Goal: Task Accomplishment & Management: Manage account settings

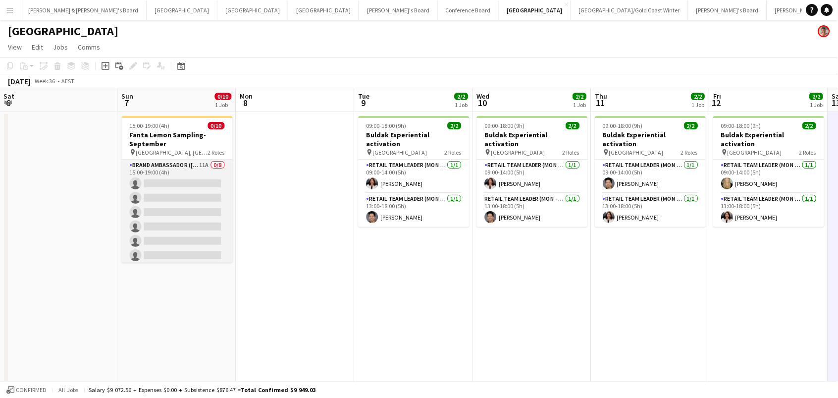
scroll to position [0, 329]
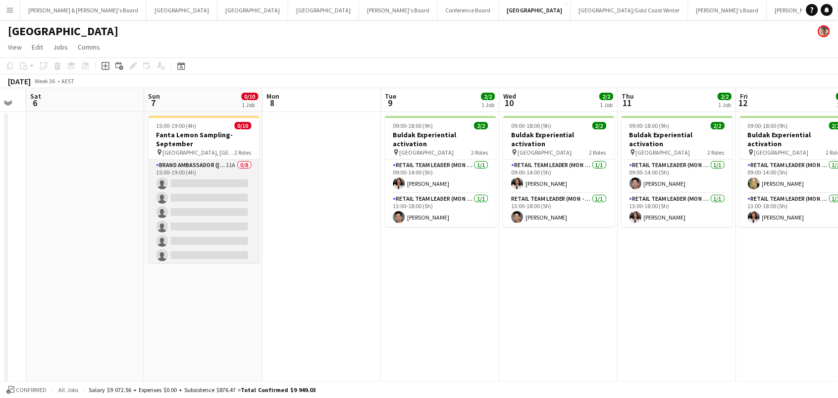
click at [209, 215] on app-card-role "Brand Ambassador (Sunday) 11A 0/8 15:00-19:00 (4h) single-neutral-actions singl…" at bounding box center [204, 226] width 111 height 134
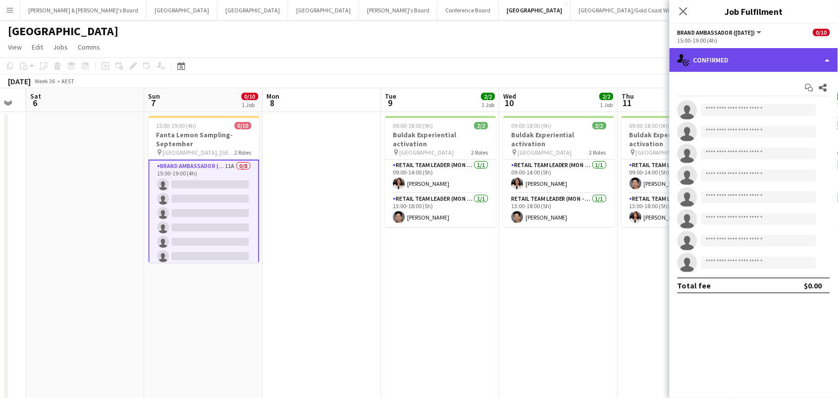
click at [784, 57] on div "single-neutral-actions-check-2 Confirmed" at bounding box center [754, 60] width 168 height 24
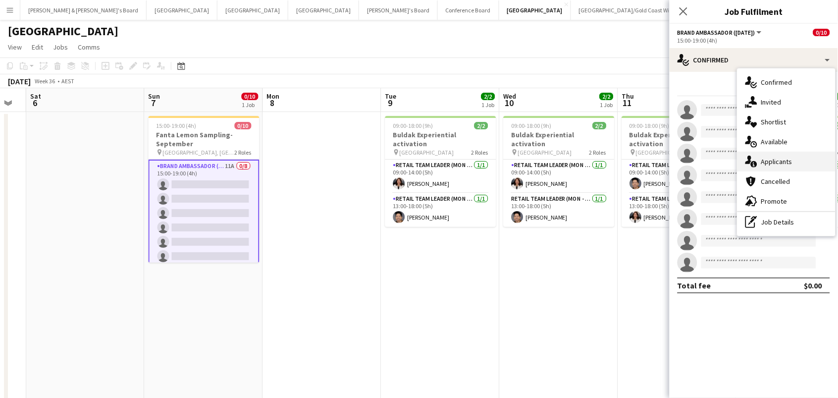
click at [794, 164] on div "single-neutral-actions-information Applicants" at bounding box center [787, 162] width 98 height 20
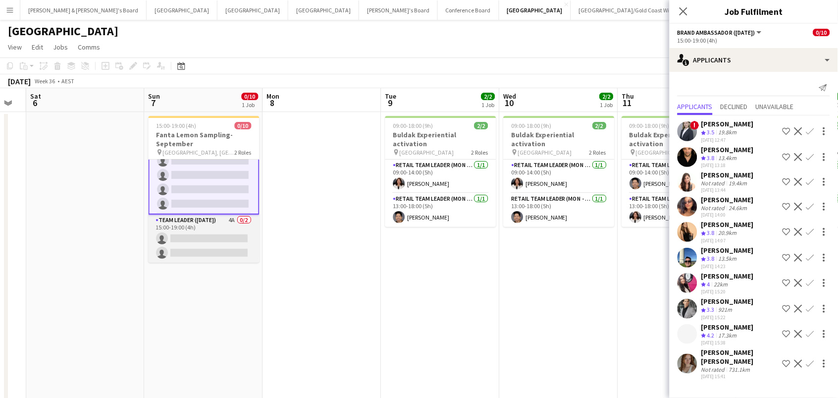
scroll to position [80, 0]
click at [212, 235] on app-card-role "Team Leader ([DATE]) 4A 0/2 15:00-19:00 (4h) single-neutral-actions single-neut…" at bounding box center [204, 239] width 111 height 48
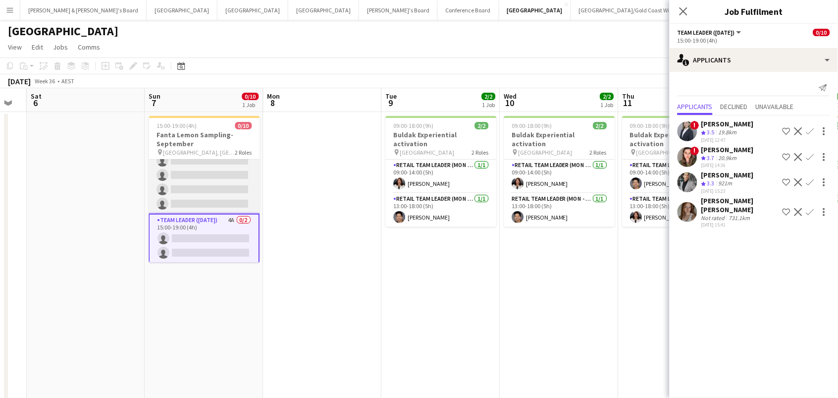
click at [186, 187] on app-card-role "Brand Ambassador (Sunday) 11A 0/8 15:00-19:00 (4h) single-neutral-actions singl…" at bounding box center [204, 146] width 111 height 134
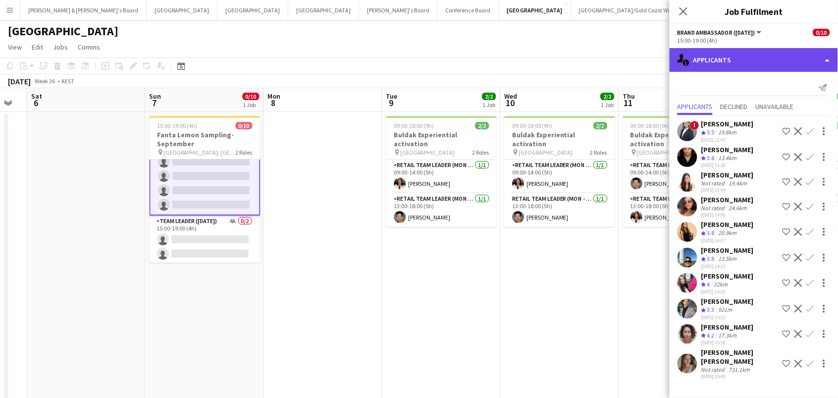
click at [759, 59] on div "single-neutral-actions-information Applicants" at bounding box center [754, 60] width 168 height 24
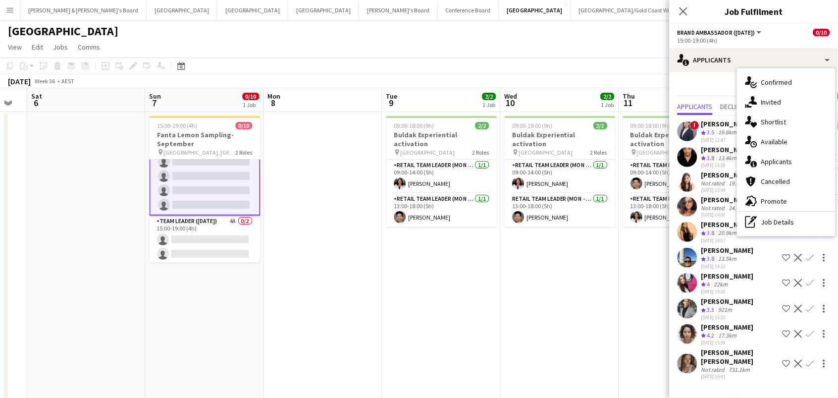
click at [602, 312] on app-date-cell "09:00-18:00 (9h) 2/2 Buldak Experiential activation pin Bondi Junction Westfiel…" at bounding box center [560, 310] width 118 height 396
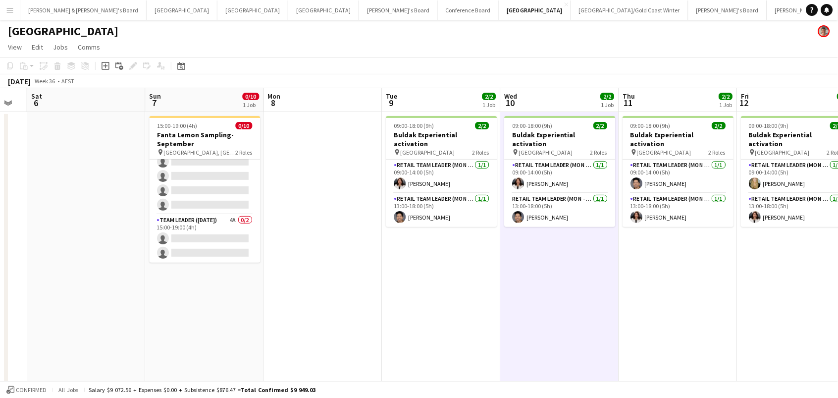
scroll to position [78, 0]
click at [227, 233] on app-card-role "Team Leader ([DATE]) 4A 0/2 15:00-19:00 (4h) single-neutral-actions single-neut…" at bounding box center [205, 239] width 111 height 48
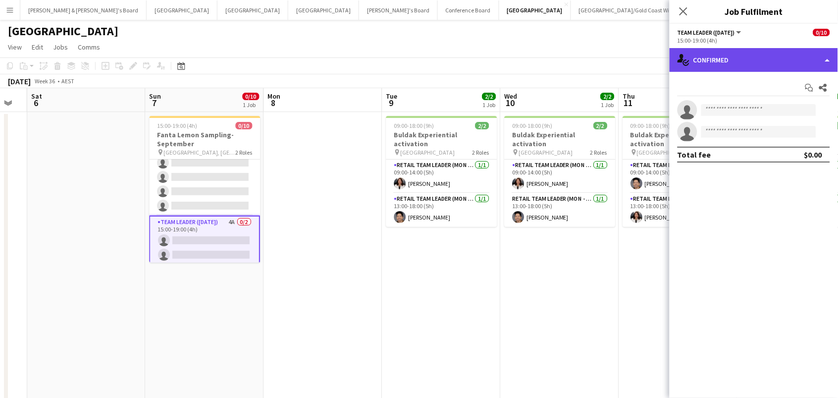
click at [710, 51] on div "single-neutral-actions-check-2 Confirmed" at bounding box center [754, 60] width 168 height 24
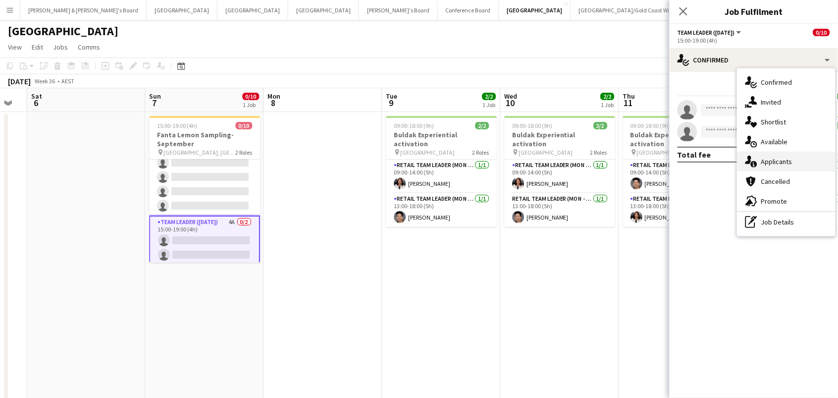
click at [767, 163] on div "single-neutral-actions-information Applicants" at bounding box center [787, 162] width 98 height 20
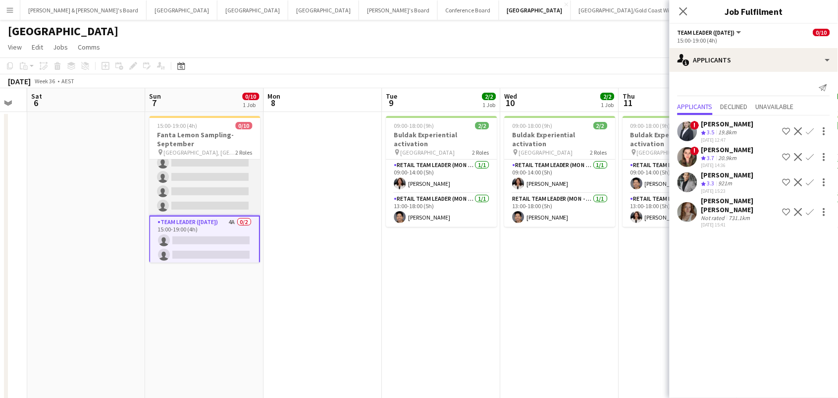
click at [225, 164] on app-card-role "Brand Ambassador (Sunday) 12A 0/8 15:00-19:00 (4h) single-neutral-actions singl…" at bounding box center [205, 148] width 111 height 134
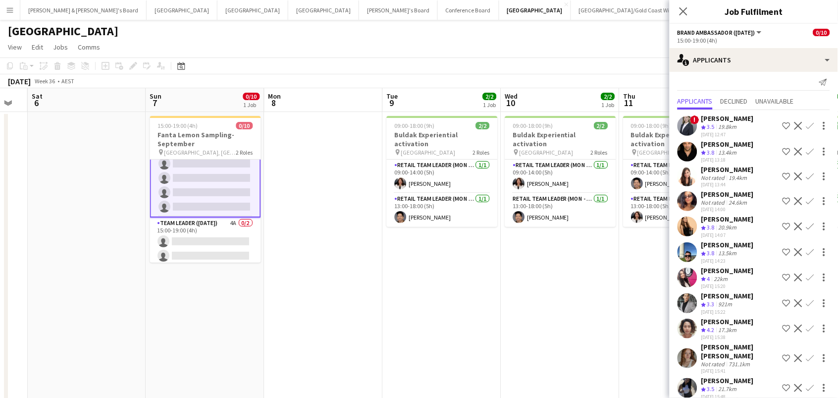
scroll to position [5, 0]
click at [252, 227] on app-card-role "Team Leader ([DATE]) 4A 0/2 15:00-19:00 (4h) single-neutral-actions single-neut…" at bounding box center [205, 241] width 111 height 48
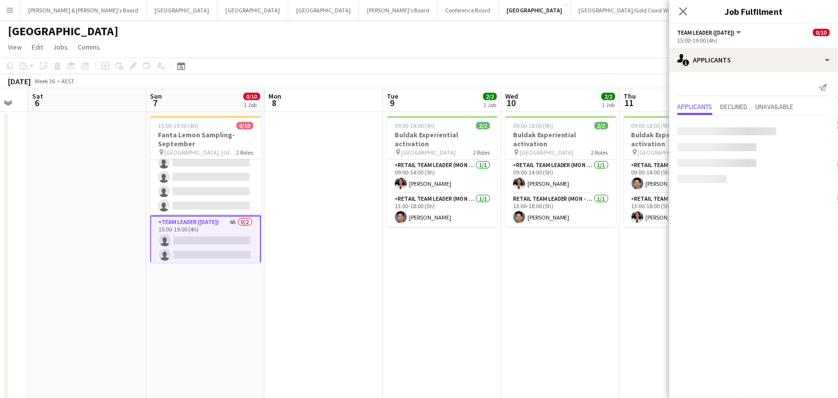
scroll to position [0, 0]
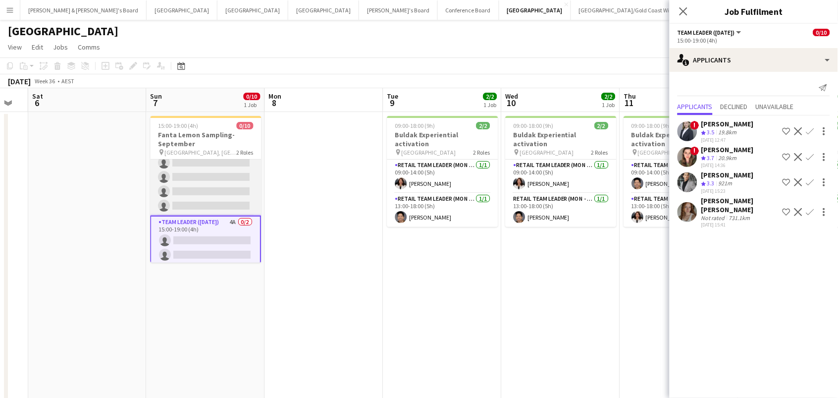
click at [255, 180] on app-card-role "Brand Ambassador (Sunday) 12A 0/8 15:00-19:00 (4h) single-neutral-actions singl…" at bounding box center [206, 148] width 111 height 134
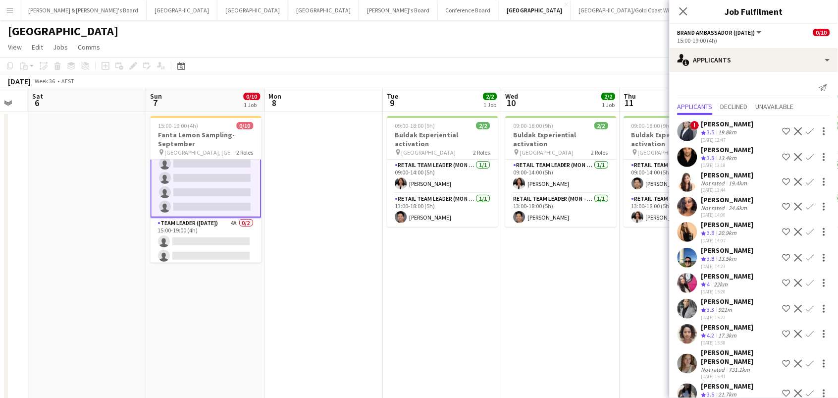
click at [813, 259] on app-icon "Confirm" at bounding box center [810, 258] width 8 height 8
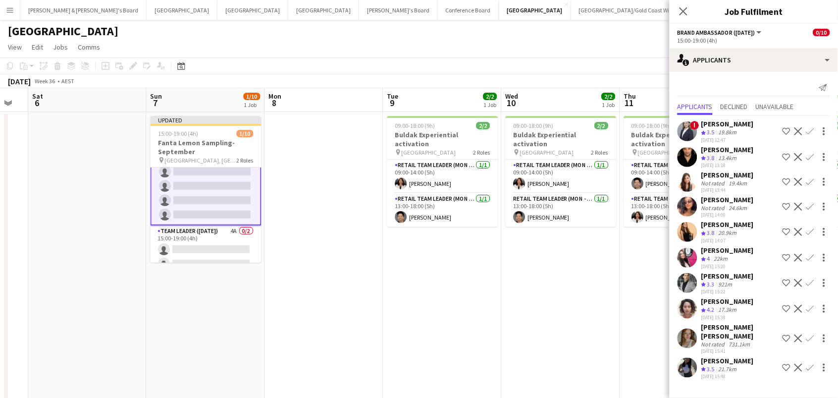
click at [810, 160] on app-icon "Confirm" at bounding box center [810, 157] width 8 height 8
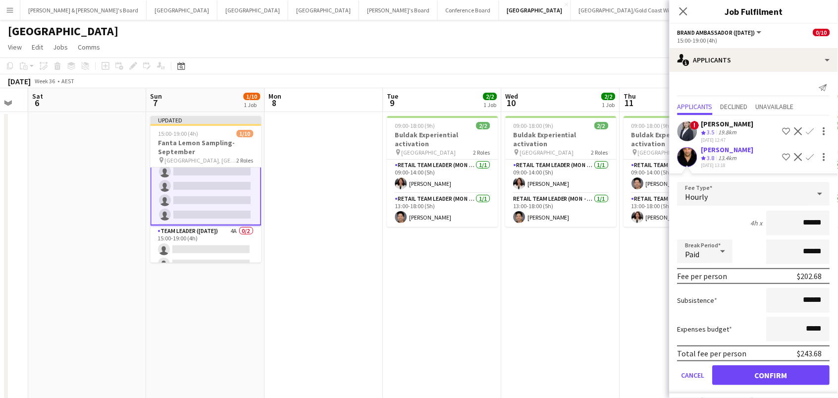
click at [772, 380] on button "Confirm" at bounding box center [771, 375] width 117 height 20
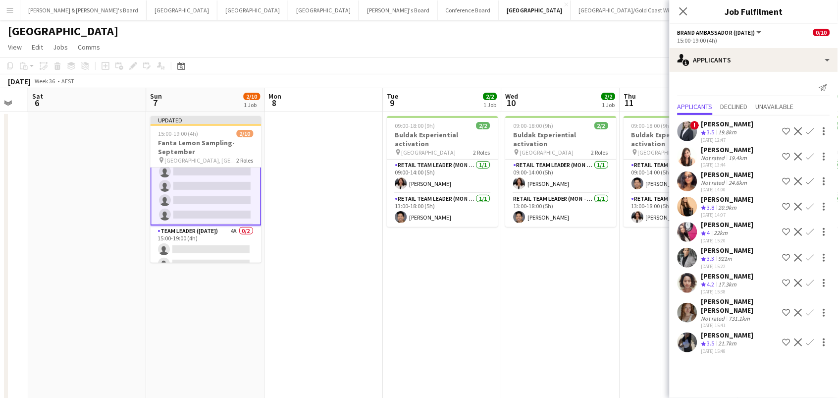
click at [808, 285] on app-icon "Confirm" at bounding box center [810, 283] width 8 height 8
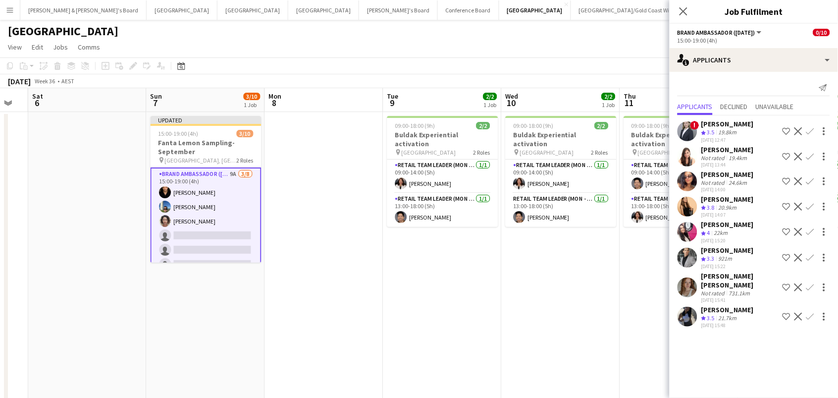
click at [810, 233] on app-icon "Confirm" at bounding box center [810, 232] width 8 height 8
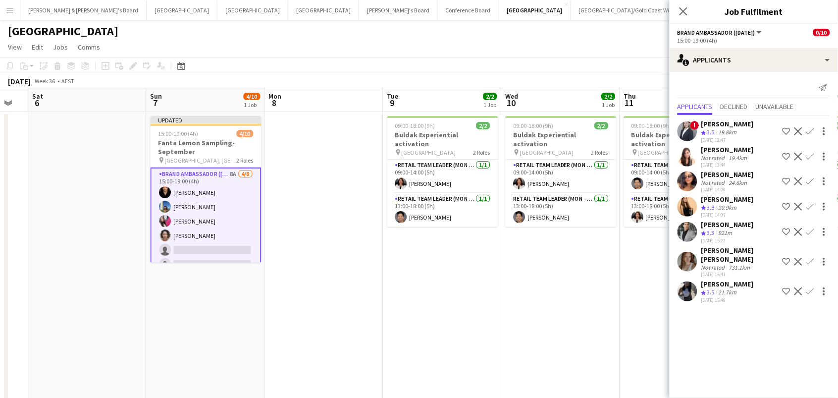
click at [602, 283] on app-date-cell "09:00-18:00 (9h) 2/2 Buldak Experiential activation pin Bondi Junction Westfiel…" at bounding box center [561, 310] width 118 height 396
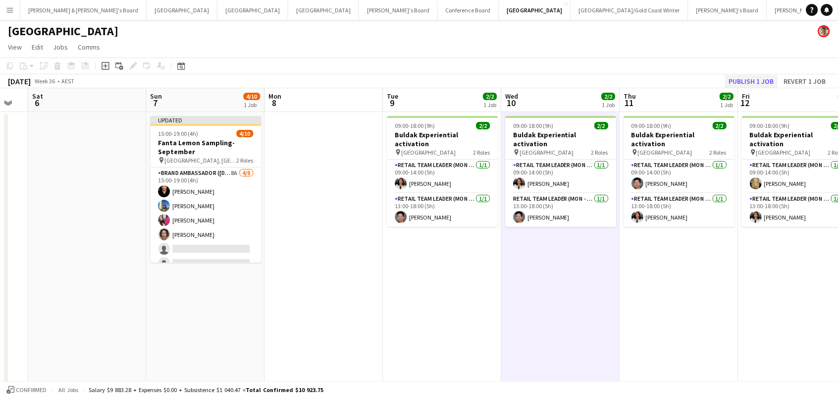
click at [765, 82] on button "Publish 1 job" at bounding box center [751, 81] width 53 height 13
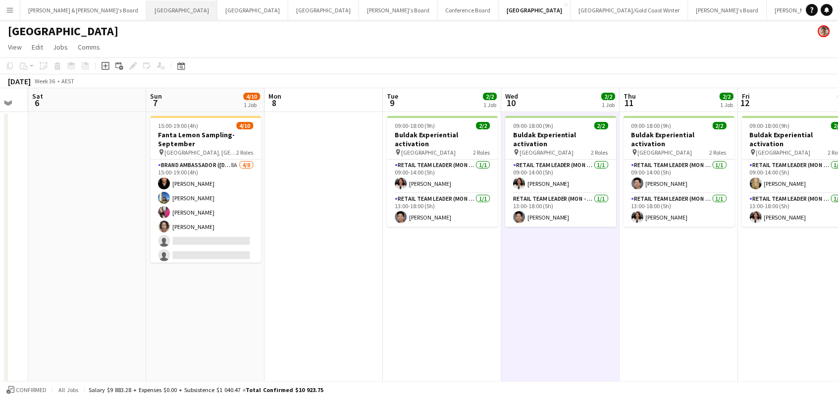
click at [147, 8] on button "Adelaide Close" at bounding box center [182, 9] width 71 height 19
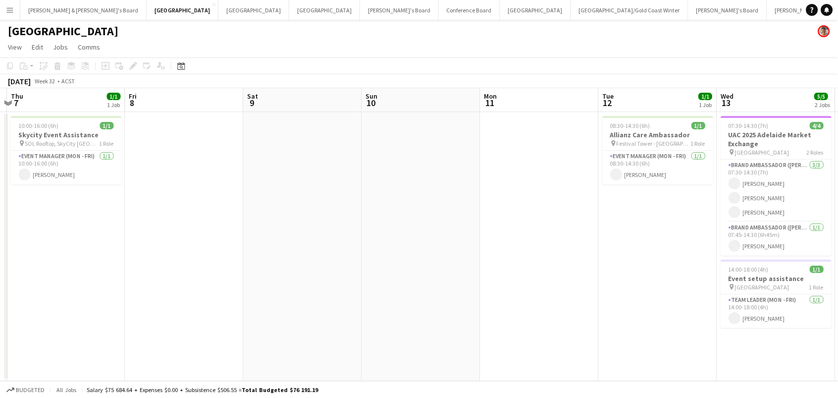
scroll to position [0, 355]
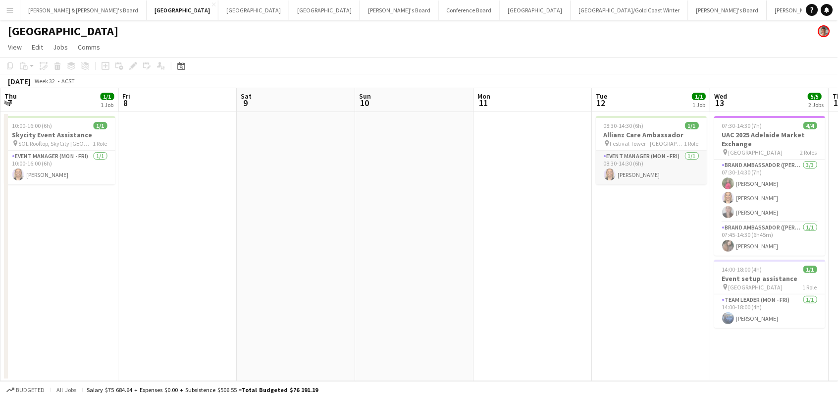
click at [674, 176] on app-card-role "Event Manager (Mon - Fri) 1/1 08:30-14:30 (6h) Megan Montgomery" at bounding box center [651, 168] width 111 height 34
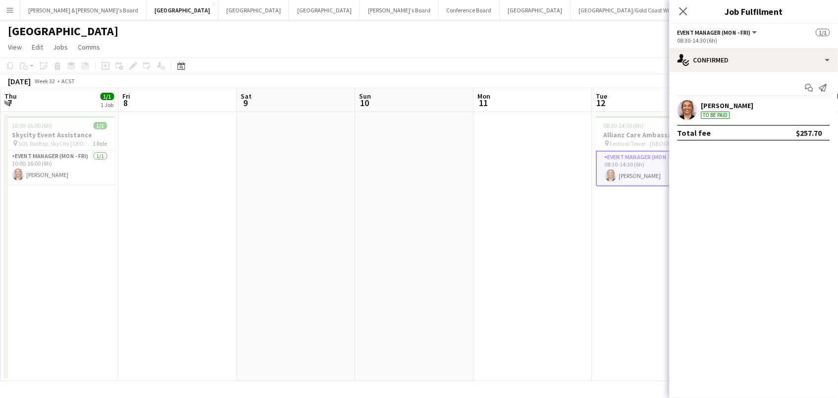
click at [715, 104] on div "Megan Montgomery" at bounding box center [727, 105] width 53 height 9
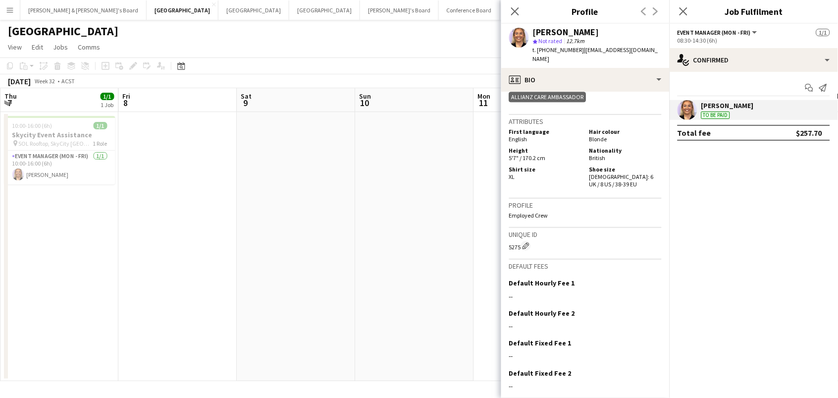
scroll to position [615, 0]
click at [517, 18] on div "Close pop-in" at bounding box center [515, 11] width 28 height 23
click at [514, 14] on icon "Close pop-in" at bounding box center [514, 10] width 9 height 9
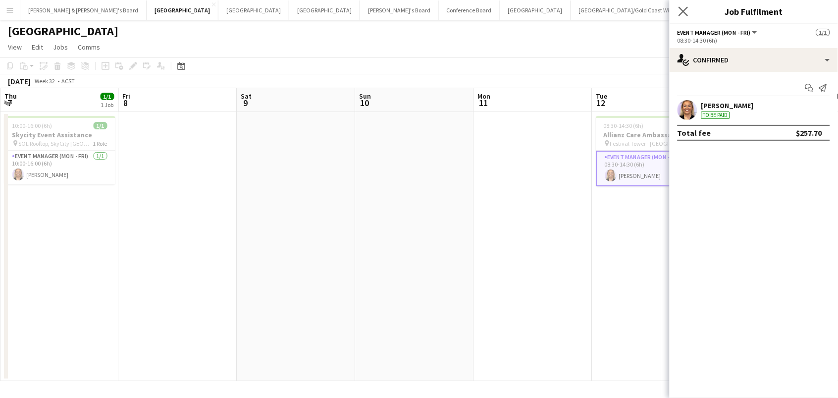
click at [682, 6] on app-icon "Close pop-in" at bounding box center [684, 11] width 14 height 14
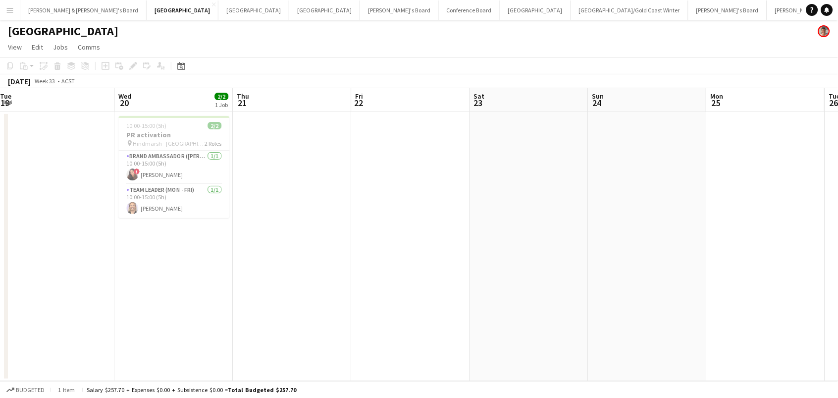
scroll to position [0, 348]
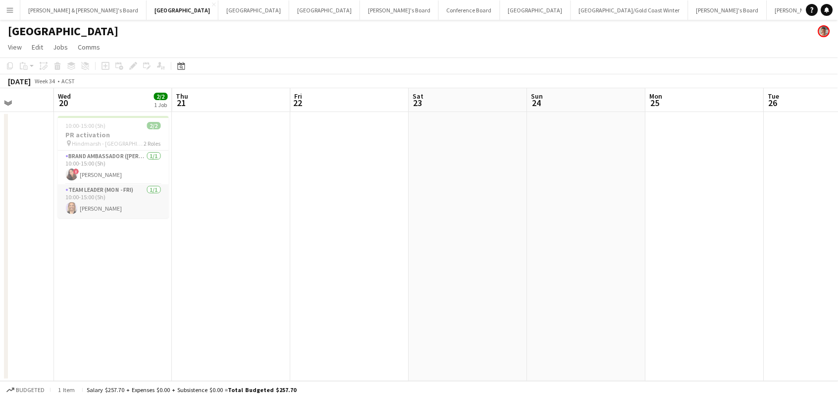
click at [83, 210] on app-card-role "Team Leader (Mon - Fri) 1/1 10:00-15:00 (5h) Megan Montgomery" at bounding box center [113, 201] width 111 height 34
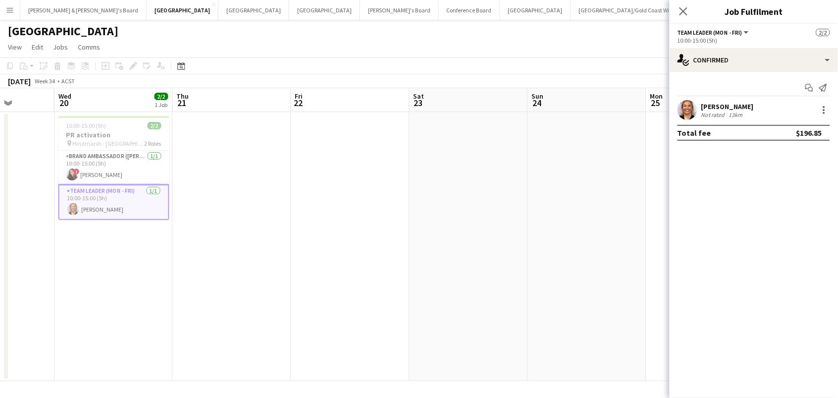
click at [742, 105] on div "Megan Montgomery" at bounding box center [727, 106] width 53 height 9
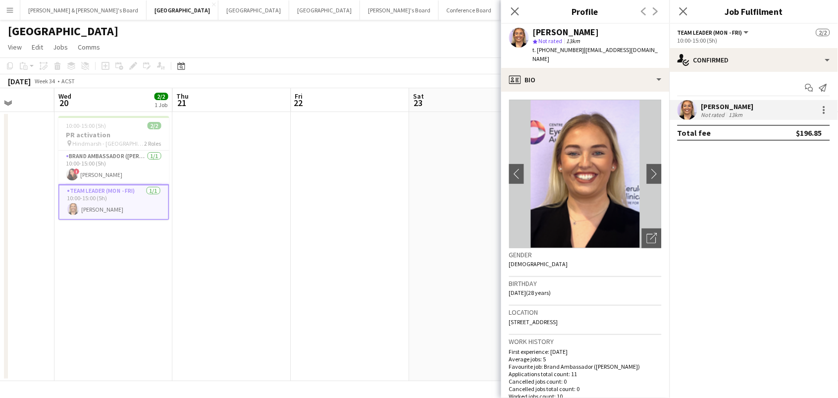
scroll to position [0, 0]
click at [655, 233] on icon "Open photos pop-in" at bounding box center [652, 238] width 10 height 10
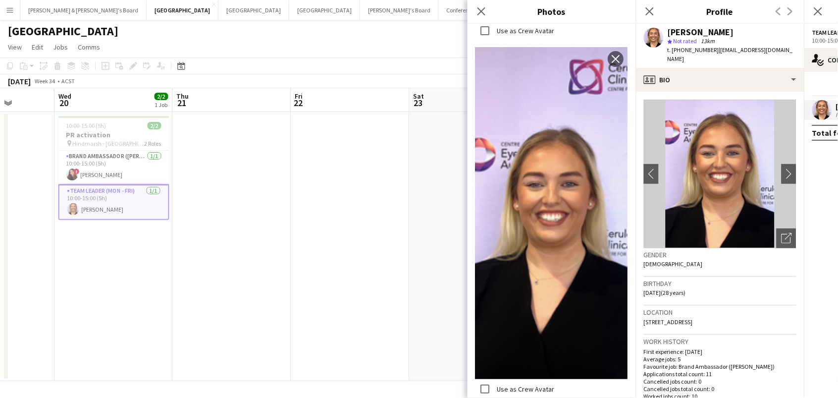
scroll to position [1688, 0]
click at [483, 9] on icon at bounding box center [480, 10] width 9 height 9
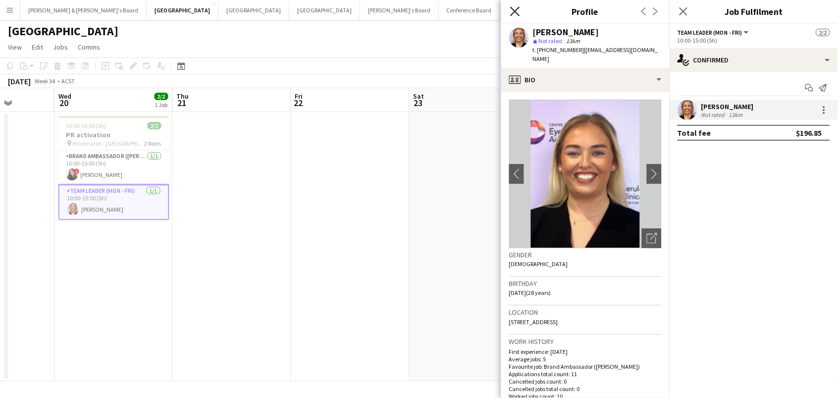
click at [518, 14] on icon at bounding box center [514, 10] width 9 height 9
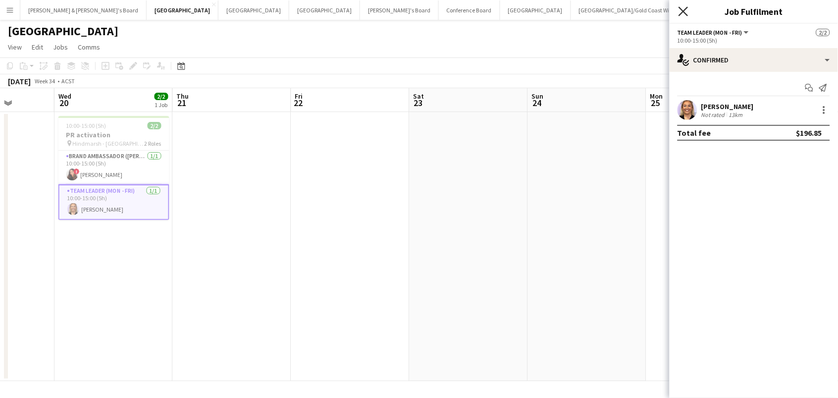
click at [687, 10] on icon "Close pop-in" at bounding box center [683, 10] width 9 height 9
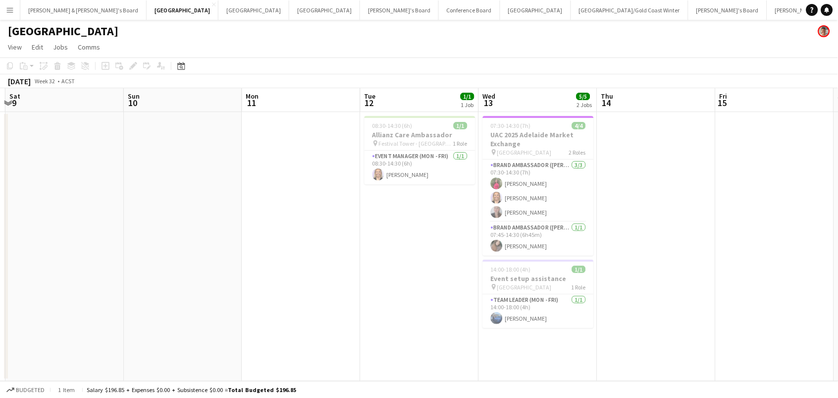
scroll to position [0, 230]
click at [182, 66] on icon "Date picker" at bounding box center [181, 66] width 8 height 8
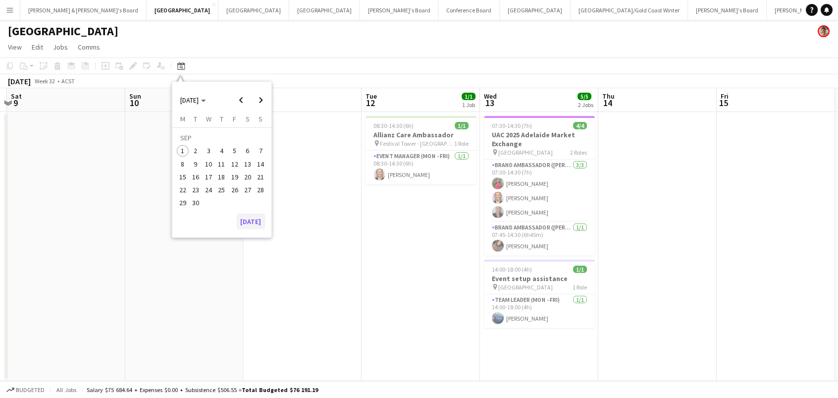
click at [256, 223] on button "[DATE]" at bounding box center [251, 221] width 29 height 16
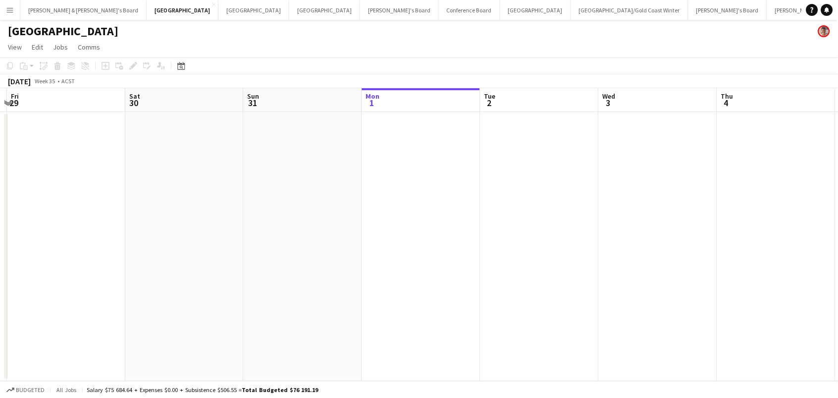
scroll to position [0, 339]
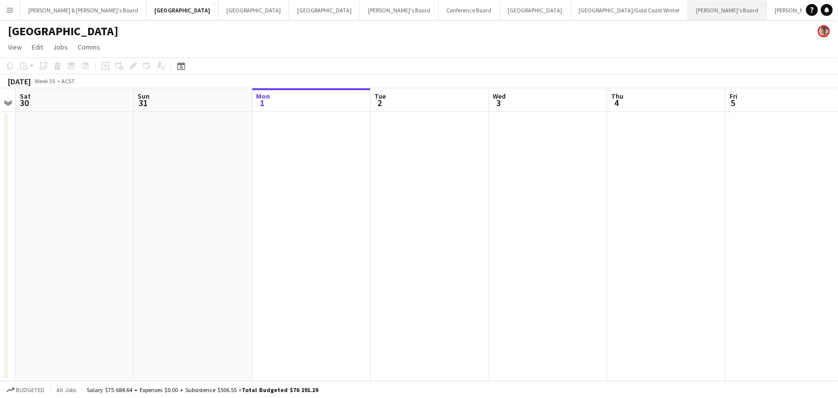
click at [688, 9] on button "Vicky's Board Close" at bounding box center [727, 9] width 79 height 19
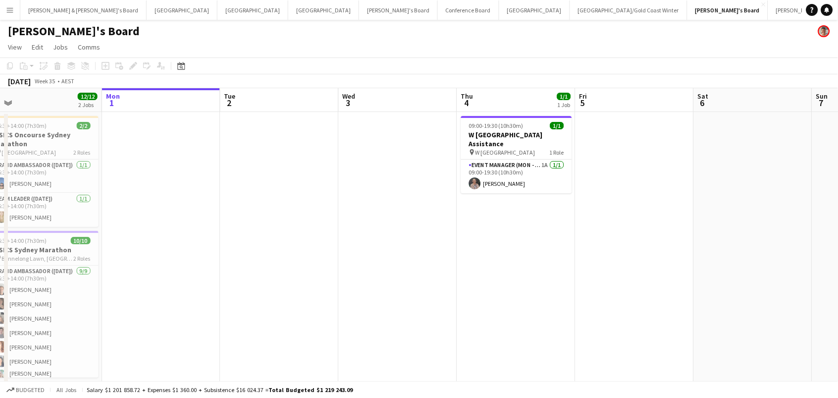
scroll to position [0, 284]
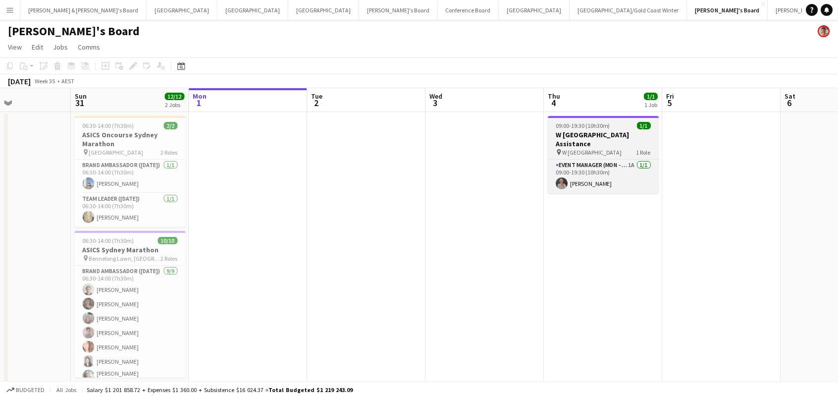
click at [573, 129] on app-job-card "09:00-19:30 (10h30m) 1/1 W Sydney Assistance pin W Sydney 1 Role Event Manager …" at bounding box center [603, 154] width 111 height 77
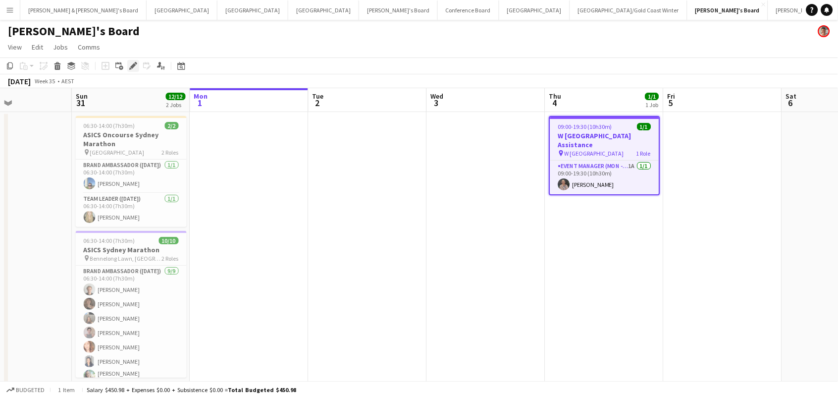
click at [131, 63] on icon "Edit" at bounding box center [133, 66] width 8 height 8
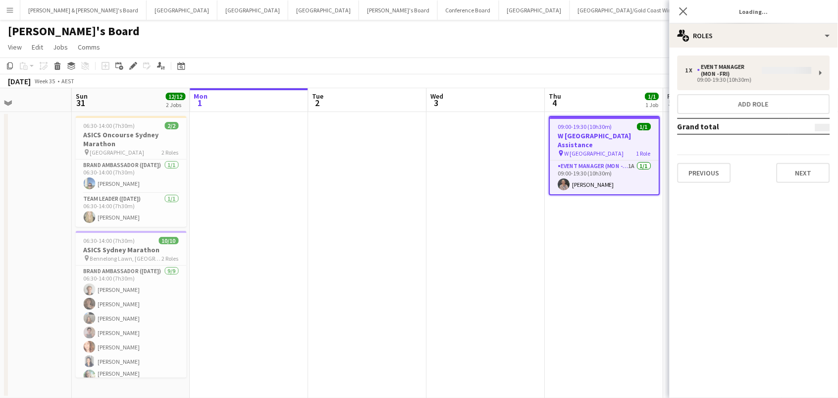
type input "**********"
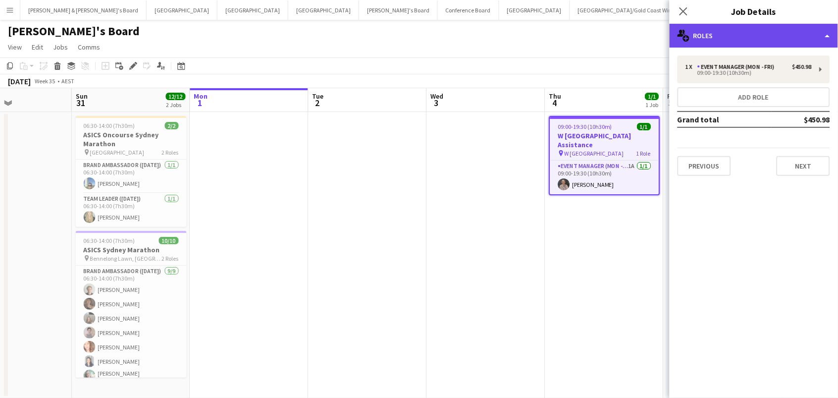
click at [722, 41] on div "multiple-users-add Roles" at bounding box center [754, 36] width 168 height 24
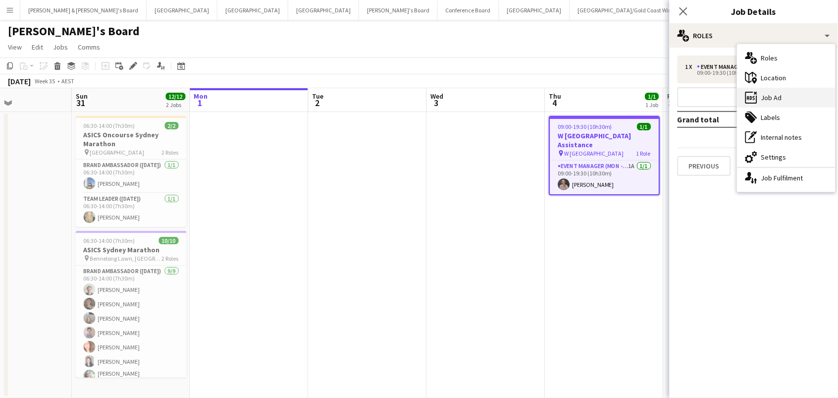
click at [785, 91] on div "ads-window Job Ad" at bounding box center [787, 98] width 98 height 20
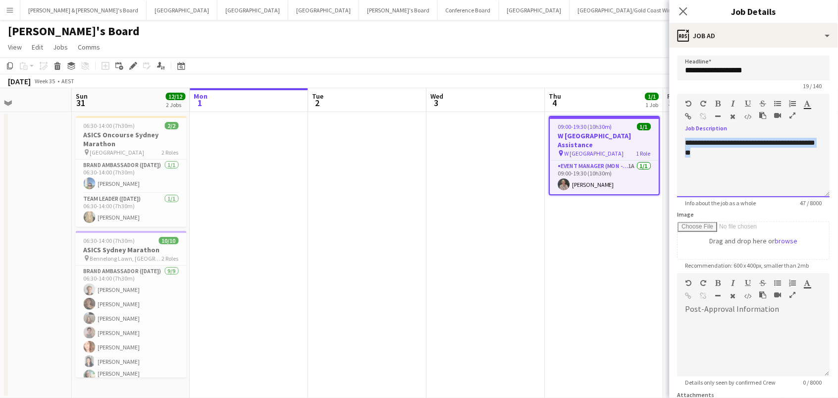
drag, startPoint x: 676, startPoint y: 135, endPoint x: 580, endPoint y: 85, distance: 107.7
click at [580, 87] on body "Menu Boards Boards Boards All jobs Status Workforce Workforce My Workforce Recr…" at bounding box center [419, 207] width 838 height 415
copy span "**********"
click at [572, 174] on app-card-role "Event Manager (Mon - Fri) 1A 1/1 09:00-19:30 (10h30m) Kathryn Molloy" at bounding box center [604, 177] width 109 height 34
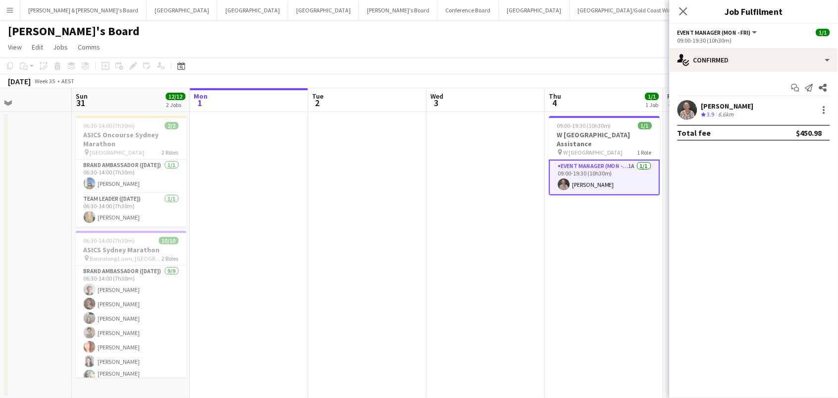
click at [723, 116] on div "6.6km" at bounding box center [726, 114] width 19 height 8
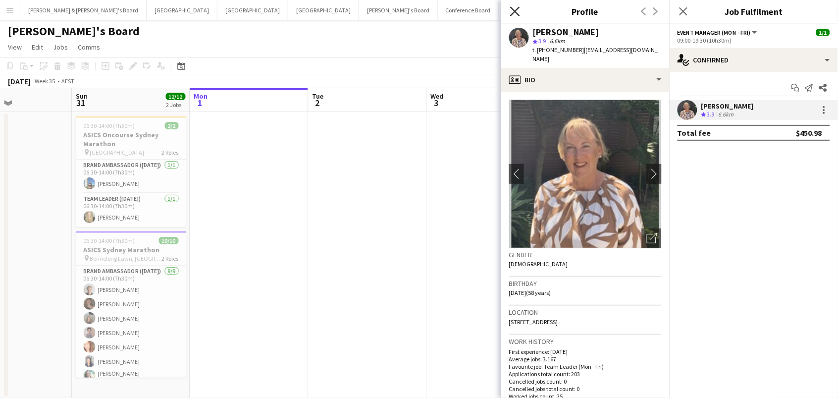
click at [513, 8] on icon "Close pop-in" at bounding box center [514, 10] width 9 height 9
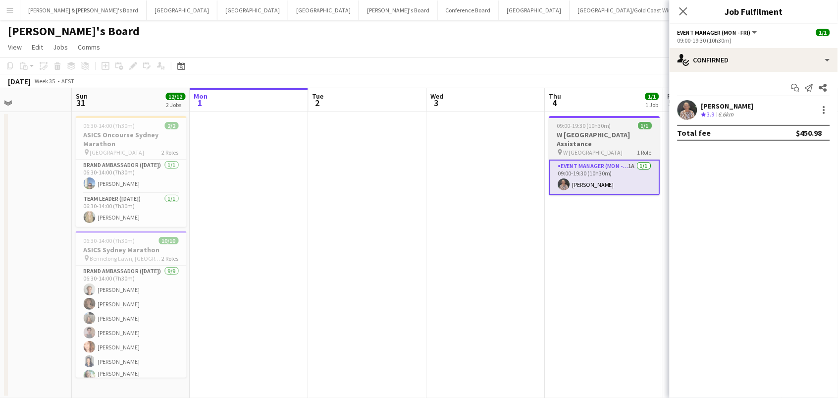
click at [563, 134] on h3 "W Sydney Assistance" at bounding box center [604, 139] width 111 height 18
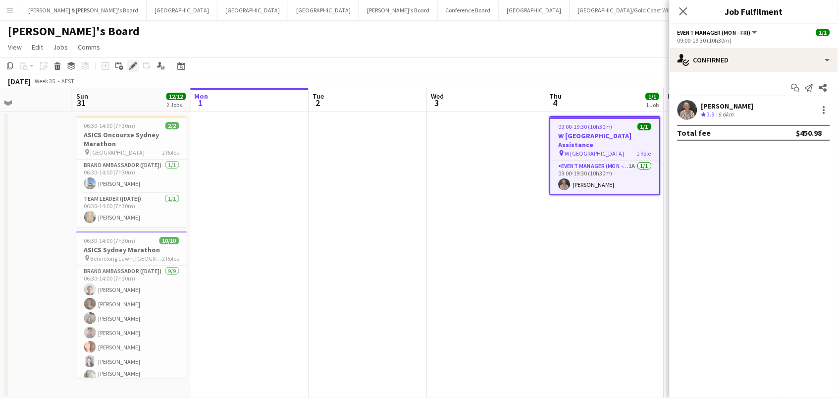
click at [131, 64] on icon "Edit" at bounding box center [133, 66] width 8 height 8
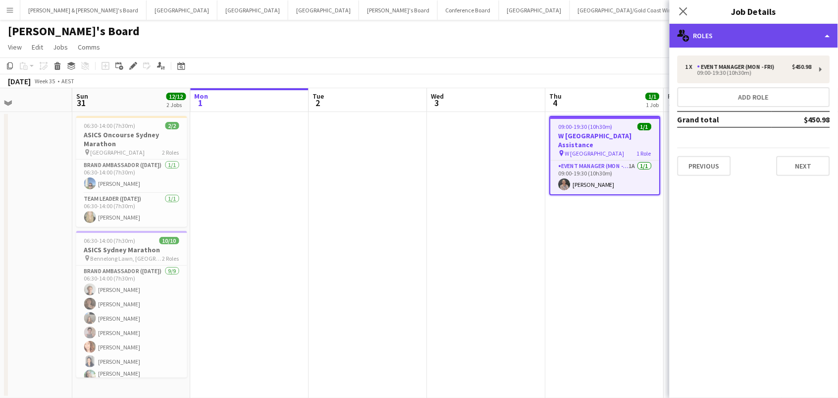
click at [745, 37] on div "multiple-users-add Roles" at bounding box center [754, 36] width 168 height 24
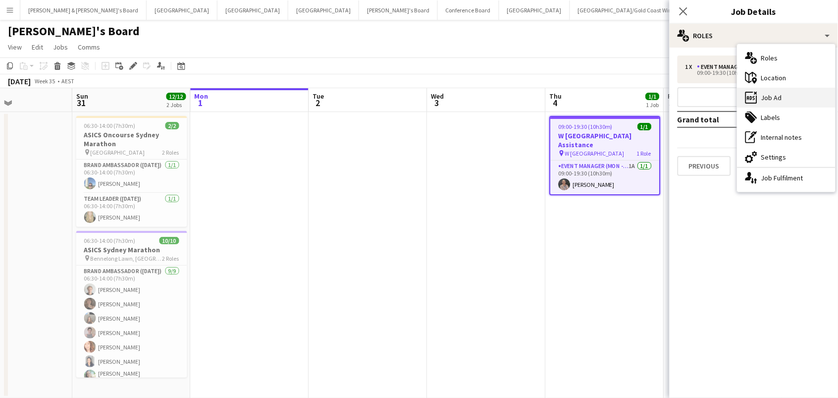
click at [772, 100] on div "ads-window Job Ad" at bounding box center [787, 98] width 98 height 20
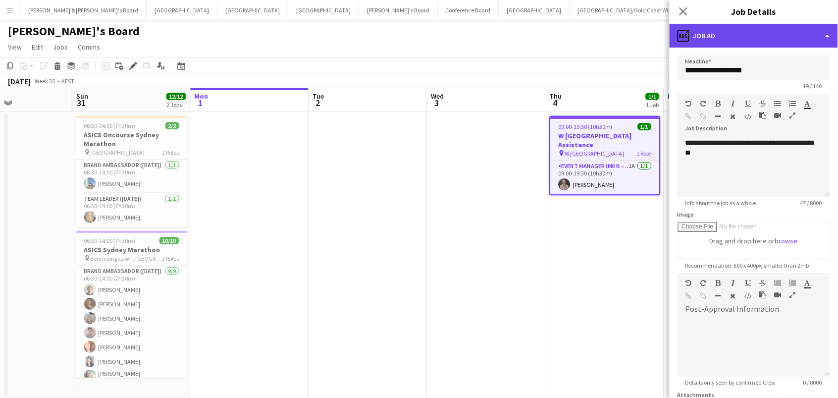
click at [741, 39] on div "ads-window Job Ad" at bounding box center [754, 36] width 168 height 24
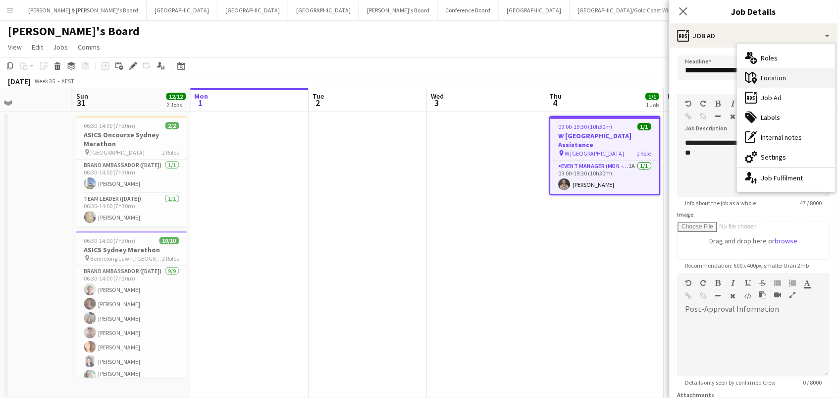
click at [773, 81] on div "maps-pin-1 Location" at bounding box center [787, 78] width 98 height 20
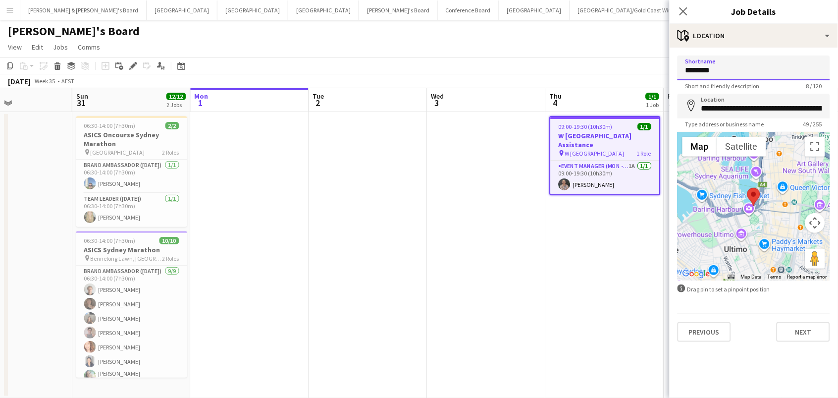
drag, startPoint x: 730, startPoint y: 75, endPoint x: 456, endPoint y: -1, distance: 284.3
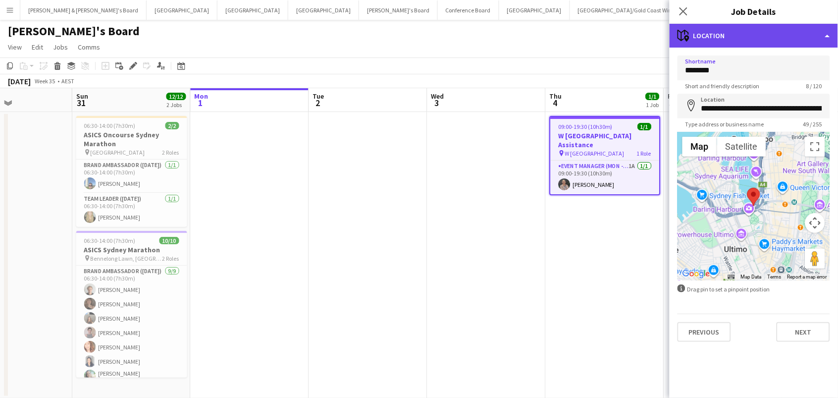
click at [731, 39] on div "maps-pin-1 Location" at bounding box center [754, 36] width 168 height 24
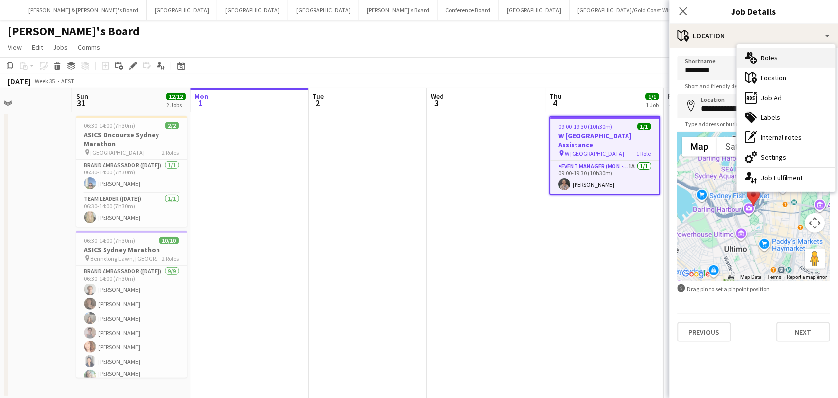
click at [765, 56] on div "multiple-users-add Roles" at bounding box center [787, 58] width 98 height 20
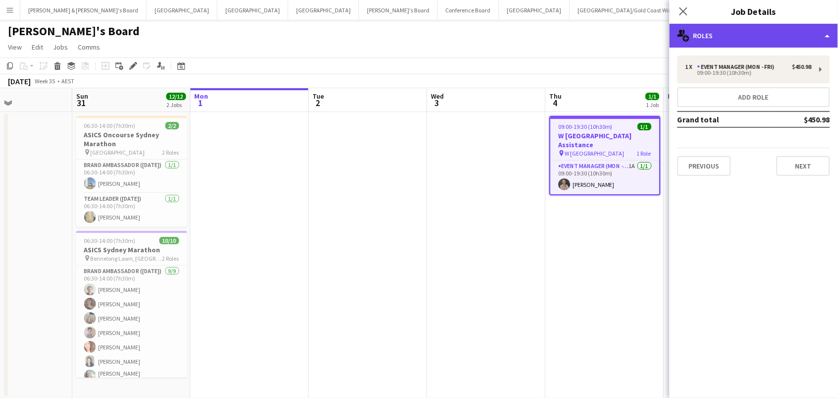
click at [756, 29] on div "multiple-users-add Roles" at bounding box center [754, 36] width 168 height 24
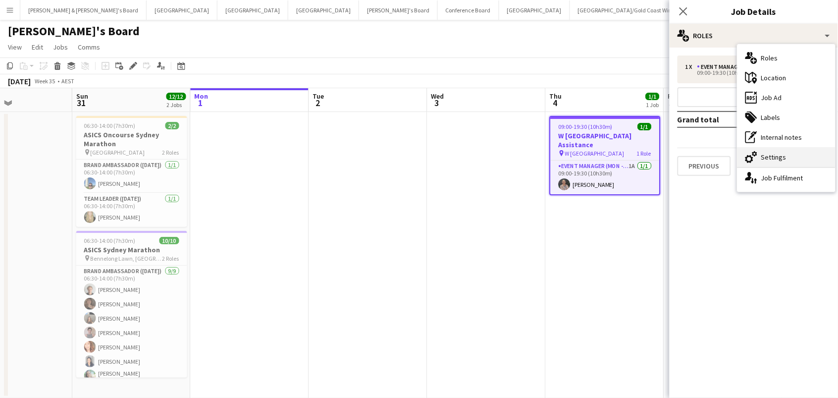
click at [791, 151] on div "cog-double-3 Settings" at bounding box center [787, 157] width 98 height 20
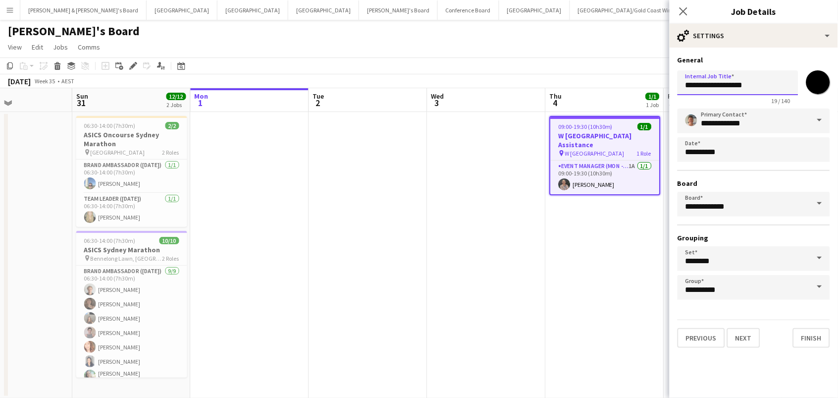
drag, startPoint x: 771, startPoint y: 80, endPoint x: 463, endPoint y: 36, distance: 311.2
click at [463, 36] on body "Menu Boards Boards Boards All jobs Status Workforce Workforce My Workforce Recr…" at bounding box center [419, 207] width 838 height 415
click at [706, 53] on div "**********" at bounding box center [754, 202] width 168 height 308
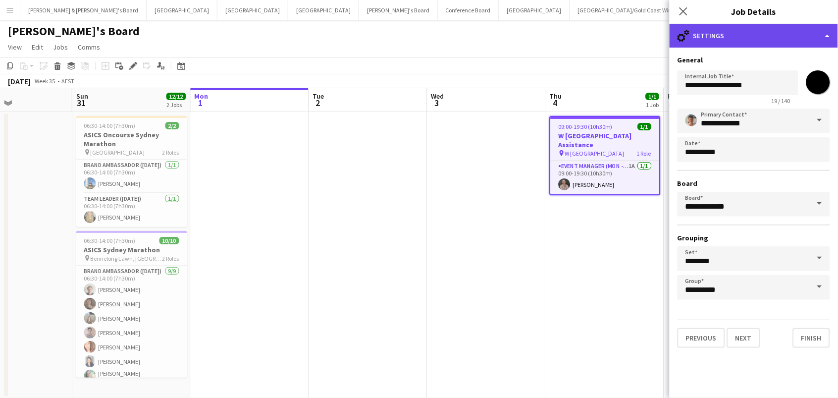
click at [706, 38] on div "cog-double-3 Settings" at bounding box center [754, 36] width 168 height 24
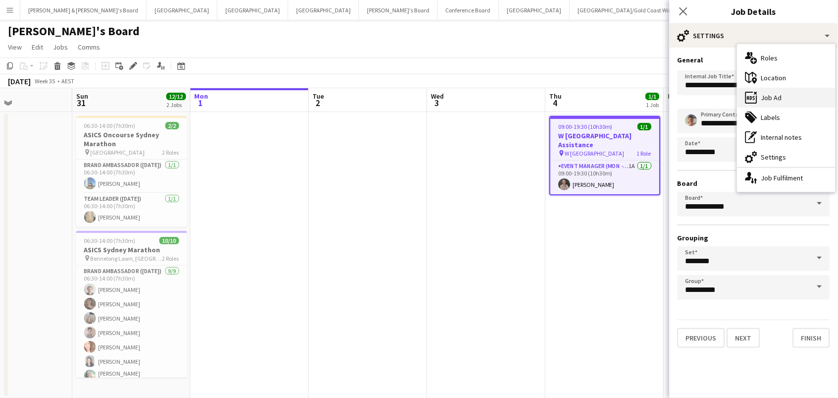
click at [774, 100] on div "ads-window Job Ad" at bounding box center [787, 98] width 98 height 20
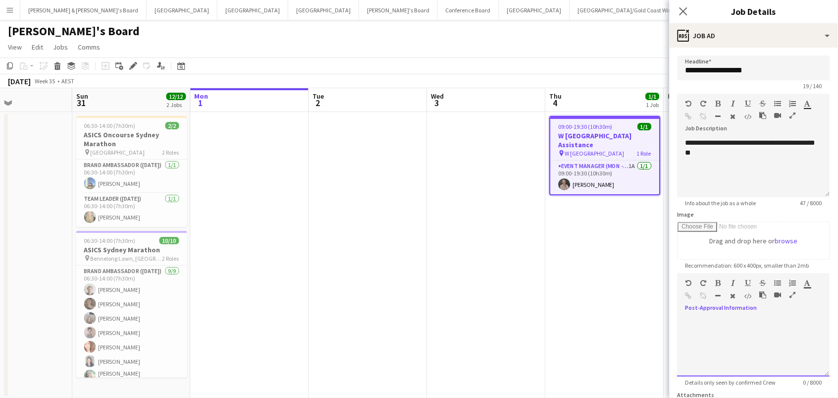
click at [721, 346] on div at bounding box center [754, 346] width 153 height 59
paste div
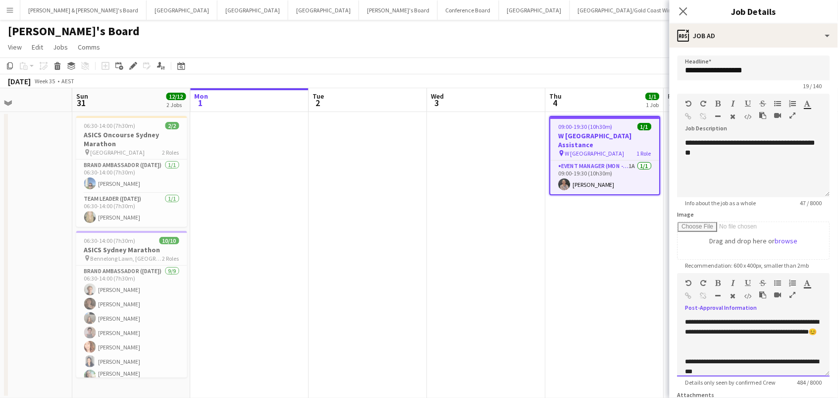
scroll to position [0, 0]
click at [636, 339] on app-date-cell "09:00-19:30 (10h30m) 1/1 W Sydney Assistance pin W Sydney 1 Role Event Manager …" at bounding box center [605, 255] width 118 height 286
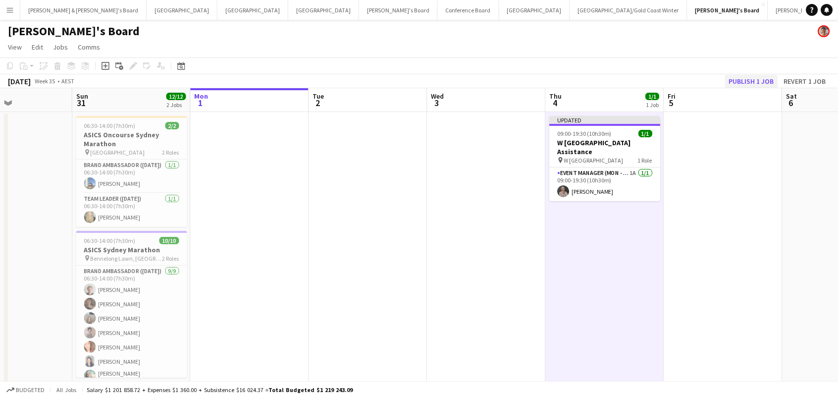
click at [751, 81] on button "Publish 1 job" at bounding box center [751, 81] width 53 height 13
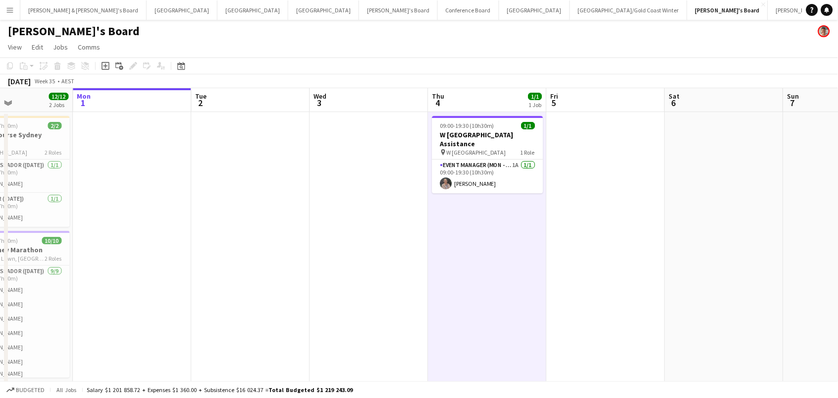
scroll to position [0, 458]
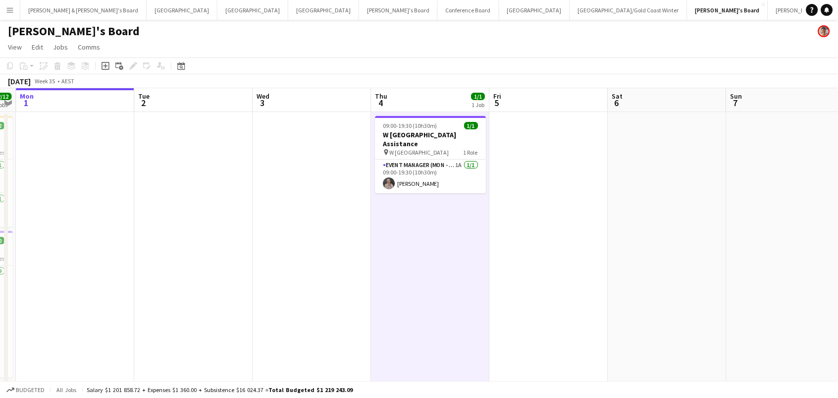
click at [309, 212] on app-date-cell at bounding box center [312, 255] width 118 height 286
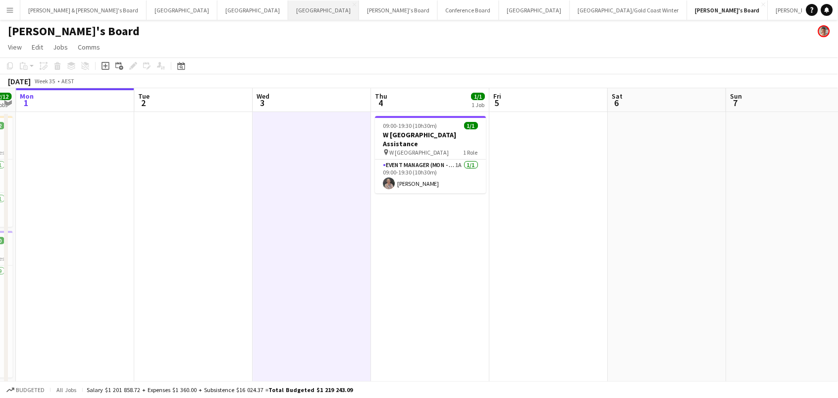
click at [288, 7] on button "Melbourne Close" at bounding box center [323, 9] width 71 height 19
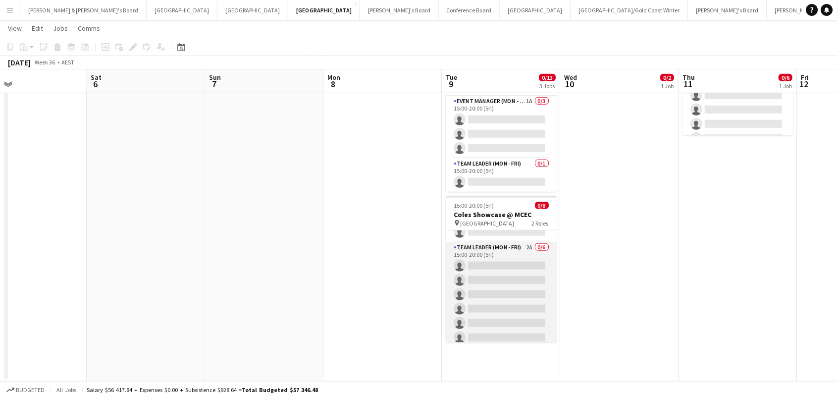
scroll to position [35, 0]
click at [520, 287] on app-card-role "Team Leader (Mon - Fri) 2A 0/6 15:00-20:00 (5h) single-neutral-actions single-n…" at bounding box center [501, 295] width 111 height 105
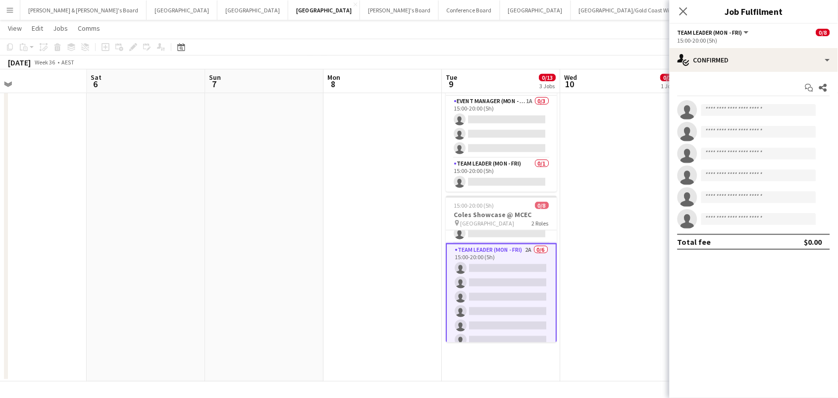
click at [735, 46] on app-options-switcher "Team Leader (Mon - Fri) All roles Team Leader (Mon - Fri) 0/8 15:00-20:00 (5h)" at bounding box center [754, 36] width 168 height 24
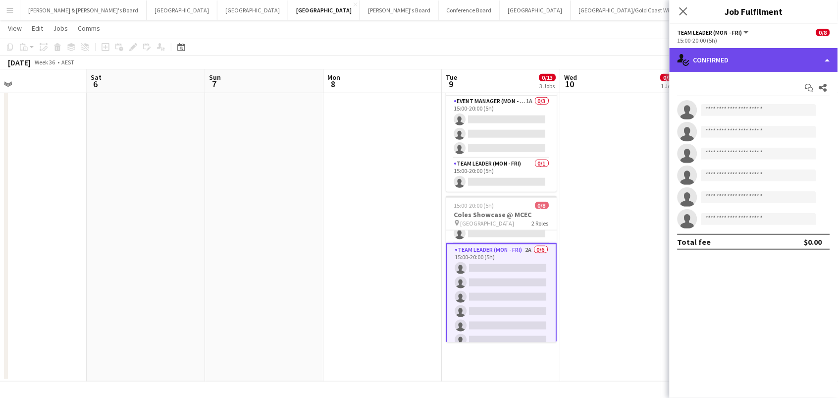
click at [731, 60] on div "single-neutral-actions-check-2 Confirmed" at bounding box center [754, 60] width 168 height 24
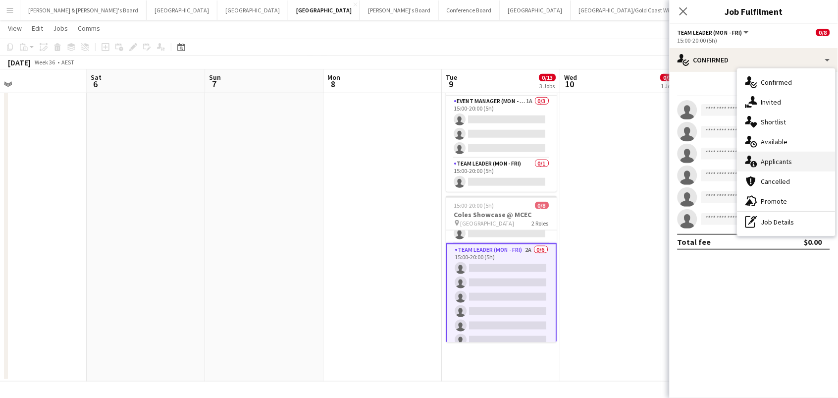
click at [775, 159] on div "single-neutral-actions-information Applicants" at bounding box center [787, 162] width 98 height 20
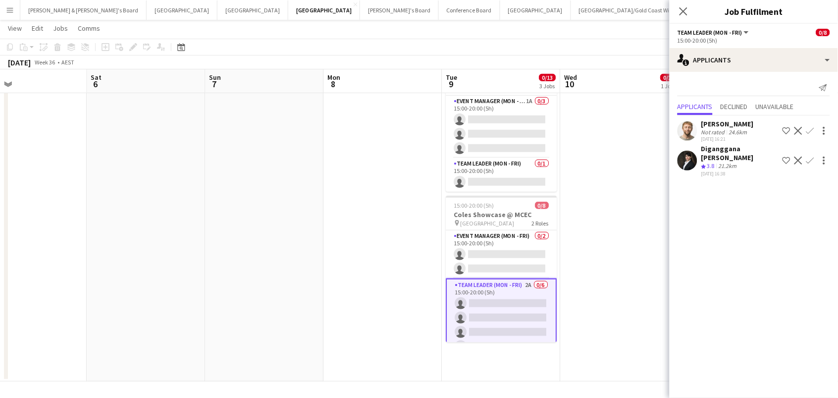
scroll to position [0, 0]
click at [502, 262] on app-card-role "Event Manager (Mon - Fri) 0/2 15:00-20:00 (5h) single-neutral-actions single-ne…" at bounding box center [501, 254] width 111 height 48
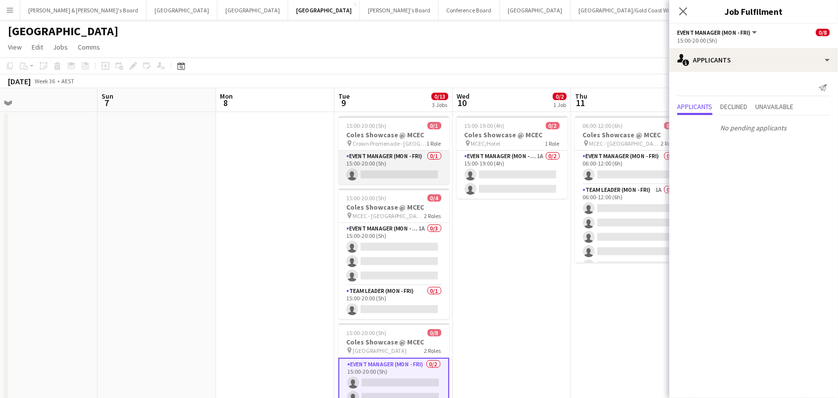
click at [372, 172] on app-card-role "Event Manager (Mon - Fri) 0/1 15:00-20:00 (5h) single-neutral-actions" at bounding box center [393, 168] width 111 height 34
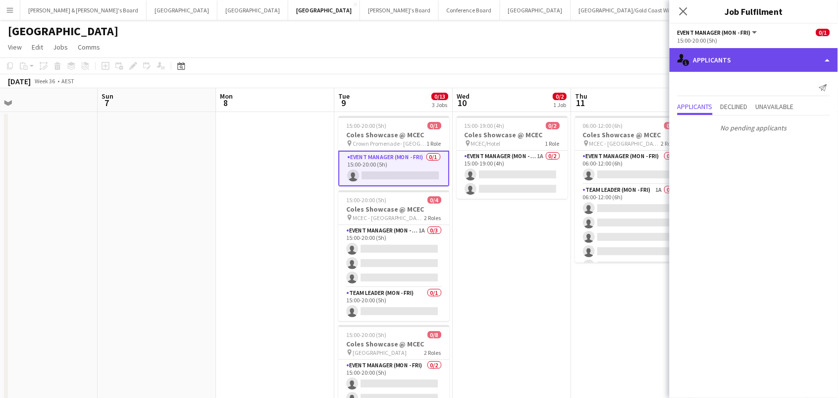
click at [760, 61] on div "single-neutral-actions-information Applicants" at bounding box center [754, 60] width 168 height 24
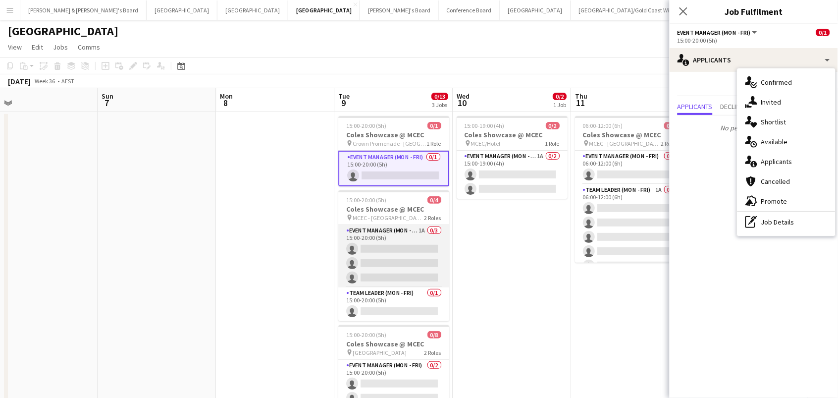
scroll to position [0, 494]
click at [394, 267] on app-card-role "Event Manager (Mon - Fri) 1A 0/3 15:00-20:00 (5h) single-neutral-actions single…" at bounding box center [394, 256] width 111 height 62
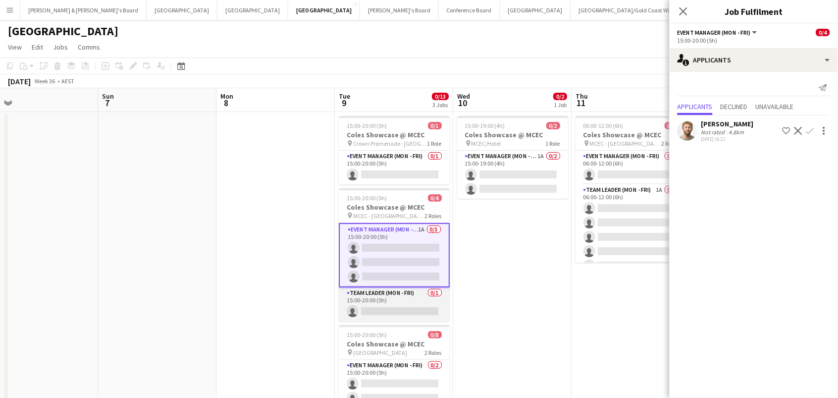
click at [393, 301] on app-card-role "Team Leader (Mon - Fri) 0/1 15:00-20:00 (5h) single-neutral-actions" at bounding box center [394, 304] width 111 height 34
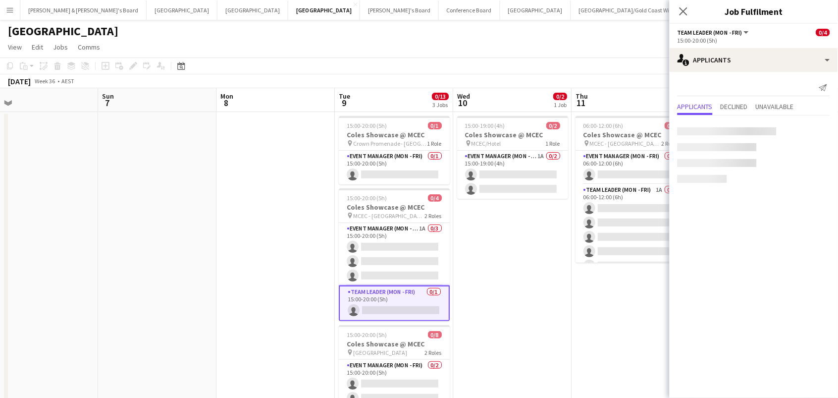
scroll to position [0, 493]
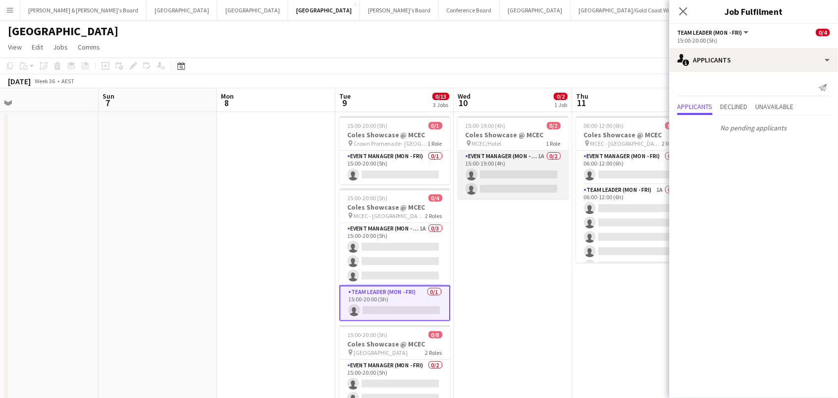
click at [521, 192] on app-card-role "Event Manager (Mon - Fri) 1A 0/2 15:00-19:00 (4h) single-neutral-actions single…" at bounding box center [513, 175] width 111 height 48
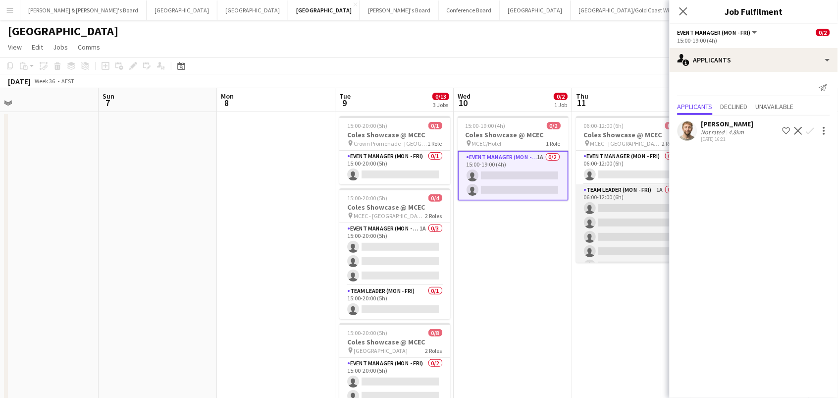
click at [612, 220] on app-card-role "Team Leader (Mon - Fri) 1A 0/5 06:00-12:00 (6h) single-neutral-actions single-n…" at bounding box center [631, 229] width 111 height 91
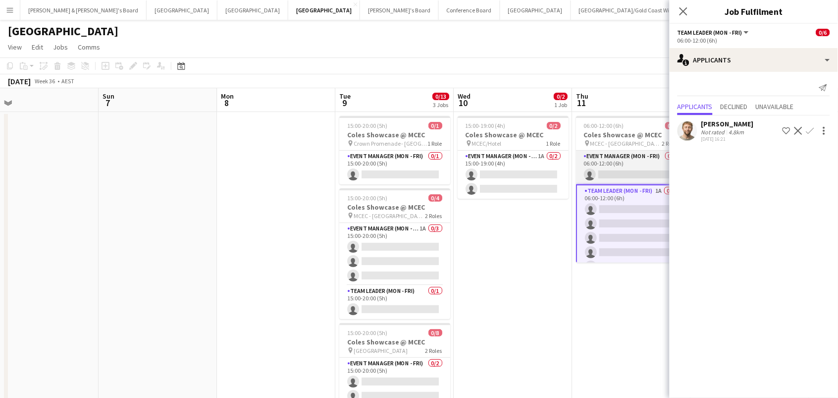
scroll to position [0, 0]
click at [610, 163] on app-card-role "Event Manager (Mon - Fri) 0/1 06:00-12:00 (6h) single-neutral-actions" at bounding box center [631, 168] width 111 height 34
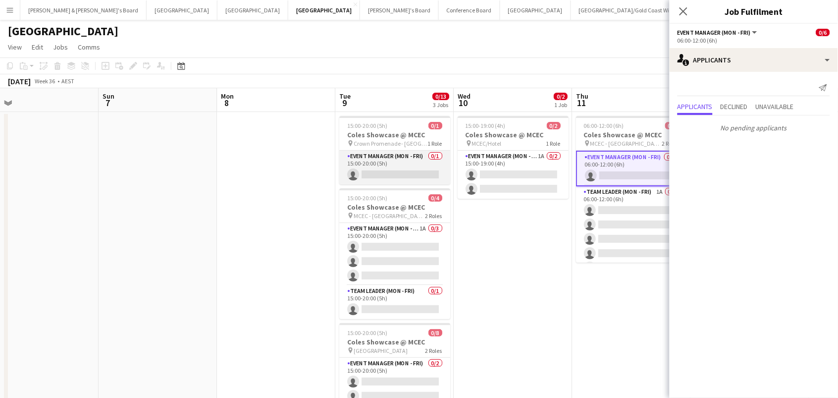
click at [386, 164] on app-card-role "Event Manager (Mon - Fri) 0/1 15:00-20:00 (5h) single-neutral-actions" at bounding box center [394, 168] width 111 height 34
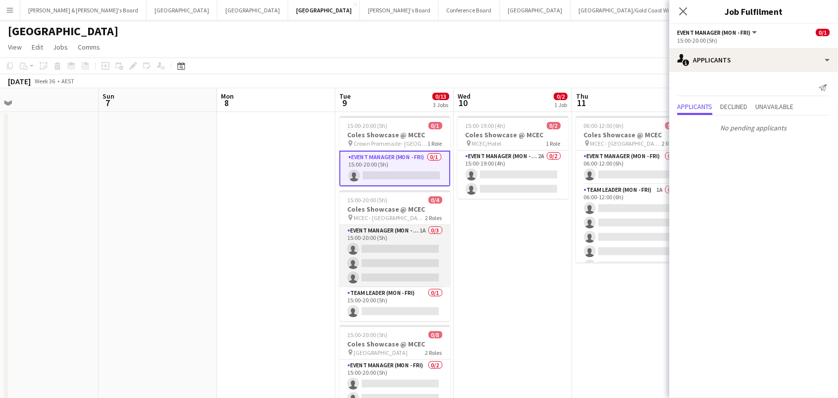
click at [401, 259] on app-card-role "Event Manager (Mon - Fri) 1A 0/3 15:00-20:00 (5h) single-neutral-actions single…" at bounding box center [394, 256] width 111 height 62
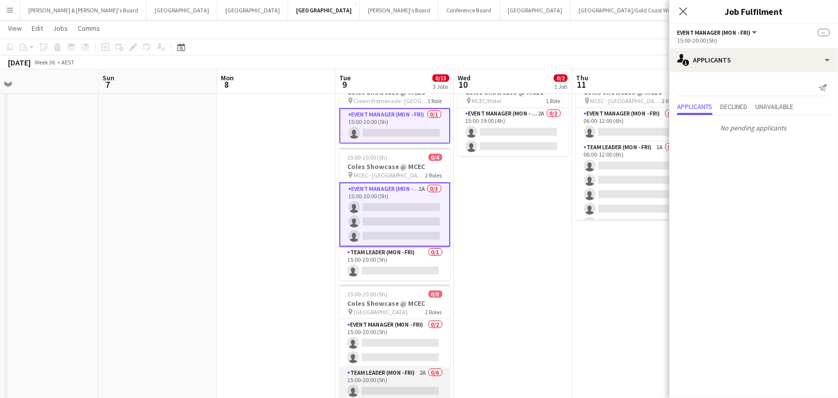
scroll to position [41, 0]
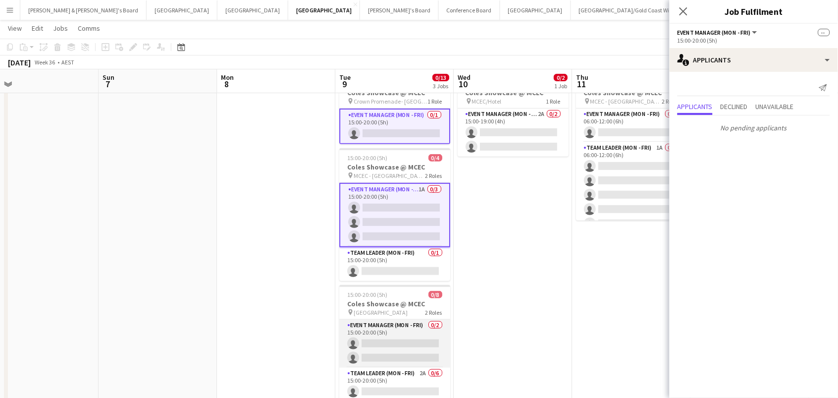
click at [410, 342] on app-card-role "Event Manager (Mon - Fri) 0/2 15:00-20:00 (5h) single-neutral-actions single-ne…" at bounding box center [394, 343] width 111 height 48
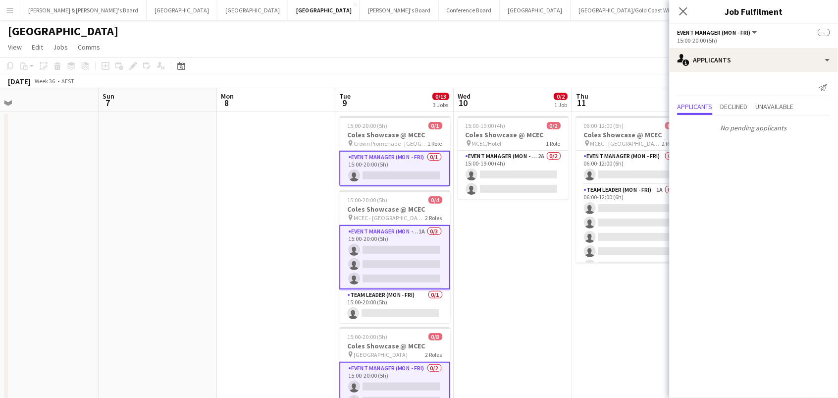
scroll to position [0, 0]
click at [524, 176] on app-card-role "Event Manager (Mon - Fri) 2A 0/2 15:00-19:00 (4h) single-neutral-actions single…" at bounding box center [513, 175] width 111 height 48
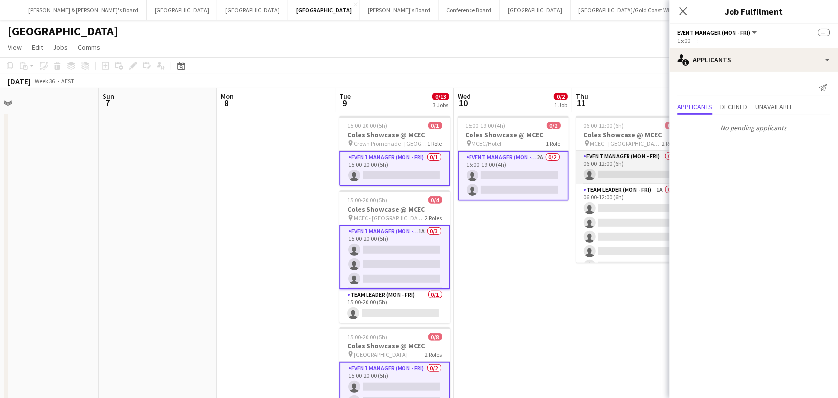
click at [601, 176] on app-card-role "Event Manager (Mon - Fri) 0/1 06:00-12:00 (6h) single-neutral-actions" at bounding box center [631, 168] width 111 height 34
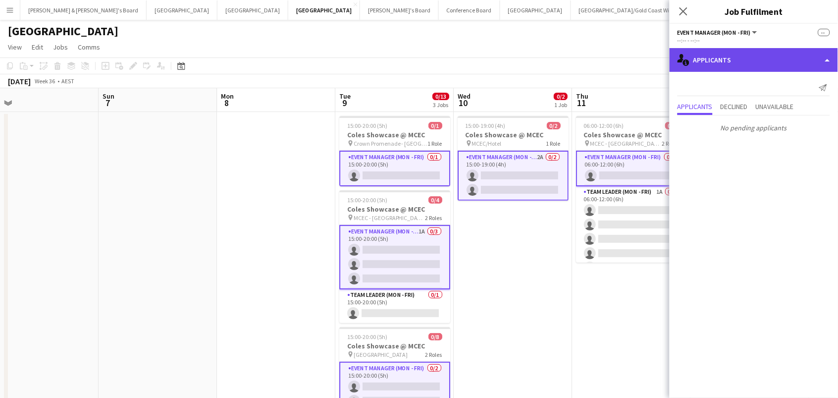
click at [766, 62] on div "single-neutral-actions-information Applicants" at bounding box center [754, 60] width 168 height 24
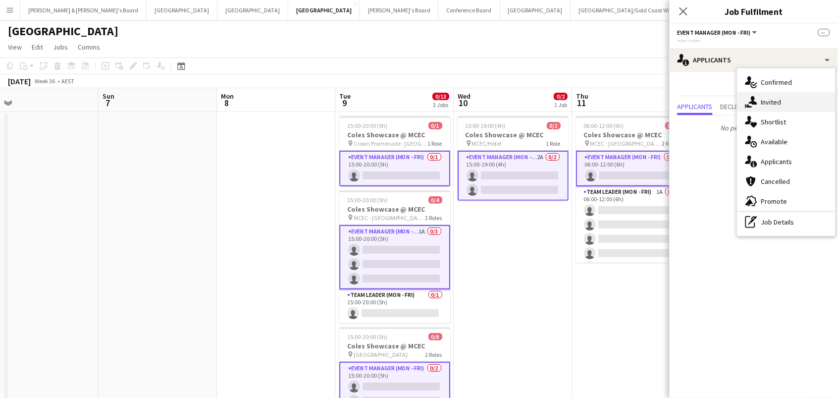
click at [770, 100] on div "single-neutral-actions-share-1 Invited" at bounding box center [787, 102] width 98 height 20
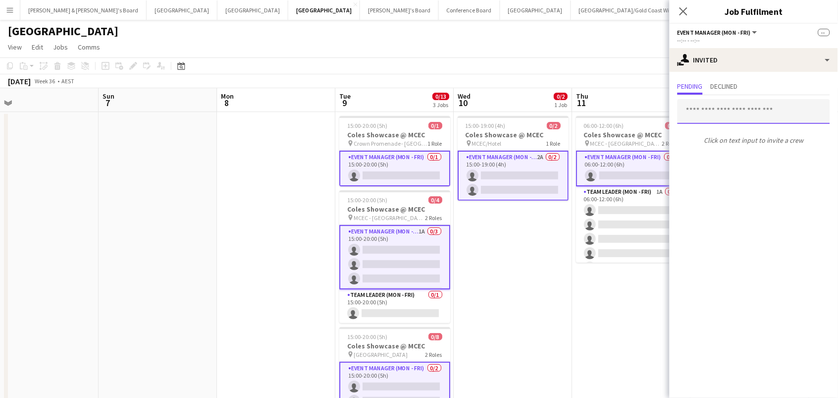
click at [692, 112] on input "text" at bounding box center [754, 111] width 153 height 25
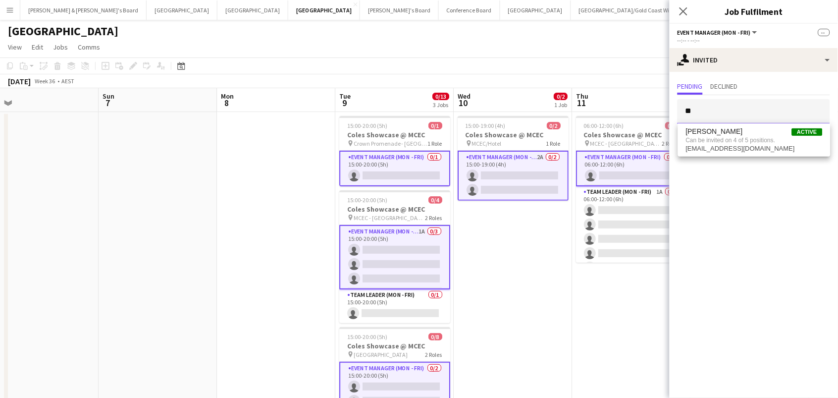
type input "*"
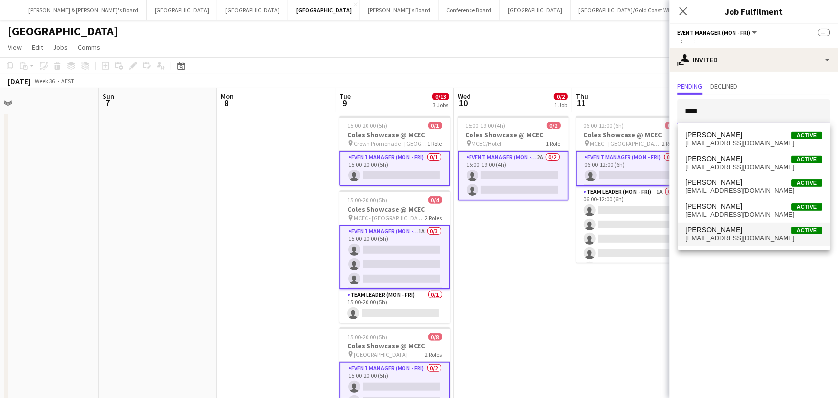
type input "****"
click at [725, 232] on span "[PERSON_NAME]" at bounding box center [714, 230] width 57 height 8
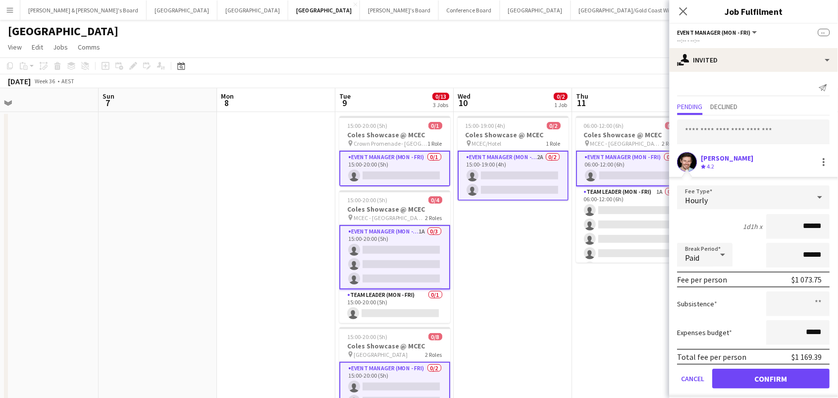
click at [374, 261] on app-card-role "Event Manager (Mon - Fri) 1A 0/3 15:00-20:00 (5h) single-neutral-actions single…" at bounding box center [394, 257] width 111 height 64
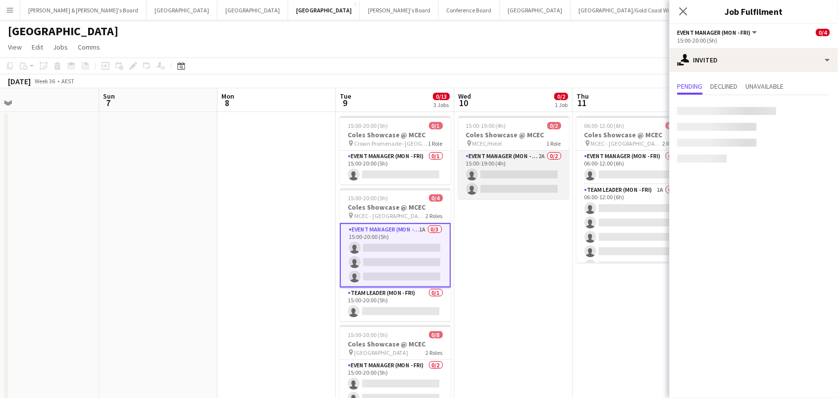
click at [504, 173] on app-card-role "Event Manager (Mon - Fri) 2A 0/2 15:00-19:00 (4h) single-neutral-actions single…" at bounding box center [513, 175] width 111 height 48
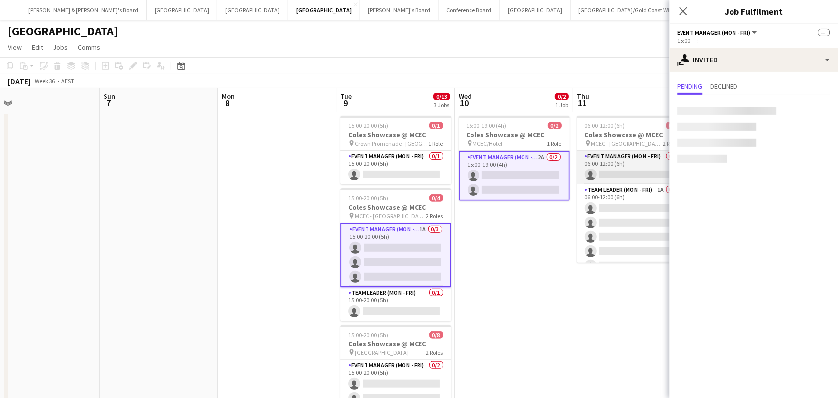
click at [630, 166] on app-card-role "Event Manager (Mon - Fri) 0/1 06:00-12:00 (6h) single-neutral-actions" at bounding box center [632, 168] width 111 height 34
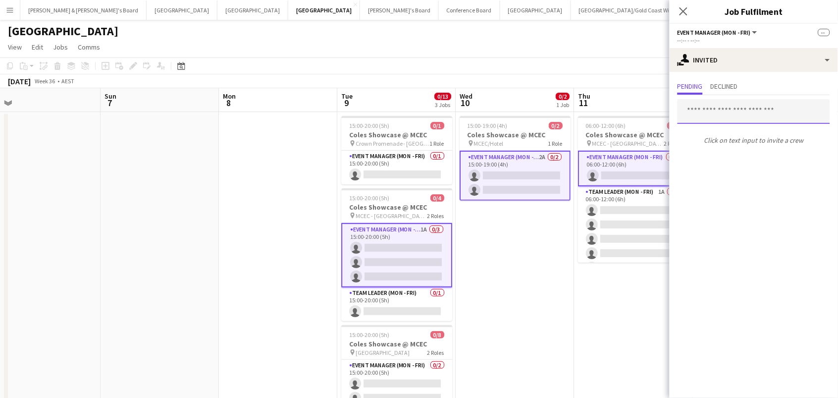
click at [715, 112] on input "text" at bounding box center [754, 111] width 153 height 25
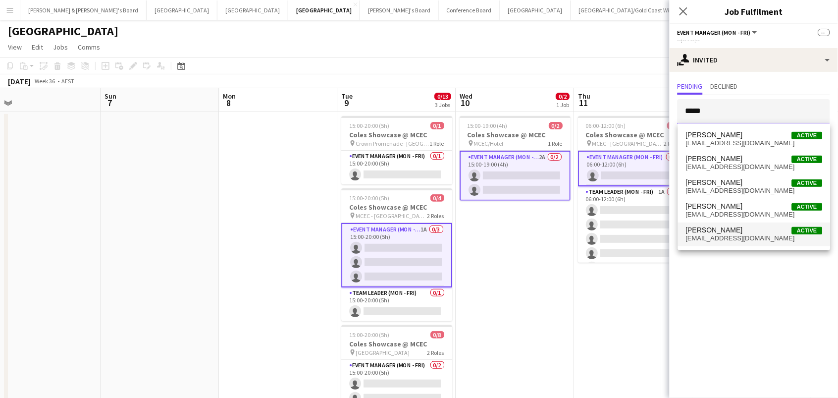
type input "****"
click at [724, 232] on span "[PERSON_NAME]" at bounding box center [714, 230] width 57 height 8
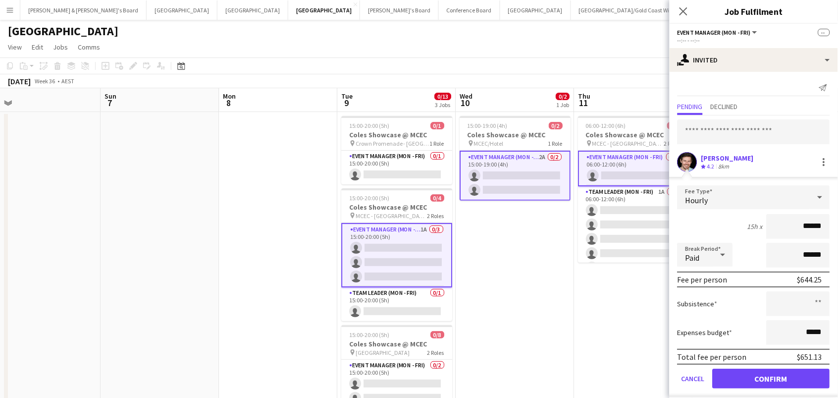
click at [772, 377] on button "Confirm" at bounding box center [771, 379] width 117 height 20
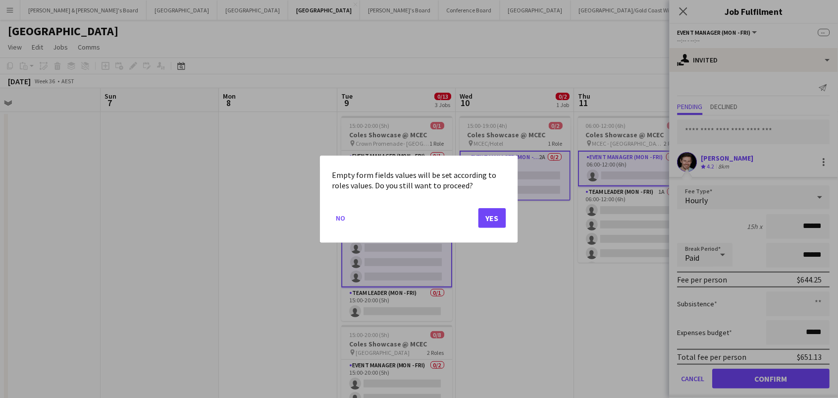
click at [491, 225] on button "Yes" at bounding box center [492, 218] width 28 height 20
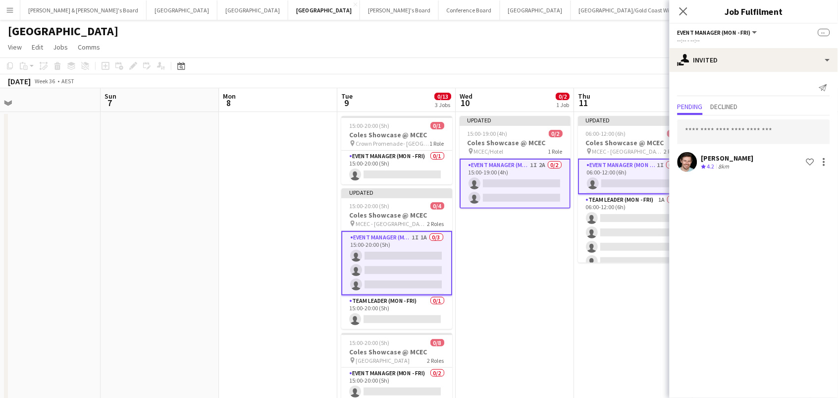
click at [608, 88] on app-board-header-date "Thu 11 0/6 1 Job" at bounding box center [633, 100] width 118 height 24
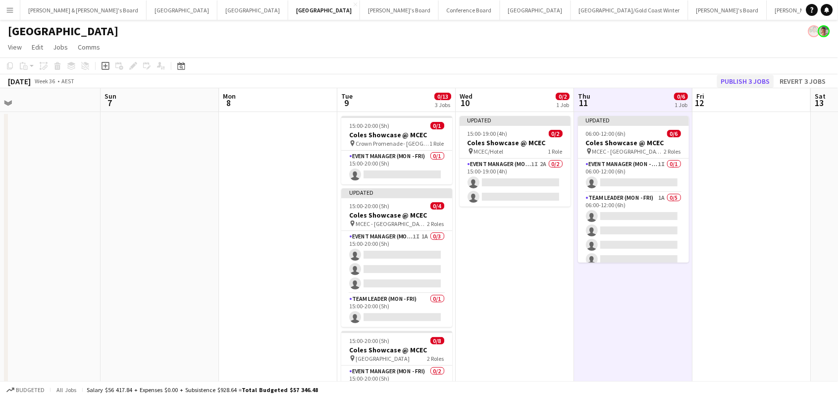
click at [740, 82] on button "Publish 3 jobs" at bounding box center [745, 81] width 57 height 13
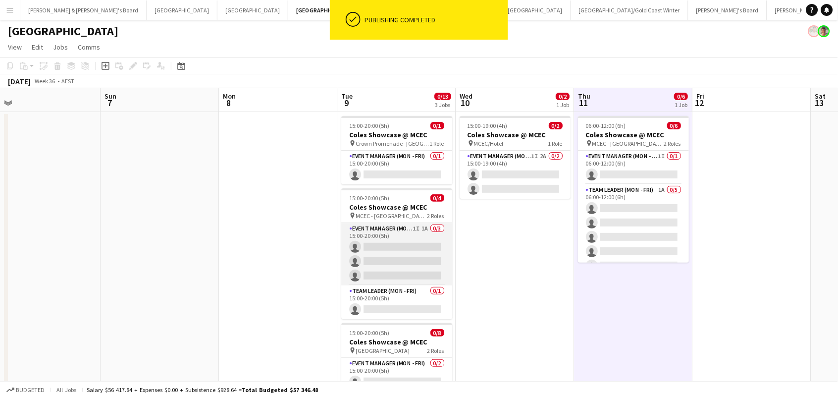
click at [424, 262] on app-card-role "Event Manager (Mon - Fri) 1I 1A 0/3 15:00-20:00 (5h) single-neutral-actions sin…" at bounding box center [396, 254] width 111 height 62
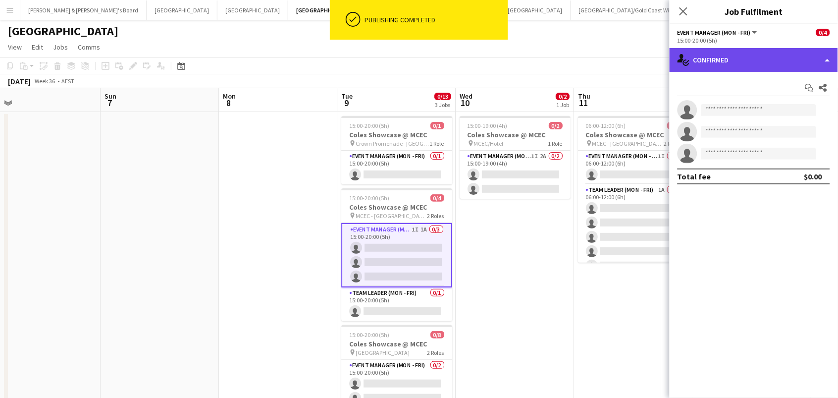
click at [772, 57] on div "single-neutral-actions-check-2 Confirmed" at bounding box center [754, 60] width 168 height 24
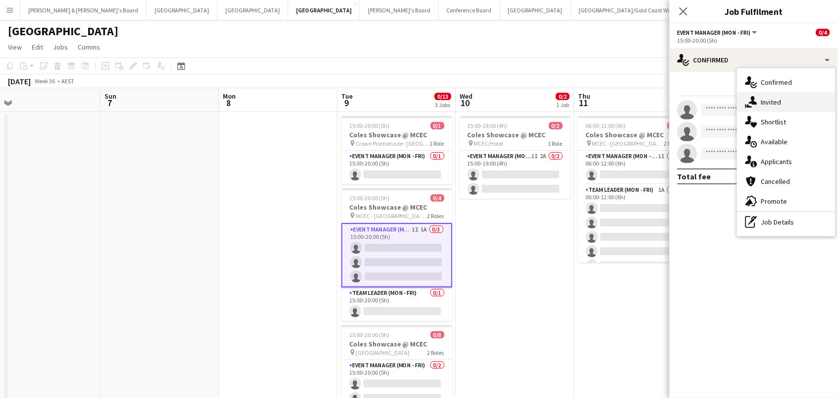
click at [784, 100] on div "single-neutral-actions-share-1 Invited" at bounding box center [787, 102] width 98 height 20
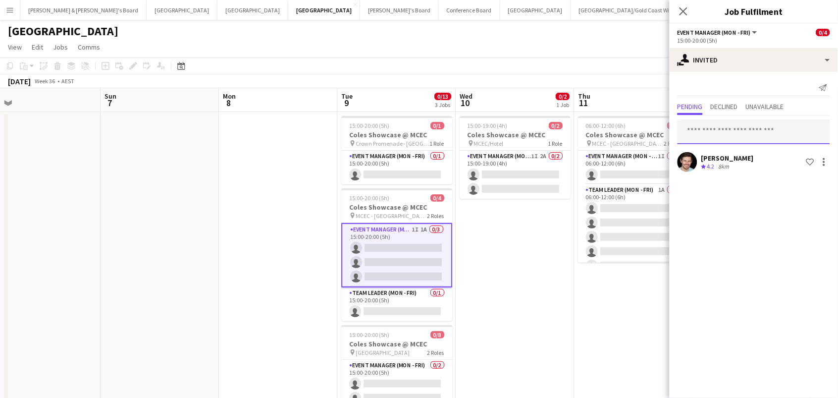
click at [734, 124] on input "text" at bounding box center [754, 131] width 153 height 25
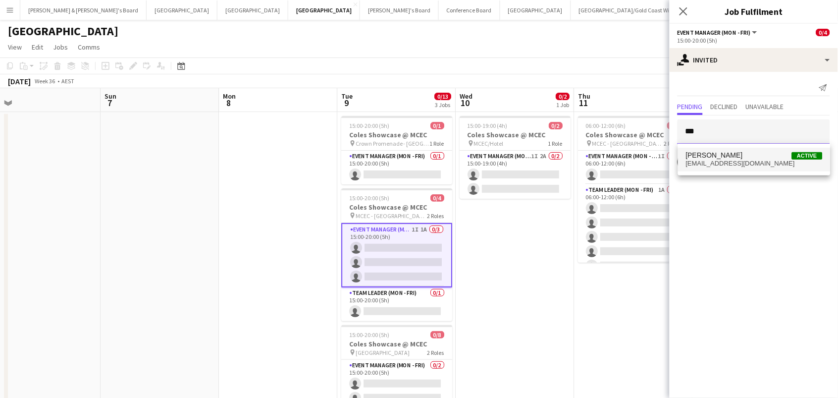
type input "***"
click at [738, 162] on span "biancabaykara@hotmail.com" at bounding box center [754, 163] width 137 height 8
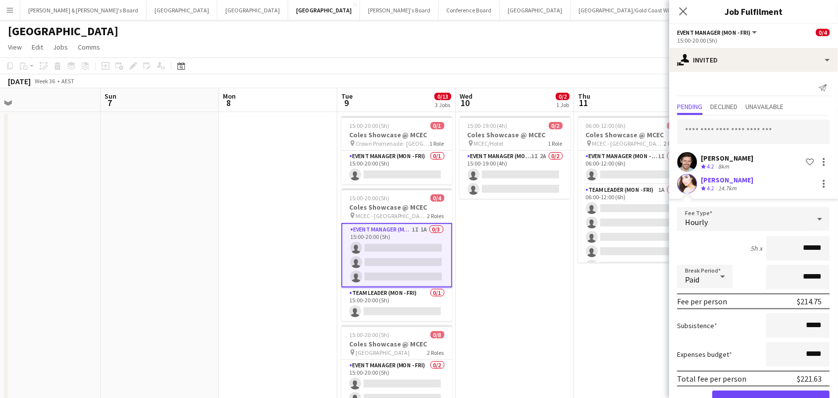
click at [772, 397] on button "Confirm" at bounding box center [771, 400] width 117 height 20
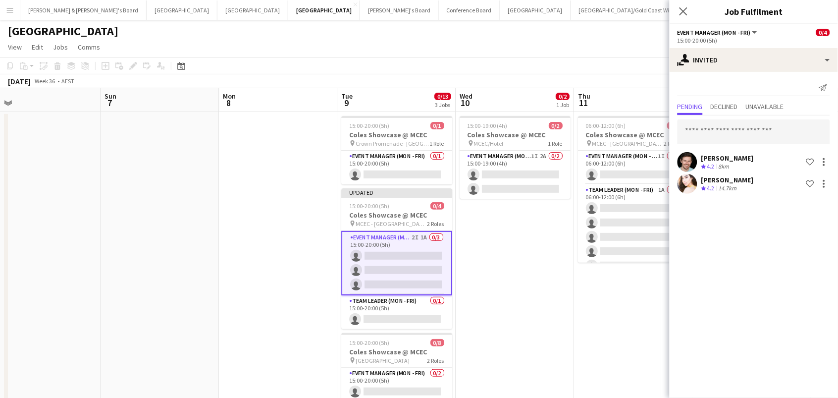
click at [474, 256] on app-date-cell "15:00-19:00 (4h) 0/2 Coles Showcase @ MCEC pin MCEC/Hotel 1 Role Event Manager …" at bounding box center [515, 310] width 118 height 397
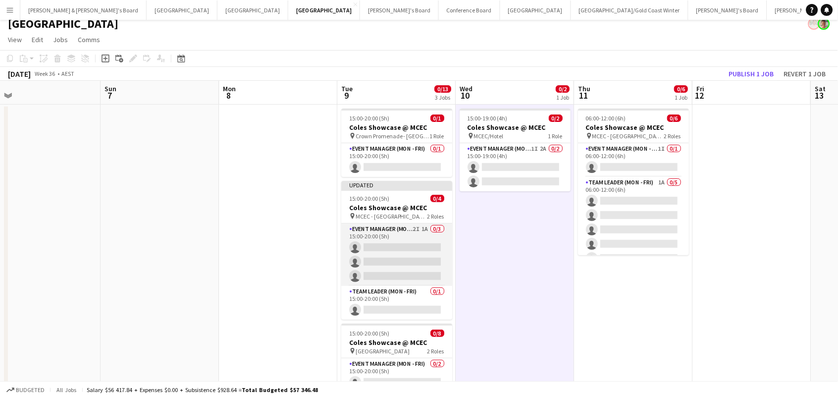
scroll to position [8, 0]
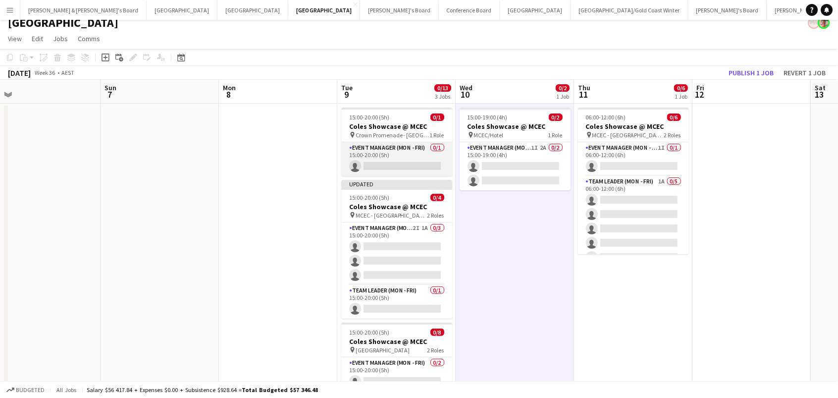
click at [388, 158] on app-card-role "Event Manager (Mon - Fri) 0/1 15:00-20:00 (5h) single-neutral-actions" at bounding box center [396, 159] width 111 height 34
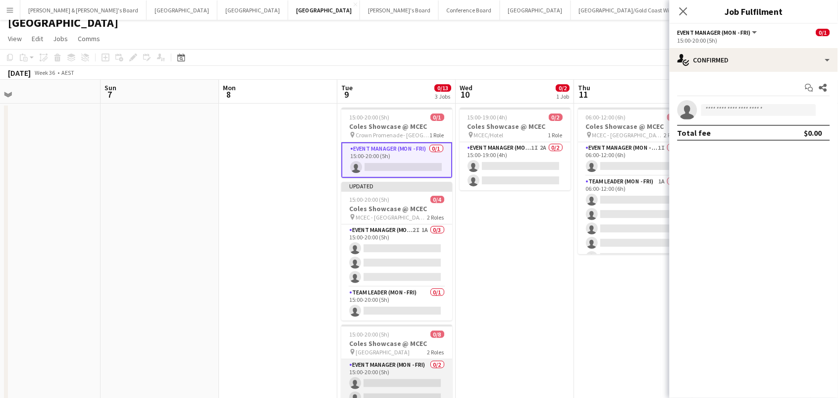
click at [407, 372] on app-card-role "Event Manager (Mon - Fri) 0/2 15:00-20:00 (5h) single-neutral-actions single-ne…" at bounding box center [396, 383] width 111 height 48
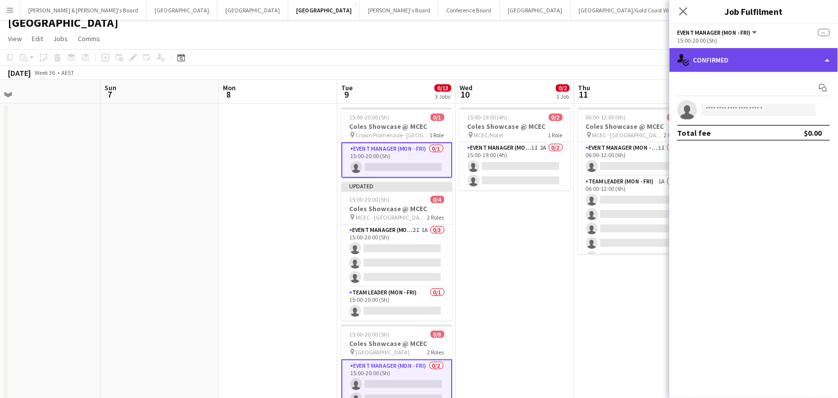
click at [728, 58] on div "single-neutral-actions-check-2 Confirmed" at bounding box center [754, 60] width 168 height 24
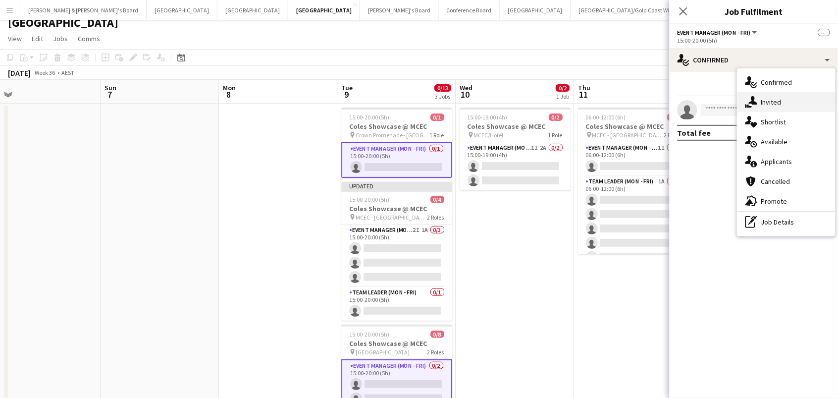
click at [767, 101] on div "single-neutral-actions-share-1 Invited" at bounding box center [787, 102] width 98 height 20
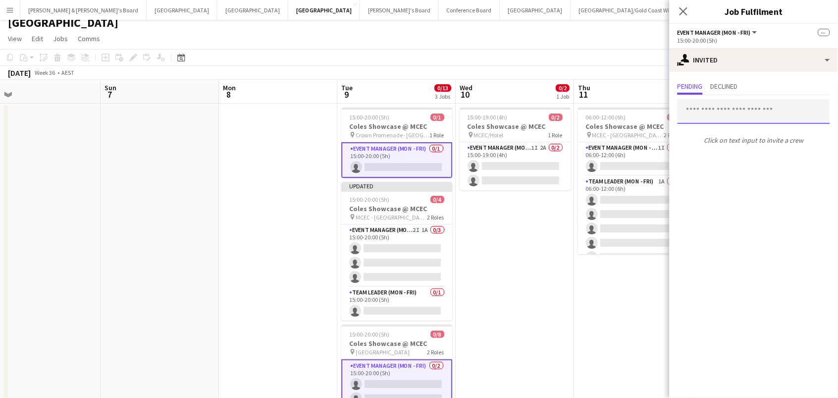
click at [706, 109] on input "text" at bounding box center [754, 111] width 153 height 25
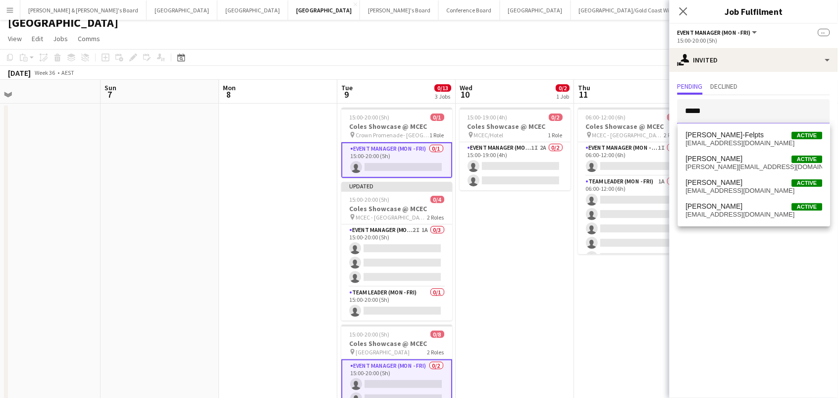
type input "*****"
drag, startPoint x: 715, startPoint y: 129, endPoint x: 723, endPoint y: 157, distance: 28.7
click at [723, 157] on span "[PERSON_NAME]" at bounding box center [714, 159] width 57 height 8
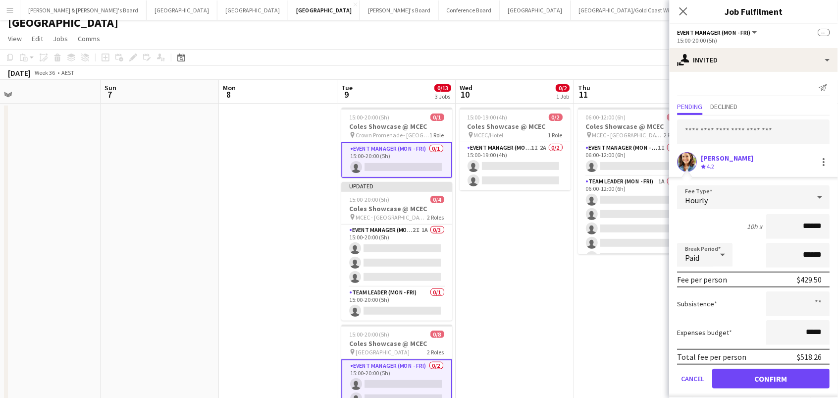
click at [772, 377] on button "Confirm" at bounding box center [771, 379] width 117 height 20
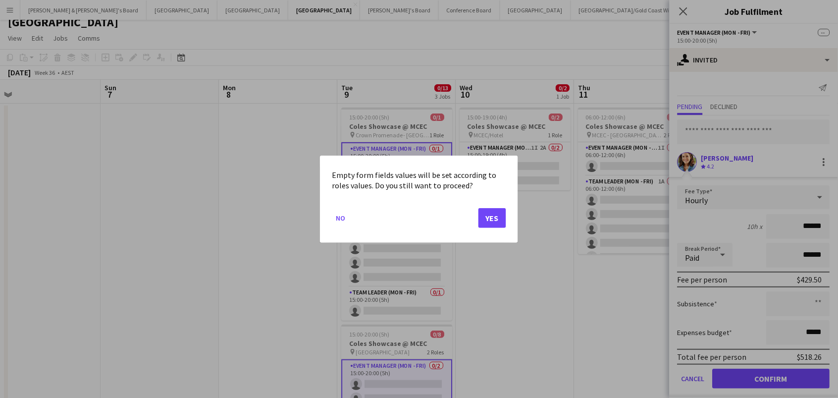
click at [487, 212] on button "Yes" at bounding box center [492, 218] width 28 height 20
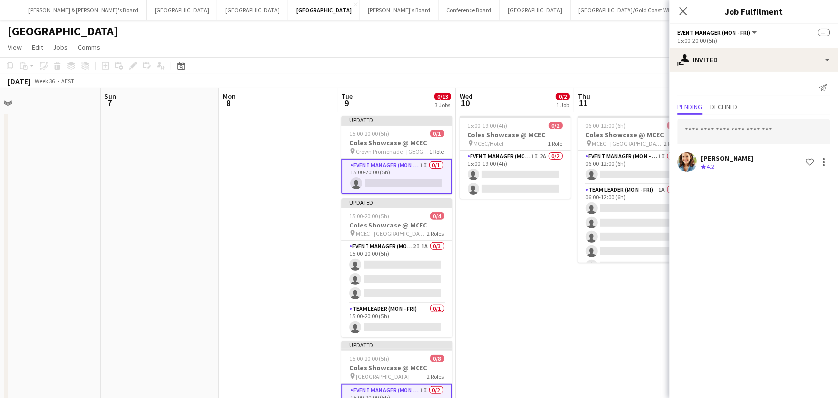
scroll to position [8, 0]
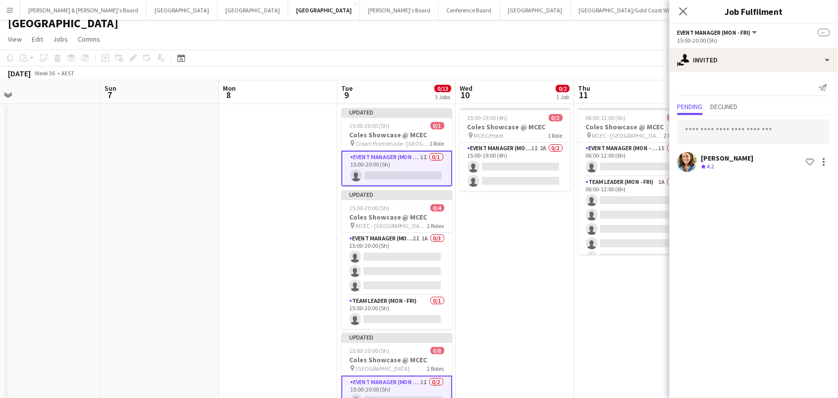
click at [508, 252] on app-date-cell "15:00-19:00 (4h) 0/2 Coles Showcase @ MCEC pin MCEC/Hotel 1 Role Event Manager …" at bounding box center [515, 302] width 118 height 397
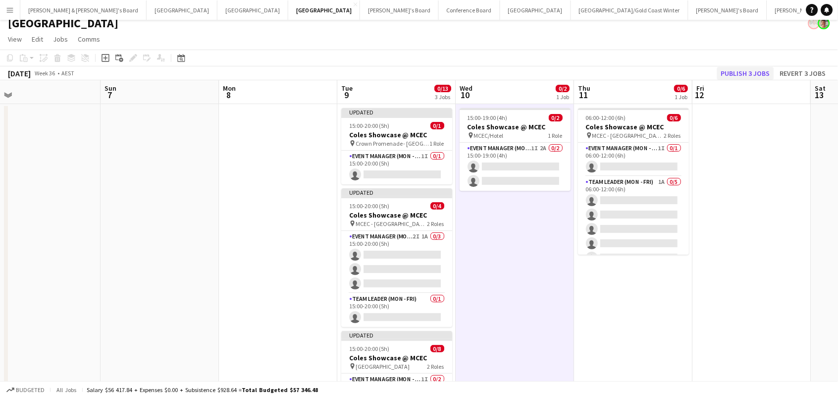
click at [737, 75] on button "Publish 3 jobs" at bounding box center [745, 73] width 57 height 13
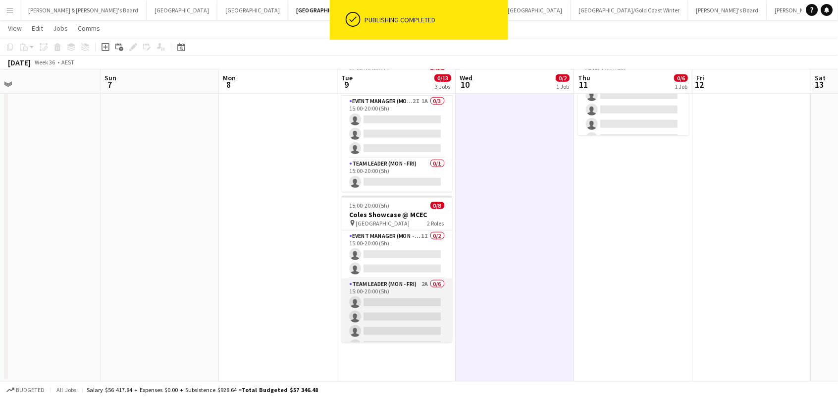
click at [396, 318] on app-card-role "Team Leader (Mon - Fri) 2A 0/6 15:00-20:00 (5h) single-neutral-actions single-n…" at bounding box center [396, 330] width 111 height 105
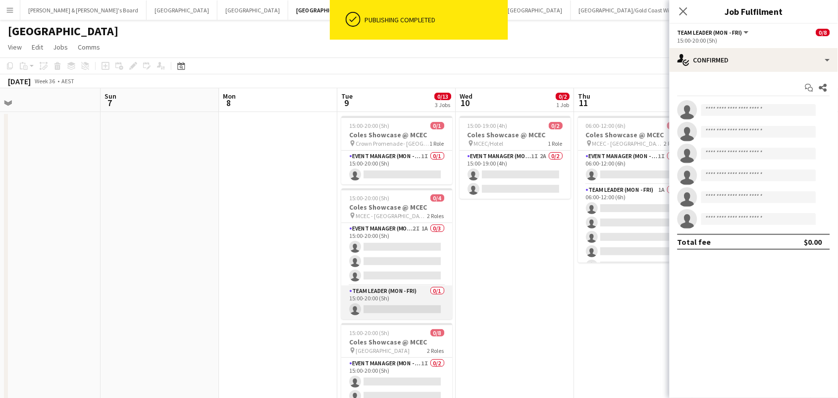
scroll to position [0, 0]
click at [396, 306] on app-card-role "Team Leader (Mon - Fri) 0/1 15:00-20:00 (5h) single-neutral-actions" at bounding box center [396, 302] width 111 height 34
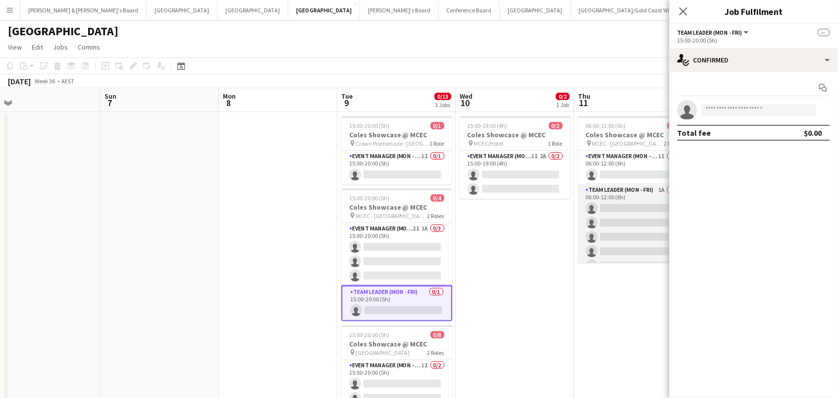
click at [629, 226] on app-card-role "Team Leader (Mon - Fri) 1A 0/5 06:00-12:00 (6h) single-neutral-actions single-n…" at bounding box center [633, 229] width 111 height 91
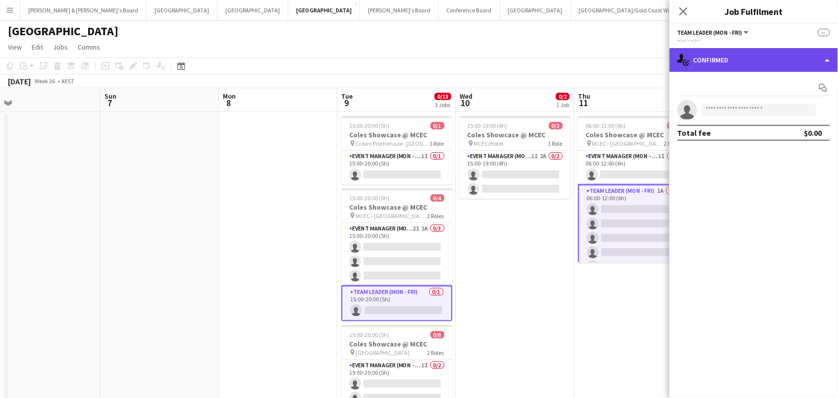
click at [722, 64] on div "single-neutral-actions-check-2 Confirmed" at bounding box center [754, 60] width 168 height 24
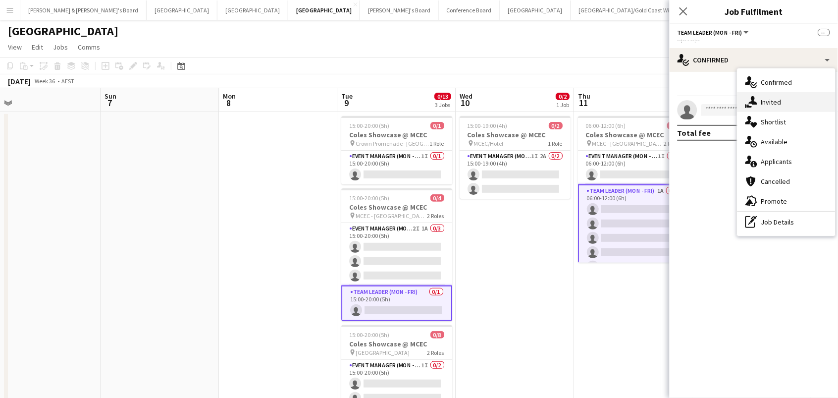
click at [771, 108] on div "single-neutral-actions-share-1 Invited" at bounding box center [787, 102] width 98 height 20
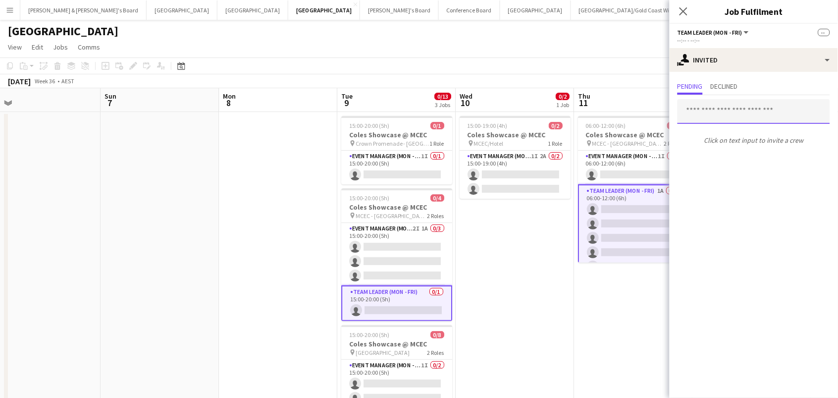
click at [698, 111] on input "text" at bounding box center [754, 111] width 153 height 25
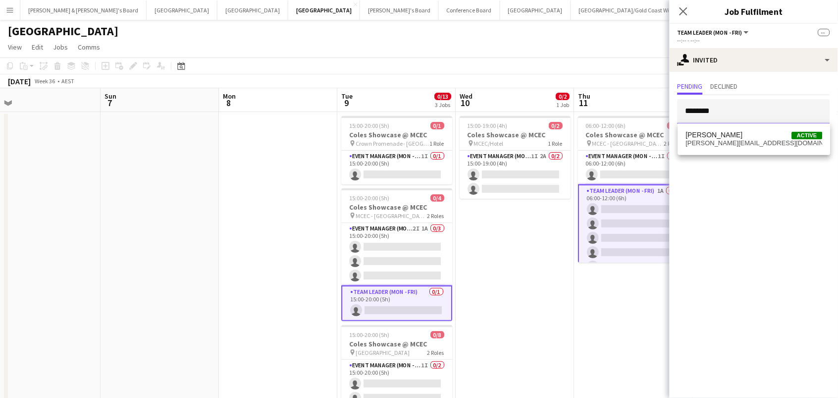
type input "********"
click at [712, 137] on span "Chrissie Leigh" at bounding box center [714, 135] width 57 height 8
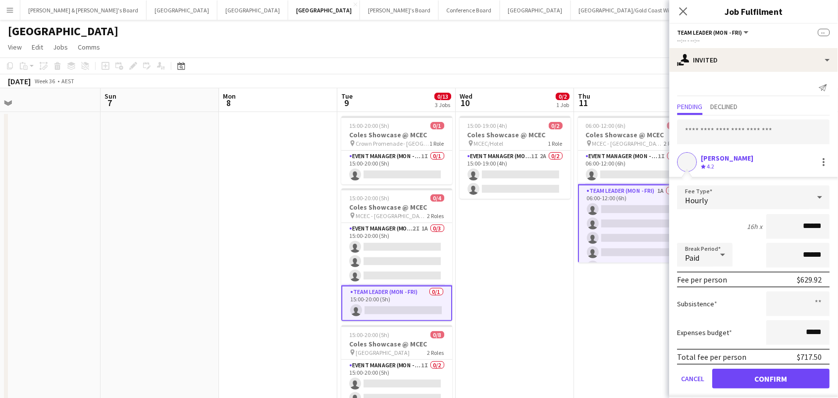
click at [772, 377] on button "Confirm" at bounding box center [771, 379] width 117 height 20
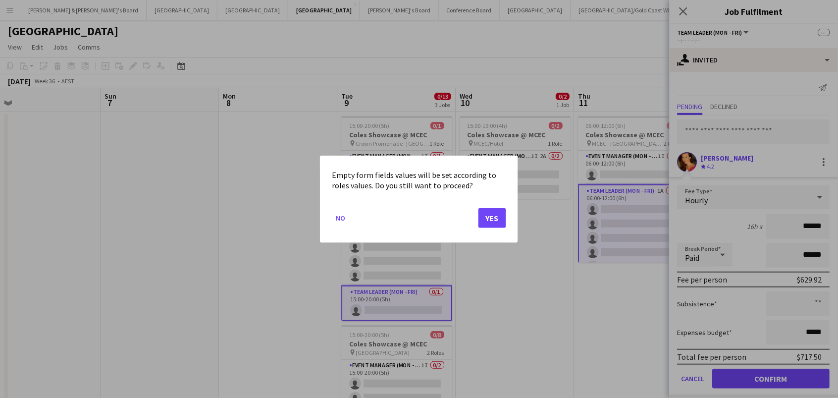
click at [497, 216] on button "Yes" at bounding box center [492, 218] width 28 height 20
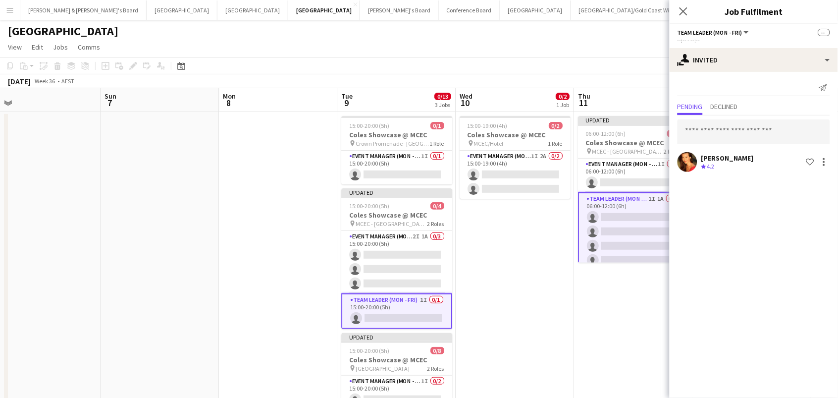
click at [497, 216] on app-date-cell "15:00-19:00 (4h) 0/2 Coles Showcase @ MCEC pin MCEC/Hotel 1 Role Event Manager …" at bounding box center [515, 310] width 118 height 397
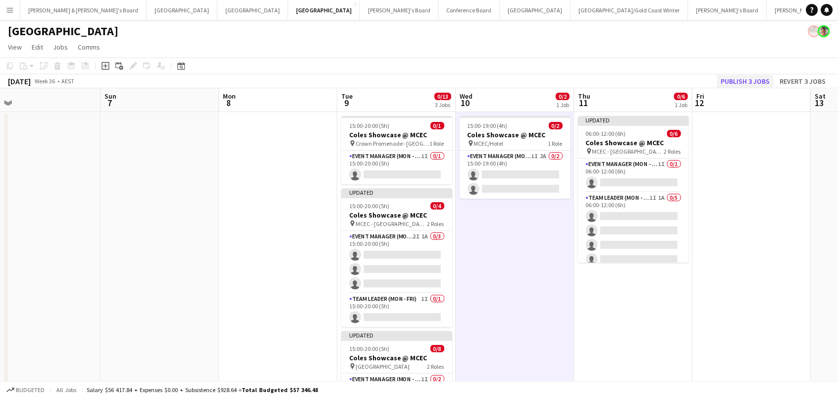
click at [741, 83] on button "Publish 3 jobs" at bounding box center [745, 81] width 57 height 13
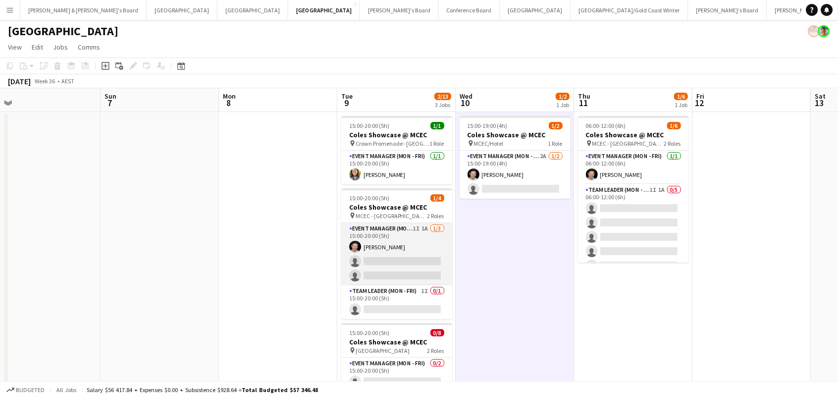
click at [403, 256] on app-card-role "Event Manager (Mon - Fri) 1I 1A 1/3 15:00-20:00 (5h) Jack Van Staveren single-n…" at bounding box center [396, 254] width 111 height 62
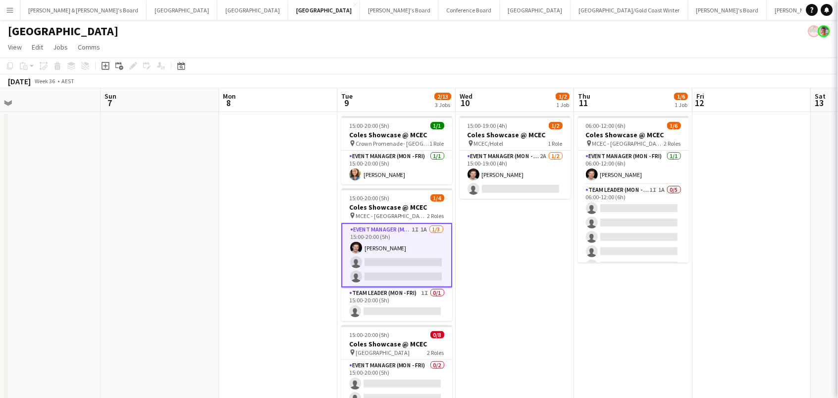
scroll to position [0, 491]
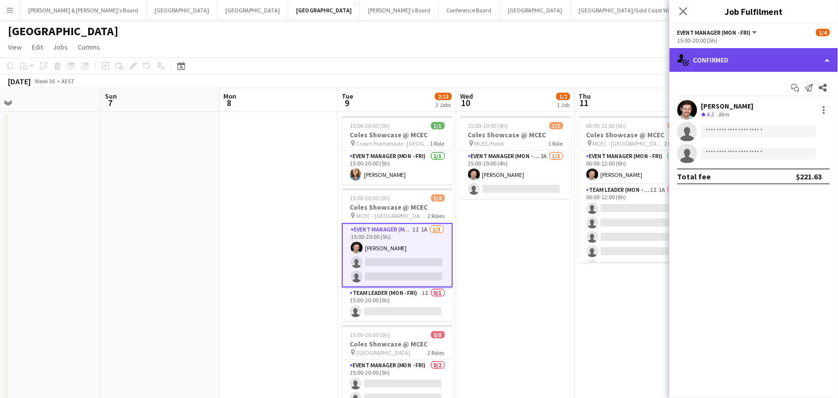
click at [749, 61] on div "single-neutral-actions-check-2 Confirmed" at bounding box center [754, 60] width 168 height 24
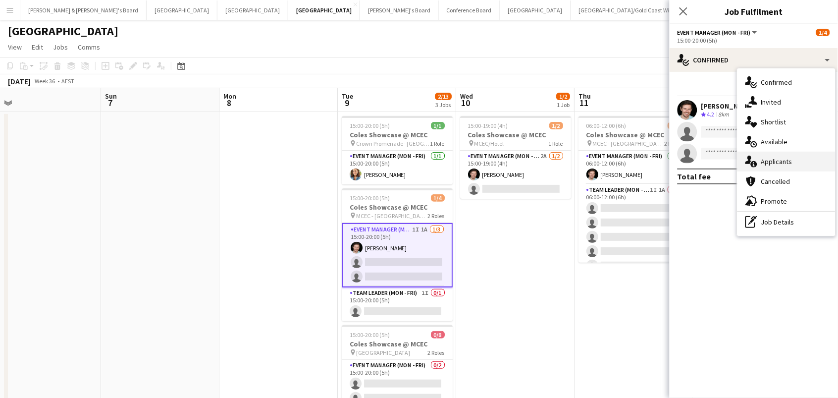
click at [780, 164] on div "single-neutral-actions-information Applicants" at bounding box center [787, 162] width 98 height 20
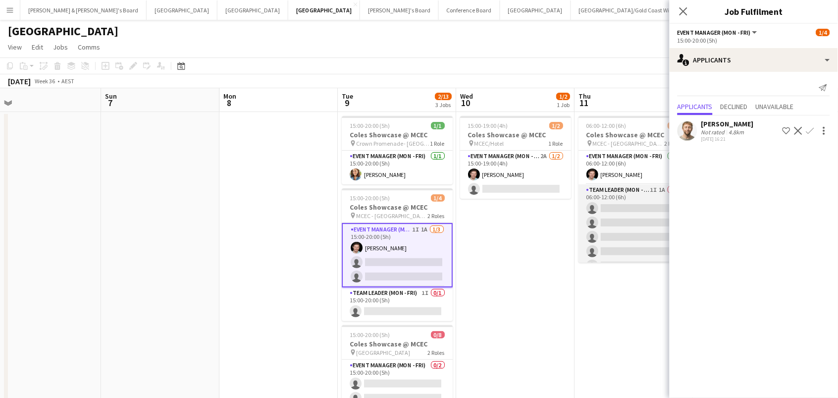
click at [646, 236] on app-card-role "Team Leader (Mon - Fri) 1I 1A 0/5 06:00-12:00 (6h) single-neutral-actions singl…" at bounding box center [634, 229] width 111 height 91
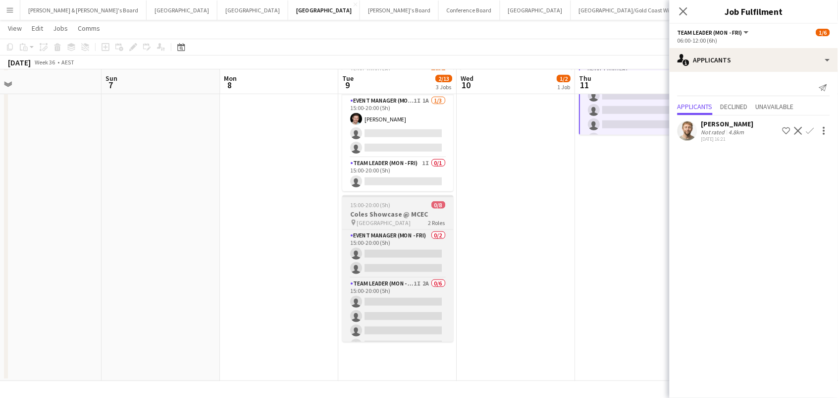
scroll to position [126, 0]
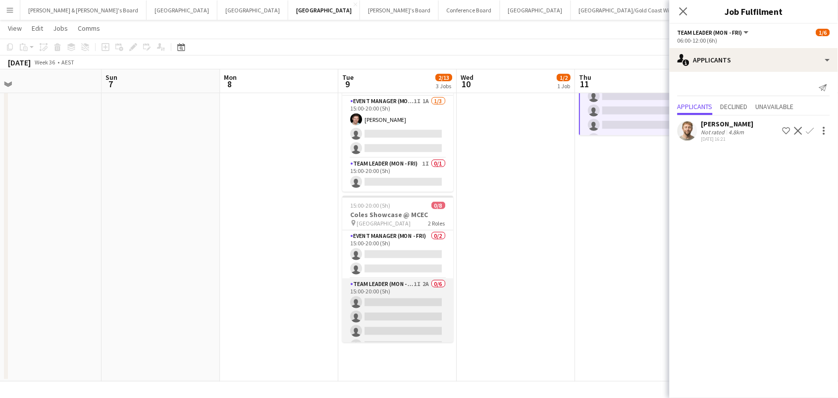
click at [393, 316] on app-card-role "Team Leader (Mon - Fri) 1I 2A 0/6 15:00-20:00 (5h) single-neutral-actions singl…" at bounding box center [397, 330] width 111 height 105
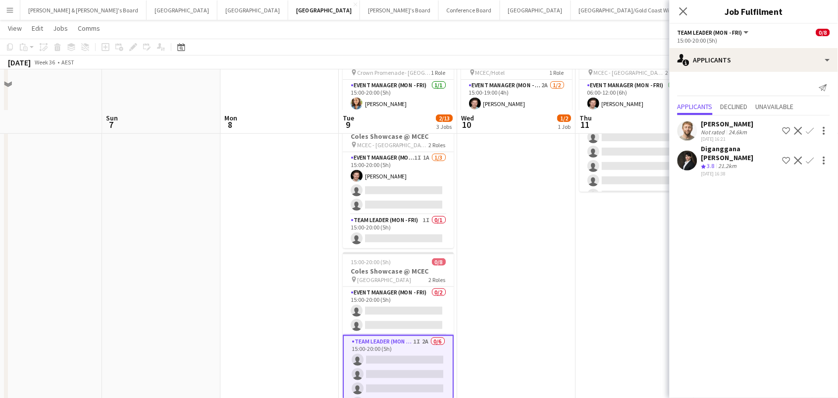
scroll to position [13, 0]
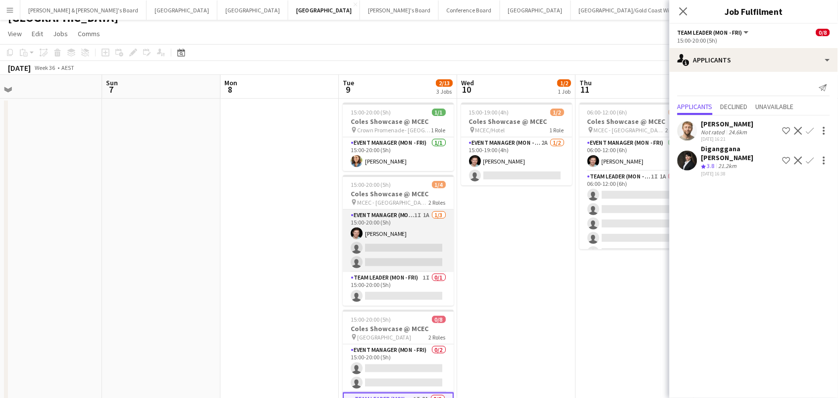
click at [414, 230] on app-card-role "Event Manager (Mon - Fri) 1I 1A 1/3 15:00-20:00 (5h) Jack Van Staveren single-n…" at bounding box center [398, 241] width 111 height 62
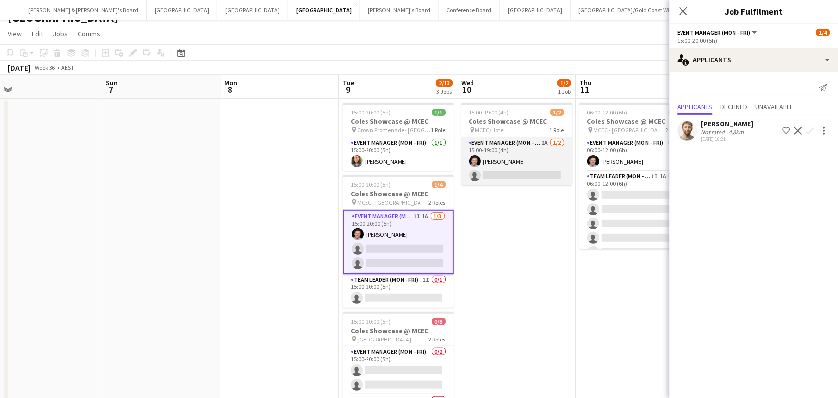
click at [521, 159] on app-card-role "Event Manager (Mon - Fri) 2A 1/2 15:00-19:00 (4h) Jack Van Staveren single-neut…" at bounding box center [516, 161] width 111 height 48
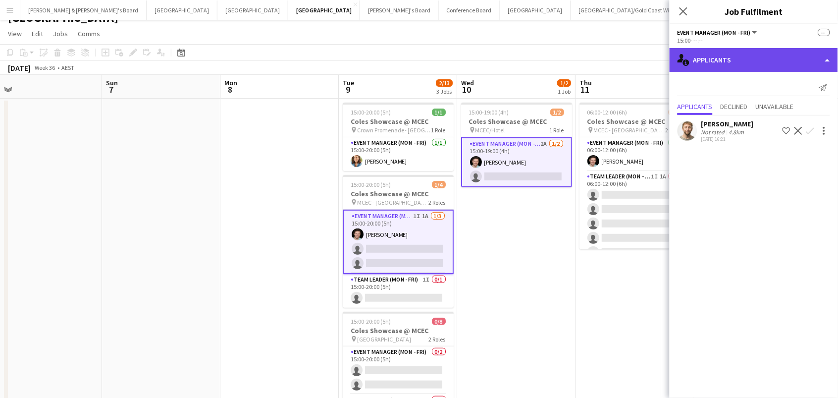
click at [692, 70] on div "single-neutral-actions-information Applicants" at bounding box center [754, 60] width 168 height 24
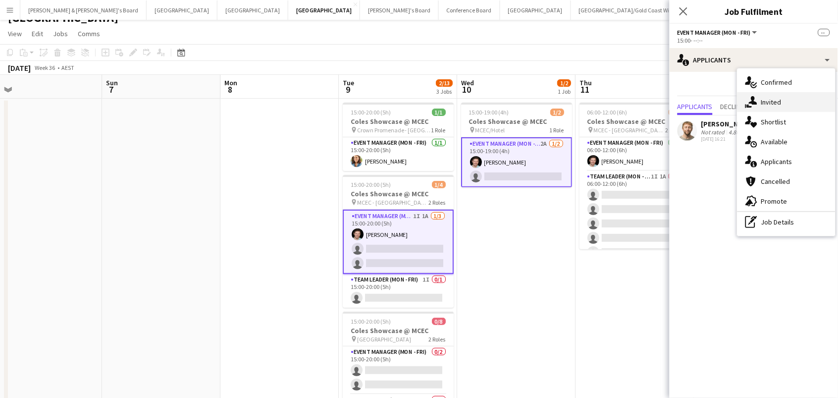
click at [768, 101] on div "single-neutral-actions-share-1 Invited" at bounding box center [787, 102] width 98 height 20
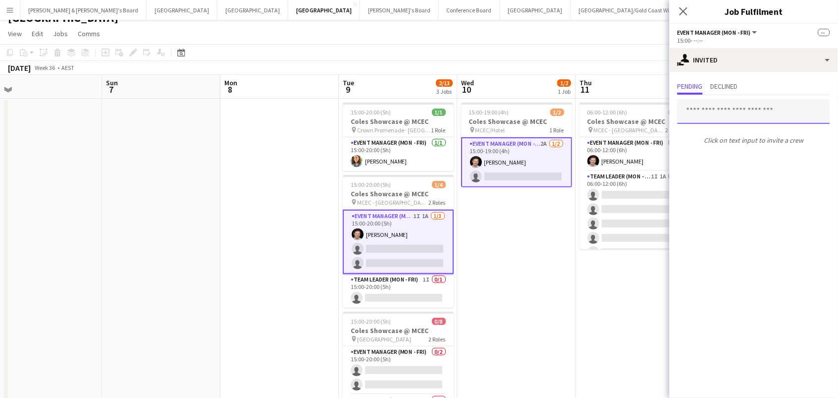
click at [736, 115] on input "text" at bounding box center [754, 111] width 153 height 25
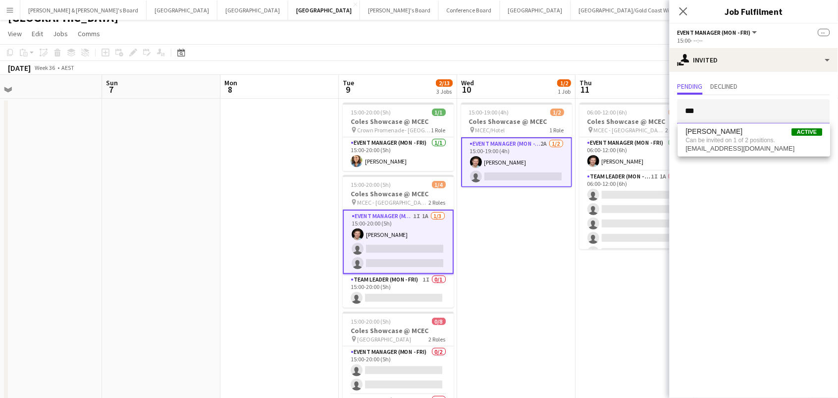
type input "***"
click at [509, 179] on app-card-role "Event Manager (Mon - Fri) 2A 1/2 15:00-19:00 (4h) Jack Van Staveren single-neut…" at bounding box center [516, 162] width 111 height 50
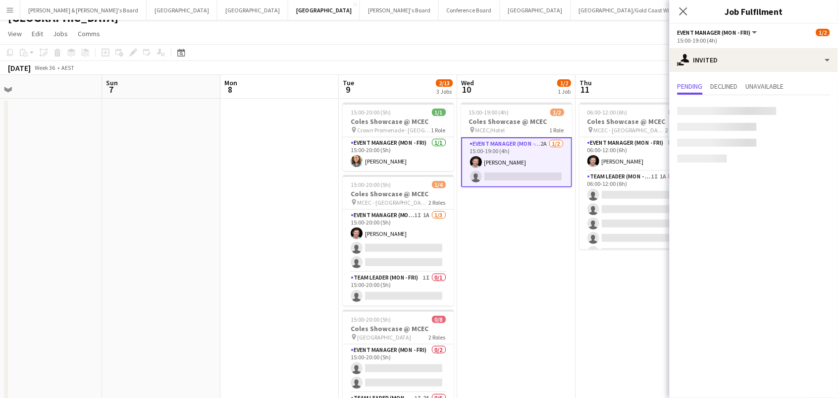
click at [515, 167] on app-card-role "Event Manager (Mon - Fri) 2A 1/2 15:00-19:00 (4h) Jack Van Staveren single-neut…" at bounding box center [516, 162] width 111 height 50
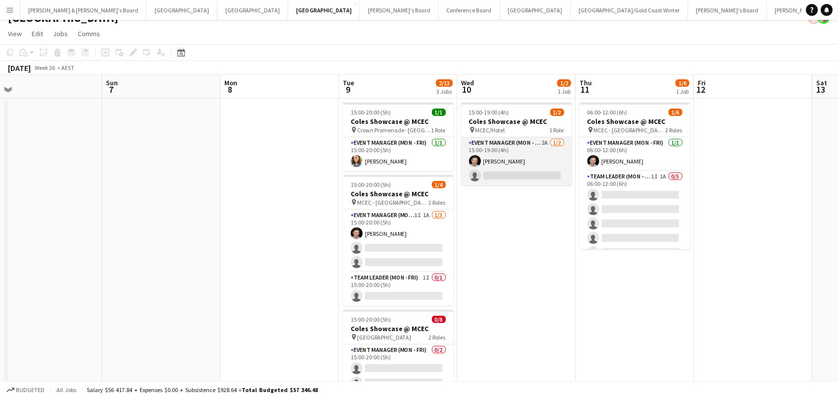
click at [530, 173] on app-card-role "Event Manager (Mon - Fri) 2A 1/2 15:00-19:00 (4h) Jack Van Staveren single-neut…" at bounding box center [516, 161] width 111 height 48
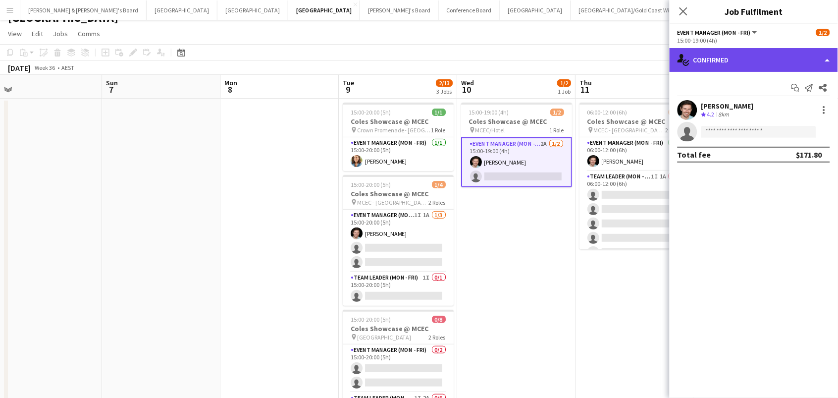
click at [775, 61] on div "single-neutral-actions-check-2 Confirmed" at bounding box center [754, 60] width 168 height 24
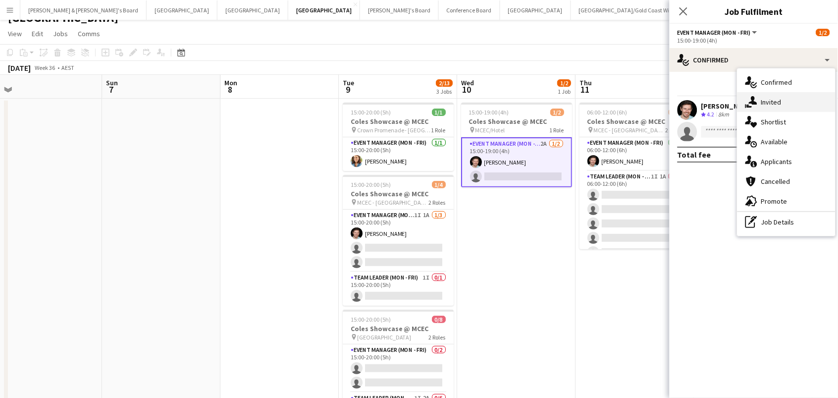
click at [780, 102] on div "single-neutral-actions-share-1 Invited" at bounding box center [787, 102] width 98 height 20
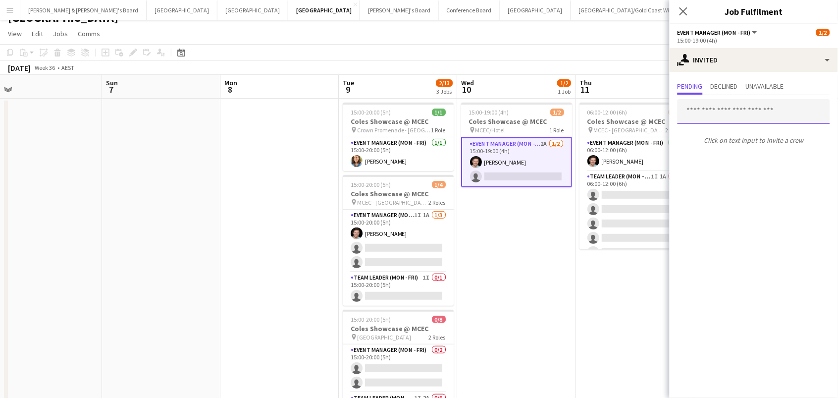
click at [698, 108] on input "text" at bounding box center [754, 111] width 153 height 25
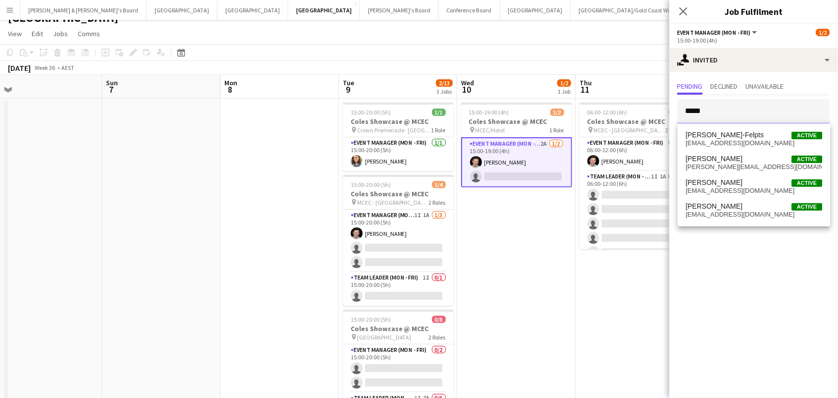
type input "*****"
drag, startPoint x: 691, startPoint y: 129, endPoint x: 705, endPoint y: 163, distance: 37.1
click at [705, 163] on span "chloe_gavin@hotmail.com" at bounding box center [754, 167] width 137 height 8
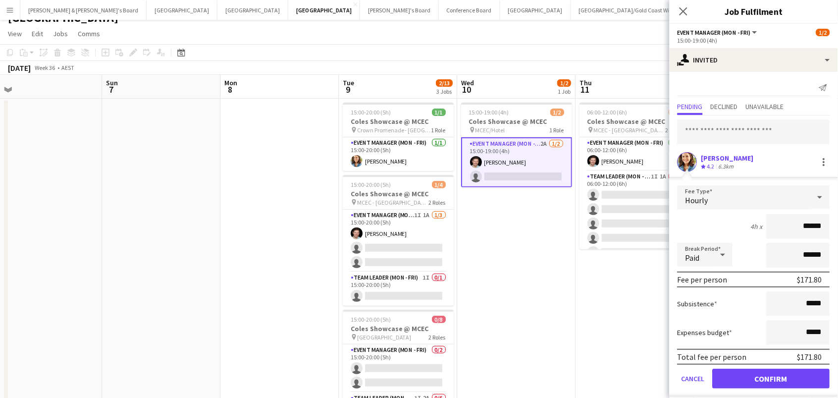
click at [772, 377] on button "Confirm" at bounding box center [771, 379] width 117 height 20
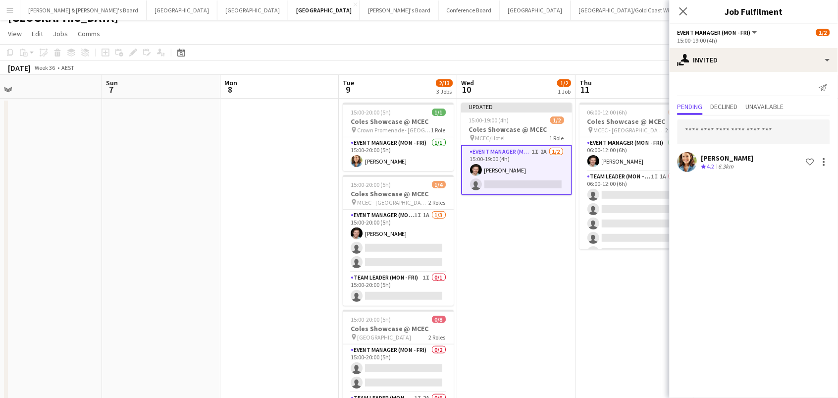
click at [512, 242] on app-date-cell "Updated 15:00-19:00 (4h) 1/2 Coles Showcase @ MCEC pin MCEC/Hotel 1 Role Event …" at bounding box center [516, 297] width 118 height 397
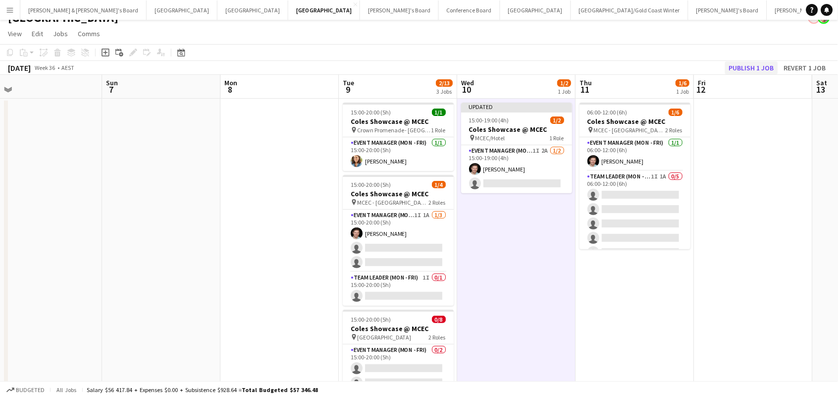
click at [739, 67] on button "Publish 1 job" at bounding box center [751, 67] width 53 height 13
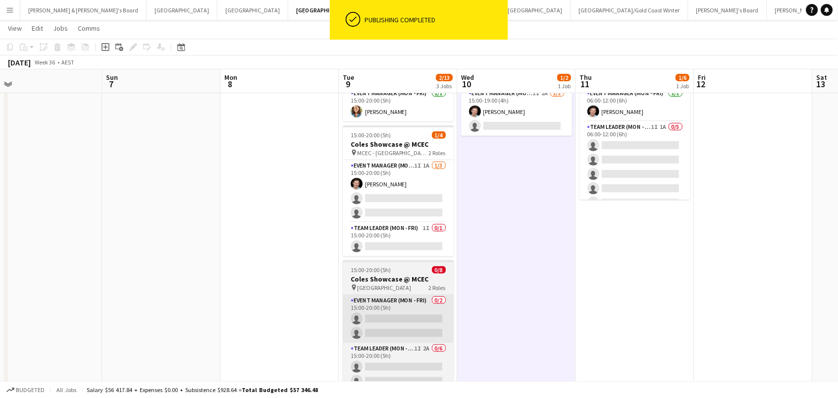
scroll to position [65, 0]
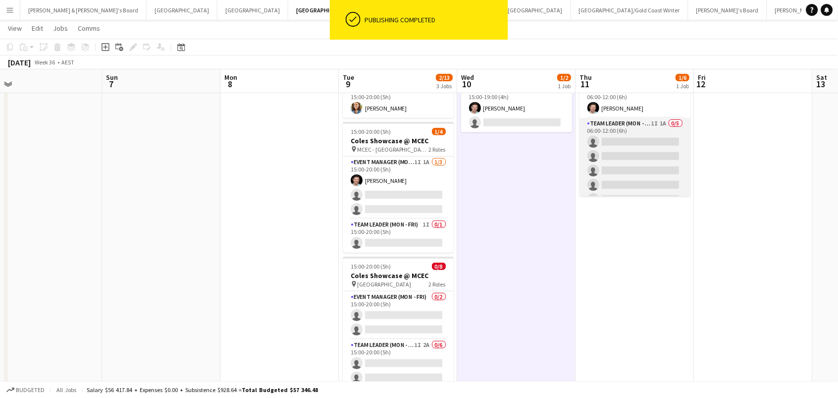
click at [666, 139] on app-card-role "Team Leader (Mon - Fri) 1I 1A 0/5 06:00-12:00 (6h) single-neutral-actions singl…" at bounding box center [635, 163] width 111 height 91
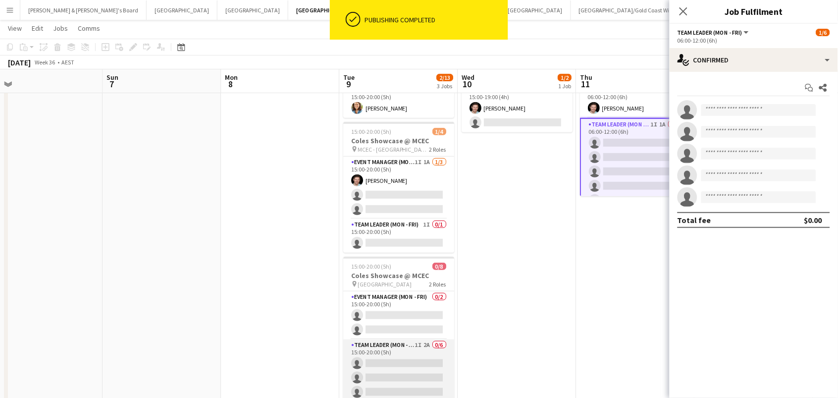
click at [401, 347] on app-card-role "Team Leader (Mon - Fri) 1I 2A 0/6 15:00-20:00 (5h) single-neutral-actions singl…" at bounding box center [398, 391] width 111 height 105
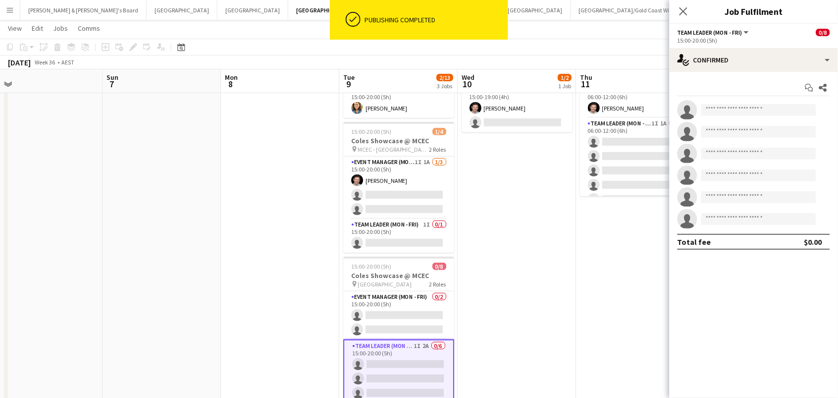
scroll to position [0, 489]
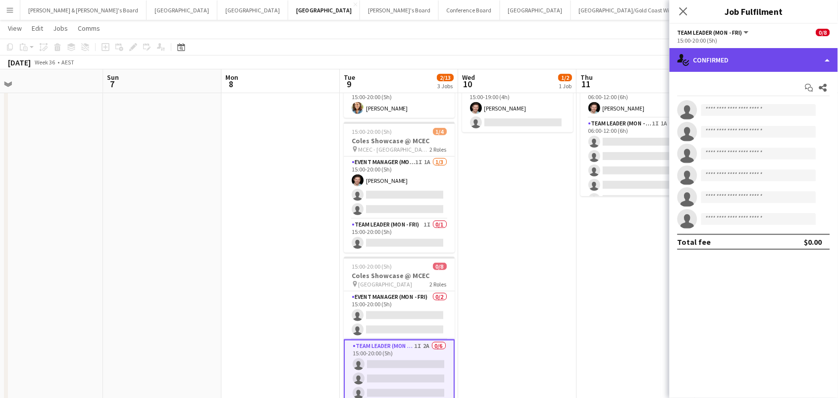
click at [712, 70] on div "single-neutral-actions-check-2 Confirmed" at bounding box center [754, 60] width 168 height 24
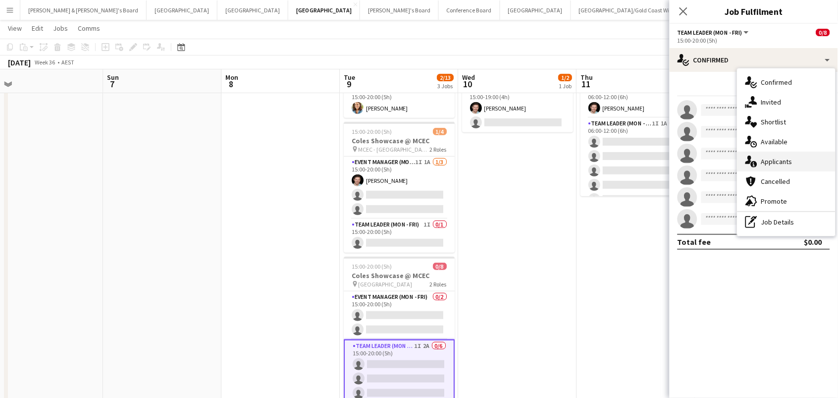
click at [777, 162] on div "single-neutral-actions-information Applicants" at bounding box center [787, 162] width 98 height 20
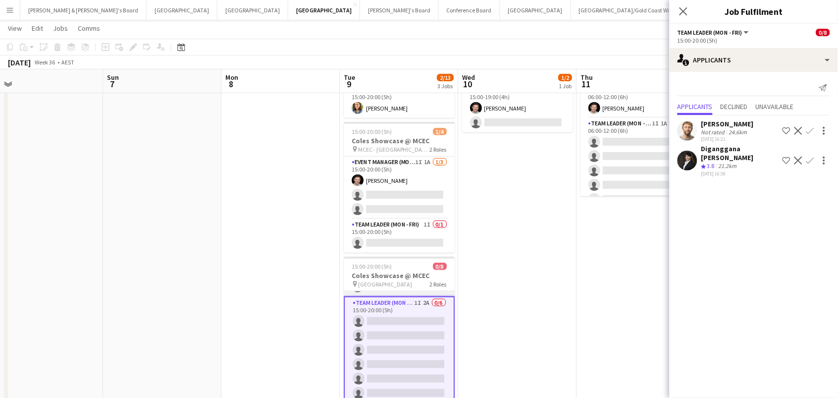
scroll to position [42, 0]
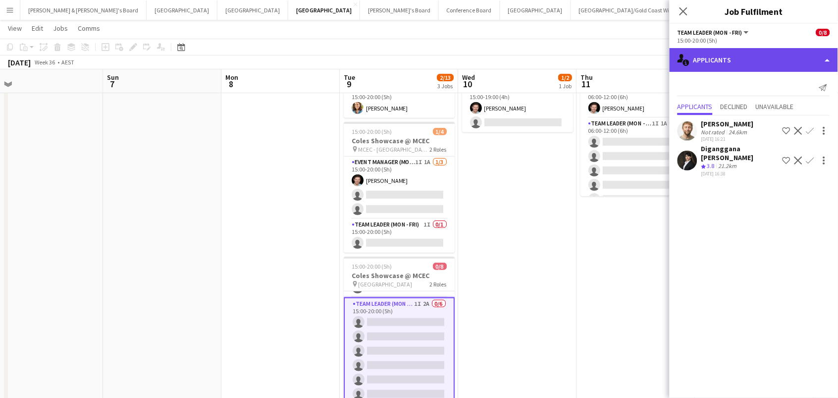
click at [744, 65] on div "single-neutral-actions-information Applicants" at bounding box center [754, 60] width 168 height 24
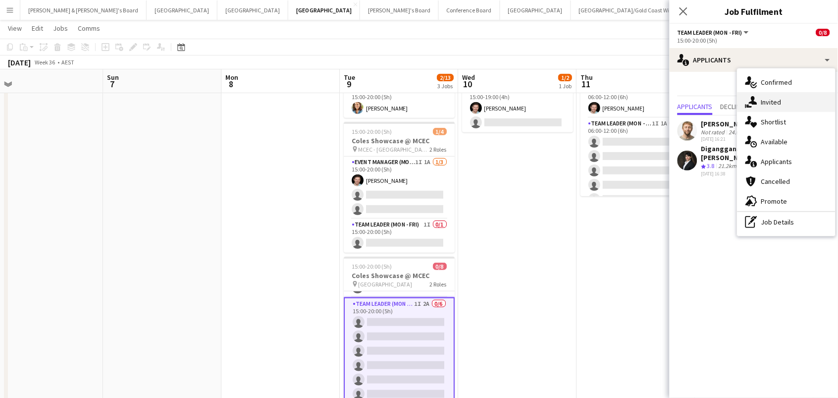
click at [775, 96] on div "single-neutral-actions-share-1 Invited" at bounding box center [787, 102] width 98 height 20
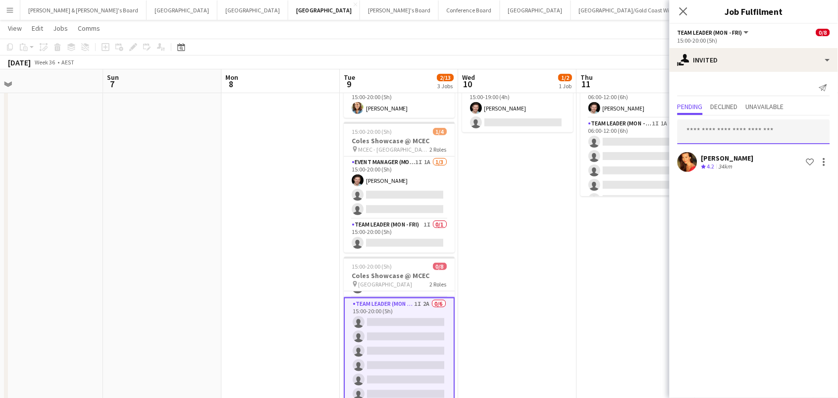
click at [718, 131] on input "text" at bounding box center [754, 131] width 153 height 25
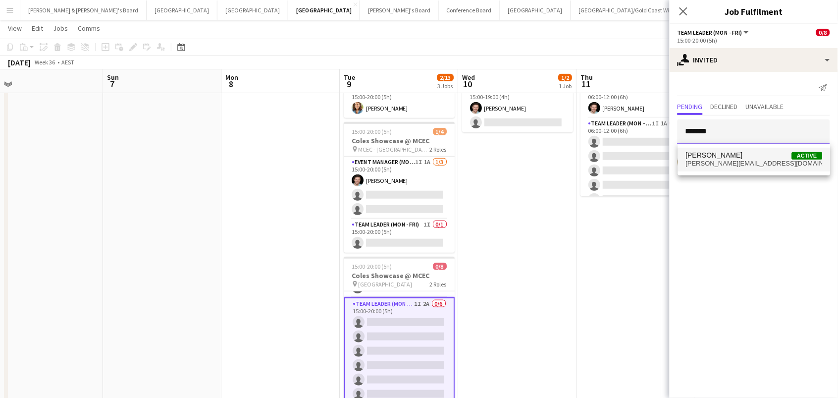
type input "*******"
click at [732, 156] on span "Samantha Bourjau" at bounding box center [714, 155] width 57 height 8
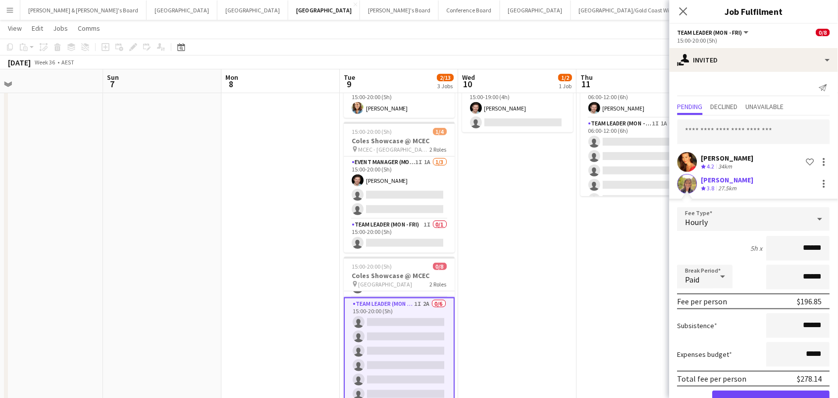
click at [772, 397] on button "Confirm" at bounding box center [771, 400] width 117 height 20
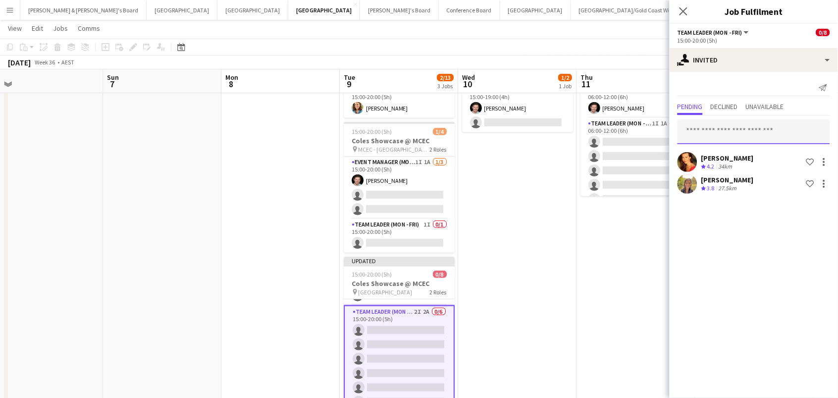
click at [725, 136] on input "text" at bounding box center [754, 131] width 153 height 25
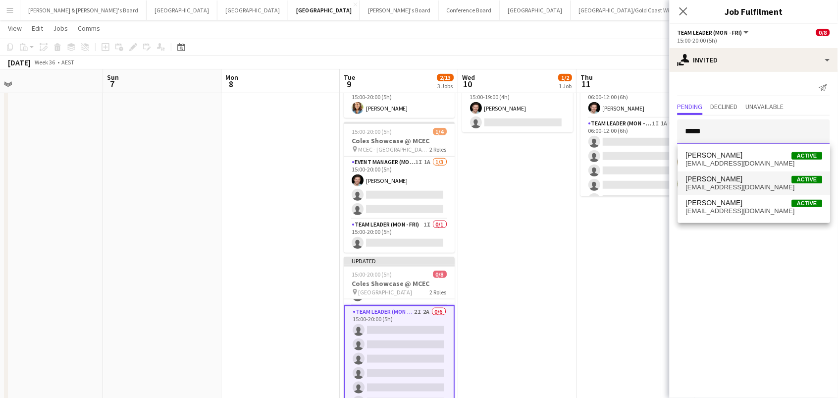
type input "*****"
click at [724, 184] on span "emilyjanelewis95@gmail.com" at bounding box center [754, 187] width 137 height 8
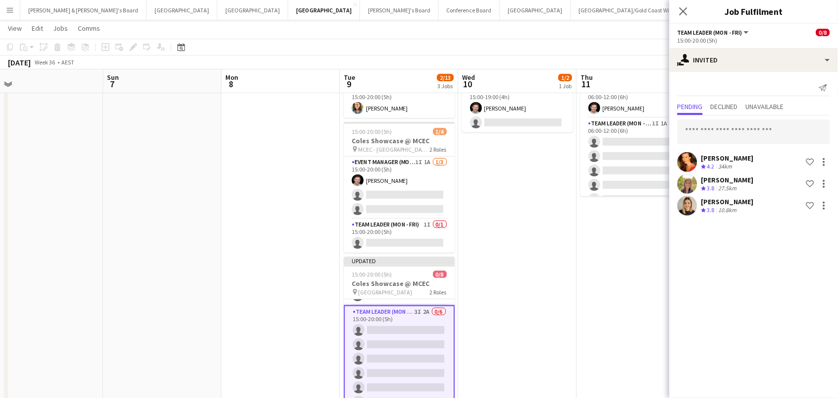
click at [537, 227] on app-date-cell "15:00-19:00 (4h) 1/2 Coles Showcase @ MCEC pin MCEC/Hotel 1 Role Event Manager …" at bounding box center [517, 244] width 118 height 397
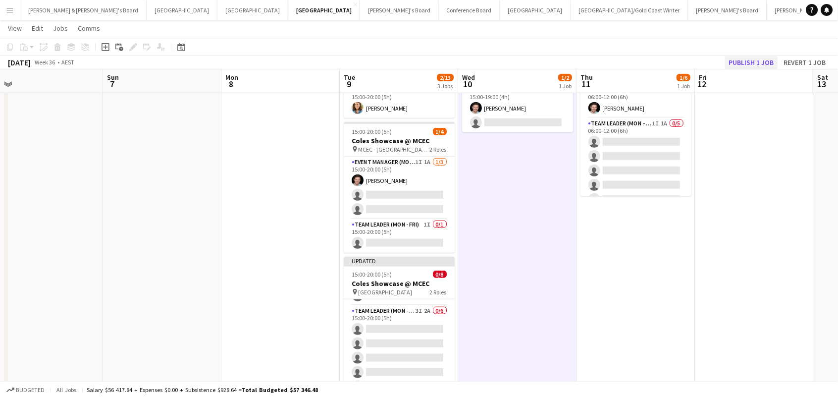
click at [761, 61] on button "Publish 1 job" at bounding box center [751, 62] width 53 height 13
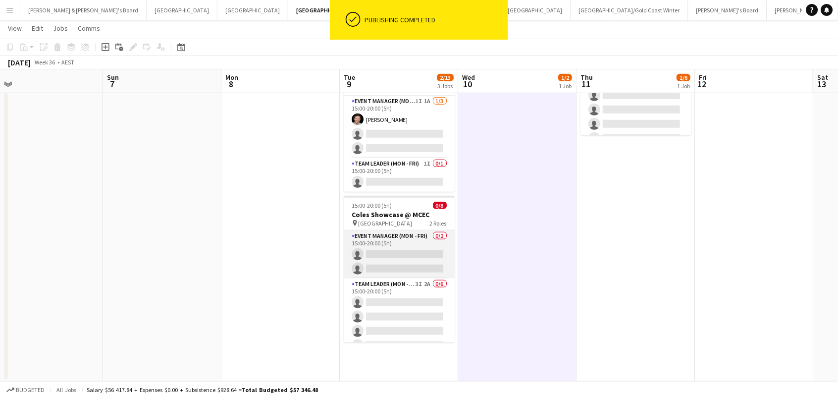
scroll to position [0, 0]
click at [406, 246] on app-card-role "Event Manager (Mon - Fri) 0/2 15:00-20:00 (5h) single-neutral-actions single-ne…" at bounding box center [399, 254] width 111 height 48
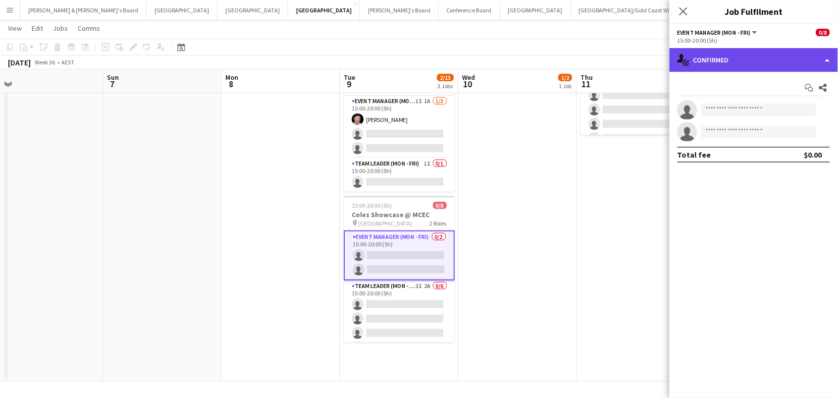
click at [721, 64] on div "single-neutral-actions-check-2 Confirmed" at bounding box center [754, 60] width 168 height 24
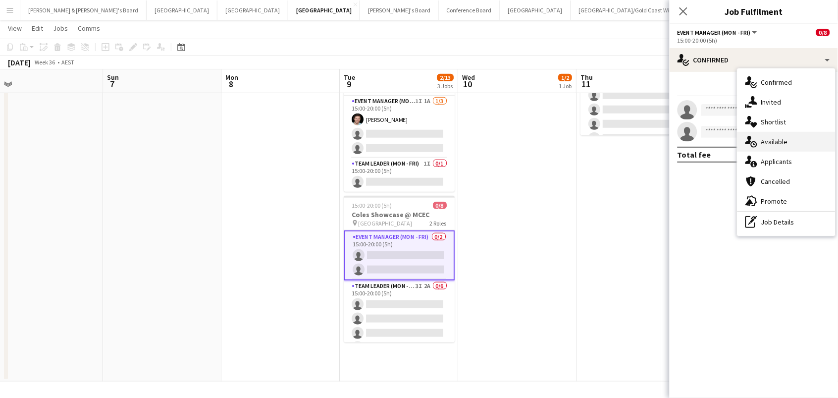
click at [761, 138] on div "single-neutral-actions-upload Available" at bounding box center [787, 142] width 98 height 20
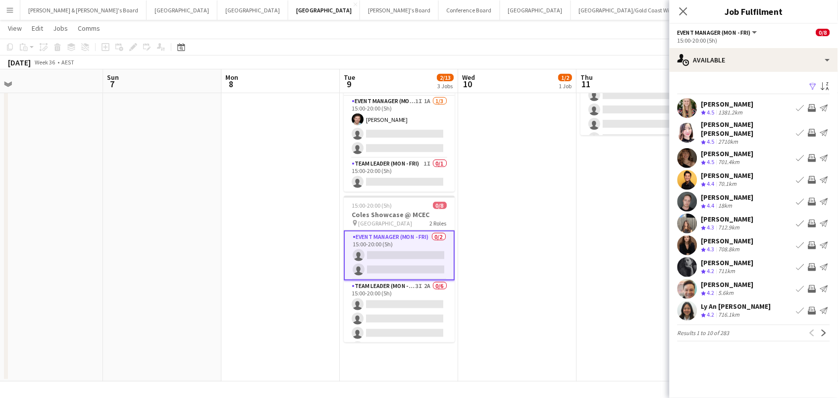
click at [812, 88] on app-icon "Filter" at bounding box center [813, 86] width 8 height 9
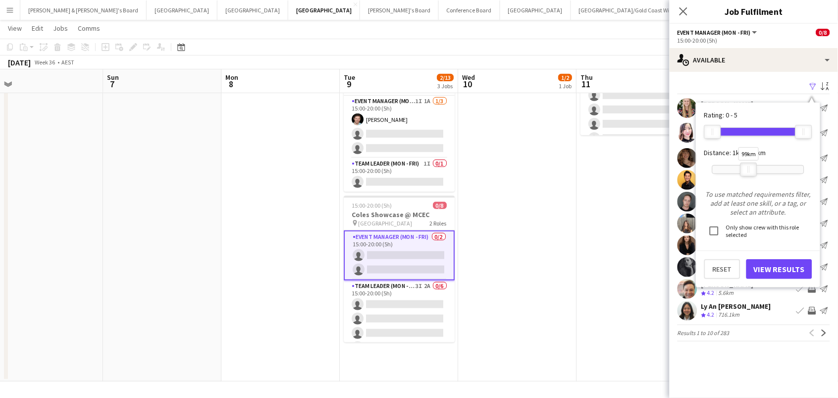
drag, startPoint x: 799, startPoint y: 172, endPoint x: 744, endPoint y: 172, distance: 55.0
click at [744, 172] on div at bounding box center [749, 169] width 16 height 13
click at [781, 272] on button "View Results" at bounding box center [779, 269] width 66 height 20
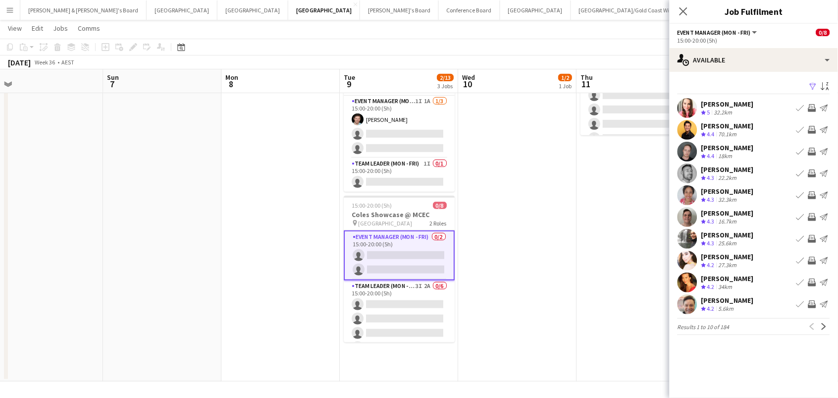
click at [813, 128] on app-icon "Invite crew" at bounding box center [812, 130] width 8 height 8
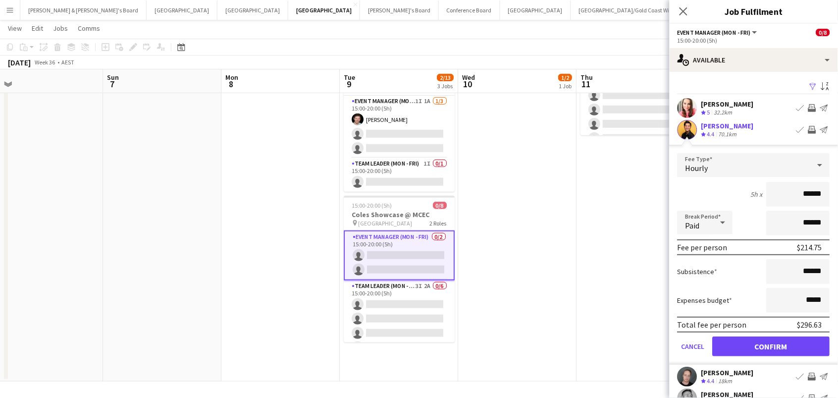
click at [772, 345] on button "Confirm" at bounding box center [771, 346] width 117 height 20
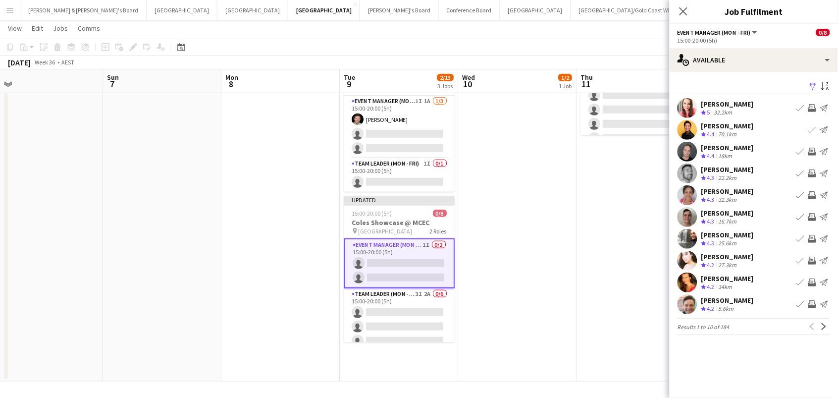
click at [813, 173] on app-icon "Invite crew" at bounding box center [812, 173] width 8 height 8
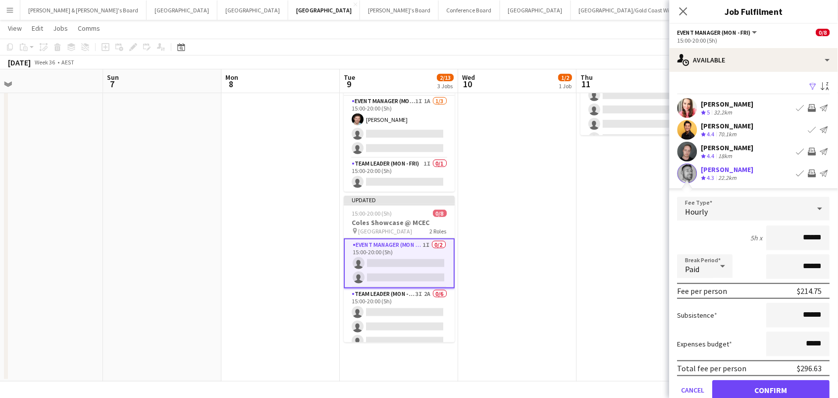
click at [772, 388] on button "Confirm" at bounding box center [771, 390] width 117 height 20
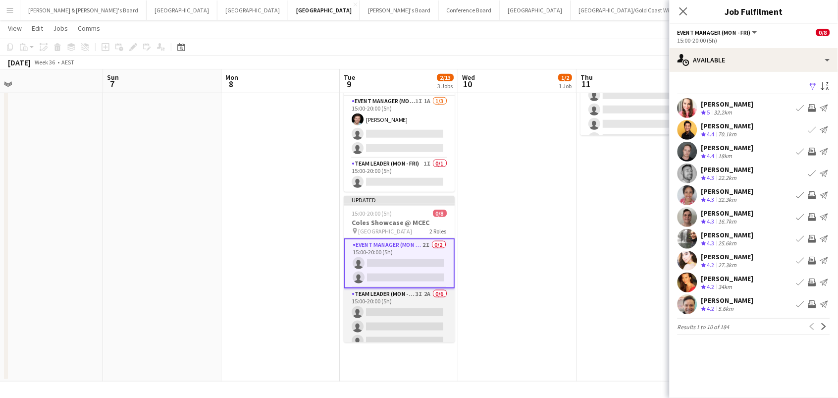
click at [390, 324] on app-card-role "Team Leader (Mon - Fri) 3I 2A 0/6 15:00-20:00 (5h) single-neutral-actions singl…" at bounding box center [399, 340] width 111 height 105
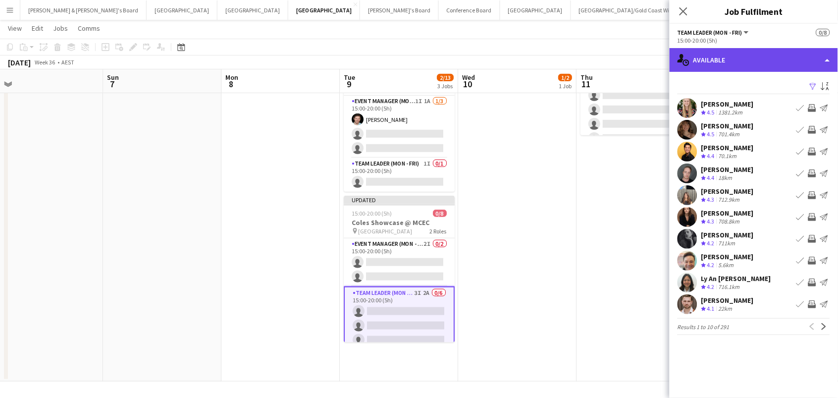
click at [742, 60] on div "single-neutral-actions-upload Available" at bounding box center [754, 60] width 168 height 24
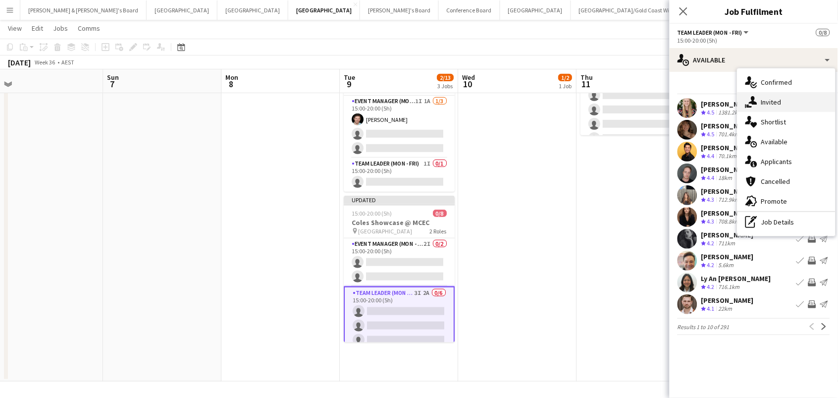
click at [771, 99] on div "single-neutral-actions-share-1 Invited" at bounding box center [787, 102] width 98 height 20
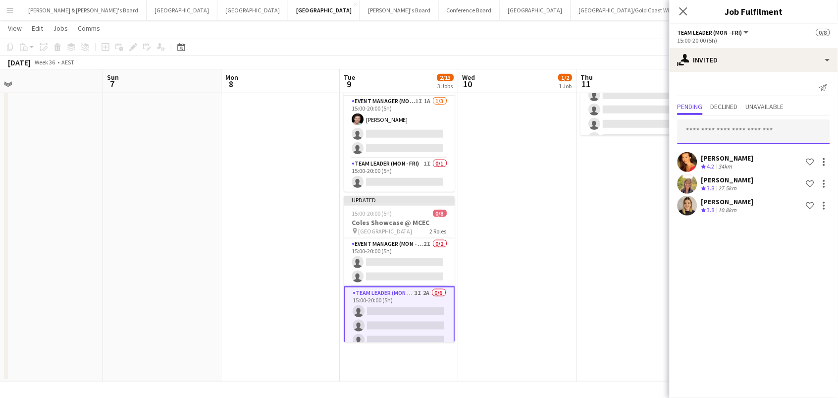
click at [704, 133] on input "text" at bounding box center [754, 131] width 153 height 25
type input "*****"
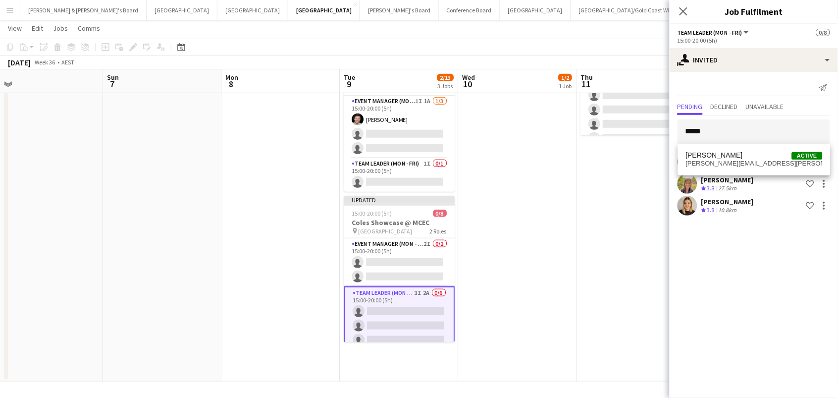
click at [573, 177] on app-date-cell "15:00-19:00 (4h) 1/2 Coles Showcase @ MCEC pin MCEC/Hotel 1 Role Event Manager …" at bounding box center [517, 183] width 118 height 397
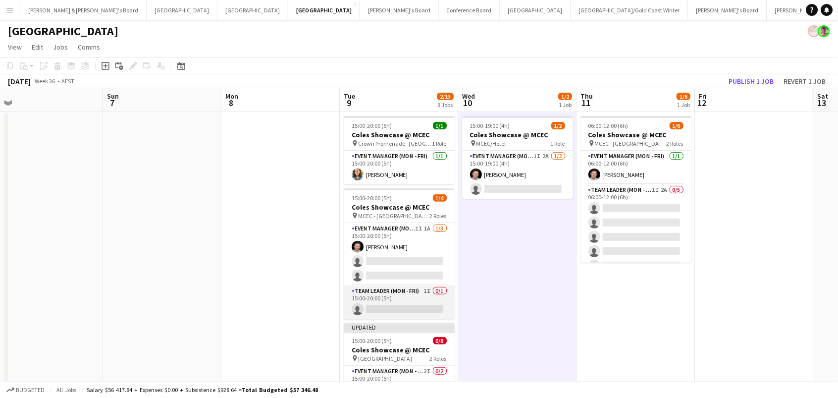
click at [404, 297] on app-card-role "Team Leader (Mon - Fri) 1I 0/1 15:00-20:00 (5h) single-neutral-actions" at bounding box center [399, 302] width 111 height 34
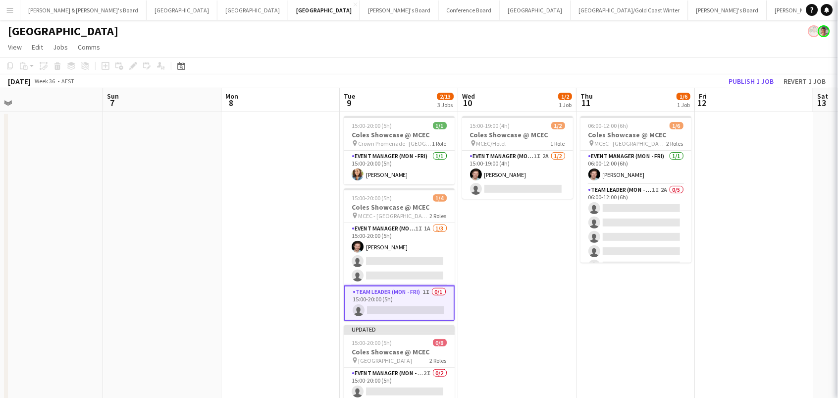
scroll to position [0, 488]
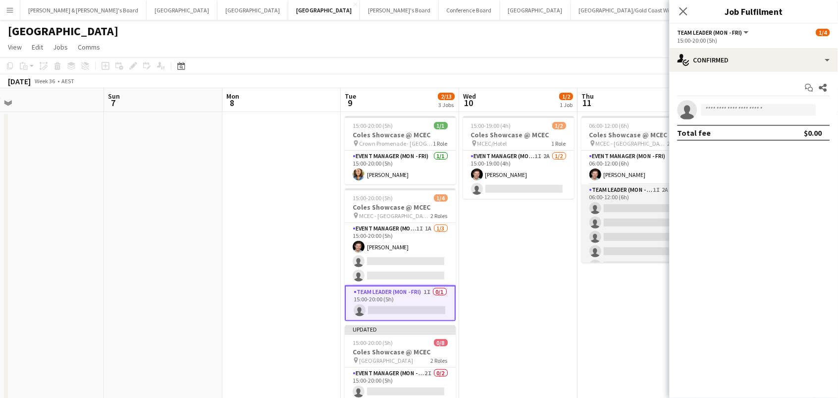
click at [653, 207] on app-card-role "Team Leader (Mon - Fri) 1I 2A 0/5 06:00-12:00 (6h) single-neutral-actions singl…" at bounding box center [636, 229] width 111 height 91
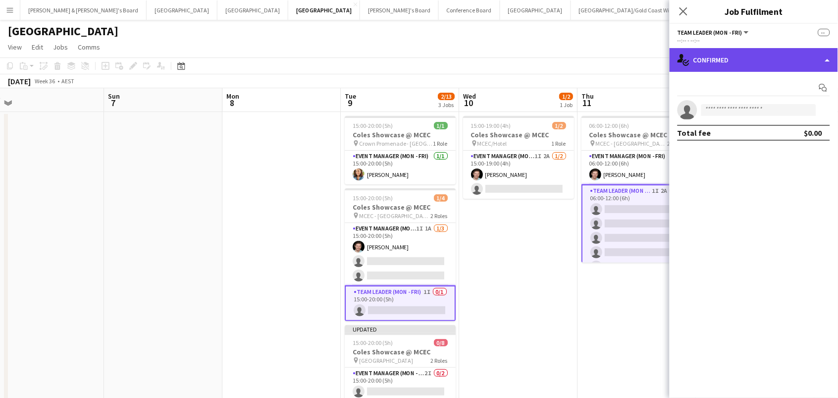
click at [722, 60] on div "single-neutral-actions-check-2 Confirmed" at bounding box center [754, 60] width 168 height 24
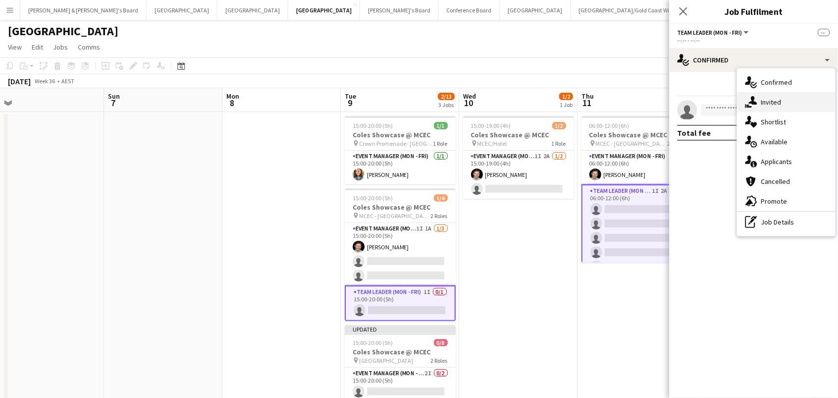
click at [764, 96] on div "single-neutral-actions-share-1 Invited" at bounding box center [787, 102] width 98 height 20
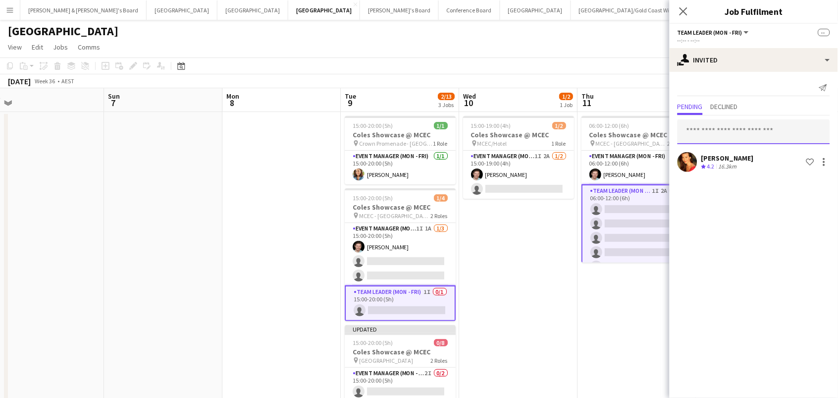
click at [719, 127] on input "text" at bounding box center [754, 131] width 153 height 25
type input "*****"
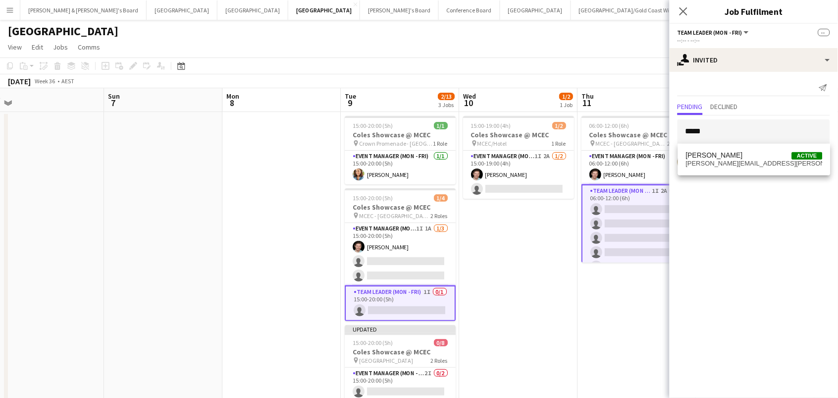
click at [721, 162] on span "shana.robinson@outlook.com" at bounding box center [754, 163] width 137 height 8
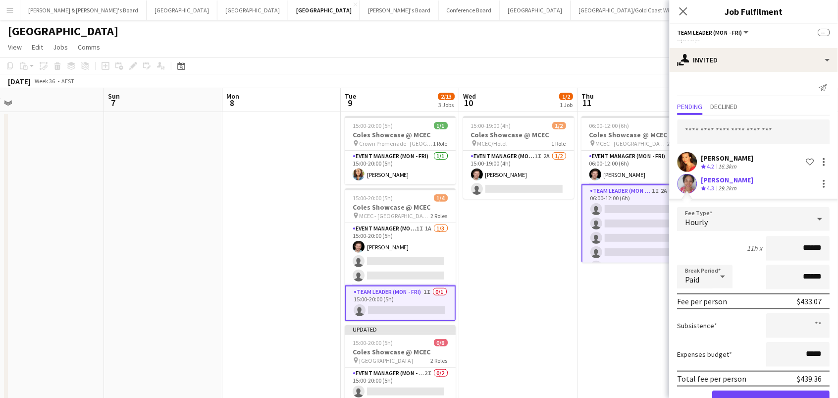
click at [772, 397] on button "Confirm" at bounding box center [771, 400] width 117 height 20
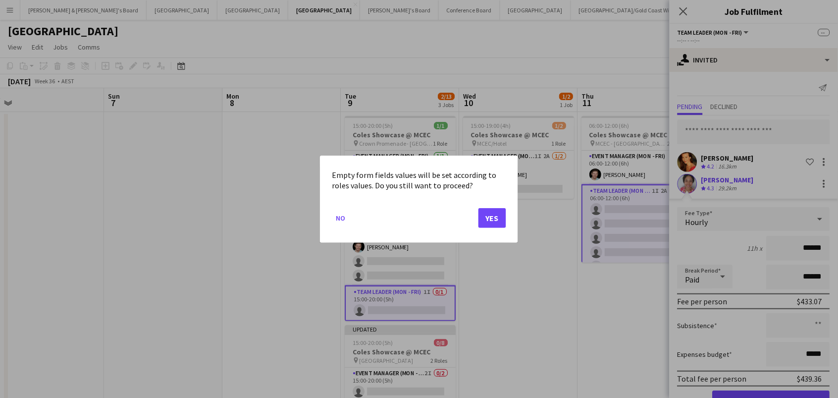
click at [493, 213] on button "Yes" at bounding box center [492, 218] width 28 height 20
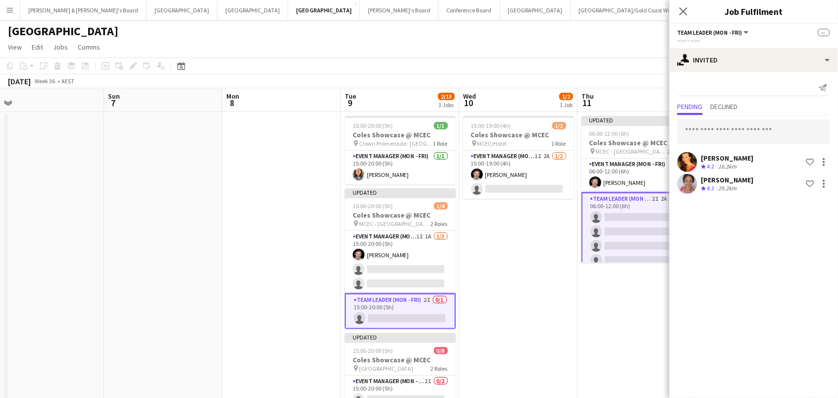
click at [497, 229] on app-date-cell "15:00-19:00 (4h) 1/2 Coles Showcase @ MCEC pin MCEC/Hotel 1 Role Event Manager …" at bounding box center [518, 310] width 118 height 397
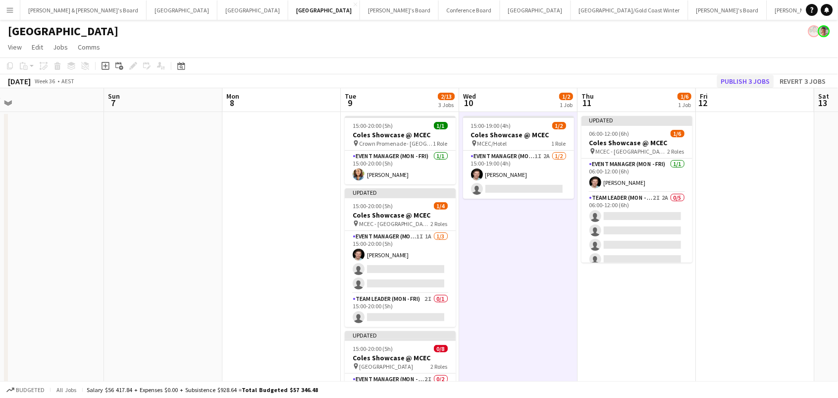
click at [746, 81] on button "Publish 3 jobs" at bounding box center [745, 81] width 57 height 13
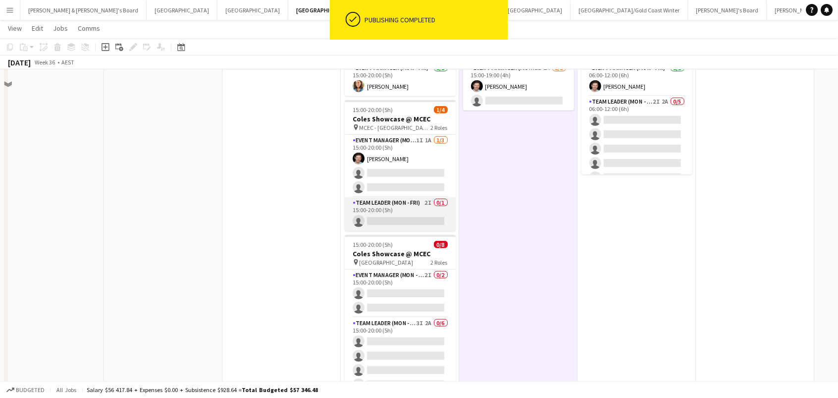
scroll to position [126, 0]
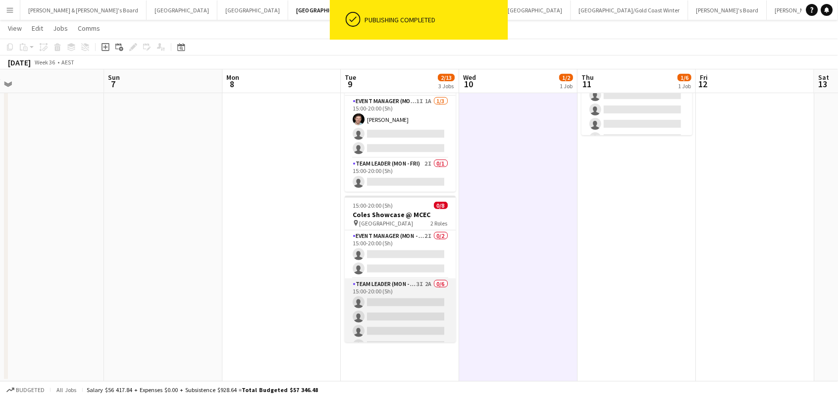
click at [424, 287] on app-card-role "Team Leader (Mon - Fri) 3I 2A 0/6 15:00-20:00 (5h) single-neutral-actions singl…" at bounding box center [400, 330] width 111 height 105
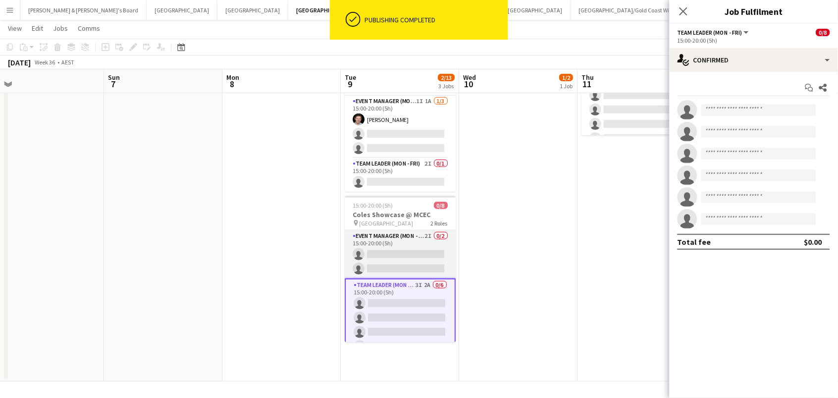
click at [400, 235] on app-card-role "Event Manager (Mon - Fri) 2I 0/2 15:00-20:00 (5h) single-neutral-actions single…" at bounding box center [400, 254] width 111 height 48
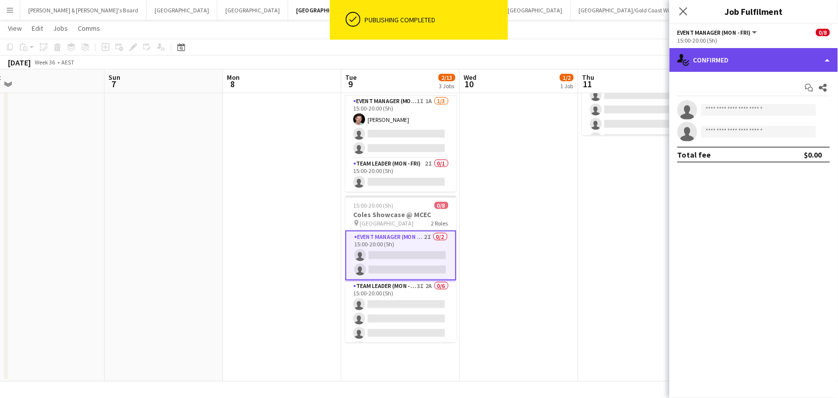
click at [775, 60] on div "single-neutral-actions-check-2 Confirmed" at bounding box center [754, 60] width 168 height 24
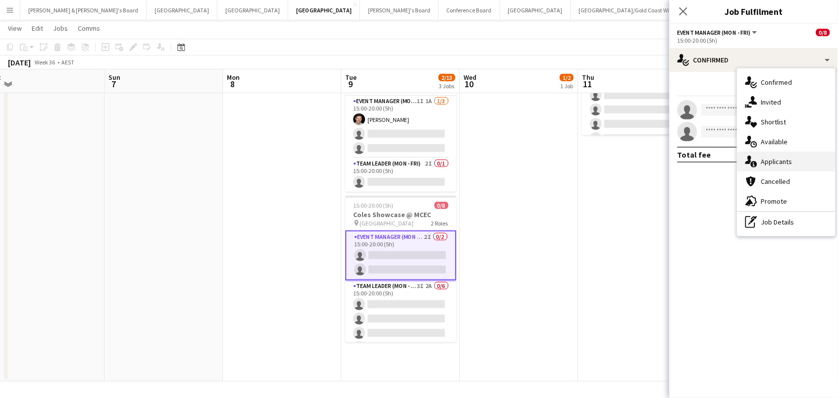
click at [806, 157] on div "single-neutral-actions-information Applicants" at bounding box center [787, 162] width 98 height 20
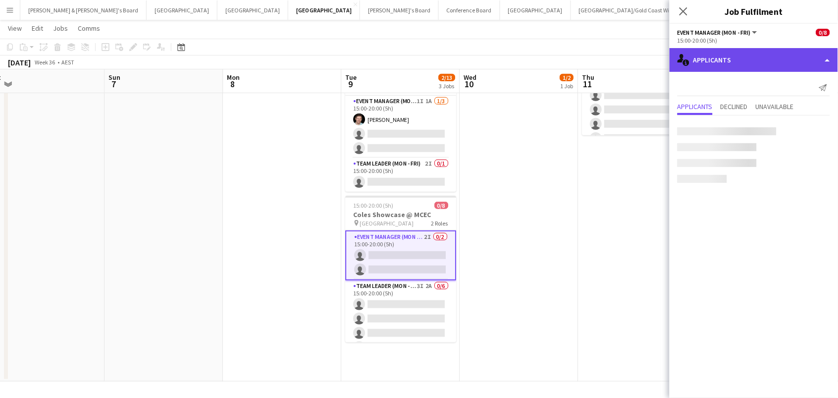
click at [770, 62] on div "single-neutral-actions-information Applicants" at bounding box center [754, 60] width 168 height 24
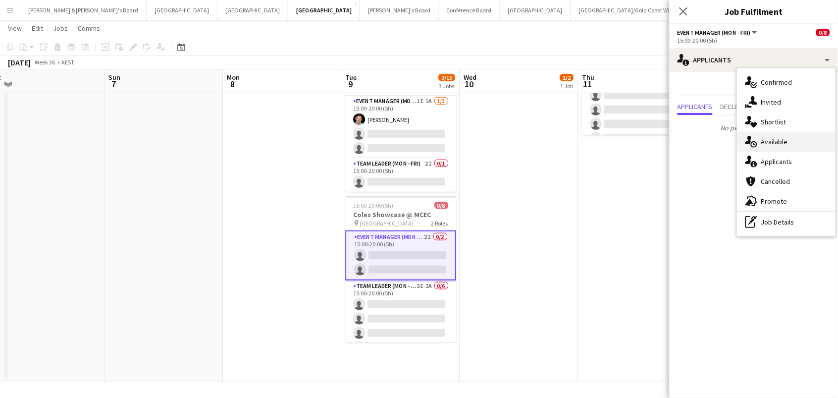
click at [780, 135] on div "single-neutral-actions-upload Available" at bounding box center [787, 142] width 98 height 20
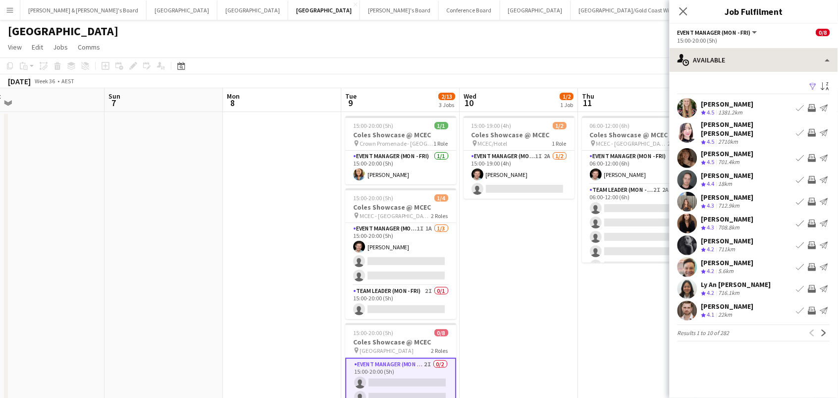
scroll to position [0, 0]
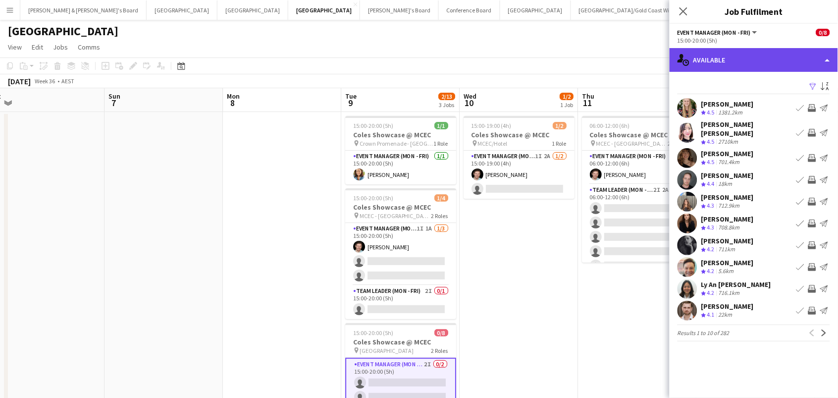
click at [724, 53] on div "single-neutral-actions-upload Available" at bounding box center [754, 60] width 168 height 24
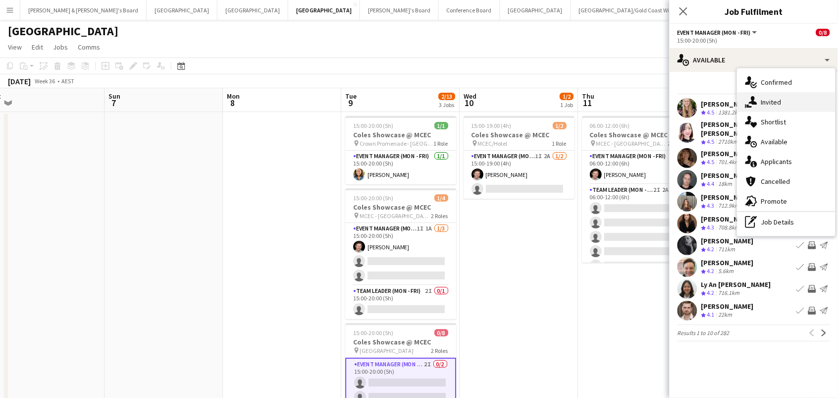
click at [754, 94] on div "single-neutral-actions-share-1 Invited" at bounding box center [787, 102] width 98 height 20
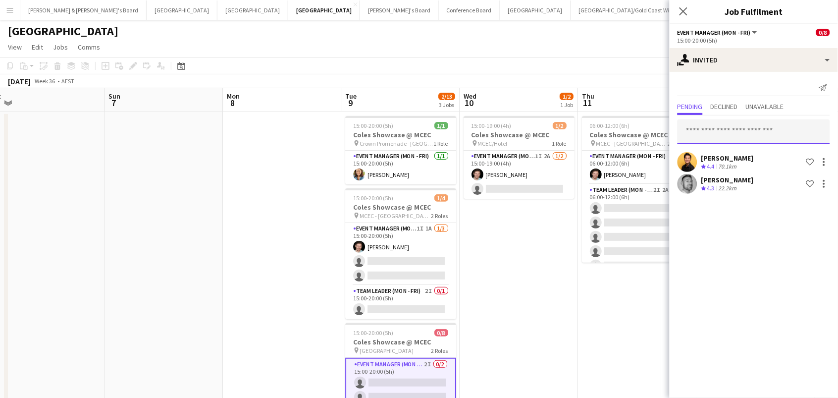
click at [727, 131] on input "text" at bounding box center [754, 131] width 153 height 25
type input "*********"
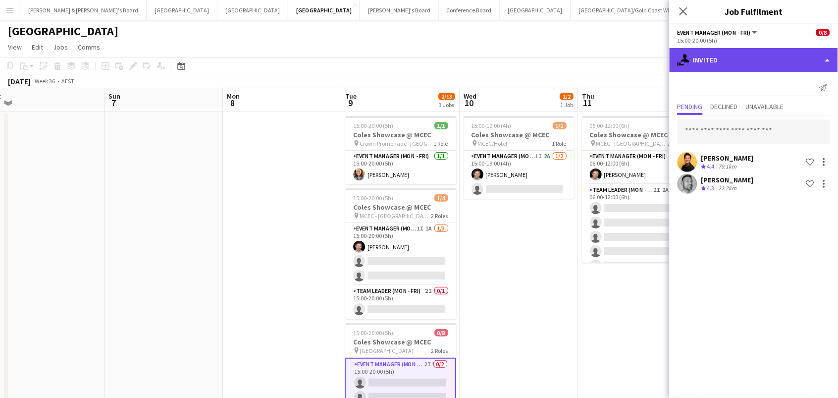
click at [711, 59] on div "single-neutral-actions-share-1 Invited" at bounding box center [754, 60] width 168 height 24
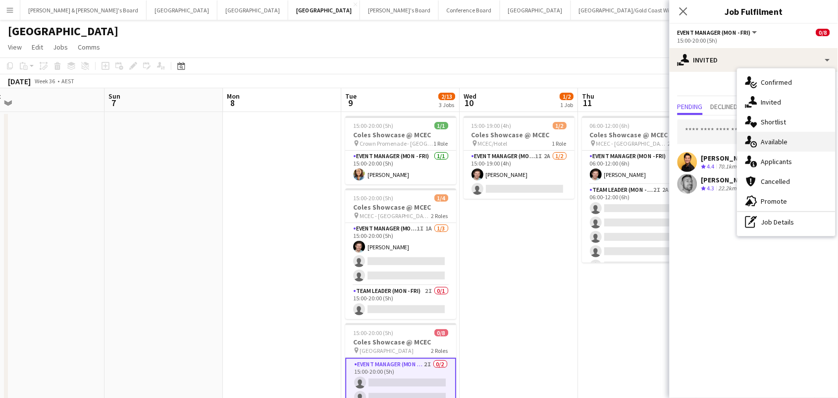
click at [763, 144] on div "single-neutral-actions-upload Available" at bounding box center [787, 142] width 98 height 20
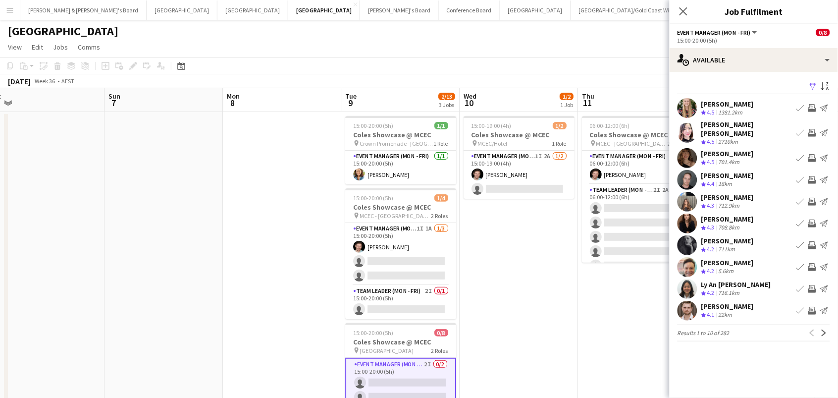
click at [812, 83] on app-icon "Filter" at bounding box center [813, 86] width 8 height 9
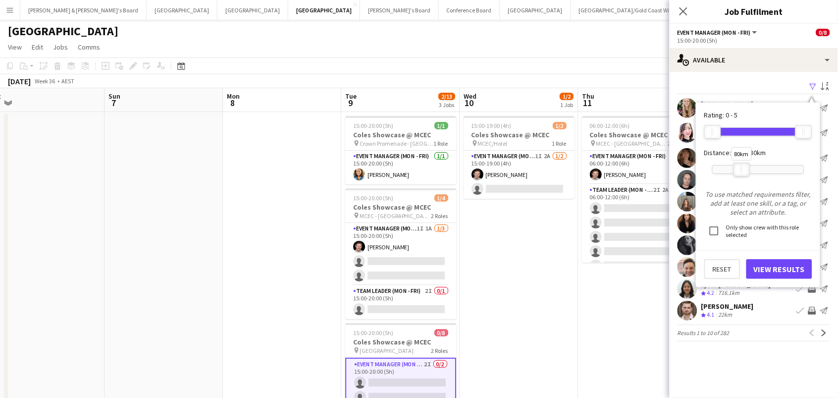
drag, startPoint x: 804, startPoint y: 171, endPoint x: 742, endPoint y: 170, distance: 61.9
click at [742, 170] on div at bounding box center [742, 169] width 16 height 13
click at [774, 263] on button "View Results" at bounding box center [779, 269] width 66 height 20
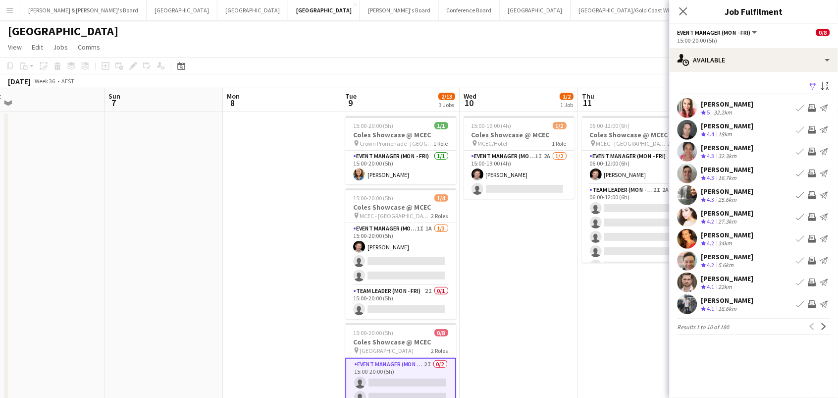
click at [814, 257] on app-icon "Invite crew" at bounding box center [812, 261] width 8 height 8
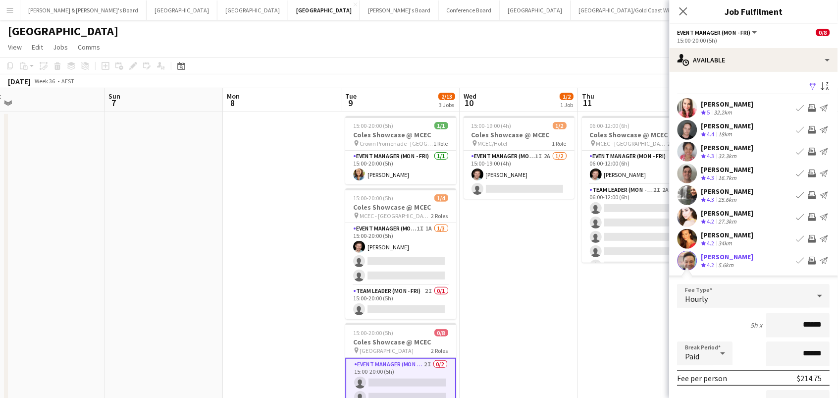
click at [663, 291] on app-date-cell "06:00-12:00 (6h) 1/6 Coles Showcase @ MCEC pin MCEC - VIC 2 Roles Event Manager…" at bounding box center [637, 310] width 118 height 397
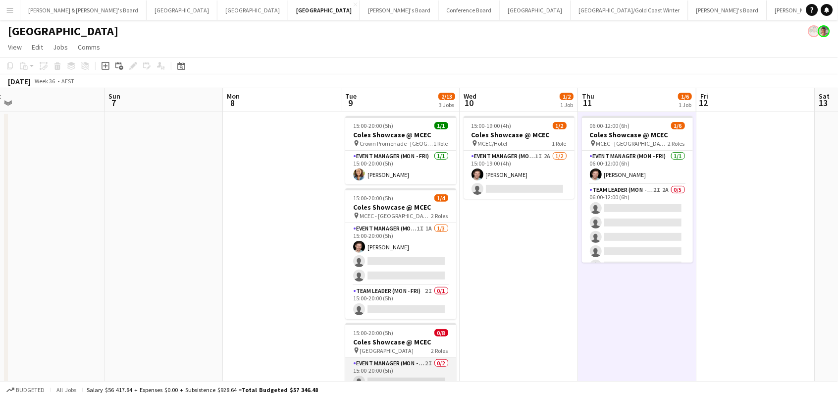
click at [424, 367] on app-card-role "Event Manager (Mon - Fri) 2I 0/2 15:00-20:00 (5h) single-neutral-actions single…" at bounding box center [400, 382] width 111 height 48
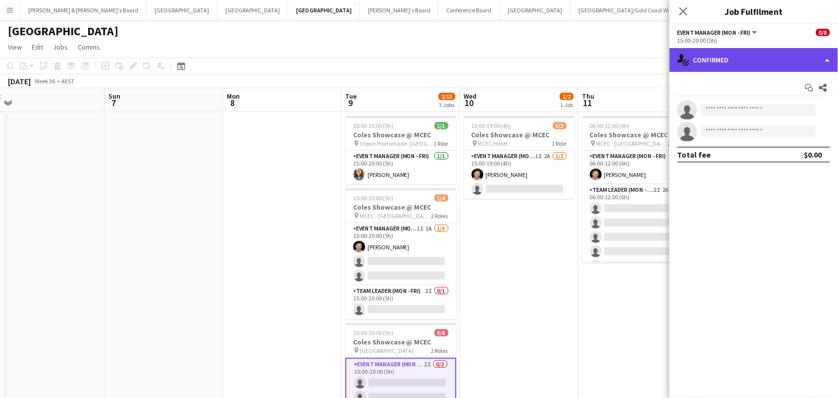
click at [784, 64] on div "single-neutral-actions-check-2 Confirmed" at bounding box center [754, 60] width 168 height 24
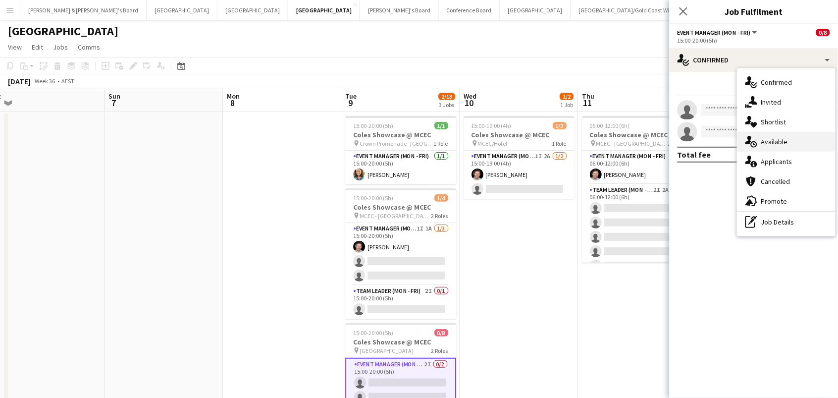
click at [788, 140] on div "single-neutral-actions-upload Available" at bounding box center [787, 142] width 98 height 20
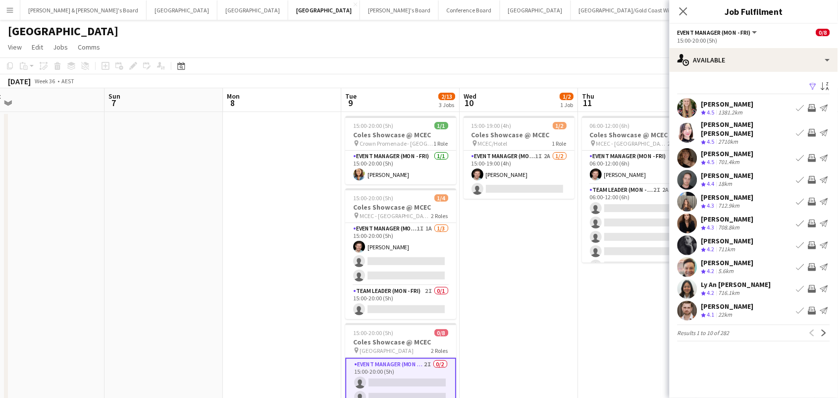
click at [813, 84] on app-icon "Filter" at bounding box center [813, 86] width 8 height 9
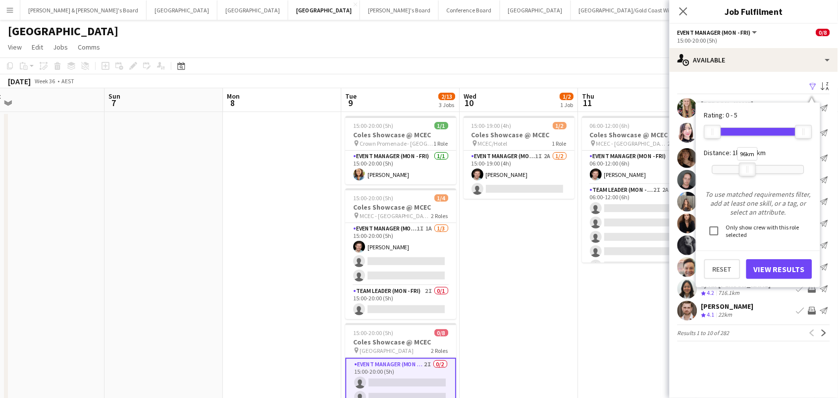
drag, startPoint x: 807, startPoint y: 173, endPoint x: 751, endPoint y: 175, distance: 56.0
click at [751, 175] on div "96km" at bounding box center [758, 169] width 92 height 25
click at [761, 269] on button "View Results" at bounding box center [779, 269] width 66 height 20
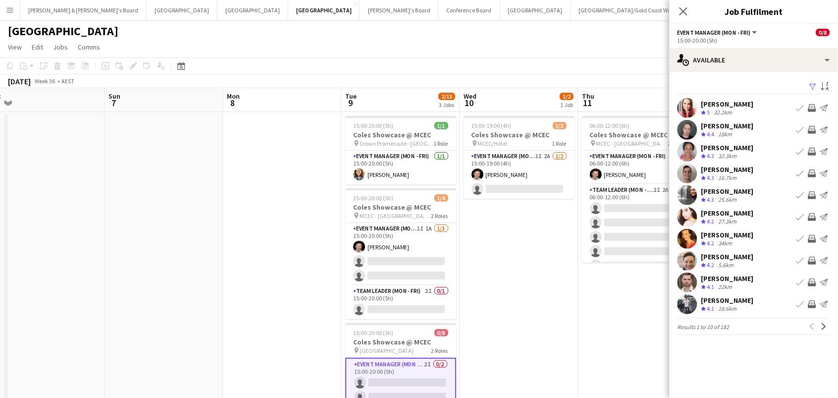
click at [812, 235] on app-icon "Invite crew" at bounding box center [812, 239] width 8 height 8
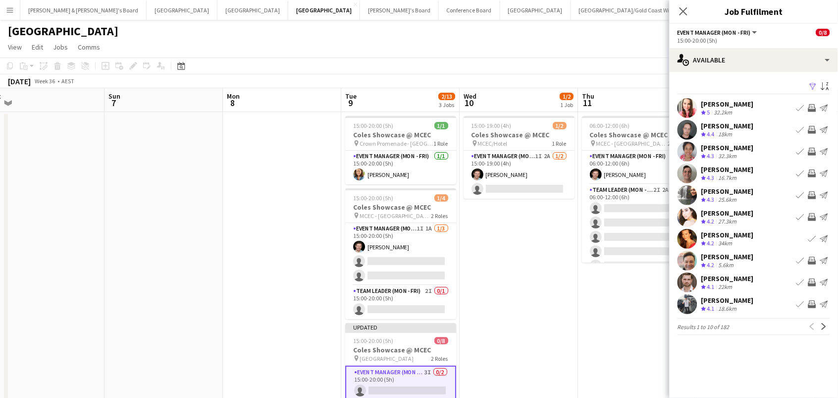
click at [810, 215] on app-icon "Invite crew" at bounding box center [812, 217] width 8 height 8
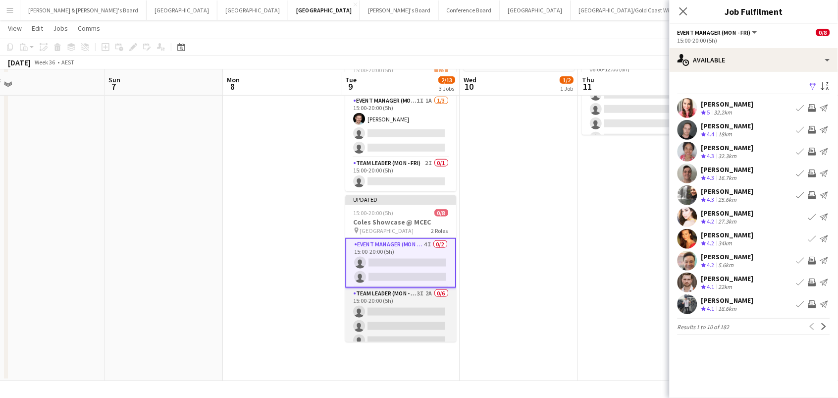
click at [423, 305] on app-card-role "Team Leader (Mon - Fri) 3I 2A 0/6 15:00-20:00 (5h) single-neutral-actions singl…" at bounding box center [400, 340] width 111 height 105
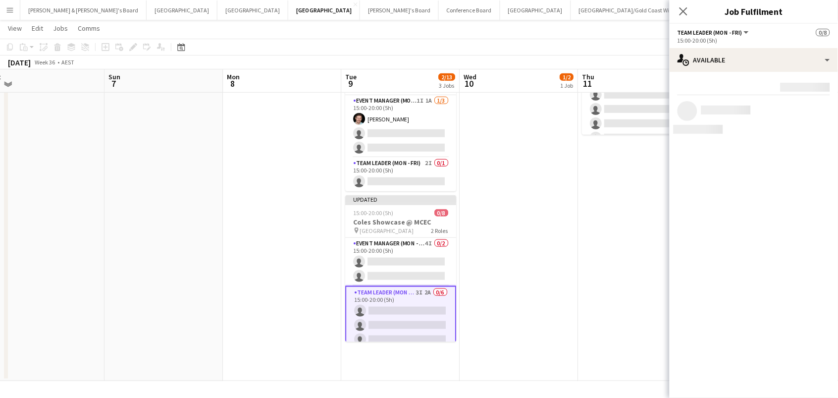
scroll to position [126, 0]
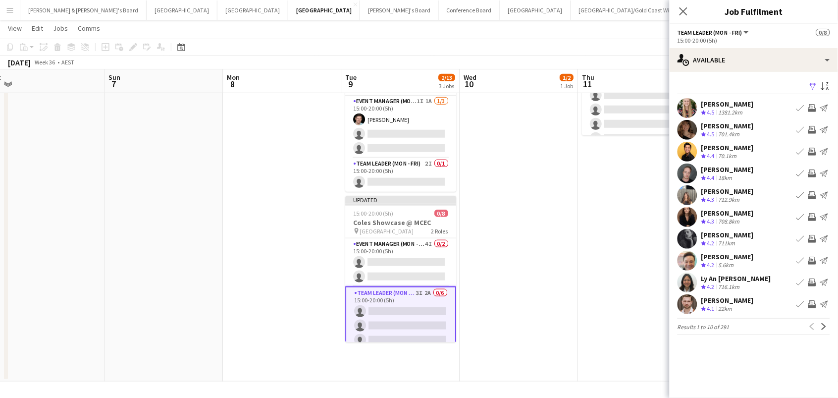
click at [813, 85] on app-icon "Filter" at bounding box center [813, 86] width 8 height 9
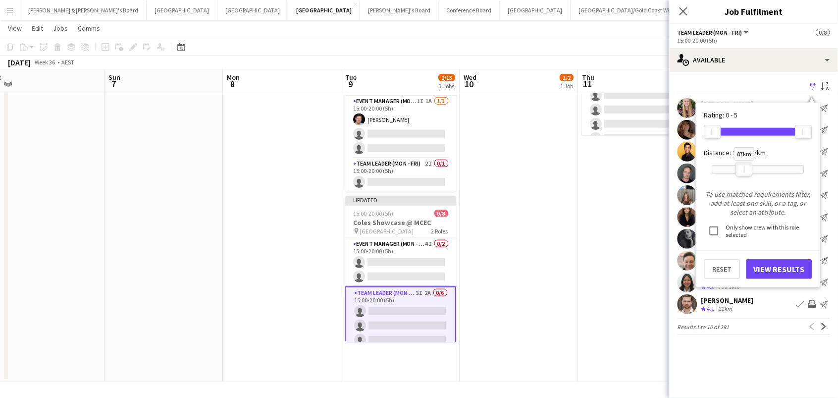
drag, startPoint x: 806, startPoint y: 164, endPoint x: 747, endPoint y: 166, distance: 59.5
click at [747, 166] on div at bounding box center [745, 169] width 16 height 13
click at [772, 272] on button "View Results" at bounding box center [779, 269] width 66 height 20
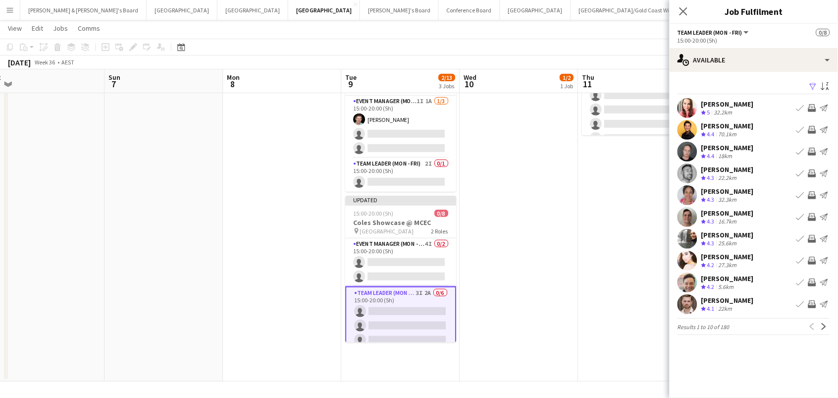
click at [813, 282] on app-icon "Invite crew" at bounding box center [812, 282] width 8 height 8
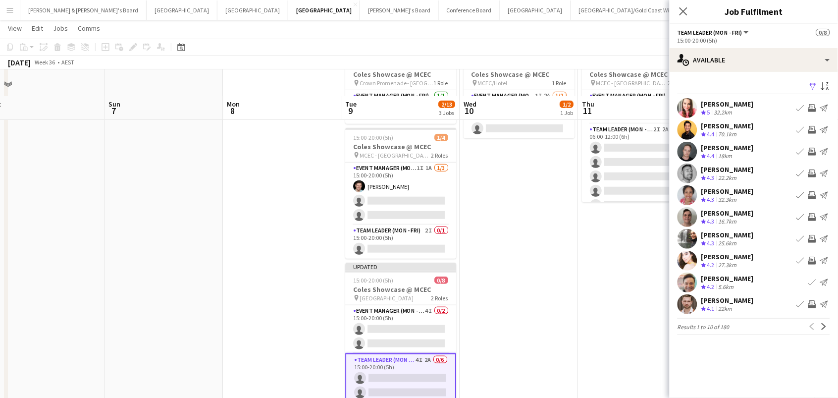
scroll to position [47, 0]
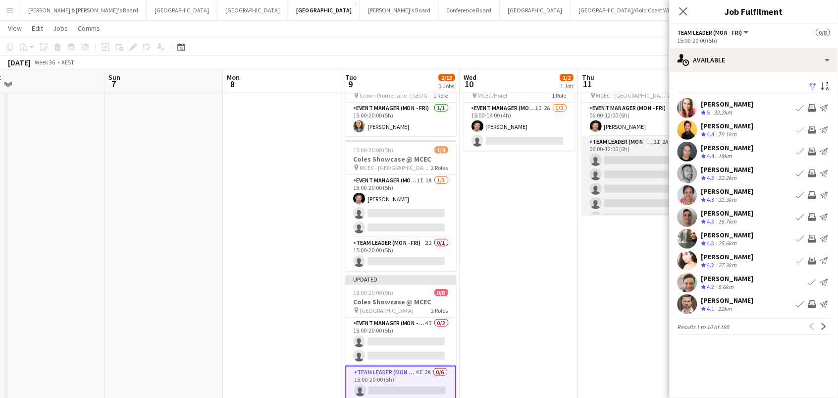
click at [624, 200] on app-card-role "Team Leader (Mon - Fri) 2I 2A 0/5 06:00-12:00 (6h) single-neutral-actions singl…" at bounding box center [637, 181] width 111 height 91
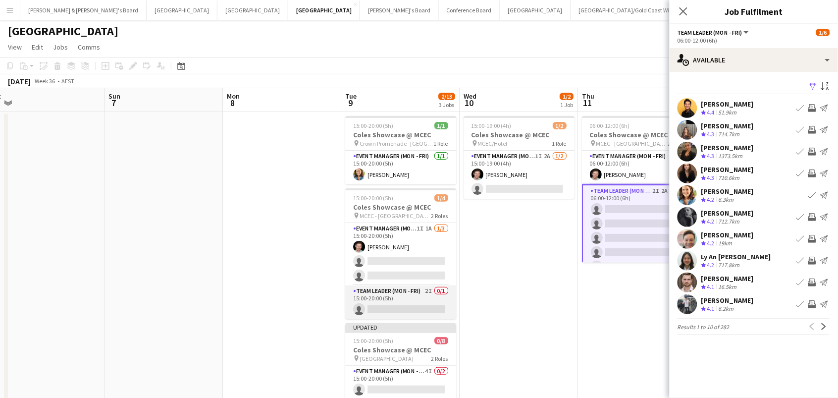
scroll to position [0, 0]
click at [418, 298] on app-card-role "Team Leader (Mon - Fri) 2I 0/1 15:00-20:00 (5h) single-neutral-actions" at bounding box center [400, 302] width 111 height 34
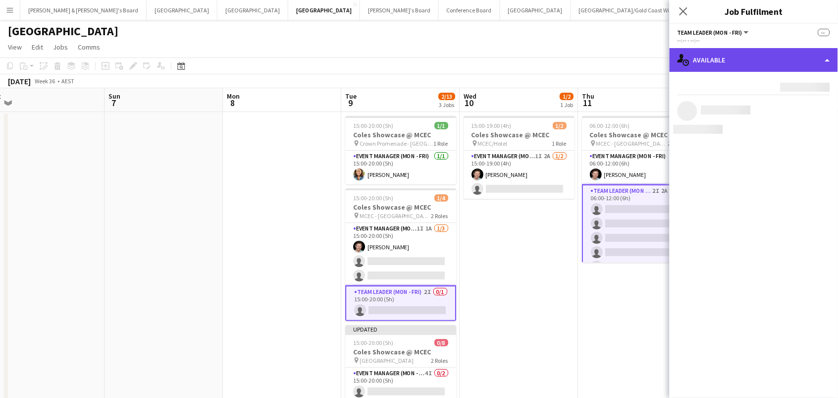
click at [738, 63] on div "single-neutral-actions-upload Available" at bounding box center [754, 60] width 168 height 24
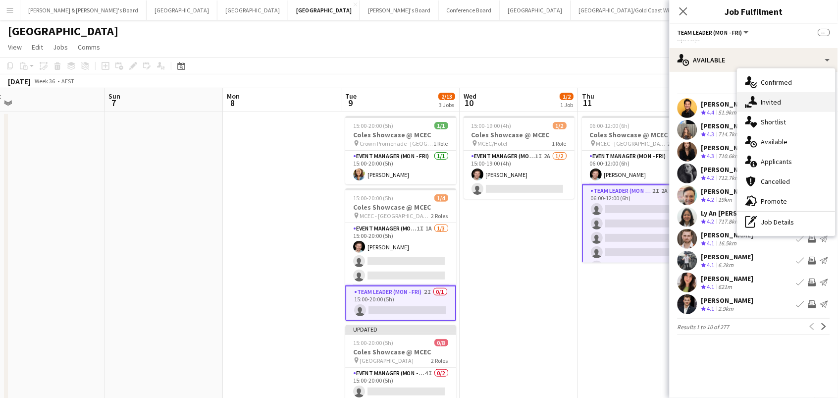
click at [777, 100] on div "single-neutral-actions-share-1 Invited" at bounding box center [787, 102] width 98 height 20
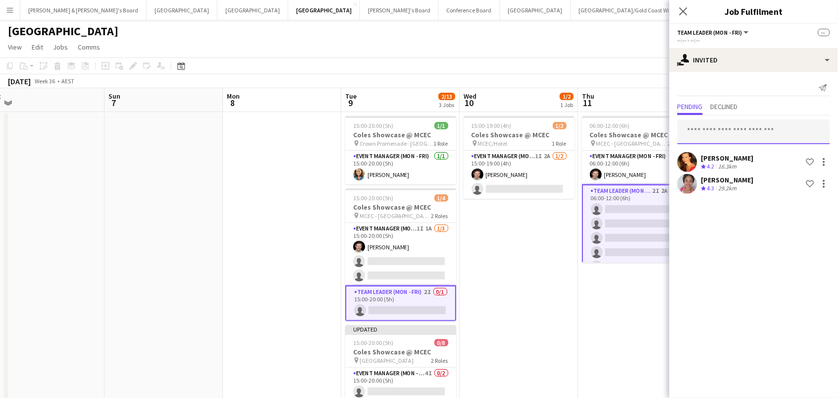
click at [705, 126] on input "text" at bounding box center [754, 131] width 153 height 25
type input "*****"
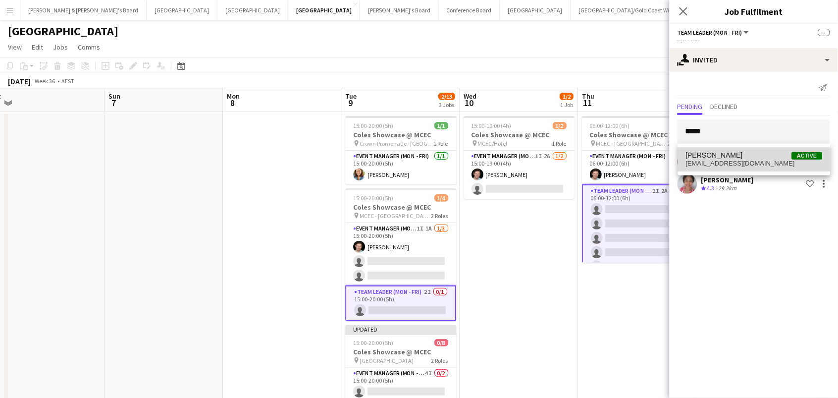
drag, startPoint x: 709, startPoint y: 150, endPoint x: 714, endPoint y: 159, distance: 10.6
click at [714, 159] on span "gpbcedar1@aol.com" at bounding box center [754, 163] width 137 height 8
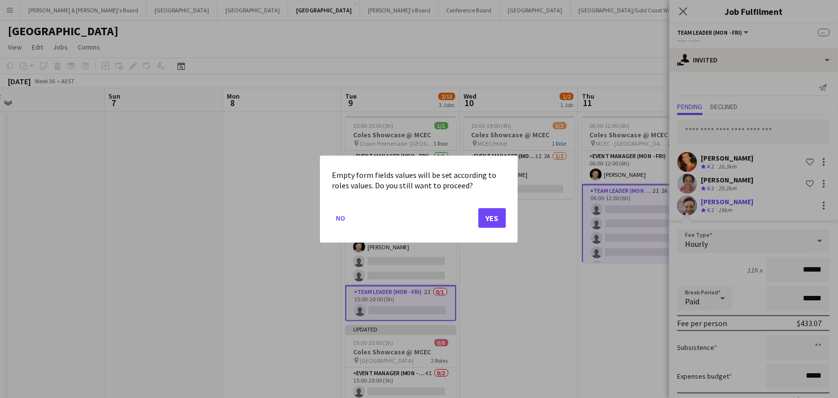
click at [494, 212] on button "Yes" at bounding box center [492, 218] width 28 height 20
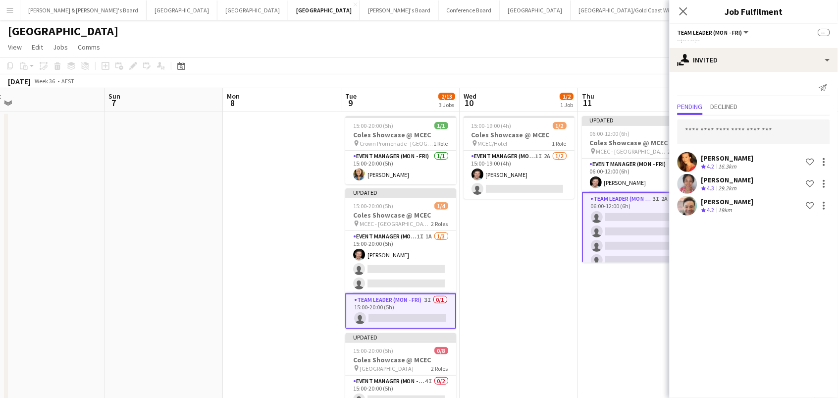
click at [510, 58] on app-toolbar "Copy Paste Paste Command V Paste with crew Command Shift V Paste linked Job [GE…" at bounding box center [419, 65] width 838 height 17
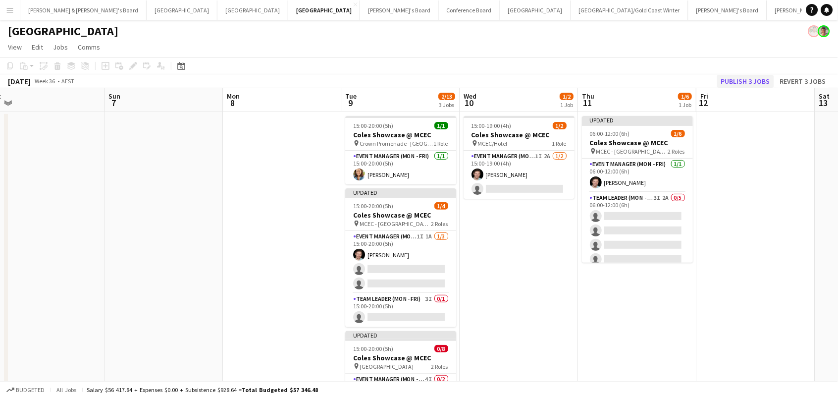
click at [750, 85] on button "Publish 3 jobs" at bounding box center [745, 81] width 57 height 13
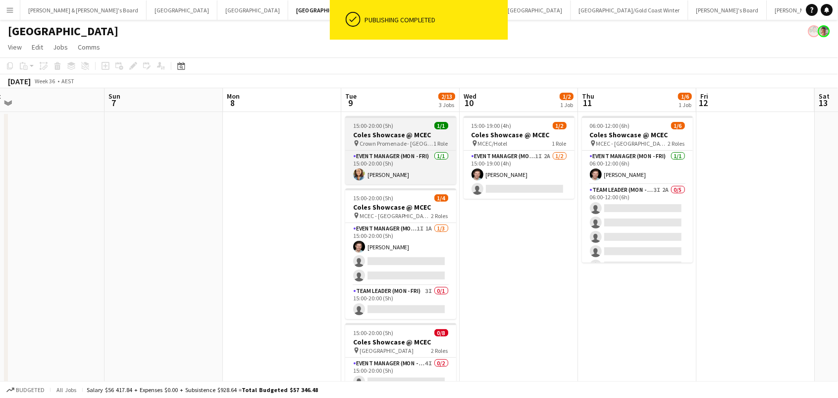
click at [355, 144] on icon "pin" at bounding box center [356, 143] width 6 height 6
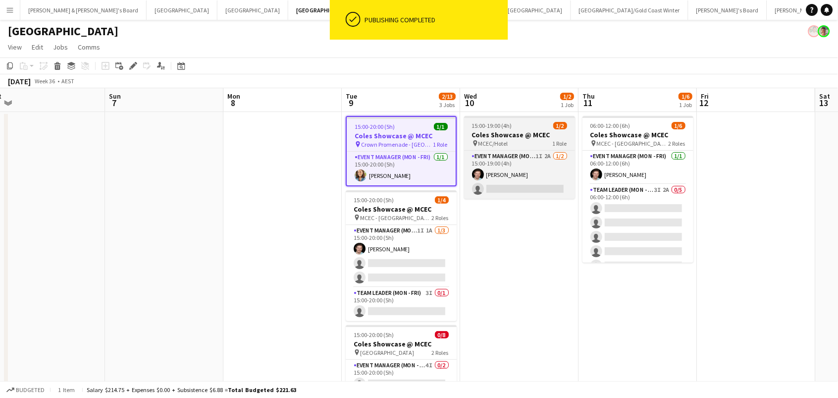
click at [520, 141] on div "pin MCEC/Hotel 1 Role" at bounding box center [519, 143] width 111 height 8
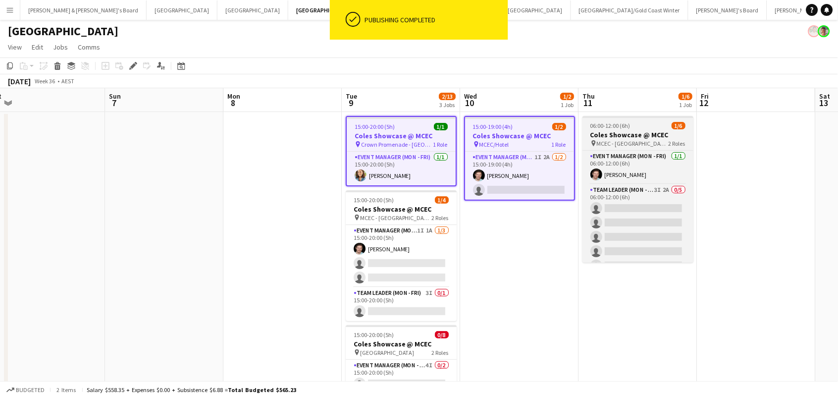
click at [643, 119] on app-job-card "06:00-12:00 (6h) 1/6 Coles Showcase @ MCEC pin MCEC - VIC 2 Roles Event Manager…" at bounding box center [637, 189] width 111 height 147
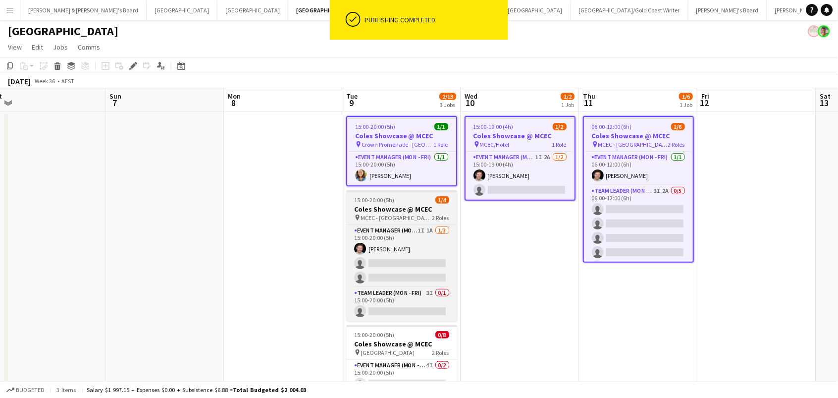
click at [375, 203] on span "15:00-20:00 (5h)" at bounding box center [374, 199] width 40 height 7
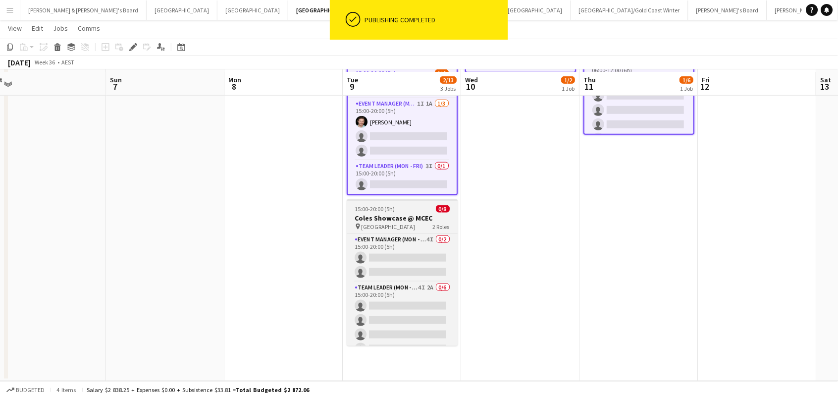
scroll to position [126, 0]
click at [384, 220] on app-job-card "15:00-20:00 (5h) 0/8 Coles Showcase @ MCEC pin Melbourne Airport 2 Roles Event …" at bounding box center [402, 273] width 111 height 147
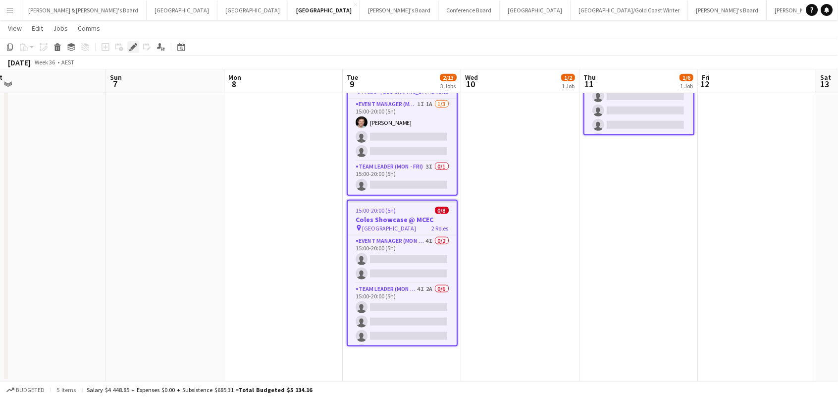
click at [133, 43] on icon "Edit" at bounding box center [133, 47] width 8 height 8
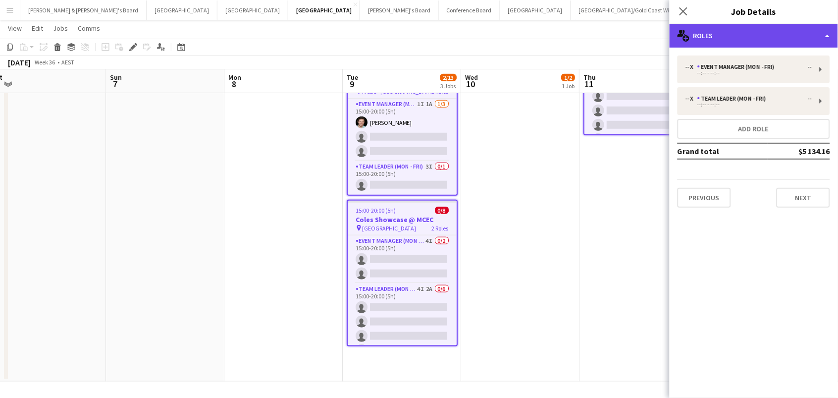
click at [743, 35] on div "multiple-users-add Roles" at bounding box center [754, 36] width 168 height 24
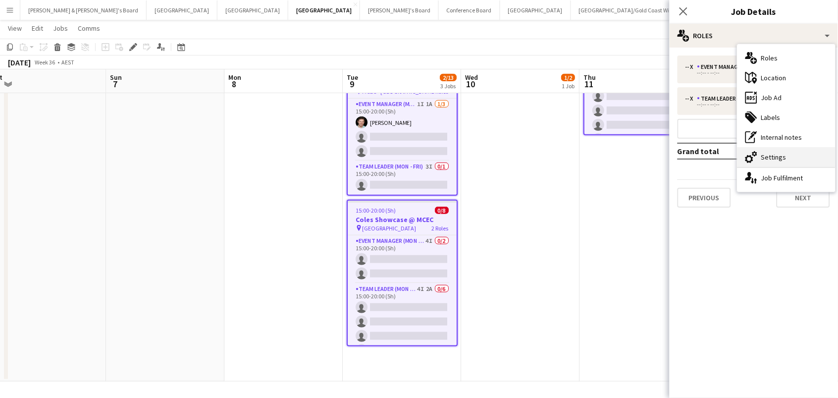
click at [761, 157] on div "cog-double-3 Settings" at bounding box center [787, 157] width 98 height 20
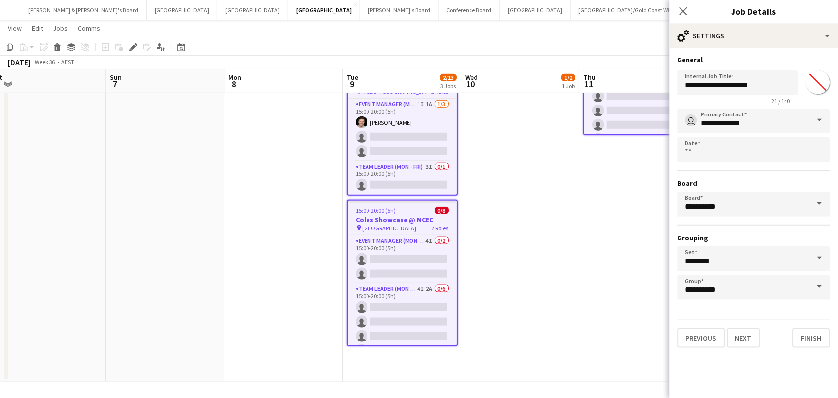
click at [821, 88] on input "*******" at bounding box center [818, 82] width 36 height 36
type input "*******"
click at [579, 224] on app-date-cell "15:00-19:00 (4h) 1/2 Coles Showcase @ MCEC pin MCEC/Hotel 1 Role Event Manager …" at bounding box center [520, 183] width 118 height 397
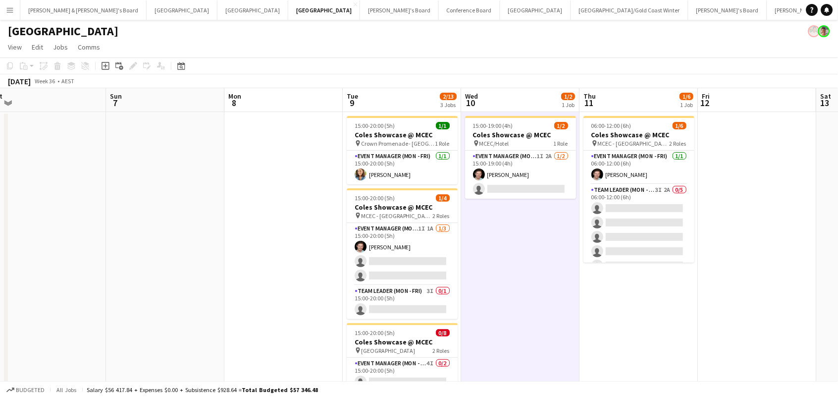
scroll to position [0, 0]
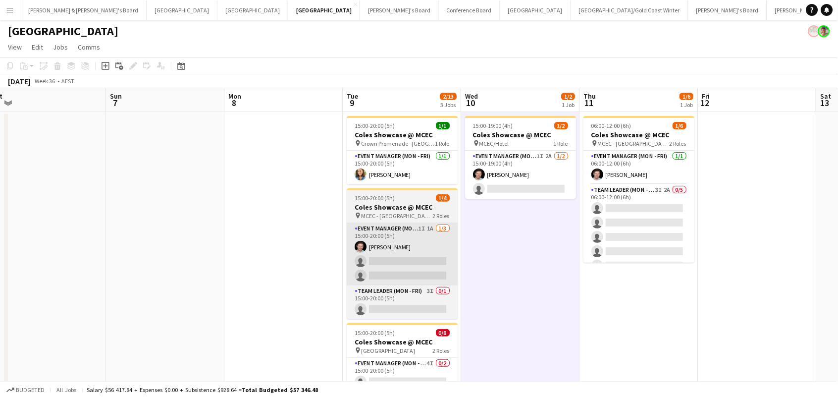
click at [398, 235] on app-card-role "Event Manager (Mon - Fri) 1I 1A 1/3 15:00-20:00 (5h) Jack Van Staveren single-n…" at bounding box center [402, 254] width 111 height 62
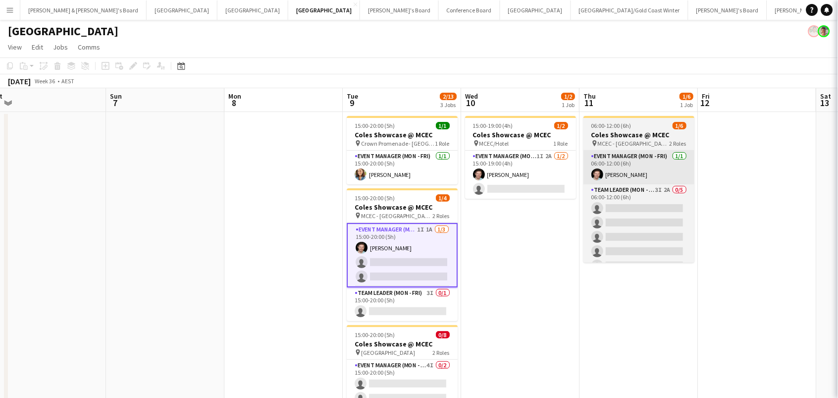
scroll to position [0, 485]
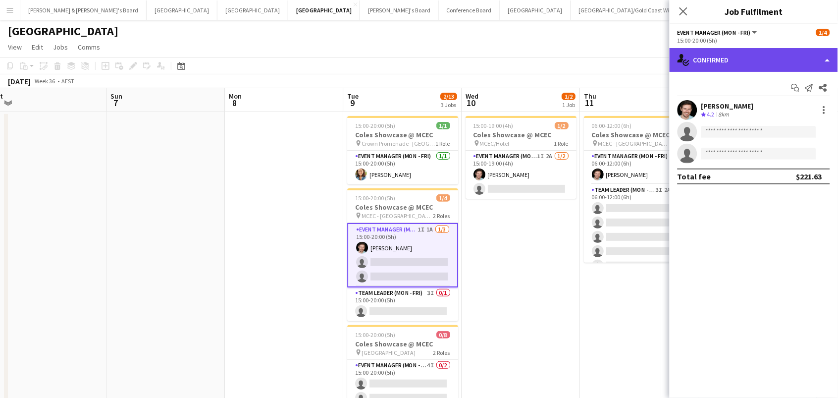
click at [709, 57] on div "single-neutral-actions-check-2 Confirmed" at bounding box center [754, 60] width 168 height 24
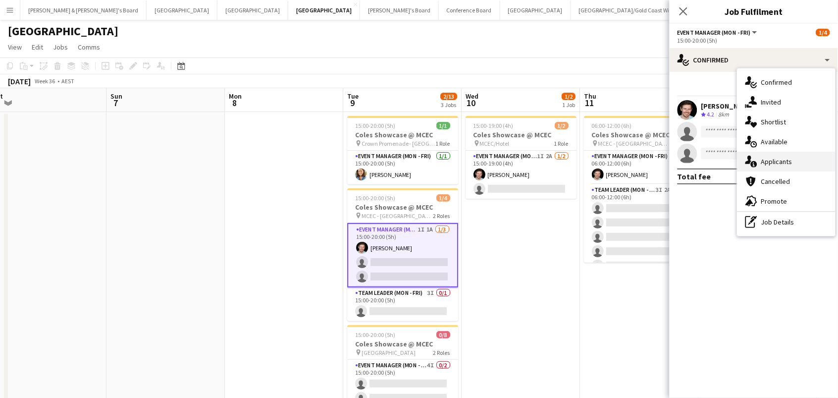
click at [771, 166] on div "single-neutral-actions-information Applicants" at bounding box center [787, 162] width 98 height 20
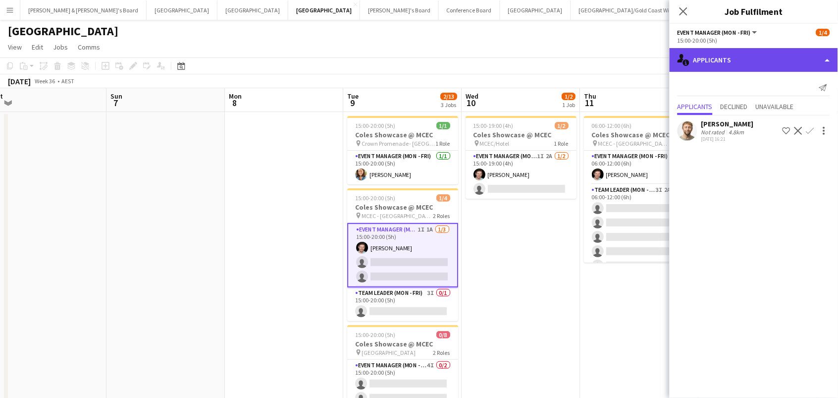
click at [731, 68] on div "single-neutral-actions-information Applicants" at bounding box center [754, 60] width 168 height 24
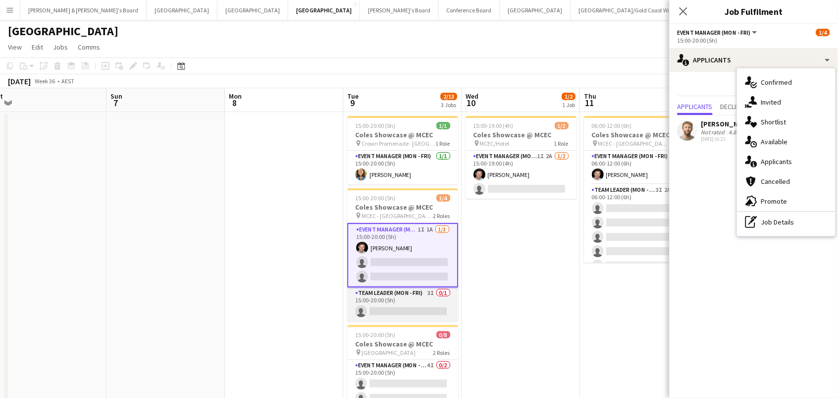
click at [385, 301] on app-card-role "Team Leader (Mon - Fri) 3I 0/1 15:00-20:00 (5h) single-neutral-actions" at bounding box center [402, 304] width 111 height 34
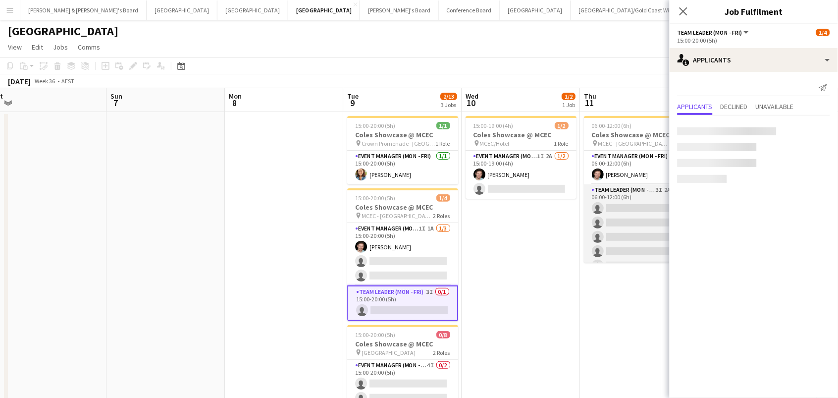
click at [625, 220] on app-card-role "Team Leader (Mon - Fri) 3I 2A 0/5 06:00-12:00 (6h) single-neutral-actions singl…" at bounding box center [639, 229] width 111 height 91
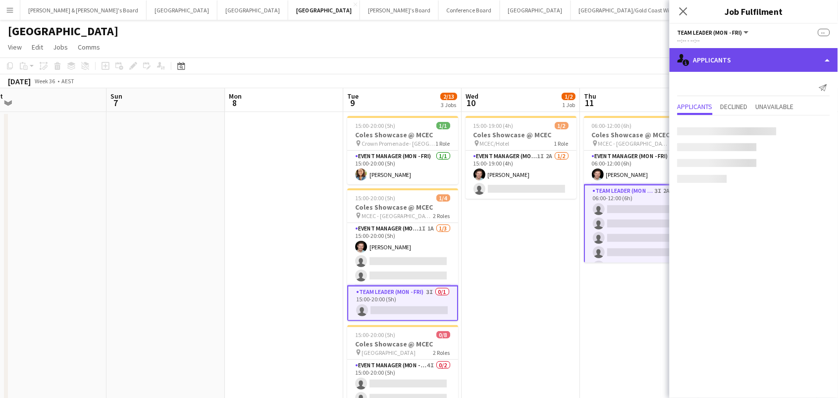
click at [717, 61] on div "single-neutral-actions-information Applicants" at bounding box center [754, 60] width 168 height 24
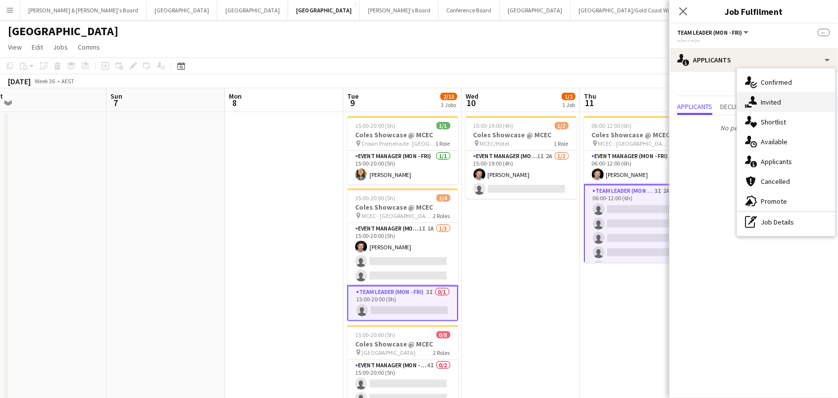
click at [761, 106] on div "single-neutral-actions-share-1 Invited" at bounding box center [787, 102] width 98 height 20
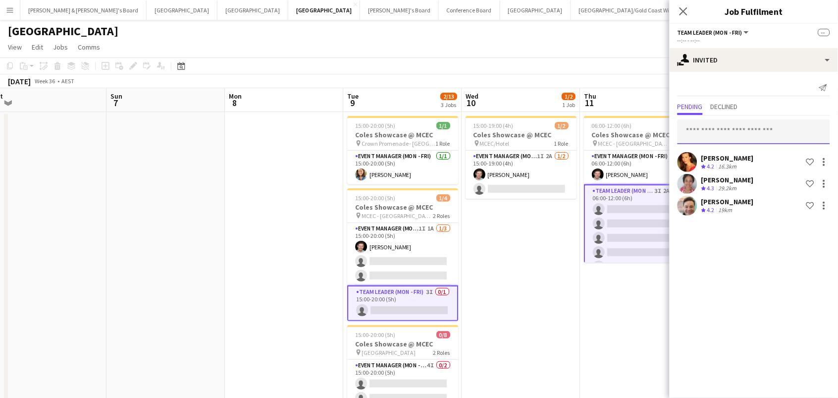
click at [715, 129] on input "text" at bounding box center [754, 131] width 153 height 25
type input "*******"
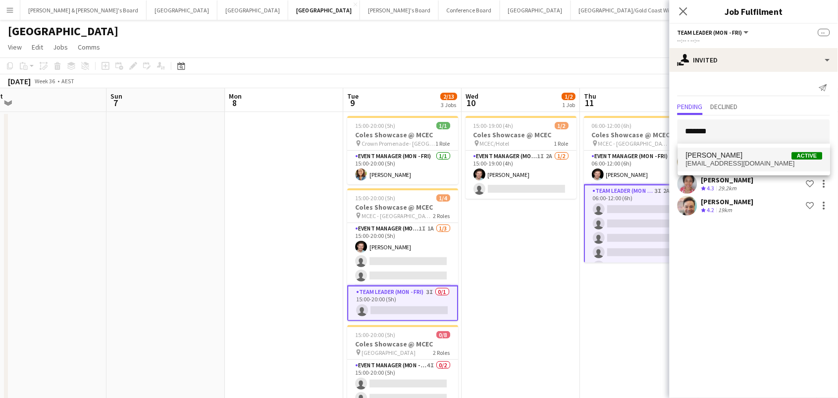
drag, startPoint x: 717, startPoint y: 137, endPoint x: 715, endPoint y: 162, distance: 25.8
click at [715, 162] on span "jayverlance70@gmail.com" at bounding box center [754, 163] width 137 height 8
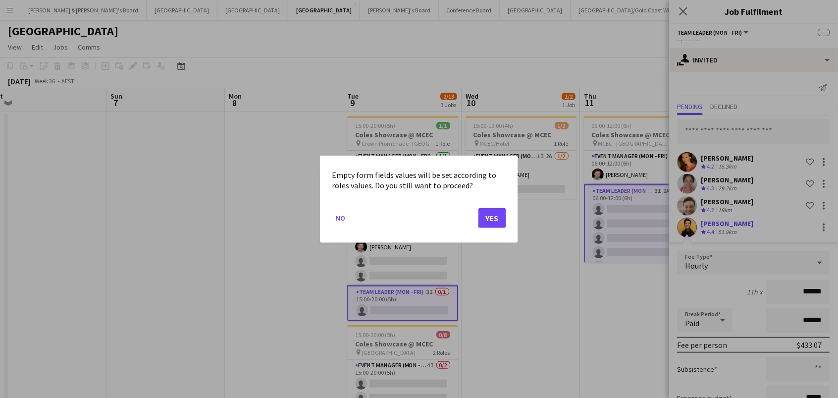
click at [504, 224] on button "Yes" at bounding box center [492, 218] width 28 height 20
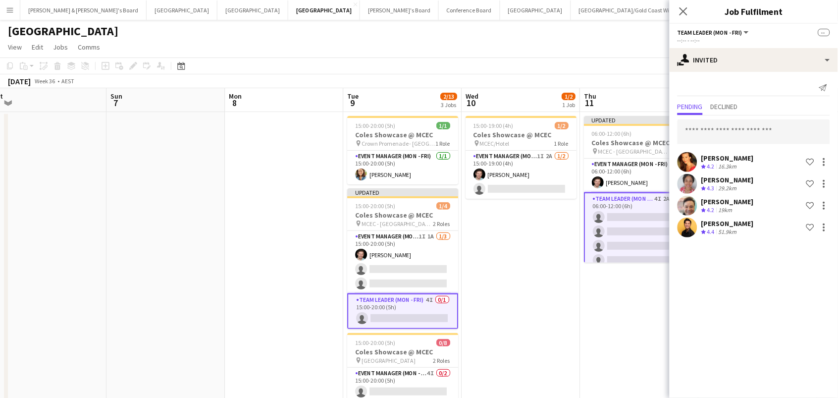
click at [504, 225] on app-date-cell "15:00-19:00 (4h) 1/2 Coles Showcase @ MCEC pin MCEC/Hotel 1 Role Event Manager …" at bounding box center [521, 310] width 118 height 397
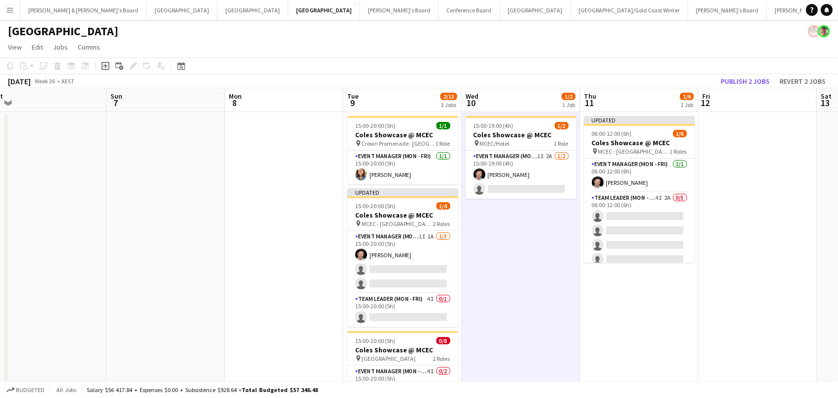
click at [744, 74] on div "September 2025 Week 36 • AEST Publish 2 jobs Revert 2 jobs" at bounding box center [419, 81] width 838 height 14
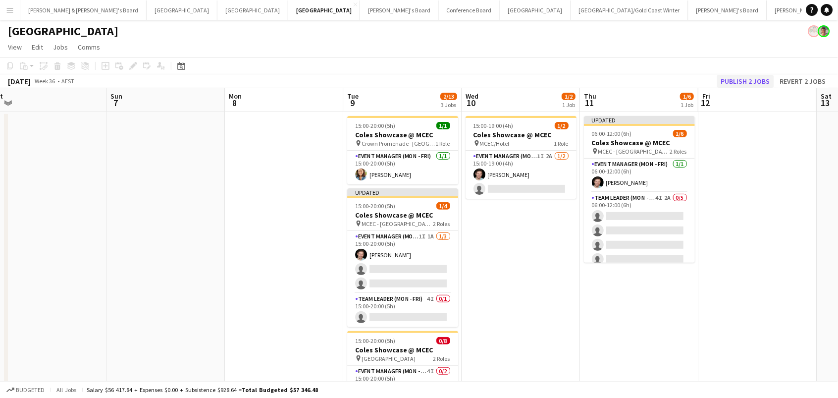
click at [744, 81] on button "Publish 2 jobs" at bounding box center [745, 81] width 57 height 13
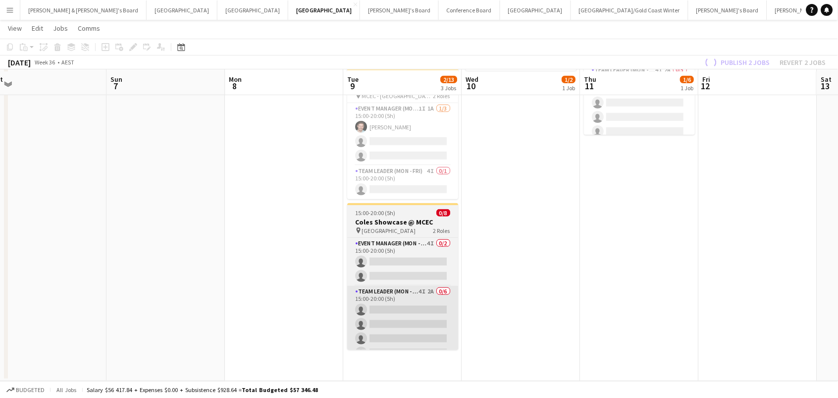
scroll to position [126, 0]
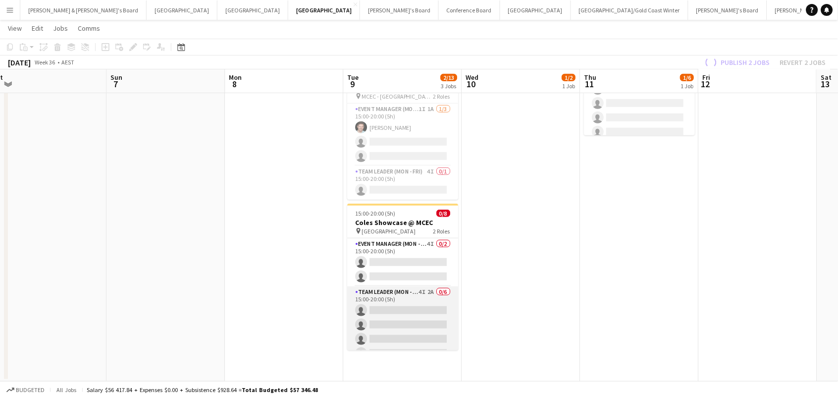
click at [418, 305] on app-card-role "Team Leader (Mon - Fri) 4I 2A 0/6 15:00-20:00 (5h) single-neutral-actions singl…" at bounding box center [402, 338] width 111 height 105
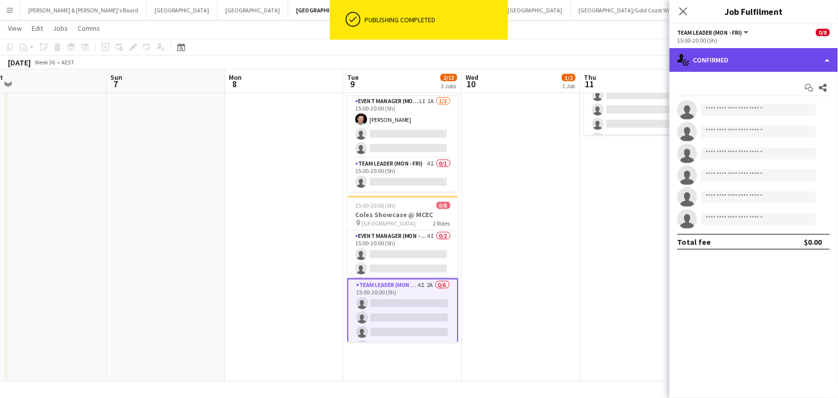
click at [748, 58] on div "single-neutral-actions-check-2 Confirmed" at bounding box center [754, 60] width 168 height 24
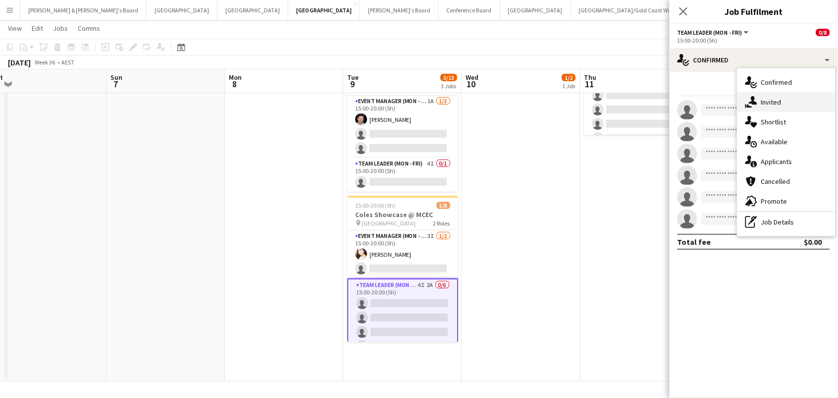
click at [777, 101] on div "single-neutral-actions-share-1 Invited" at bounding box center [787, 102] width 98 height 20
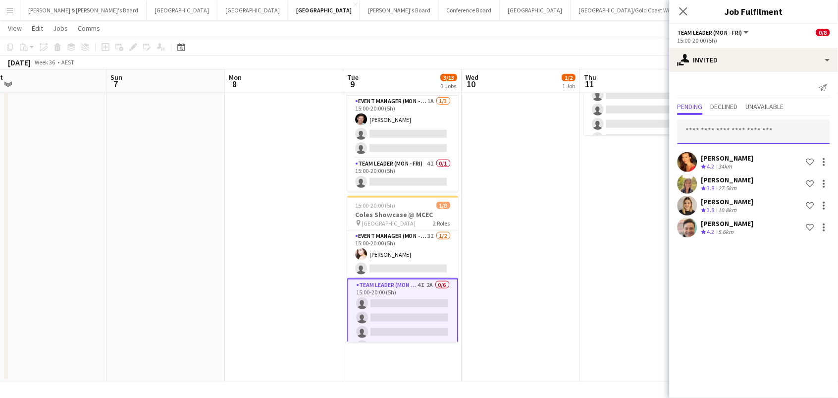
click at [735, 133] on input "text" at bounding box center [754, 131] width 153 height 25
type input "*******"
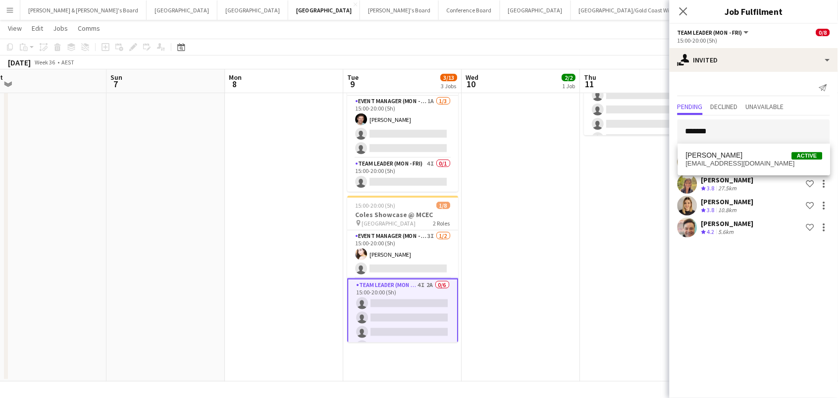
click at [735, 157] on span "[PERSON_NAME]" at bounding box center [714, 155] width 57 height 8
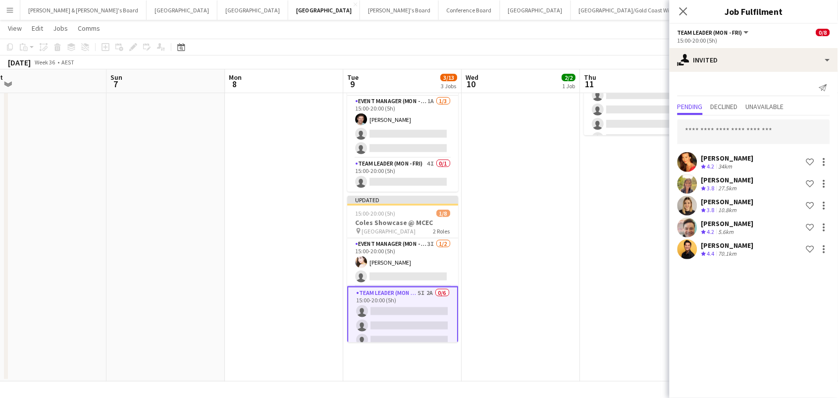
click at [556, 203] on app-date-cell "15:00-19:00 (4h) 2/2 Coles Showcase @ MCEC pin MCEC/Hotel 1 Role Event Manager …" at bounding box center [521, 183] width 118 height 397
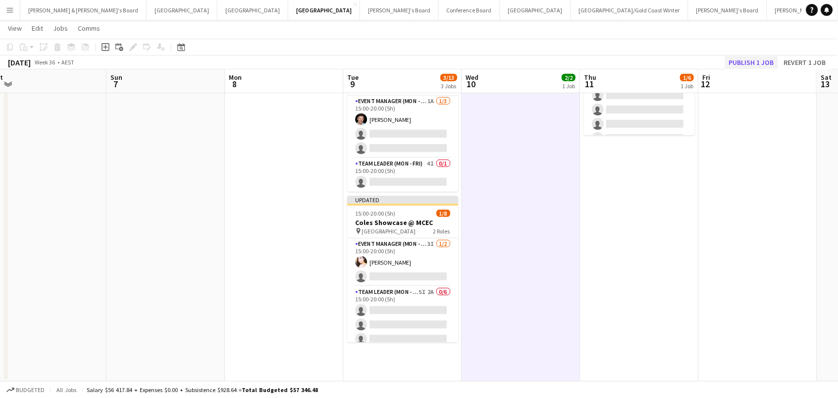
click at [744, 63] on button "Publish 1 job" at bounding box center [751, 62] width 53 height 13
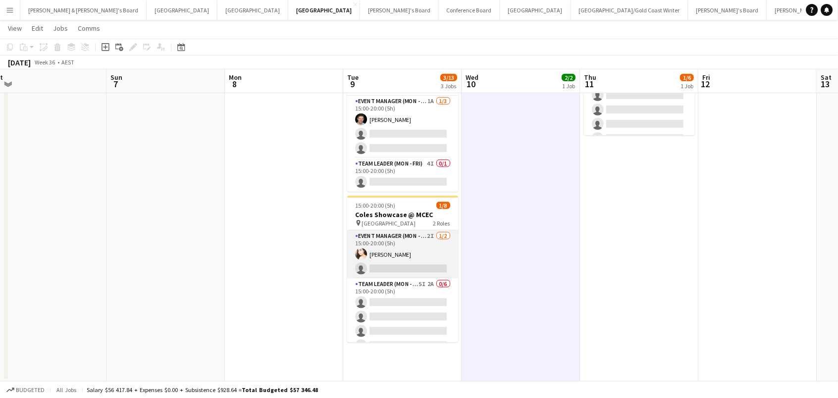
scroll to position [0, 0]
click at [416, 244] on app-card-role "Event Manager (Mon - Fri) 2I 1/2 15:00-20:00 (5h) Bianca Baykara single-neutral…" at bounding box center [402, 254] width 111 height 48
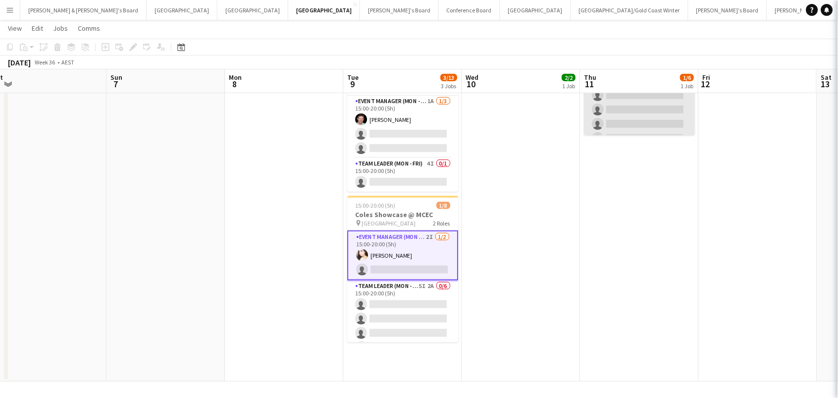
scroll to position [0, 484]
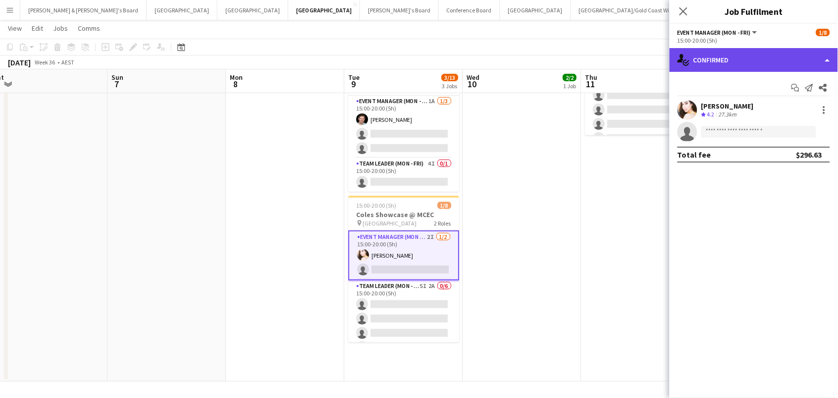
click at [726, 54] on div "single-neutral-actions-check-2 Confirmed" at bounding box center [754, 60] width 168 height 24
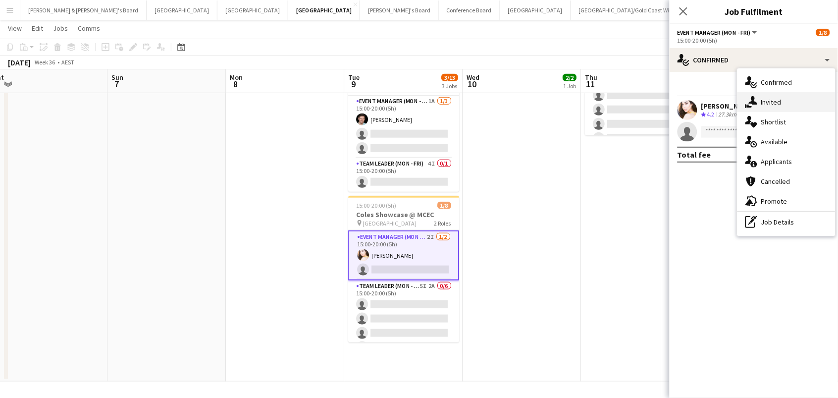
click at [789, 93] on div "single-neutral-actions-share-1 Invited" at bounding box center [787, 102] width 98 height 20
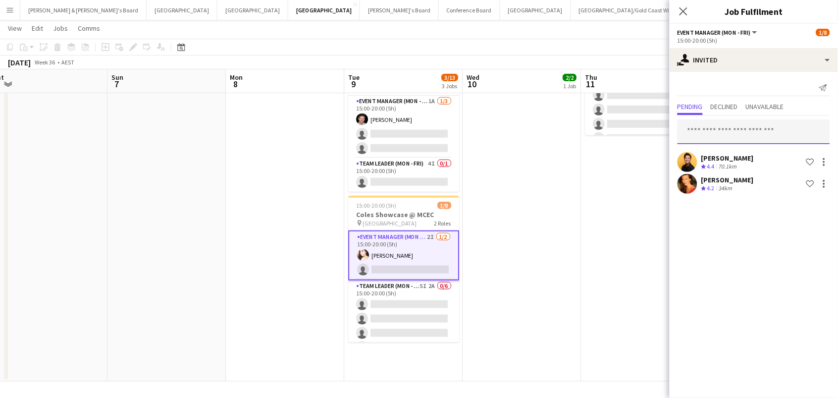
click at [734, 119] on input "text" at bounding box center [754, 131] width 153 height 25
type input "*******"
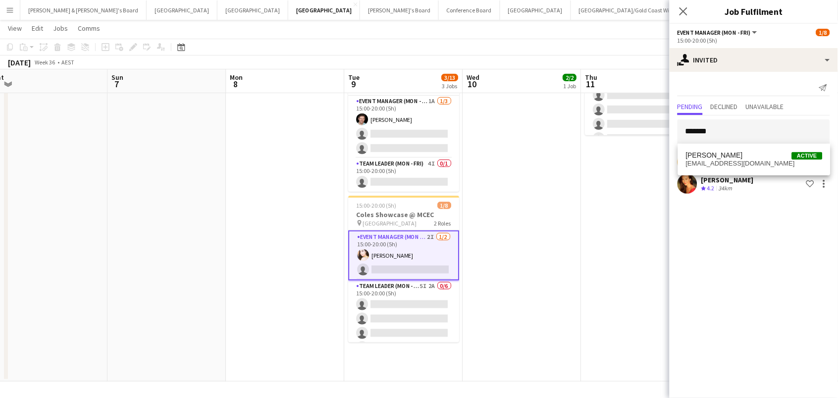
click at [727, 155] on span "Jy Samon Active" at bounding box center [754, 155] width 137 height 8
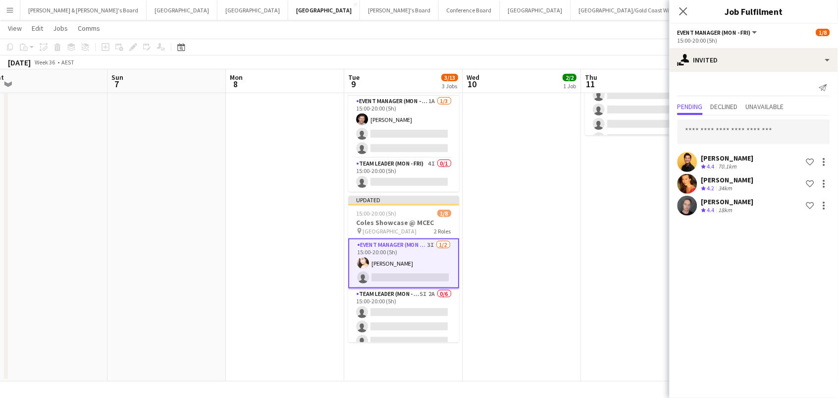
click at [614, 209] on app-date-cell "06:00-12:00 (6h) 1/6 Coles Showcase @ MCEC pin MCEC - VIC 2 Roles Event Manager…" at bounding box center [640, 183] width 118 height 397
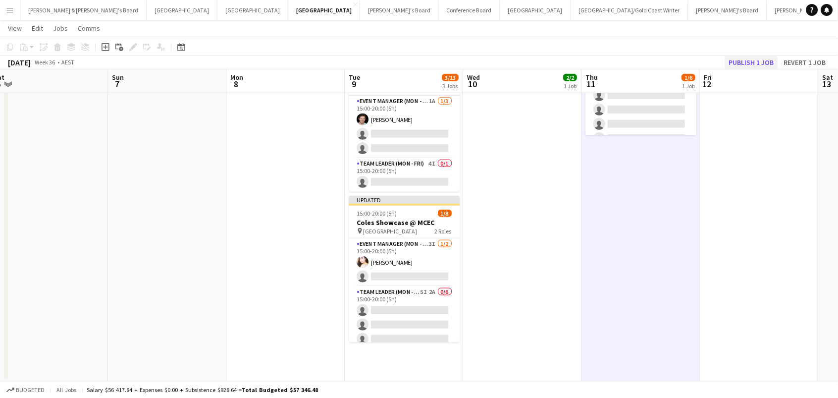
click at [747, 62] on button "Publish 1 job" at bounding box center [751, 62] width 53 height 13
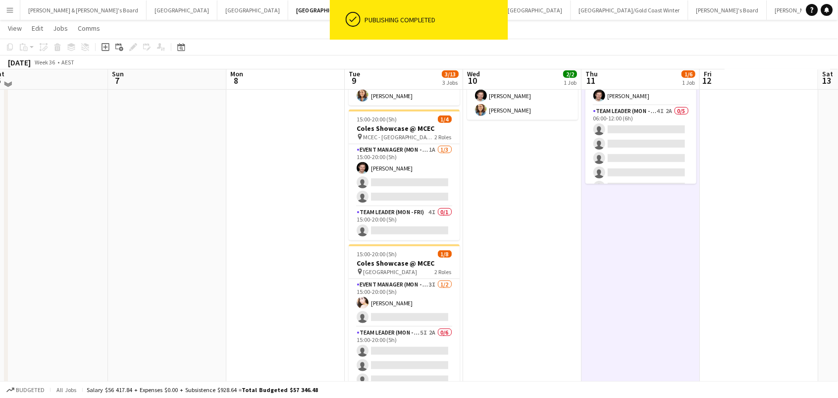
scroll to position [74, 0]
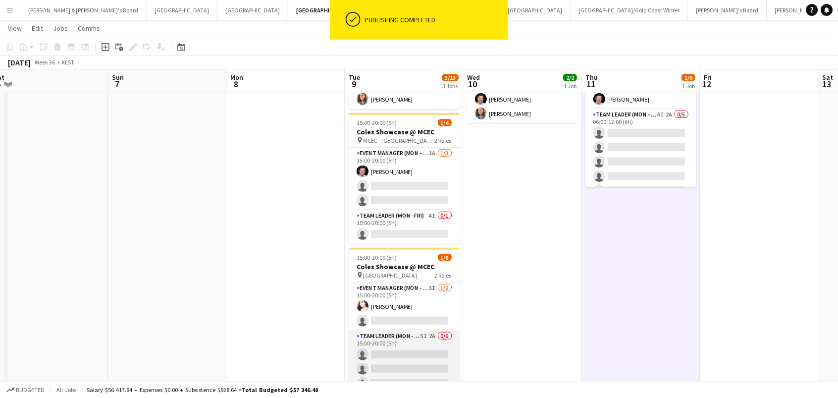
click at [400, 373] on app-card-role "Team Leader (Mon - Fri) 5I 2A 0/6 15:00-20:00 (5h) single-neutral-actions singl…" at bounding box center [404, 382] width 111 height 105
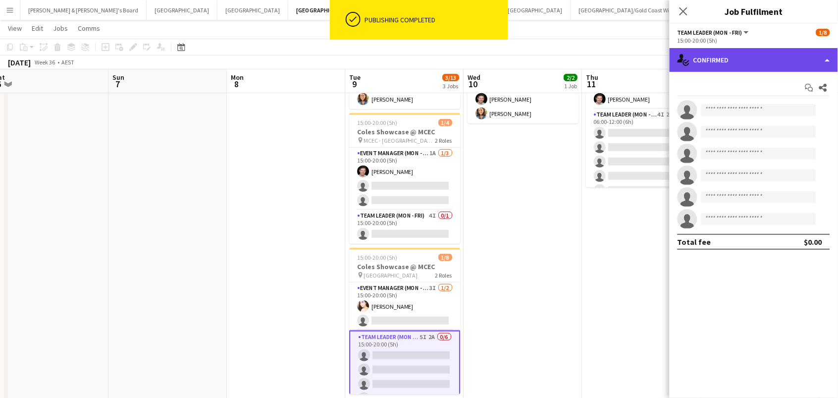
click at [739, 57] on div "single-neutral-actions-check-2 Confirmed" at bounding box center [754, 60] width 168 height 24
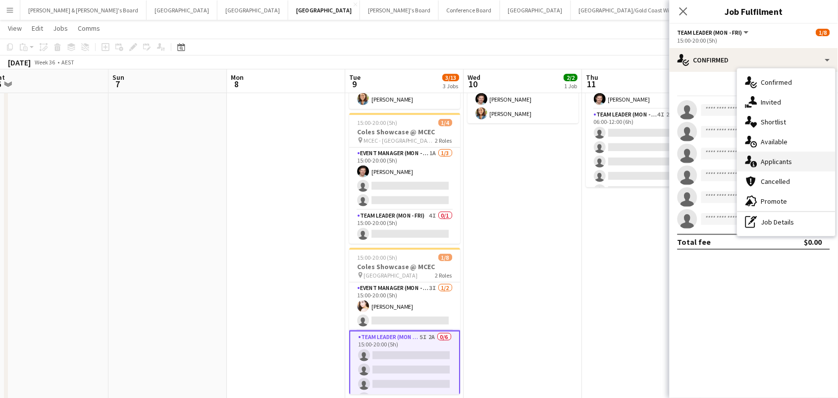
click at [778, 164] on div "single-neutral-actions-information Applicants" at bounding box center [787, 162] width 98 height 20
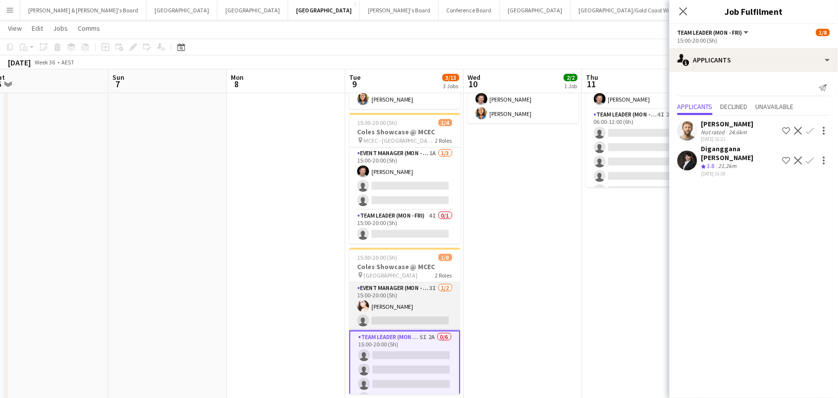
click at [420, 298] on app-card-role "Event Manager (Mon - Fri) 3I 1/2 15:00-20:00 (5h) Bianca Baykara single-neutral…" at bounding box center [404, 306] width 111 height 48
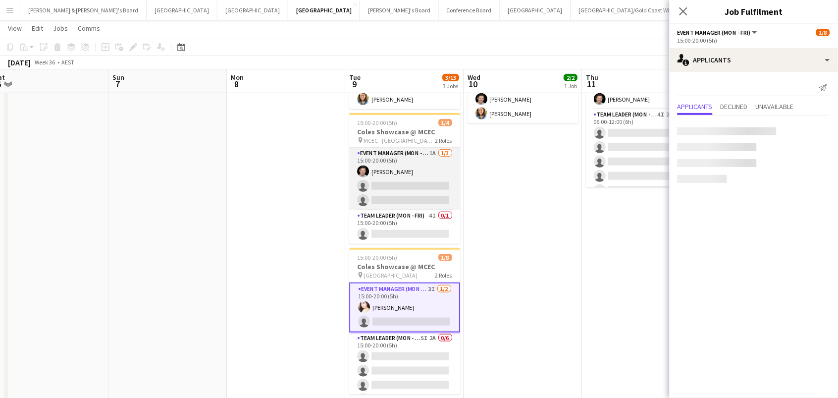
click at [405, 198] on app-card-role "Event Manager (Mon - Fri) 1A 1/3 15:00-20:00 (5h) Jack Van Staveren single-neut…" at bounding box center [404, 179] width 111 height 62
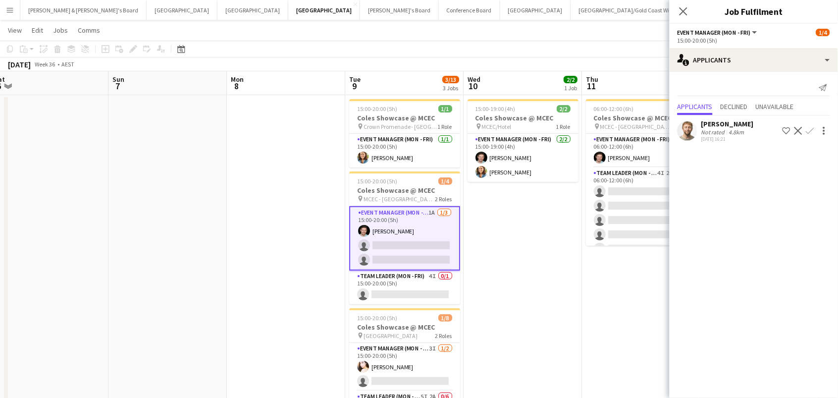
scroll to position [13, 0]
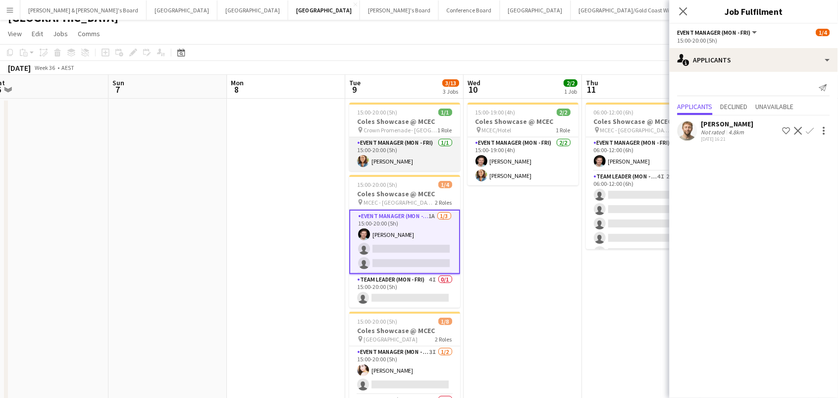
click at [419, 157] on app-card-role "Event Manager (Mon - Fri) 1/1 15:00-20:00 (5h) Chloe Gavin" at bounding box center [404, 154] width 111 height 34
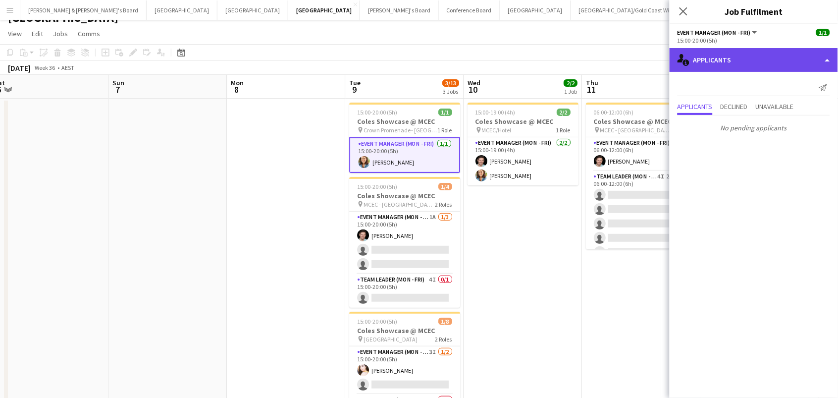
click at [694, 52] on div "single-neutral-actions-information Applicants" at bounding box center [754, 60] width 168 height 24
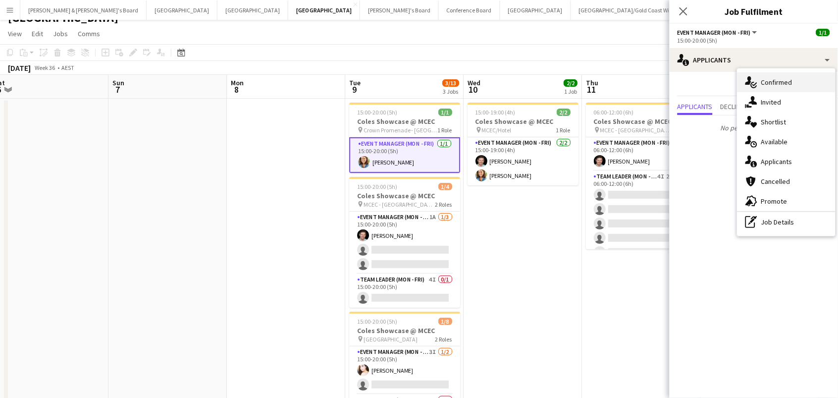
click at [760, 78] on div "single-neutral-actions-check-2 Confirmed" at bounding box center [787, 82] width 98 height 20
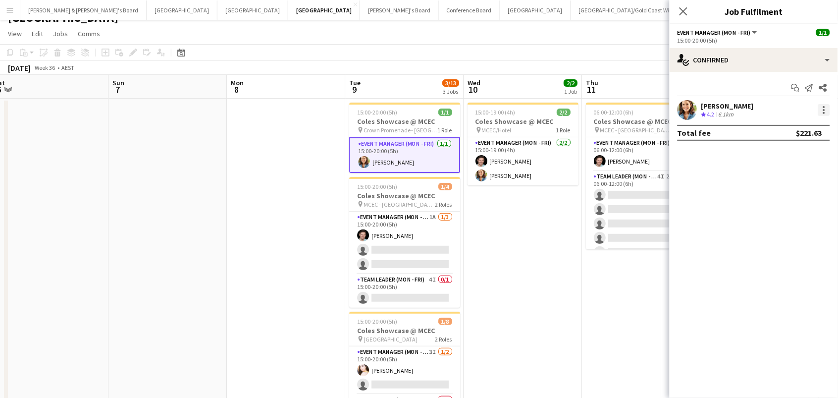
click at [824, 112] on div at bounding box center [824, 113] width 2 height 2
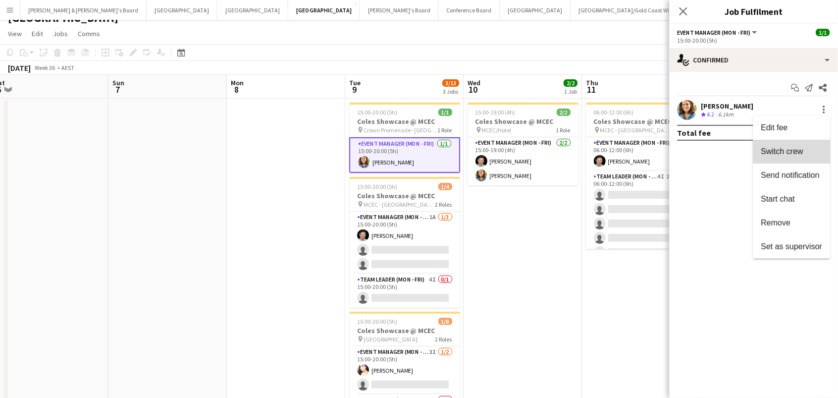
click at [813, 150] on span "Switch crew" at bounding box center [791, 151] width 61 height 9
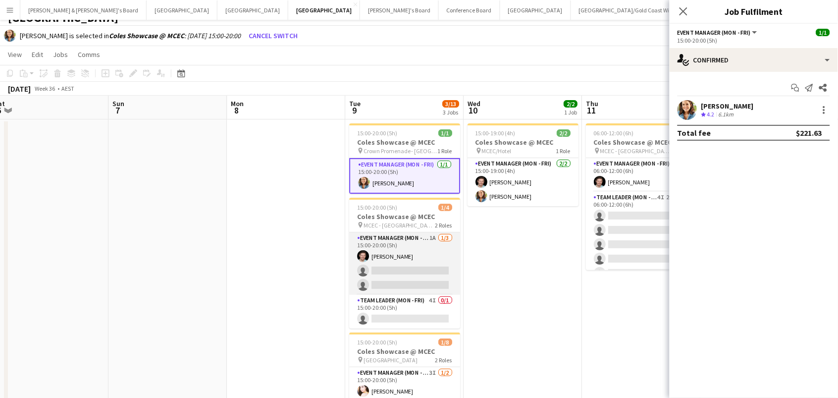
click at [396, 255] on app-card-role "Event Manager (Mon - Fri) 1A 1/3 15:00-20:00 (5h) Jack Van Staveren single-neut…" at bounding box center [404, 263] width 111 height 62
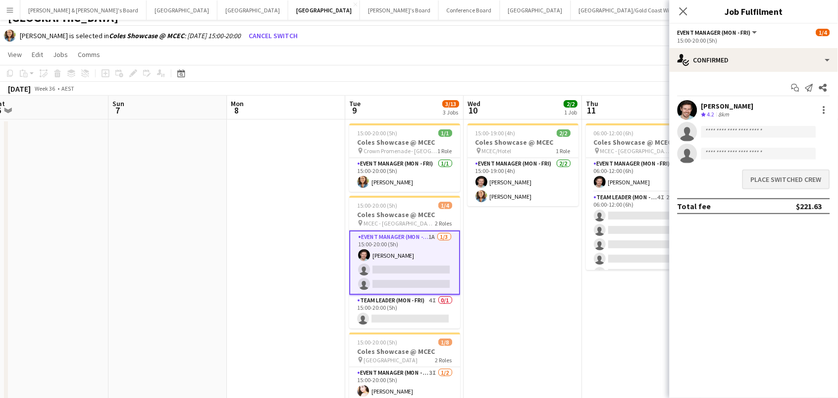
click at [759, 176] on button "Place switched crew" at bounding box center [786, 179] width 88 height 20
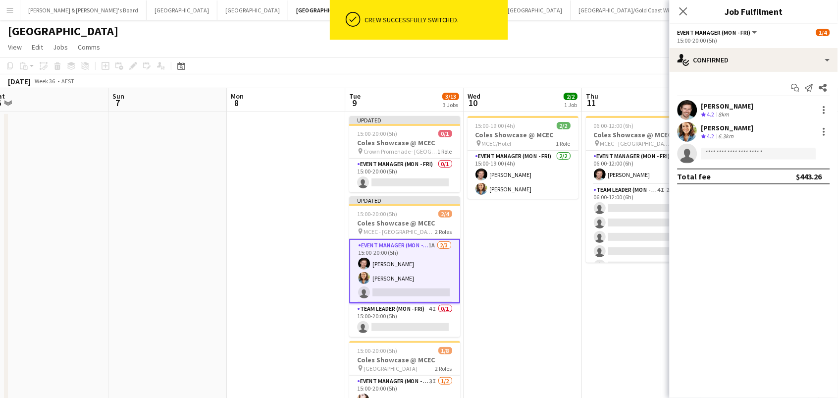
scroll to position [12, 0]
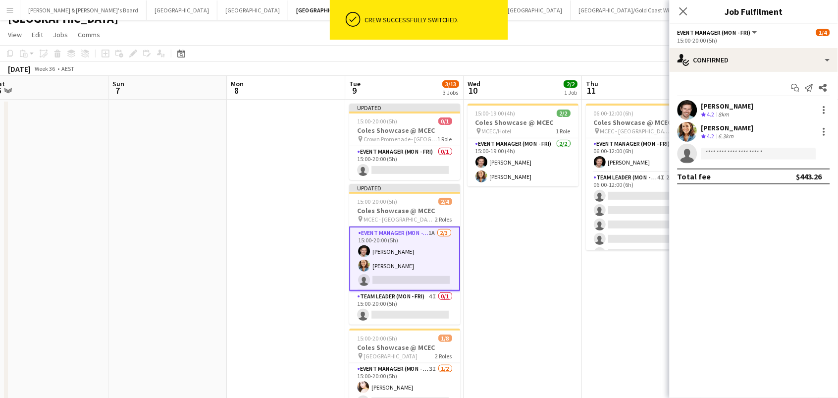
click at [521, 257] on app-date-cell "15:00-19:00 (4h) 2/2 Coles Showcase @ MCEC pin MCEC/Hotel 1 Role Event Manager …" at bounding box center [523, 298] width 118 height 397
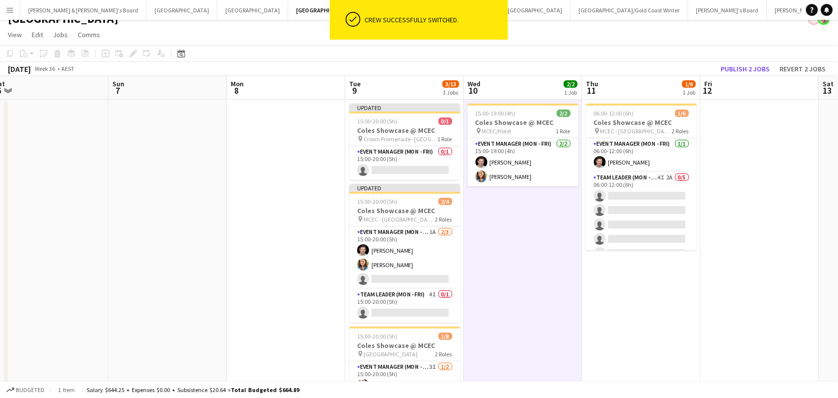
scroll to position [0, 483]
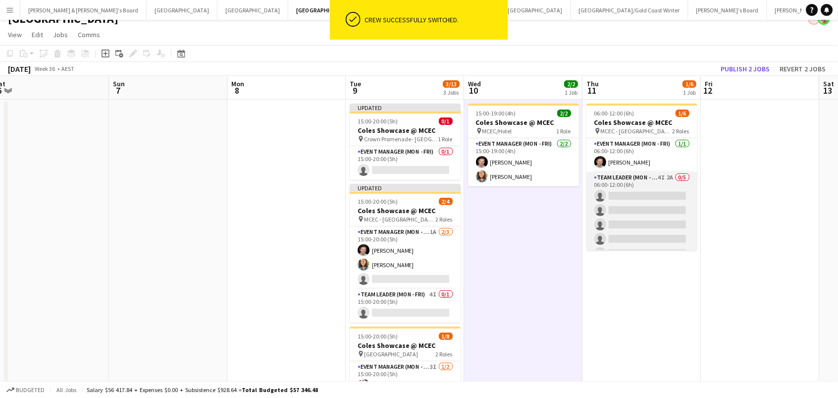
click at [642, 190] on app-card-role "Team Leader (Mon - Fri) 4I 2A 0/5 06:00-12:00 (6h) single-neutral-actions singl…" at bounding box center [641, 217] width 111 height 91
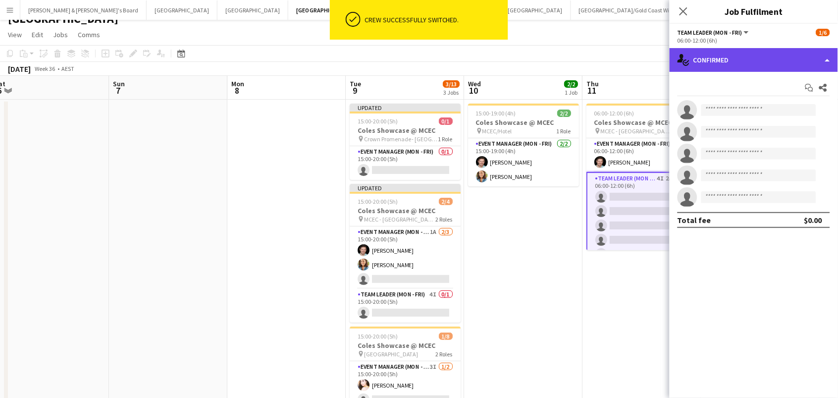
click at [747, 63] on div "single-neutral-actions-check-2 Confirmed" at bounding box center [754, 60] width 168 height 24
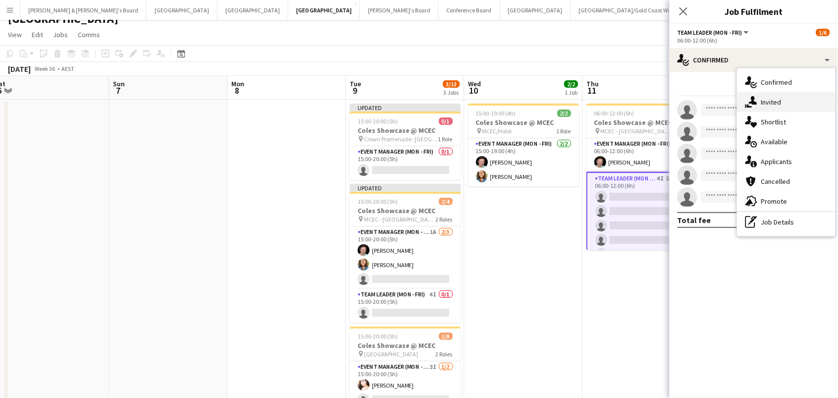
click at [772, 108] on div "single-neutral-actions-share-1 Invited" at bounding box center [787, 102] width 98 height 20
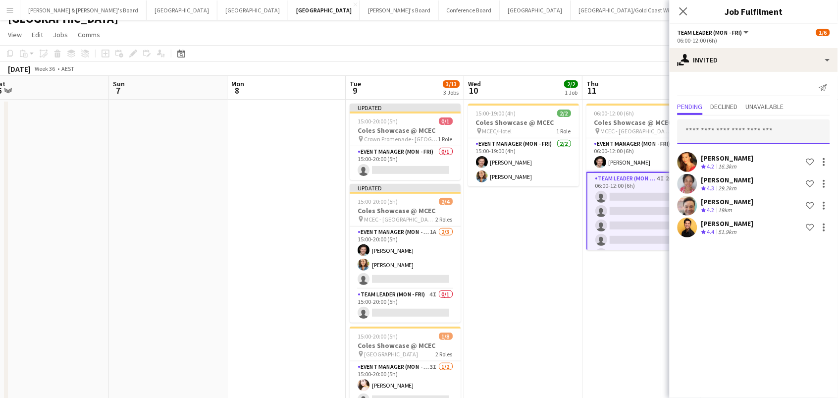
click at [711, 127] on input "text" at bounding box center [754, 131] width 153 height 25
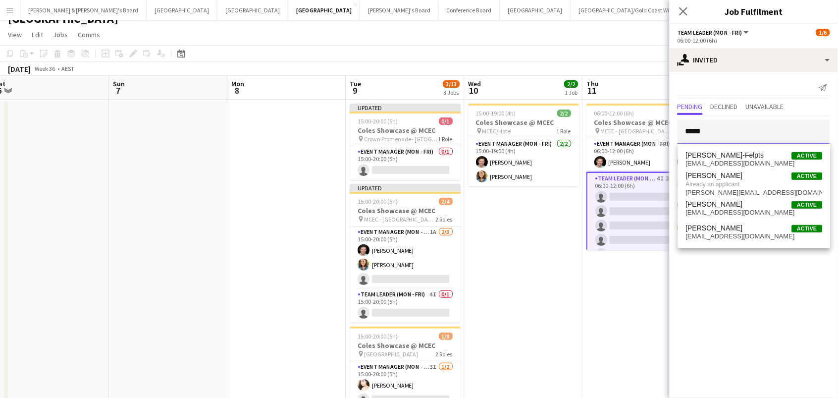
type input "*****"
drag, startPoint x: 712, startPoint y: 150, endPoint x: 618, endPoint y: 48, distance: 138.5
click at [618, 48] on app-toolbar "Copy Paste Paste Command V Paste with crew Command Shift V Paste linked Job [GE…" at bounding box center [419, 53] width 838 height 17
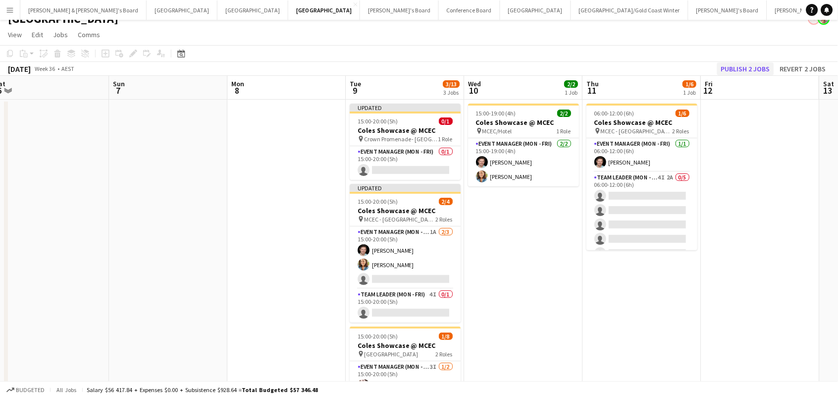
click at [735, 68] on button "Publish 2 jobs" at bounding box center [745, 68] width 57 height 13
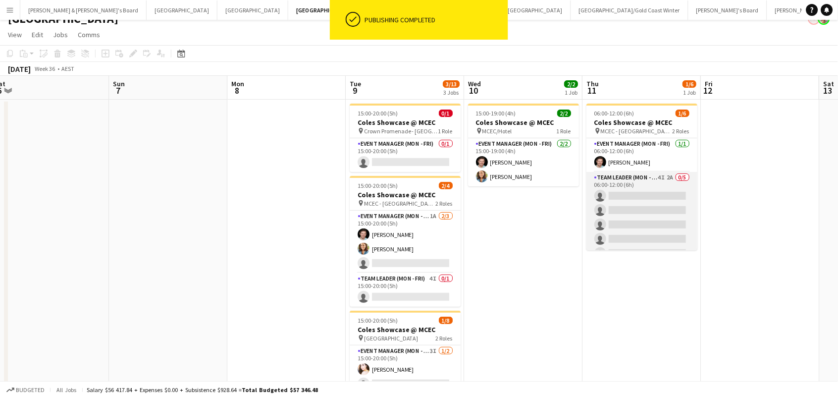
click at [616, 216] on app-card-role "Team Leader (Mon - Fri) 4I 2A 0/5 06:00-12:00 (6h) single-neutral-actions singl…" at bounding box center [641, 217] width 111 height 91
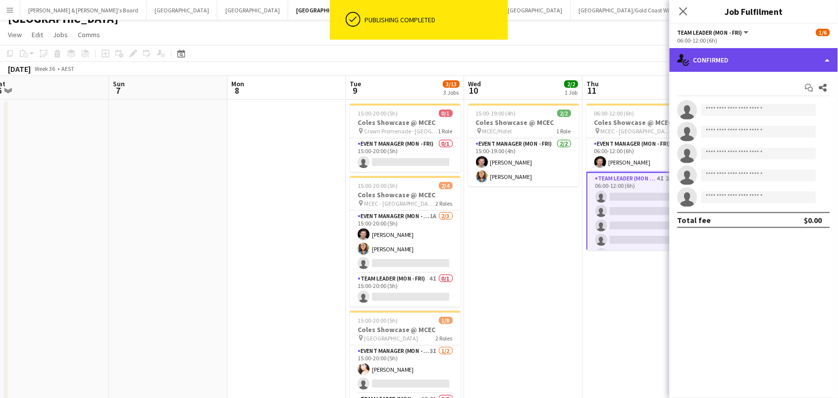
click at [770, 51] on div "single-neutral-actions-check-2 Confirmed" at bounding box center [754, 60] width 168 height 24
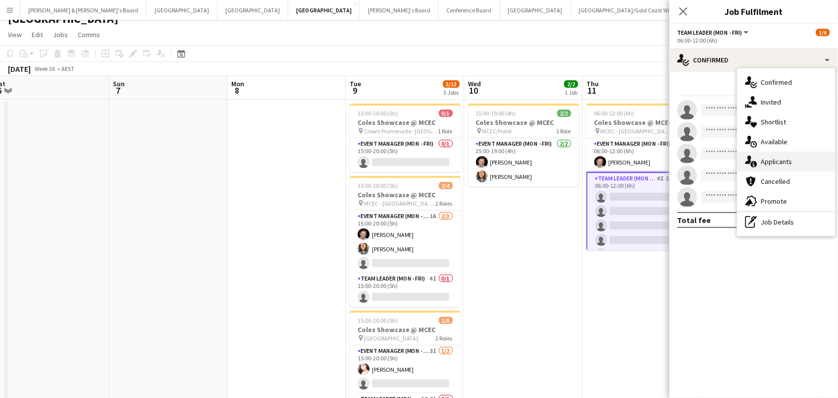
click at [788, 161] on div "single-neutral-actions-information Applicants" at bounding box center [787, 162] width 98 height 20
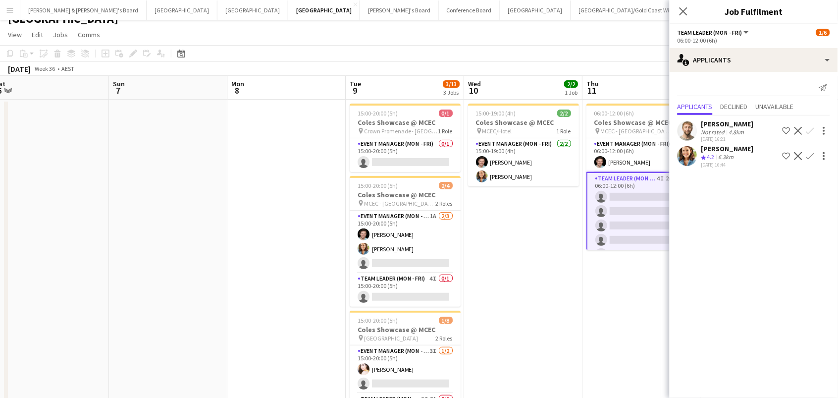
click at [811, 154] on app-icon "Confirm" at bounding box center [810, 156] width 8 height 8
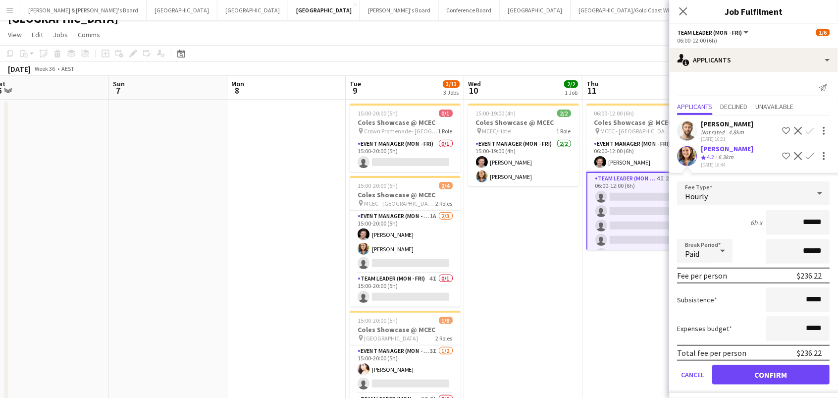
click at [772, 371] on button "Confirm" at bounding box center [771, 375] width 117 height 20
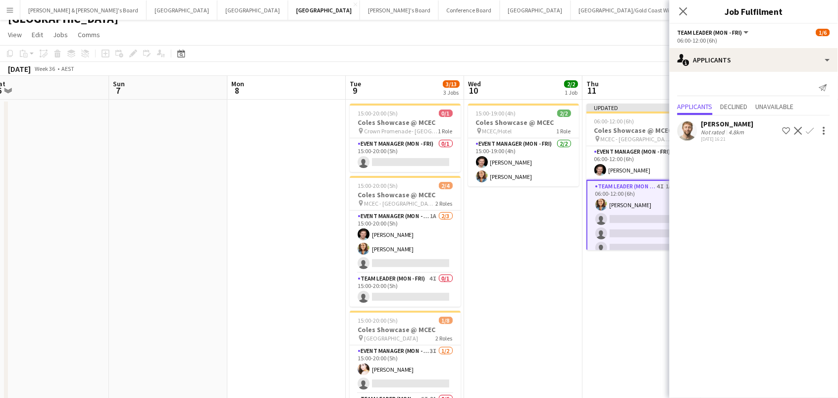
click at [545, 240] on app-date-cell "15:00-19:00 (4h) 2/2 Coles Showcase @ MCEC pin MCEC/Hotel 1 Role Event Manager …" at bounding box center [523, 298] width 118 height 397
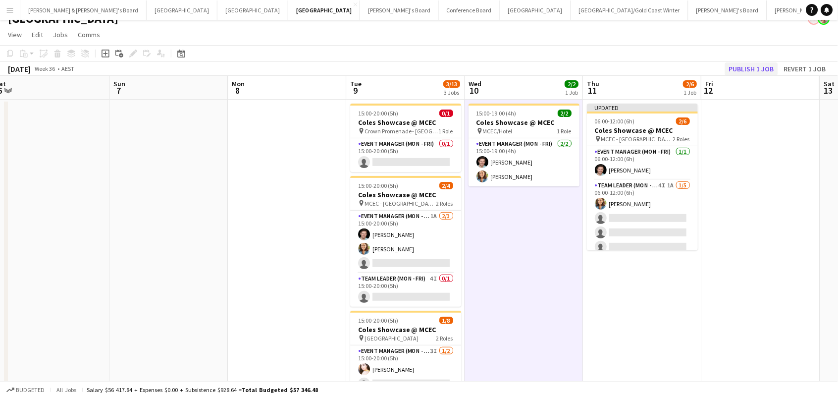
click at [743, 64] on button "Publish 1 job" at bounding box center [751, 68] width 53 height 13
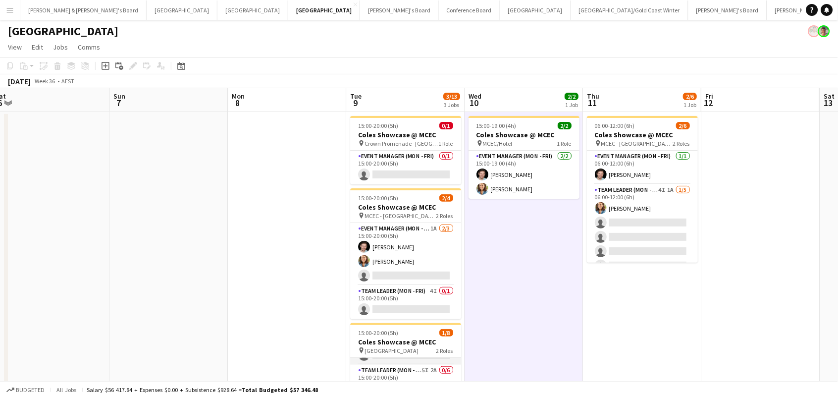
scroll to position [41, 0]
click at [443, 299] on app-card-role "Team Leader (Mon - Fri) 4I 0/1 15:00-20:00 (5h) single-neutral-actions" at bounding box center [405, 302] width 111 height 34
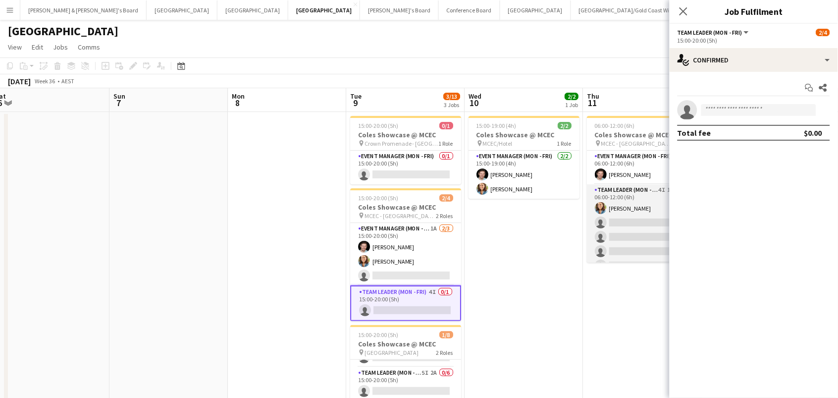
click at [635, 203] on app-card-role "Team Leader (Mon - Fri) 4I 1A 1/5 06:00-12:00 (6h) Chloe Gavin single-neutral-a…" at bounding box center [642, 229] width 111 height 91
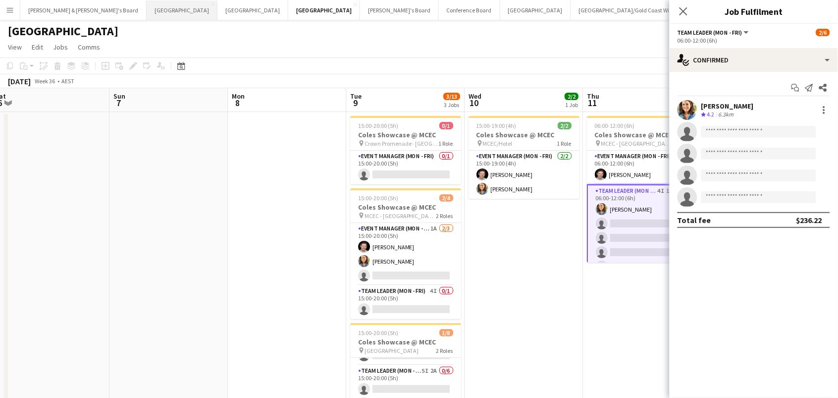
click at [147, 1] on button "Adelaide Close" at bounding box center [182, 9] width 71 height 19
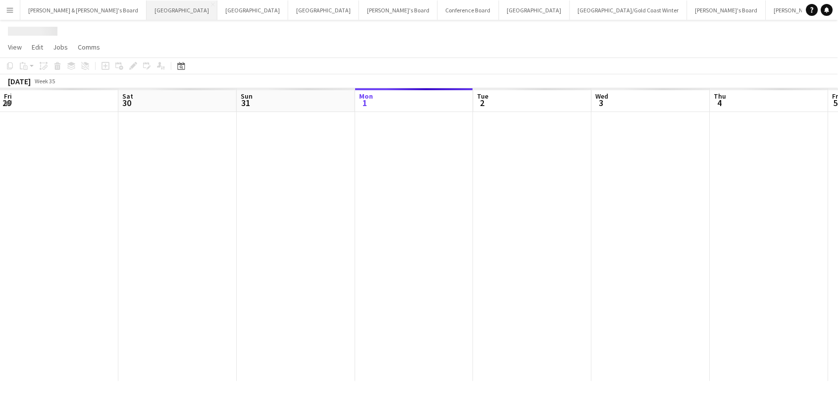
scroll to position [0, 236]
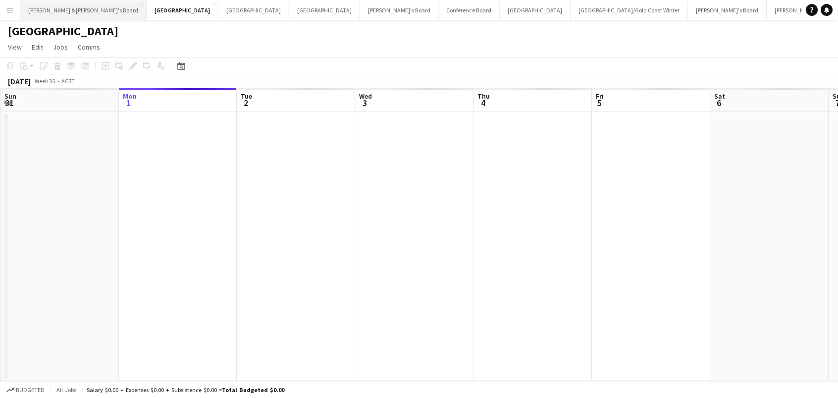
click at [75, 9] on button "James & Arrence's Board Close" at bounding box center [83, 9] width 126 height 19
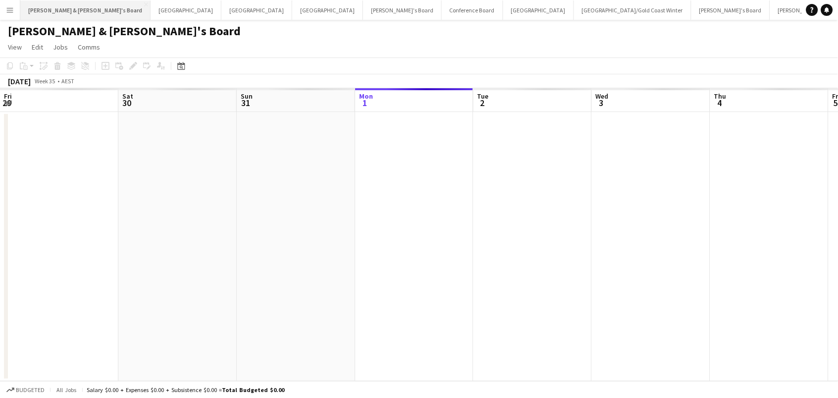
scroll to position [0, 236]
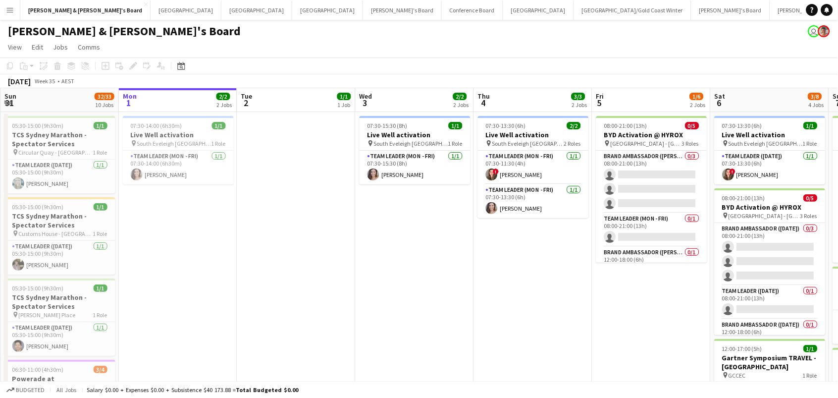
click at [10, 12] on app-icon "Menu" at bounding box center [10, 10] width 8 height 8
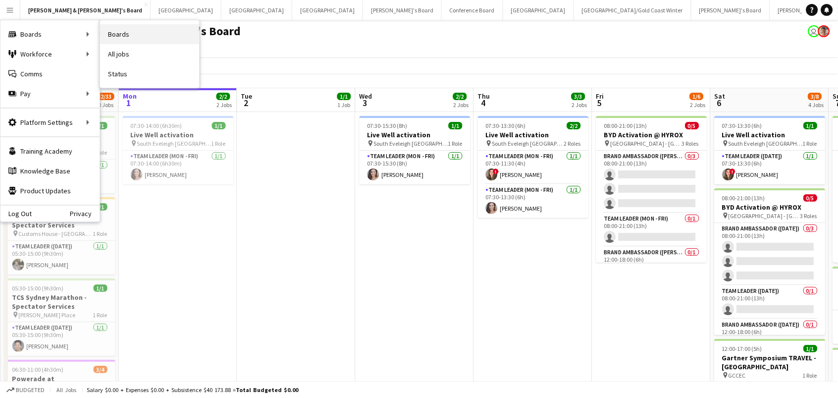
click at [120, 34] on link "Boards" at bounding box center [149, 34] width 99 height 20
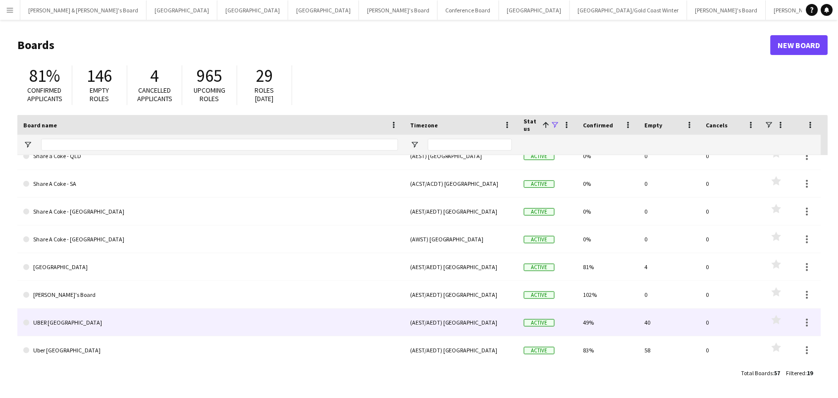
scroll to position [317, 0]
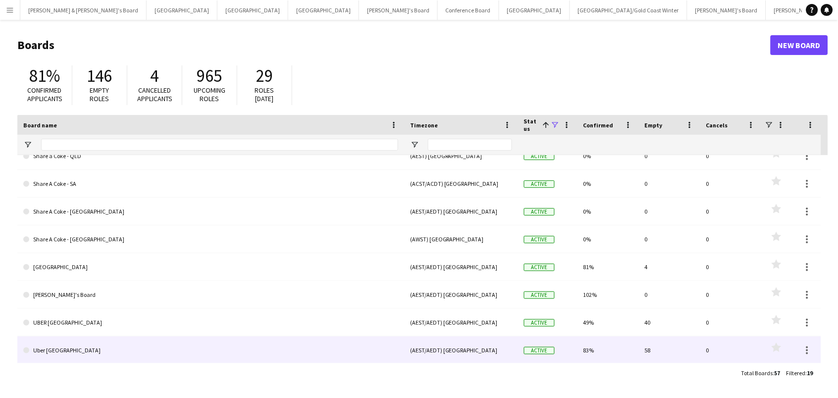
click at [121, 351] on link "Uber Sydney" at bounding box center [210, 350] width 375 height 28
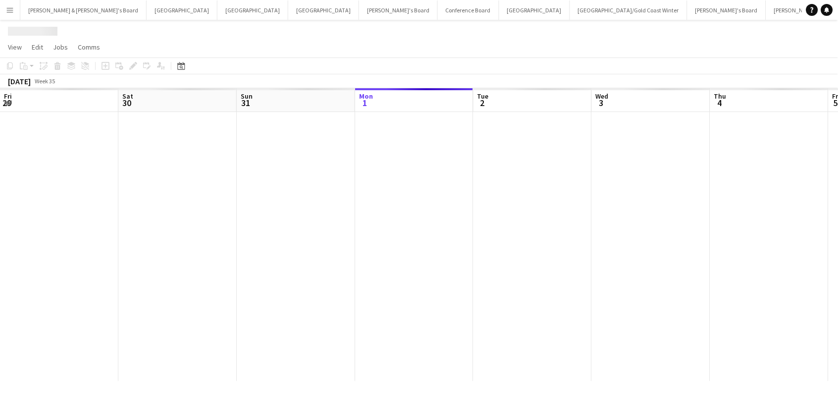
scroll to position [0, 236]
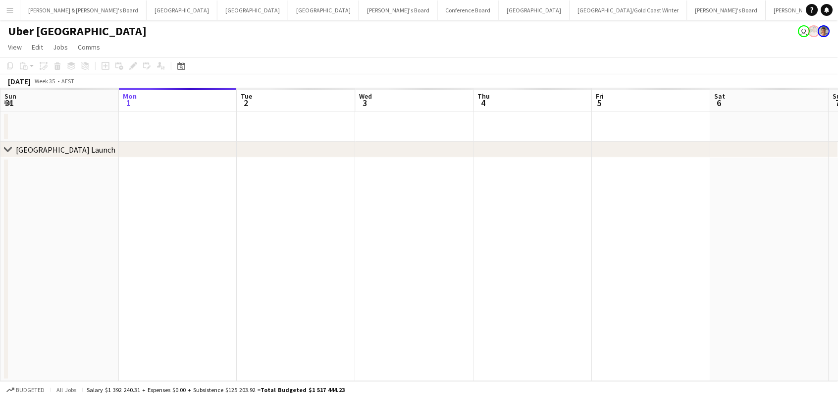
click at [220, 157] on div "chevron-right Sydney Airport Launch" at bounding box center [419, 150] width 838 height 16
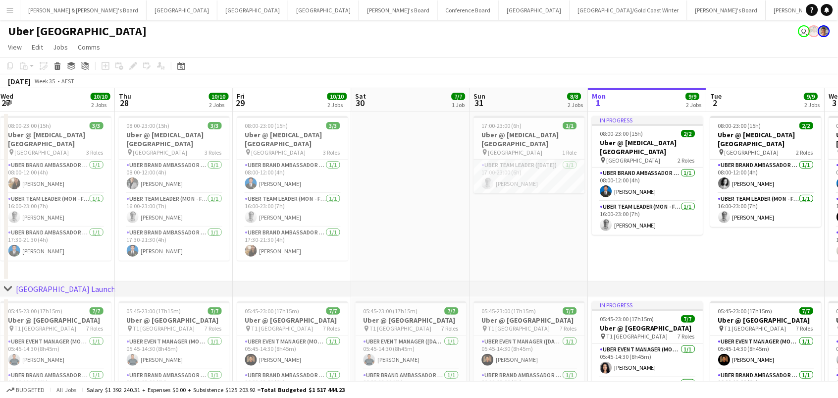
scroll to position [0, 0]
click at [496, 137] on h3 "Uber @ T3 Sydney Domestic Airport" at bounding box center [529, 139] width 111 height 18
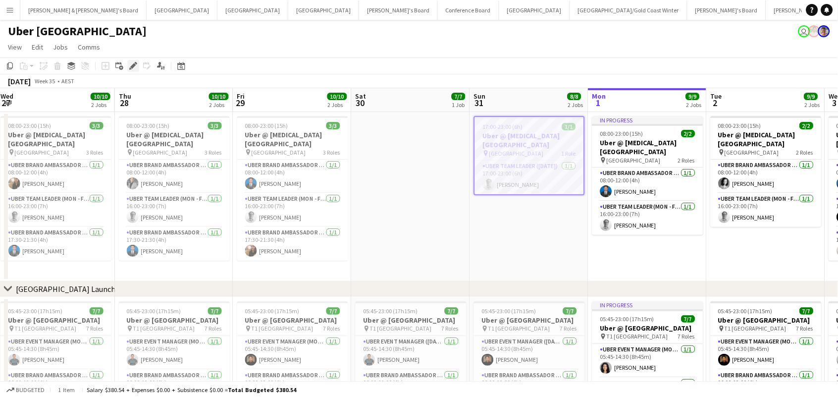
click at [134, 68] on icon "Edit" at bounding box center [133, 66] width 8 height 8
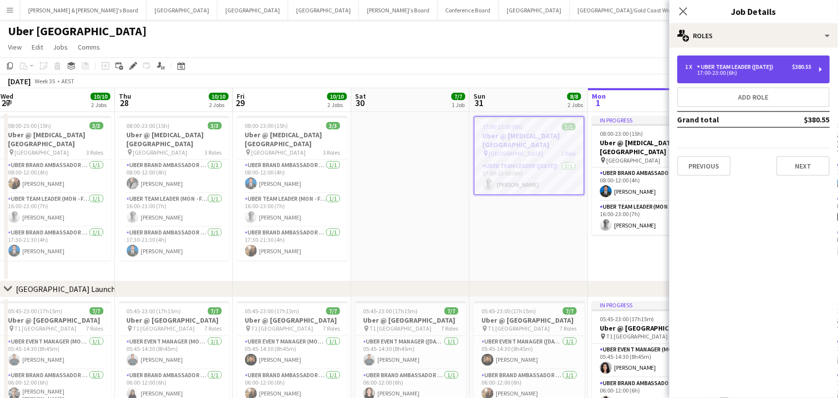
click at [697, 65] on div "Uber Team Leader (Sunday)" at bounding box center [737, 66] width 80 height 7
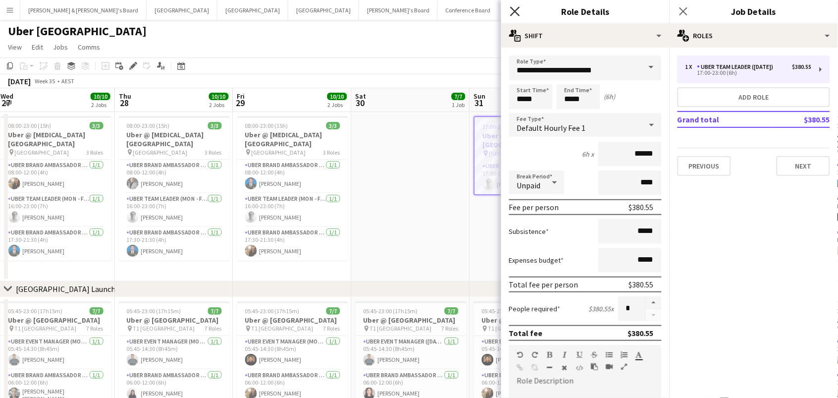
click at [513, 10] on icon "Close pop-in" at bounding box center [514, 10] width 9 height 9
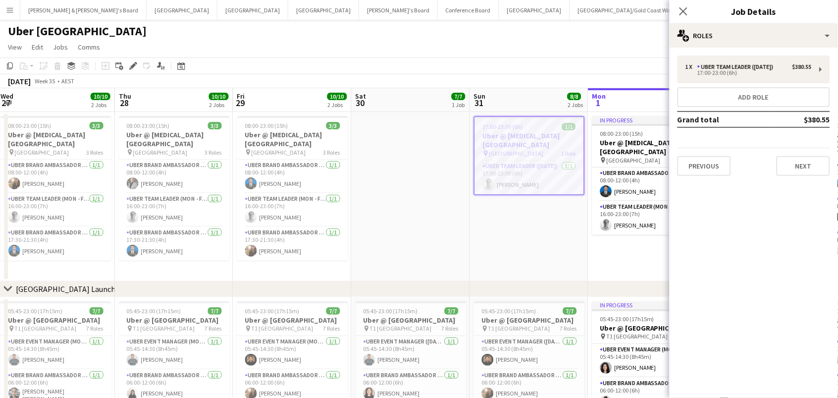
click at [766, 10] on button "[PERSON_NAME] & [PERSON_NAME]'s Board Close" at bounding box center [829, 9] width 126 height 19
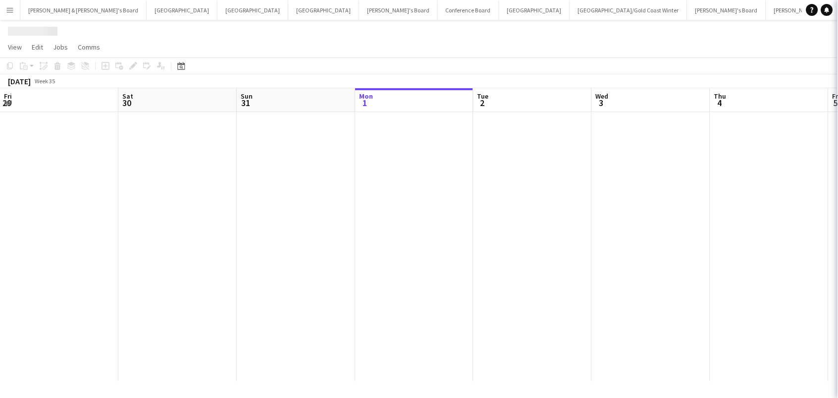
scroll to position [0, 236]
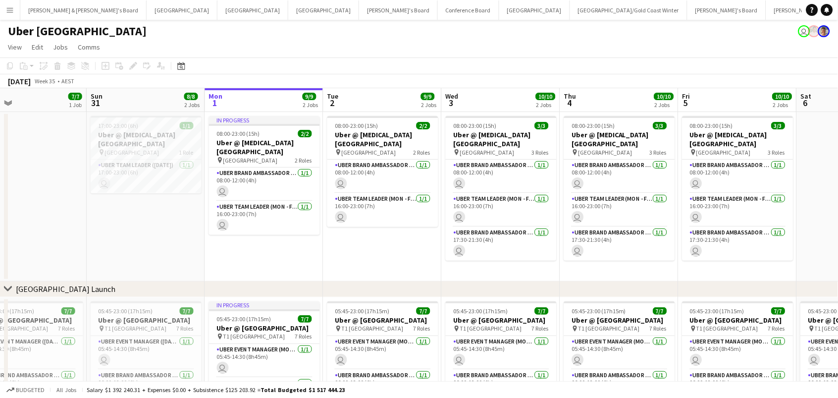
scroll to position [0, 323]
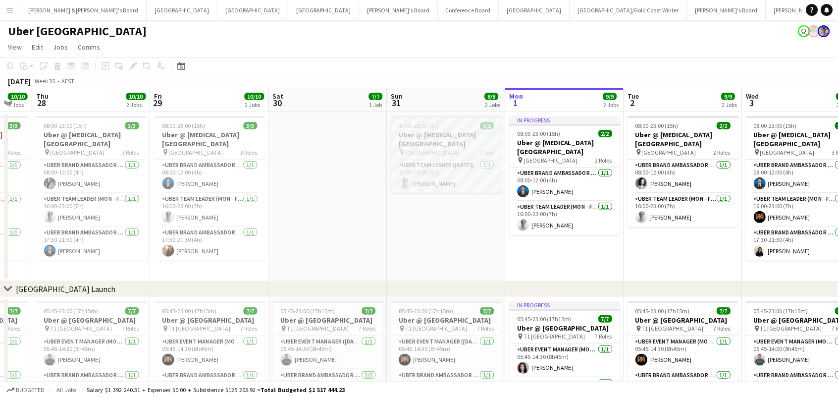
click at [404, 140] on h3 "Uber @ T3 Sydney Domestic Airport" at bounding box center [446, 139] width 111 height 18
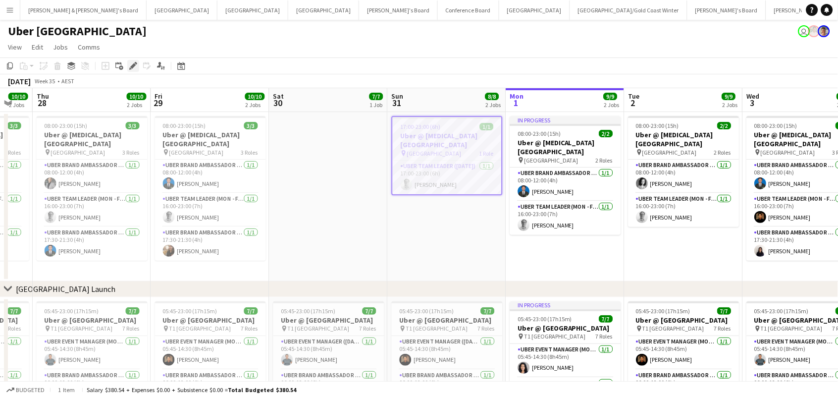
click at [130, 68] on icon at bounding box center [130, 68] width 2 height 2
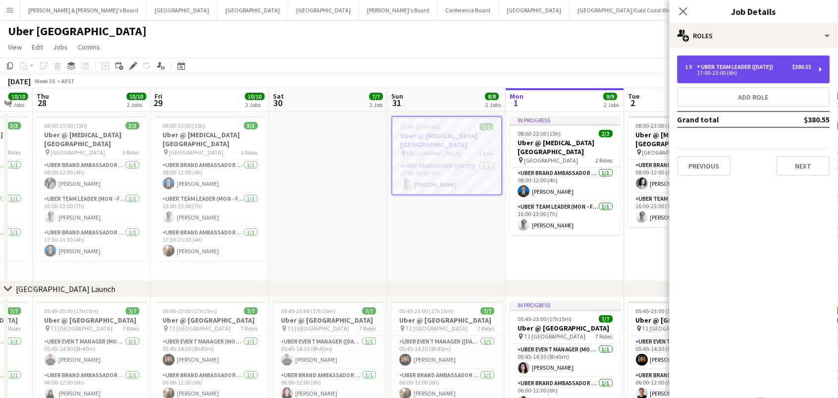
click at [692, 66] on div "1 x" at bounding box center [691, 66] width 12 height 7
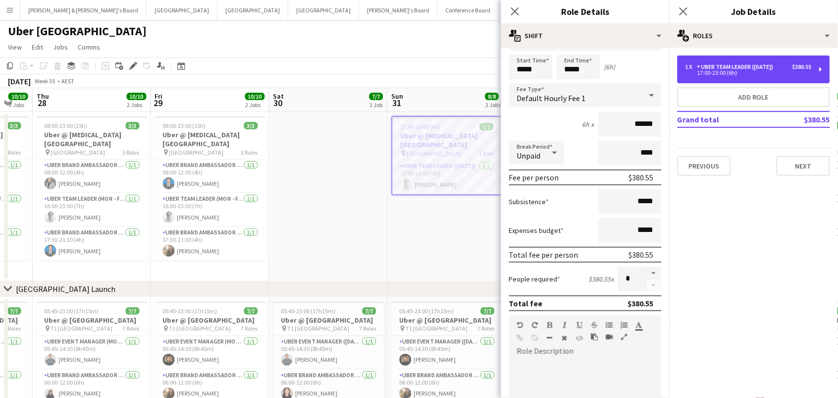
scroll to position [34, 0]
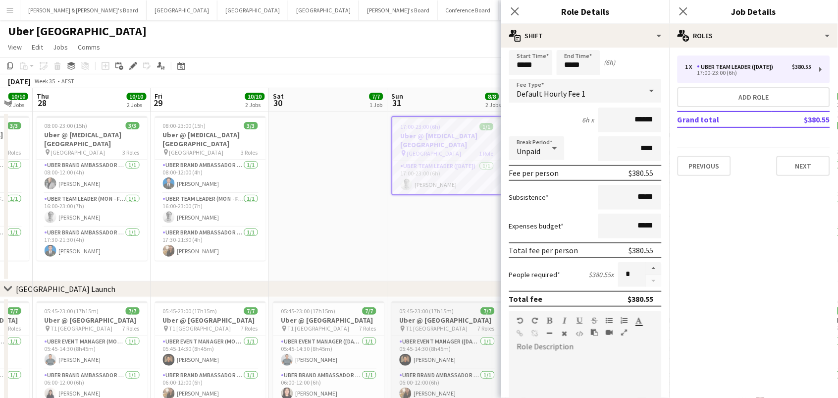
click at [433, 332] on span "T1 Sydney International Airport" at bounding box center [437, 327] width 62 height 7
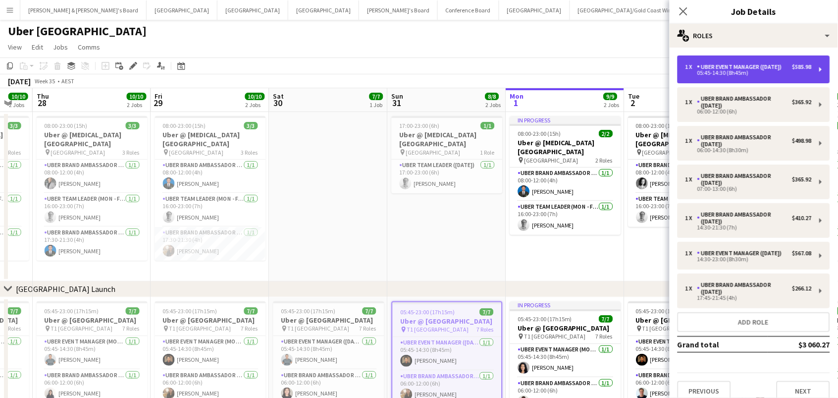
click at [704, 80] on div "1 x UBER Event Manager (Sunday) $585.98 05:45-14:30 (8h45m)" at bounding box center [754, 69] width 153 height 28
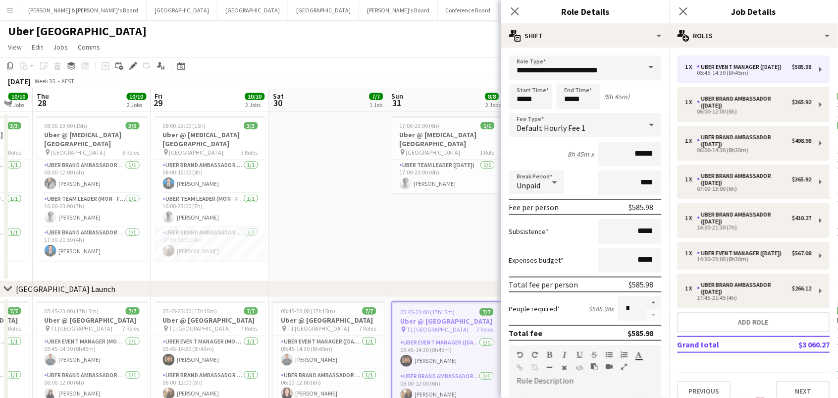
click at [341, 222] on app-date-cell at bounding box center [328, 196] width 118 height 169
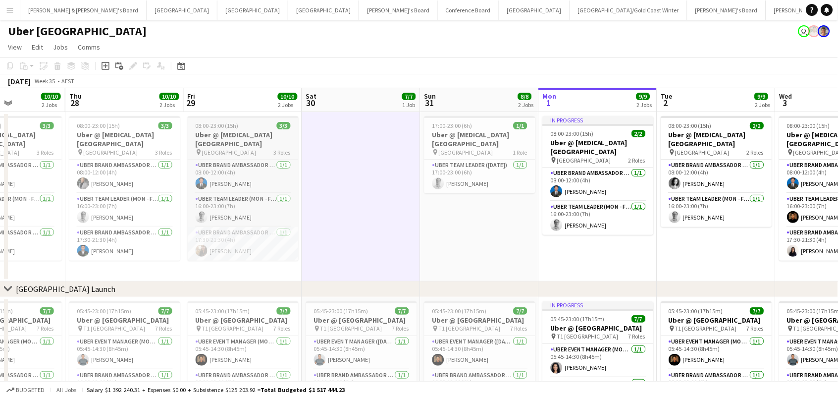
click at [253, 134] on h3 "Uber @ T3 Sydney Domestic Airport" at bounding box center [243, 139] width 111 height 18
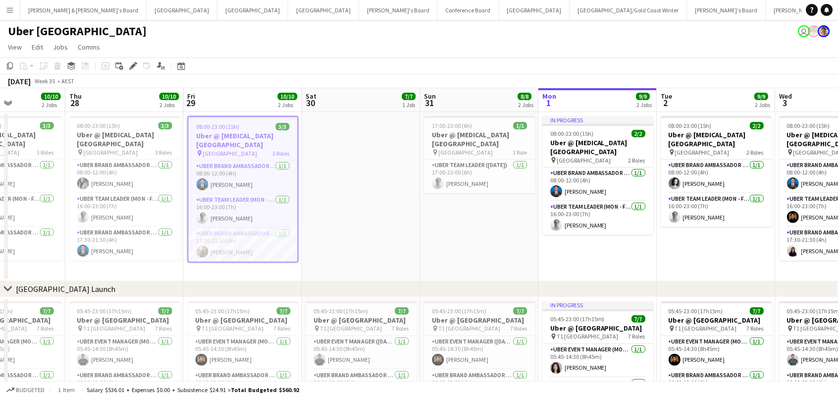
scroll to position [0, 289]
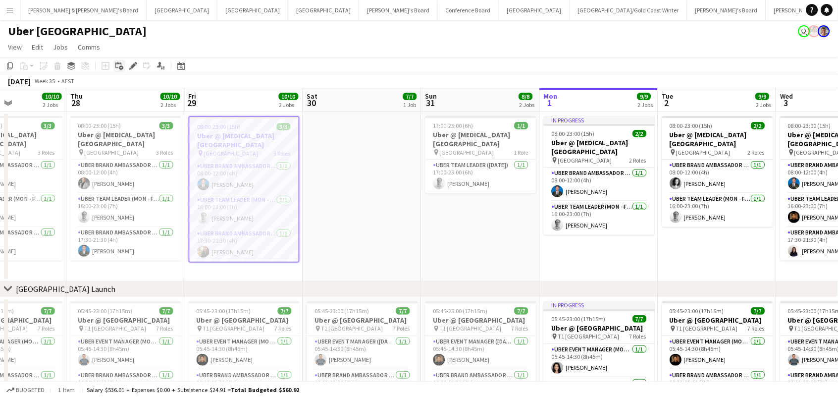
click at [124, 66] on div "Add linked Job" at bounding box center [119, 66] width 12 height 12
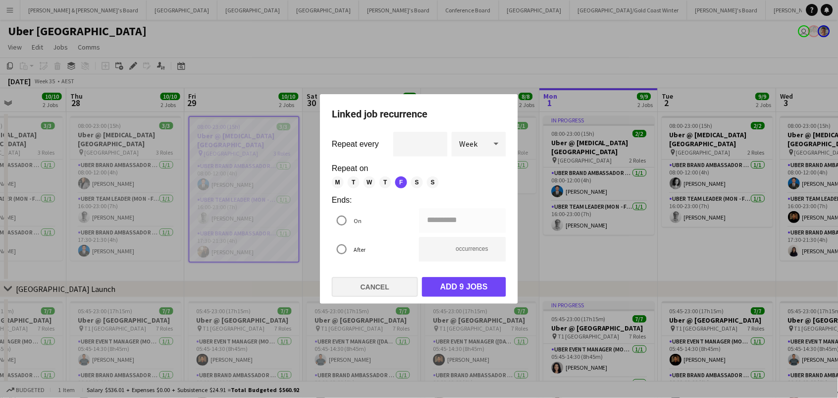
click at [392, 286] on button "Cancel" at bounding box center [375, 287] width 86 height 20
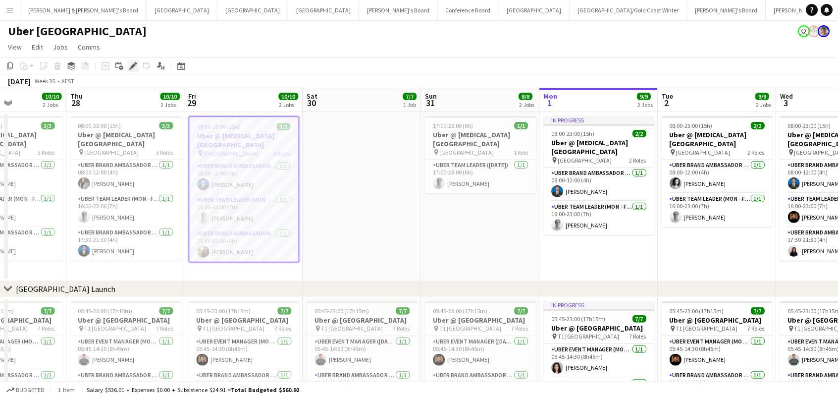
click at [132, 64] on icon at bounding box center [132, 65] width 5 height 5
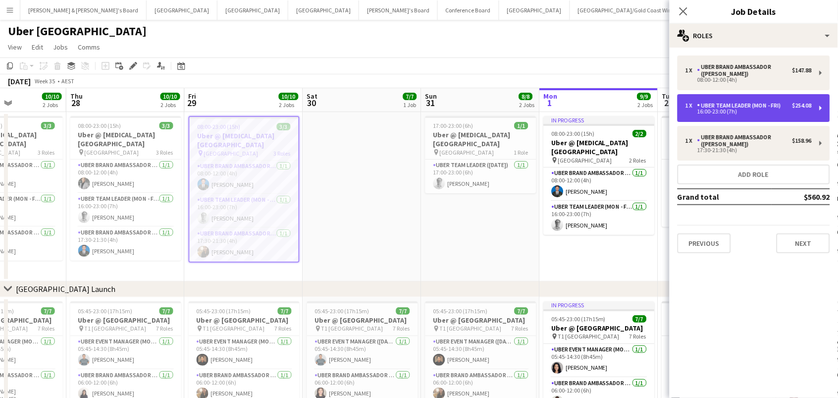
click at [735, 105] on div "Uber Team Leader (Mon - Fri)" at bounding box center [741, 105] width 88 height 7
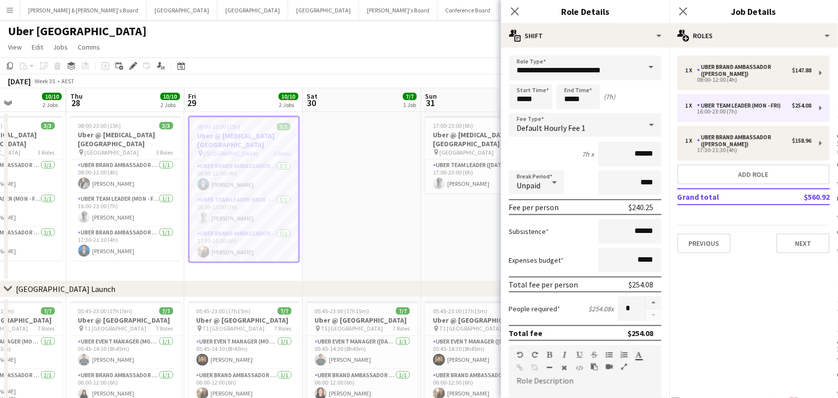
click at [615, 127] on div "Default Hourly Fee 1" at bounding box center [575, 125] width 133 height 24
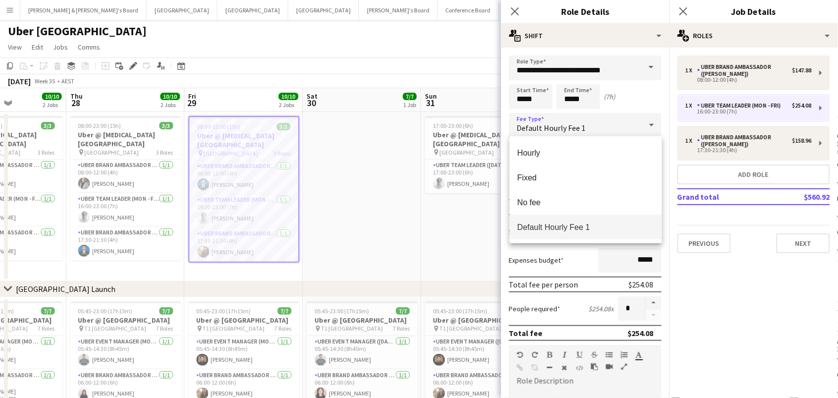
click at [620, 95] on div at bounding box center [419, 199] width 838 height 398
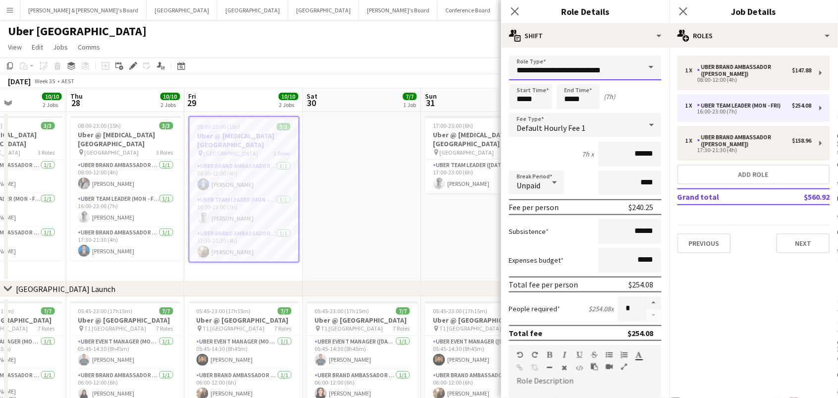
click at [620, 61] on input "**********" at bounding box center [585, 67] width 153 height 25
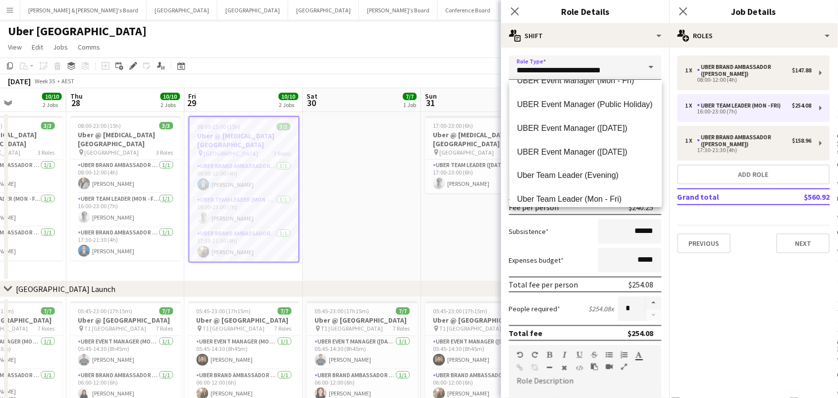
scroll to position [1313, 0]
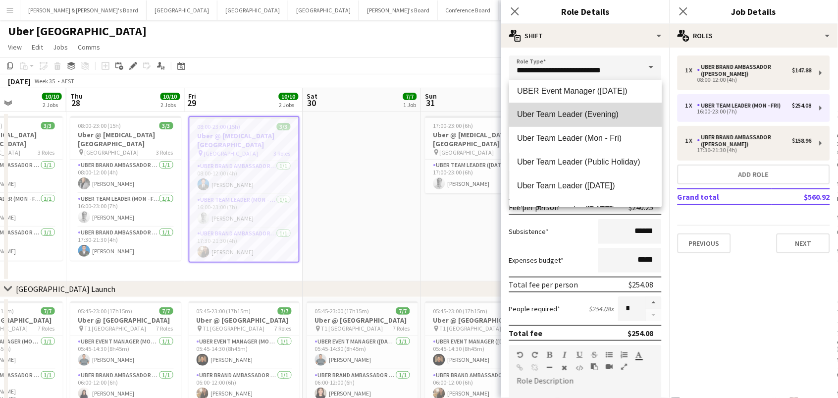
click at [609, 115] on span "Uber Team Leader (Evening)" at bounding box center [586, 114] width 137 height 9
type input "**********"
type input "******"
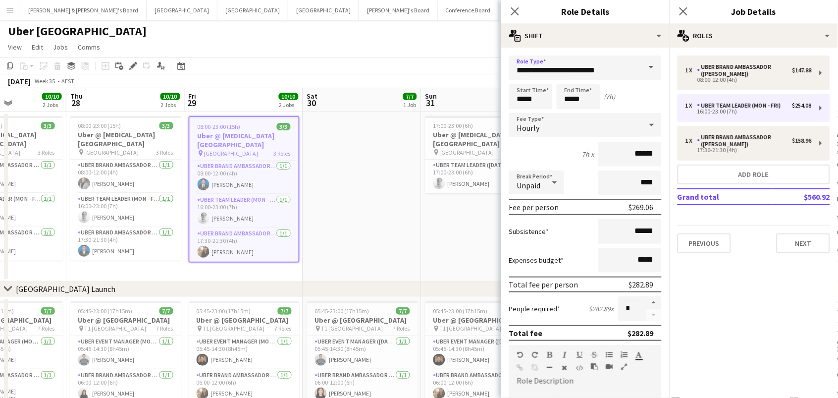
click at [610, 80] on form "**********" at bounding box center [585, 363] width 168 height 616
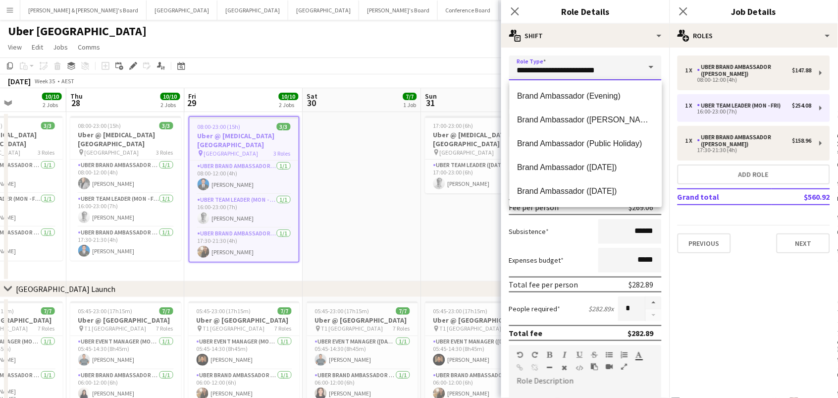
click at [609, 61] on input "**********" at bounding box center [585, 67] width 153 height 25
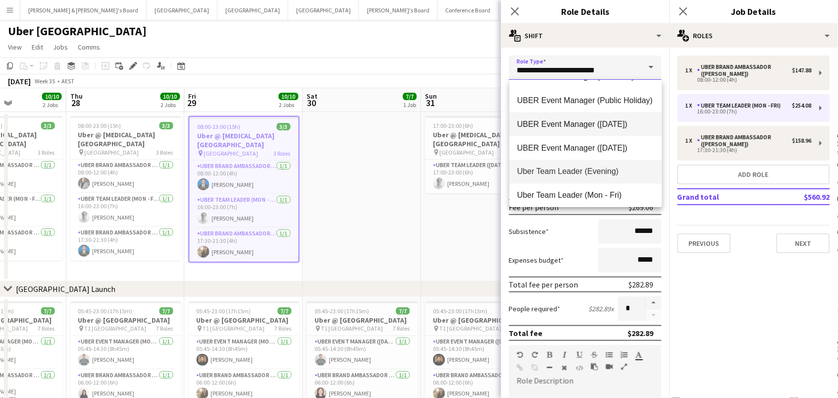
scroll to position [1252, 0]
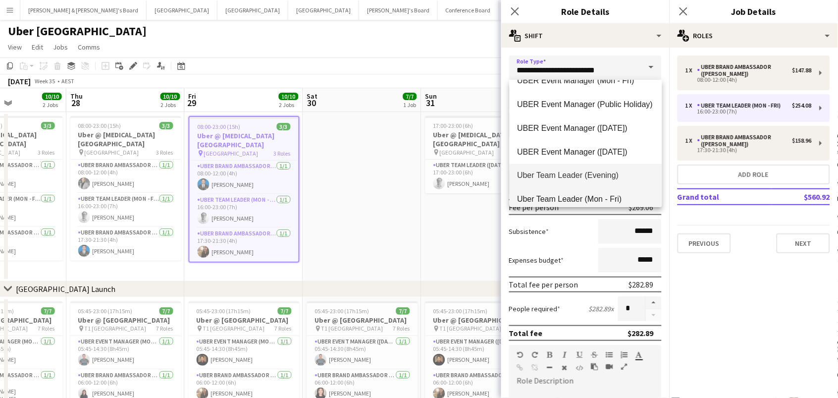
click at [612, 195] on span "Uber Team Leader (Mon - Fri)" at bounding box center [586, 199] width 137 height 9
type input "**********"
type input "******"
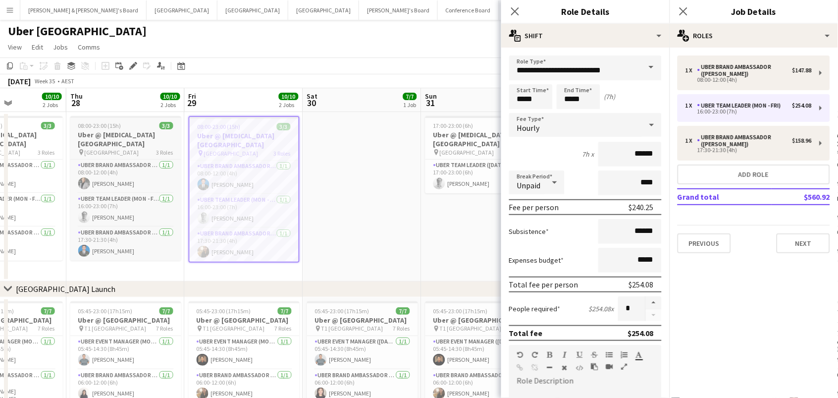
click at [140, 133] on h3 "Uber @ T3 Sydney Domestic Airport" at bounding box center [125, 139] width 111 height 18
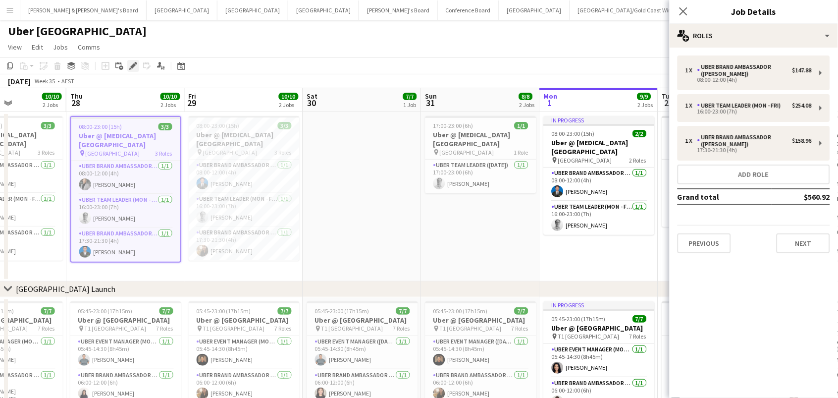
click at [130, 69] on icon "Edit" at bounding box center [133, 66] width 8 height 8
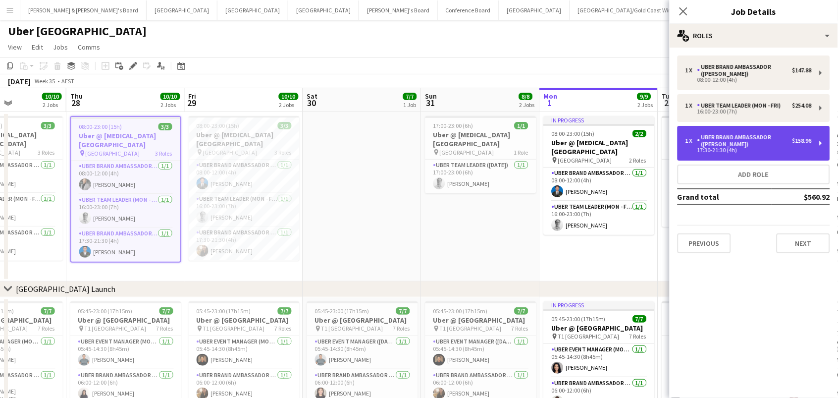
click at [745, 140] on div "UBER Brand Ambassador (Mon - Fri)" at bounding box center [744, 141] width 95 height 14
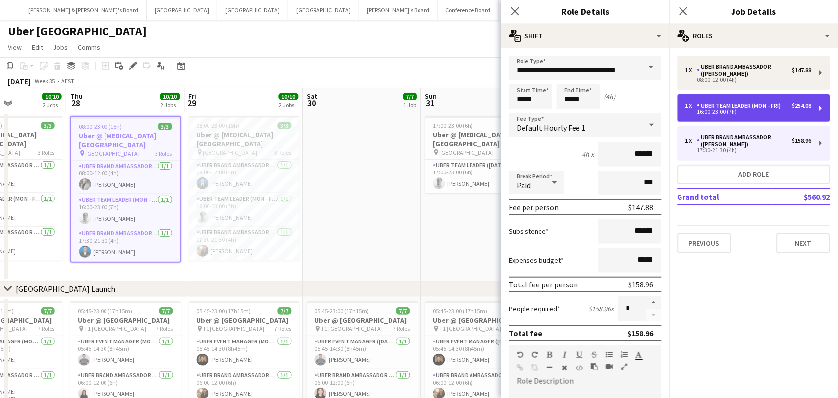
click at [689, 117] on div "1 x Uber Team Leader (Mon - Fri) $254.08 16:00-23:00 (7h)" at bounding box center [754, 108] width 153 height 28
type input "**********"
type input "*****"
type input "******"
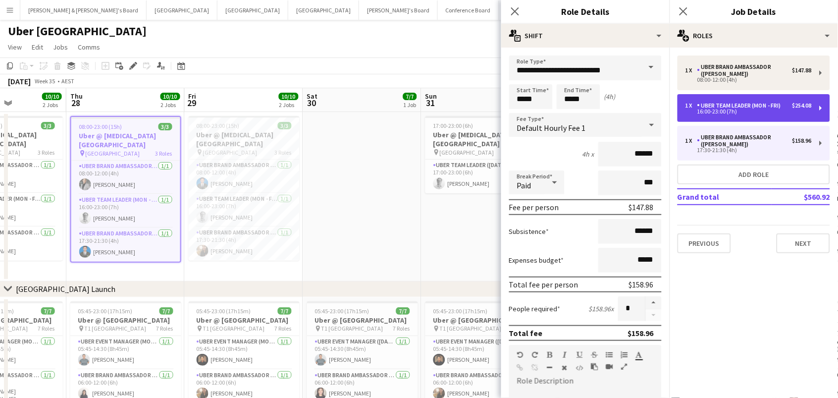
type input "****"
type input "******"
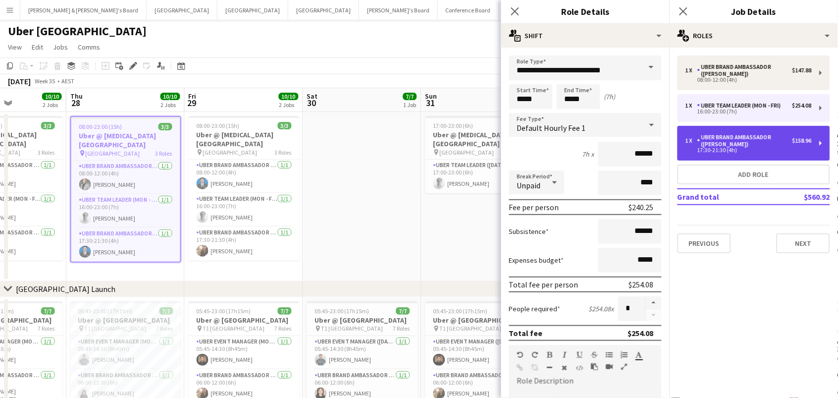
click at [745, 148] on div "17:30-21:30 (4h)" at bounding box center [748, 150] width 126 height 5
type input "**********"
type input "*****"
type input "******"
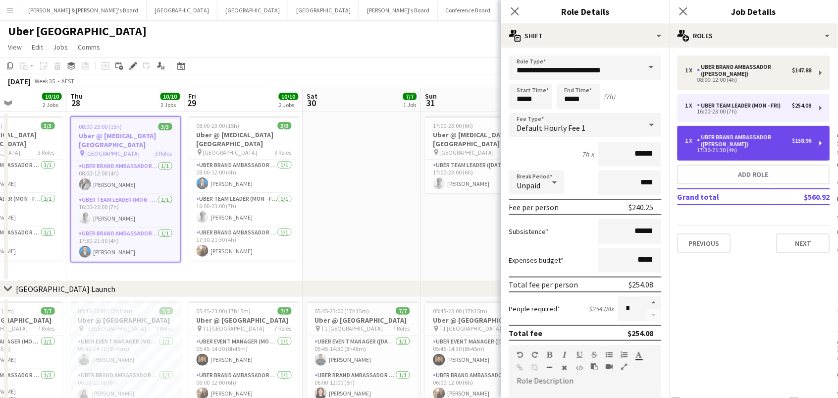
type input "***"
type input "******"
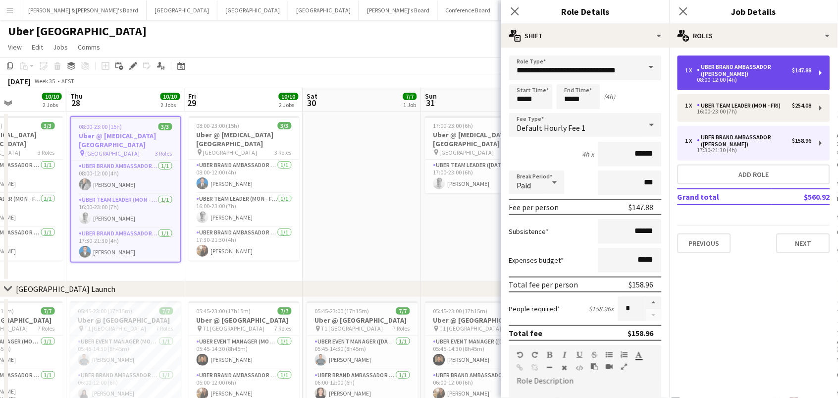
click at [731, 75] on div "UBER Brand Ambassador (Mon - Fri)" at bounding box center [744, 70] width 95 height 14
type input "*****"
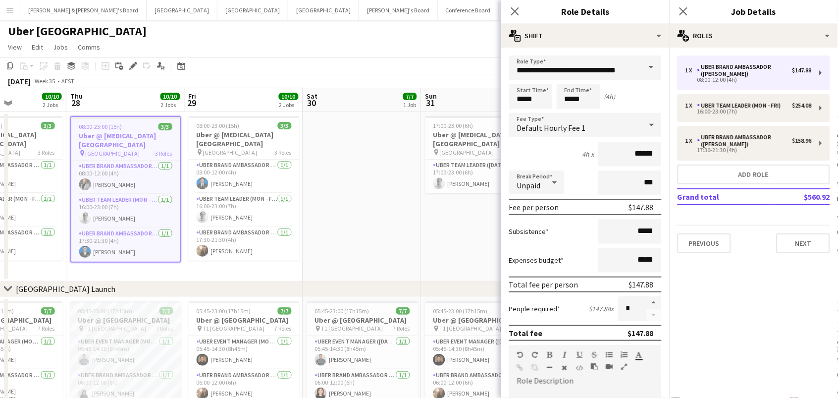
click at [136, 319] on h3 "Uber @ T1 Sydney International Airport" at bounding box center [125, 320] width 111 height 9
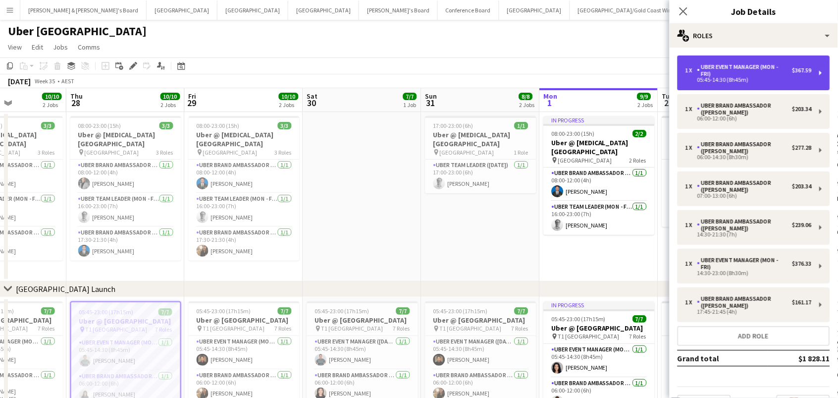
click at [721, 82] on div "1 x UBER Event Manager (Mon - Fri) $367.59 05:45-14:30 (8h45m)" at bounding box center [754, 72] width 153 height 35
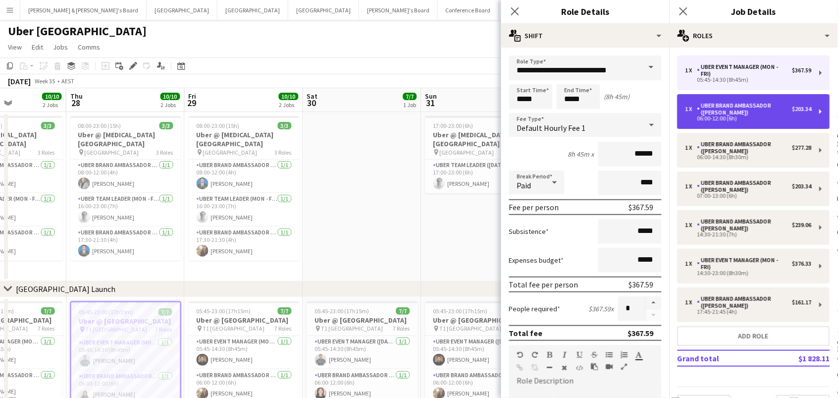
click at [719, 105] on div "UBER Brand Ambassador (Mon - Fri)" at bounding box center [744, 109] width 95 height 14
type input "**********"
type input "*****"
type input "******"
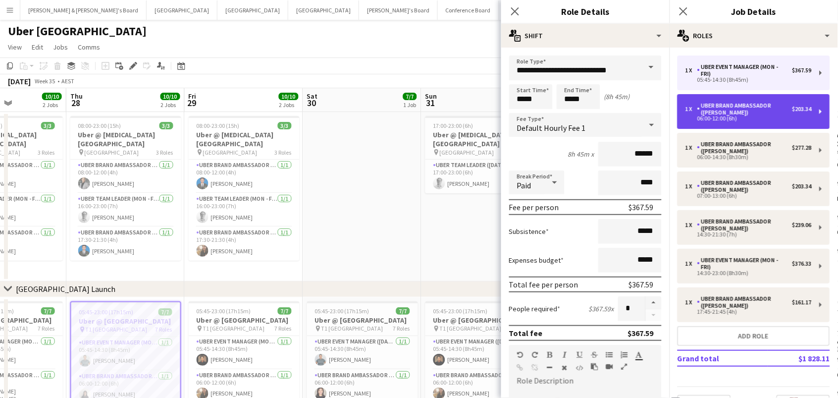
type input "****"
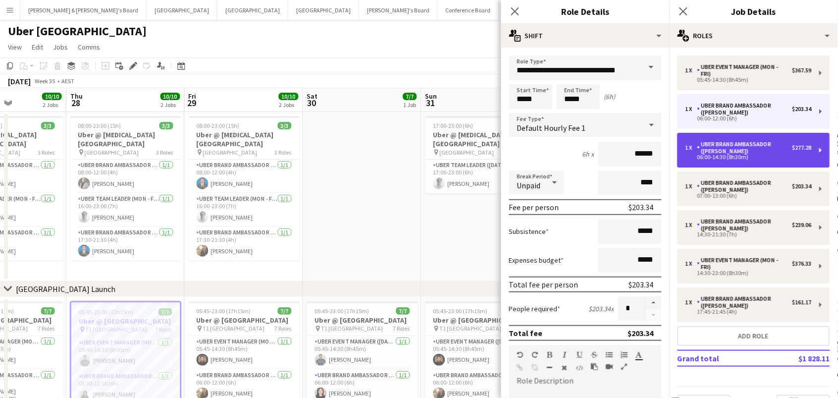
click at [724, 147] on div "UBER Brand Ambassador (Mon - Fri)" at bounding box center [744, 148] width 95 height 14
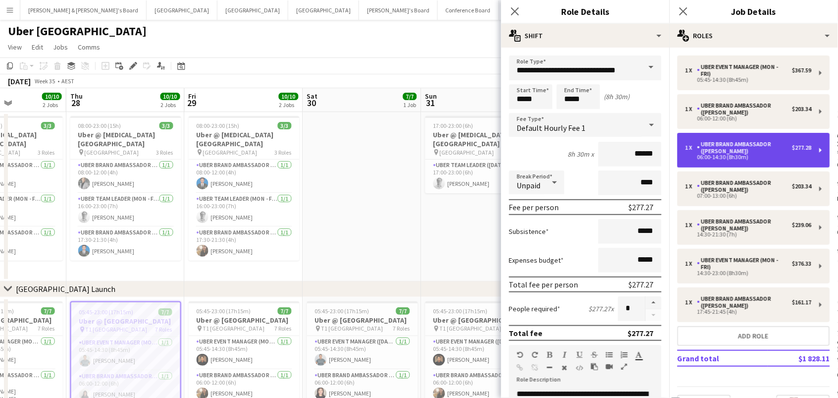
type input "*****"
type input "****"
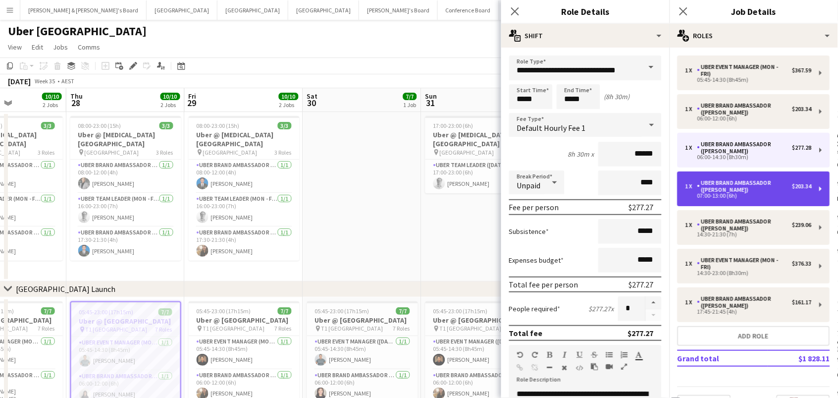
click at [729, 182] on div "UBER Brand Ambassador (Mon - Fri)" at bounding box center [744, 186] width 95 height 14
type input "*****"
type input "****"
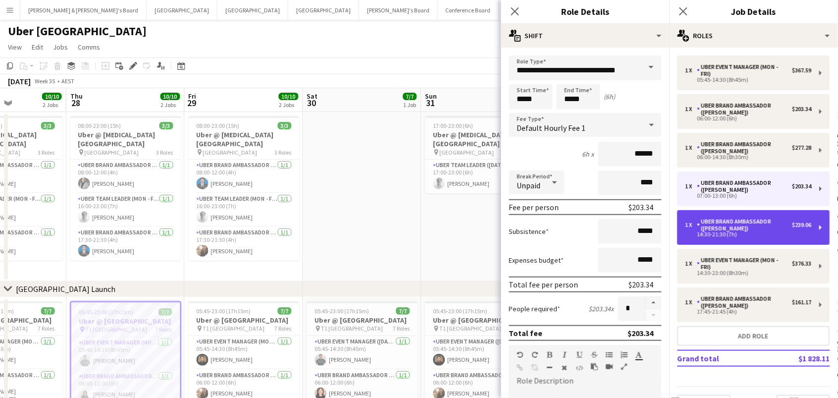
click at [731, 218] on div "UBER Brand Ambassador (Mon - Fri)" at bounding box center [744, 225] width 95 height 14
type input "*****"
type input "****"
type input "******"
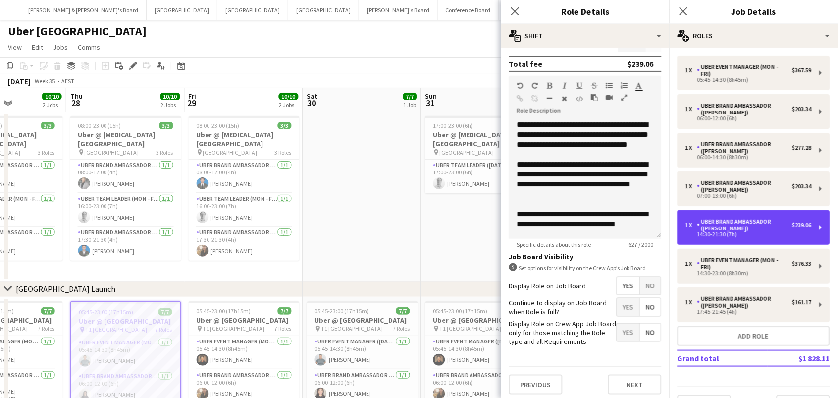
scroll to position [0, 0]
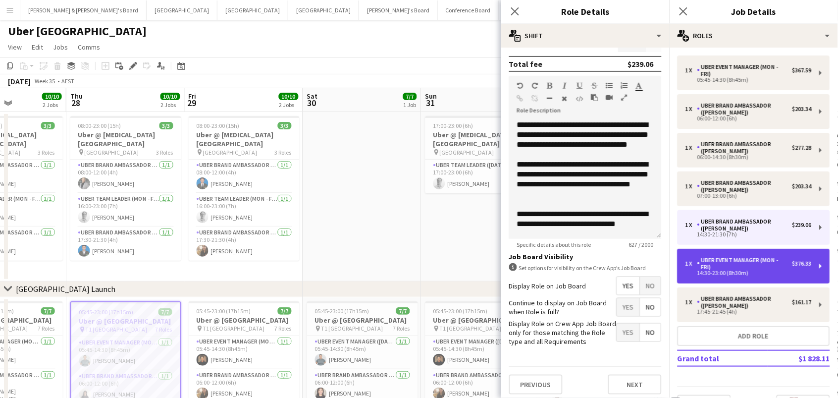
click at [710, 260] on div "UBER Event Manager (Mon - Fri)" at bounding box center [744, 264] width 95 height 14
type input "**********"
type input "*****"
type input "******"
type input "****"
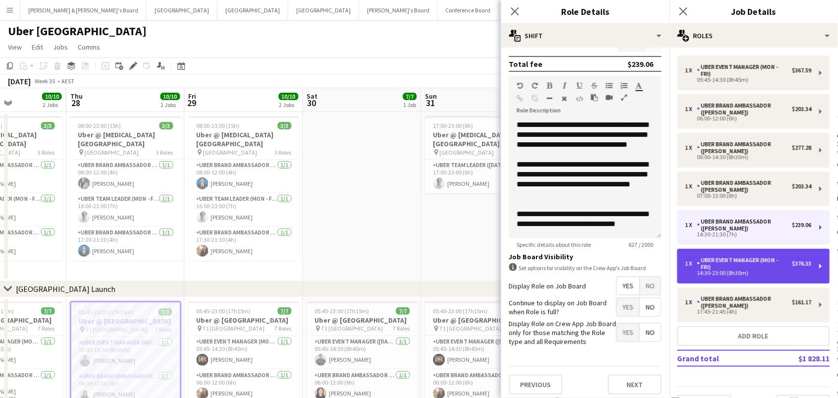
type input "******"
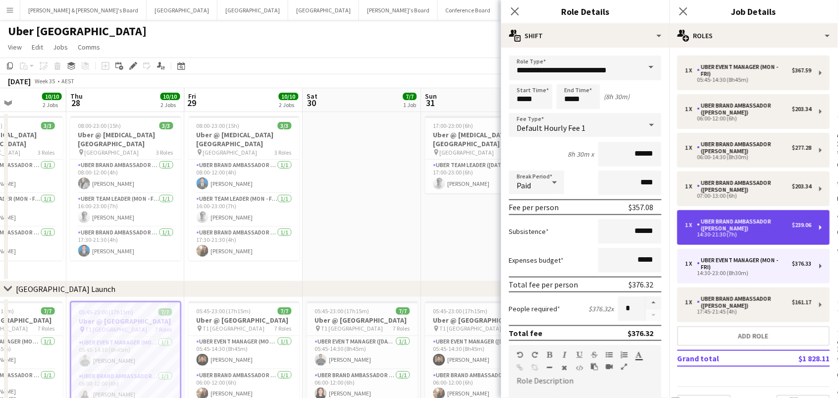
click at [737, 232] on div "14:30-21:30 (7h)" at bounding box center [748, 234] width 126 height 5
type input "**********"
type input "*****"
type input "******"
type input "****"
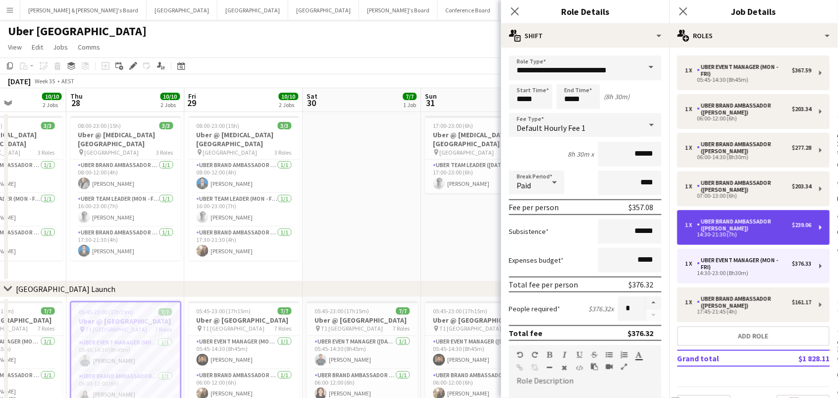
type input "******"
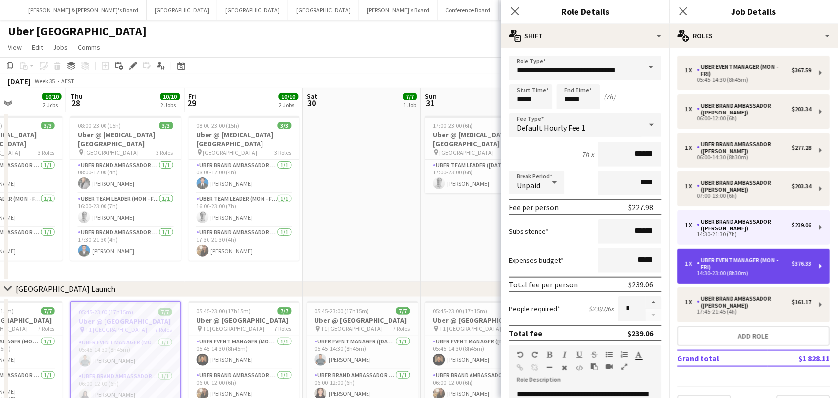
click at [721, 257] on div "UBER Event Manager (Mon - Fri)" at bounding box center [744, 264] width 95 height 14
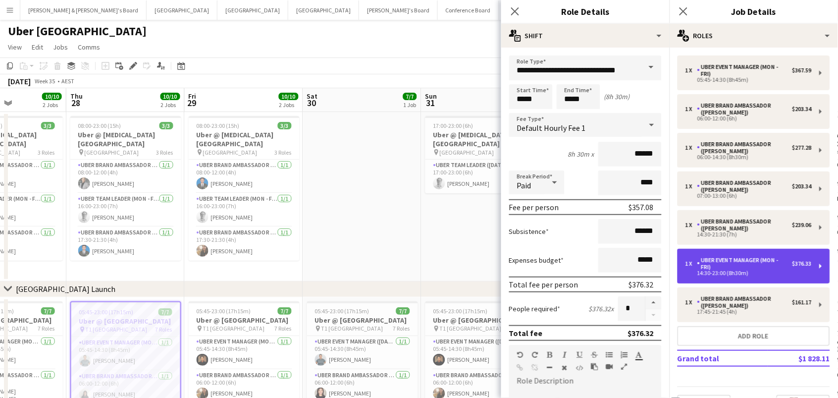
type input "**********"
type input "*****"
type input "******"
type input "****"
type input "******"
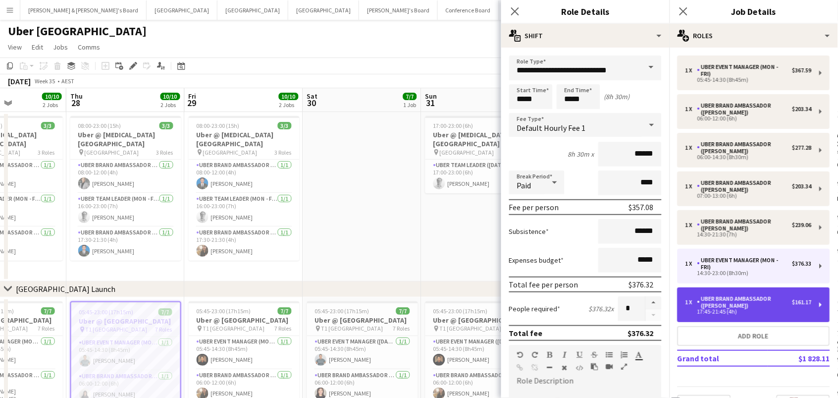
click at [717, 287] on div "1 x UBER Brand Ambassador (Mon - Fri) $161.17 17:45-21:45 (4h)" at bounding box center [754, 304] width 153 height 35
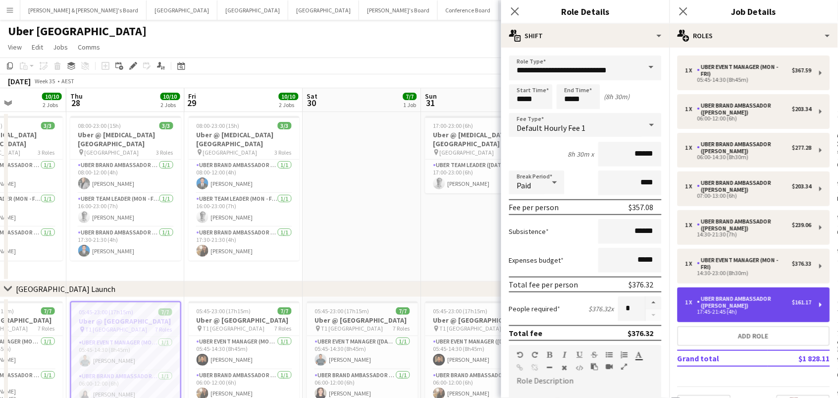
type input "**********"
type input "*****"
type input "******"
type input "***"
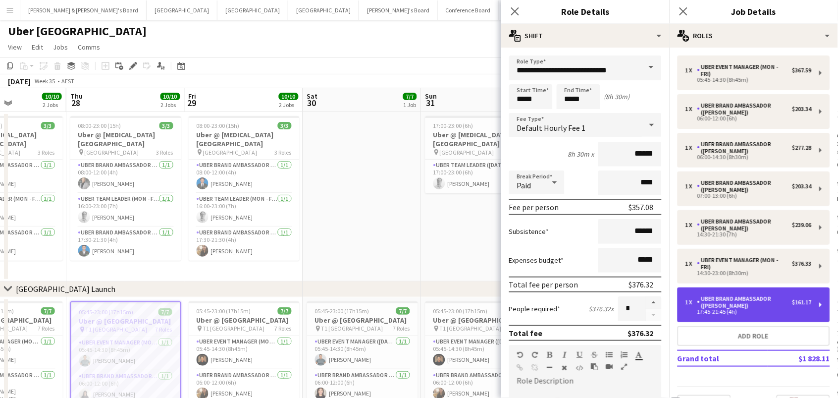
type input "******"
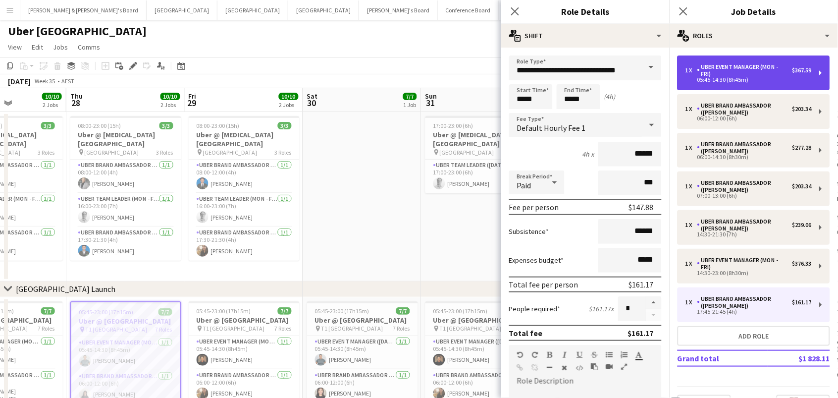
click at [734, 80] on div "05:45-14:30 (8h45m)" at bounding box center [748, 79] width 126 height 5
type input "**********"
type input "*****"
type input "******"
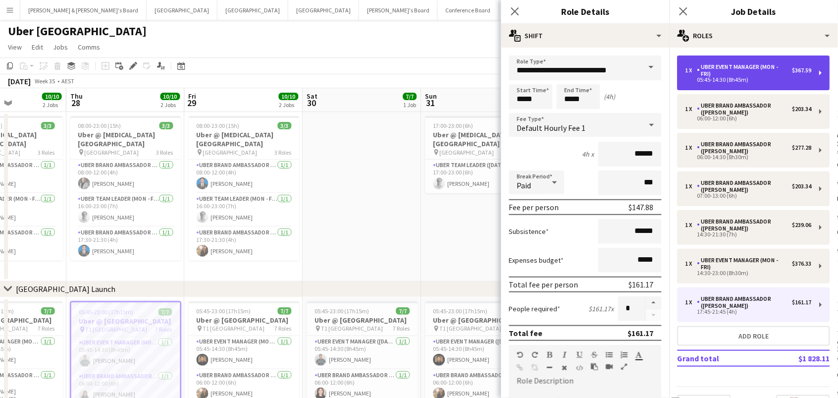
type input "****"
type input "*****"
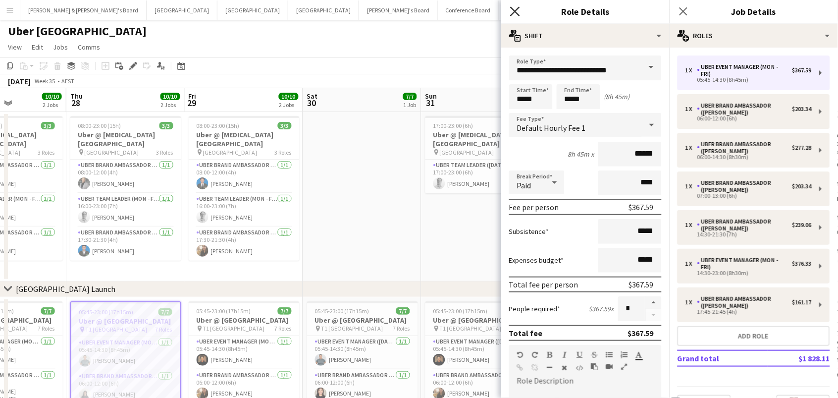
click at [512, 15] on icon "Close pop-in" at bounding box center [514, 10] width 9 height 9
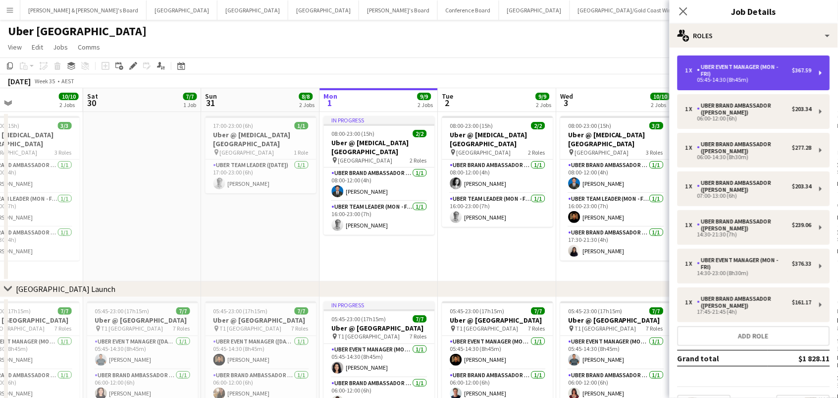
click at [717, 81] on div "05:45-14:30 (8h45m)" at bounding box center [748, 79] width 126 height 5
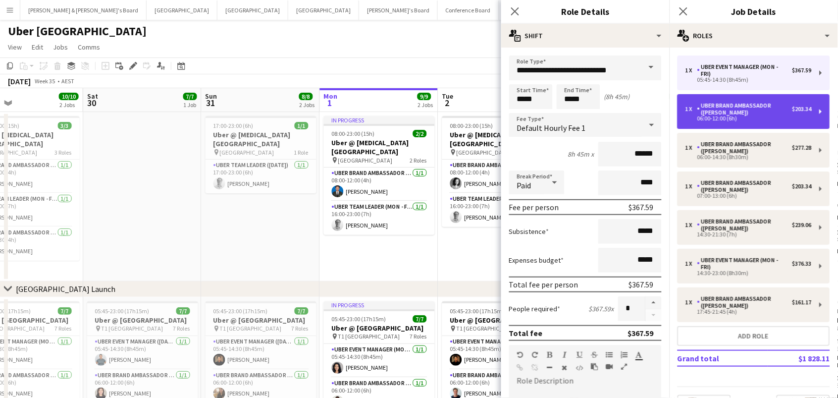
click at [697, 125] on div "1 x UBER Brand Ambassador (Mon - Fri) $203.34 06:00-12:00 (6h)" at bounding box center [754, 111] width 153 height 35
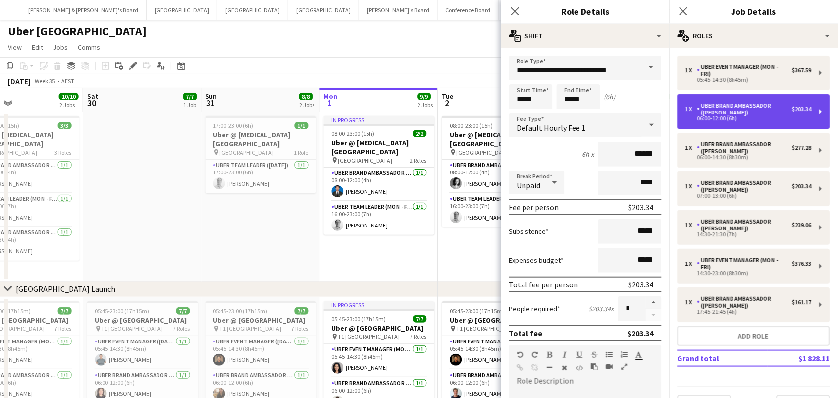
type input "**********"
type input "*****"
type input "******"
type input "****"
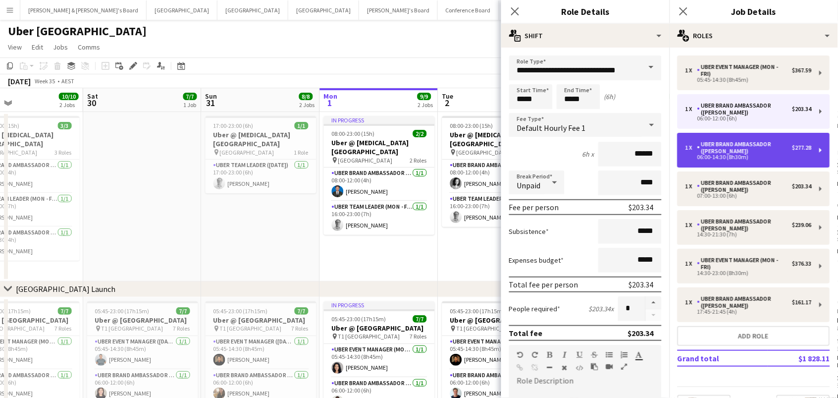
click at [699, 155] on div "06:00-14:30 (8h30m)" at bounding box center [748, 157] width 126 height 5
type input "*****"
type input "****"
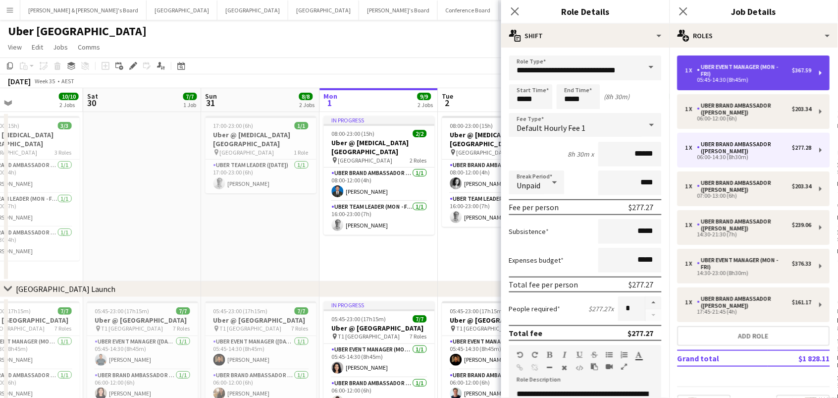
click at [715, 79] on div "05:45-14:30 (8h45m)" at bounding box center [748, 79] width 126 height 5
type input "**********"
type input "*****"
type input "******"
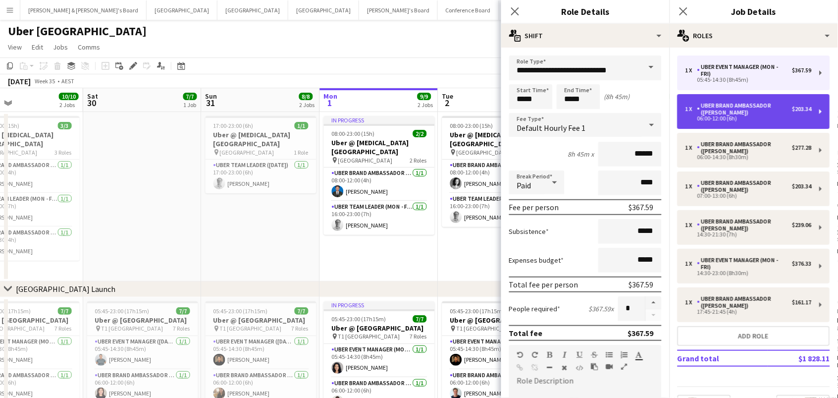
click at [712, 123] on div "1 x UBER Brand Ambassador (Mon - Fri) $203.34 06:00-12:00 (6h)" at bounding box center [754, 111] width 153 height 35
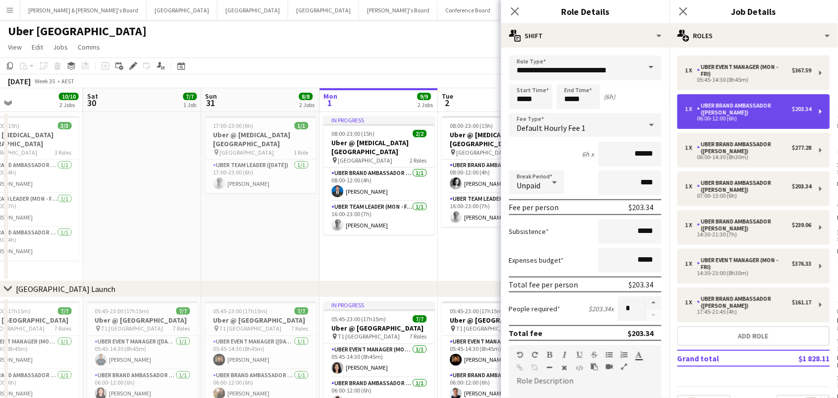
type input "**********"
type input "*****"
type input "******"
type input "****"
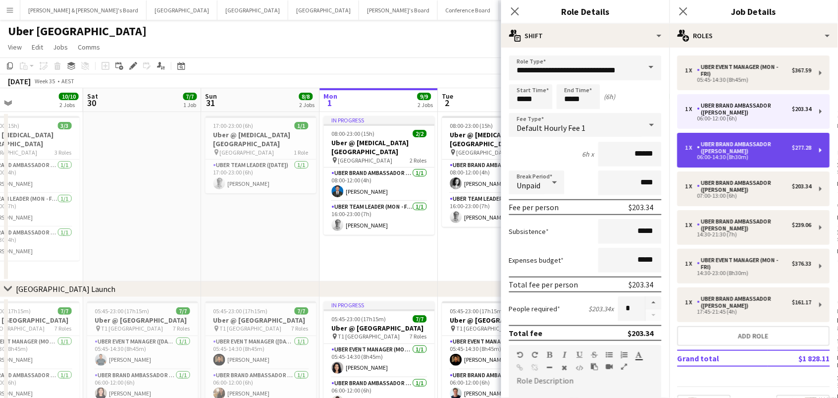
click at [705, 155] on div "06:00-14:30 (8h30m)" at bounding box center [748, 157] width 126 height 5
type input "*****"
type input "****"
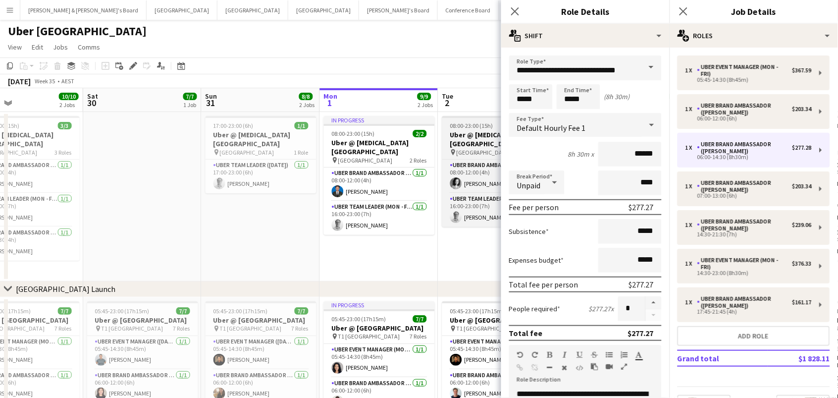
click at [479, 134] on h3 "Uber @ T3 Sydney Domestic Airport" at bounding box center [497, 139] width 111 height 18
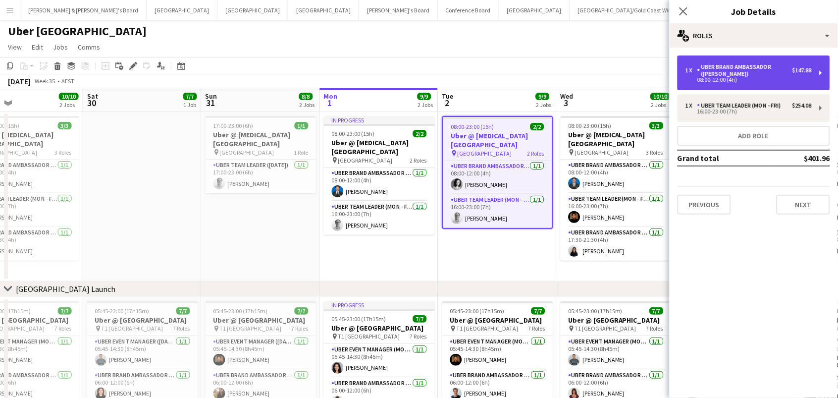
click at [738, 81] on div "1 x UBER Brand Ambassador (Mon - Fri) $147.88 08:00-12:00 (4h)" at bounding box center [754, 72] width 153 height 35
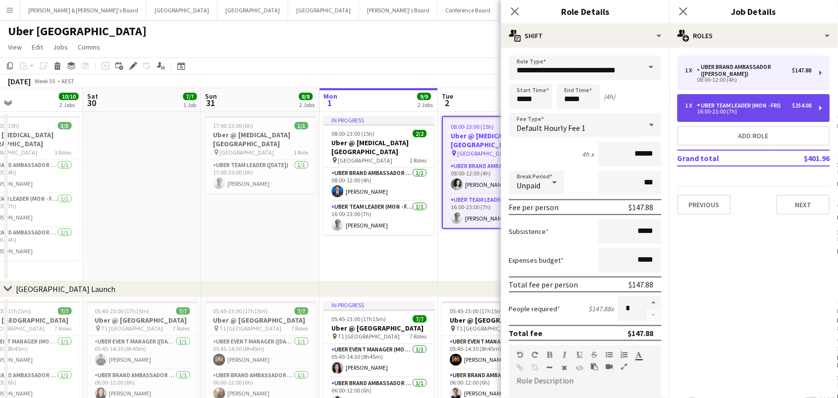
click at [718, 118] on div "1 x Uber Team Leader (Mon - Fri) $254.08 16:00-23:00 (7h)" at bounding box center [754, 108] width 153 height 28
type input "**********"
type input "*****"
type input "******"
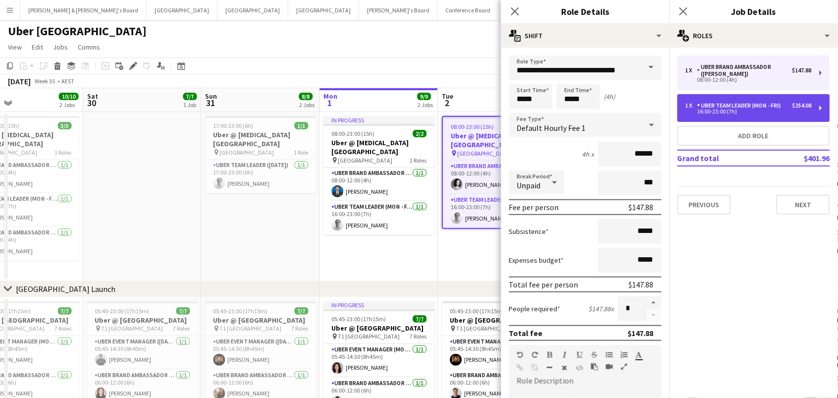
type input "****"
type input "******"
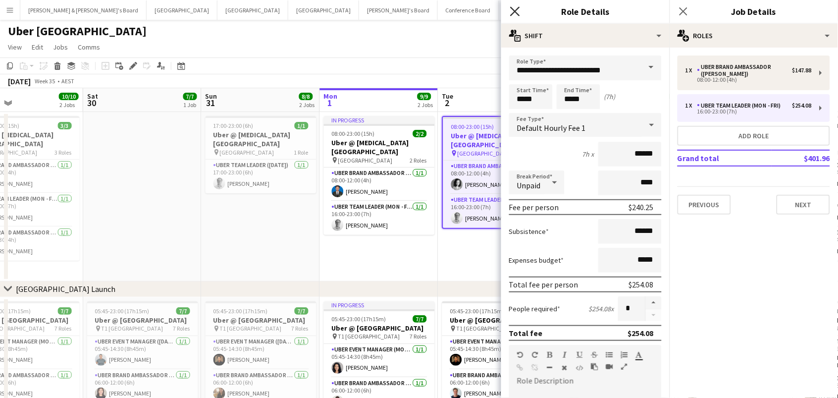
click at [519, 12] on icon "Close pop-in" at bounding box center [514, 10] width 9 height 9
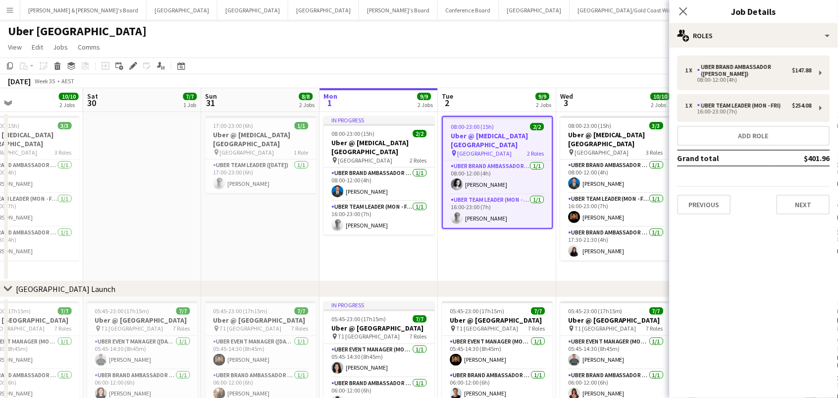
click at [513, 56] on app-page-menu "View Day view expanded Day view collapsed Month view Date picker Jump to [DATE]…" at bounding box center [419, 48] width 838 height 19
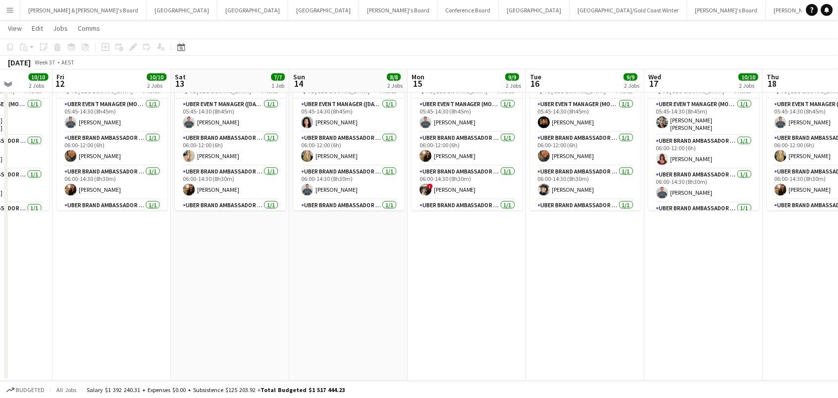
scroll to position [236, 0]
click at [183, 51] on icon "Date picker" at bounding box center [181, 47] width 8 height 8
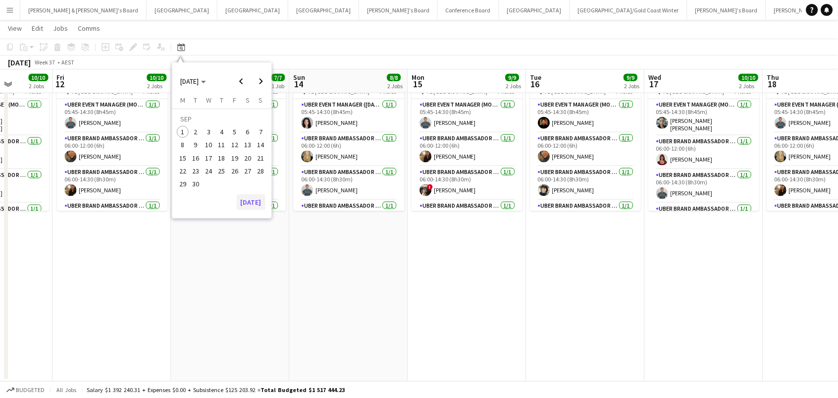
click at [258, 199] on button "[DATE]" at bounding box center [251, 202] width 29 height 16
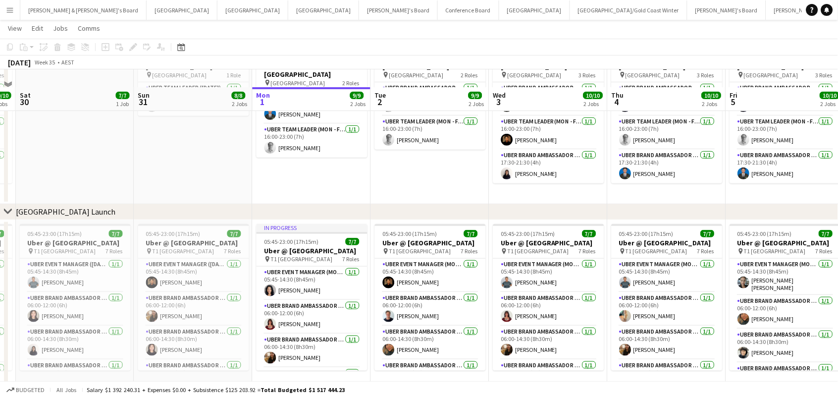
scroll to position [94, 0]
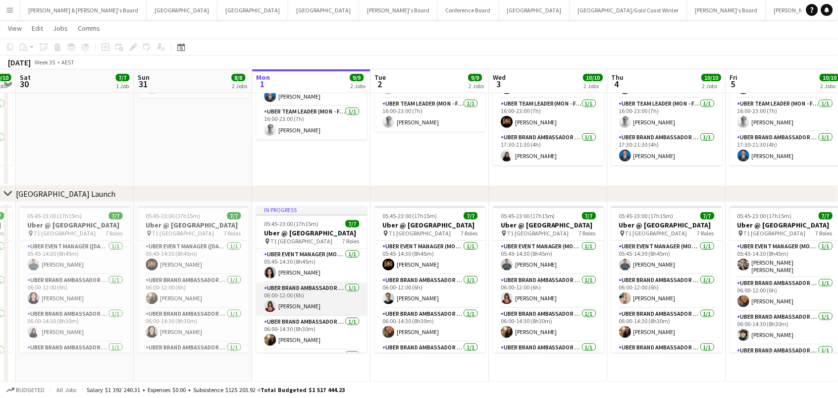
click at [279, 298] on app-card-role "UBER Brand Ambassador (Mon - Fri) 1/1 06:00-12:00 (6h) Imogen Taylor" at bounding box center [312, 299] width 111 height 34
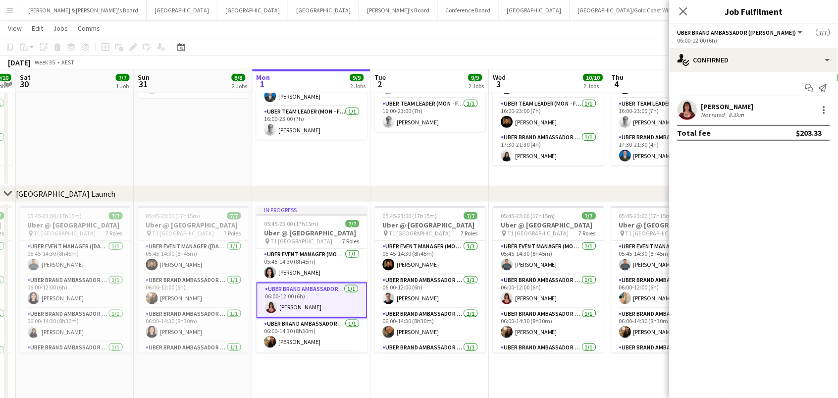
click at [732, 111] on div "8.3km" at bounding box center [736, 114] width 19 height 7
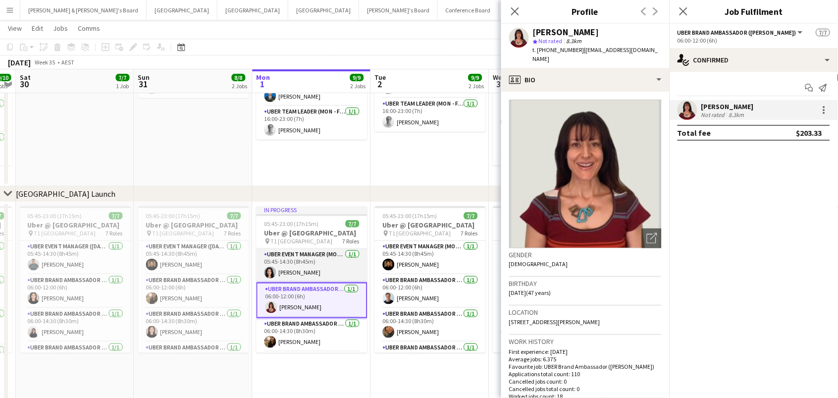
click at [294, 266] on app-card-role "UBER Event Manager (Mon - Fri) 1/1 05:45-14:30 (8h45m) Nesia Effendi" at bounding box center [312, 266] width 111 height 34
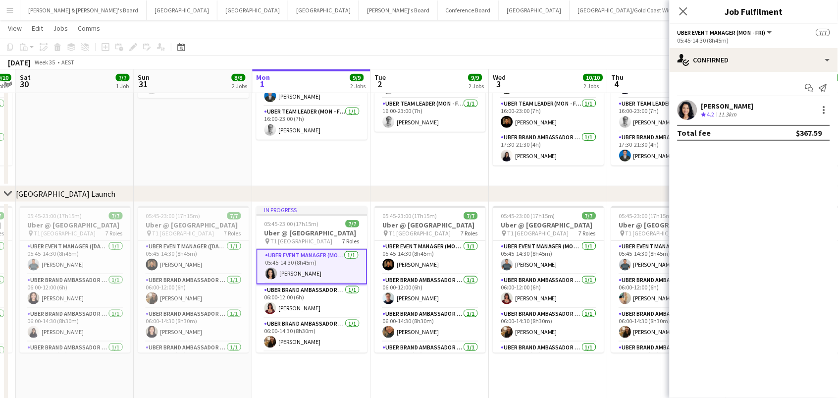
click at [725, 113] on div "11.3km" at bounding box center [728, 114] width 22 height 8
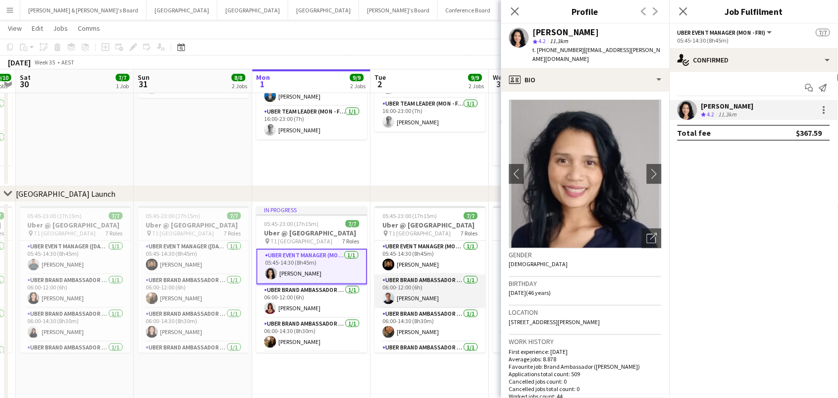
click at [424, 302] on app-card-role "UBER Brand Ambassador (Mon - Fri) 1/1 06:00-12:00 (6h) Kevin Woike" at bounding box center [430, 291] width 111 height 34
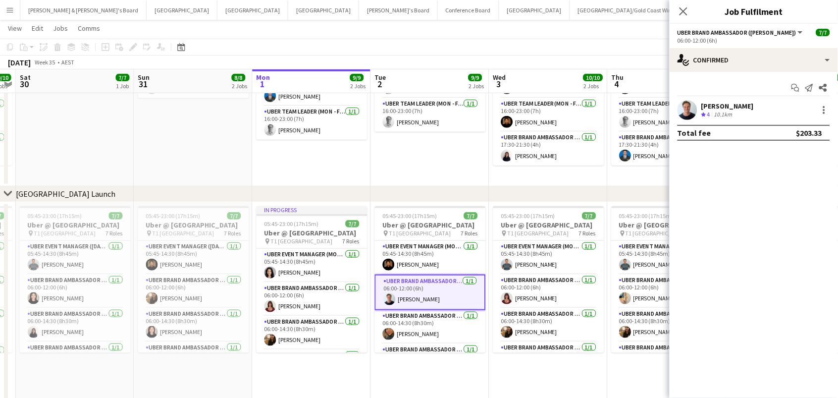
click at [692, 118] on div at bounding box center [688, 110] width 20 height 20
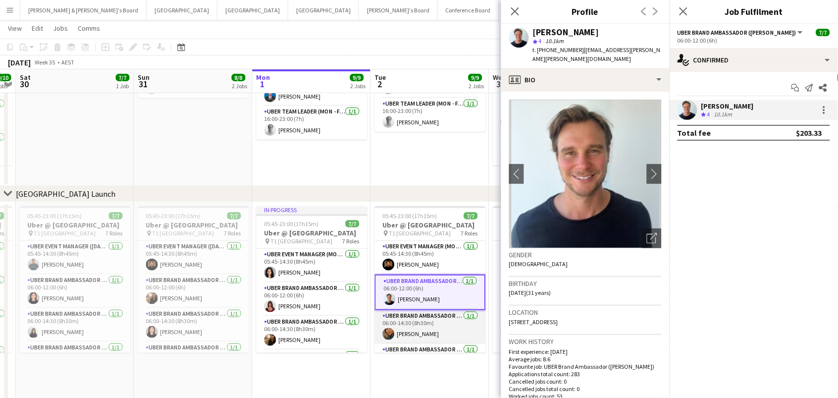
click at [415, 333] on app-card-role "UBER Brand Ambassador (Mon - Fri) 1/1 06:00-14:30 (8h30m) Roberta Rodrigues Mei…" at bounding box center [430, 327] width 111 height 34
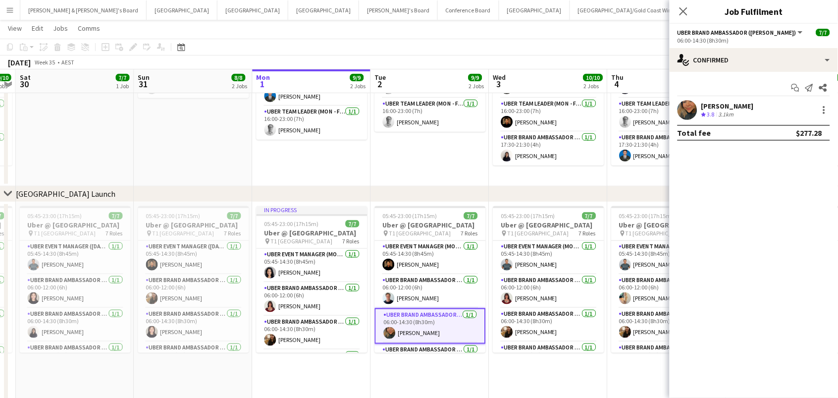
click at [695, 105] on app-user-avatar at bounding box center [688, 110] width 20 height 20
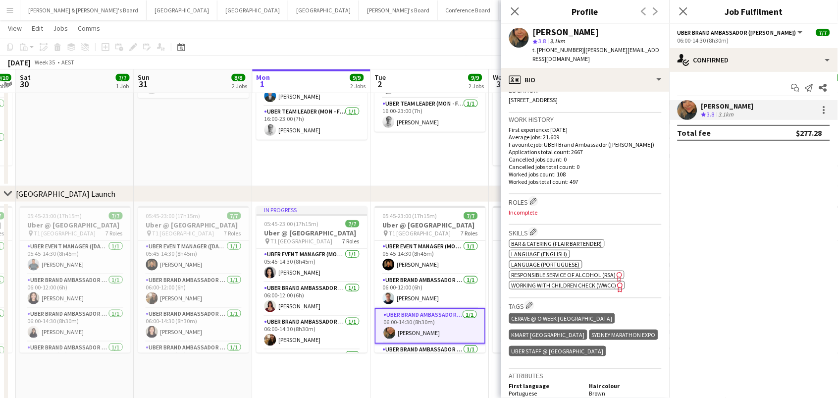
scroll to position [230, 0]
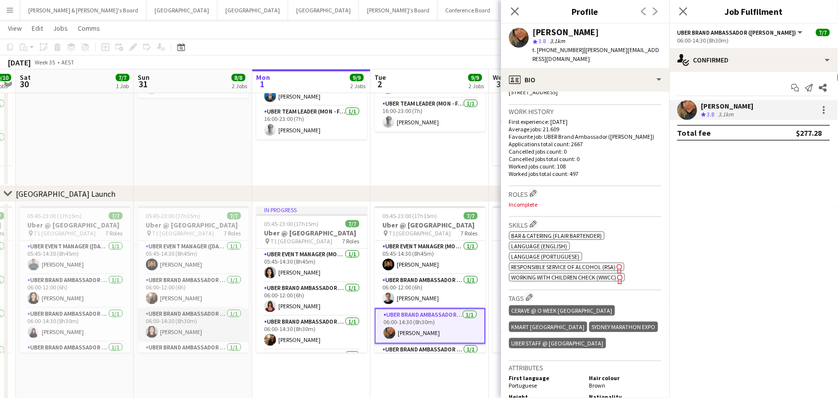
click at [183, 332] on app-card-role "UBER Brand Ambassador (Sunday) 1/1 06:00-14:30 (8h30m) Sharayu Pazare" at bounding box center [193, 325] width 111 height 34
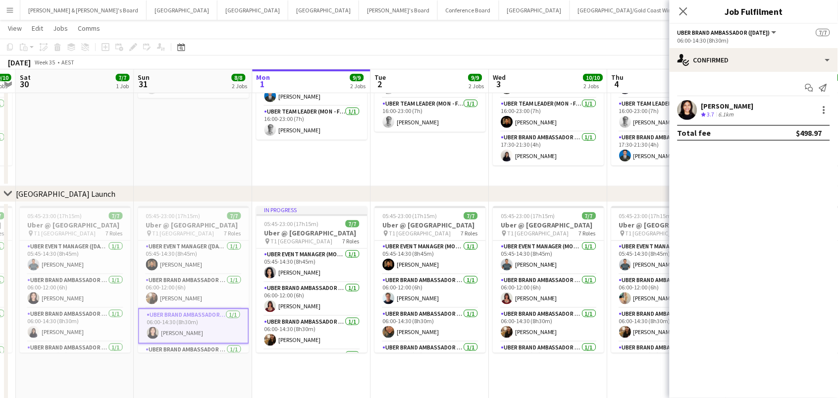
click at [705, 125] on div "Total fee $498.97" at bounding box center [754, 133] width 153 height 16
click at [696, 116] on div at bounding box center [688, 110] width 20 height 20
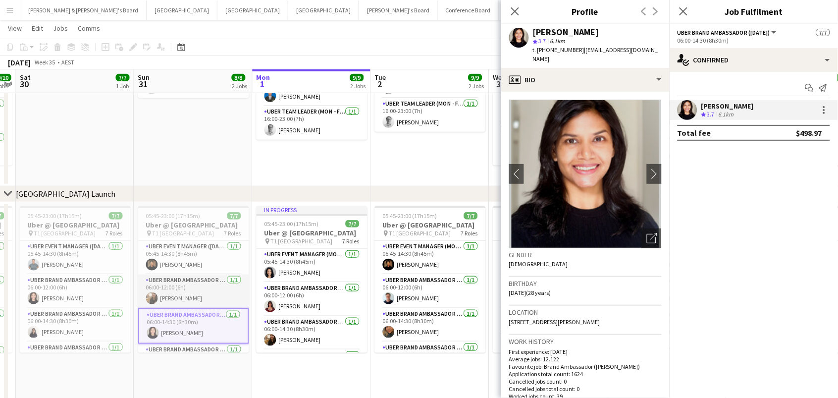
click at [176, 308] on app-card-role "UBER Brand Ambassador (Sunday) 1/1 06:00-12:00 (6h) Nathalia Goertz" at bounding box center [193, 291] width 111 height 34
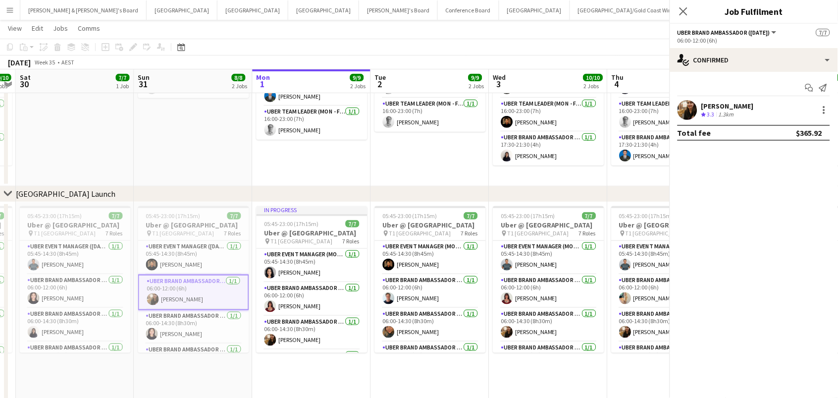
scroll to position [0, 339]
click at [720, 116] on div "1.3km" at bounding box center [726, 114] width 19 height 8
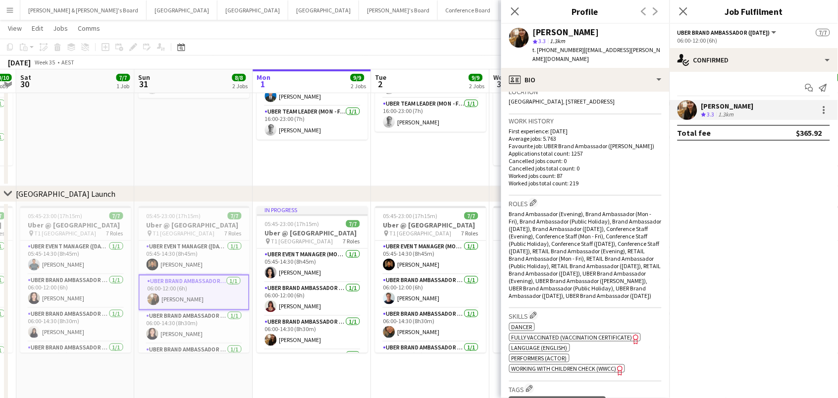
scroll to position [222, 0]
click at [232, 267] on app-card-role "UBER Event Manager (Sunday) 1/1 05:45-14:30 (8h45m) Prathamesh Yadav" at bounding box center [194, 258] width 111 height 34
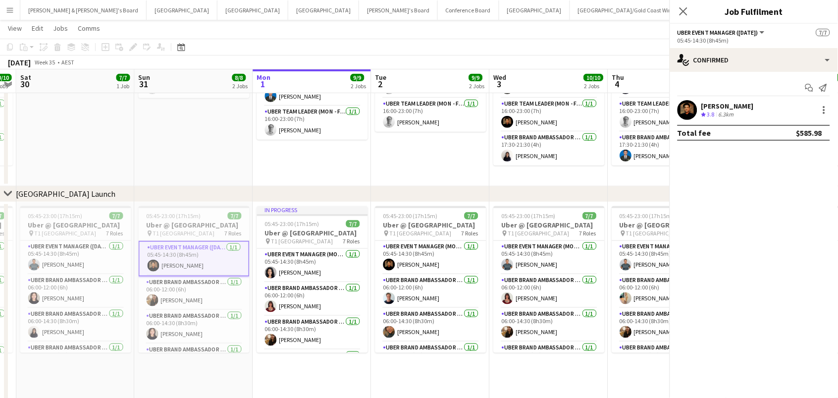
scroll to position [0, 338]
click at [706, 106] on div "Prathamesh Yadav" at bounding box center [727, 106] width 53 height 9
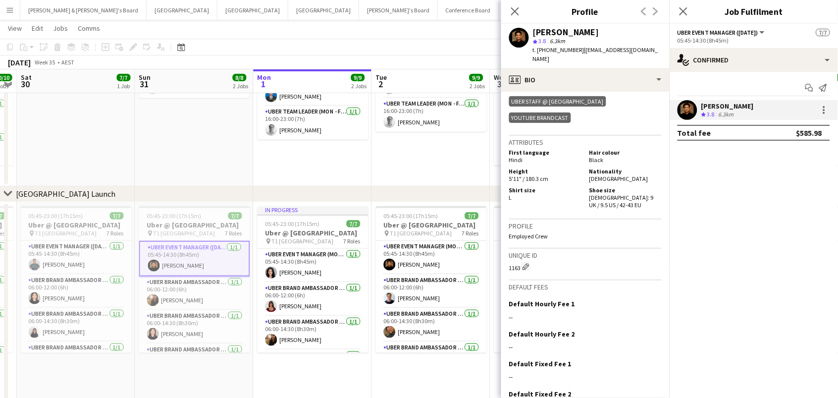
scroll to position [602, 0]
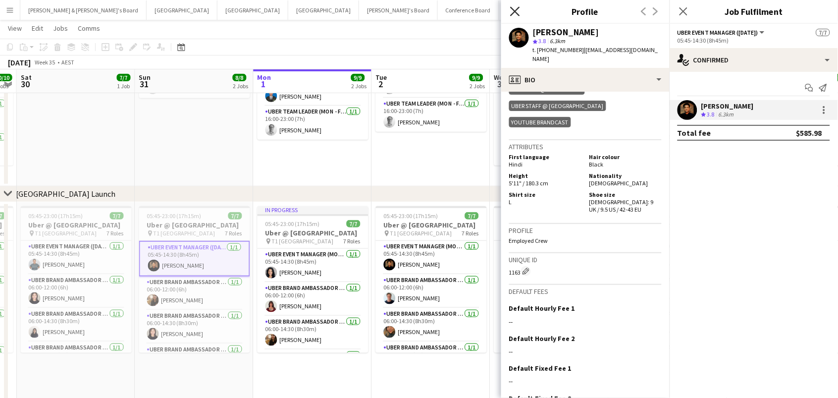
click at [517, 12] on icon "Close pop-in" at bounding box center [514, 10] width 9 height 9
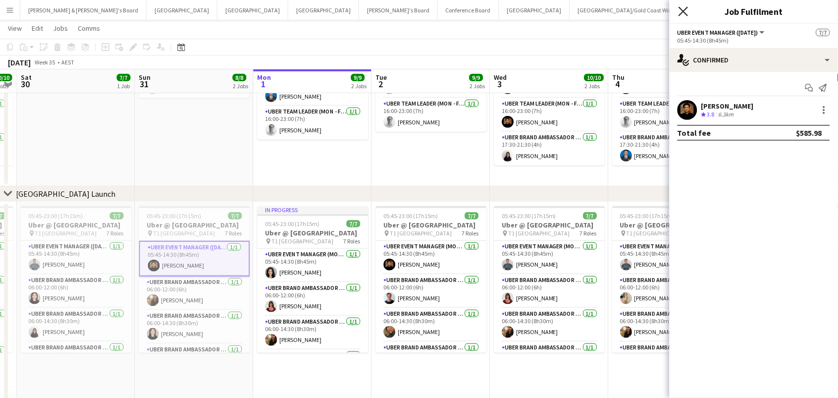
click at [680, 10] on icon "Close pop-in" at bounding box center [683, 10] width 9 height 9
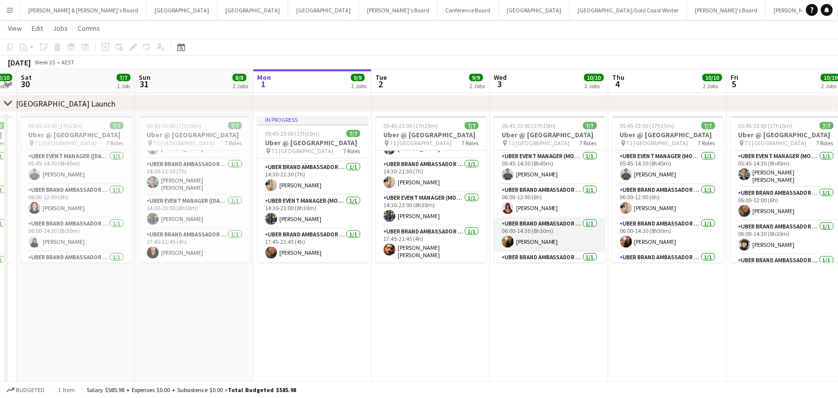
scroll to position [130, 0]
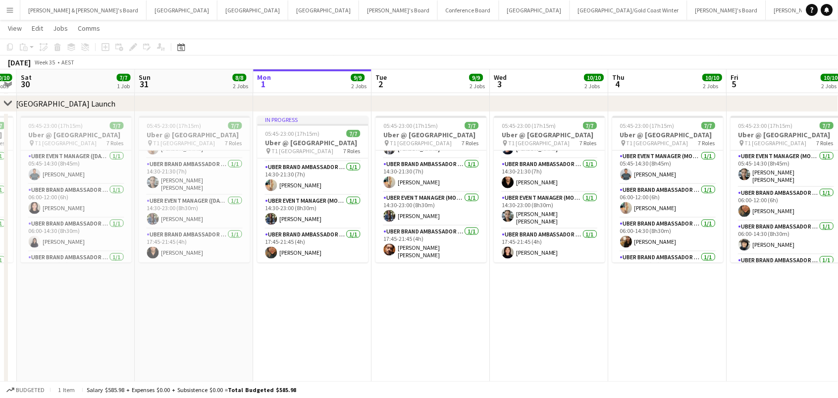
click at [503, 225] on app-card-role "UBER Event Manager (Mon - Fri) 1/1 14:30-23:00 (8h30m) Maria Eduarda Da Mata Mo…" at bounding box center [549, 210] width 111 height 37
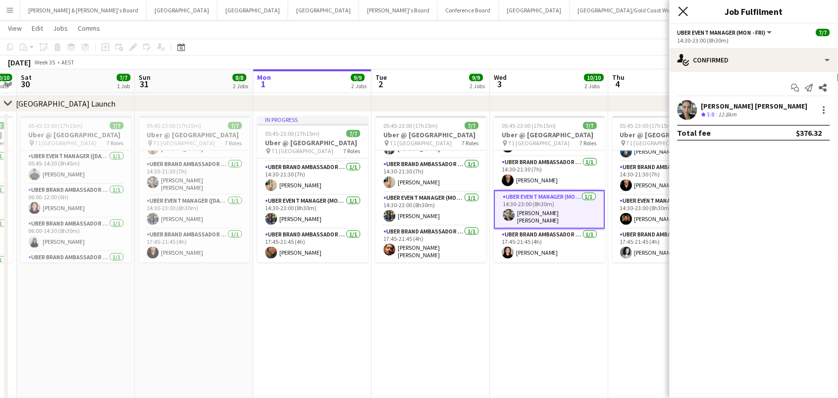
click at [681, 9] on icon "Close pop-in" at bounding box center [683, 10] width 9 height 9
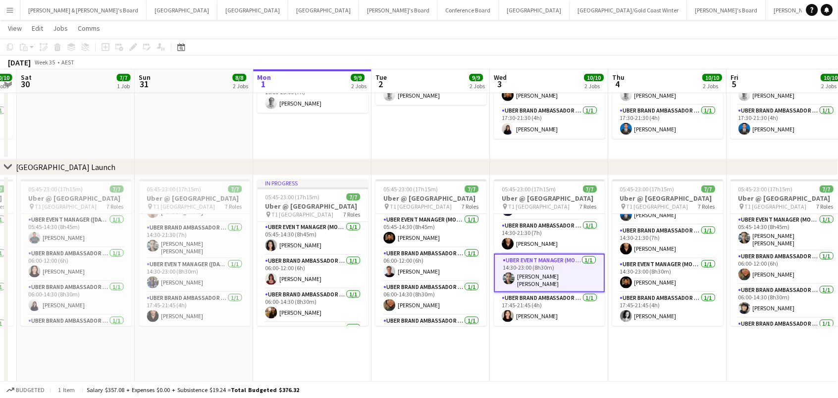
scroll to position [122, 0]
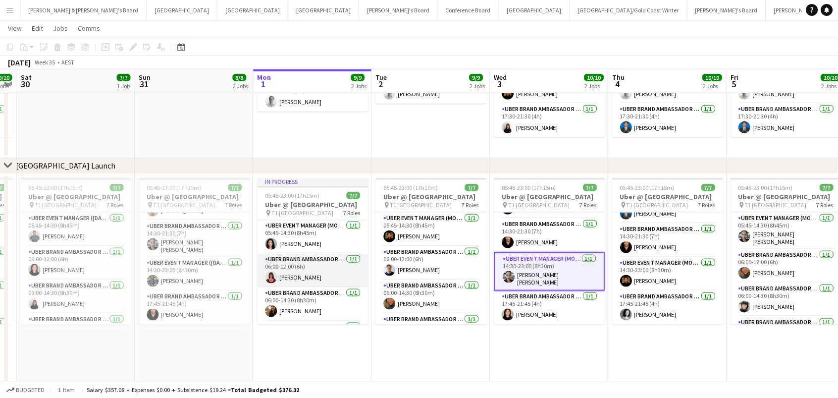
click at [271, 283] on app-user-avatar at bounding box center [271, 277] width 12 height 12
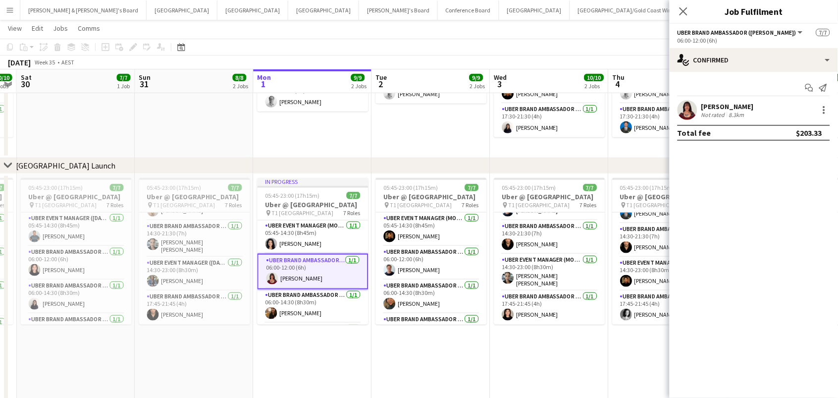
click at [690, 104] on app-user-avatar at bounding box center [688, 110] width 20 height 20
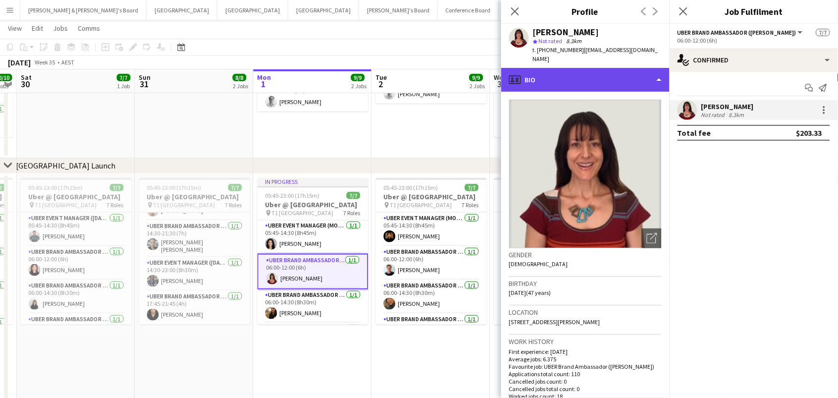
click at [649, 68] on div "profile Bio" at bounding box center [585, 80] width 168 height 24
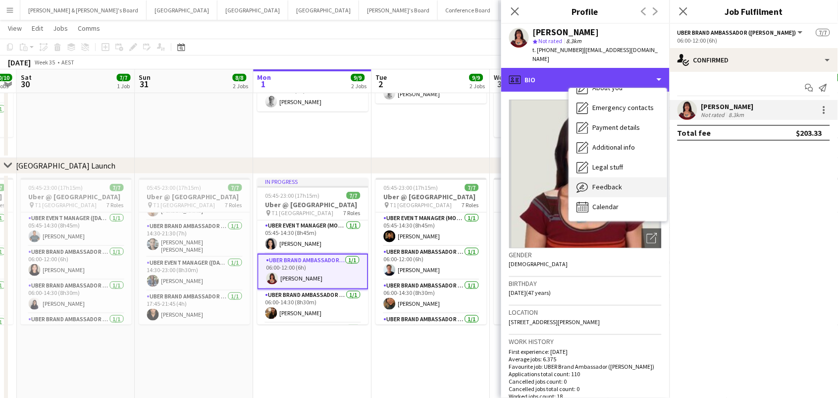
scroll to position [73, 0]
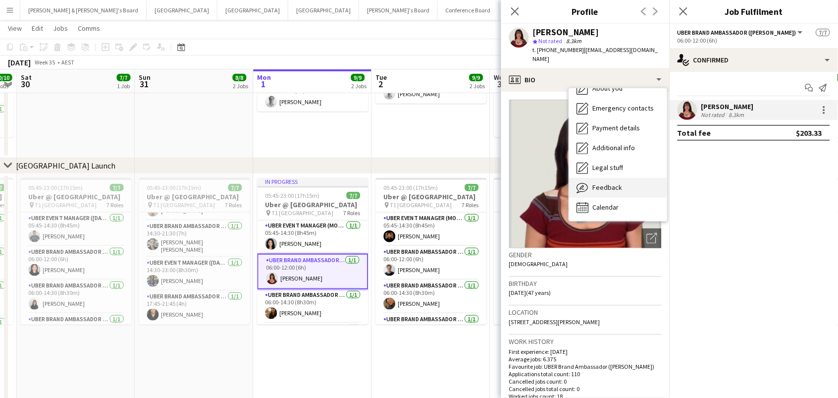
click at [603, 183] on span "Feedback" at bounding box center [608, 187] width 30 height 9
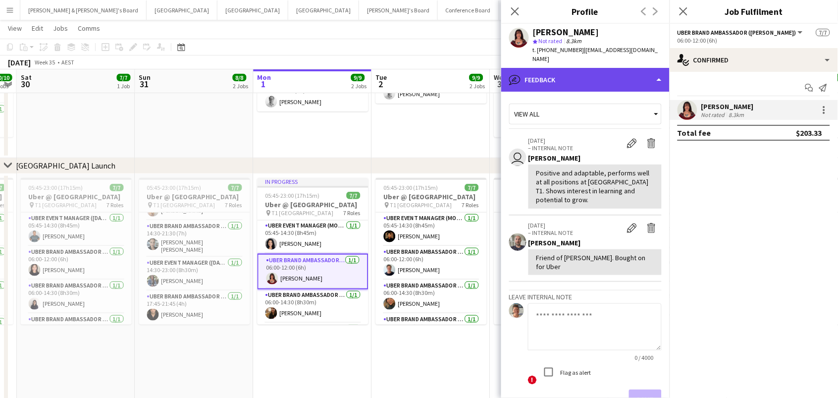
click at [536, 68] on div "bubble-pencil Feedback" at bounding box center [585, 80] width 168 height 24
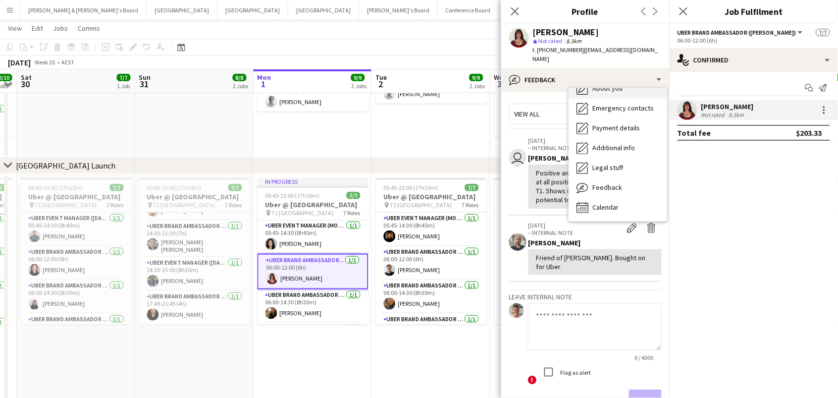
click at [605, 88] on div "About you About you" at bounding box center [618, 89] width 98 height 20
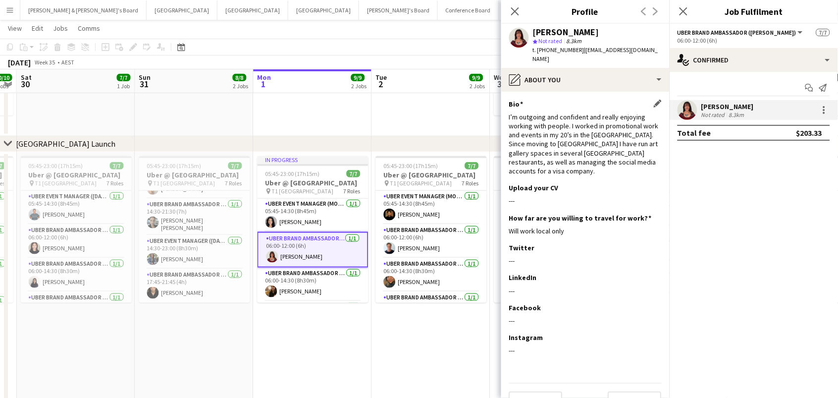
scroll to position [153, 0]
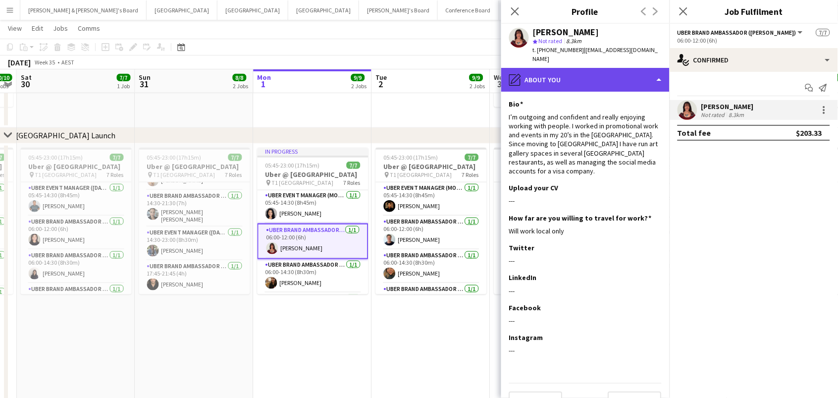
click at [581, 68] on div "pencil4 About you" at bounding box center [585, 80] width 168 height 24
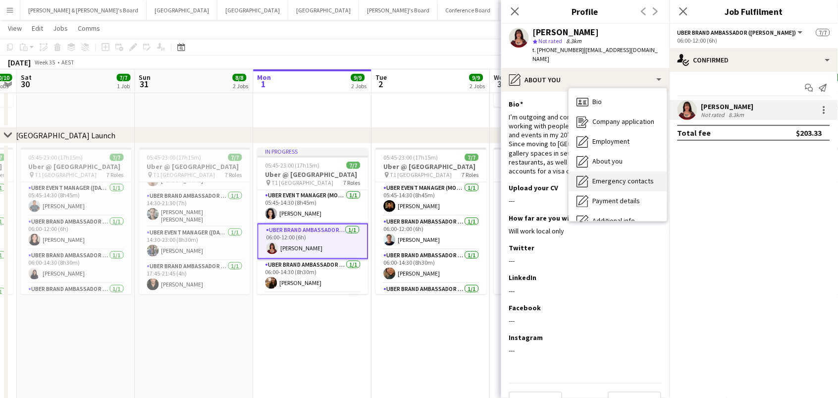
scroll to position [0, 0]
click at [618, 93] on div "Bio Bio" at bounding box center [618, 102] width 98 height 20
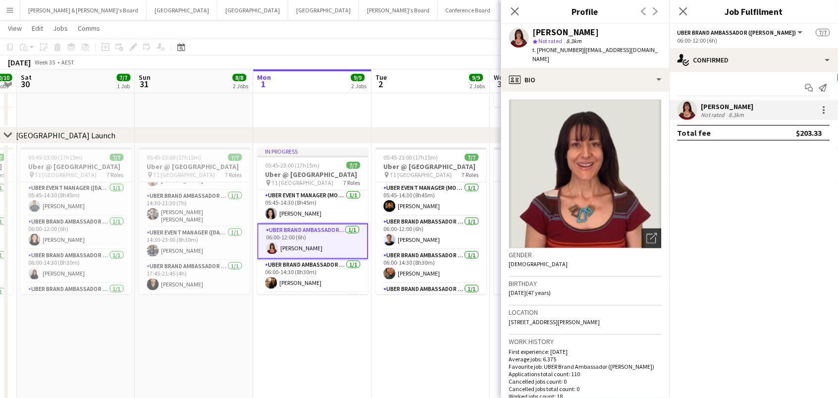
click at [653, 228] on div "Open photos pop-in" at bounding box center [652, 238] width 20 height 20
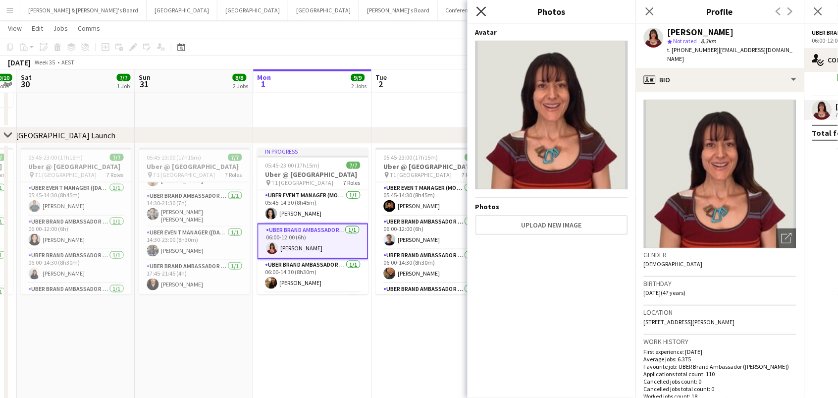
click at [479, 15] on icon "Close pop-in" at bounding box center [480, 10] width 9 height 9
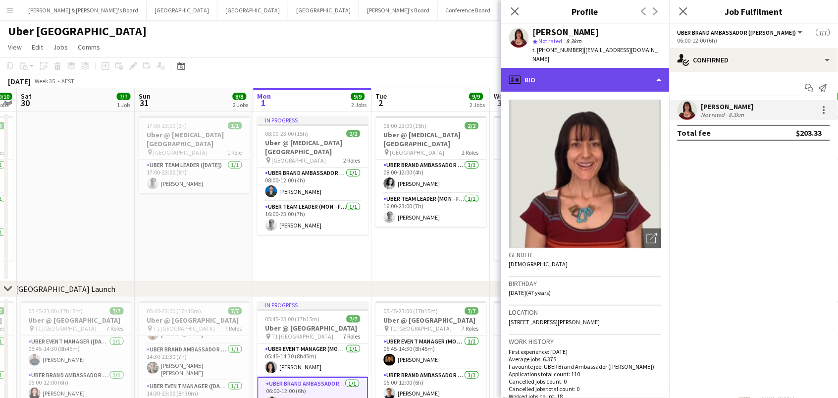
click at [609, 77] on div "profile Bio" at bounding box center [585, 80] width 168 height 24
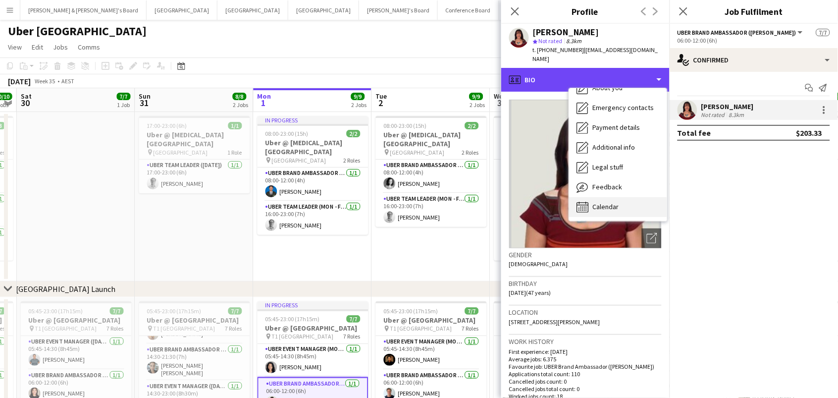
scroll to position [73, 0]
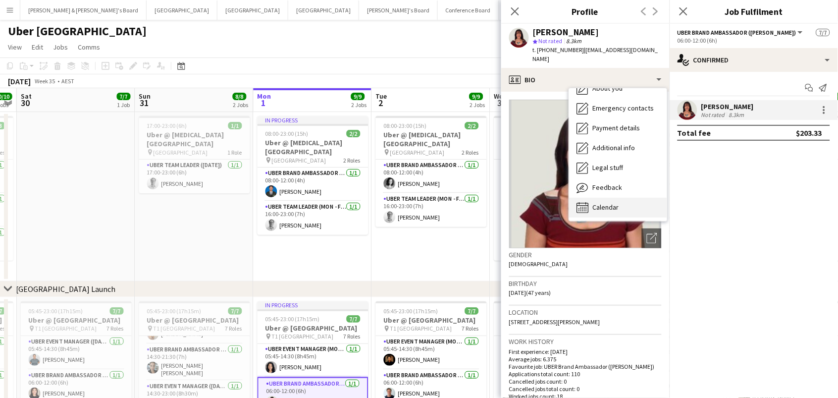
click at [600, 203] on span "Calendar" at bounding box center [606, 207] width 26 height 9
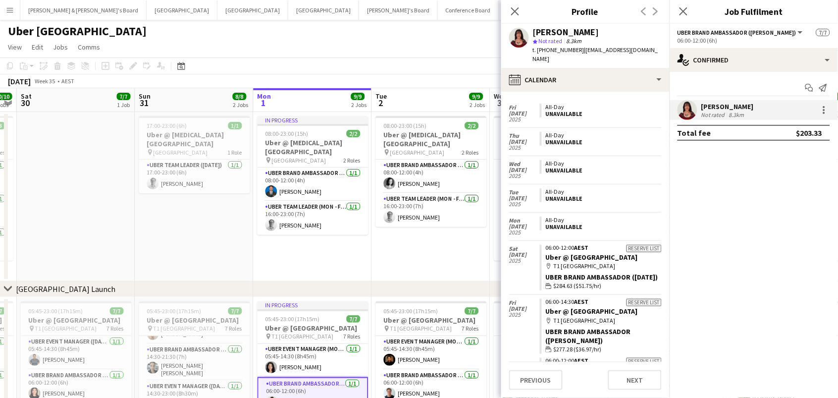
scroll to position [989, 0]
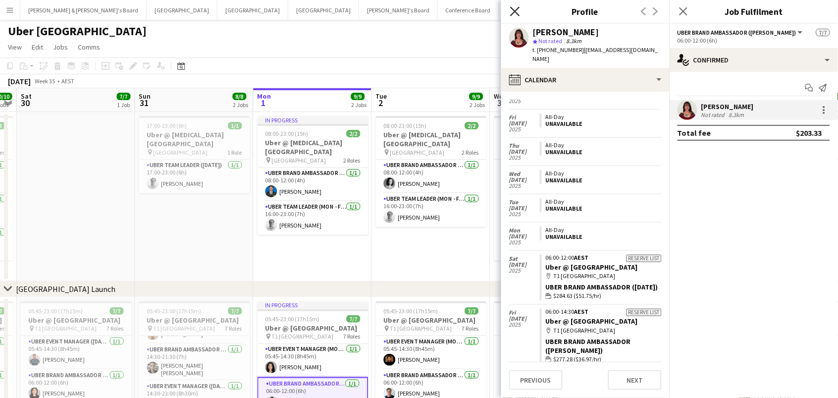
click at [513, 8] on icon at bounding box center [514, 10] width 9 height 9
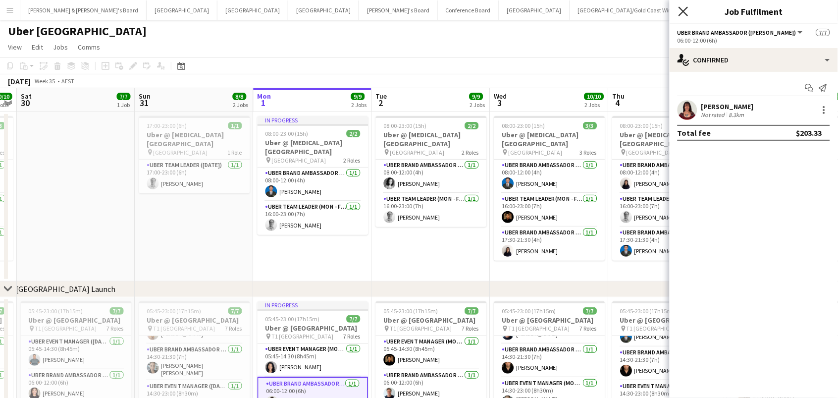
click at [682, 13] on icon "Close pop-in" at bounding box center [683, 10] width 9 height 9
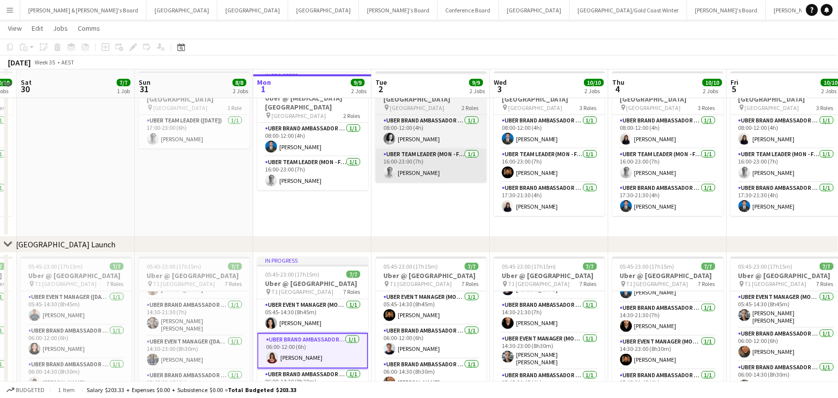
scroll to position [42, 0]
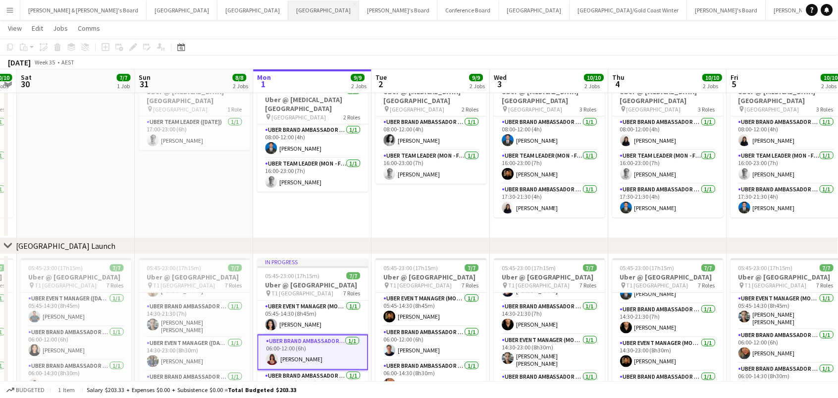
click at [288, 11] on button "Melbourne Close" at bounding box center [323, 9] width 71 height 19
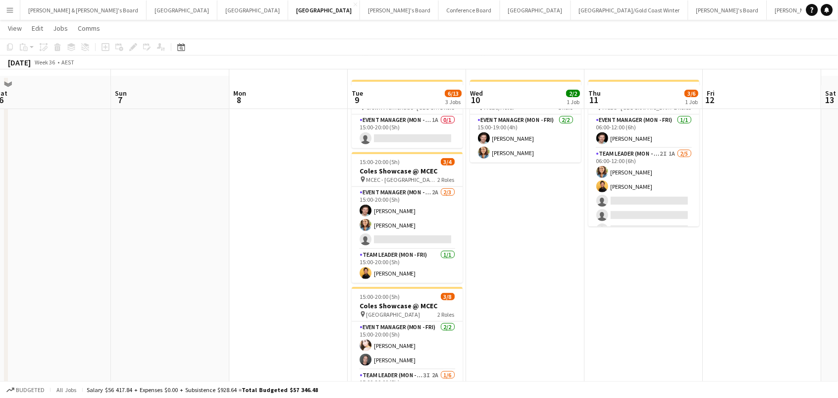
scroll to position [22, 0]
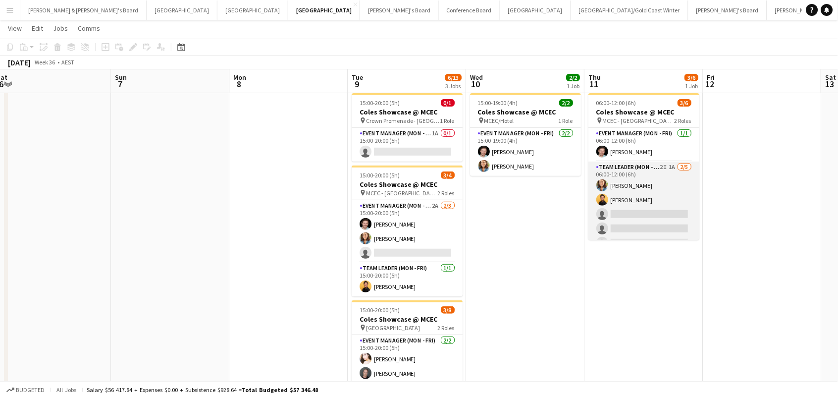
click at [669, 203] on app-card-role "Team Leader (Mon - Fri) 2I 1A 2/5 06:00-12:00 (6h) Chloe Gavin Joseph Obsioma s…" at bounding box center [643, 206] width 111 height 91
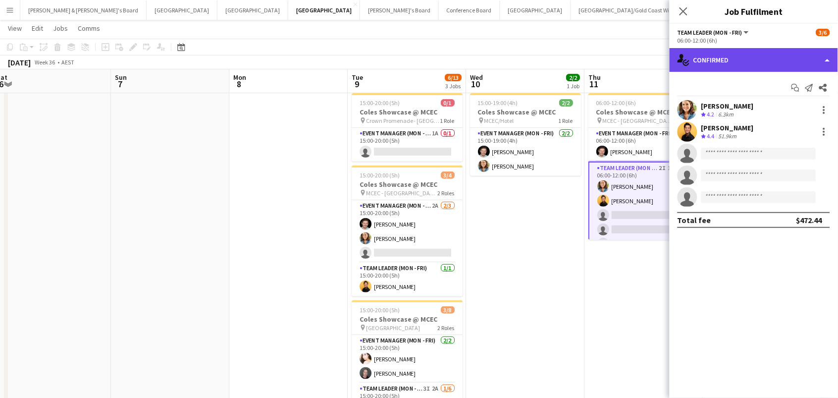
click at [742, 52] on div "single-neutral-actions-check-2 Confirmed" at bounding box center [754, 60] width 168 height 24
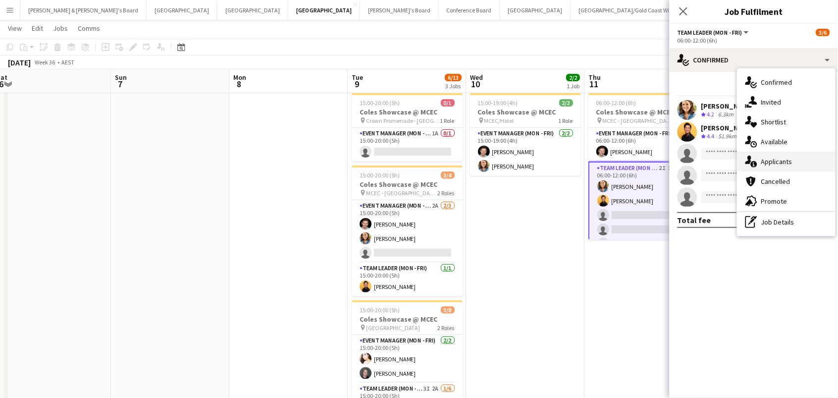
click at [791, 155] on div "single-neutral-actions-information Applicants" at bounding box center [787, 162] width 98 height 20
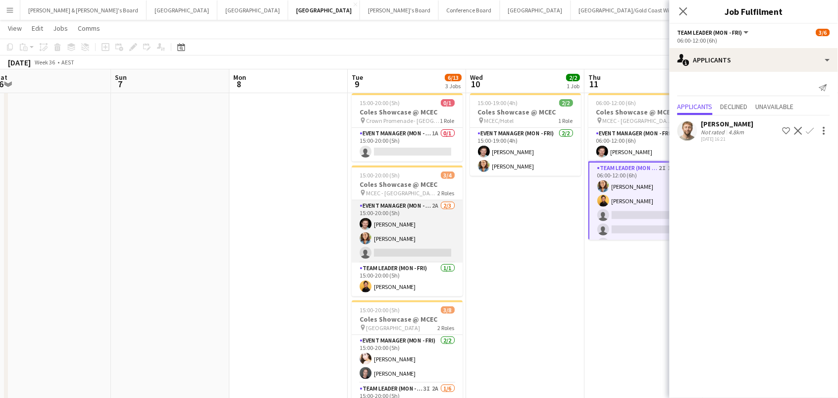
click at [424, 236] on app-card-role "Event Manager (Mon - Fri) 2A 2/3 15:00-20:00 (5h) Jack Van Staveren Chloe Gavin…" at bounding box center [407, 231] width 111 height 62
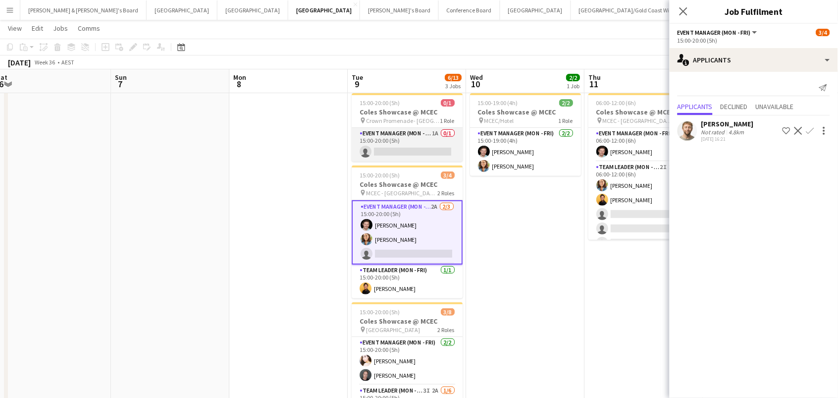
click at [395, 151] on app-card-role "Event Manager (Mon - Fri) 1A 0/1 15:00-20:00 (5h) single-neutral-actions" at bounding box center [407, 145] width 111 height 34
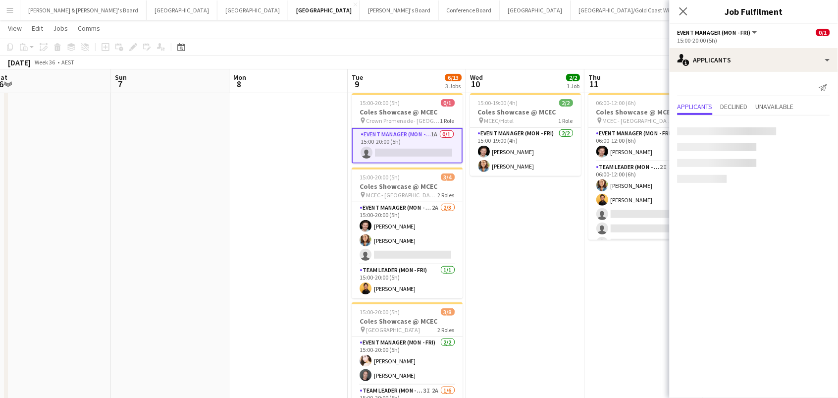
scroll to position [0, 480]
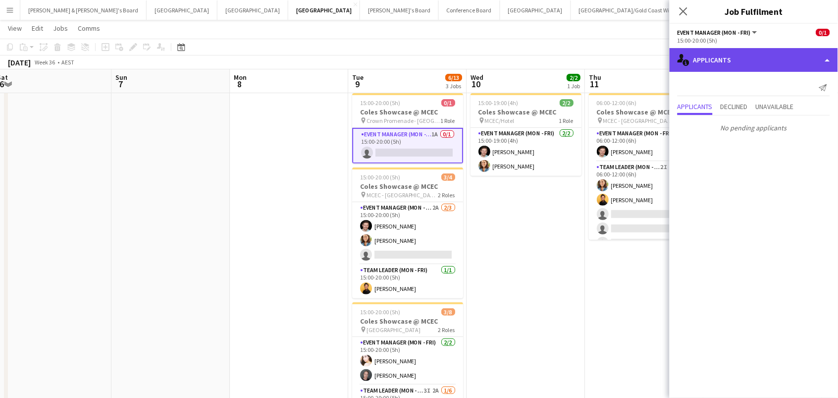
click at [740, 60] on div "single-neutral-actions-information Applicants" at bounding box center [754, 60] width 168 height 24
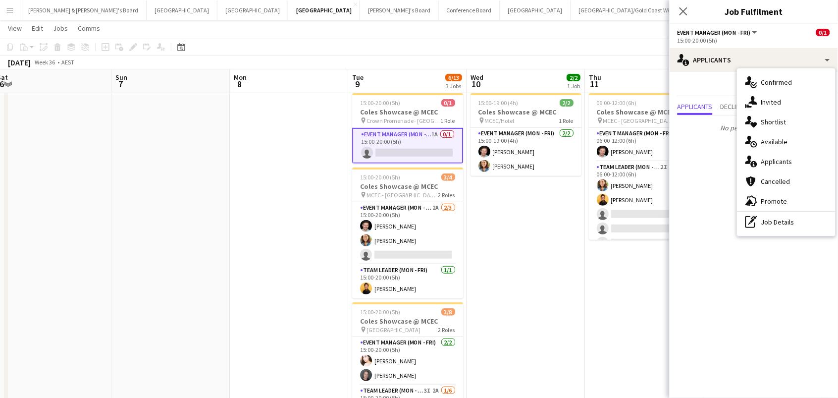
click at [770, 137] on div "single-neutral-actions-upload Available" at bounding box center [787, 142] width 98 height 20
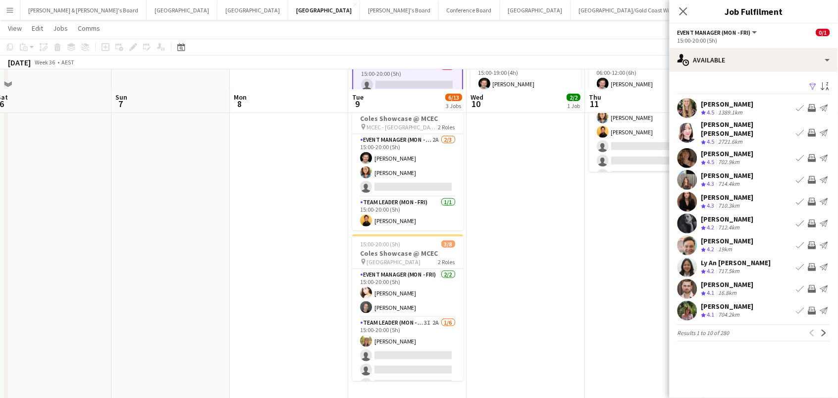
scroll to position [109, 0]
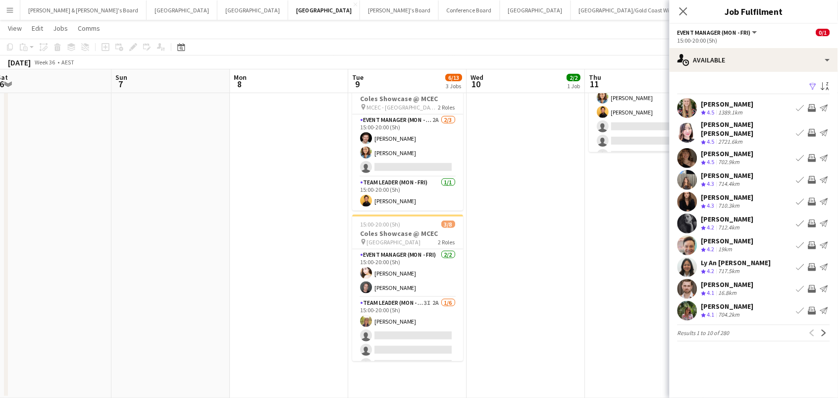
click at [813, 285] on app-icon "Invite crew" at bounding box center [812, 289] width 8 height 8
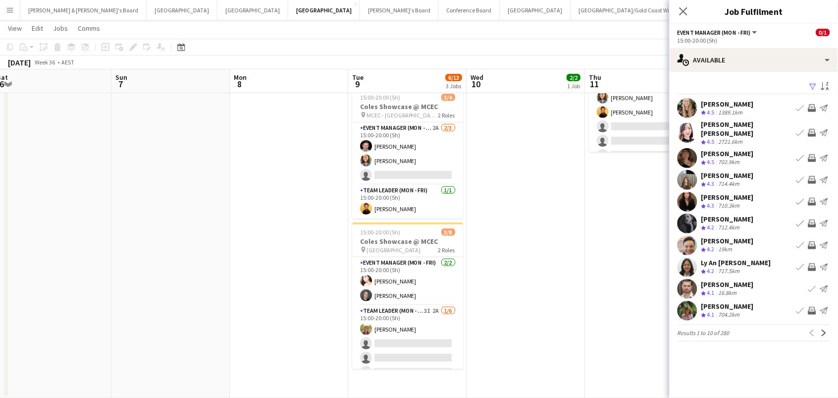
click at [577, 212] on app-date-cell "15:00-19:00 (4h) 2/2 Coles Showcase @ MCEC pin MCEC/Hotel 1 Role Event Manager …" at bounding box center [526, 199] width 118 height 397
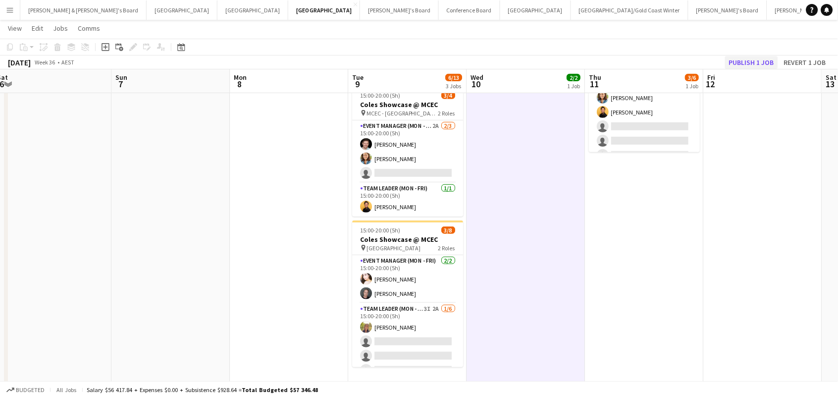
click at [755, 66] on button "Publish 1 job" at bounding box center [751, 62] width 53 height 13
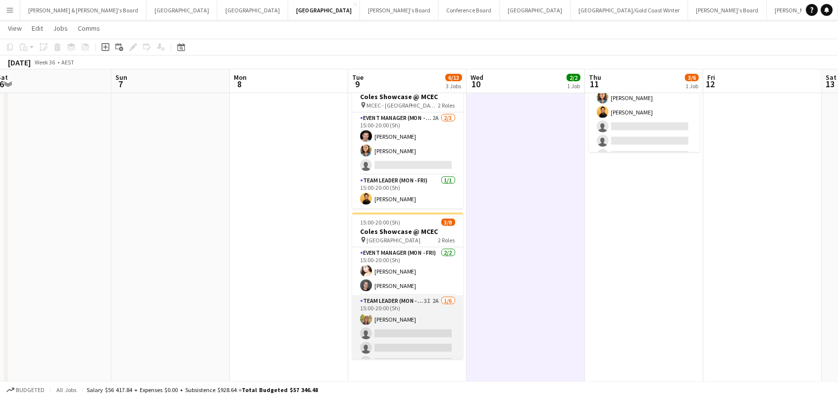
click at [427, 321] on app-card-role "Team Leader (Mon - Fri) 3I 2A 1/6 15:00-20:00 (5h) Samantha Bourjau single-neut…" at bounding box center [407, 347] width 111 height 105
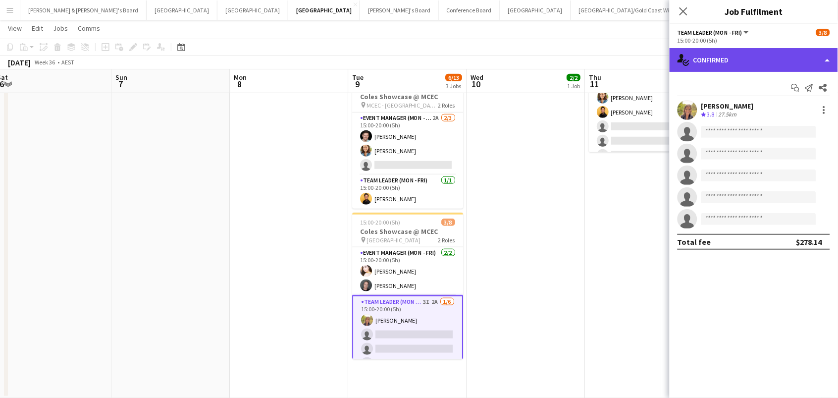
click at [728, 60] on div "single-neutral-actions-check-2 Confirmed" at bounding box center [754, 60] width 168 height 24
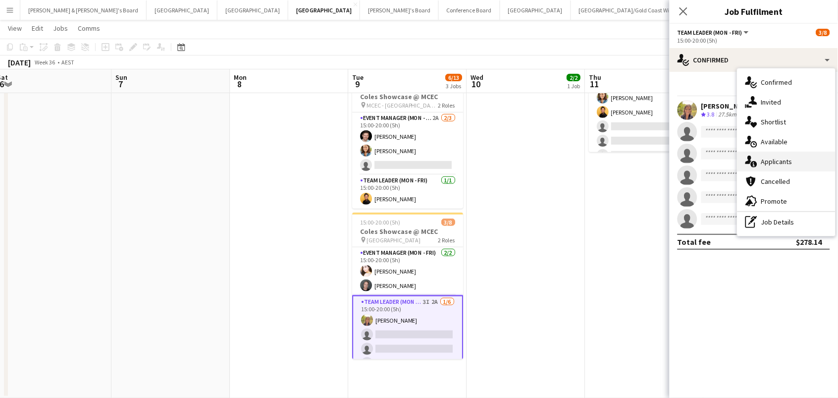
click at [768, 162] on div "single-neutral-actions-information Applicants" at bounding box center [787, 162] width 98 height 20
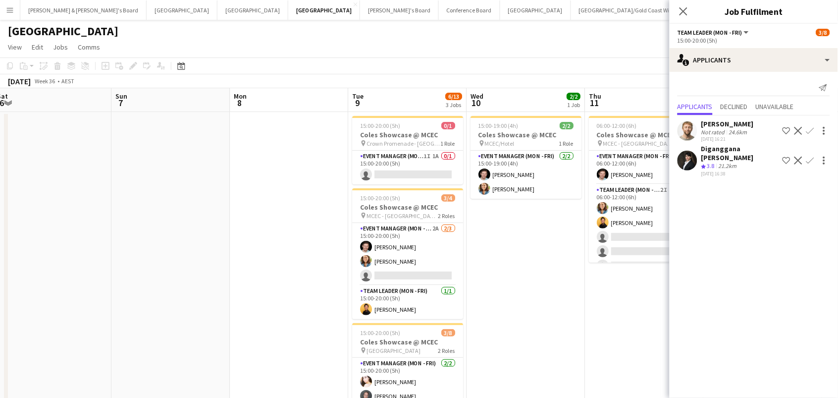
scroll to position [0, 0]
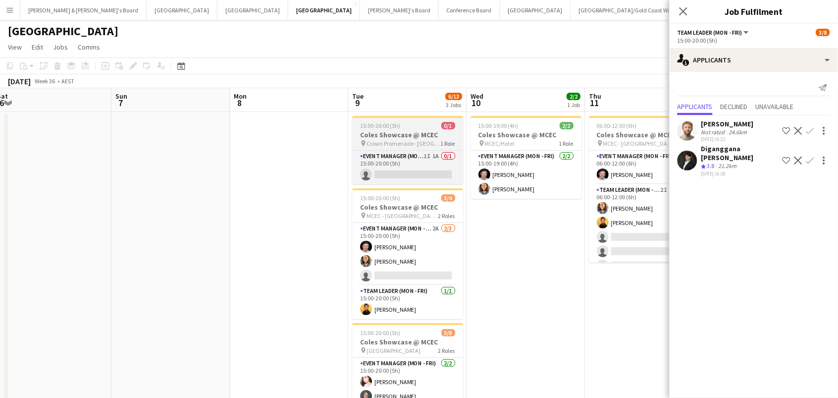
click at [420, 143] on span "Crown Promenade - VIC" at bounding box center [404, 143] width 74 height 7
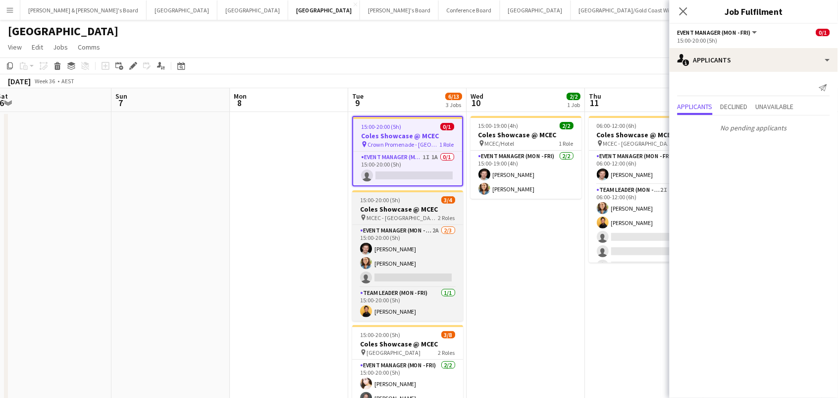
click at [414, 215] on div "pin MCEC - VIC 2 Roles" at bounding box center [407, 217] width 111 height 8
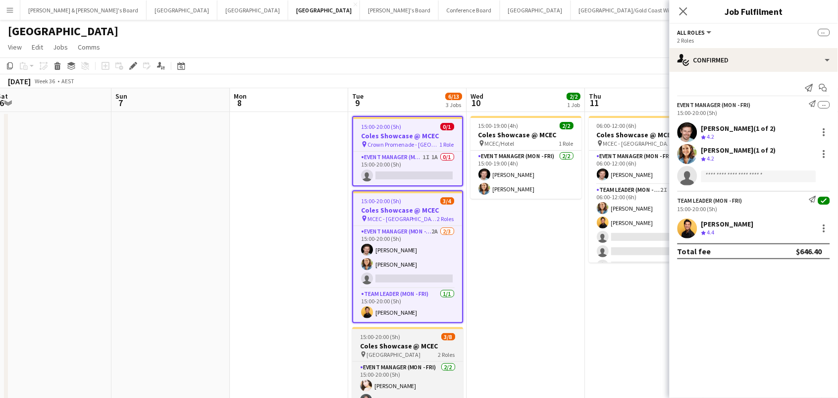
click at [406, 351] on span "Melbourne Airport" at bounding box center [394, 354] width 54 height 7
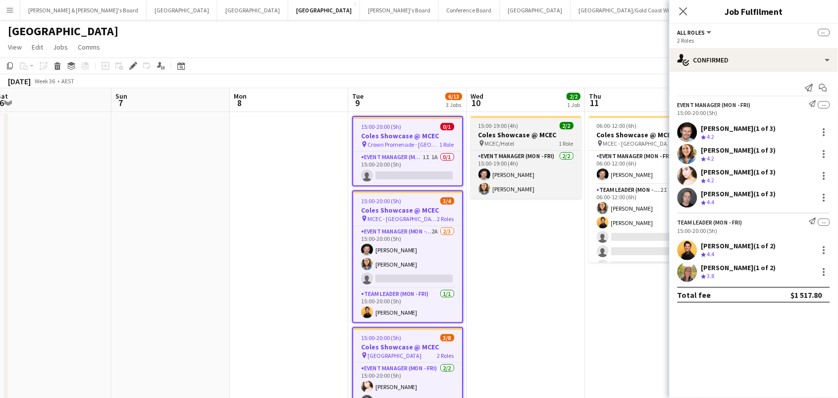
click at [514, 136] on h3 "Coles Showcase @ MCEC" at bounding box center [526, 134] width 111 height 9
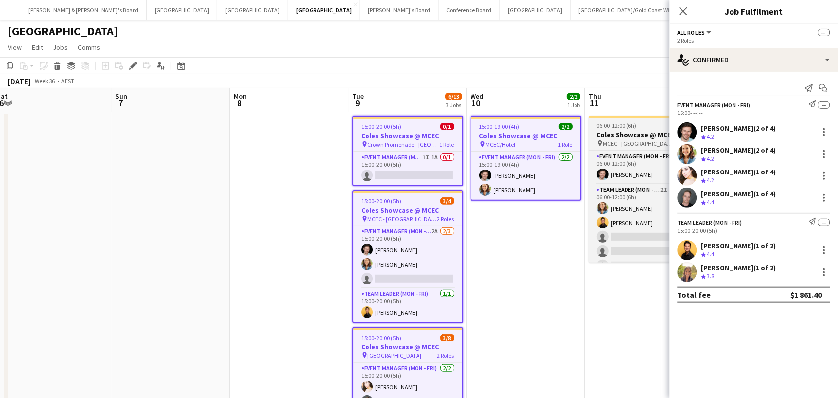
click at [633, 128] on span "06:00-12:00 (6h)" at bounding box center [617, 125] width 40 height 7
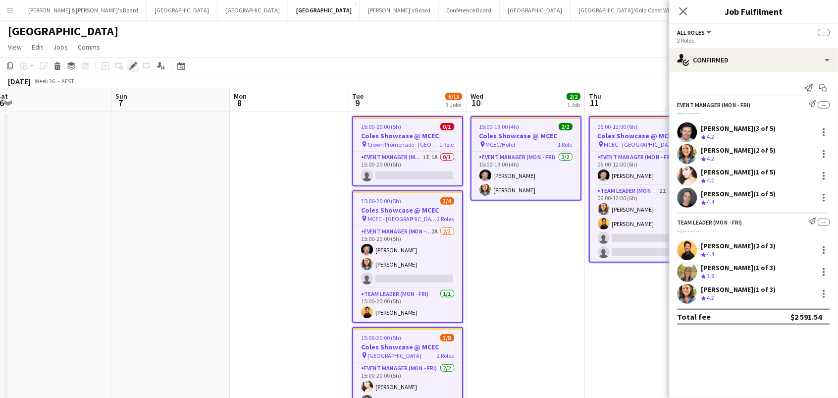
click at [129, 67] on icon "Edit" at bounding box center [133, 66] width 8 height 8
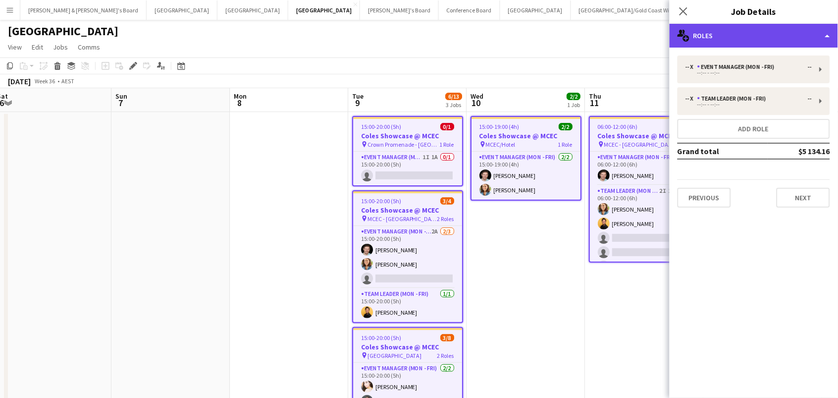
click at [723, 46] on div "multiple-users-add Roles" at bounding box center [754, 36] width 168 height 24
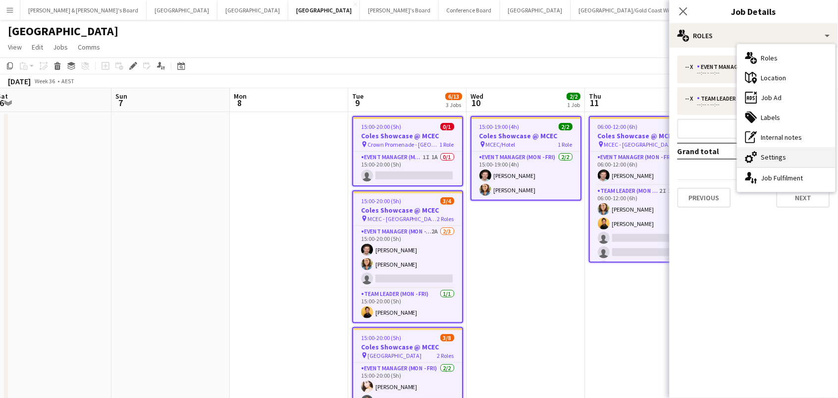
click at [768, 161] on div "cog-double-3 Settings" at bounding box center [787, 157] width 98 height 20
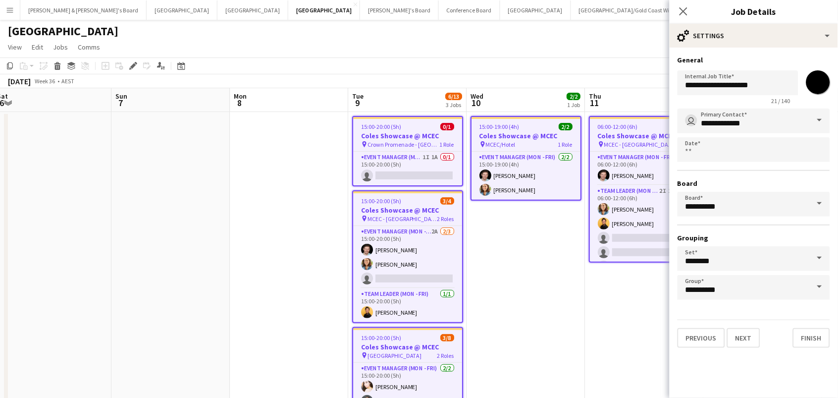
click at [817, 92] on input "*******" at bounding box center [818, 82] width 36 height 36
type input "*******"
click at [564, 48] on app-page-menu "View Day view expanded Day view collapsed Month view Date picker Jump to [DATE]…" at bounding box center [419, 48] width 838 height 19
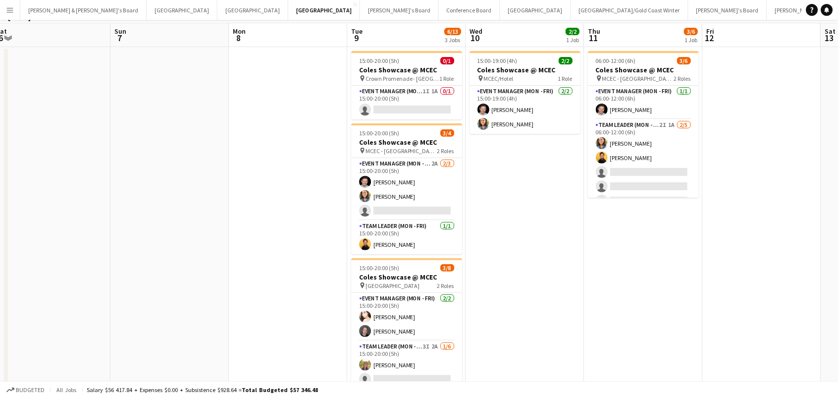
scroll to position [89, 0]
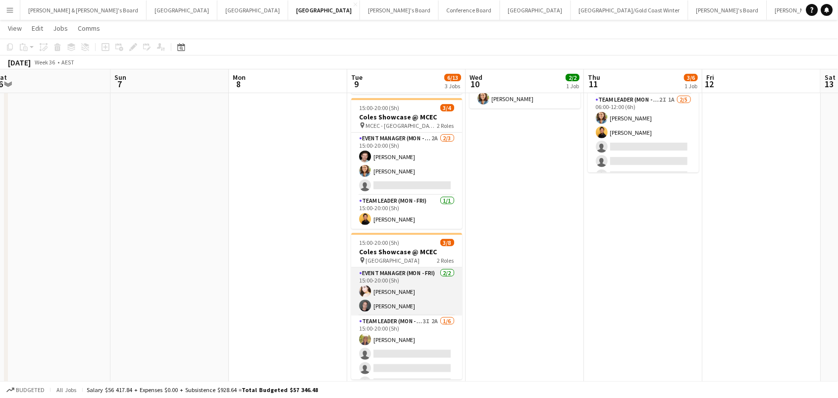
click at [405, 279] on app-card-role "Event Manager (Mon - Fri) 2/2 15:00-20:00 (5h) Bianca Baykara Jy Samon" at bounding box center [406, 291] width 111 height 48
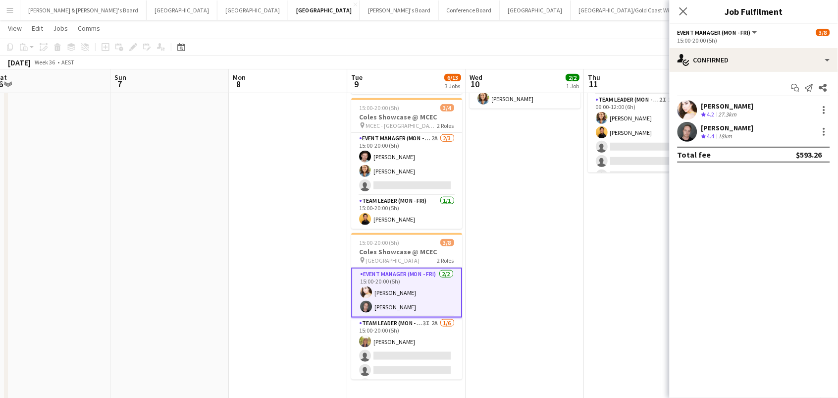
click at [692, 133] on app-user-avatar at bounding box center [688, 132] width 20 height 20
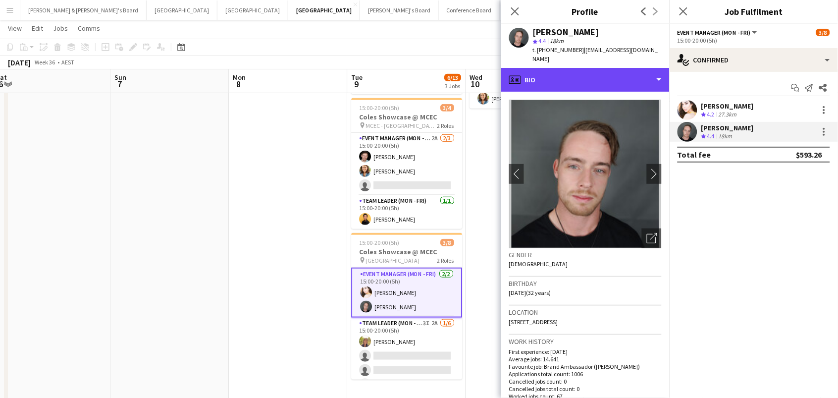
click at [544, 68] on div "profile Bio" at bounding box center [585, 80] width 168 height 24
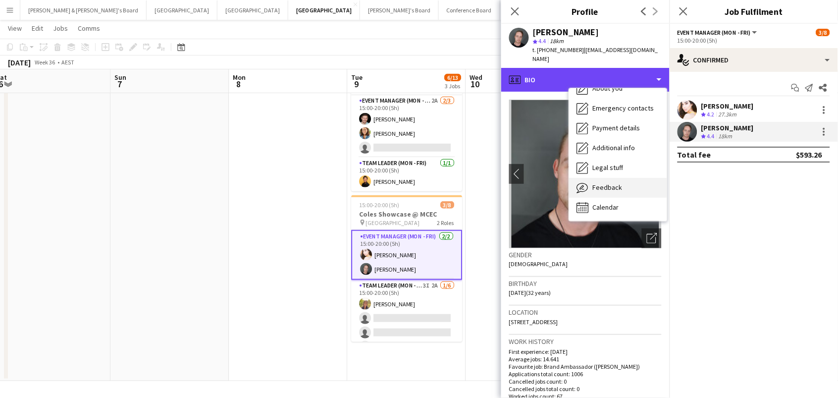
scroll to position [126, 0]
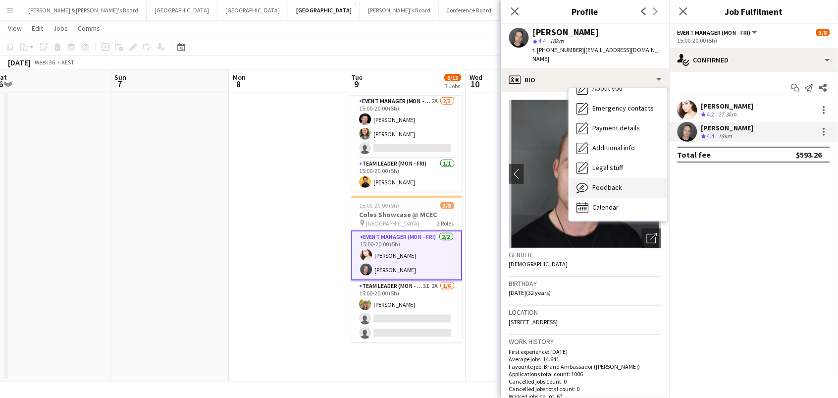
click at [605, 183] on span "Feedback" at bounding box center [608, 187] width 30 height 9
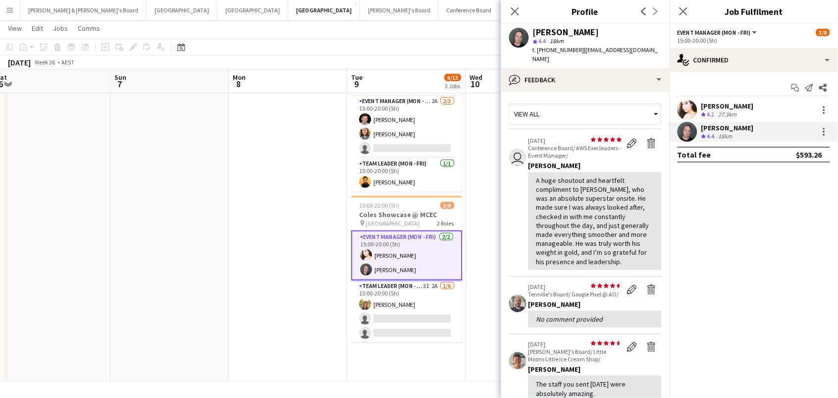
click at [605, 177] on div "A huge shoutout and heartfelt compliment to Jy, who was an absolute superstar o…" at bounding box center [594, 221] width 117 height 90
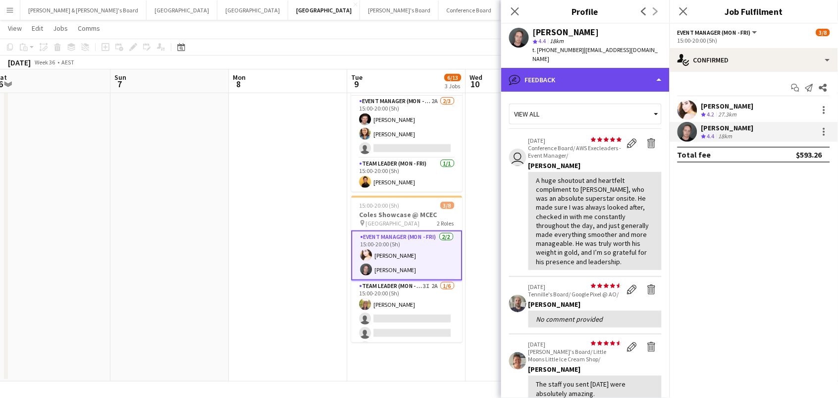
click at [572, 71] on div "bubble-pencil Feedback" at bounding box center [585, 80] width 168 height 24
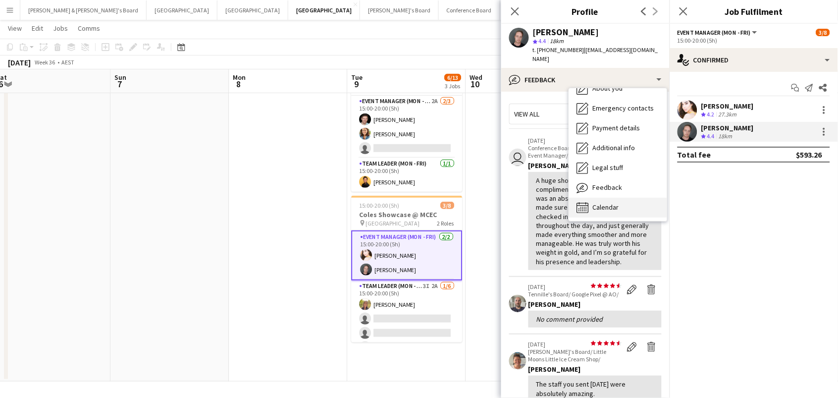
click at [619, 203] on span "Calendar" at bounding box center [606, 207] width 26 height 9
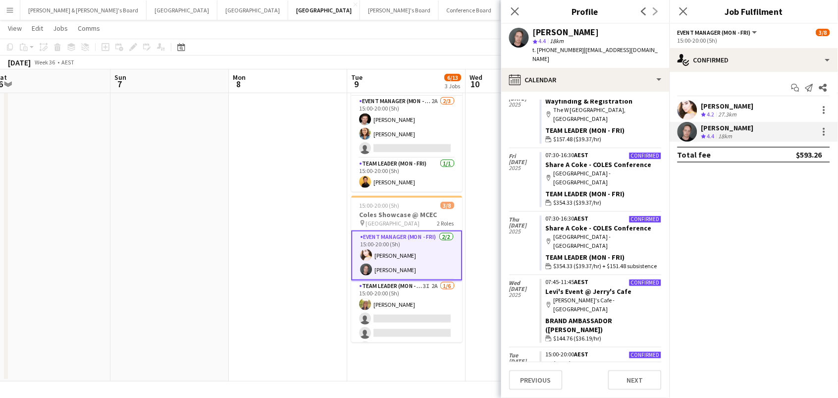
scroll to position [592, 0]
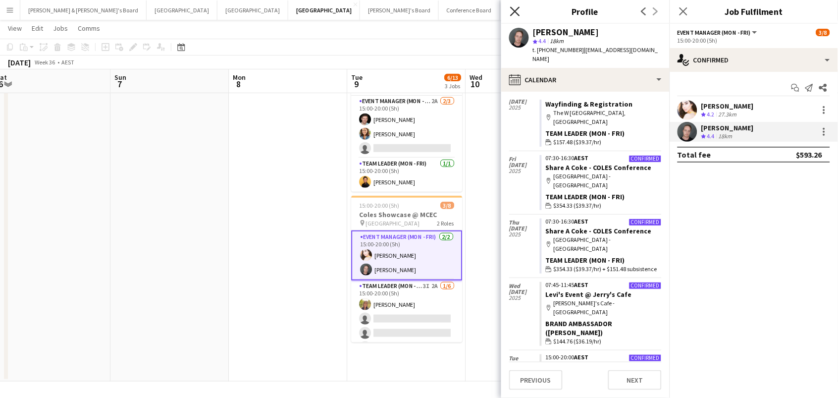
click at [517, 11] on icon "Close pop-in" at bounding box center [514, 10] width 9 height 9
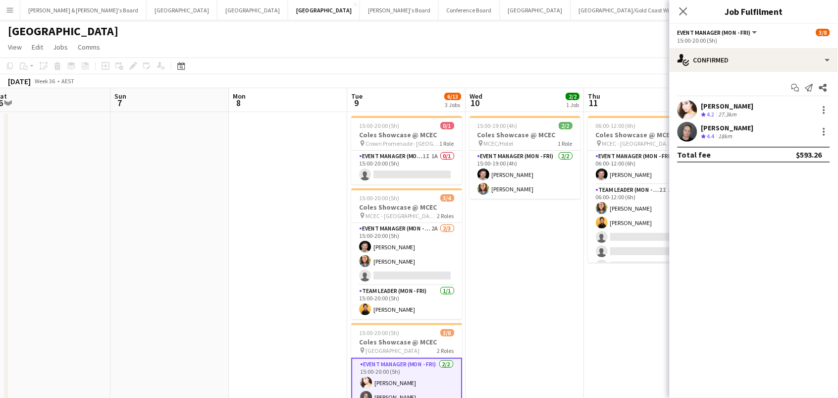
scroll to position [0, 0]
click at [684, 11] on icon at bounding box center [683, 10] width 9 height 9
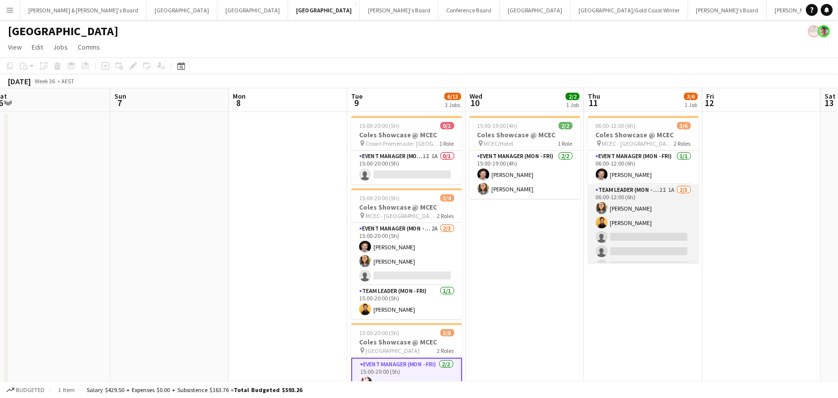
click at [678, 217] on app-card-role "Team Leader (Mon - Fri) 2I 1A 2/5 06:00-12:00 (6h) Chloe Gavin Joseph Obsioma s…" at bounding box center [643, 229] width 111 height 91
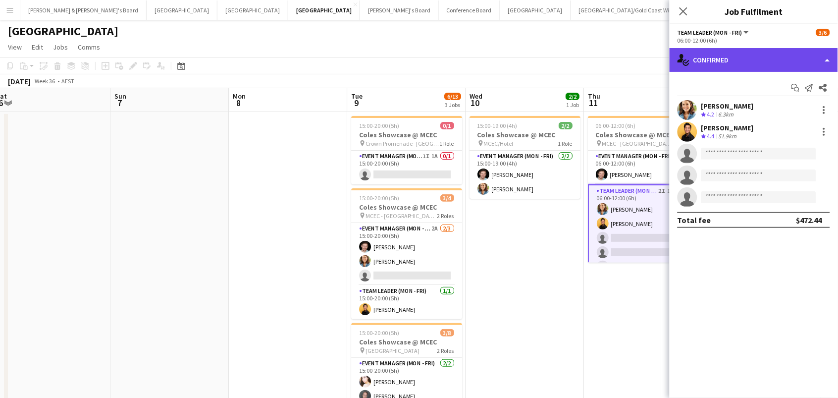
click at [758, 63] on div "single-neutral-actions-check-2 Confirmed" at bounding box center [754, 60] width 168 height 24
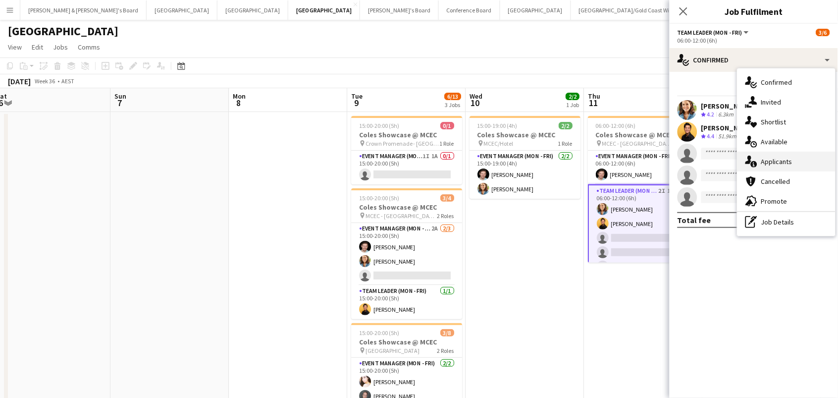
click at [771, 154] on div "single-neutral-actions-information Applicants" at bounding box center [787, 162] width 98 height 20
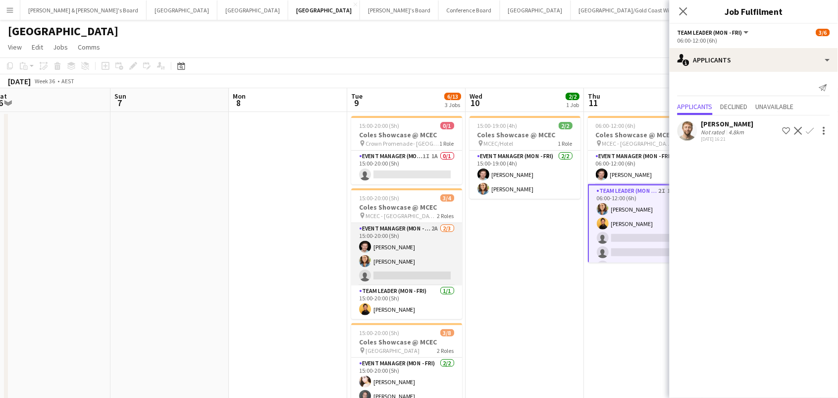
click at [388, 257] on app-card-role "Event Manager (Mon - Fri) 2A 2/3 15:00-20:00 (5h) Jack Van Staveren Chloe Gavin…" at bounding box center [406, 254] width 111 height 62
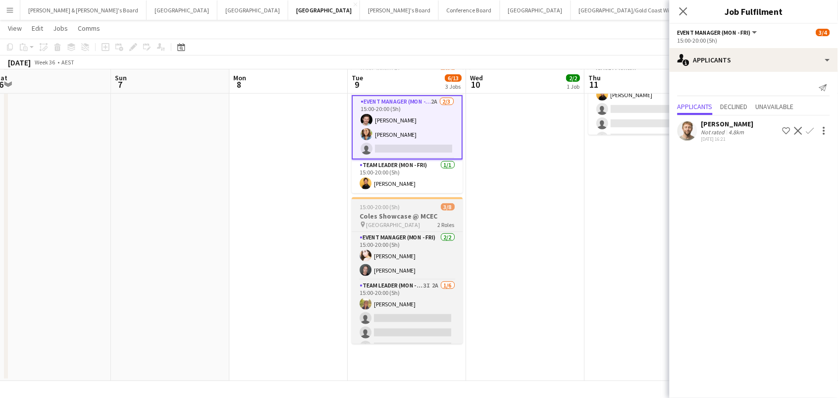
scroll to position [126, 0]
click at [398, 331] on app-card-role "Team Leader (Mon - Fri) 3I 2A 1/6 15:00-20:00 (5h) Samantha Bourjau single-neut…" at bounding box center [407, 332] width 111 height 105
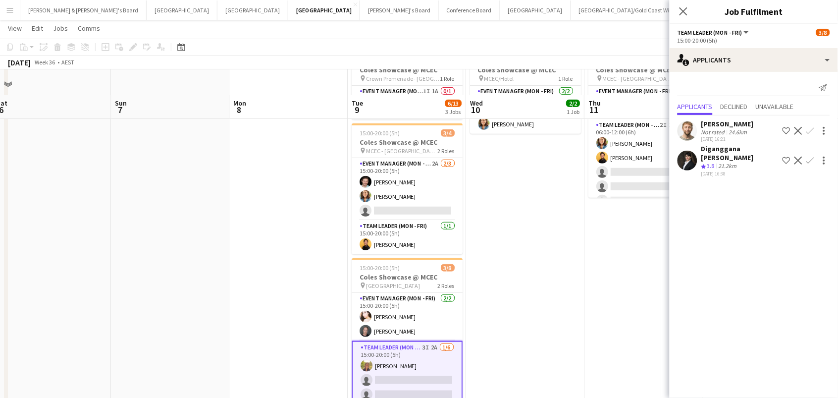
scroll to position [28, 0]
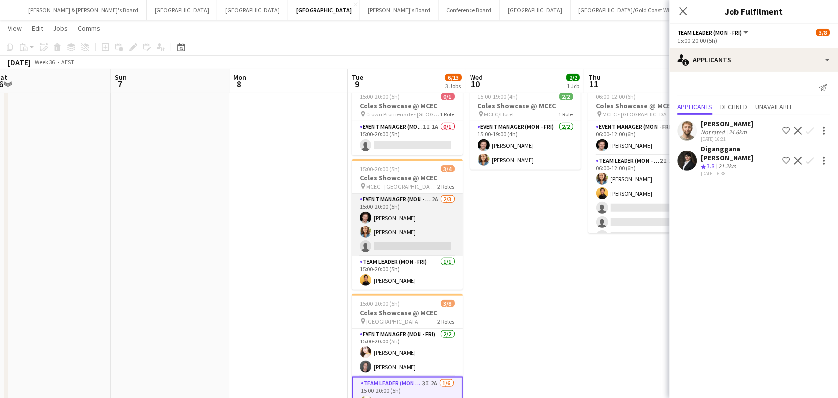
click at [426, 224] on app-card-role "Event Manager (Mon - Fri) 2A 2/3 15:00-20:00 (5h) Jack Van Staveren Chloe Gavin…" at bounding box center [407, 225] width 111 height 62
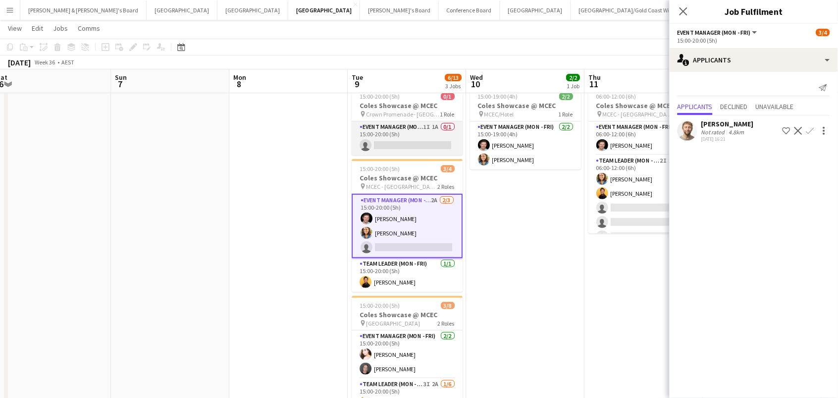
click at [398, 123] on app-card-role "Event Manager (Mon - Fri) 1I 1A 0/1 15:00-20:00 (5h) single-neutral-actions" at bounding box center [407, 138] width 111 height 34
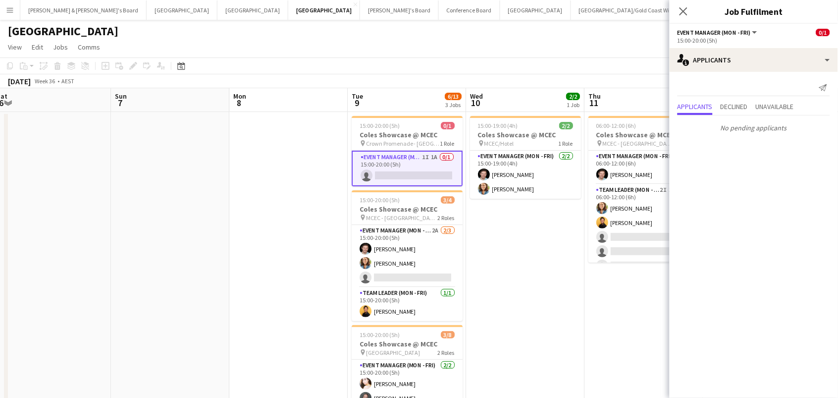
scroll to position [0, 0]
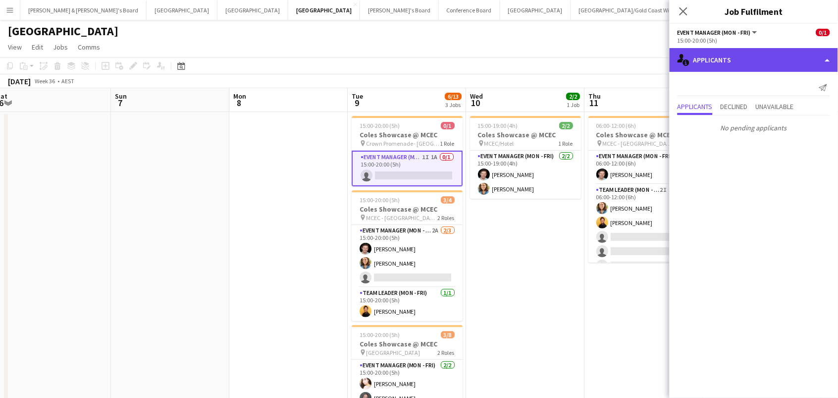
click at [735, 57] on div "single-neutral-actions-information Applicants" at bounding box center [754, 60] width 168 height 24
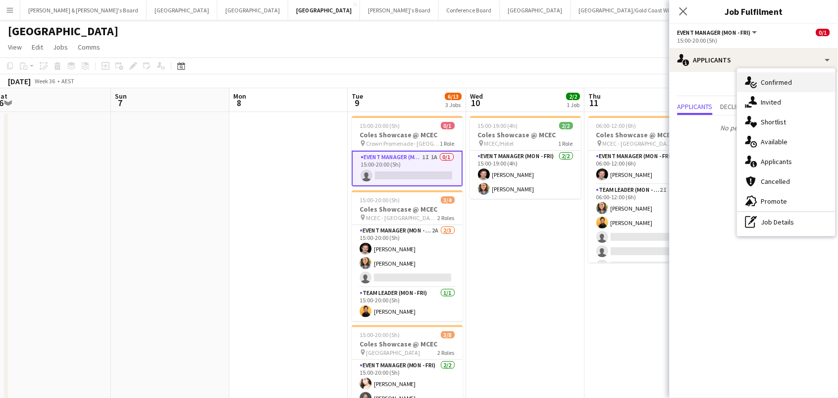
click at [767, 80] on div "single-neutral-actions-check-2 Confirmed" at bounding box center [787, 82] width 98 height 20
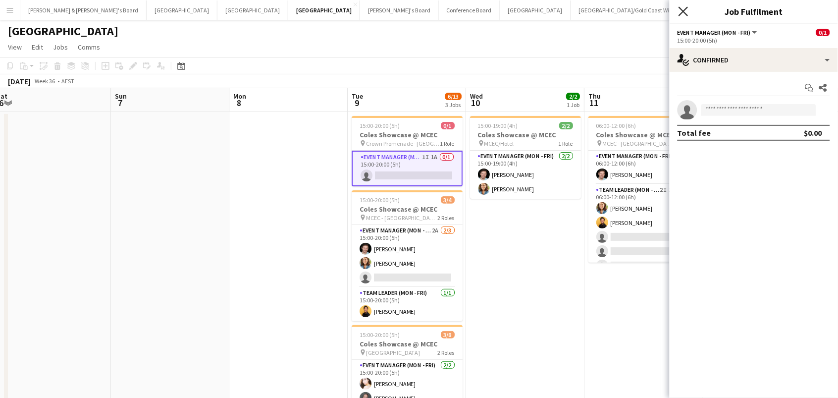
click at [685, 11] on icon "Close pop-in" at bounding box center [683, 10] width 9 height 9
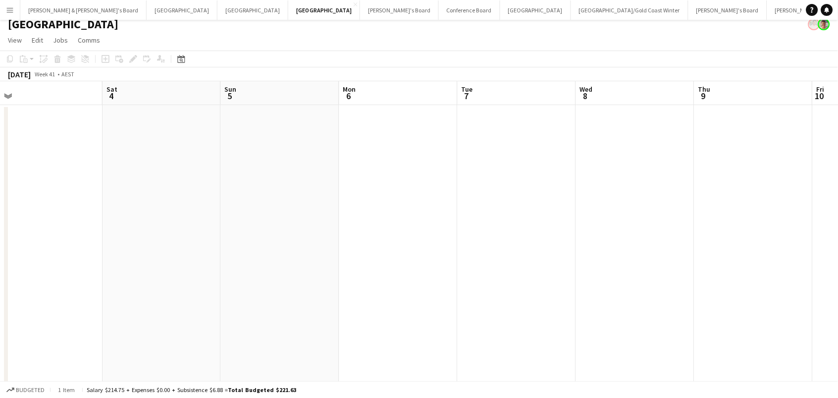
scroll to position [0, 206]
click at [360, 6] on button "Tennille's Board Close" at bounding box center [399, 9] width 79 height 19
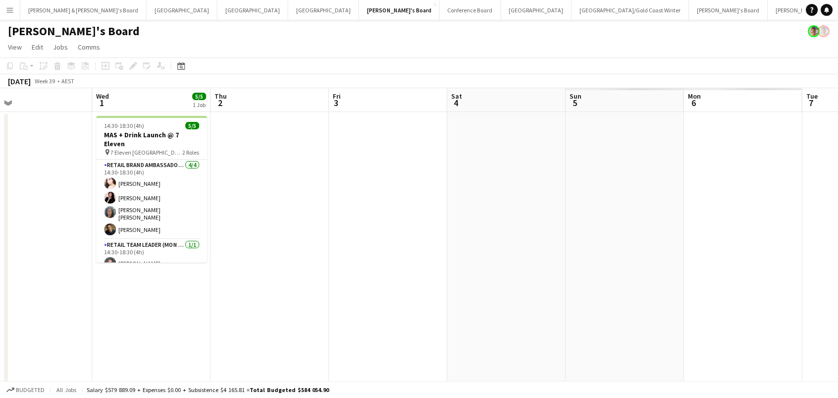
scroll to position [0, 271]
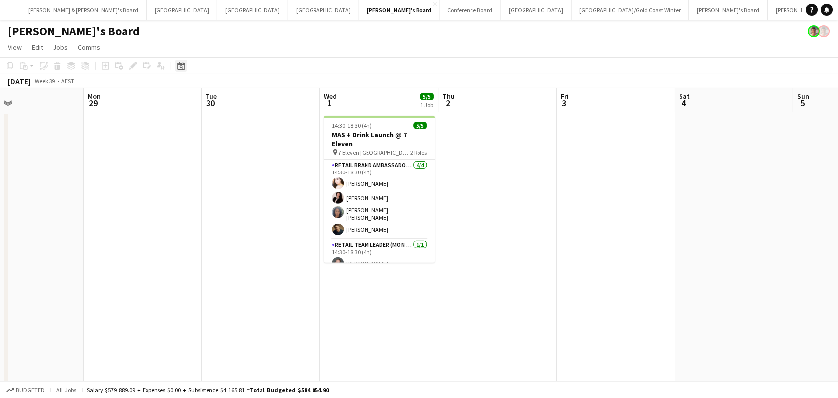
click at [184, 64] on div "Date picker" at bounding box center [181, 66] width 12 height 12
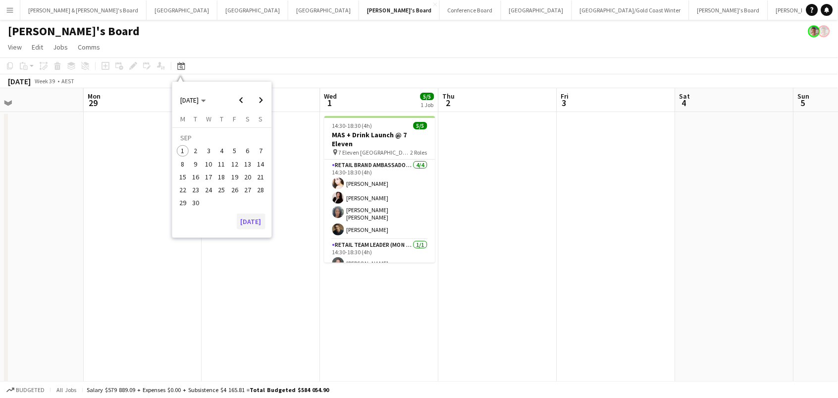
click at [257, 223] on button "[DATE]" at bounding box center [251, 221] width 29 height 16
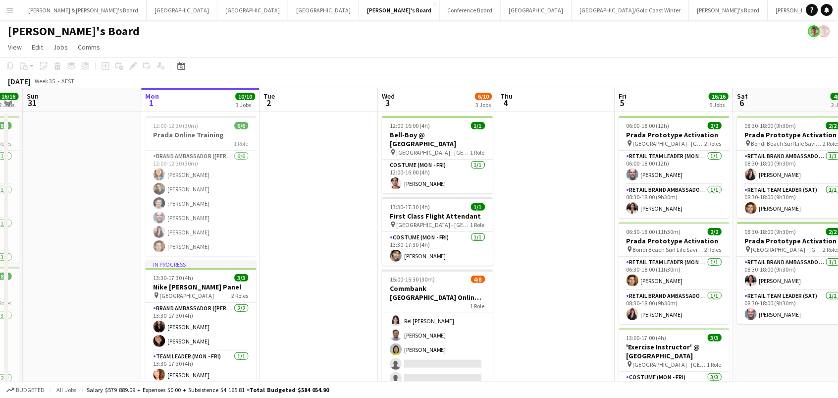
scroll to position [0, 0]
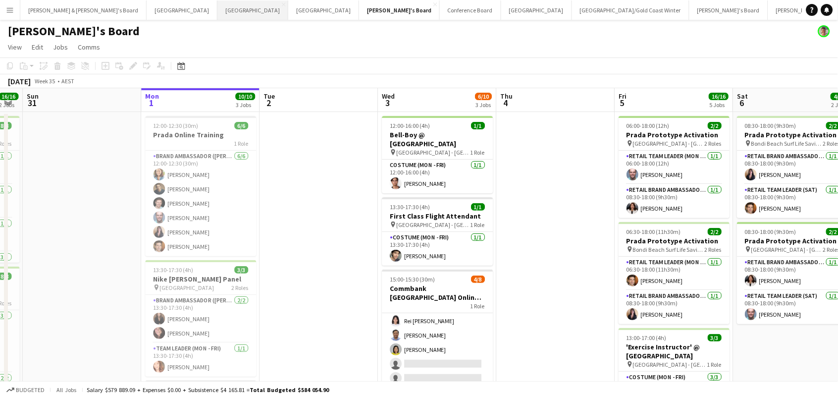
click at [217, 7] on button "Perth Close" at bounding box center [252, 9] width 71 height 19
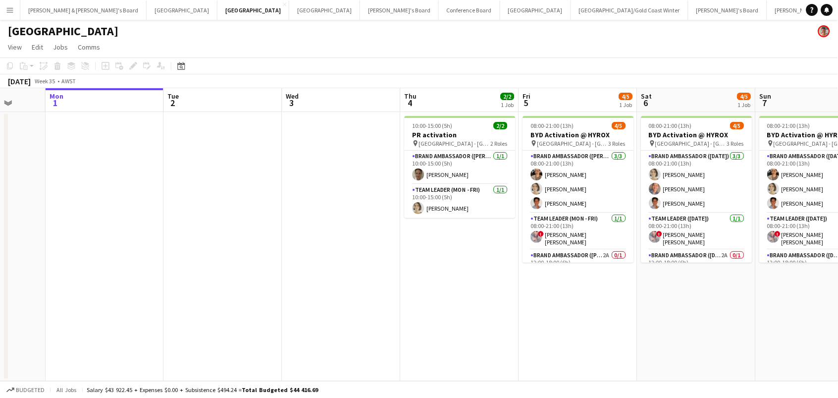
scroll to position [0, 417]
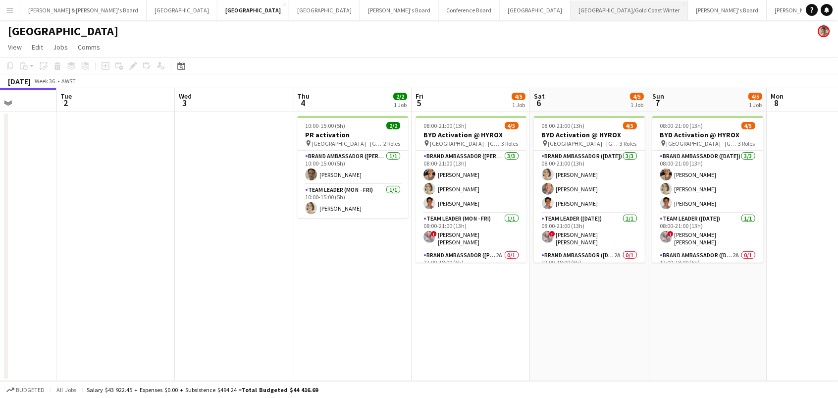
click at [571, 9] on button "[GEOGRAPHIC_DATA]/[GEOGRAPHIC_DATA] Winter Close" at bounding box center [629, 9] width 117 height 19
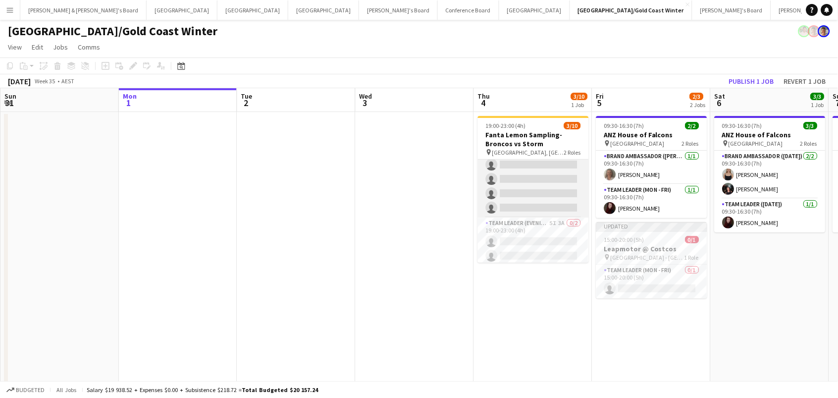
scroll to position [78, 0]
click at [532, 231] on app-card-role "Team Leader (Evening) 5I 3A 0/2 19:00-23:00 (4h) single-neutral-actions single-…" at bounding box center [533, 242] width 111 height 48
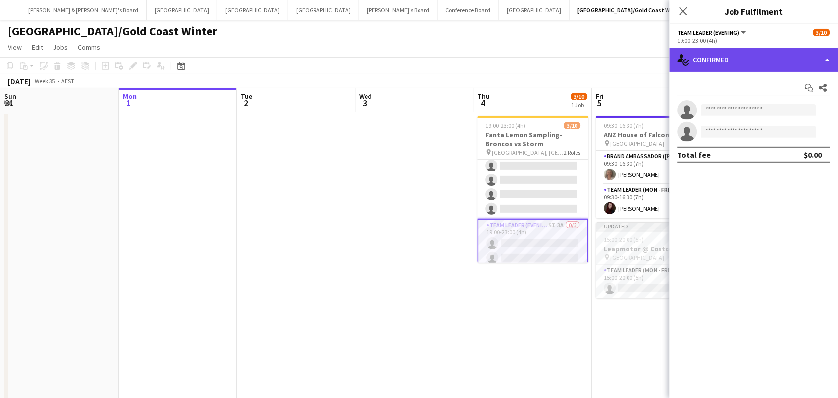
click at [740, 58] on div "single-neutral-actions-check-2 Confirmed" at bounding box center [754, 60] width 168 height 24
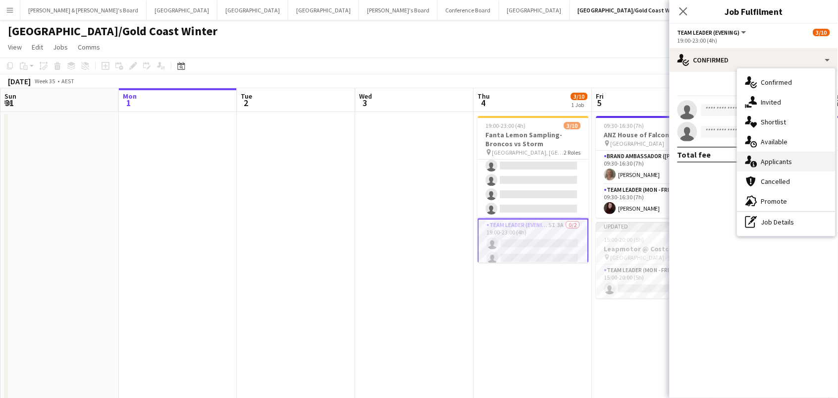
click at [781, 163] on div "single-neutral-actions-information Applicants" at bounding box center [787, 162] width 98 height 20
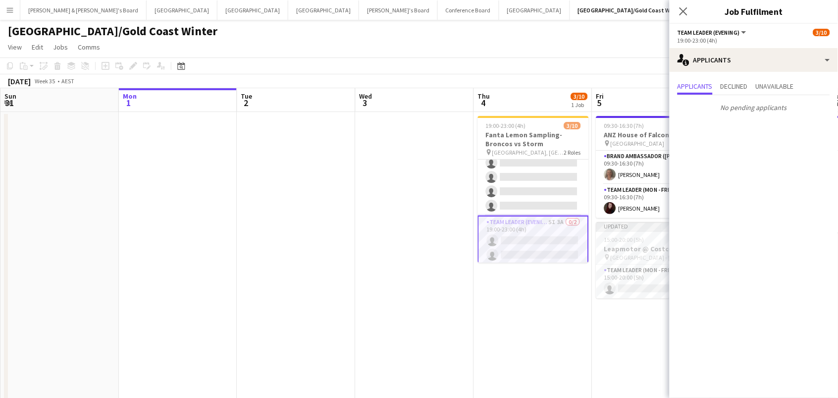
scroll to position [81, 0]
click at [539, 252] on app-card-role "Team Leader (Evening) 5I 3A 0/2 19:00-23:00 (4h) single-neutral-actions single-…" at bounding box center [533, 241] width 111 height 50
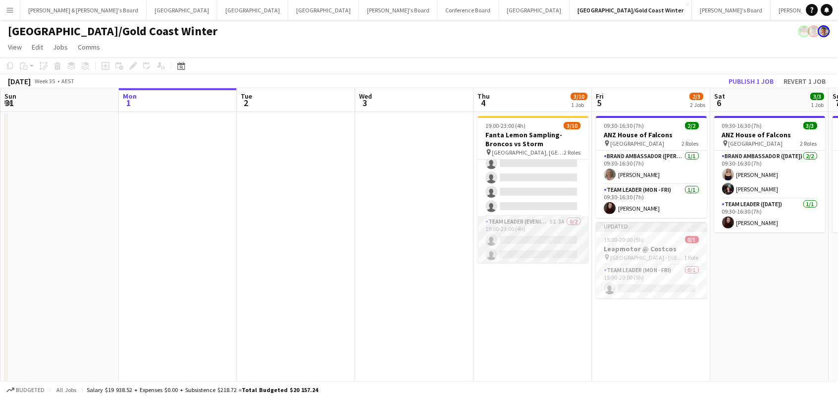
scroll to position [78, 0]
click at [539, 252] on app-card-role "Team Leader (Evening) 5I 3A 0/2 19:00-23:00 (4h) single-neutral-actions single-…" at bounding box center [533, 242] width 111 height 48
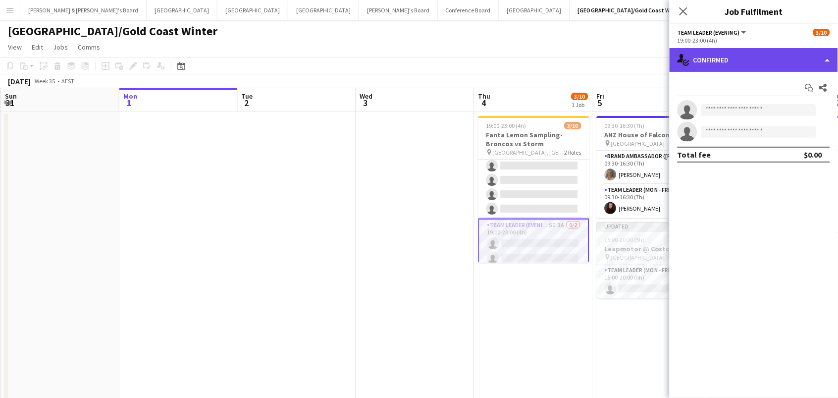
click at [758, 57] on div "single-neutral-actions-check-2 Confirmed" at bounding box center [754, 60] width 168 height 24
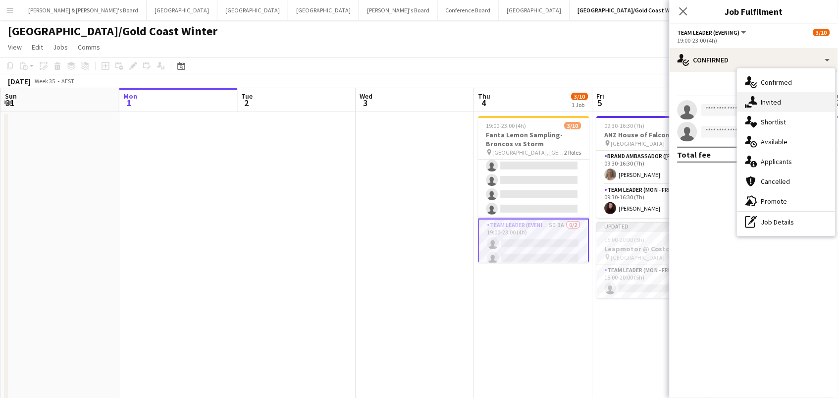
click at [771, 103] on div "single-neutral-actions-share-1 Invited" at bounding box center [787, 102] width 98 height 20
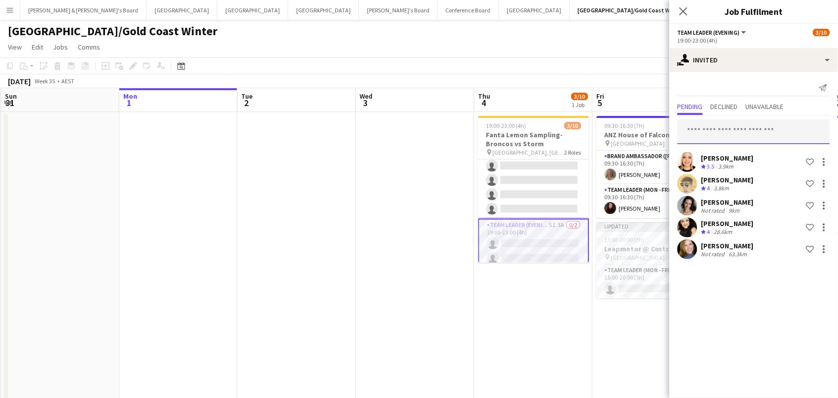
click at [731, 124] on input "text" at bounding box center [754, 131] width 153 height 25
type input "******"
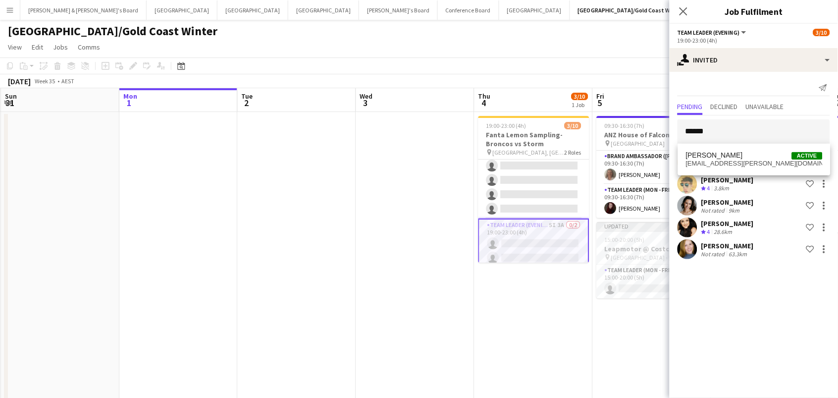
drag, startPoint x: 731, startPoint y: 124, endPoint x: 741, endPoint y: 153, distance: 30.4
click at [741, 154] on span "Maddie Reith Active" at bounding box center [754, 155] width 137 height 8
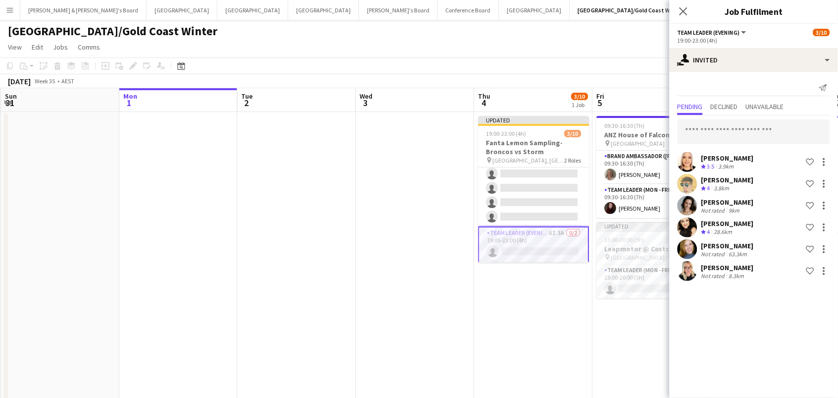
click at [615, 66] on app-toolbar "Copy Paste Paste Command V Paste with crew Command Shift V Paste linked Job [GE…" at bounding box center [419, 65] width 838 height 17
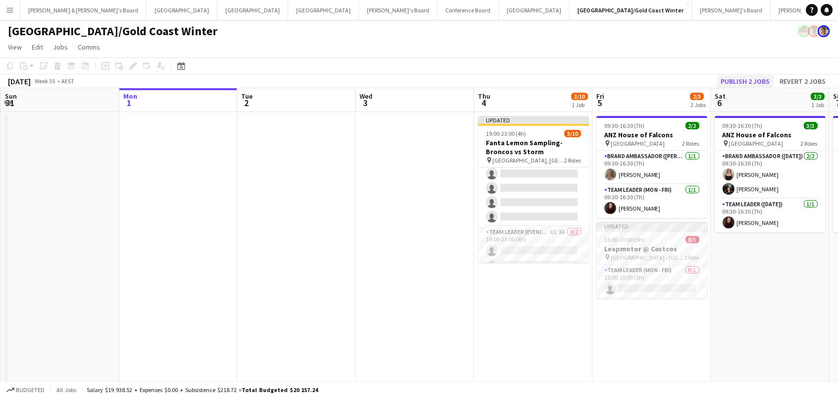
click at [747, 82] on button "Publish 2 jobs" at bounding box center [745, 81] width 57 height 13
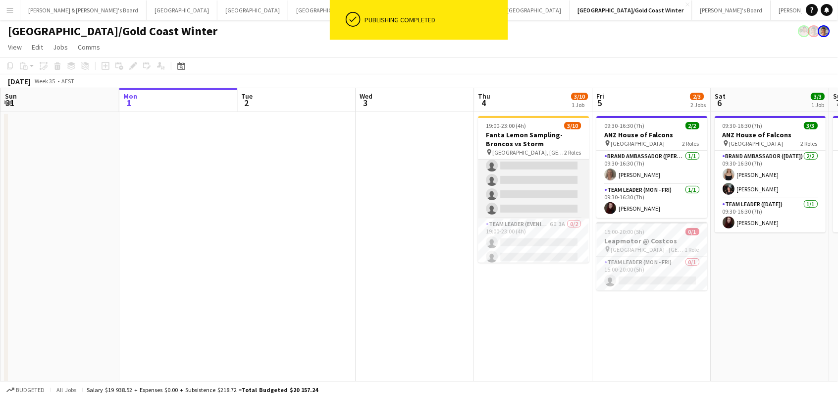
click at [521, 192] on app-card-role "Brand Ambassador (Evening) 3I 3/8 19:00-23:00 (4h) Leyre Ginard Raquel ter Haar…" at bounding box center [533, 149] width 111 height 137
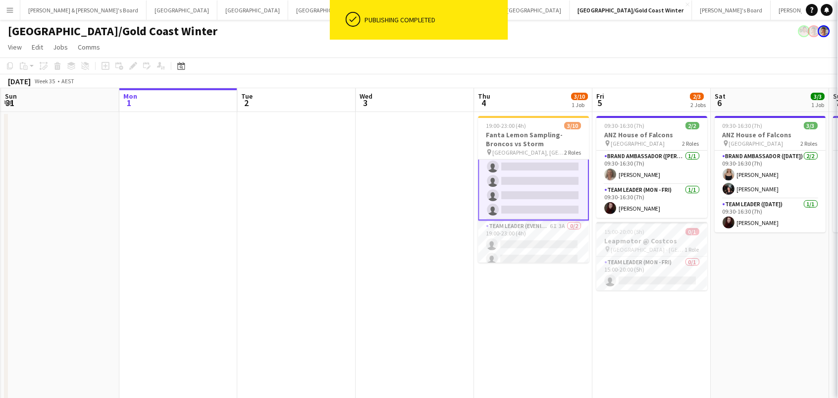
scroll to position [0, 235]
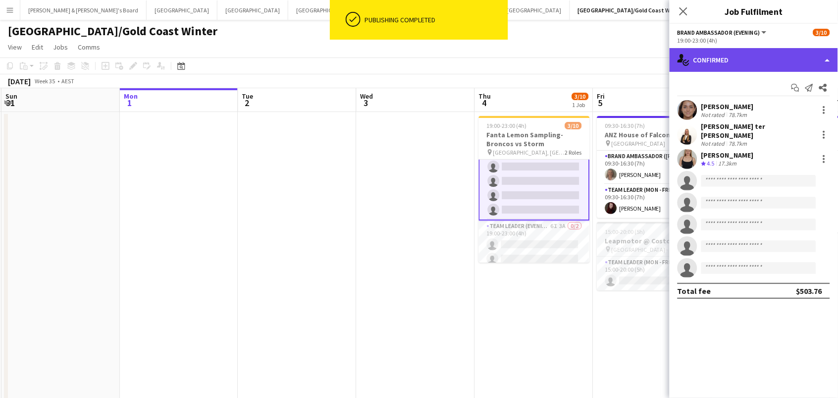
click at [731, 56] on div "single-neutral-actions-check-2 Confirmed" at bounding box center [754, 60] width 168 height 24
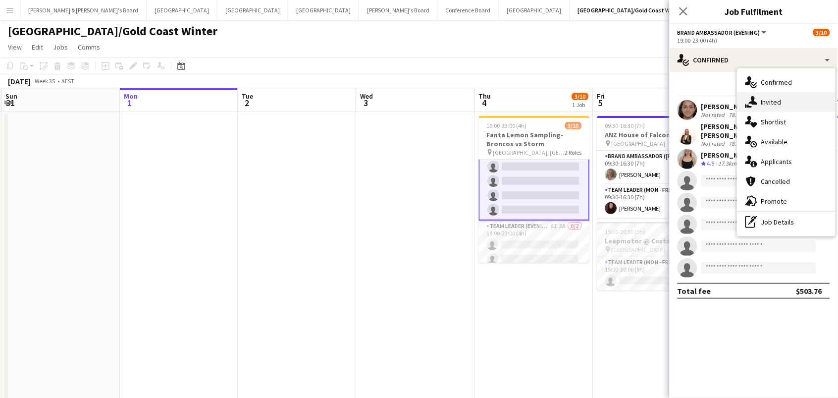
click at [779, 106] on div "single-neutral-actions-share-1 Invited" at bounding box center [787, 102] width 98 height 20
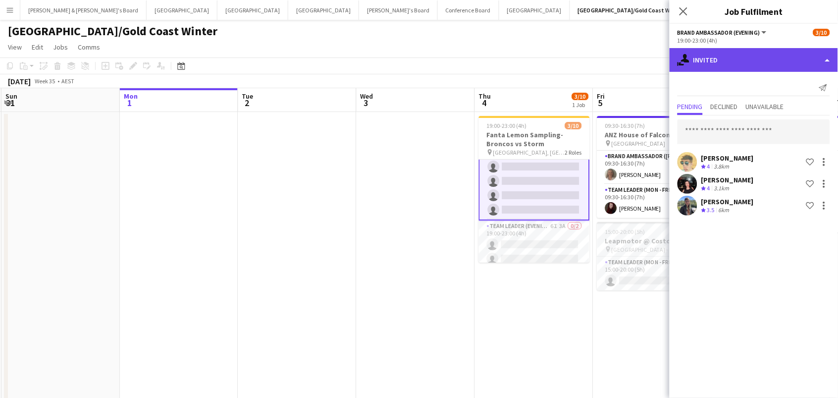
click at [744, 67] on div "single-neutral-actions-share-1 Invited" at bounding box center [754, 60] width 168 height 24
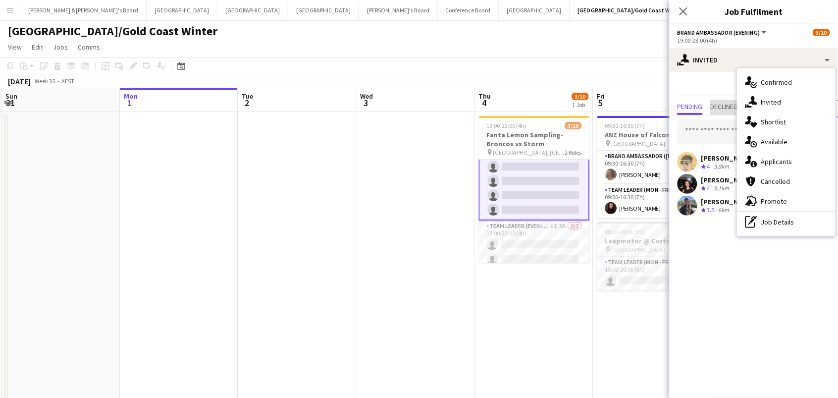
click at [723, 103] on span "Declined" at bounding box center [724, 106] width 27 height 7
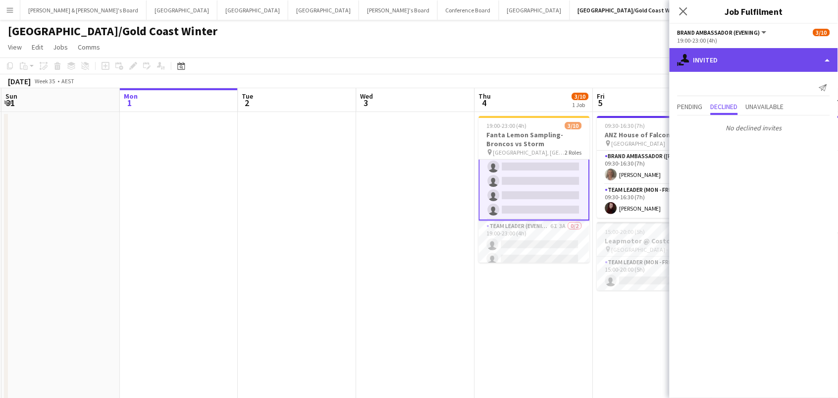
click at [704, 63] on div "single-neutral-actions-share-1 Invited" at bounding box center [754, 60] width 168 height 24
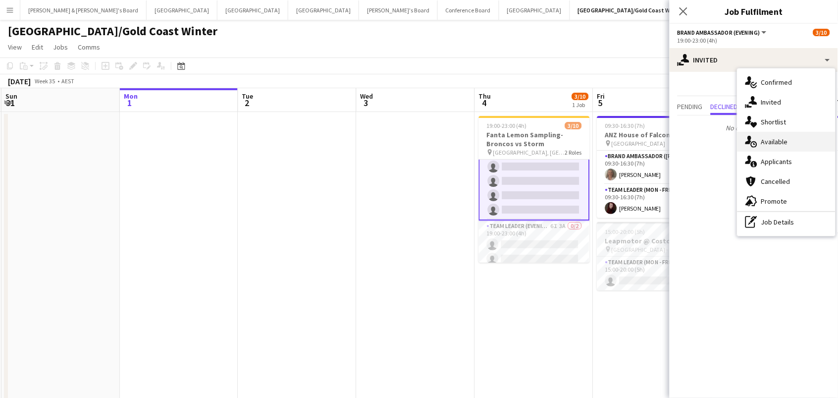
click at [757, 141] on icon "single-neutral-actions-upload" at bounding box center [751, 142] width 12 height 12
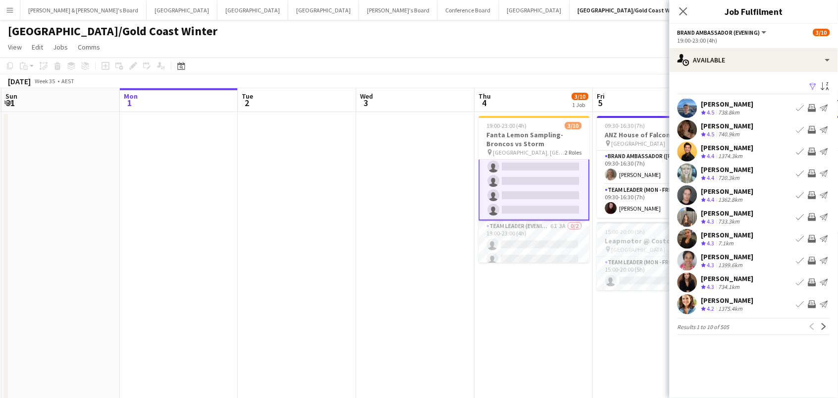
click at [813, 83] on app-icon "Filter" at bounding box center [813, 86] width 8 height 9
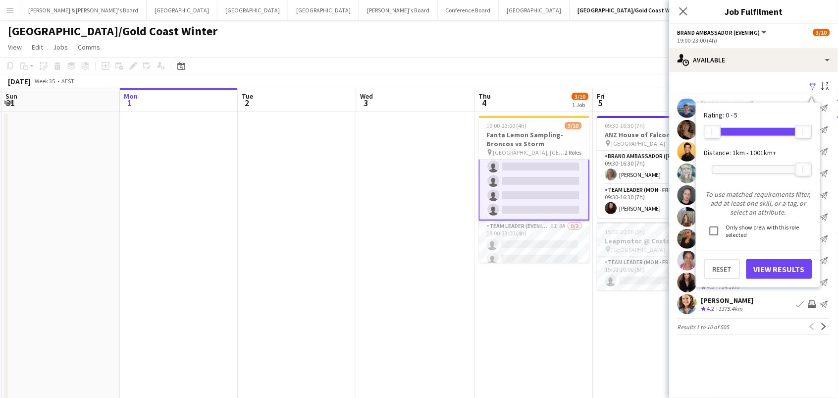
click at [737, 167] on div at bounding box center [758, 169] width 91 height 8
click at [780, 269] on button "View Results" at bounding box center [779, 269] width 66 height 20
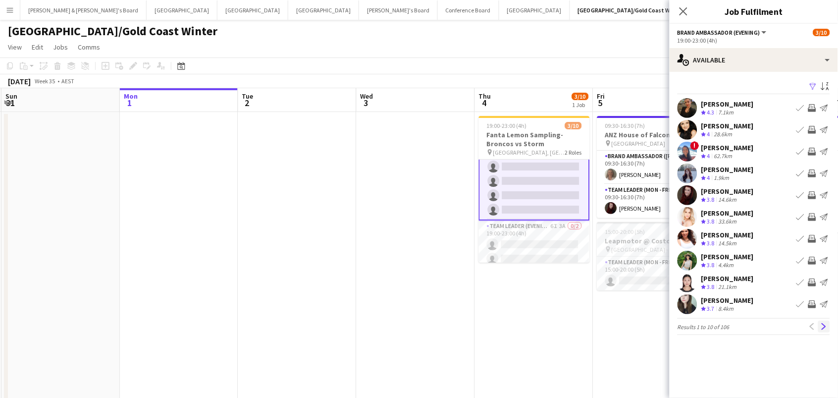
click at [822, 321] on button "Next" at bounding box center [824, 326] width 12 height 12
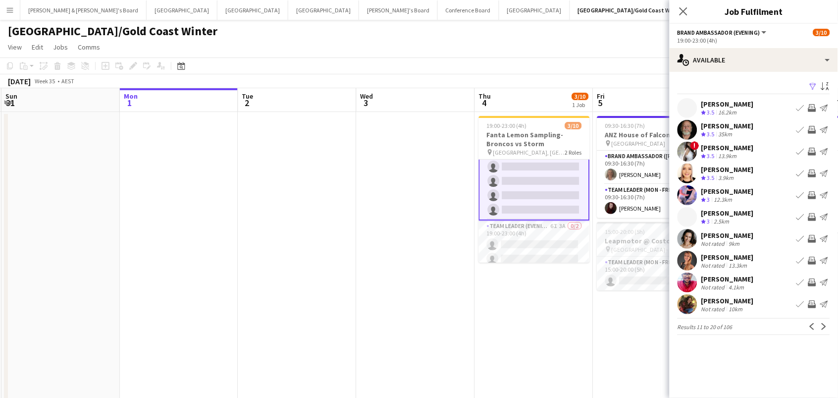
click at [812, 108] on app-icon "Invite crew" at bounding box center [812, 108] width 8 height 8
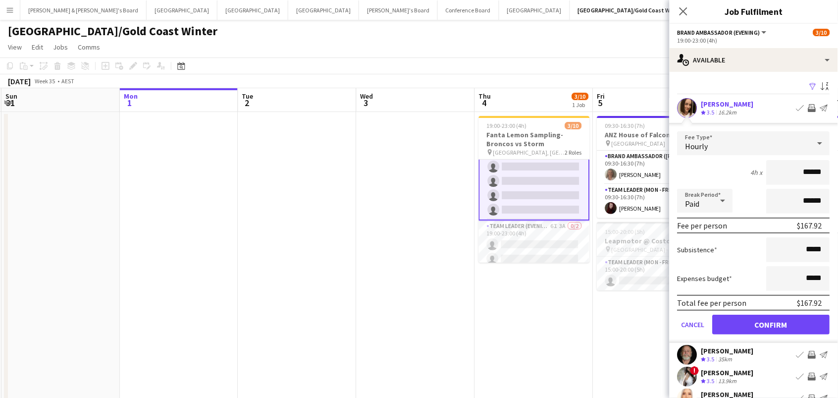
click at [772, 323] on button "Confirm" at bounding box center [771, 325] width 117 height 20
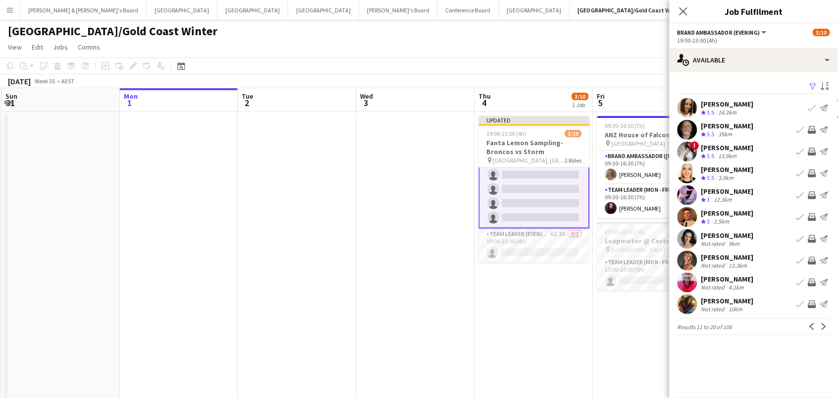
click at [814, 235] on app-icon "Invite crew" at bounding box center [812, 239] width 8 height 8
click at [824, 323] on app-icon "Next" at bounding box center [824, 326] width 7 height 7
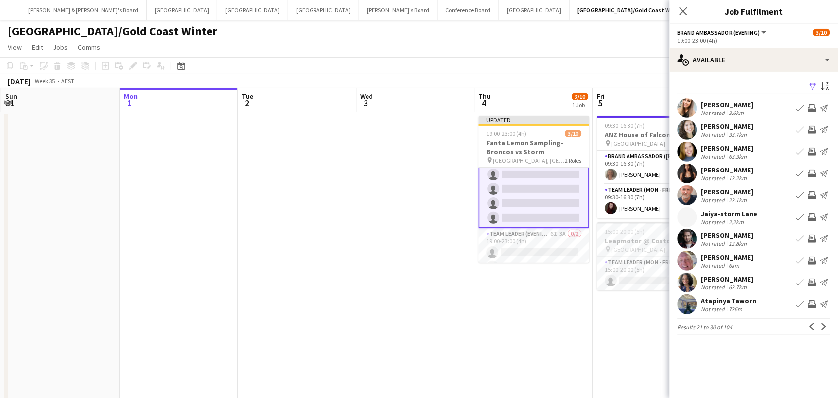
click at [814, 148] on app-icon "Invite crew" at bounding box center [812, 152] width 8 height 8
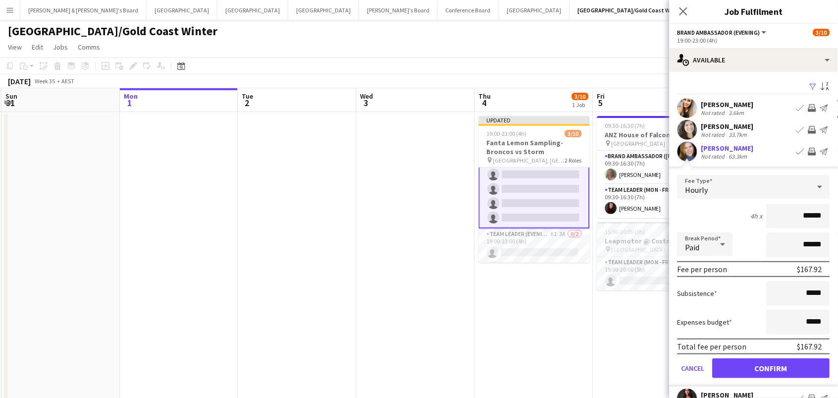
click at [756, 364] on button "Confirm" at bounding box center [771, 368] width 117 height 20
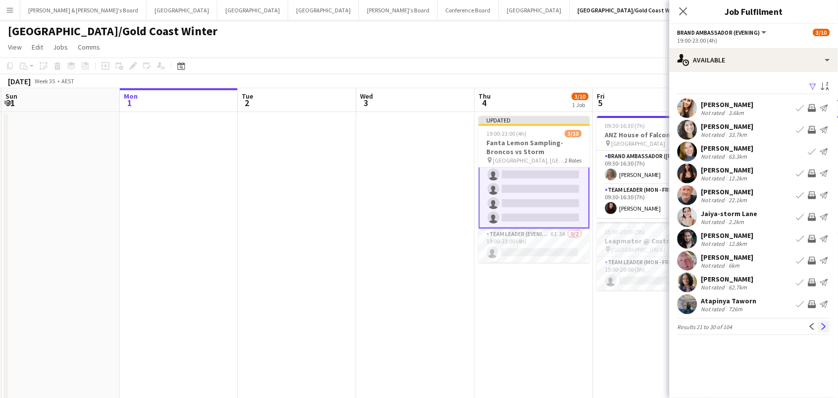
click at [825, 327] on app-icon "Next" at bounding box center [824, 326] width 7 height 7
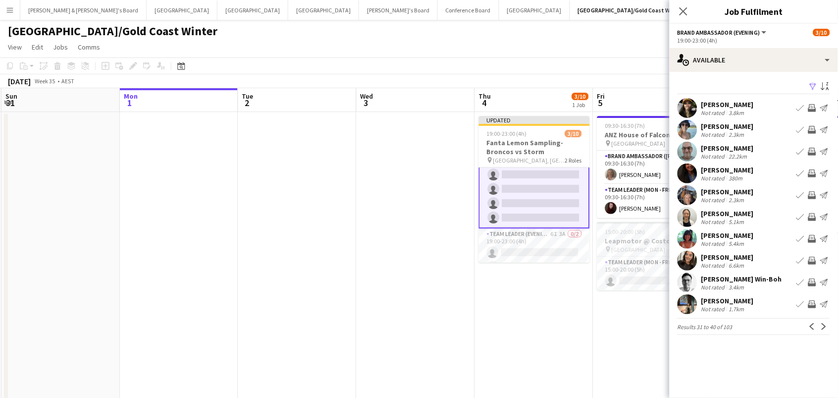
click at [814, 107] on app-icon "Invite crew" at bounding box center [812, 108] width 8 height 8
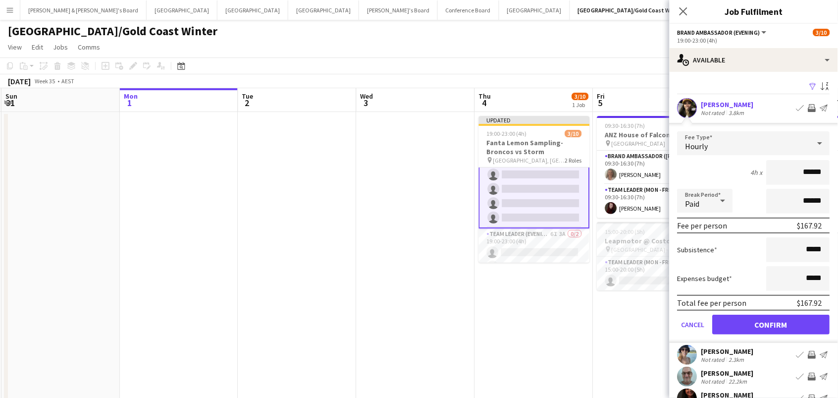
click at [772, 323] on button "Confirm" at bounding box center [771, 325] width 117 height 20
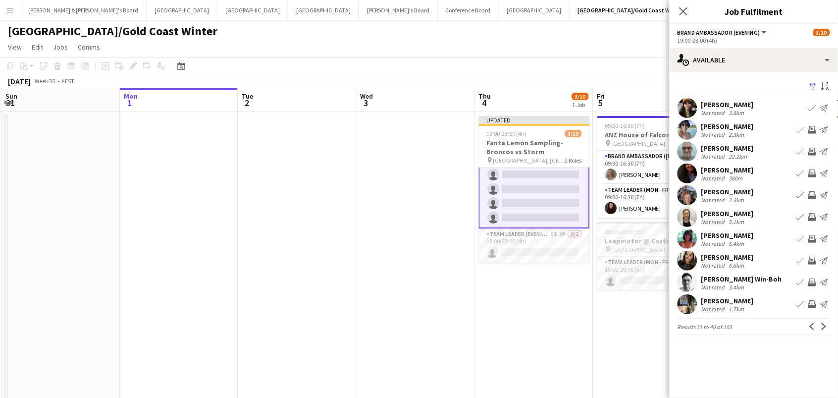
click at [813, 282] on app-icon "Invite crew" at bounding box center [812, 282] width 8 height 8
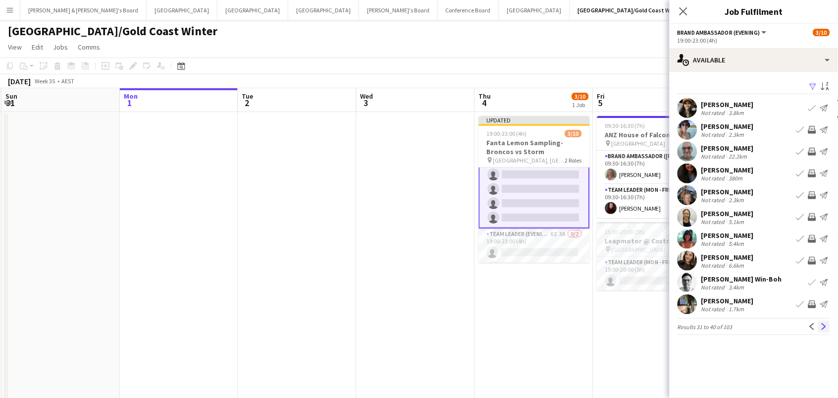
click at [826, 328] on app-icon "Next" at bounding box center [824, 326] width 7 height 7
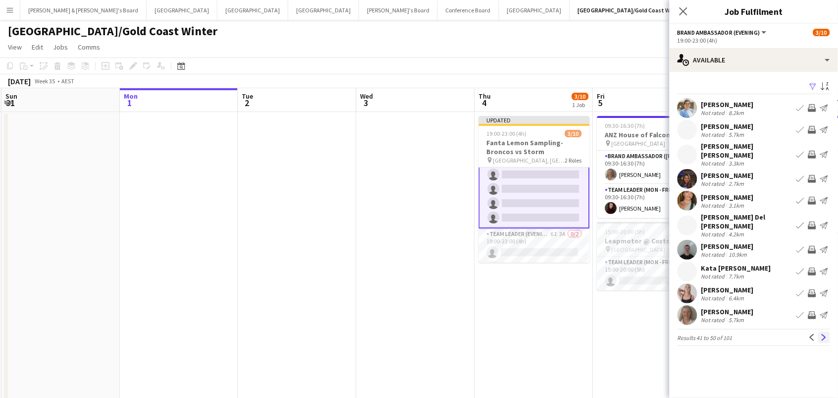
click at [825, 334] on app-icon "Next" at bounding box center [824, 337] width 7 height 7
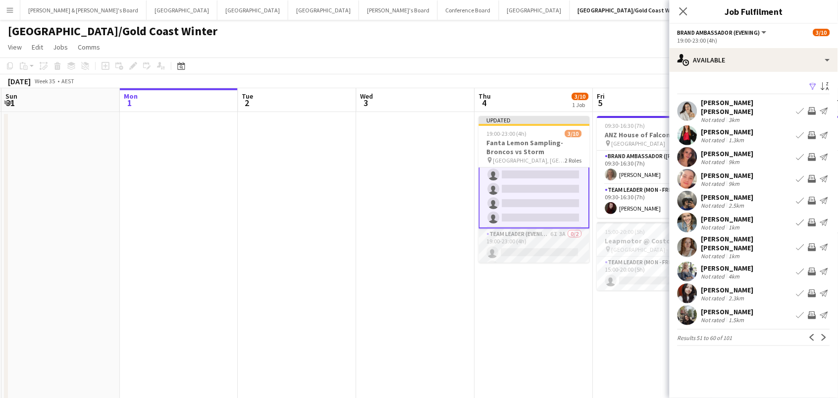
click at [513, 237] on app-card-role "Team Leader (Evening) 6I 3A 0/2 19:00-23:00 (4h) single-neutral-actions single-…" at bounding box center [534, 252] width 111 height 48
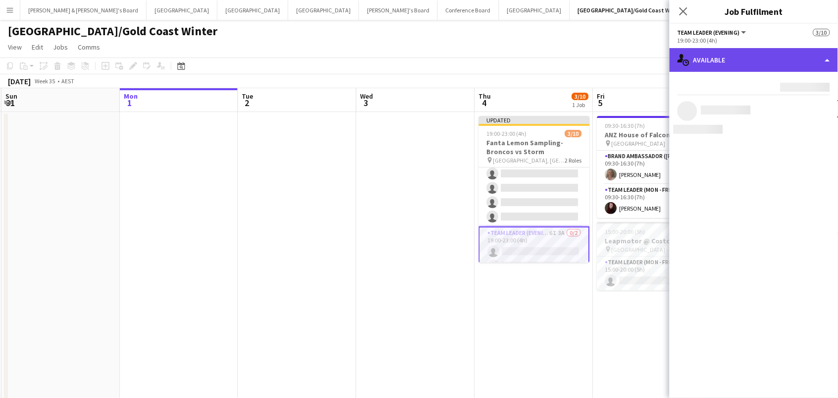
click at [776, 60] on div "single-neutral-actions-upload Available" at bounding box center [754, 60] width 168 height 24
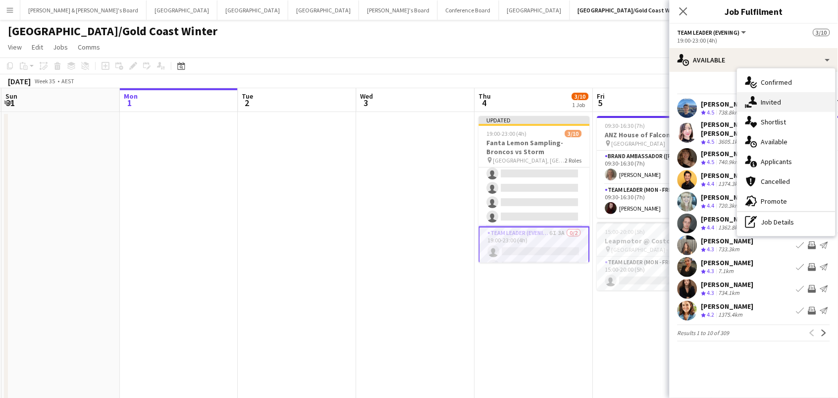
click at [785, 101] on div "single-neutral-actions-share-1 Invited" at bounding box center [787, 102] width 98 height 20
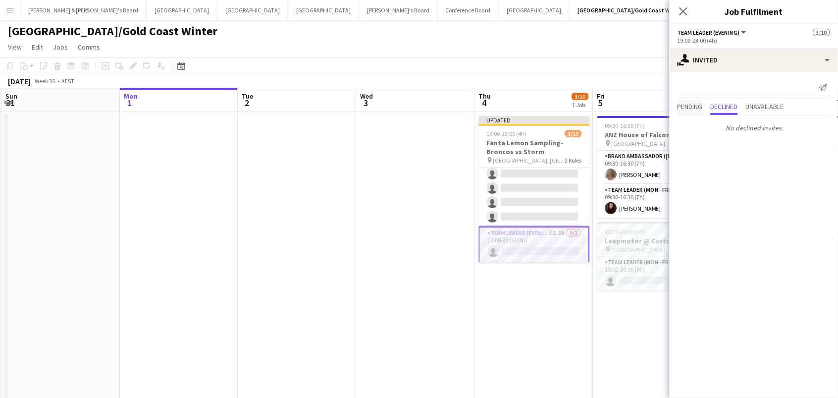
click at [689, 103] on span "Pending" at bounding box center [690, 106] width 25 height 7
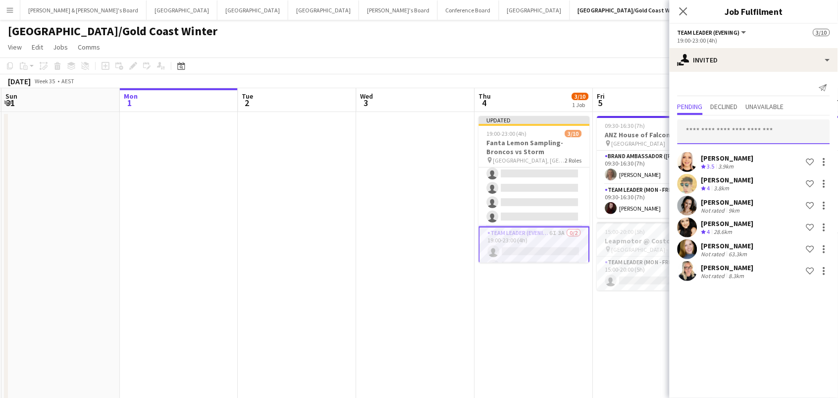
click at [699, 126] on input "text" at bounding box center [754, 131] width 153 height 25
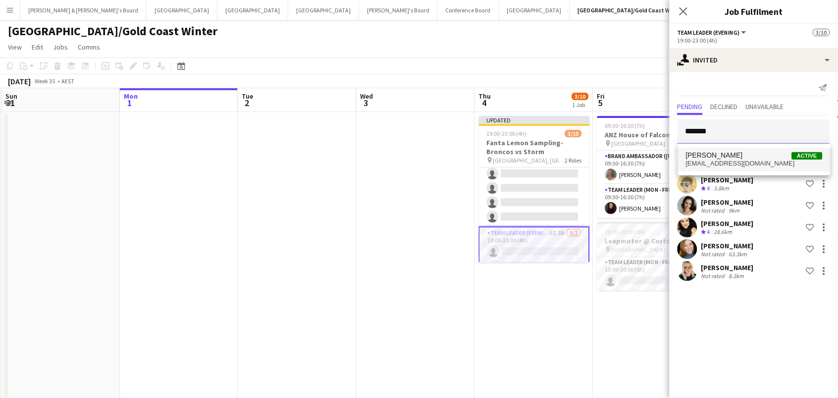
type input "*******"
click at [721, 156] on span "Jag Wei Active" at bounding box center [754, 155] width 137 height 8
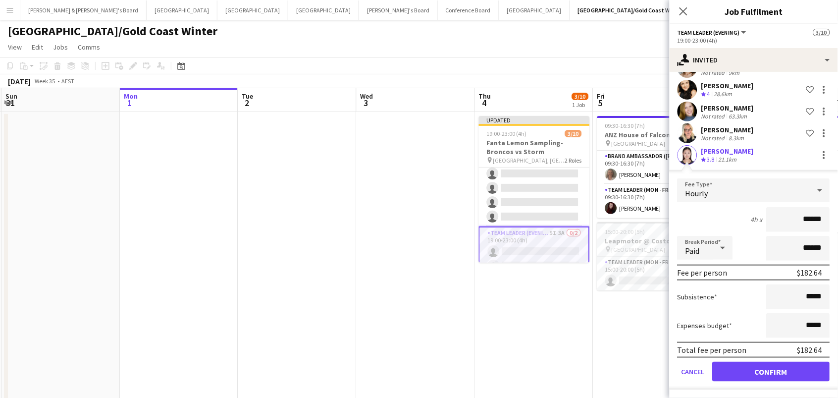
scroll to position [137, 0]
click at [735, 371] on button "Confirm" at bounding box center [771, 372] width 117 height 20
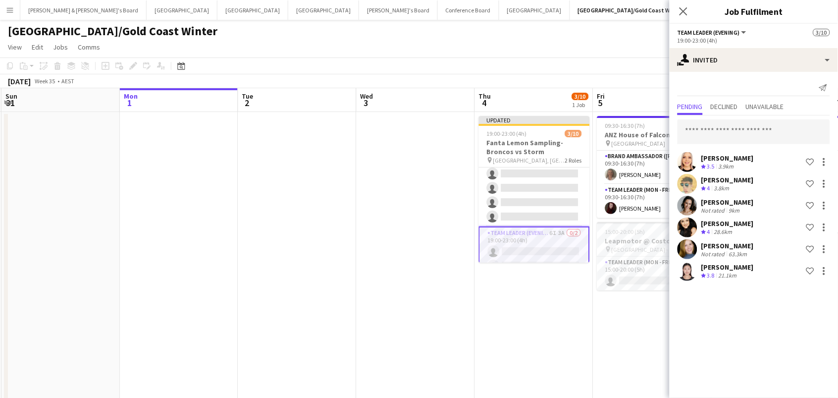
scroll to position [0, 0]
click at [581, 331] on app-date-cell "Updated 19:00-23:00 (4h) 3/10 Fanta Lemon Sampling-Broncos vs Storm pin Suncorp…" at bounding box center [534, 298] width 118 height 373
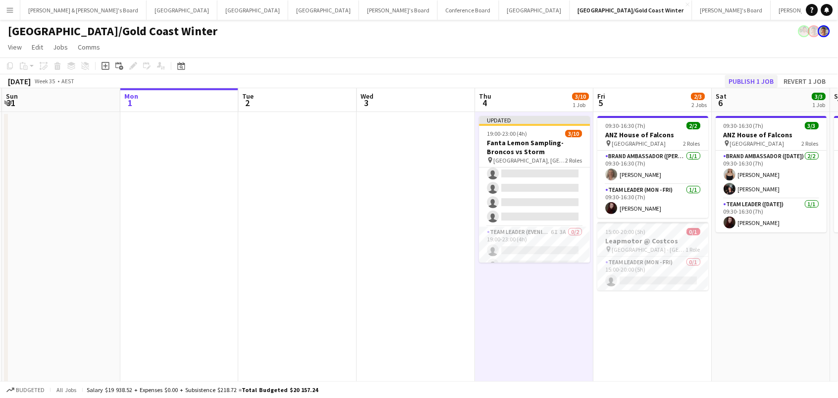
click at [740, 79] on button "Publish 1 job" at bounding box center [751, 81] width 53 height 13
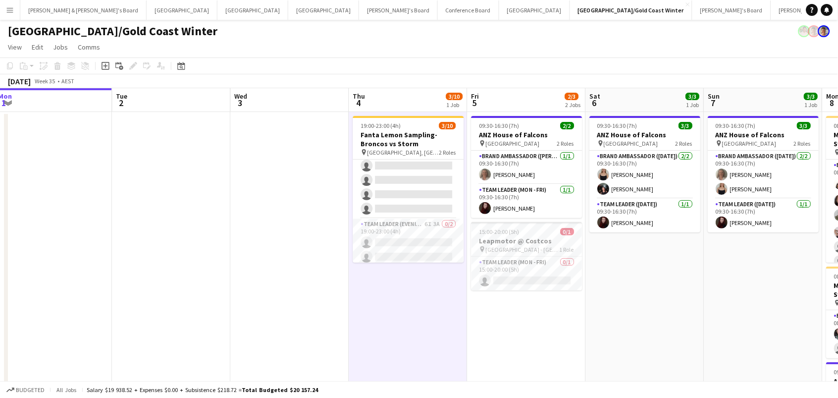
scroll to position [0, 361]
click at [513, 265] on app-card-role "Team Leader (Mon - Fri) 0/1 15:00-20:00 (5h) single-neutral-actions" at bounding box center [527, 274] width 111 height 34
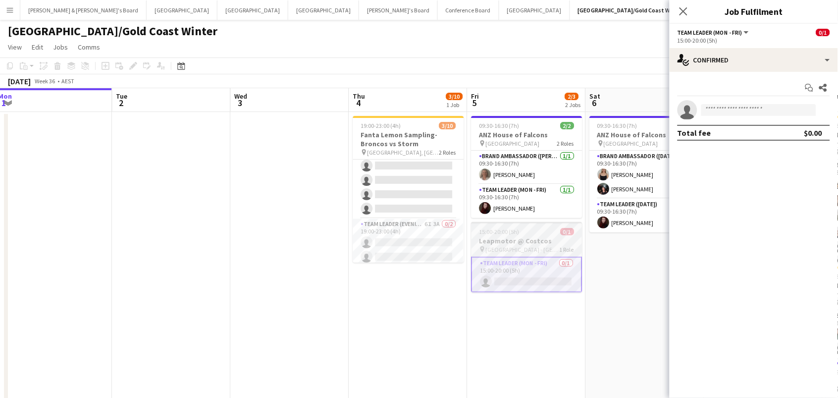
click at [499, 241] on h3 "Leapmotor @ Costcos" at bounding box center [527, 240] width 111 height 9
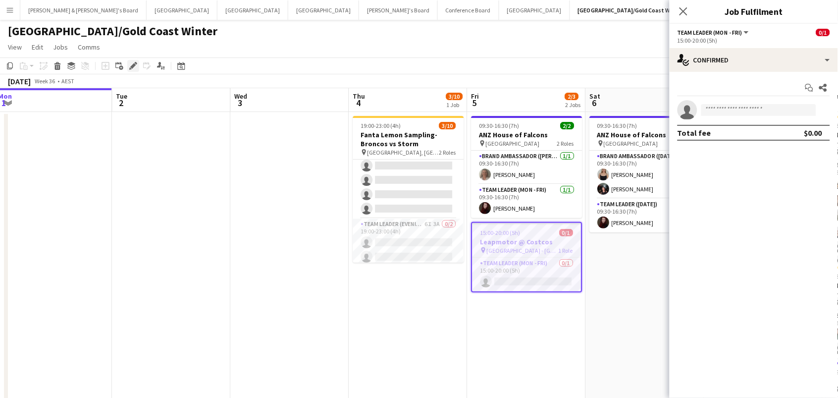
click at [132, 63] on icon "Edit" at bounding box center [133, 66] width 8 height 8
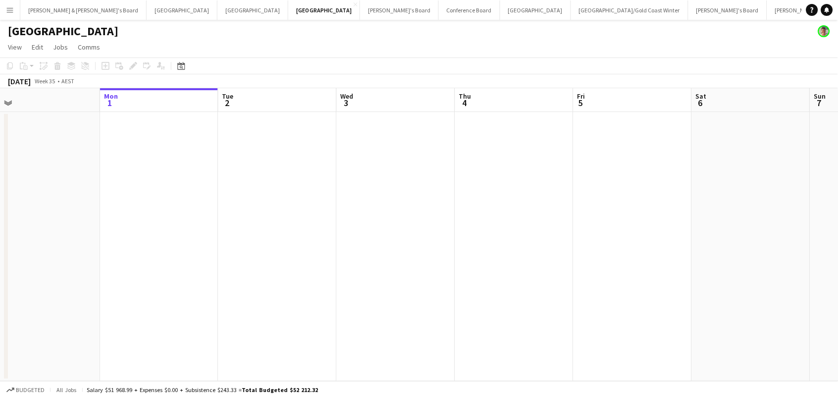
scroll to position [0, 280]
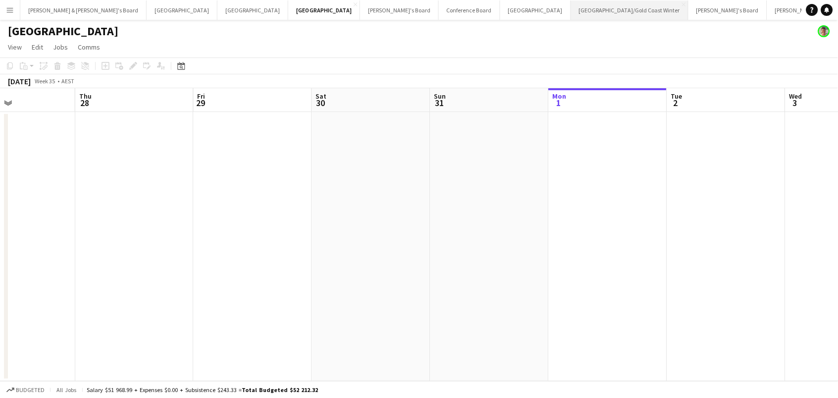
click at [571, 12] on button "[GEOGRAPHIC_DATA]/[GEOGRAPHIC_DATA] Winter Close" at bounding box center [629, 9] width 117 height 19
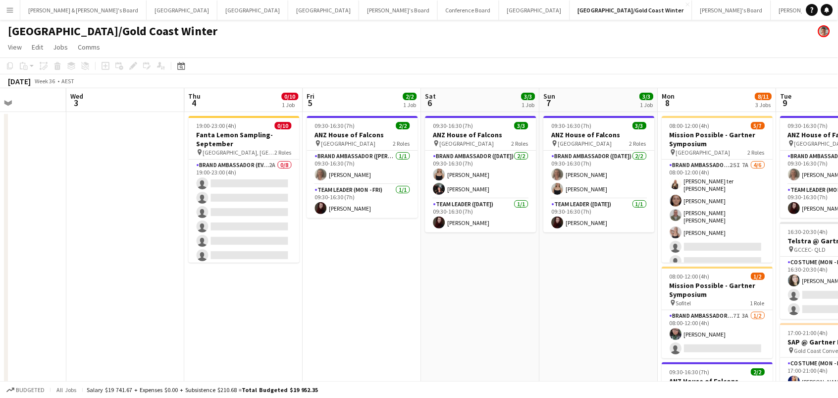
scroll to position [0, 291]
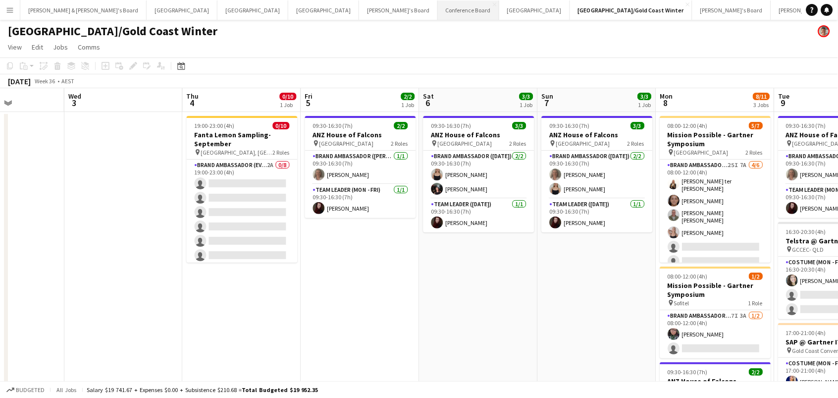
click at [438, 3] on button "Conference Board Close" at bounding box center [468, 9] width 61 height 19
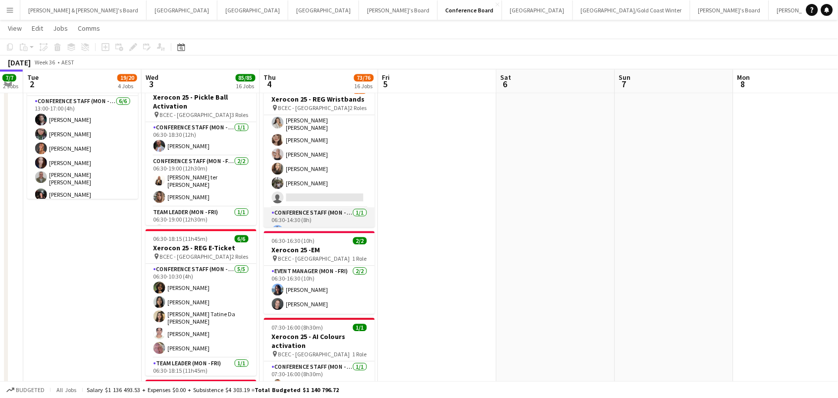
scroll to position [46, 0]
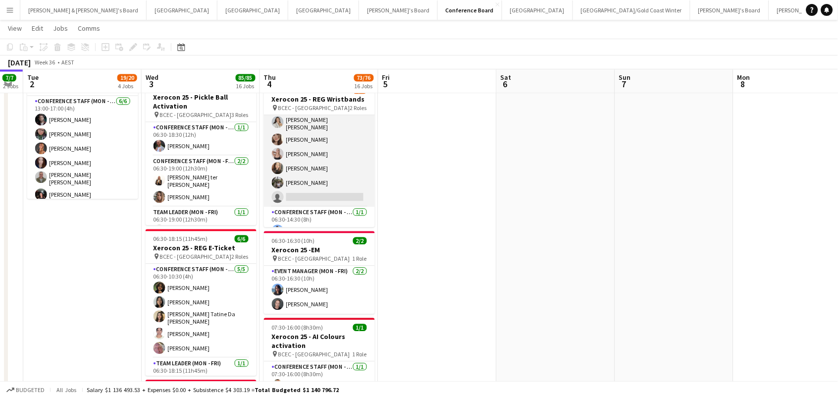
click at [296, 150] on app-card-role "Conference Staff (Mon - Fri) 47I 1A [DATE] 06:30-10:30 (4h) [PERSON_NAME] [PERS…" at bounding box center [319, 137] width 111 height 137
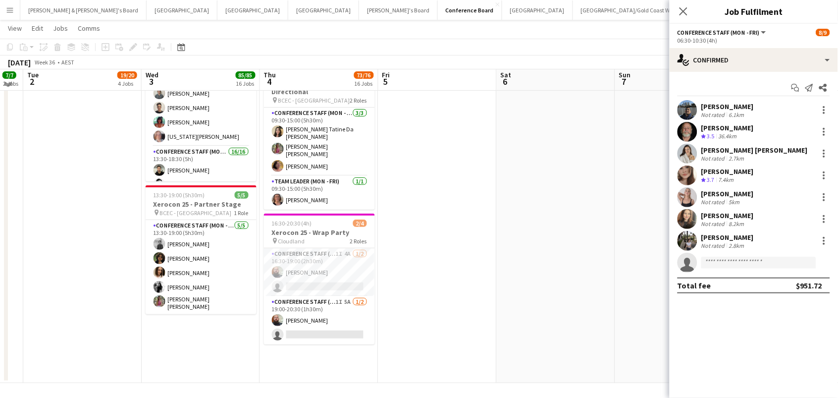
scroll to position [1769, 0]
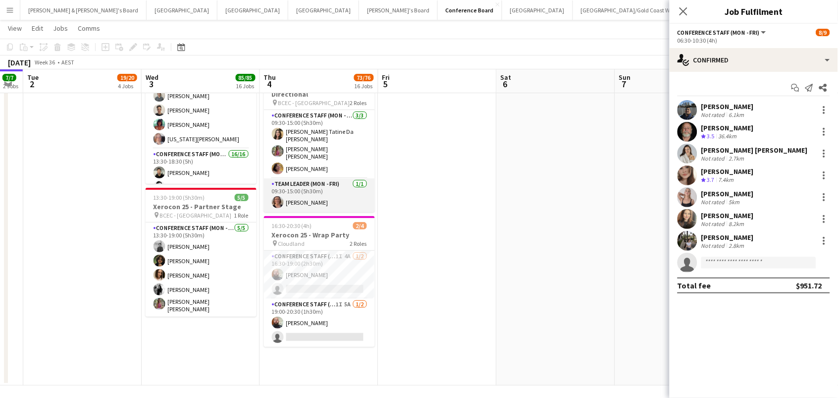
click at [324, 182] on app-card-role "Team Leader (Mon - Fri) 1/1 09:30-15:00 (5h30m) Lisa Russell" at bounding box center [319, 195] width 111 height 34
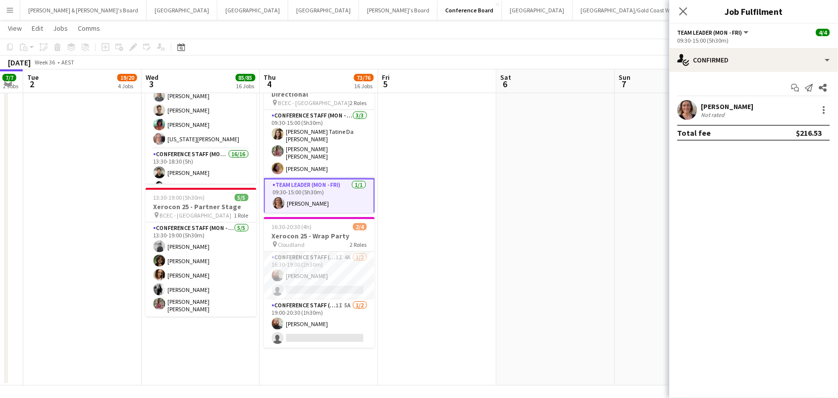
scroll to position [55, 0]
click at [708, 111] on div "Not rated" at bounding box center [714, 114] width 26 height 7
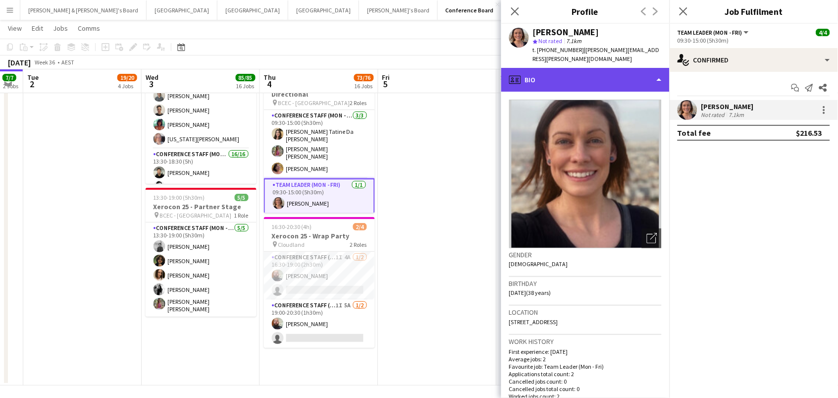
click at [563, 74] on div "profile Bio" at bounding box center [585, 80] width 168 height 24
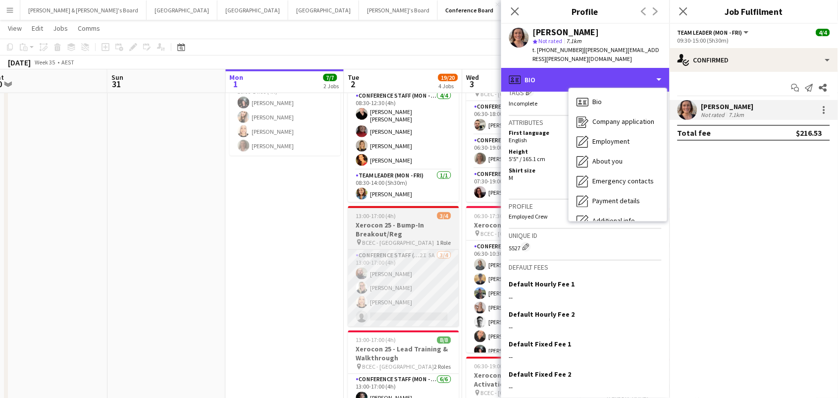
scroll to position [237, 0]
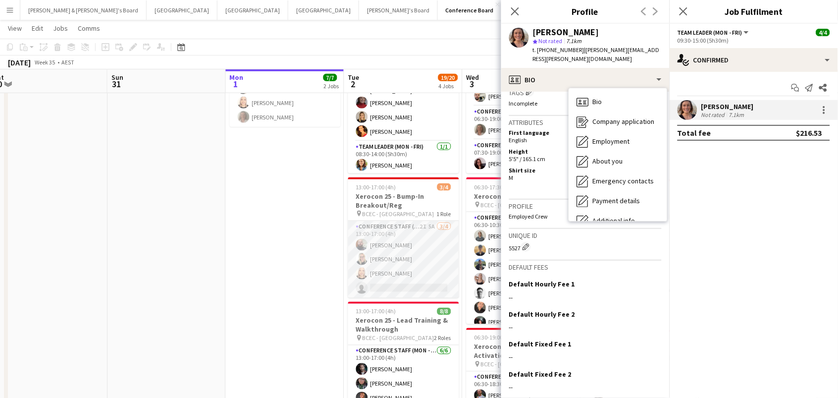
click at [407, 271] on app-card-role "Conference Staff (Mon - Fri) 2I 5A 3/4 13:00-17:00 (4h) Ricky Chaplin Maddie Re…" at bounding box center [403, 259] width 111 height 77
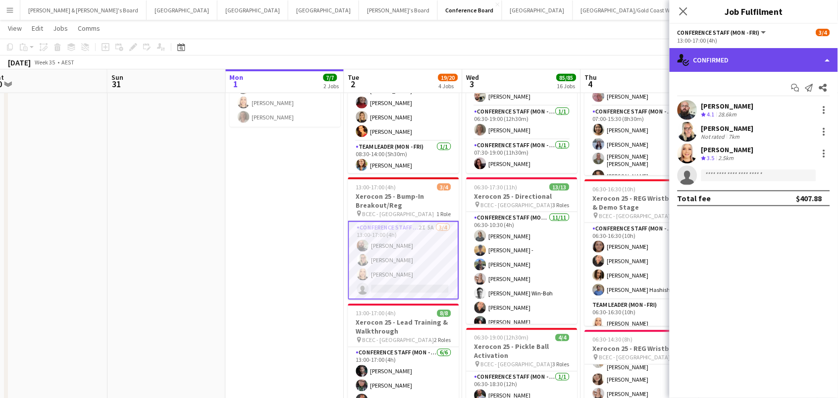
click at [758, 67] on div "single-neutral-actions-check-2 Confirmed" at bounding box center [754, 60] width 168 height 24
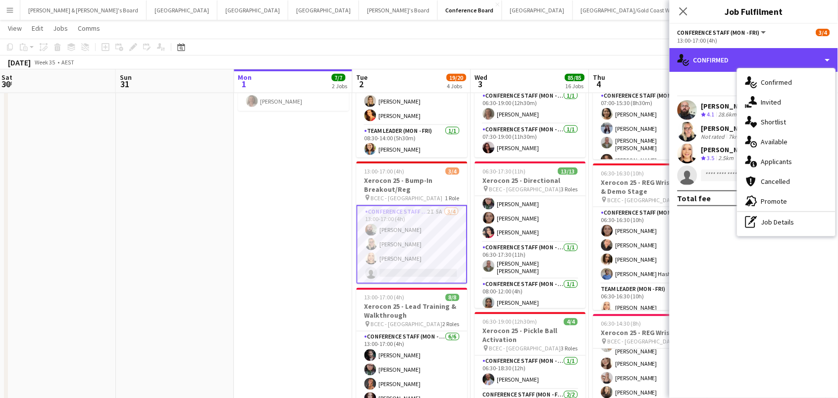
scroll to position [0, 0]
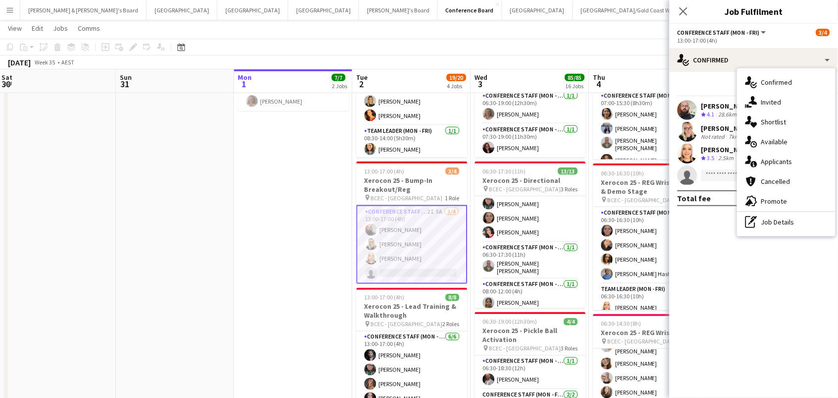
click at [416, 230] on app-card-role "Conference Staff (Mon - Fri) 2I 5A 3/4 13:00-17:00 (4h) Ricky Chaplin Maddie Re…" at bounding box center [412, 244] width 111 height 79
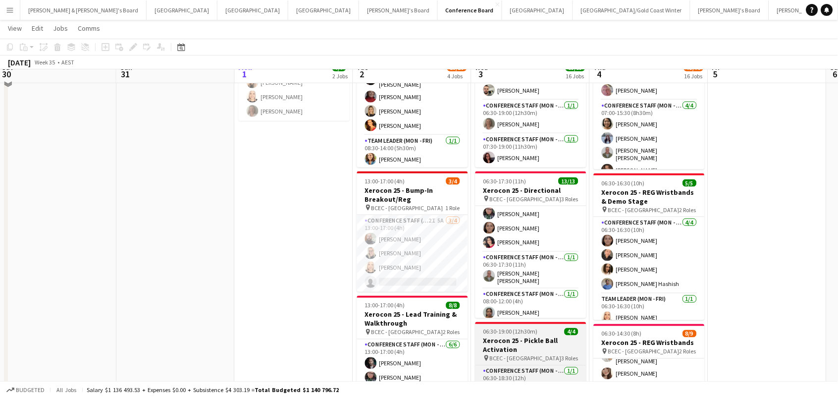
scroll to position [232, 0]
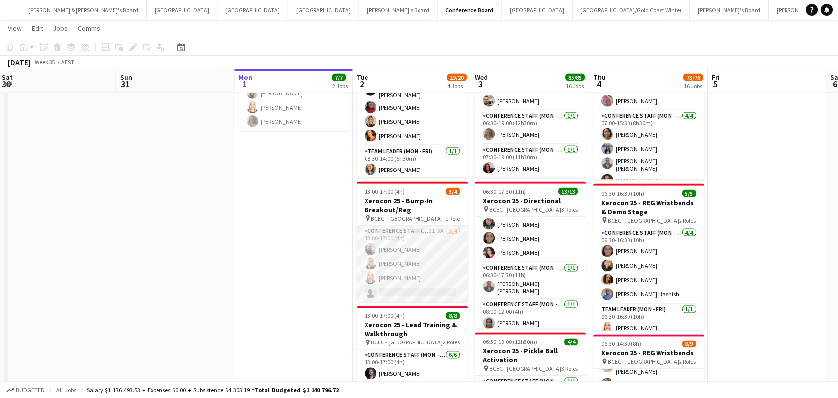
click at [457, 262] on app-card-role "Conference Staff (Mon - Fri) 2I 5A 3/4 13:00-17:00 (4h) Ricky Chaplin Maddie Re…" at bounding box center [412, 263] width 111 height 77
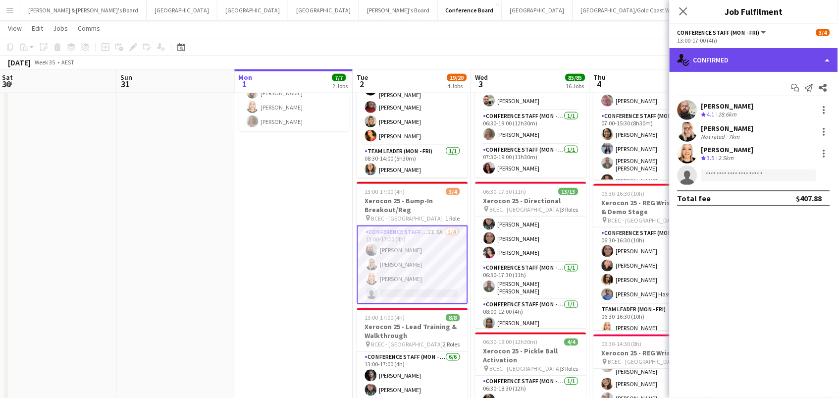
click at [773, 66] on div "single-neutral-actions-check-2 Confirmed" at bounding box center [754, 60] width 168 height 24
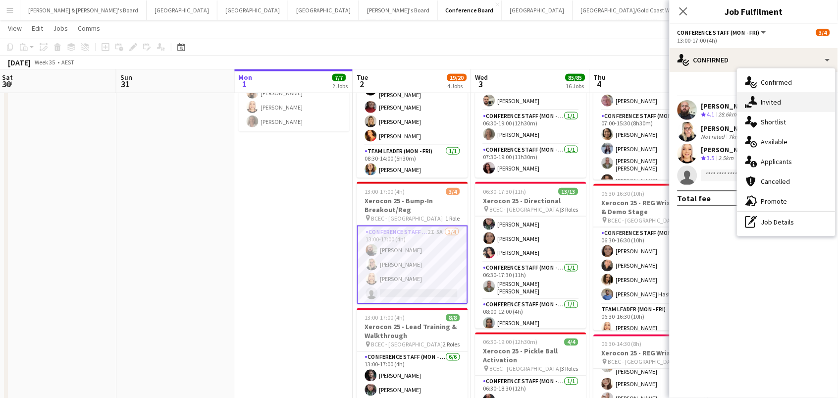
click at [768, 106] on div "single-neutral-actions-share-1 Invited" at bounding box center [787, 102] width 98 height 20
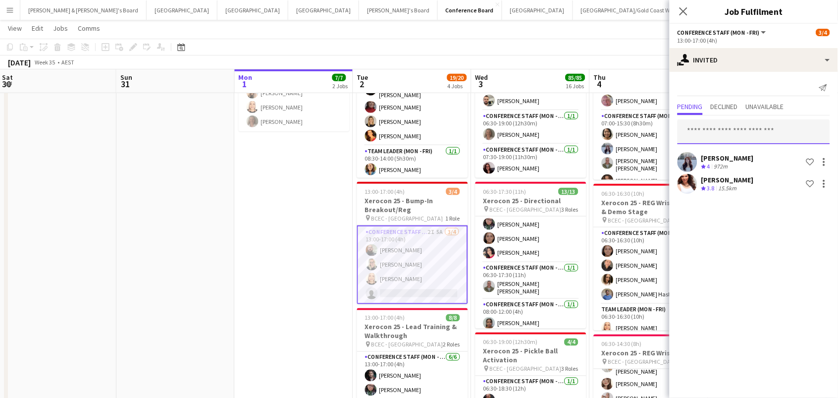
click at [705, 133] on input "text" at bounding box center [754, 131] width 153 height 25
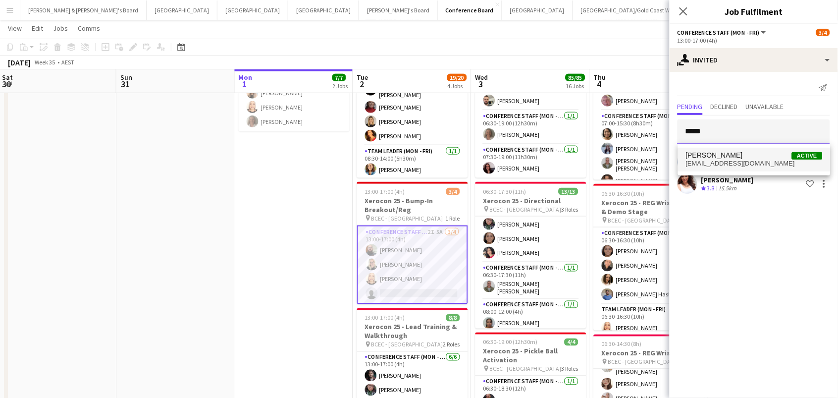
type input "*****"
click at [700, 164] on span "laallen90@hotmail.com" at bounding box center [754, 163] width 137 height 8
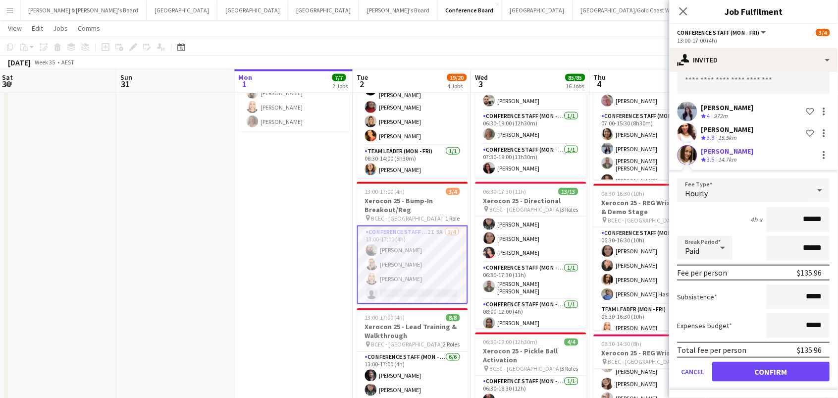
click at [752, 371] on button "Confirm" at bounding box center [771, 372] width 117 height 20
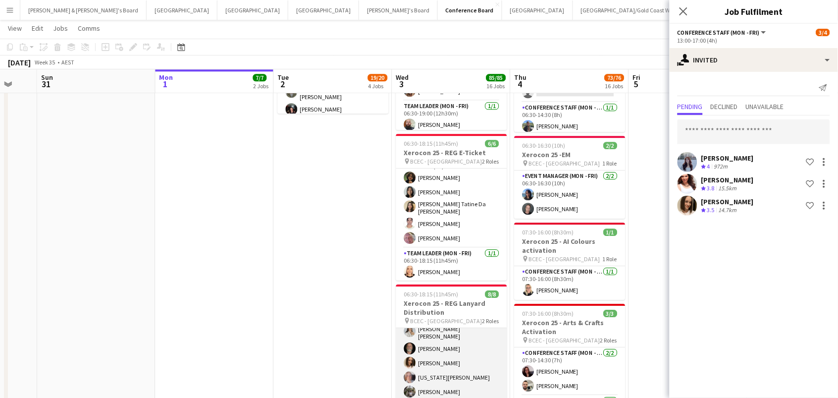
scroll to position [14, 0]
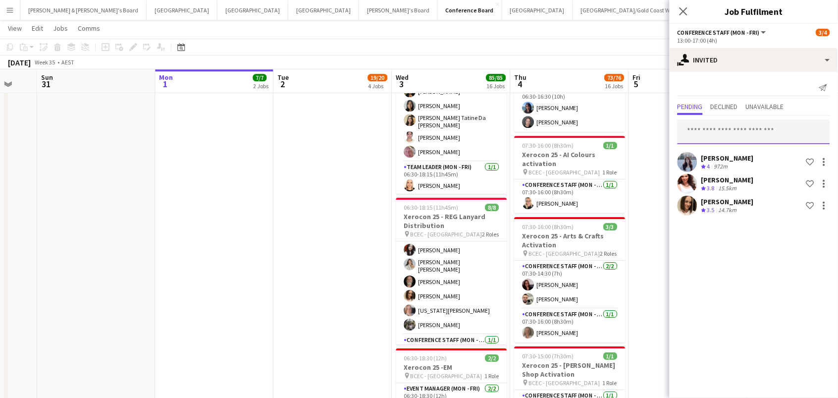
click at [708, 127] on input "text" at bounding box center [754, 131] width 153 height 25
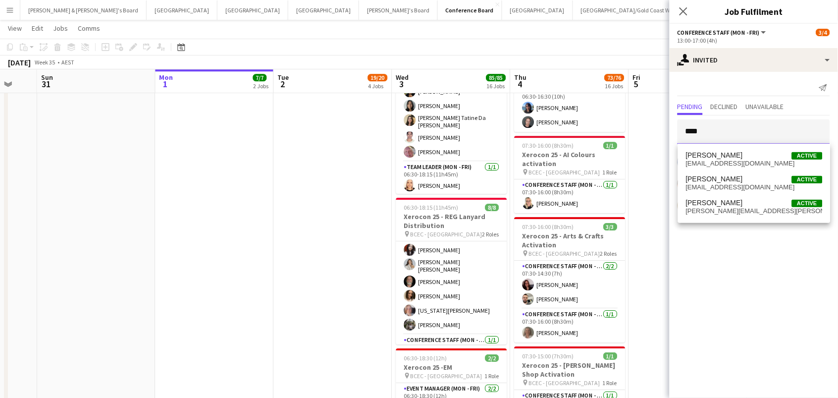
type input "****"
click at [719, 157] on span "[PERSON_NAME]" at bounding box center [714, 155] width 57 height 8
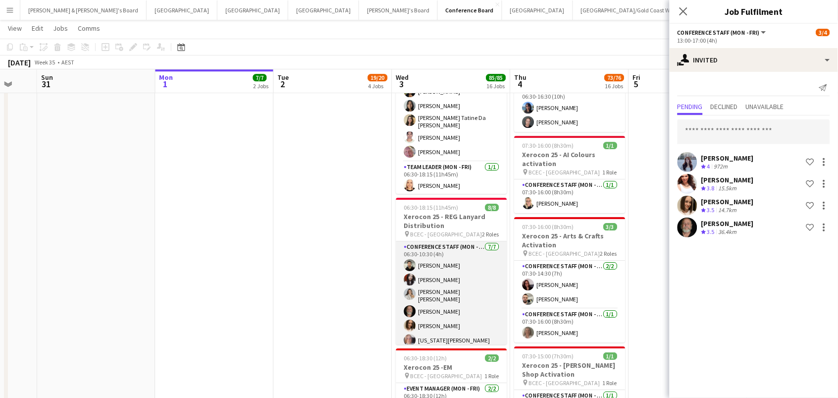
click at [420, 287] on app-card-role "Conference Staff (Mon - Fri) 7/7 06:30-10:30 (4h) Aashish Chaudhary Melany Fari…" at bounding box center [451, 302] width 111 height 123
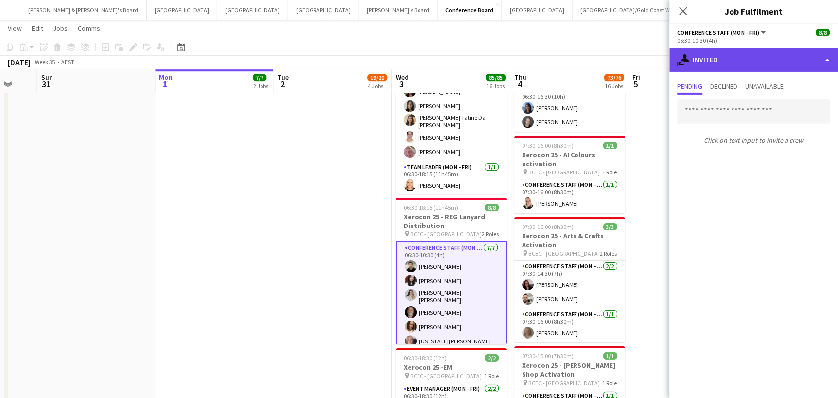
click at [736, 55] on div "single-neutral-actions-share-1 Invited" at bounding box center [754, 60] width 168 height 24
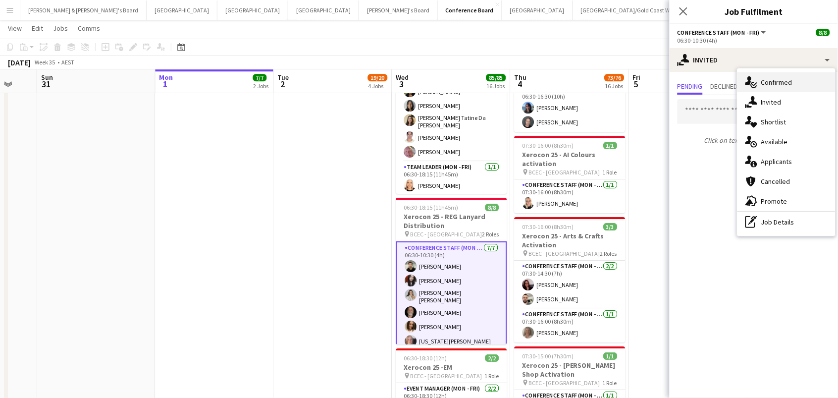
click at [770, 77] on div "single-neutral-actions-check-2 Confirmed" at bounding box center [787, 82] width 98 height 20
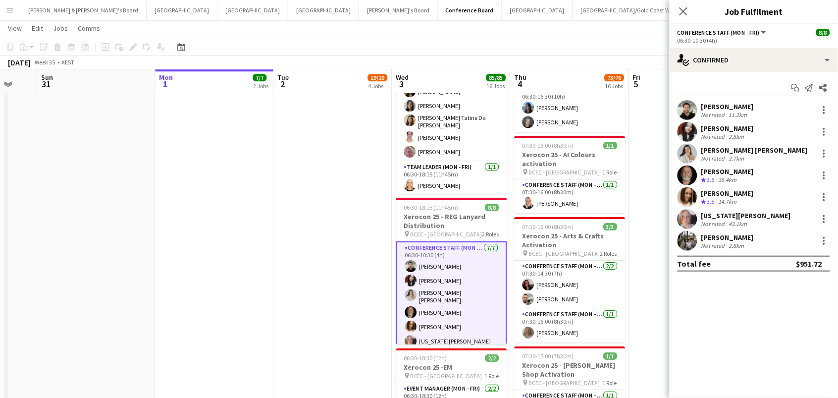
click at [731, 122] on div "Melany Farias Not rated 2.5km" at bounding box center [754, 132] width 168 height 20
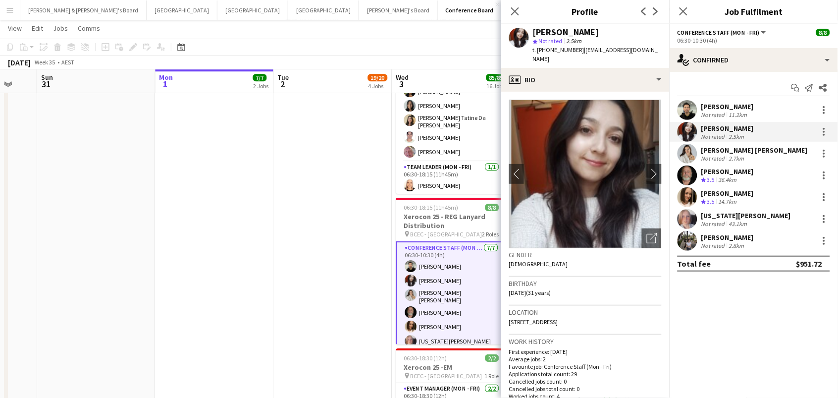
click at [727, 111] on div "11.2km" at bounding box center [738, 114] width 22 height 7
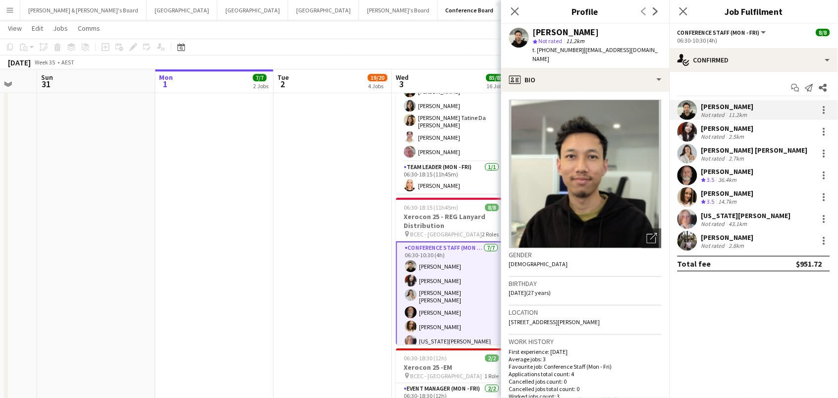
click at [725, 152] on div "Reti Maria Mark" at bounding box center [754, 150] width 106 height 9
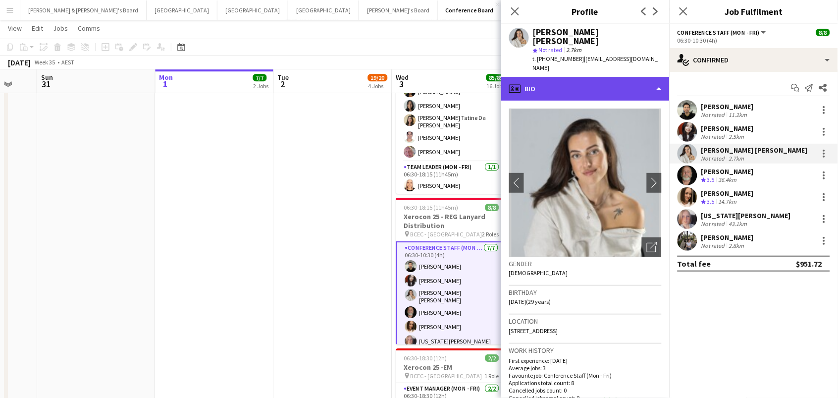
click at [635, 77] on div "profile Bio" at bounding box center [585, 89] width 168 height 24
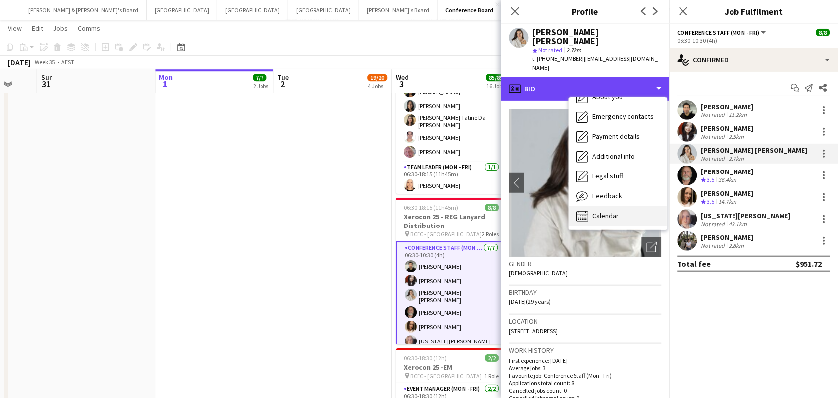
scroll to position [73, 0]
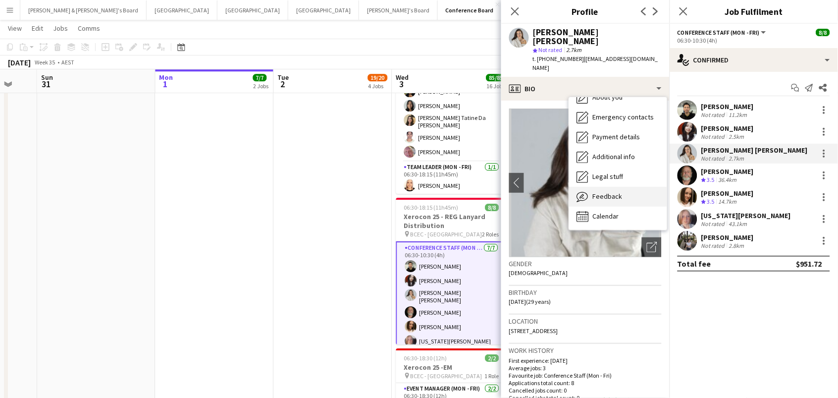
click at [626, 187] on div "Feedback Feedback" at bounding box center [618, 197] width 98 height 20
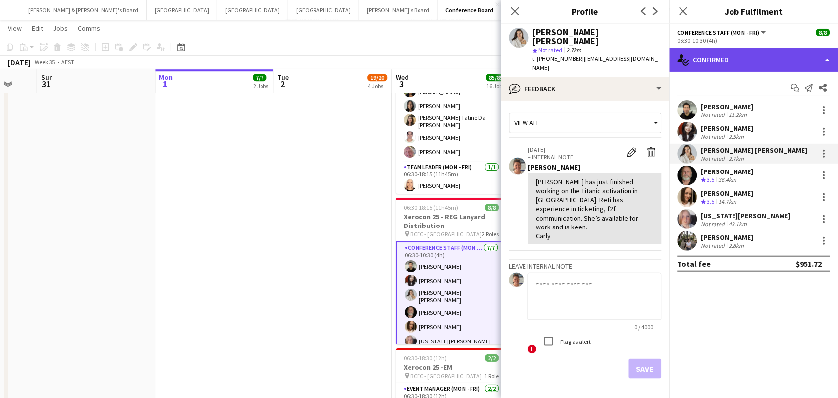
click at [728, 68] on div "single-neutral-actions-check-2 Confirmed" at bounding box center [754, 60] width 168 height 24
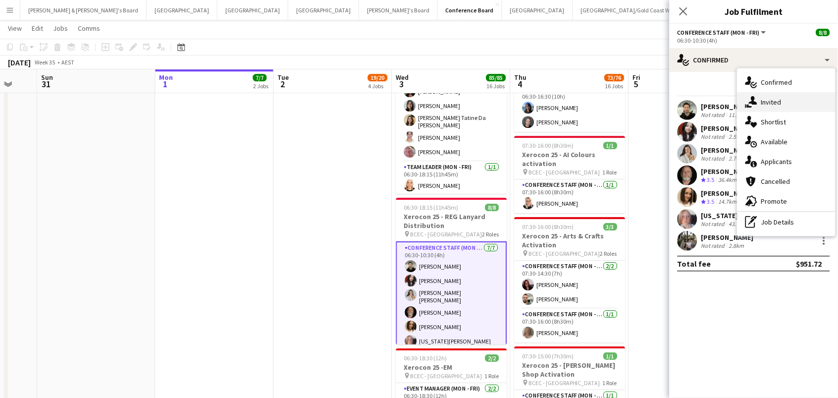
click at [767, 106] on div "single-neutral-actions-share-1 Invited" at bounding box center [787, 102] width 98 height 20
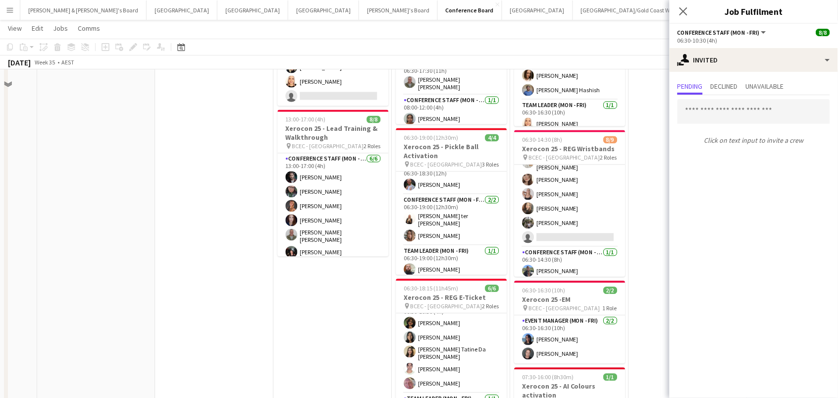
scroll to position [325, 0]
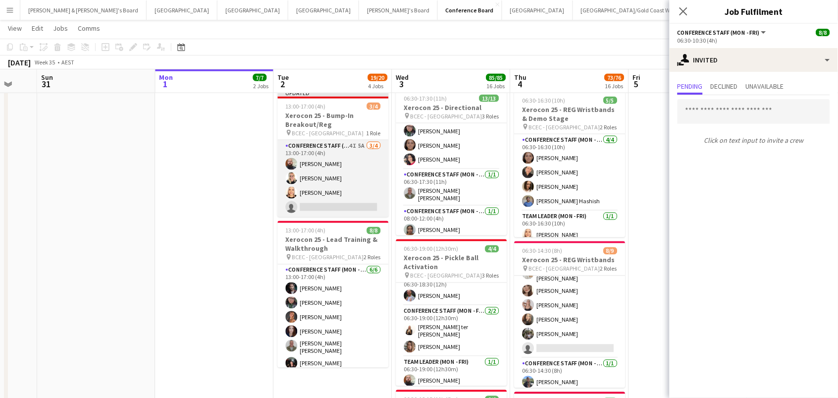
click at [344, 188] on app-card-role "Conference Staff (Mon - Fri) 4I 5A 3/4 13:00-17:00 (4h) Ricky Chaplin Maddie Re…" at bounding box center [333, 178] width 111 height 77
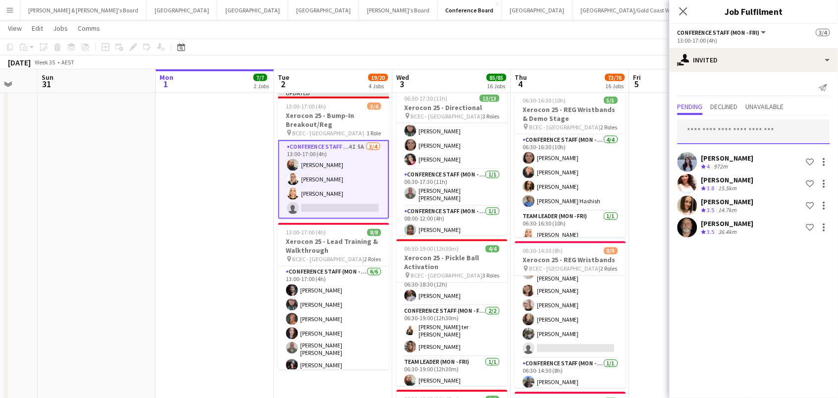
click at [713, 130] on input "text" at bounding box center [754, 131] width 153 height 25
type input "*"
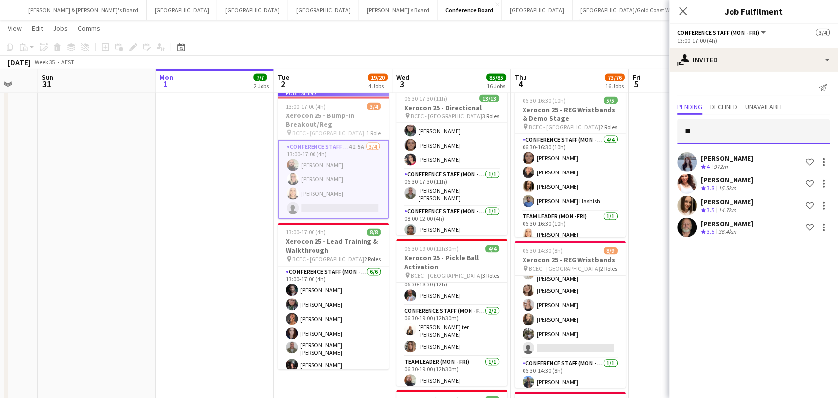
type input "***"
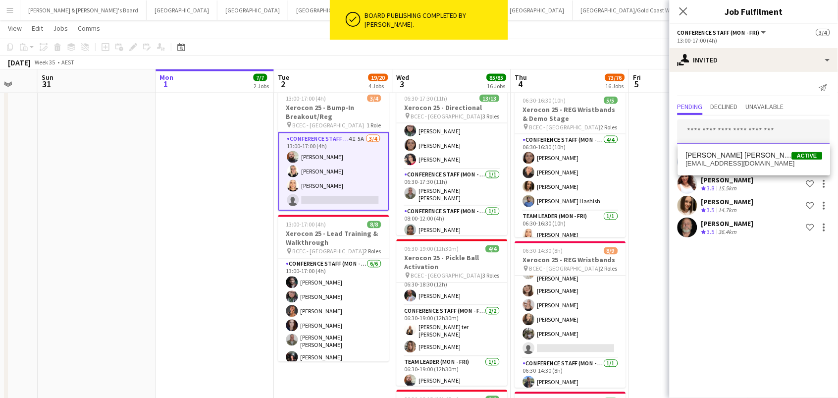
click at [697, 133] on input "text" at bounding box center [754, 131] width 153 height 25
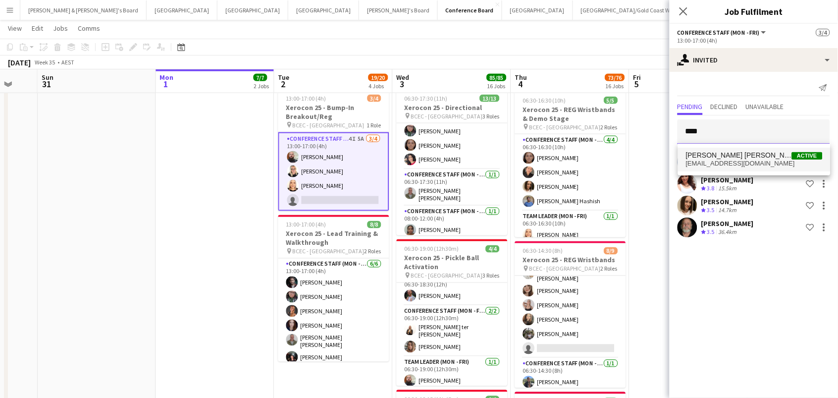
type input "****"
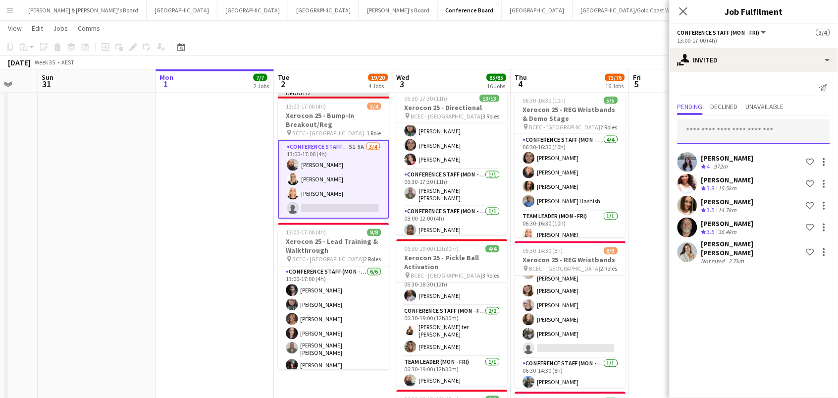
click at [737, 124] on input "text" at bounding box center [754, 131] width 153 height 25
type input "****"
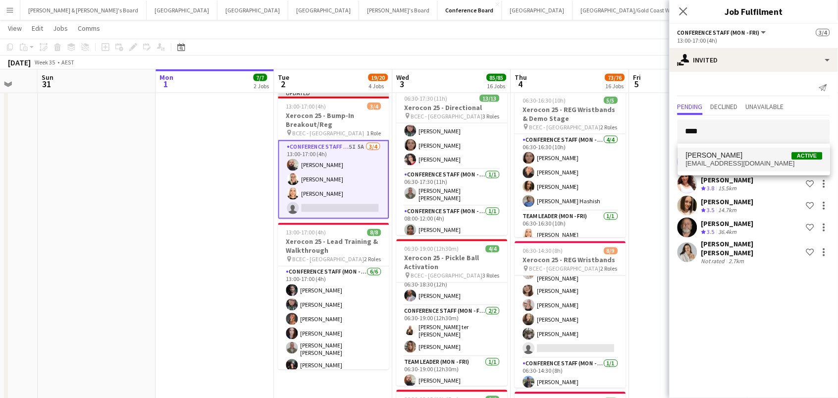
drag, startPoint x: 737, startPoint y: 124, endPoint x: 744, endPoint y: 158, distance: 35.0
click at [744, 158] on span "Leyre Ginard Active" at bounding box center [754, 155] width 137 height 8
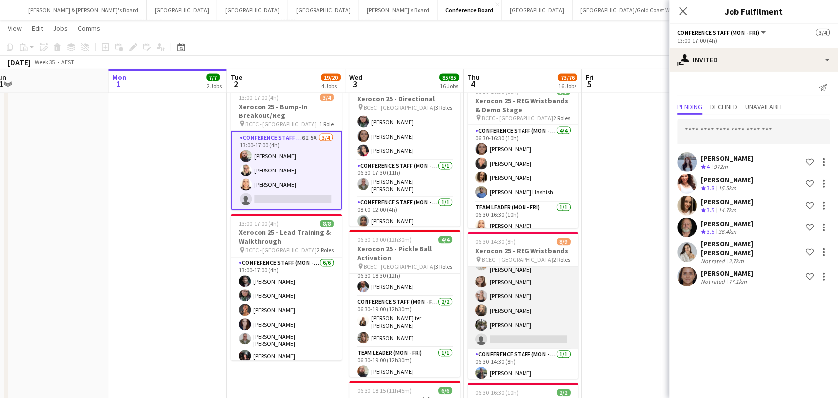
scroll to position [41, 0]
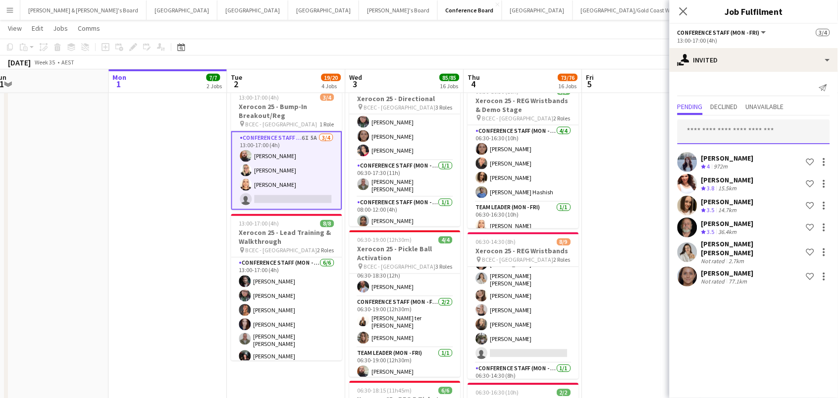
click at [717, 131] on input "text" at bounding box center [754, 131] width 153 height 25
type input "****"
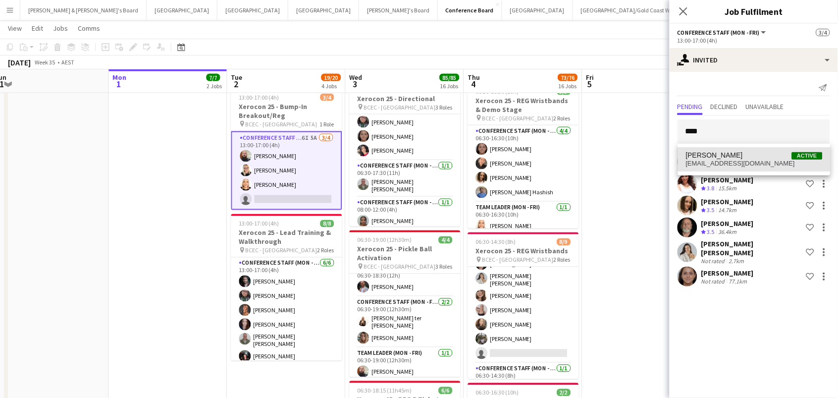
drag, startPoint x: 717, startPoint y: 131, endPoint x: 736, endPoint y: 158, distance: 32.4
click at [736, 158] on span "Evey Barnes Active" at bounding box center [754, 155] width 137 height 8
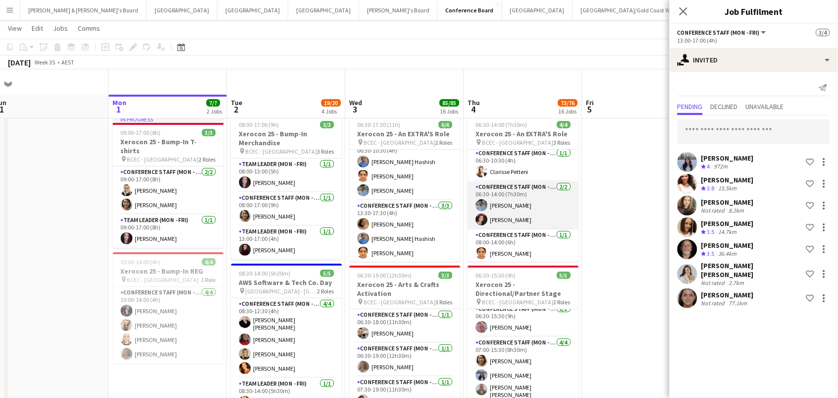
scroll to position [163, 0]
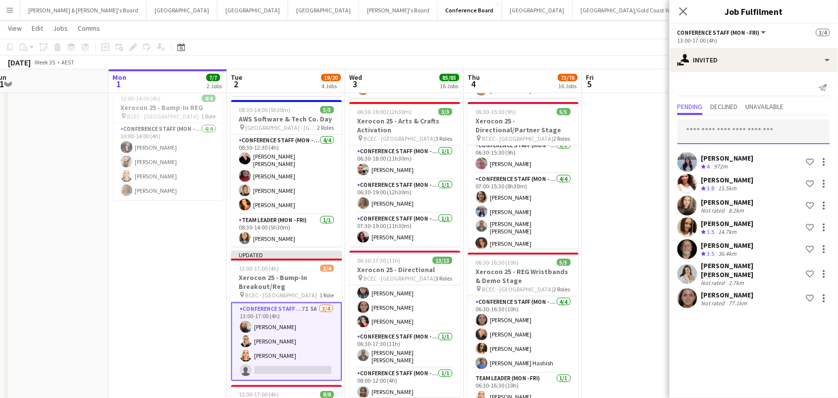
click at [709, 123] on input "text" at bounding box center [754, 131] width 153 height 25
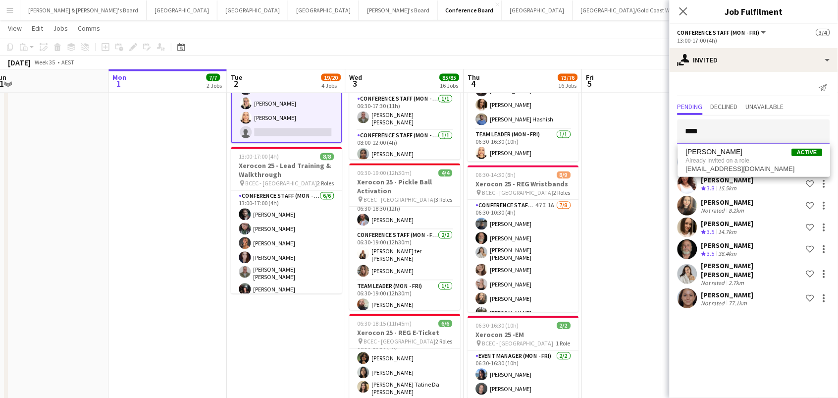
scroll to position [0, 0]
drag, startPoint x: 736, startPoint y: 136, endPoint x: 614, endPoint y: 110, distance: 124.5
type input "*****"
drag, startPoint x: 687, startPoint y: 150, endPoint x: 737, endPoint y: 160, distance: 50.6
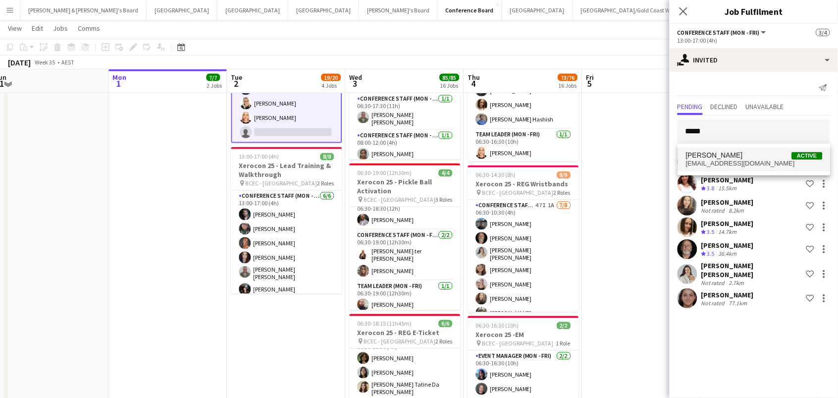
click at [737, 160] on span "sophie.k104@gmail.com" at bounding box center [754, 163] width 137 height 8
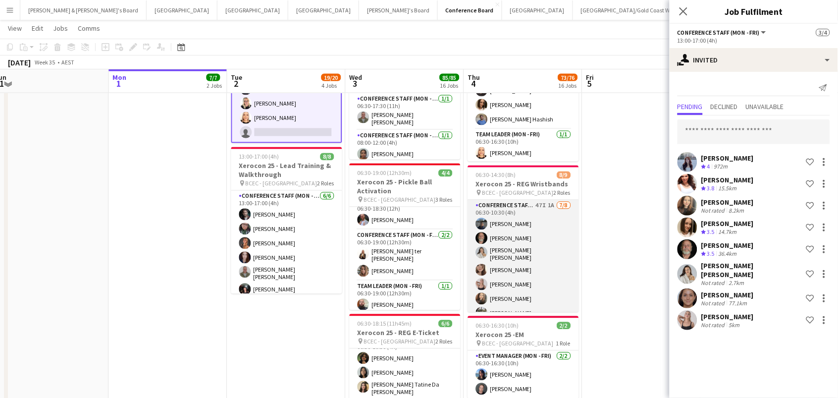
click at [504, 263] on app-card-role "Conference Staff (Mon - Fri) 47I 1A 7/8 06:30-10:30 (4h) Manish Yadav Russ Gall…" at bounding box center [523, 268] width 111 height 137
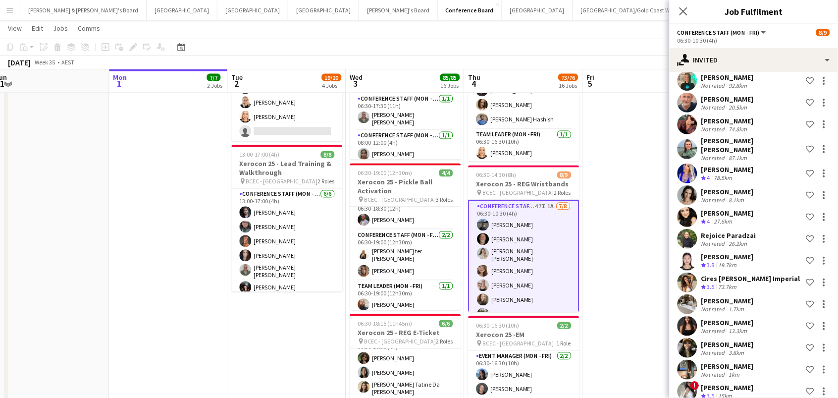
scroll to position [325, 0]
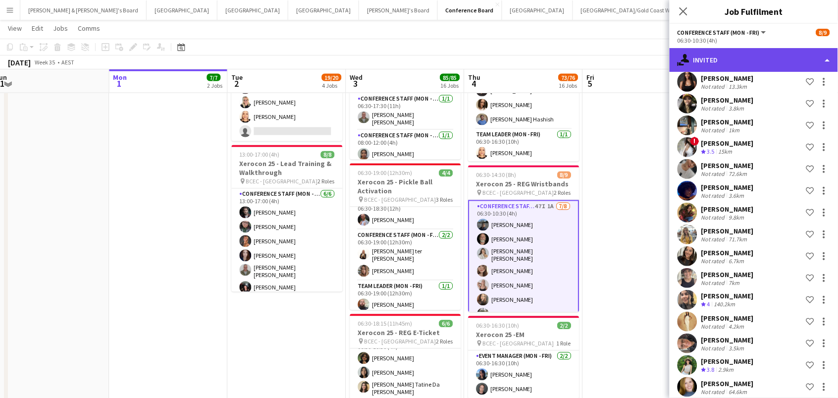
click at [704, 62] on div "single-neutral-actions-share-1 Invited" at bounding box center [754, 60] width 168 height 24
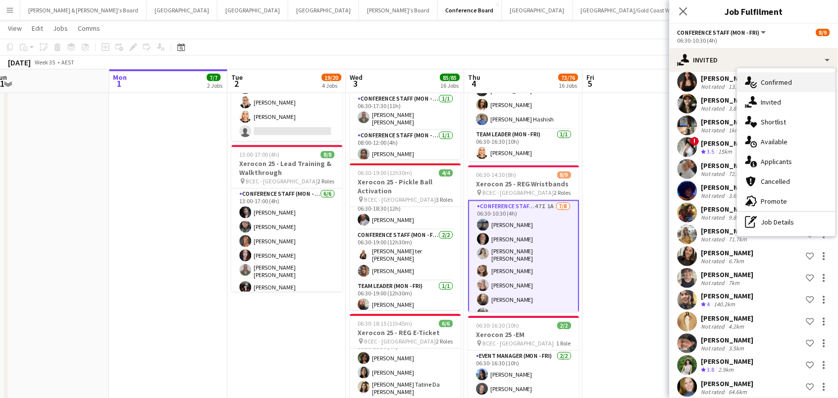
click at [782, 74] on div "single-neutral-actions-check-2 Confirmed" at bounding box center [787, 82] width 98 height 20
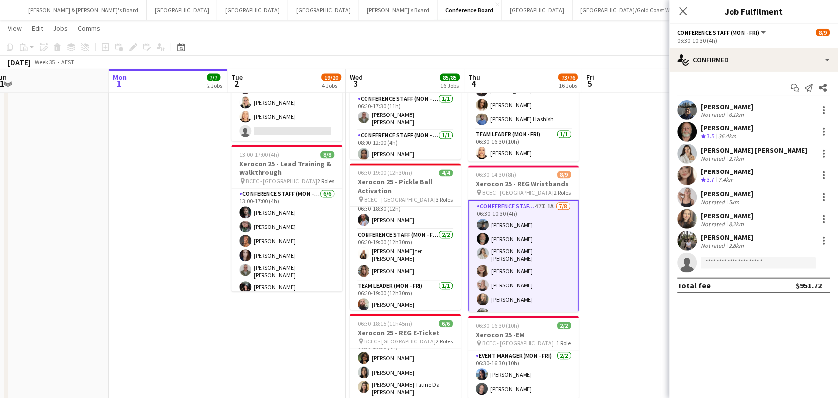
click at [735, 242] on div "2.8km" at bounding box center [736, 245] width 19 height 7
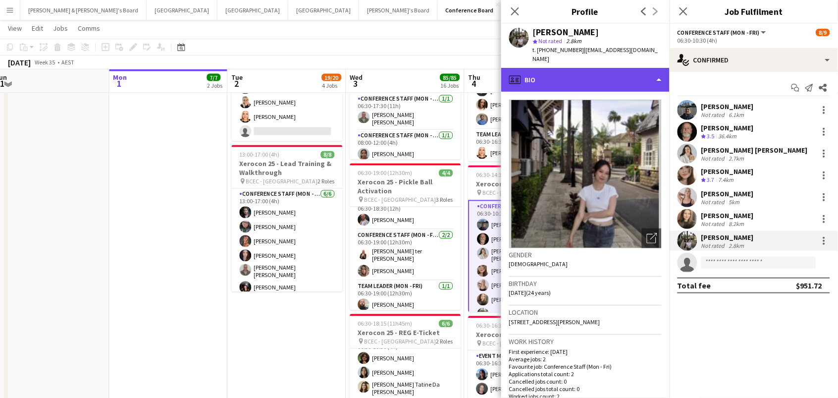
click at [593, 68] on div "profile Bio" at bounding box center [585, 80] width 168 height 24
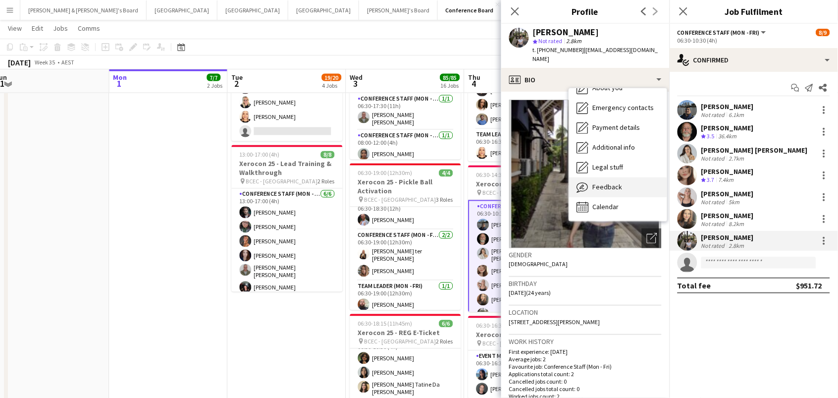
scroll to position [73, 0]
click at [626, 182] on div "Feedback Feedback" at bounding box center [618, 188] width 98 height 20
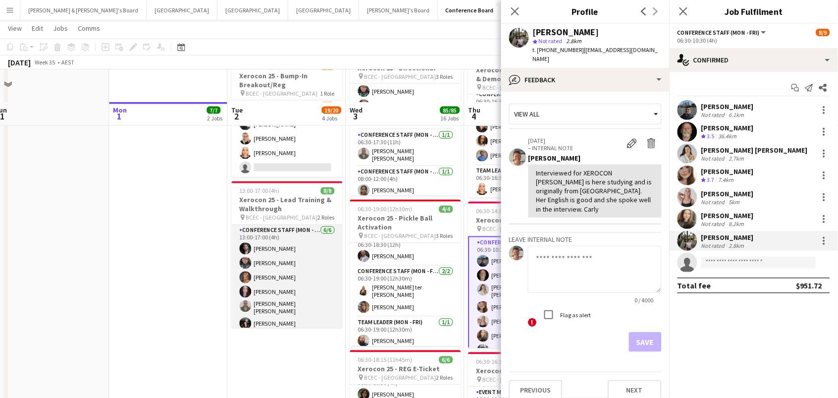
scroll to position [351, 0]
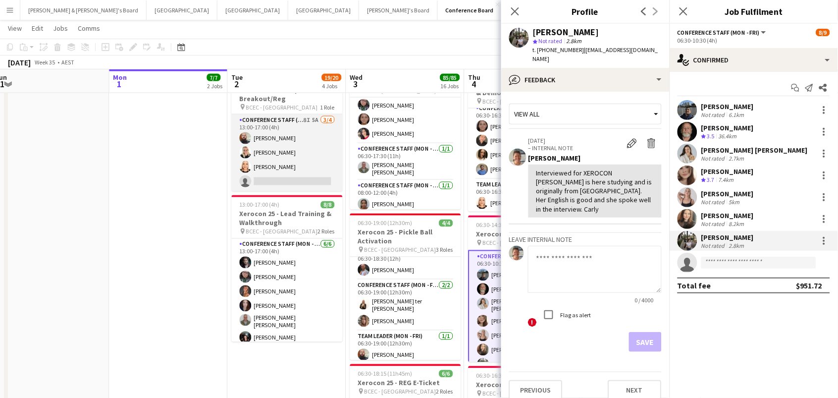
click at [276, 163] on app-card-role "Conference Staff (Mon - Fri) 8I 5A 3/4 13:00-17:00 (4h) Ricky Chaplin Maddie Re…" at bounding box center [287, 152] width 111 height 77
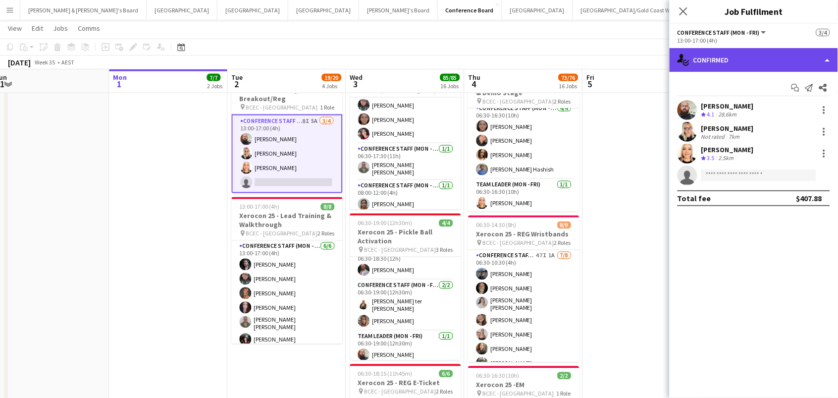
click at [752, 57] on div "single-neutral-actions-check-2 Confirmed" at bounding box center [754, 60] width 168 height 24
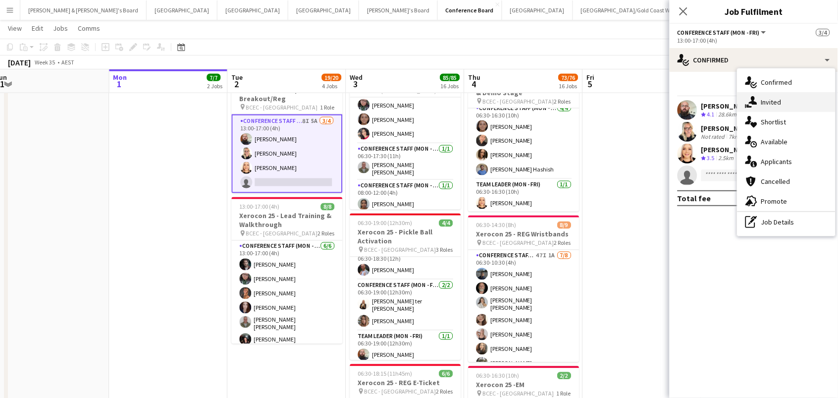
click at [769, 105] on div "single-neutral-actions-share-1 Invited" at bounding box center [787, 102] width 98 height 20
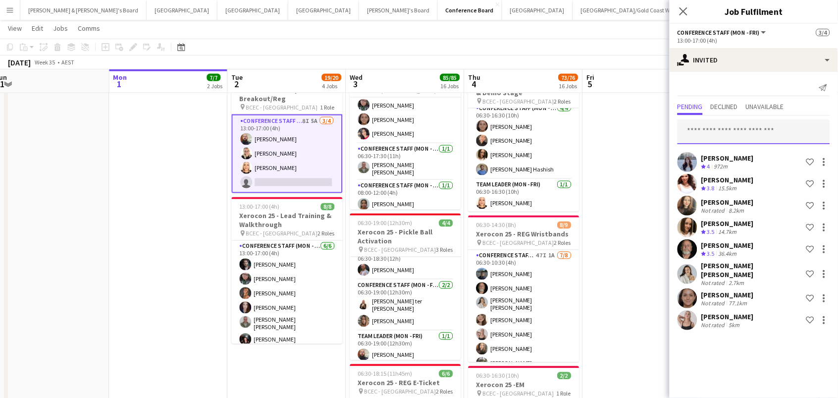
click at [739, 135] on input "text" at bounding box center [754, 131] width 153 height 25
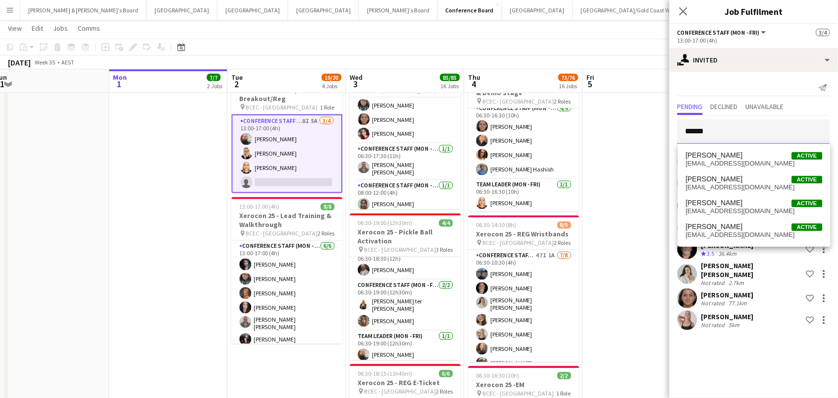
type input "******"
drag, startPoint x: 738, startPoint y: 136, endPoint x: 747, endPoint y: 160, distance: 25.7
click at [747, 160] on span "chenyanq128@gmail.com" at bounding box center [754, 163] width 137 height 8
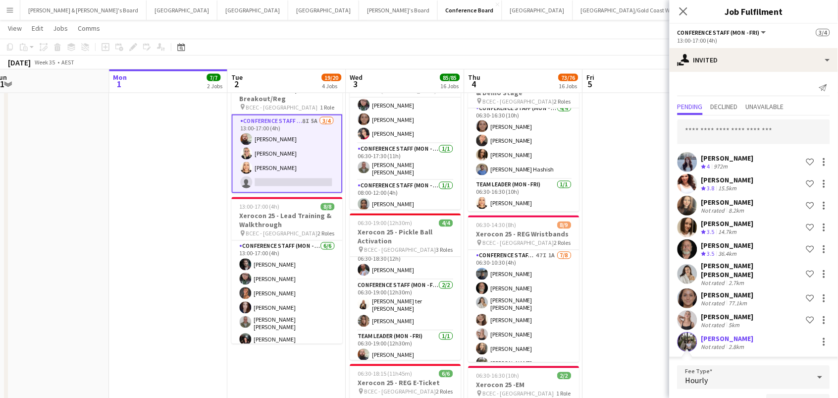
scroll to position [7, 0]
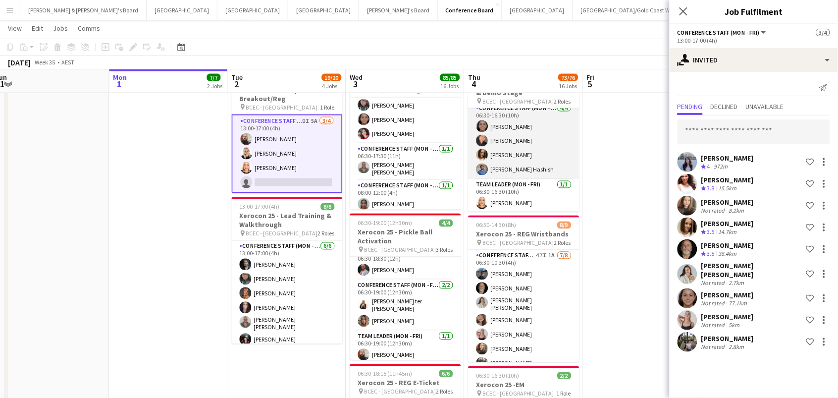
click at [519, 134] on app-card-role "Conference Staff (Mon - Fri) 4/4 06:30-16:30 (10h) Leyre Ginard Chaewon Lee Lau…" at bounding box center [524, 141] width 111 height 77
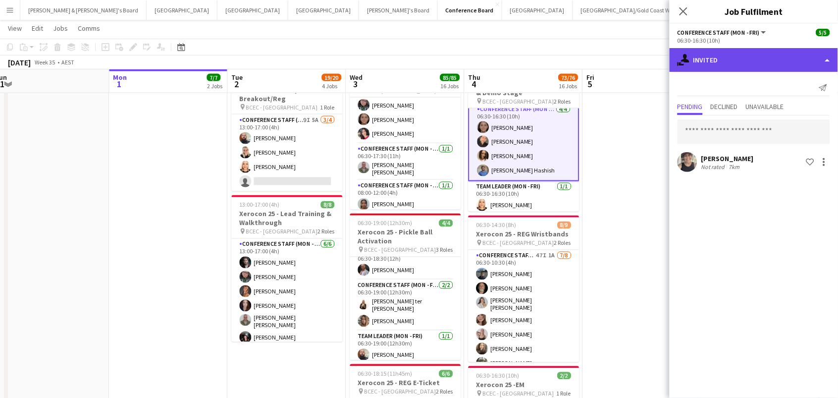
click at [714, 60] on div "single-neutral-actions-share-1 Invited" at bounding box center [754, 60] width 168 height 24
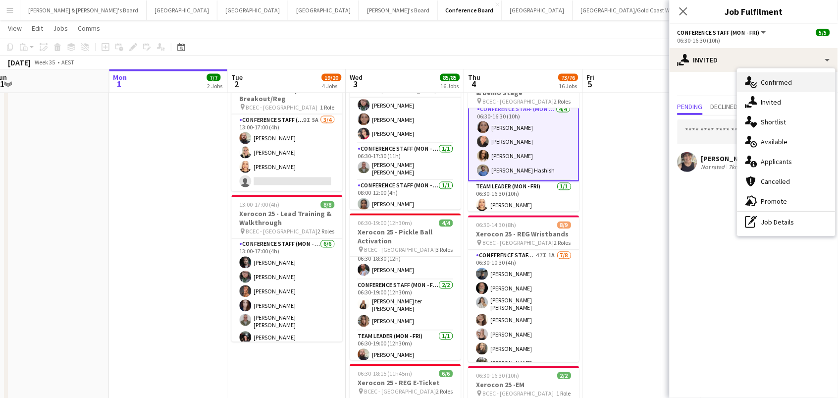
click at [760, 83] on div "single-neutral-actions-check-2 Confirmed" at bounding box center [787, 82] width 98 height 20
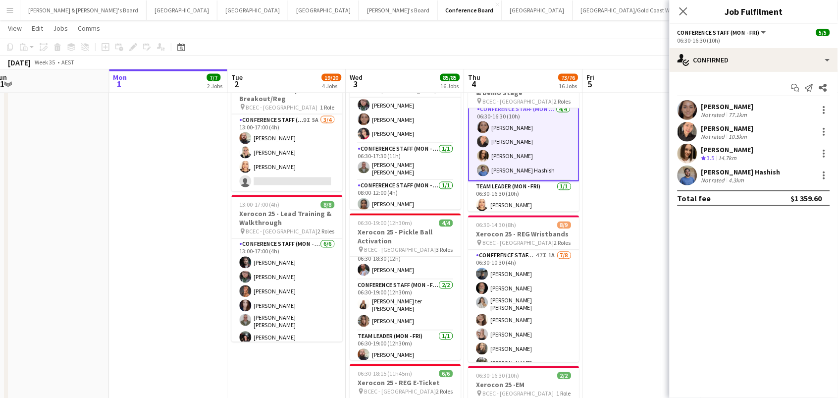
click at [709, 103] on div "[PERSON_NAME]" at bounding box center [727, 106] width 53 height 9
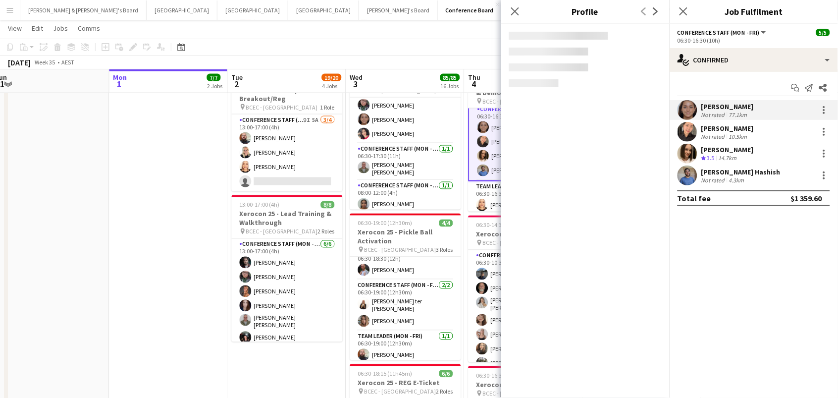
click at [710, 138] on div "Not rated" at bounding box center [714, 136] width 26 height 7
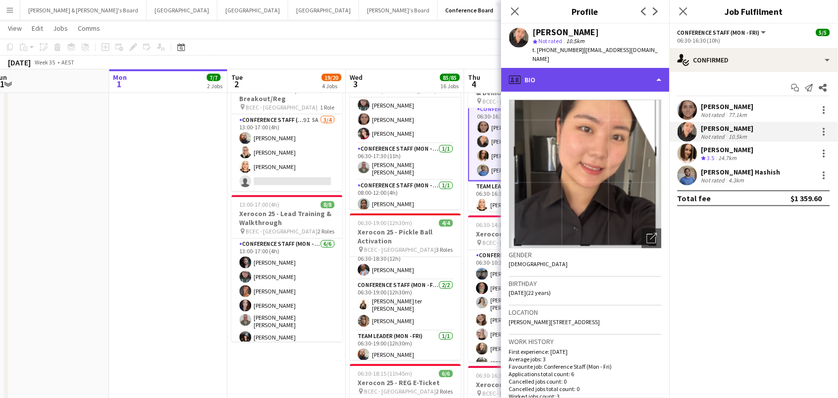
click at [636, 80] on div "profile Bio" at bounding box center [585, 80] width 168 height 24
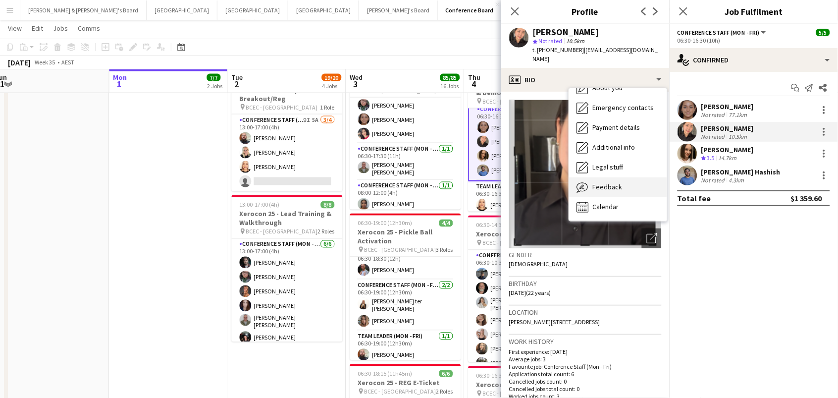
scroll to position [73, 0]
click at [636, 178] on div "Feedback Feedback" at bounding box center [618, 188] width 98 height 20
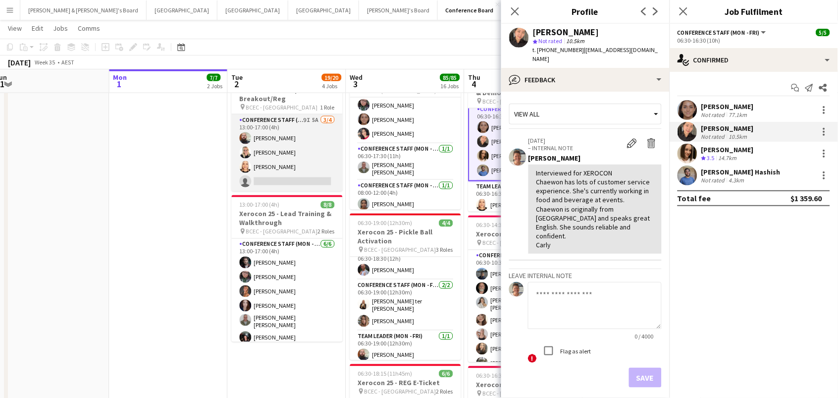
click at [302, 167] on app-card-role "Conference Staff (Mon - Fri) 9I 5A 3/4 13:00-17:00 (4h) Ricky Chaplin Maddie Re…" at bounding box center [287, 152] width 111 height 77
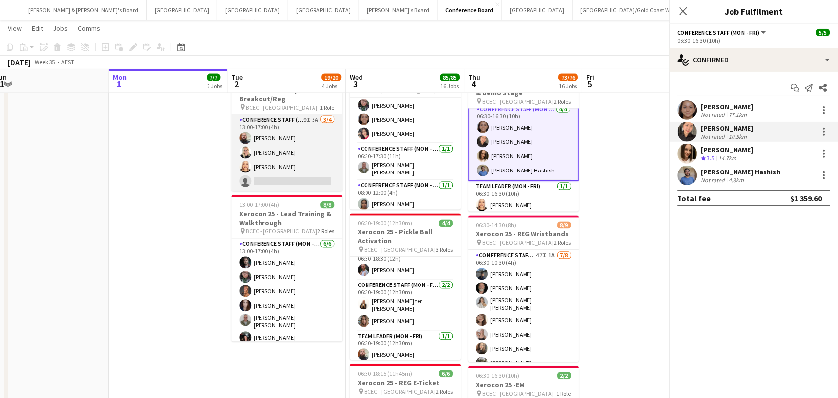
scroll to position [0, 364]
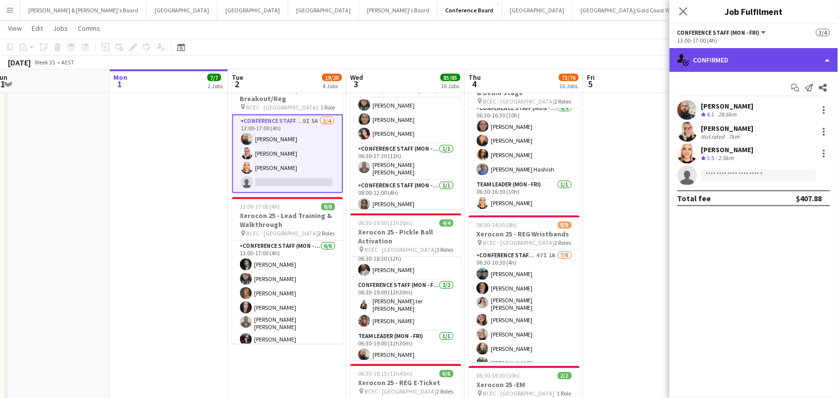
click at [761, 58] on div "single-neutral-actions-check-2 Confirmed" at bounding box center [754, 60] width 168 height 24
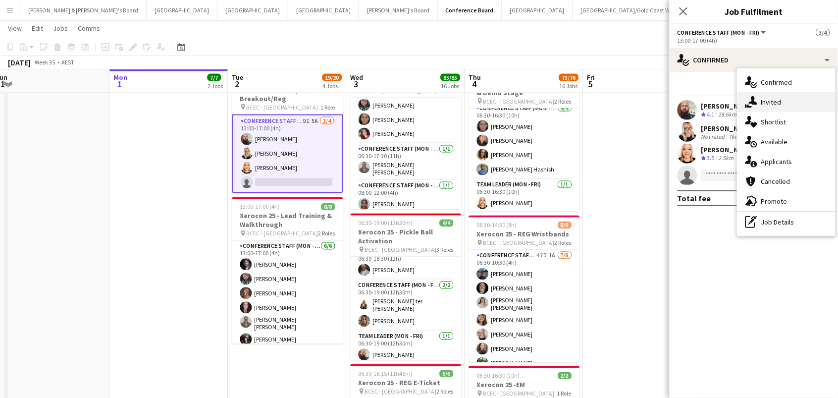
click at [760, 105] on div "single-neutral-actions-share-1 Invited" at bounding box center [787, 102] width 98 height 20
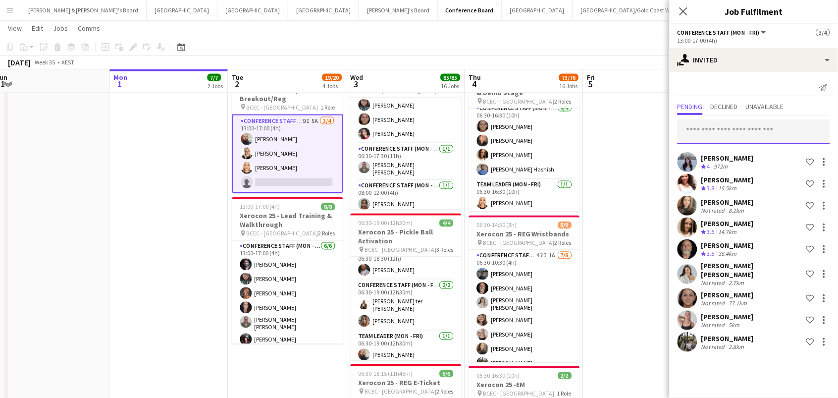
click at [732, 127] on input "text" at bounding box center [754, 131] width 153 height 25
type input "****"
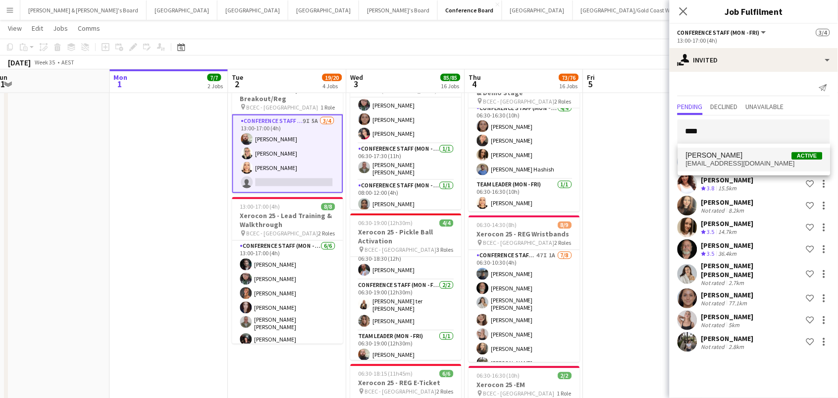
drag, startPoint x: 732, startPoint y: 127, endPoint x: 741, endPoint y: 159, distance: 33.5
click at [741, 159] on span "Chaewon Lee Active" at bounding box center [754, 155] width 137 height 8
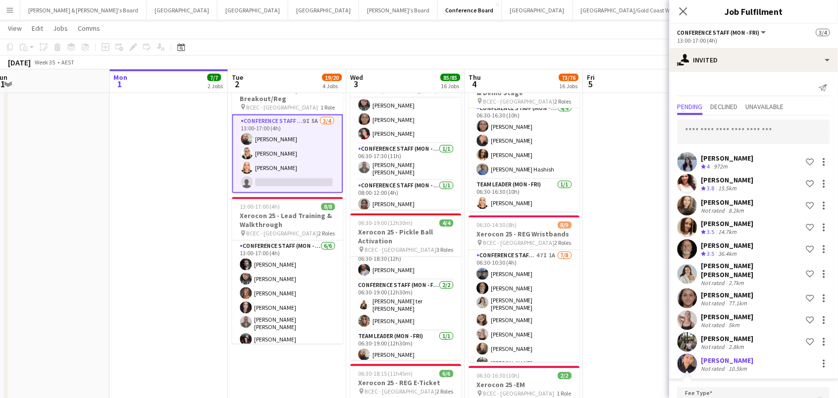
scroll to position [187, 0]
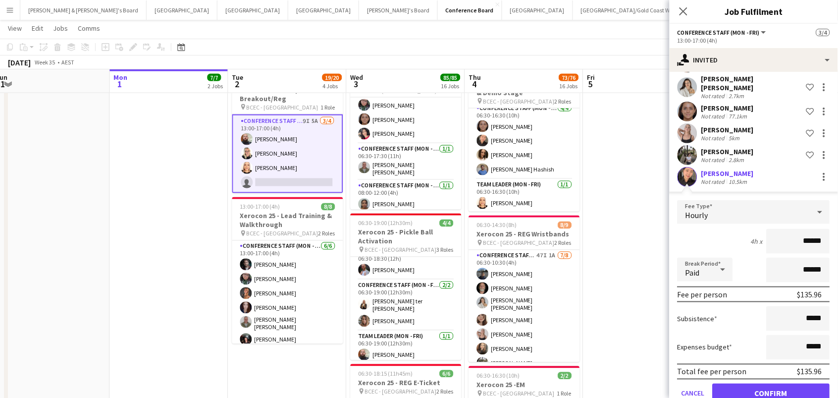
click at [772, 386] on button "Confirm" at bounding box center [771, 393] width 117 height 20
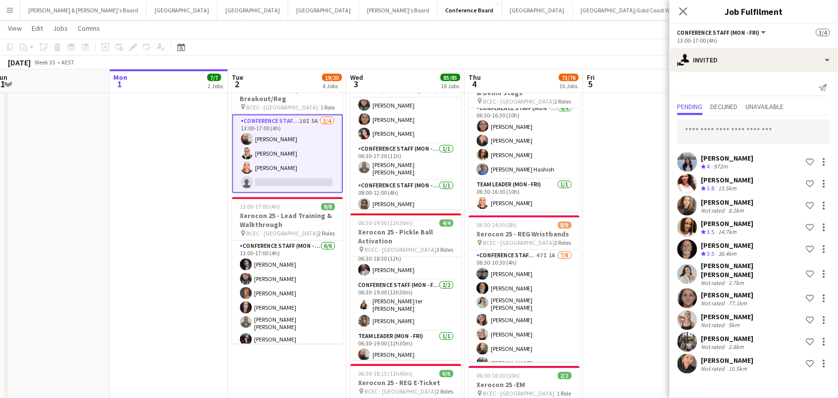
scroll to position [0, 0]
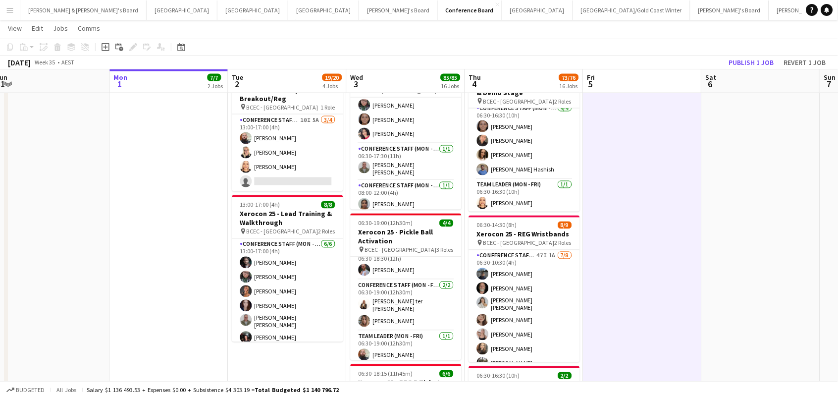
scroll to position [0, 363]
click at [751, 61] on button "Publish 1 job" at bounding box center [751, 62] width 53 height 13
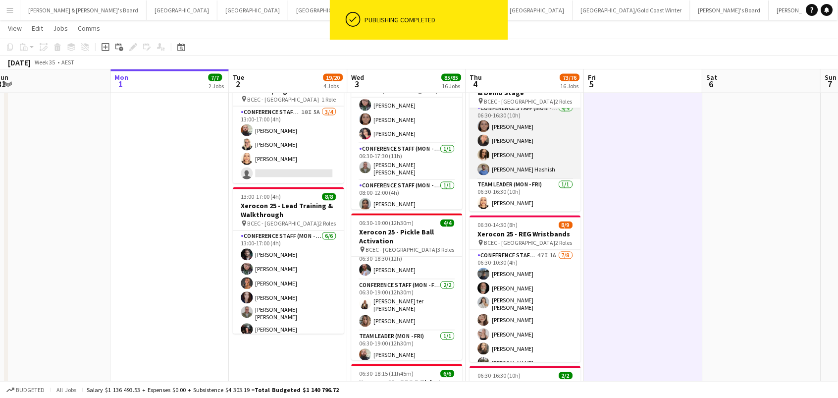
click at [486, 166] on app-user-avatar at bounding box center [484, 169] width 12 height 12
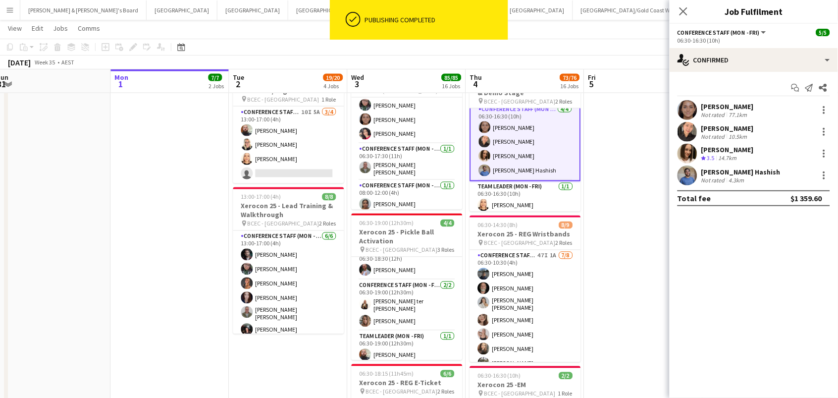
click at [738, 178] on div "4.3km" at bounding box center [736, 179] width 19 height 7
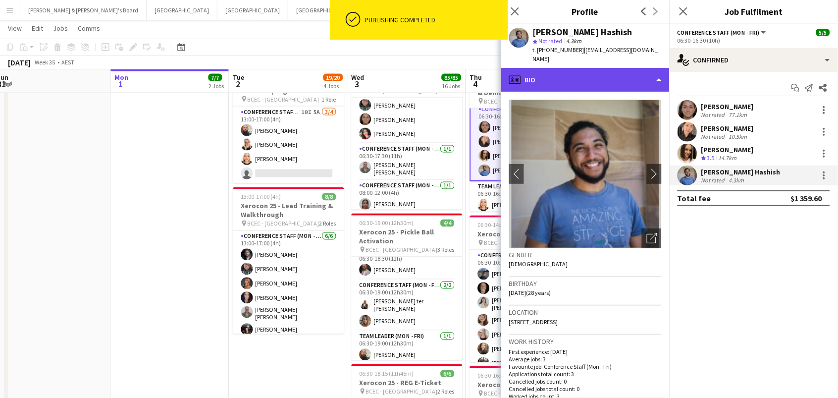
click at [602, 68] on div "profile Bio" at bounding box center [585, 80] width 168 height 24
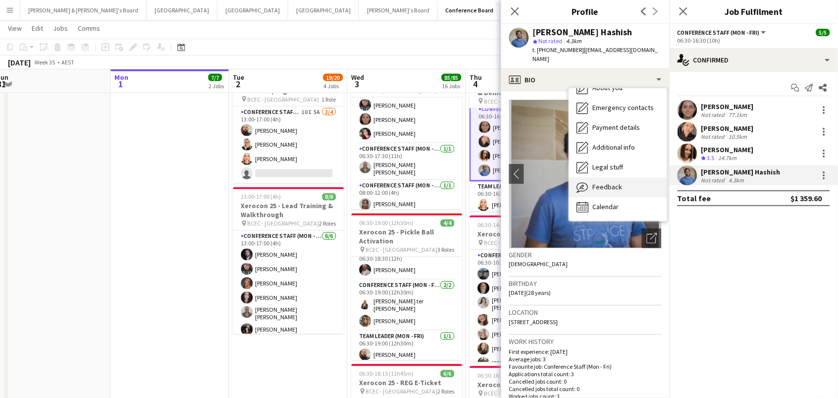
scroll to position [73, 0]
click at [623, 177] on div "Feedback Feedback" at bounding box center [618, 187] width 98 height 20
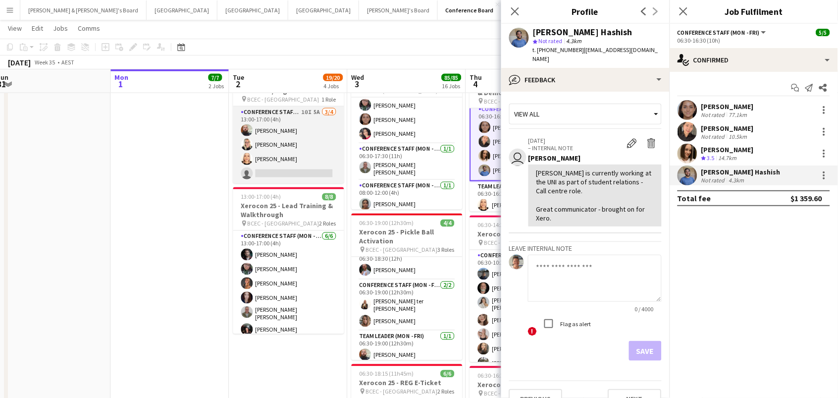
click at [260, 135] on app-card-role "Conference Staff (Mon - Fri) 10I 5A 3/4 13:00-17:00 (4h) Ricky Chaplin Maddie R…" at bounding box center [288, 144] width 111 height 77
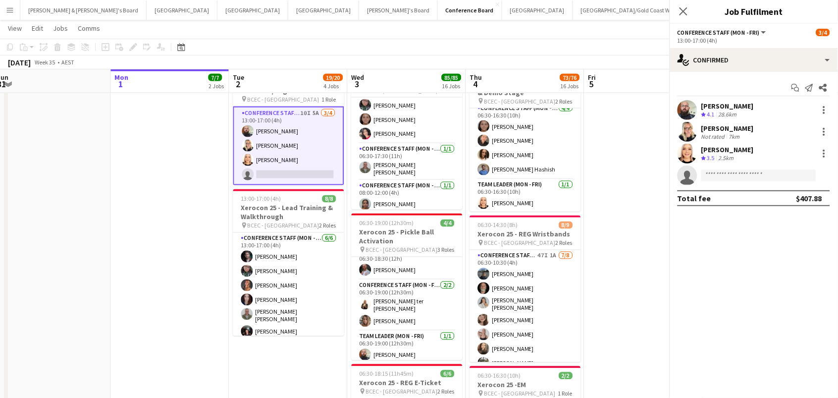
scroll to position [0, 362]
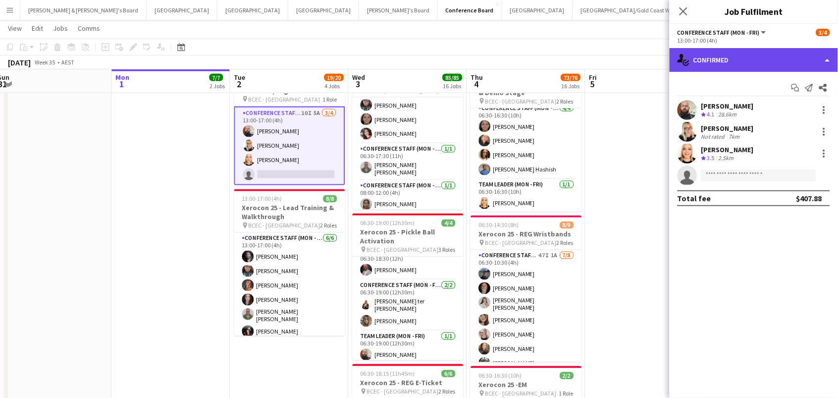
click at [718, 54] on div "single-neutral-actions-check-2 Confirmed" at bounding box center [754, 60] width 168 height 24
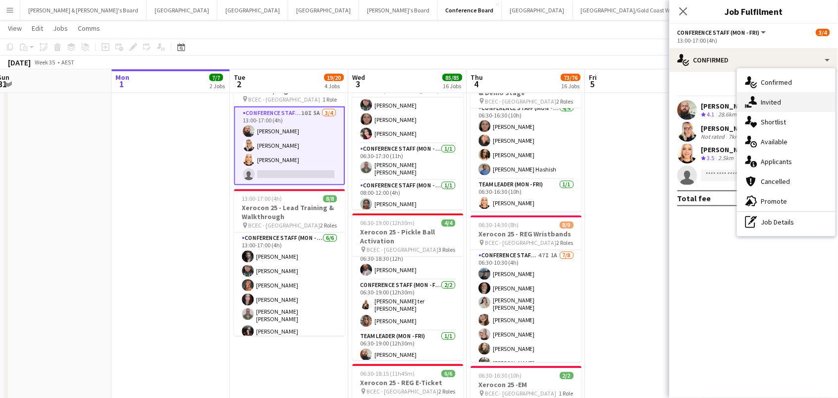
click at [762, 100] on div "single-neutral-actions-share-1 Invited" at bounding box center [787, 102] width 98 height 20
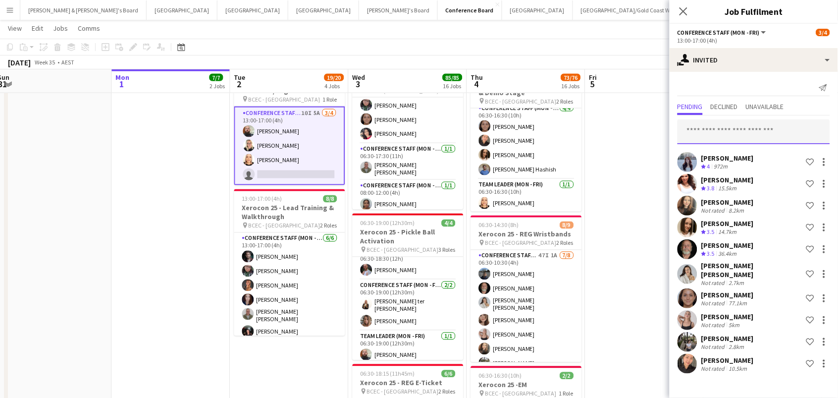
click at [717, 128] on input "text" at bounding box center [754, 131] width 153 height 25
type input "*****"
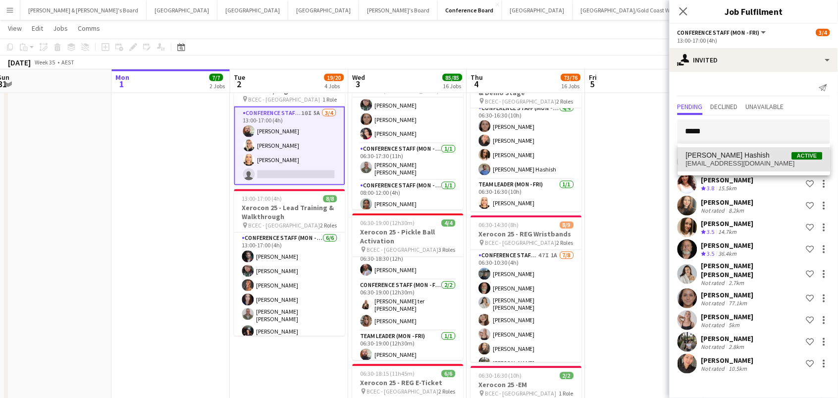
click at [738, 159] on span "sohibhashishs@gmail.com" at bounding box center [754, 163] width 137 height 8
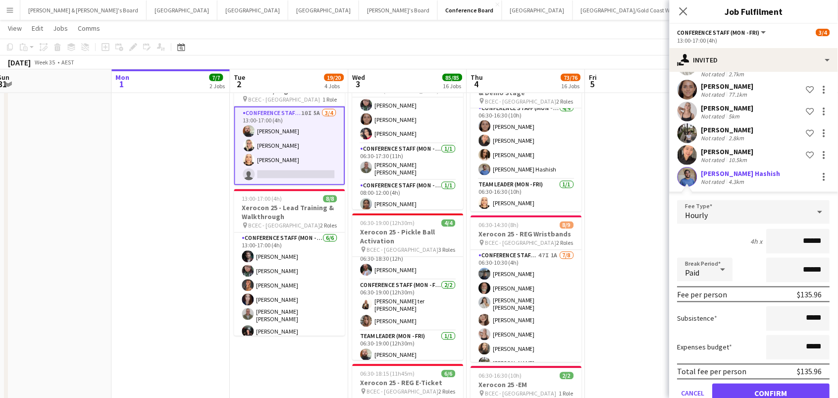
click at [772, 386] on button "Confirm" at bounding box center [771, 393] width 117 height 20
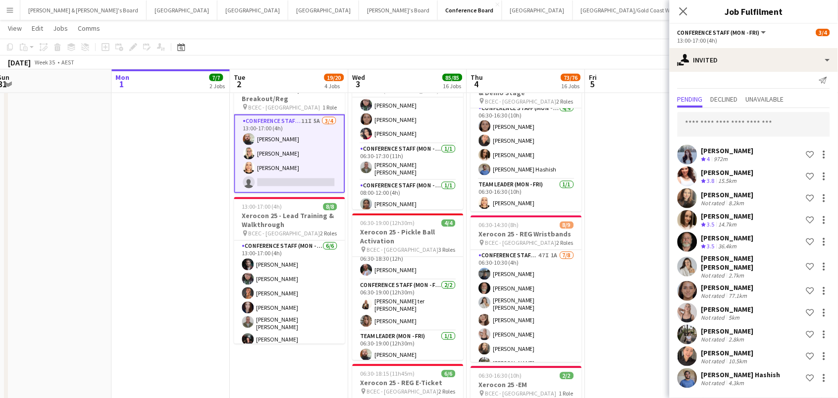
scroll to position [1, 0]
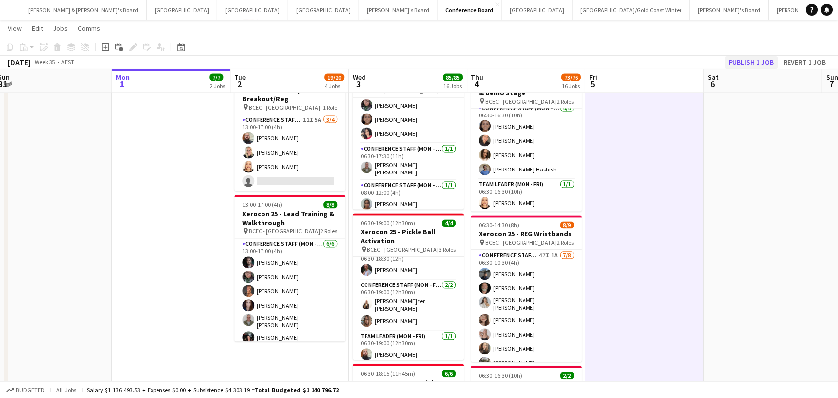
click at [745, 56] on button "Publish 1 job" at bounding box center [751, 62] width 53 height 13
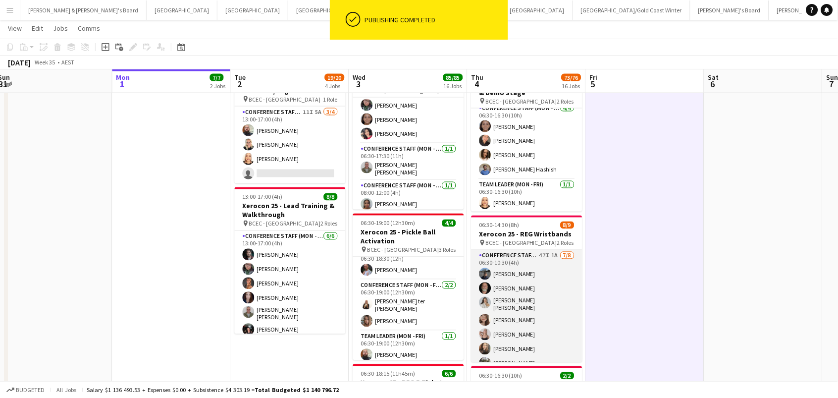
scroll to position [2, 0]
click at [513, 306] on app-card-role "Conference Staff (Mon - Fri) 47I 1A 7/8 06:30-10:30 (4h) Manish Yadav Russ Gall…" at bounding box center [527, 316] width 111 height 137
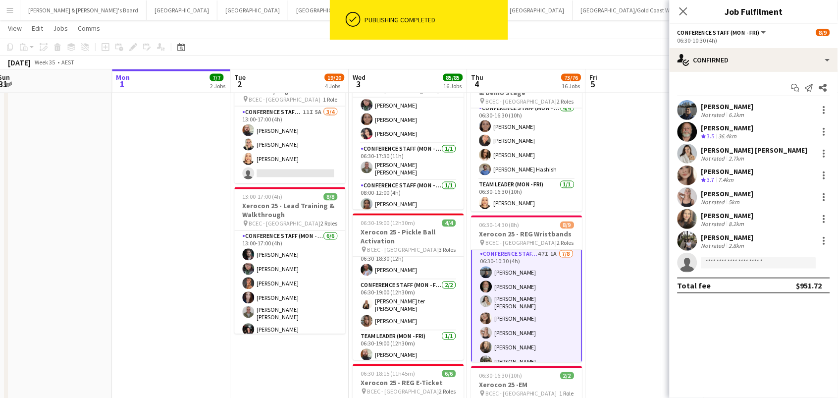
click at [738, 111] on div "6.1km" at bounding box center [736, 114] width 19 height 7
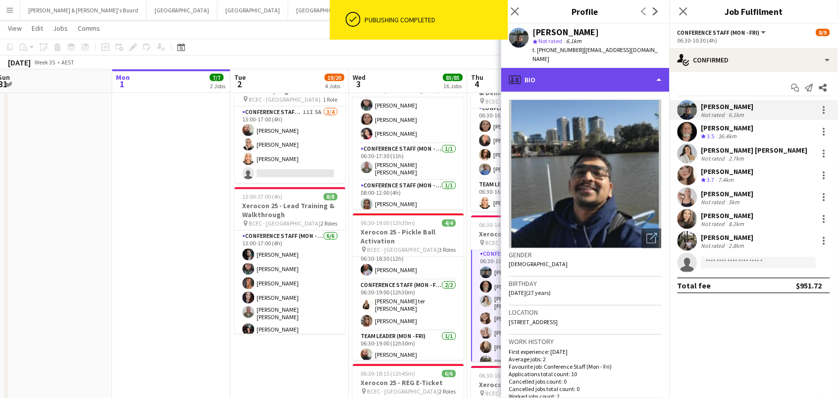
click at [618, 68] on div "profile Bio" at bounding box center [585, 80] width 168 height 24
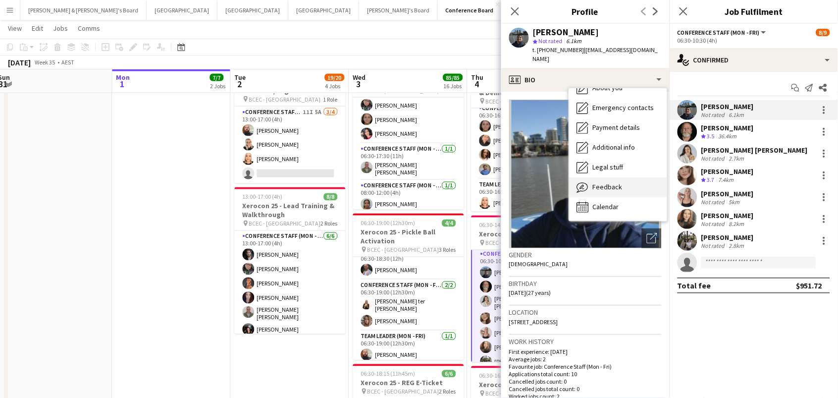
scroll to position [73, 0]
click at [627, 183] on div "Feedback Feedback" at bounding box center [618, 188] width 98 height 20
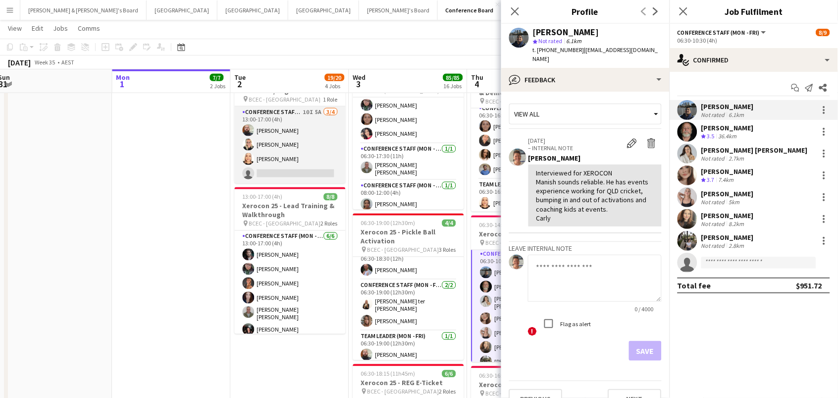
click at [308, 174] on app-card-role "Conference Staff (Mon - Fri) 10I 5A 3/4 13:00-17:00 (4h) Ricky Chaplin Maddie R…" at bounding box center [290, 144] width 111 height 77
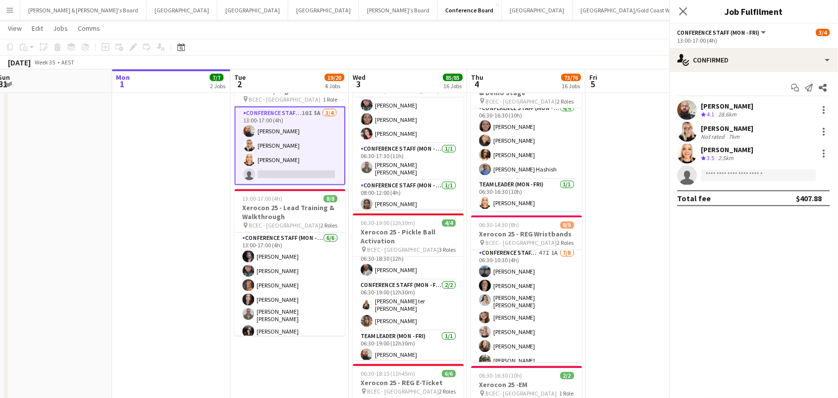
click at [308, 174] on app-card-role "Conference Staff (Mon - Fri) 10I 5A 3/4 13:00-17:00 (4h) Ricky Chaplin Maddie R…" at bounding box center [290, 145] width 111 height 79
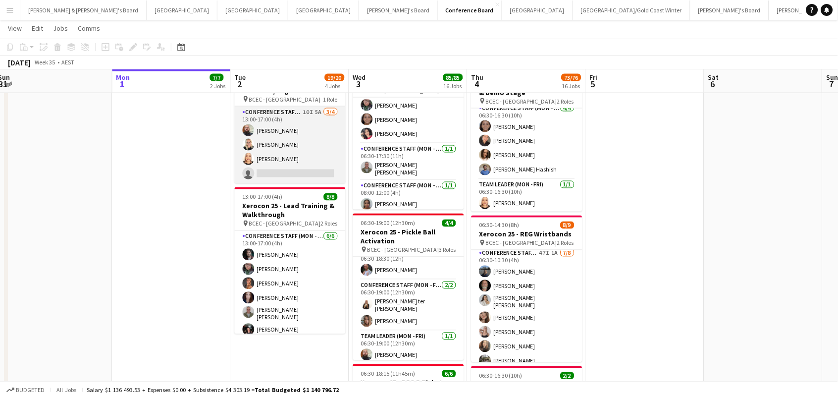
click at [308, 144] on app-card-role "Conference Staff (Mon - Fri) 10I 5A 3/4 13:00-17:00 (4h) Ricky Chaplin Maddie R…" at bounding box center [290, 144] width 111 height 77
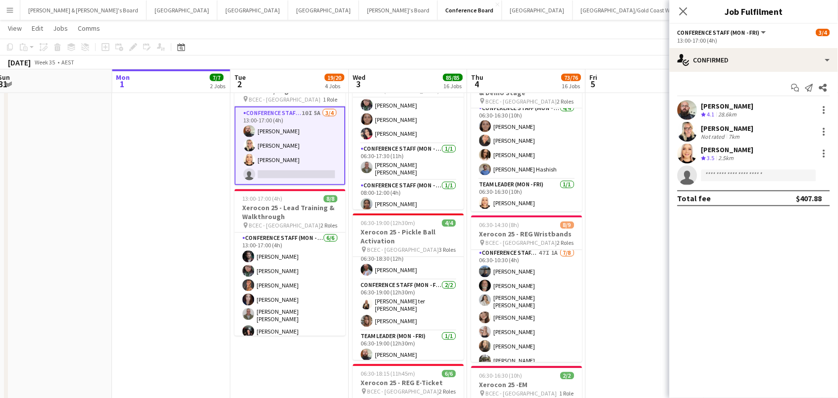
click at [794, 45] on app-options-switcher "Conference Staff (Mon - Fri) All roles Conference Staff (Mon - Fri) 3/4 13:00-1…" at bounding box center [754, 36] width 168 height 24
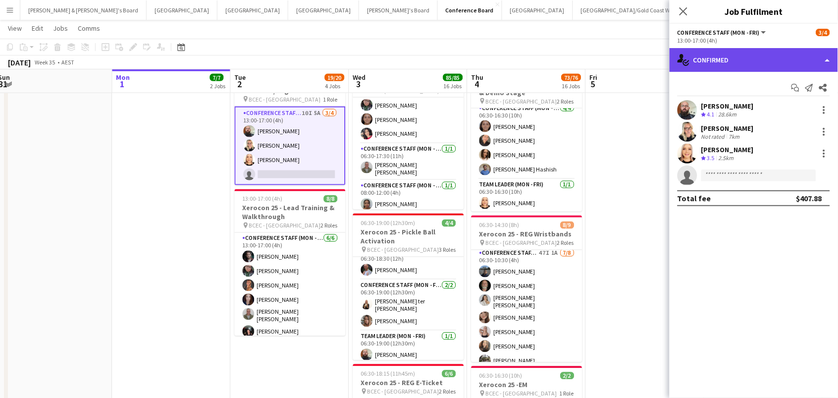
click at [792, 61] on div "single-neutral-actions-check-2 Confirmed" at bounding box center [754, 60] width 168 height 24
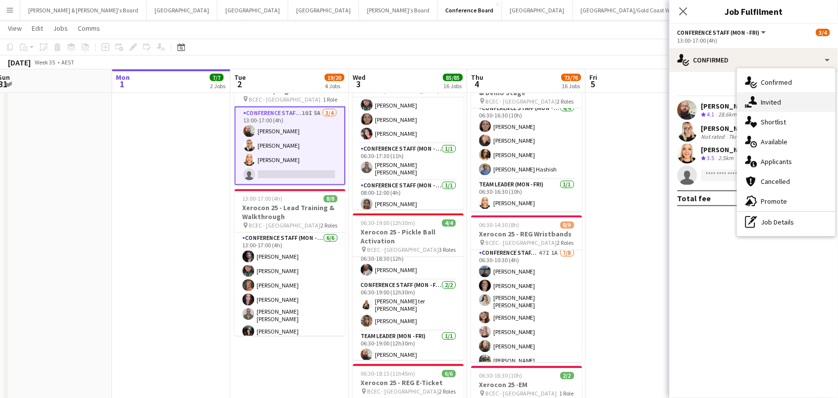
click at [791, 103] on div "single-neutral-actions-share-1 Invited" at bounding box center [787, 102] width 98 height 20
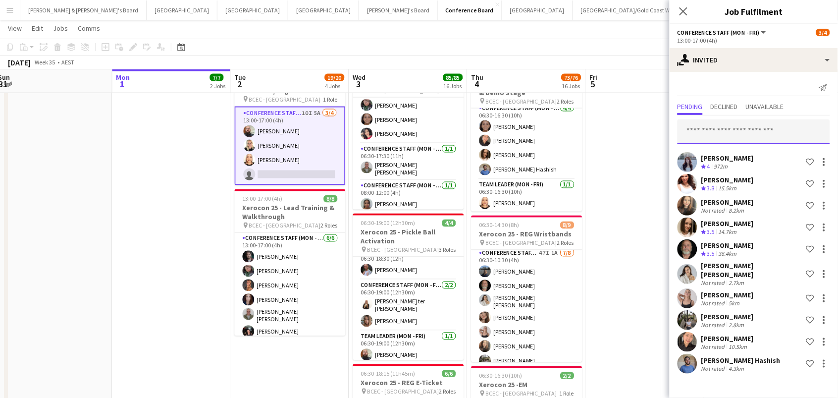
click at [732, 133] on input "text" at bounding box center [754, 131] width 153 height 25
type input "******"
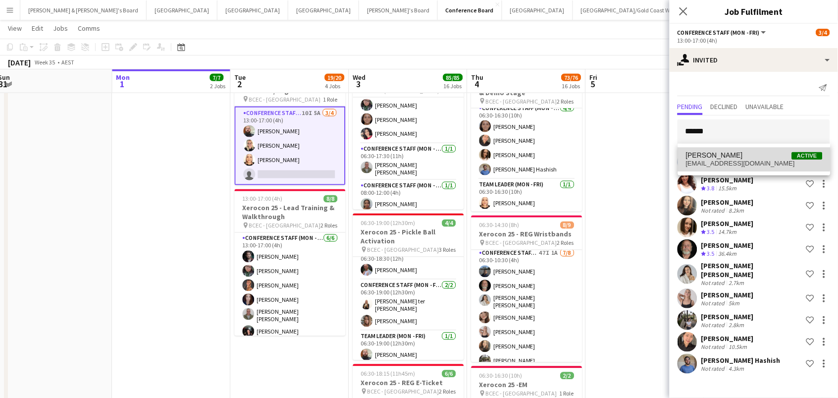
drag, startPoint x: 731, startPoint y: 133, endPoint x: 738, endPoint y: 157, distance: 24.3
click at [738, 157] on span "Manish Yadav Active" at bounding box center [754, 155] width 137 height 8
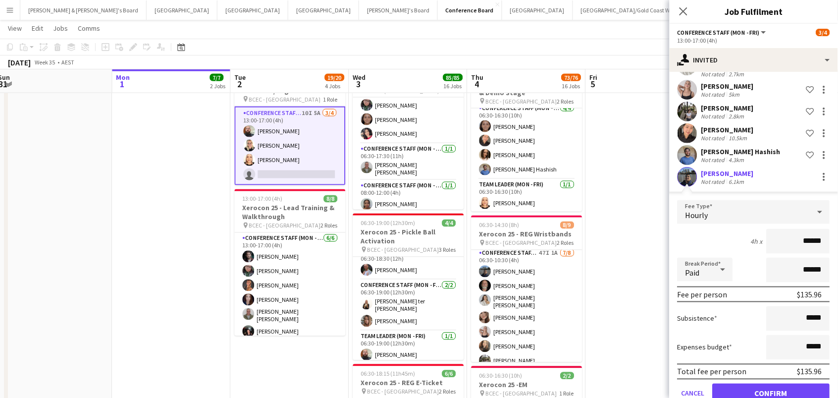
click at [772, 386] on button "Confirm" at bounding box center [771, 393] width 117 height 20
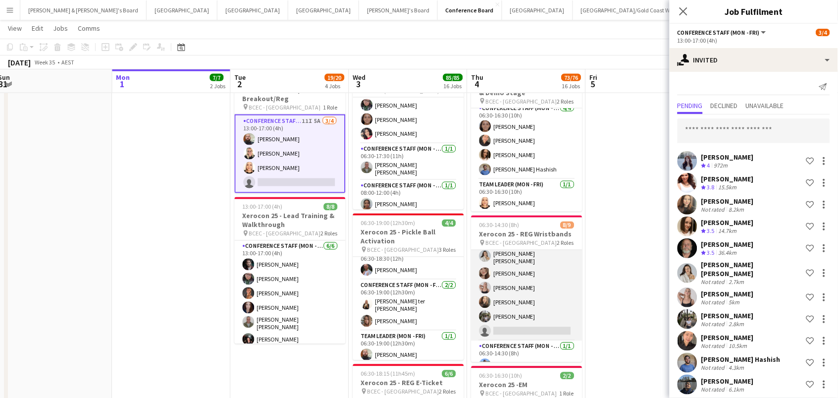
scroll to position [48, 0]
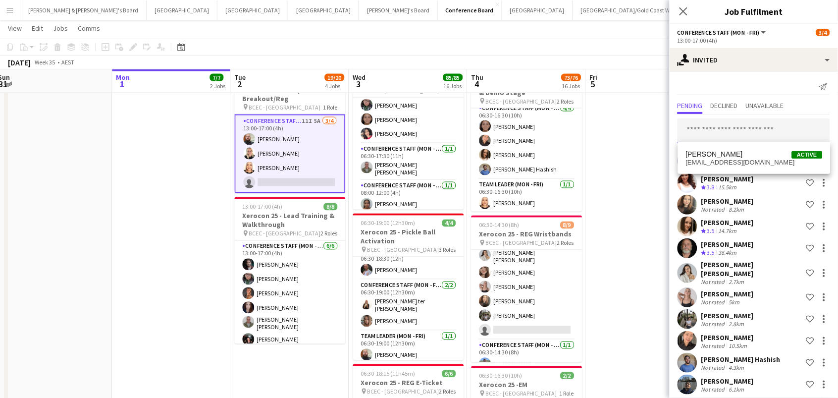
click at [728, 126] on input "text" at bounding box center [754, 130] width 153 height 25
type input "****"
click at [734, 157] on span "Kaitlin Palmer Active" at bounding box center [754, 154] width 137 height 8
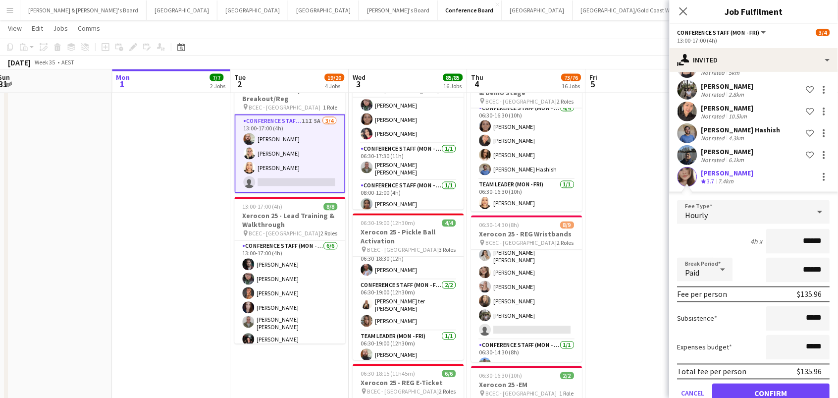
click at [772, 386] on button "Confirm" at bounding box center [771, 393] width 117 height 20
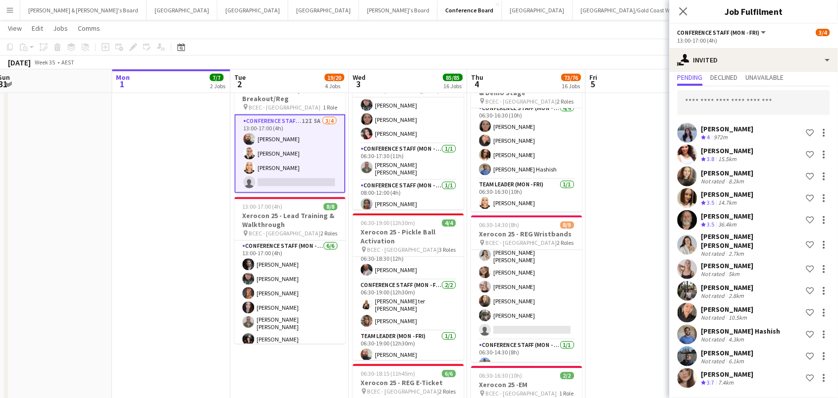
scroll to position [22, 0]
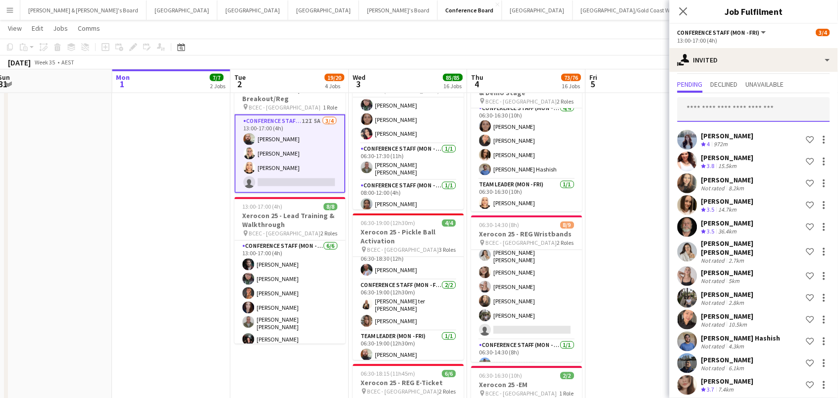
click at [720, 111] on input "text" at bounding box center [754, 109] width 153 height 25
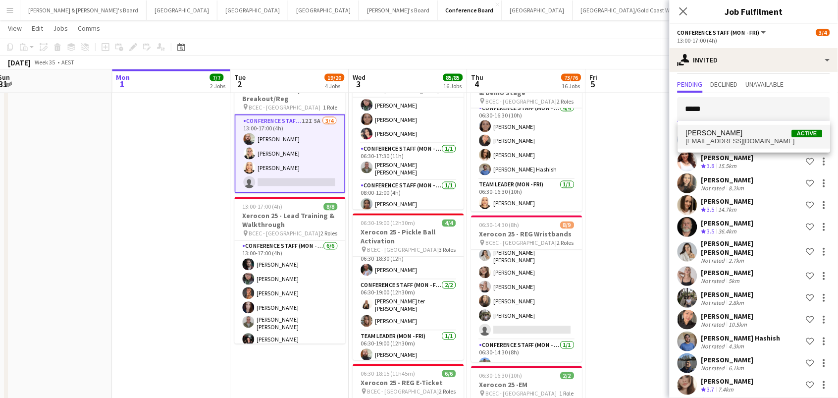
type input "*****"
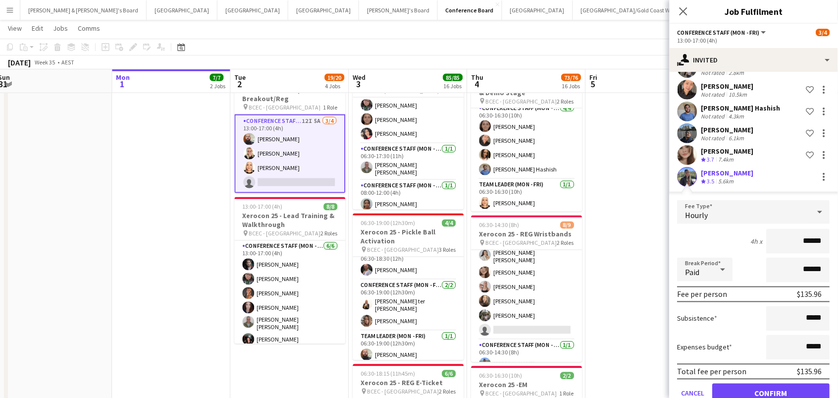
click at [772, 386] on button "Confirm" at bounding box center [771, 393] width 117 height 20
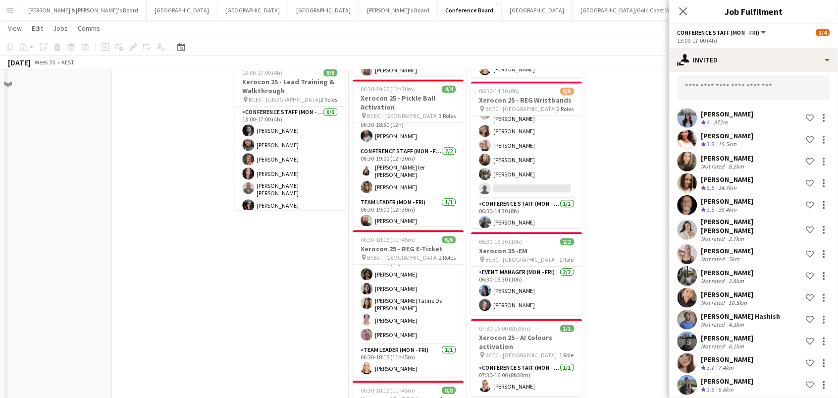
scroll to position [512, 0]
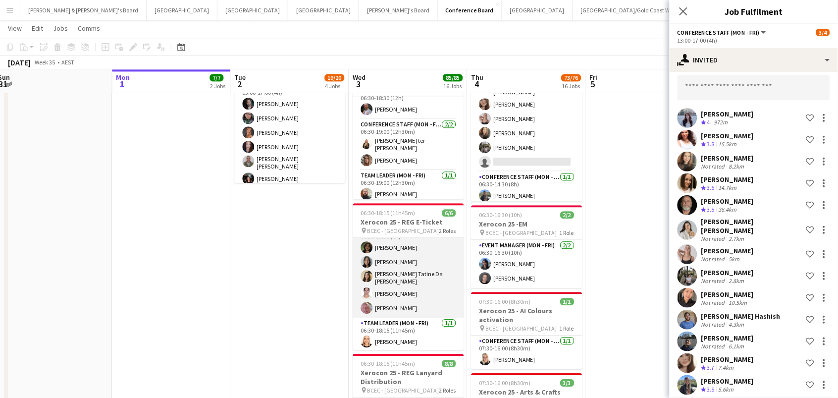
click at [408, 302] on app-card-role "Conference Staff (Mon - Fri) 5/5 06:30-10:30 (4h) Matin Pirestani Kah Kei Lee L…" at bounding box center [408, 270] width 111 height 94
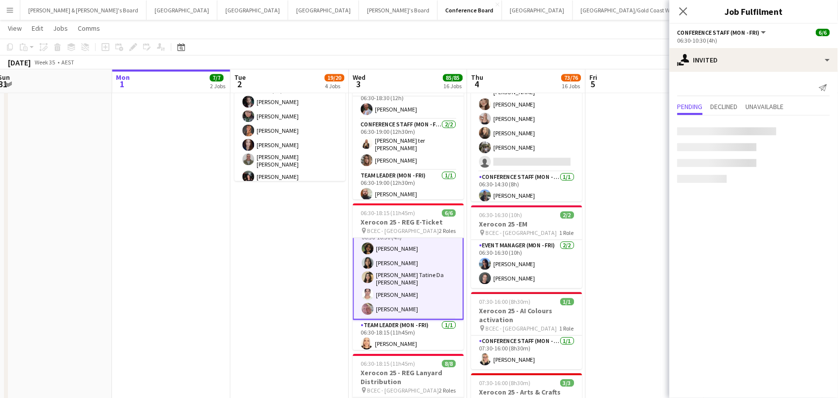
scroll to position [0, 0]
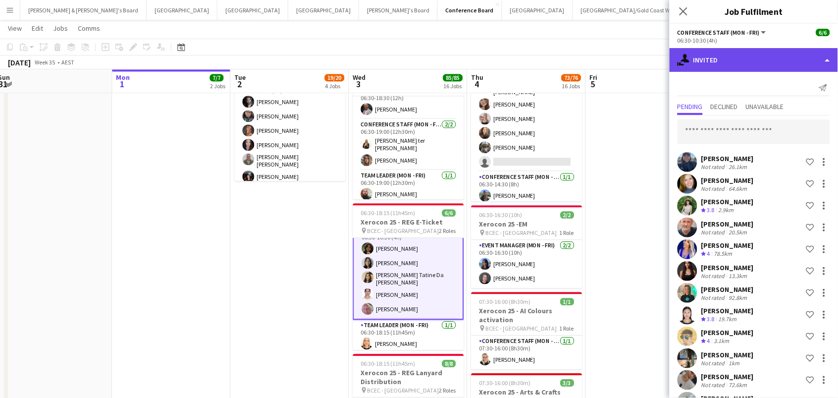
click at [709, 61] on div "single-neutral-actions-share-1 Invited" at bounding box center [754, 60] width 168 height 24
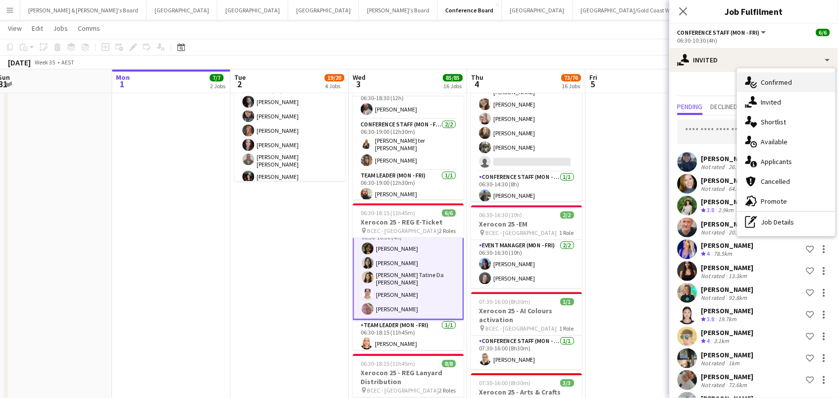
click at [759, 81] on div "single-neutral-actions-check-2 Confirmed" at bounding box center [787, 82] width 98 height 20
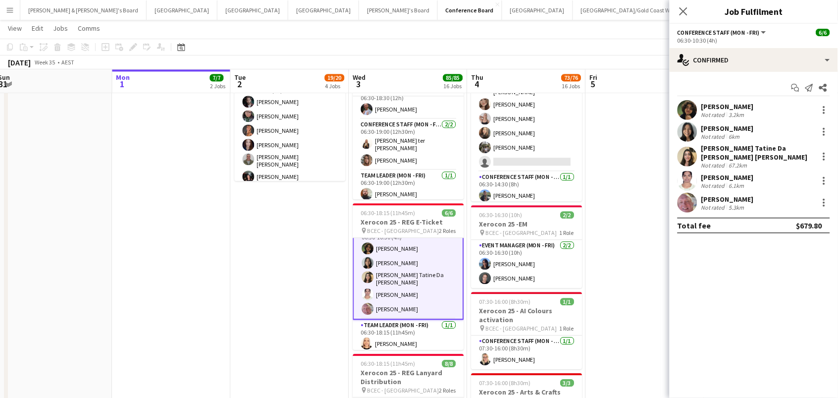
click at [754, 106] on div "Matin Pirestani Not rated 3.2km" at bounding box center [754, 110] width 168 height 20
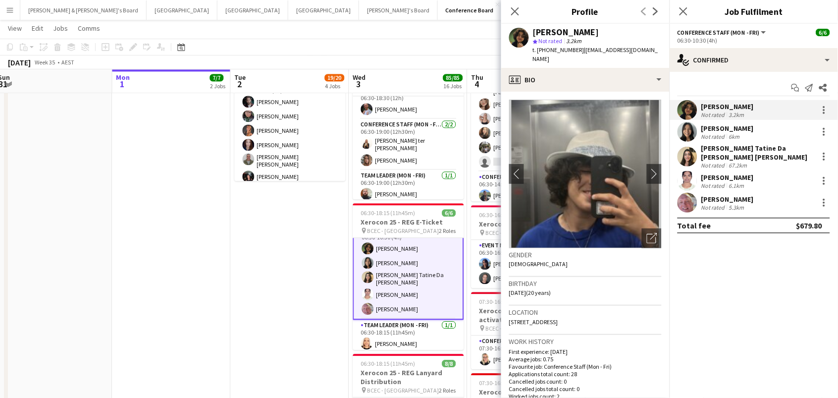
click at [711, 135] on div "Not rated" at bounding box center [714, 136] width 26 height 7
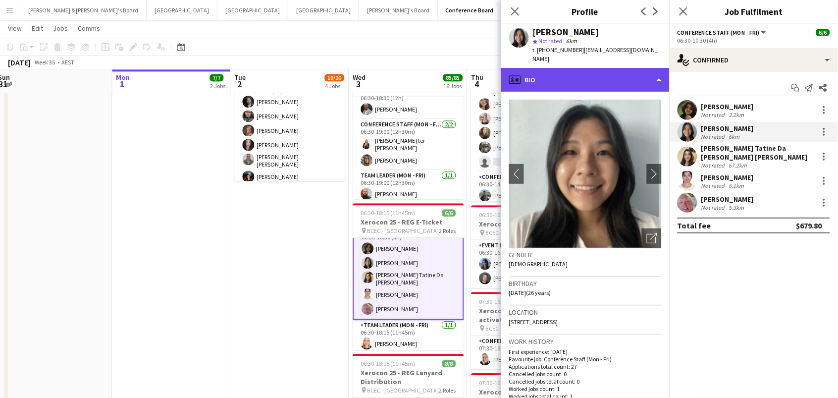
click at [640, 74] on div "profile Bio" at bounding box center [585, 80] width 168 height 24
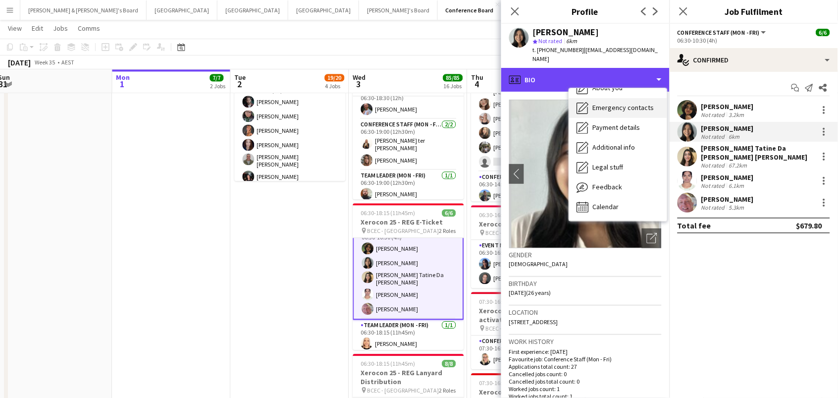
scroll to position [73, 0]
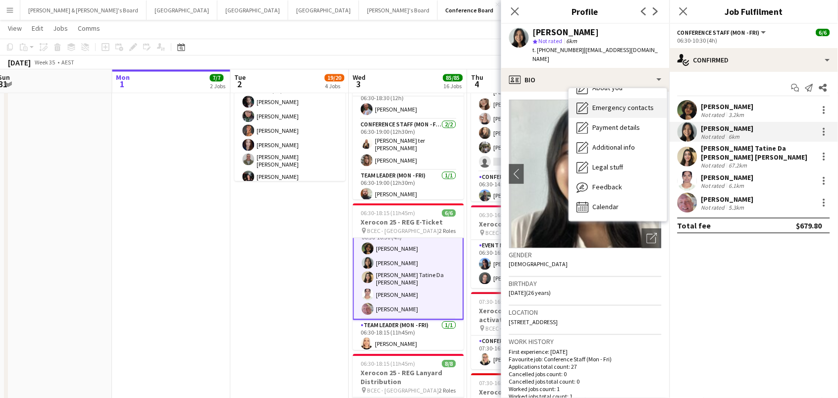
click at [628, 177] on div "Feedback Feedback" at bounding box center [618, 187] width 98 height 20
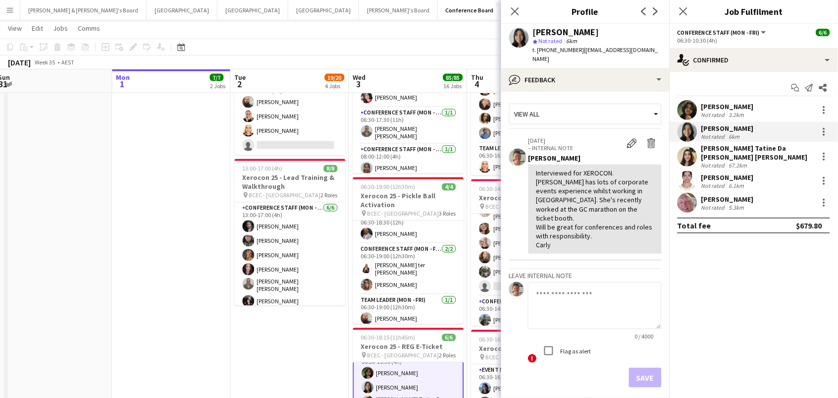
scroll to position [387, 0]
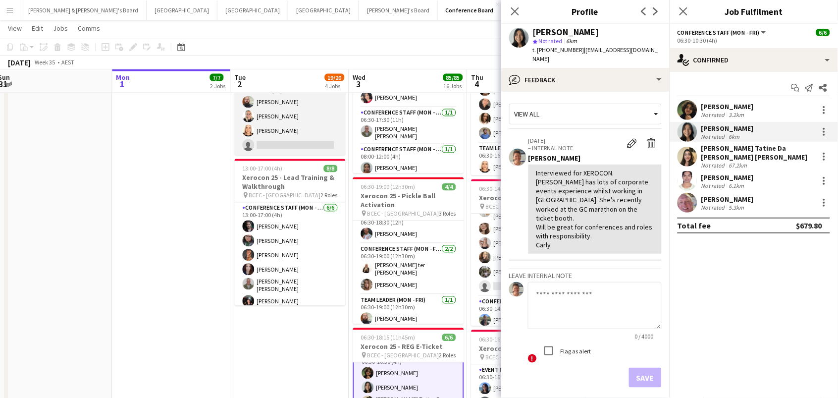
click at [313, 129] on app-card-role "Conference Staff (Mon - Fri) 12I 5A 3/4 13:00-17:00 (4h) Ricky Chaplin Maddie R…" at bounding box center [290, 116] width 111 height 77
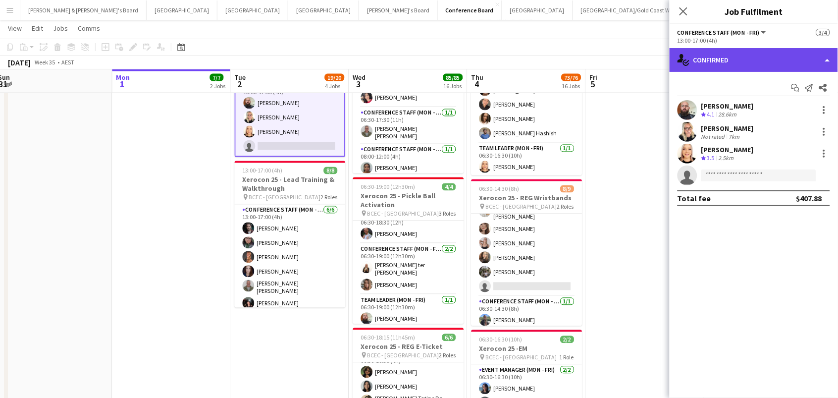
click at [731, 55] on div "single-neutral-actions-check-2 Confirmed" at bounding box center [754, 60] width 168 height 24
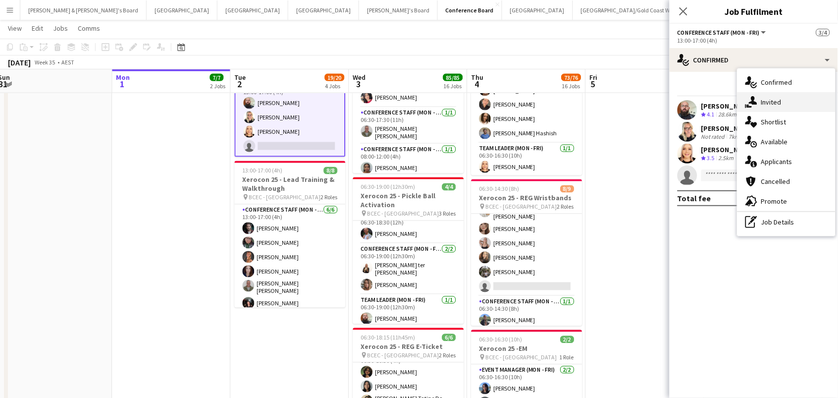
click at [780, 97] on div "single-neutral-actions-share-1 Invited" at bounding box center [787, 102] width 98 height 20
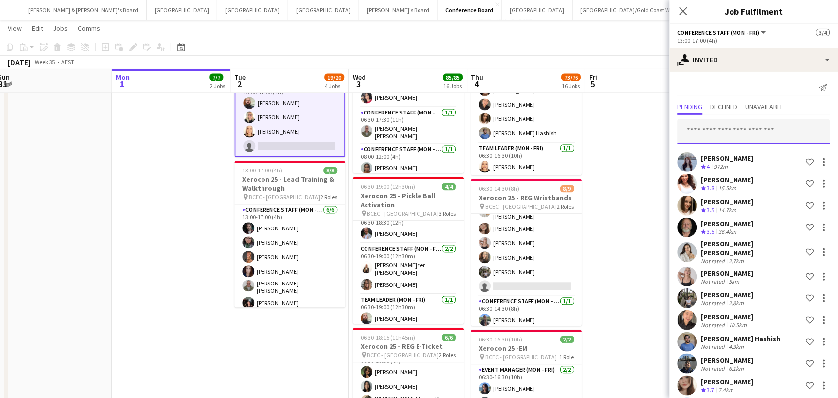
click at [744, 122] on input "text" at bounding box center [754, 131] width 153 height 25
type input "******"
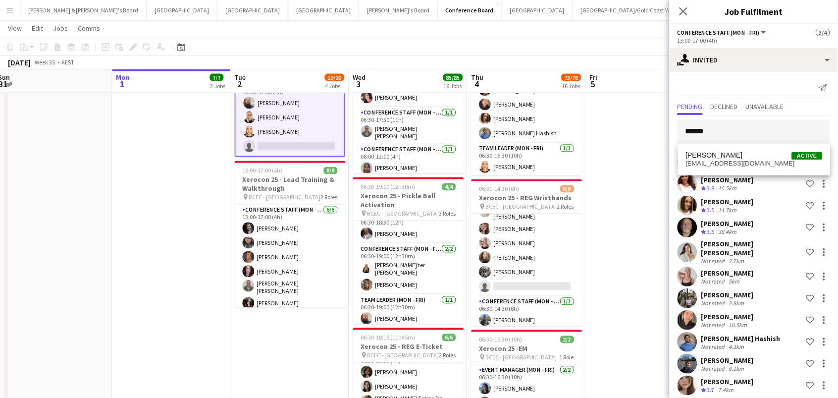
click at [741, 159] on span "Kah Kei Lee Active" at bounding box center [754, 155] width 137 height 8
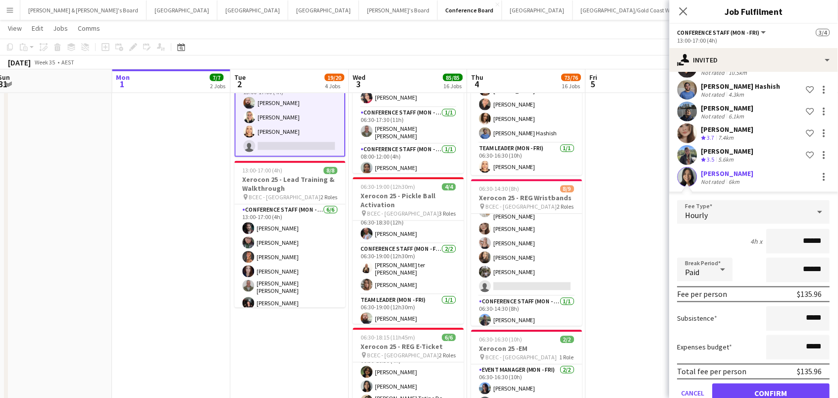
click at [772, 386] on button "Confirm" at bounding box center [771, 393] width 117 height 20
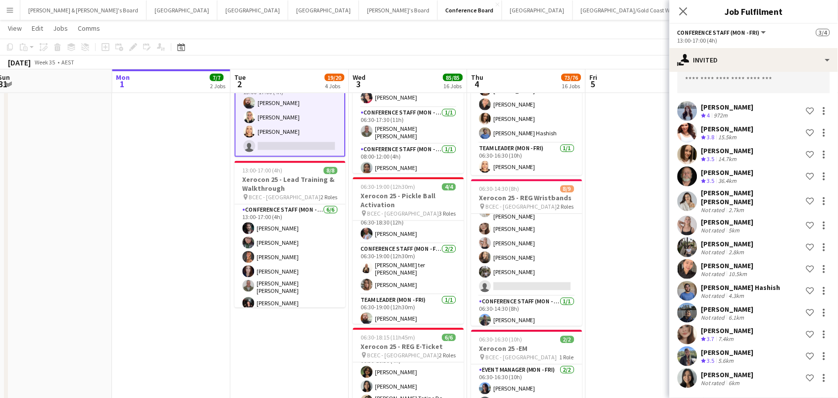
scroll to position [44, 0]
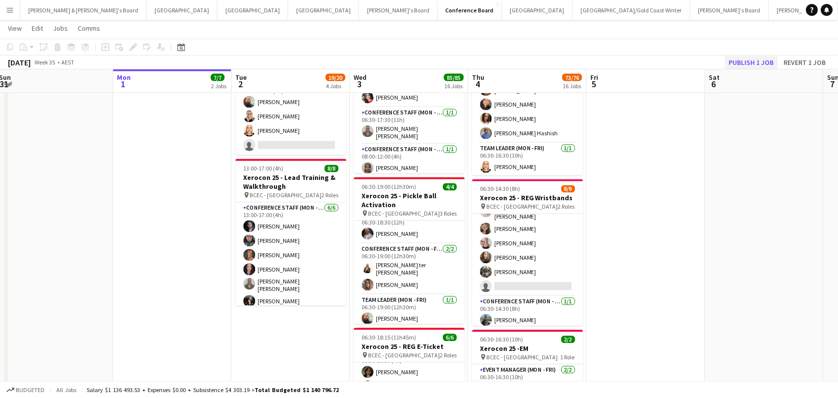
click at [758, 58] on button "Publish 1 job" at bounding box center [751, 62] width 53 height 13
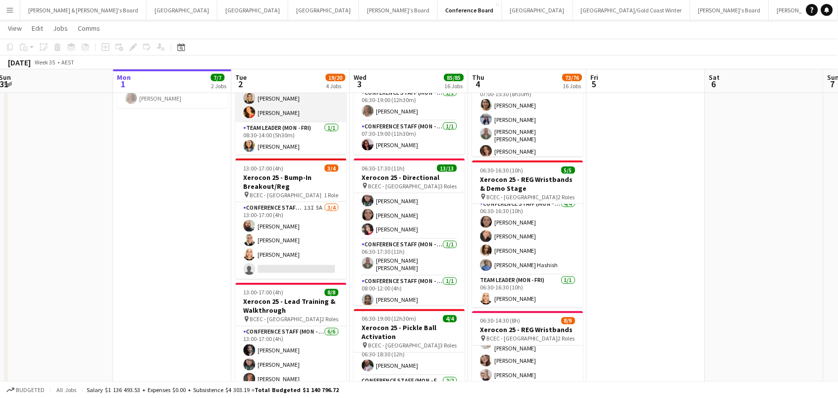
scroll to position [281, 0]
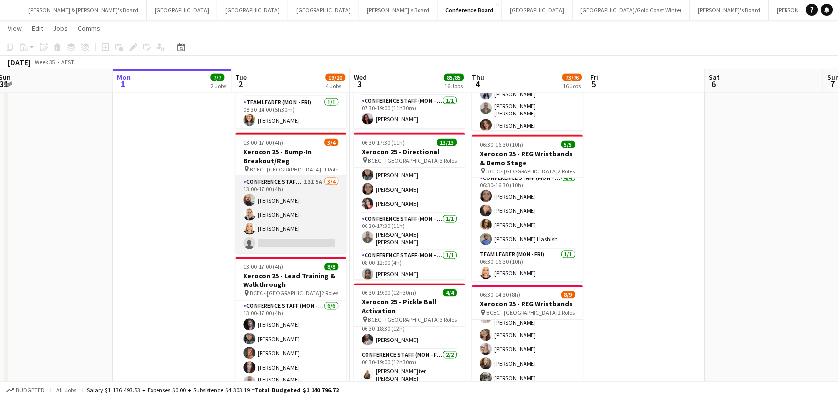
click at [311, 202] on app-card-role "Conference Staff (Mon - Fri) 13I 5A 3/4 13:00-17:00 (4h) Ricky Chaplin Maddie R…" at bounding box center [291, 214] width 111 height 77
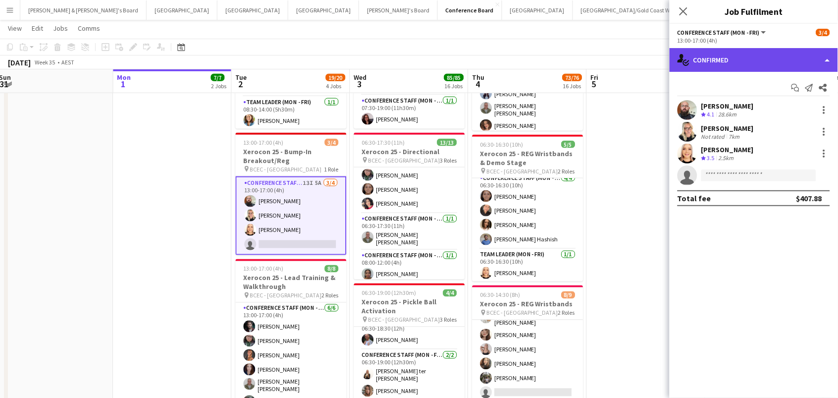
click at [770, 56] on div "single-neutral-actions-check-2 Confirmed" at bounding box center [754, 60] width 168 height 24
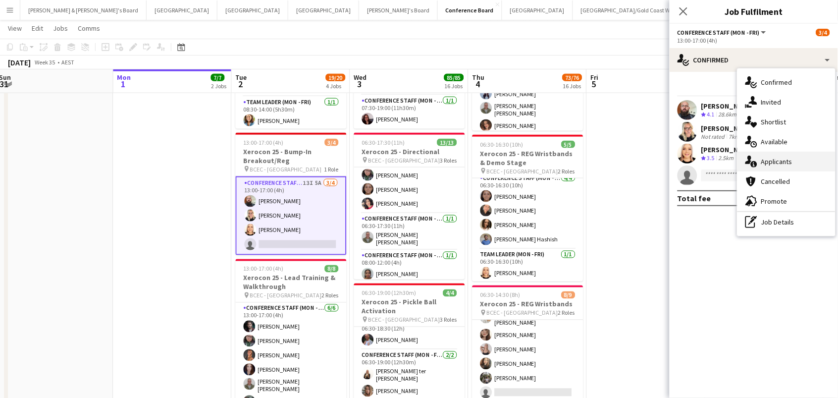
click at [799, 153] on div "single-neutral-actions-information Applicants" at bounding box center [787, 162] width 98 height 20
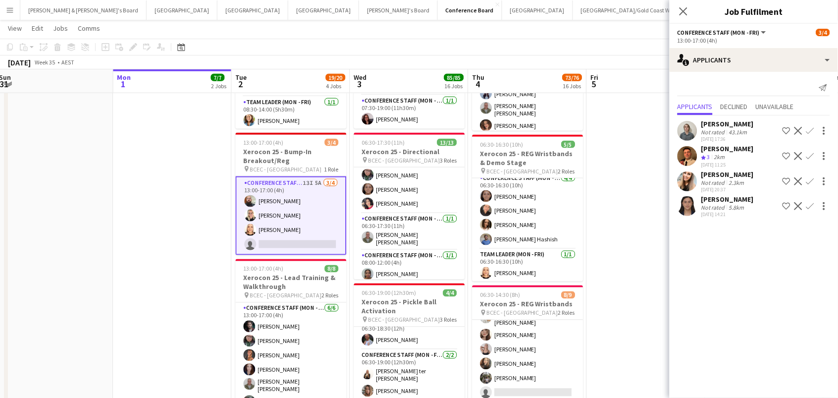
click at [731, 211] on div "01-09-2025 14:21" at bounding box center [727, 214] width 53 height 6
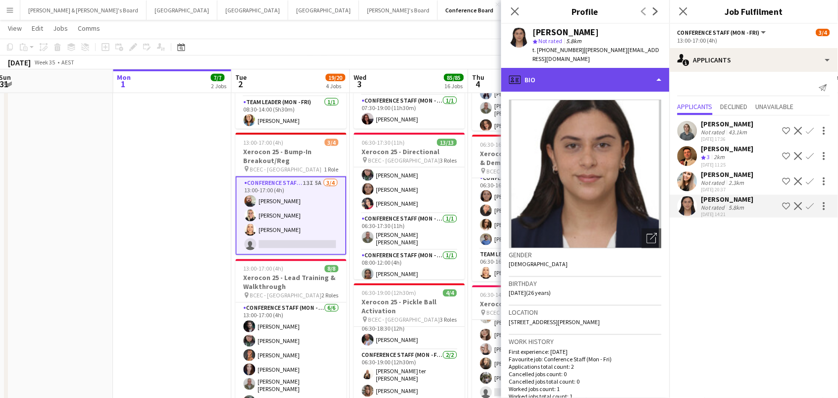
click at [616, 68] on div "profile Bio" at bounding box center [585, 80] width 168 height 24
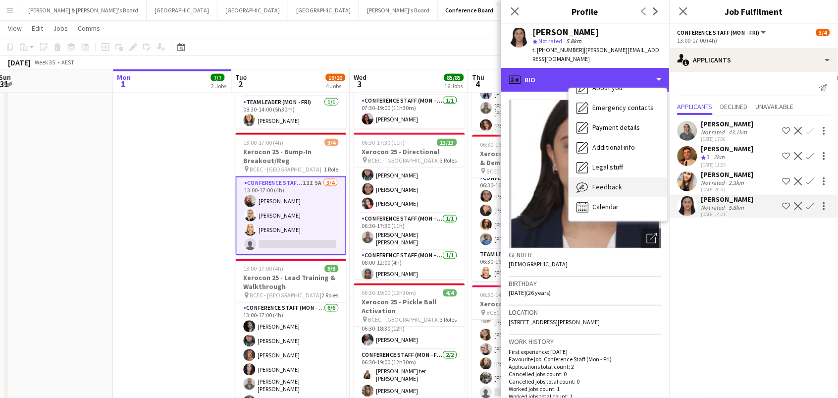
scroll to position [73, 0]
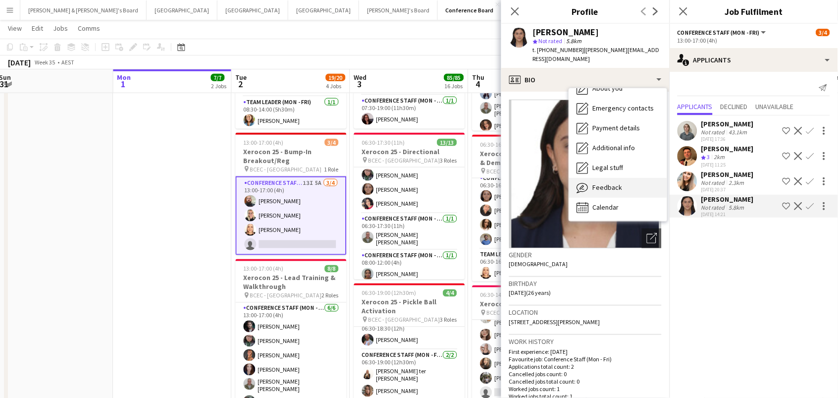
click at [602, 182] on div "Feedback Feedback" at bounding box center [618, 188] width 98 height 20
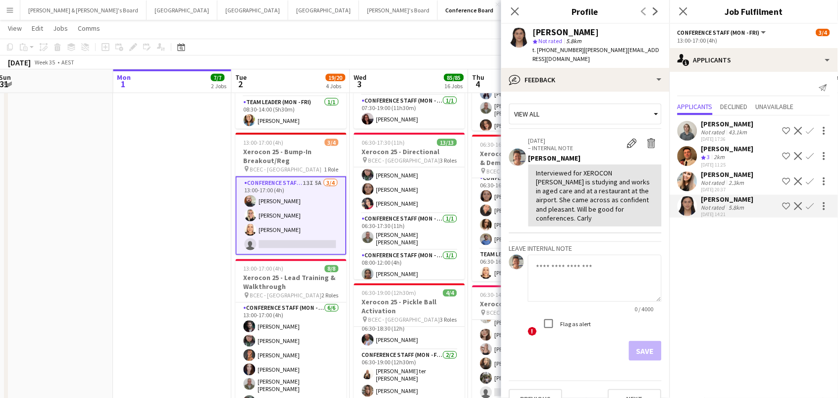
click at [610, 218] on app-crew-profile-feedback-item "01-09-2025 – INTERNAL NOTE Edit internal note Delete internal note Victoria Hun…" at bounding box center [585, 182] width 153 height 103
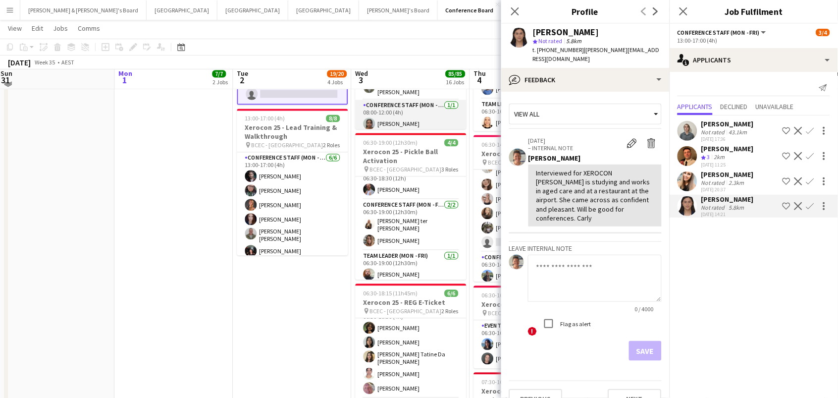
scroll to position [434, 0]
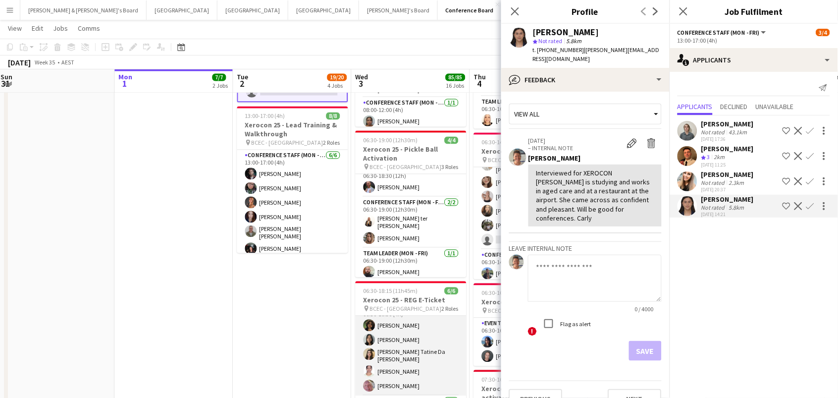
click at [397, 366] on app-card-role "Conference Staff (Mon - Fri) 5/5 06:30-10:30 (4h) Matin Pirestani Kah Kei Lee L…" at bounding box center [411, 349] width 111 height 94
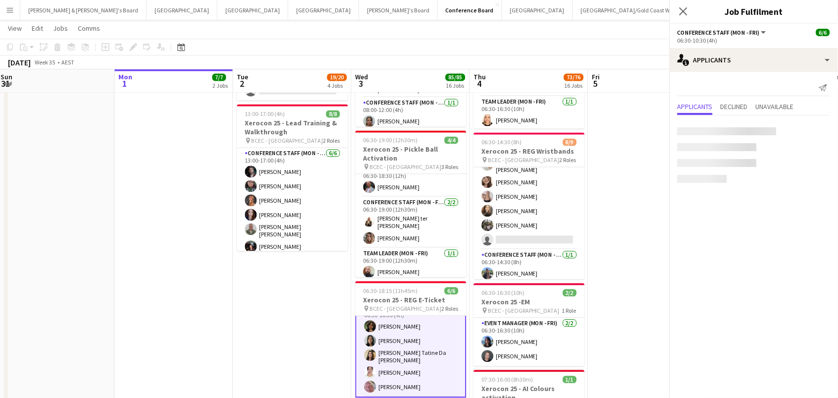
scroll to position [0, 358]
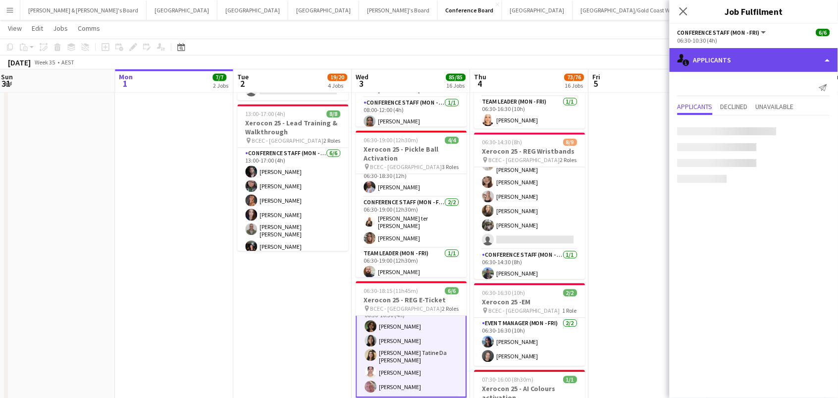
click at [708, 48] on div "single-neutral-actions-information Applicants" at bounding box center [754, 60] width 168 height 24
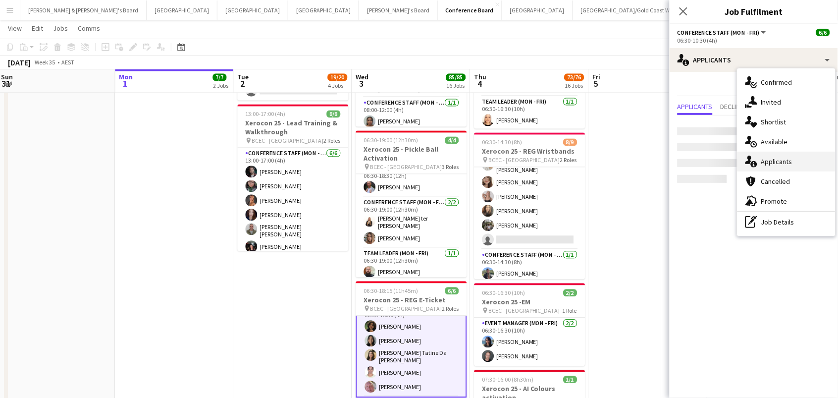
click at [779, 162] on div "single-neutral-actions-information Applicants" at bounding box center [787, 162] width 98 height 20
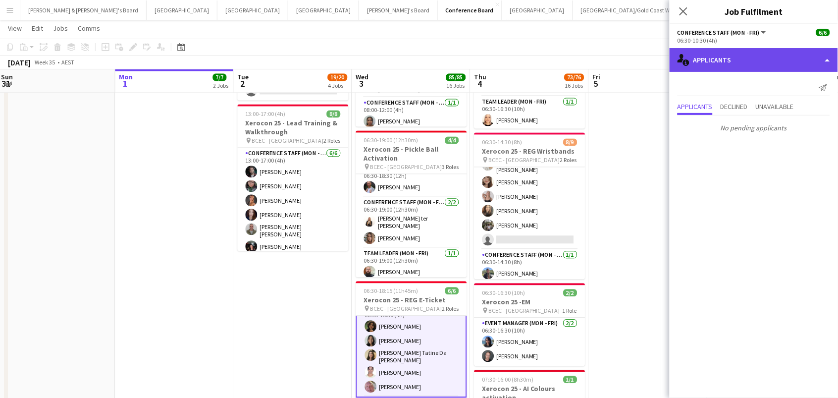
click at [747, 61] on div "single-neutral-actions-information Applicants" at bounding box center [754, 60] width 168 height 24
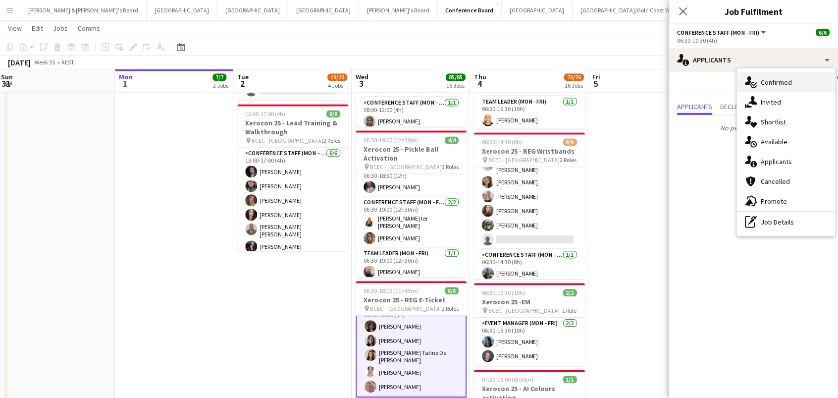
click at [758, 83] on div "single-neutral-actions-check-2 Confirmed" at bounding box center [787, 82] width 98 height 20
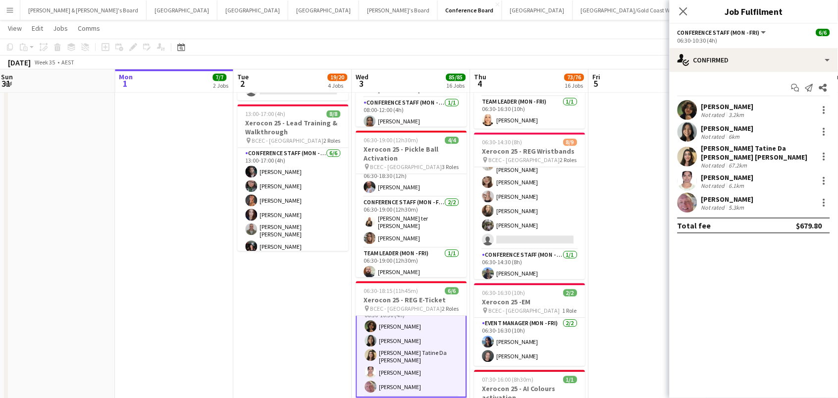
click at [739, 161] on div "67.2km" at bounding box center [738, 164] width 22 height 7
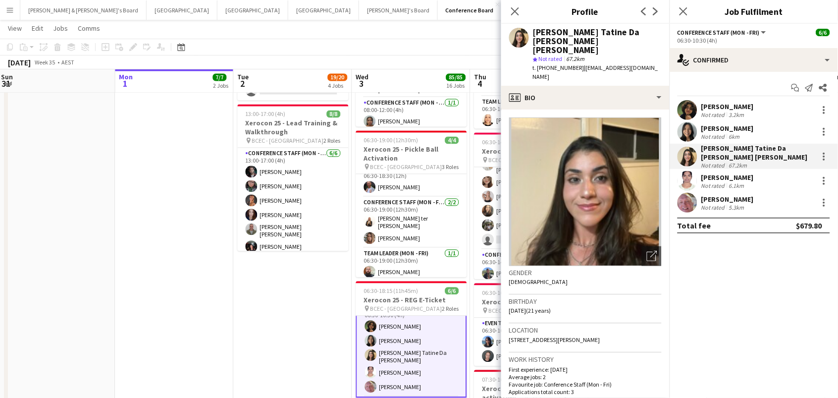
scroll to position [52, 0]
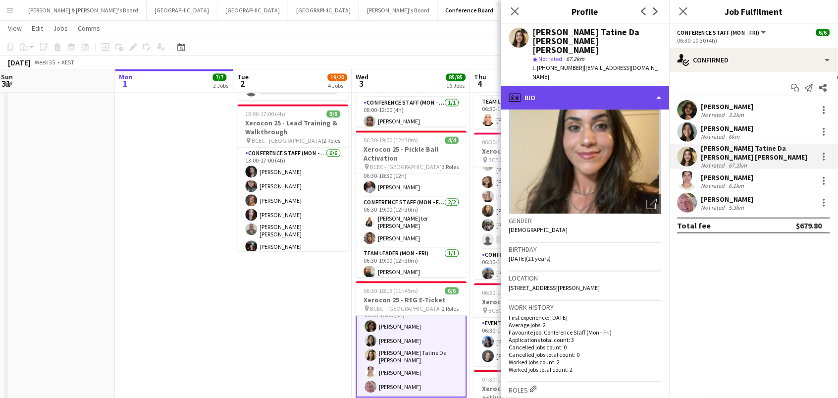
click at [566, 86] on div "profile Bio" at bounding box center [585, 98] width 168 height 24
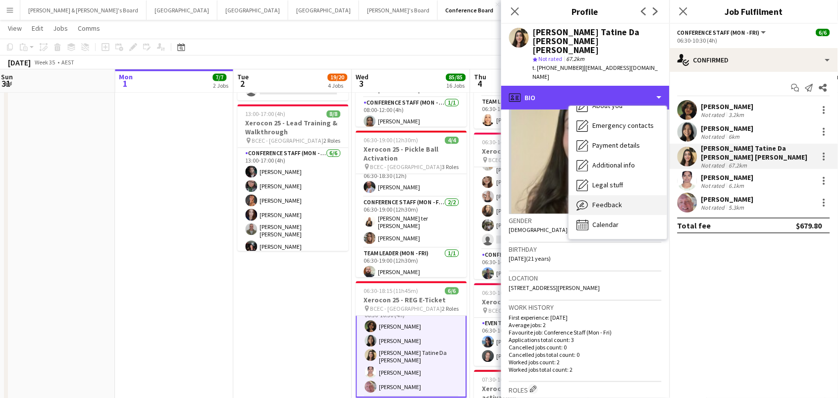
scroll to position [74, 0]
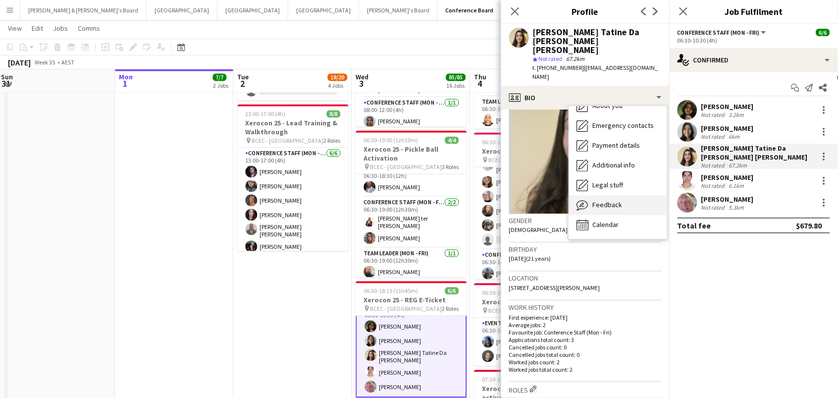
click at [599, 200] on span "Feedback" at bounding box center [608, 204] width 30 height 9
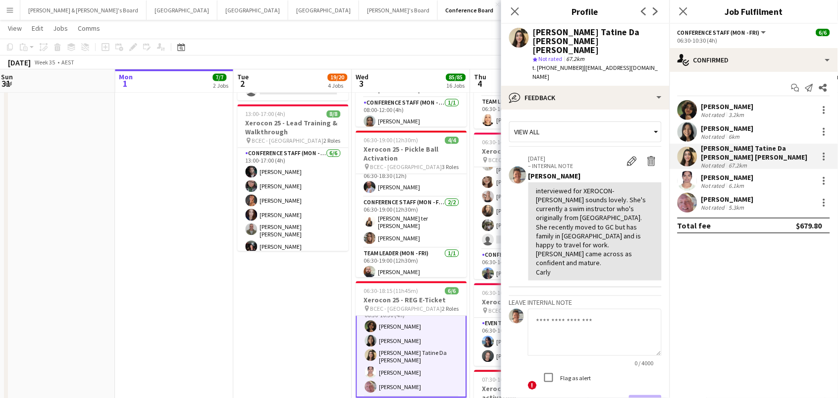
click at [702, 174] on div "[PERSON_NAME]" at bounding box center [727, 177] width 53 height 9
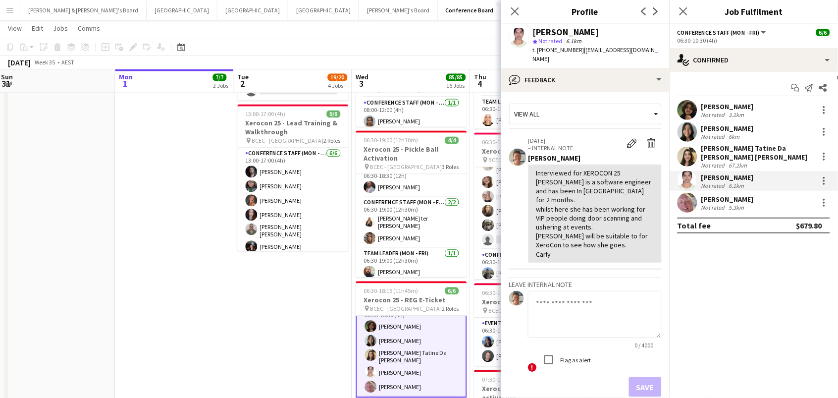
click at [704, 195] on div "[PERSON_NAME]" at bounding box center [727, 199] width 53 height 9
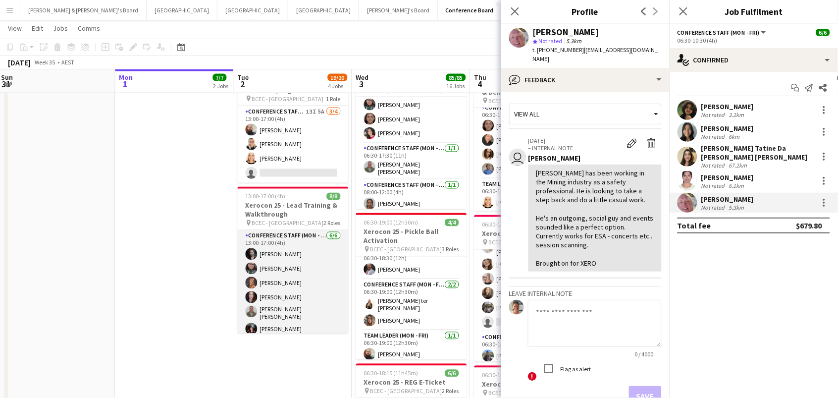
scroll to position [351, 0]
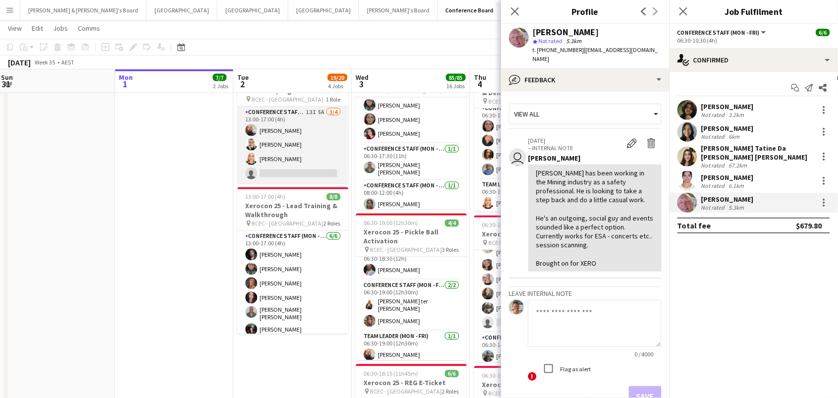
click at [302, 153] on app-card-role "Conference Staff (Mon - Fri) 13I 5A 3/4 13:00-17:00 (4h) Ricky Chaplin Maddie R…" at bounding box center [293, 144] width 111 height 77
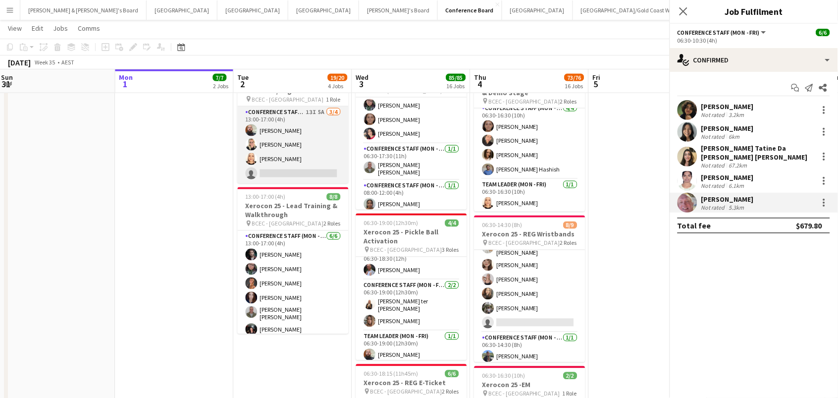
scroll to position [0, 358]
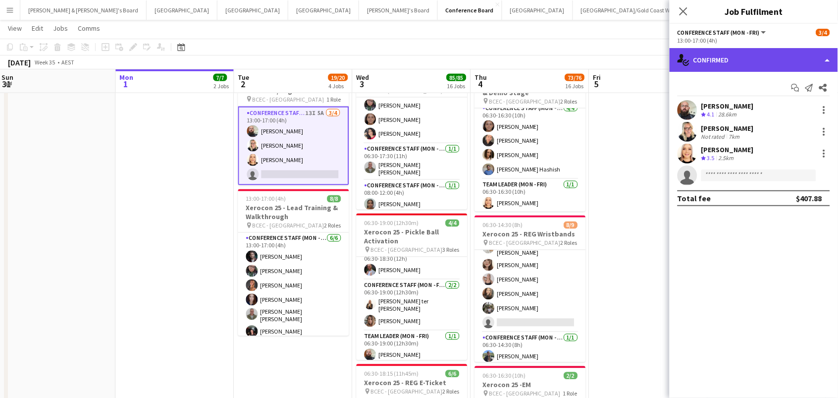
click at [732, 70] on div "single-neutral-actions-check-2 Confirmed" at bounding box center [754, 60] width 168 height 24
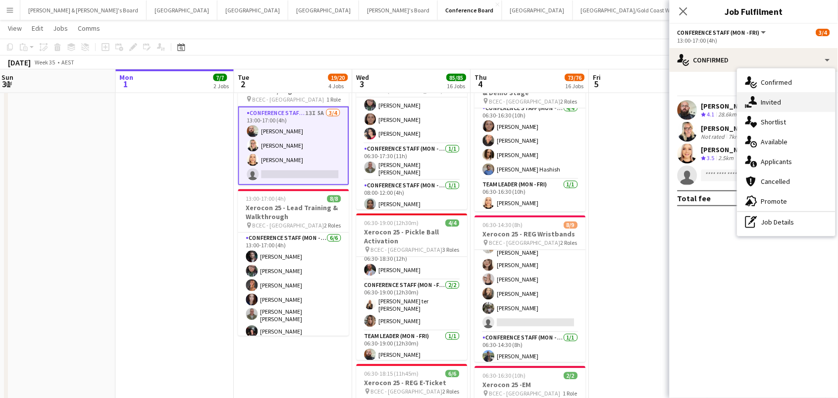
click at [756, 106] on icon "single-neutral-actions-share-1" at bounding box center [751, 102] width 12 height 12
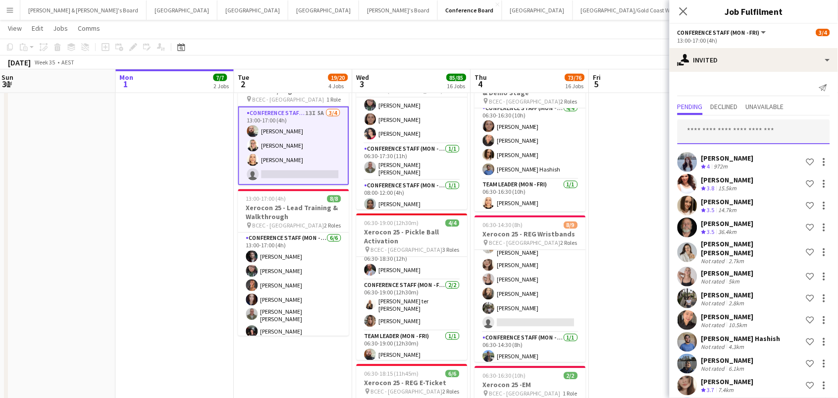
click at [717, 128] on input "text" at bounding box center [754, 131] width 153 height 25
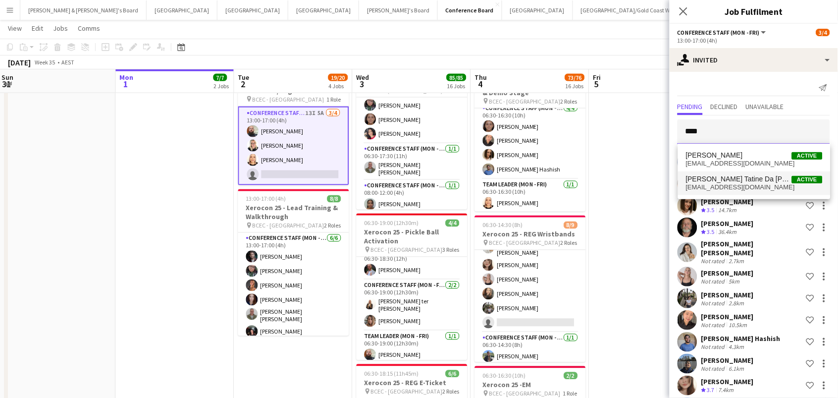
type input "****"
click at [739, 182] on span "[PERSON_NAME] Tatine Da [PERSON_NAME] [PERSON_NAME]" at bounding box center [739, 179] width 106 height 8
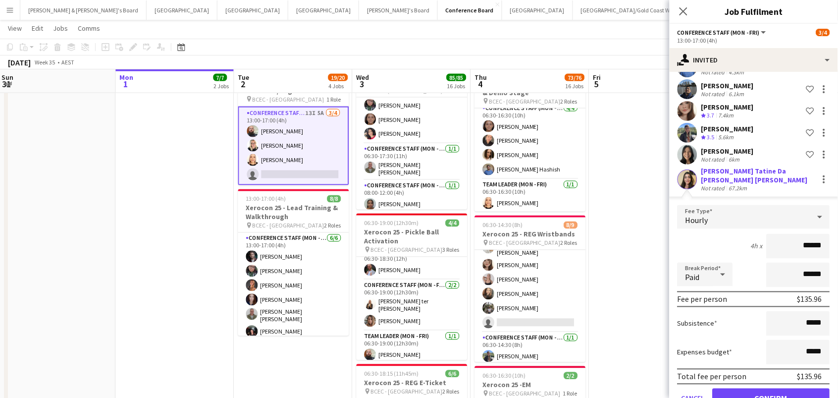
click at [772, 388] on button "Confirm" at bounding box center [771, 398] width 117 height 20
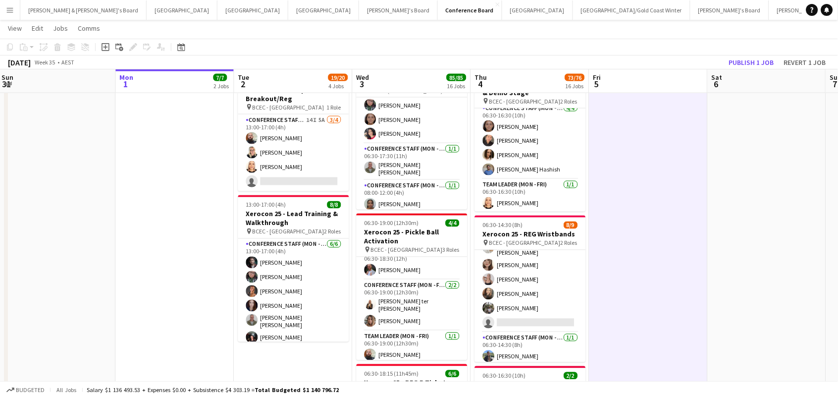
scroll to position [0, 357]
click at [750, 64] on button "Publish 1 job" at bounding box center [751, 62] width 53 height 13
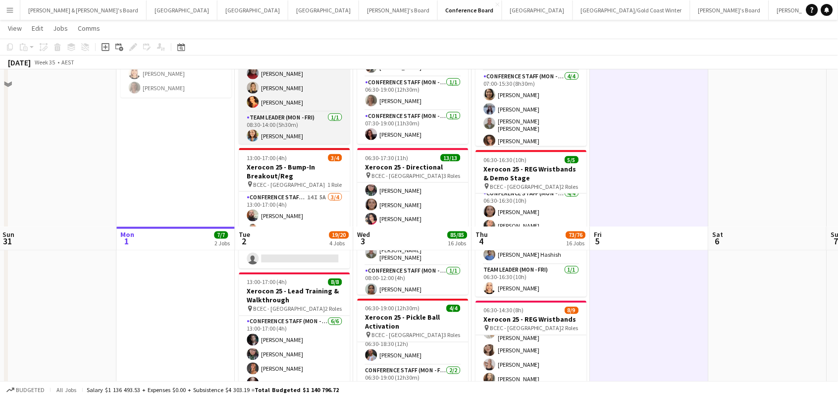
scroll to position [423, 0]
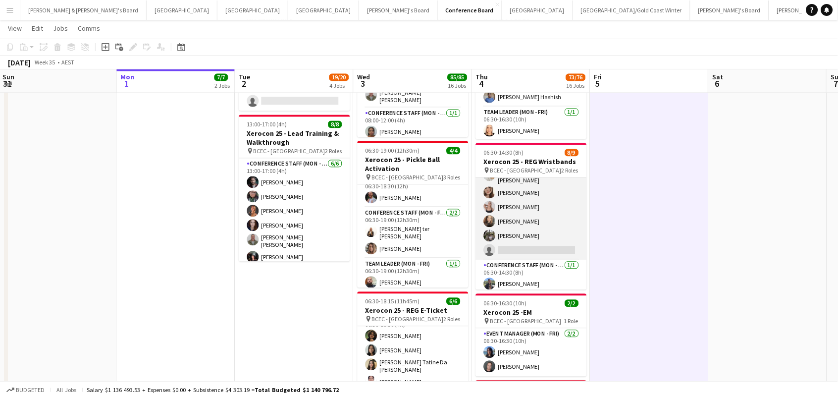
click at [551, 232] on app-card-role "Conference Staff (Mon - Fri) 47I 1A 7/8 06:30-10:30 (4h) Manish Yadav Russ Gall…" at bounding box center [531, 191] width 111 height 137
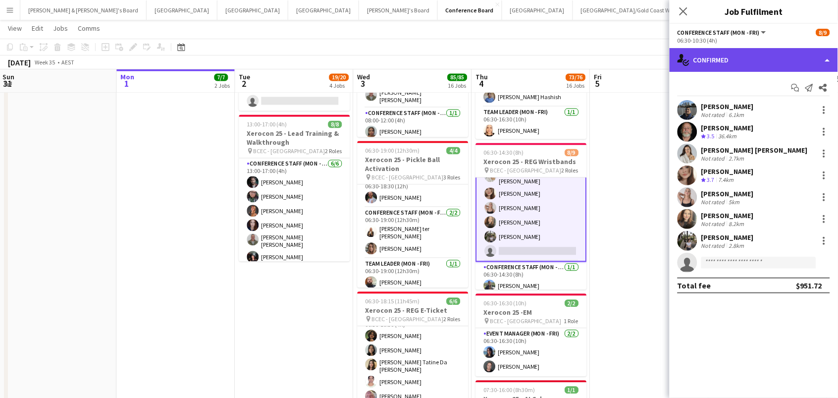
click at [748, 60] on div "single-neutral-actions-check-2 Confirmed" at bounding box center [754, 60] width 168 height 24
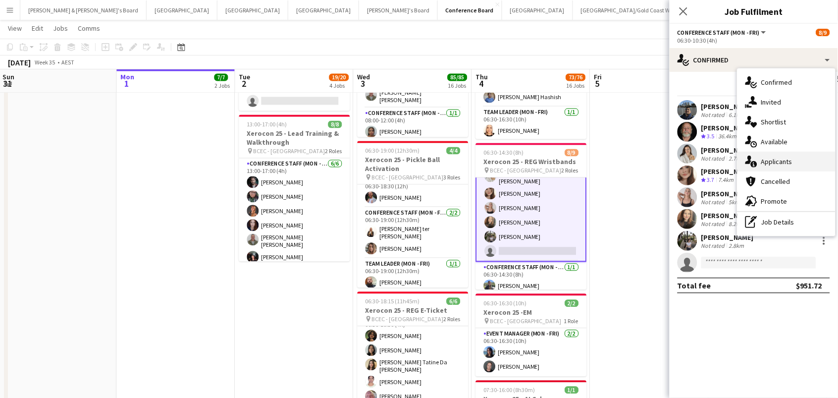
click at [791, 162] on div "single-neutral-actions-information Applicants" at bounding box center [787, 162] width 98 height 20
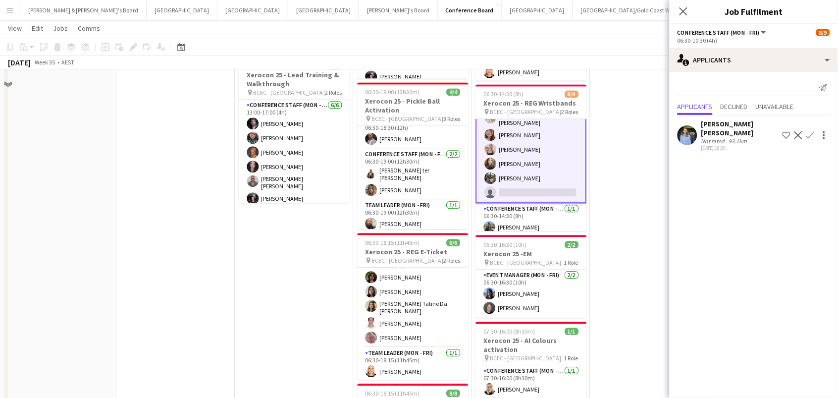
scroll to position [299, 0]
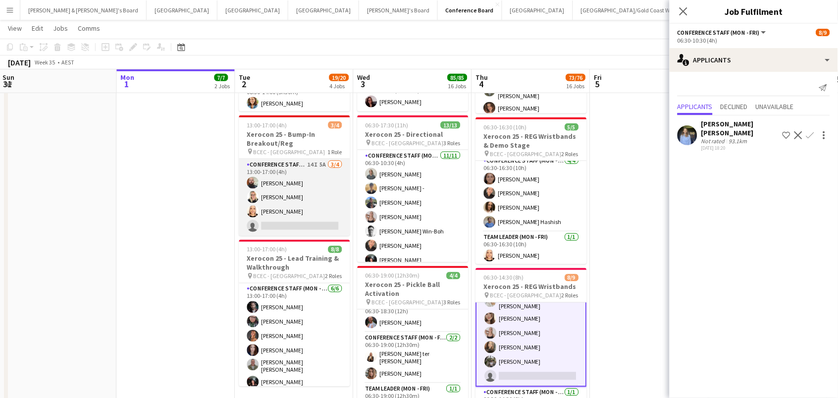
click at [303, 198] on app-card-role "Conference Staff (Mon - Fri) 14I 5A 3/4 13:00-17:00 (4h) Ricky Chaplin Maddie R…" at bounding box center [294, 197] width 111 height 77
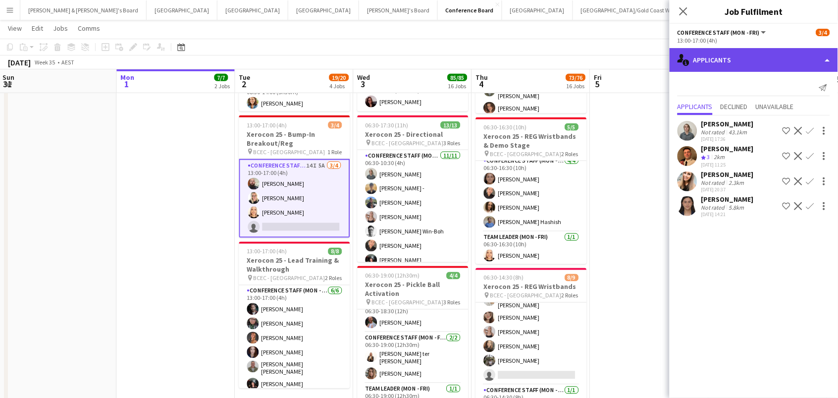
click at [734, 54] on div "single-neutral-actions-information Applicants" at bounding box center [754, 60] width 168 height 24
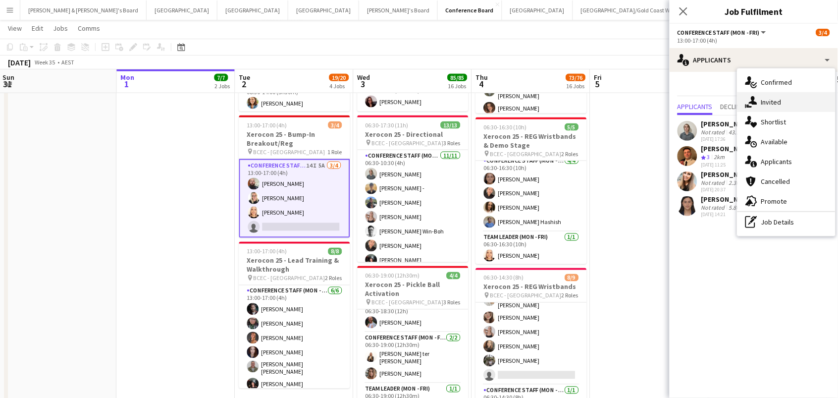
click at [782, 97] on div "single-neutral-actions-share-1 Invited" at bounding box center [787, 102] width 98 height 20
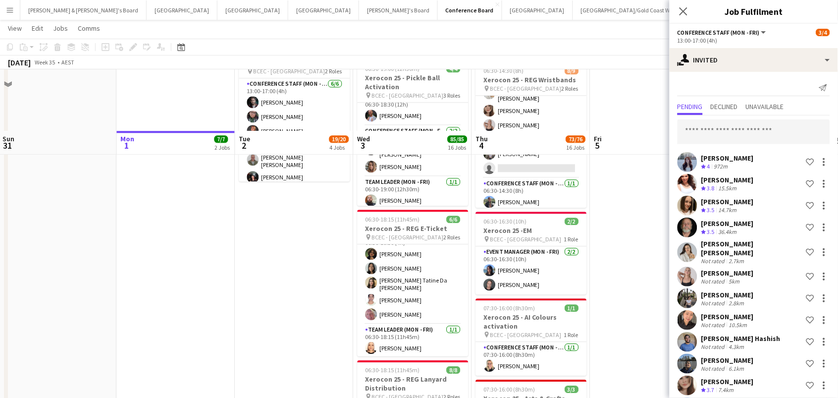
scroll to position [699, 0]
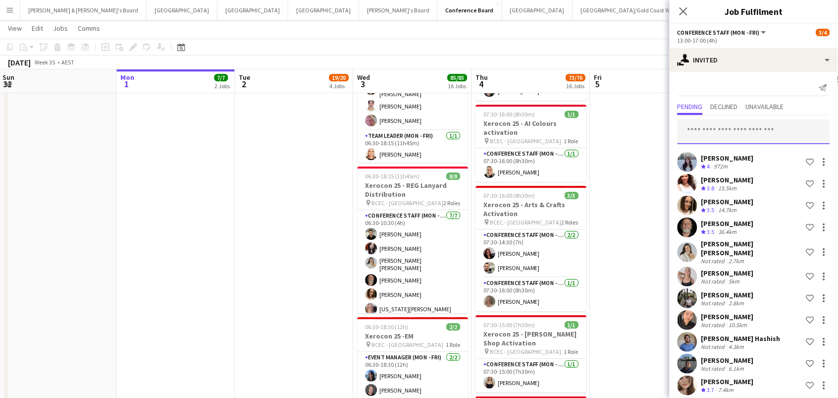
click at [738, 126] on input "text" at bounding box center [754, 131] width 153 height 25
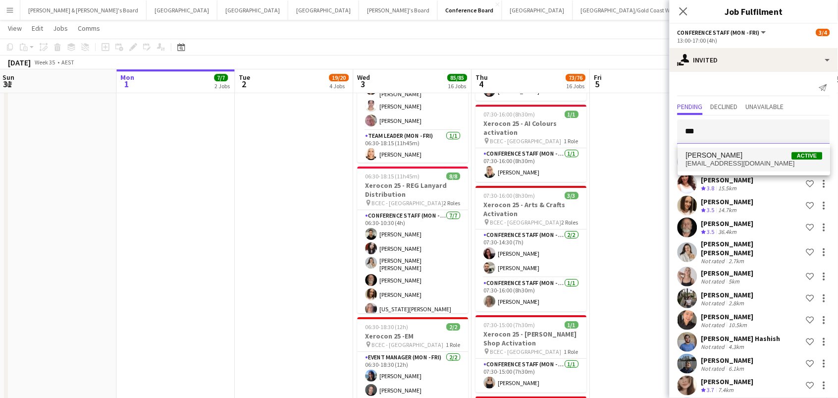
type input "***"
click at [743, 157] on span "[PERSON_NAME]" at bounding box center [714, 155] width 57 height 8
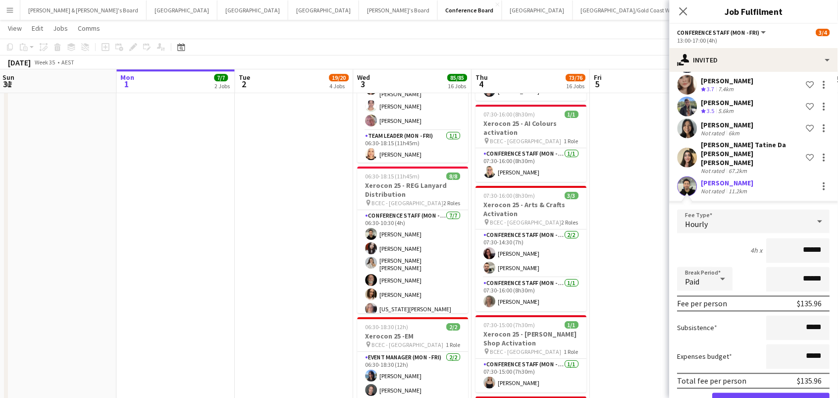
click at [772, 393] on button "Confirm" at bounding box center [771, 403] width 117 height 20
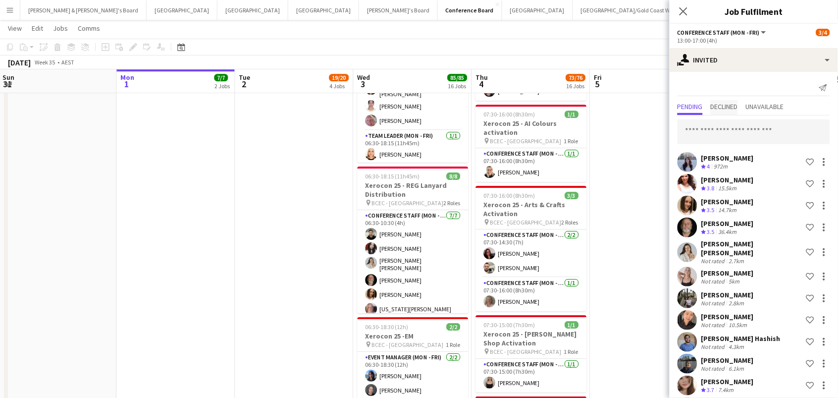
scroll to position [0, 0]
click at [722, 133] on input "text" at bounding box center [754, 131] width 153 height 25
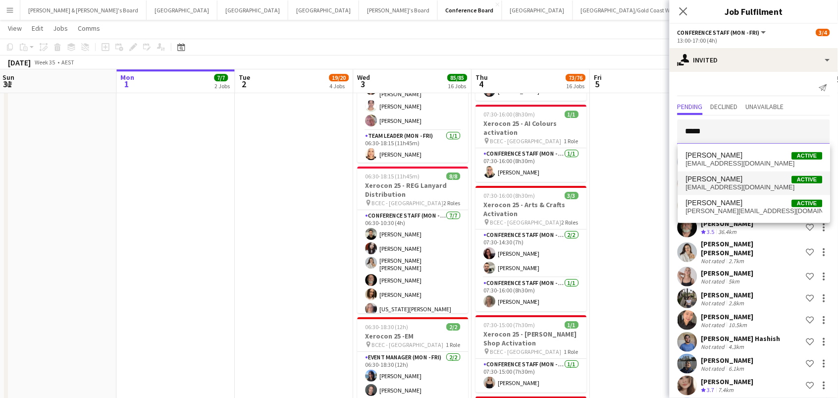
type input "*****"
click at [738, 180] on span "Melany Farias Active" at bounding box center [754, 179] width 137 height 8
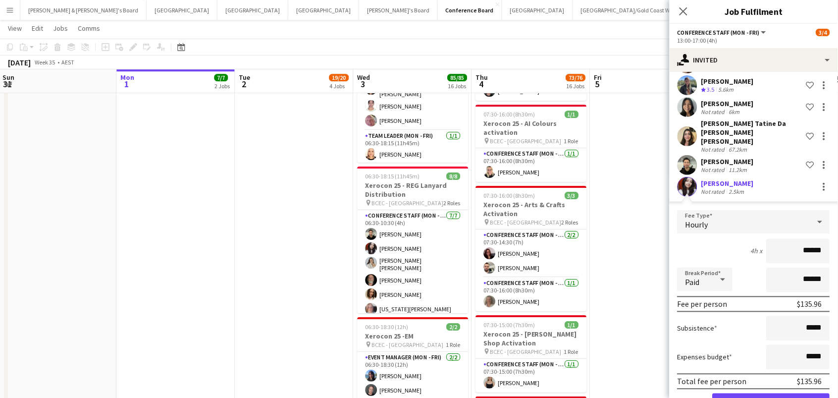
click at [772, 393] on button "Confirm" at bounding box center [771, 403] width 117 height 20
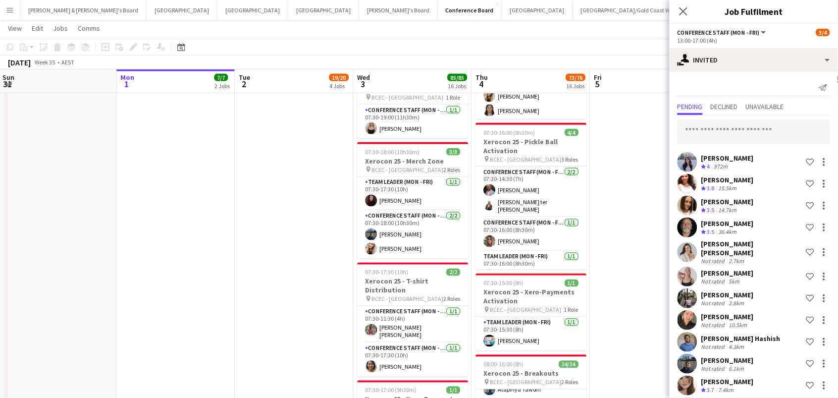
scroll to position [0, 0]
click at [747, 133] on input "text" at bounding box center [754, 131] width 153 height 25
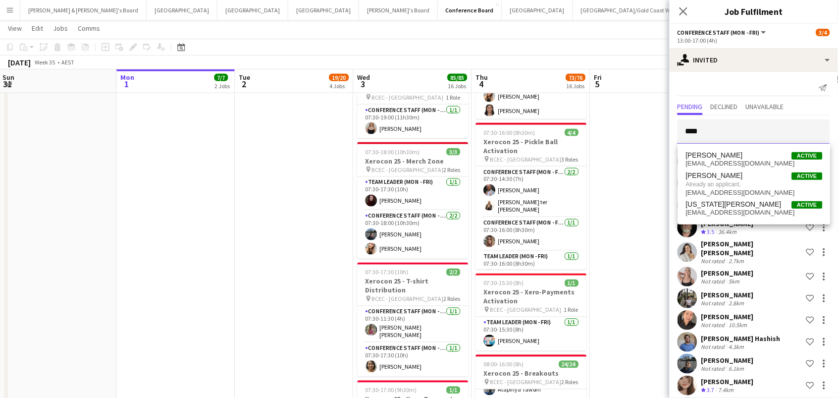
type input "****"
drag, startPoint x: 747, startPoint y: 140, endPoint x: 742, endPoint y: 160, distance: 20.4
click at [742, 160] on span "haleycobb@rocketmail.com" at bounding box center [754, 163] width 137 height 8
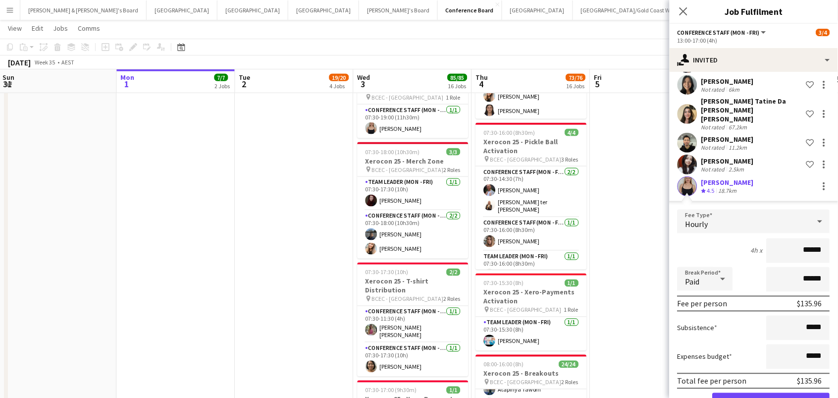
click at [772, 393] on button "Confirm" at bounding box center [771, 403] width 117 height 20
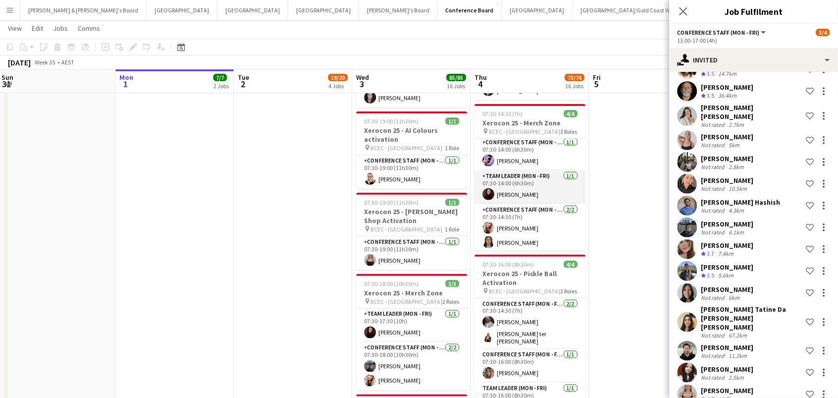
scroll to position [0, 357]
click at [617, 222] on app-date-cell at bounding box center [649, 69] width 118 height 2044
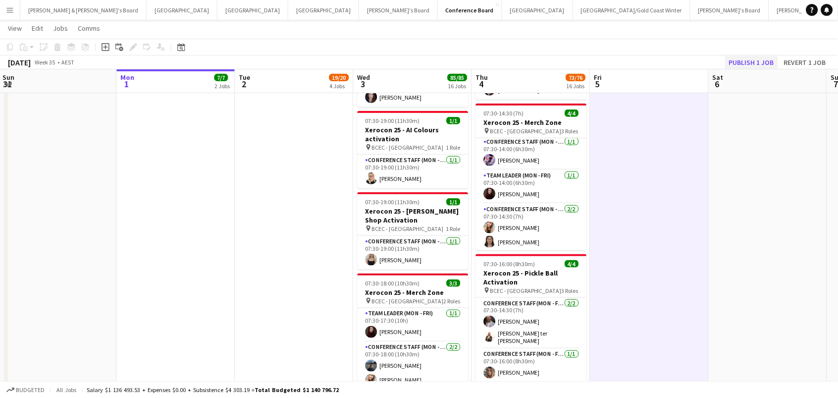
click at [754, 65] on button "Publish 1 job" at bounding box center [751, 62] width 53 height 13
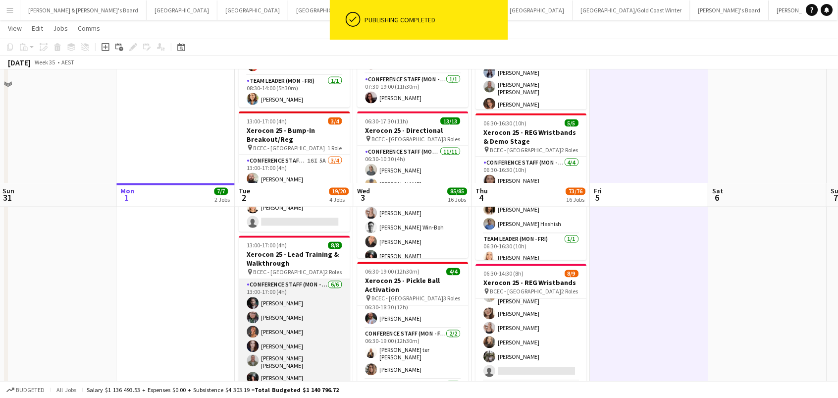
scroll to position [192, 0]
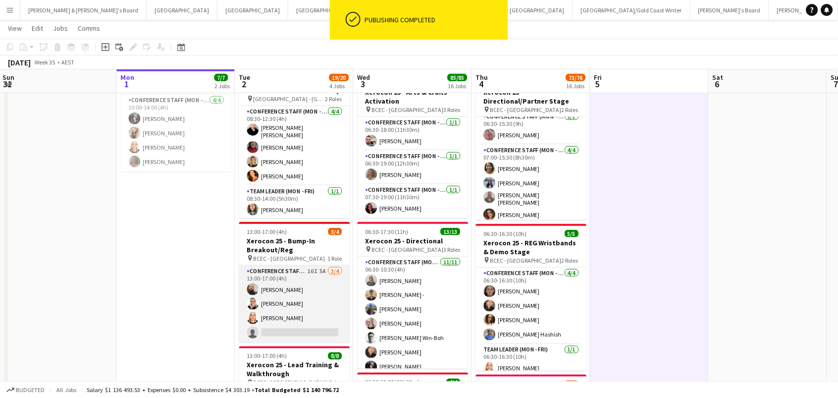
click at [318, 300] on app-card-role "Conference Staff (Mon - Fri) 16I 5A 3/4 13:00-17:00 (4h) Ricky Chaplin Maddie R…" at bounding box center [294, 303] width 111 height 77
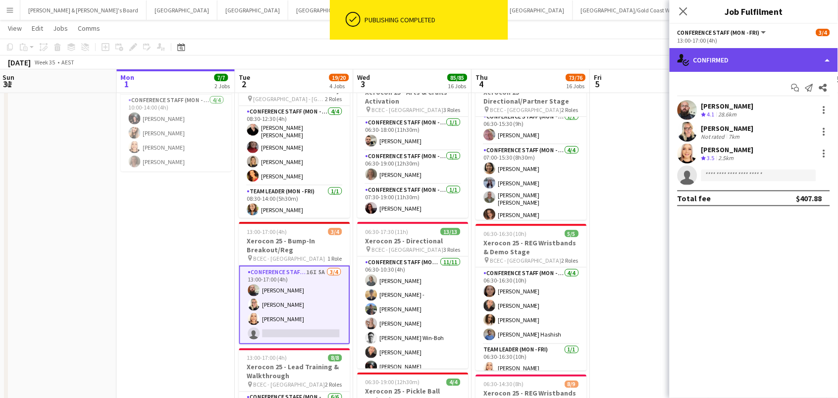
click at [766, 60] on div "single-neutral-actions-check-2 Confirmed" at bounding box center [754, 60] width 168 height 24
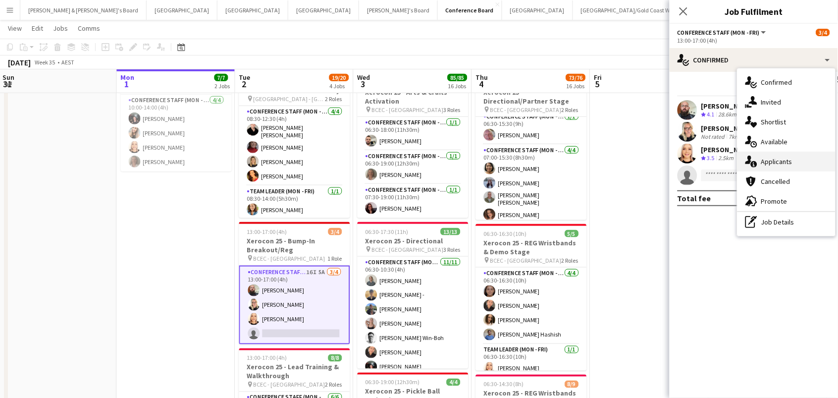
click at [801, 159] on div "single-neutral-actions-information Applicants" at bounding box center [787, 162] width 98 height 20
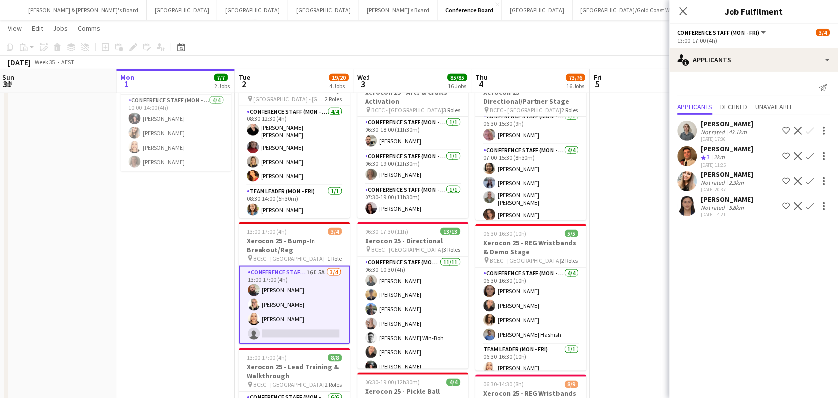
click at [689, 204] on app-user-avatar at bounding box center [688, 206] width 20 height 20
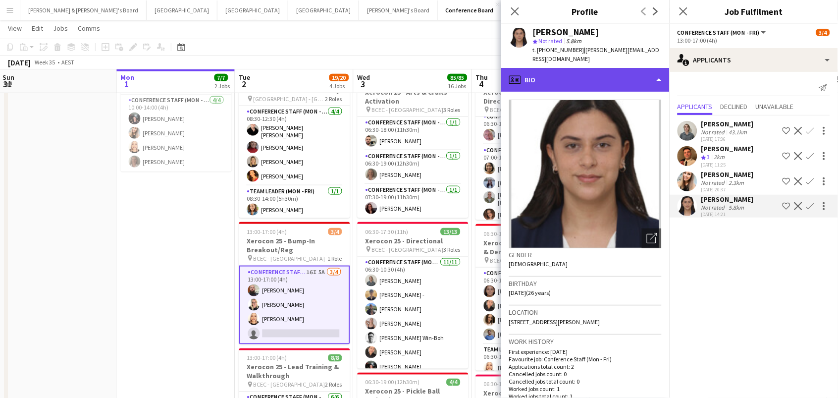
click at [607, 74] on div "profile Bio" at bounding box center [585, 80] width 168 height 24
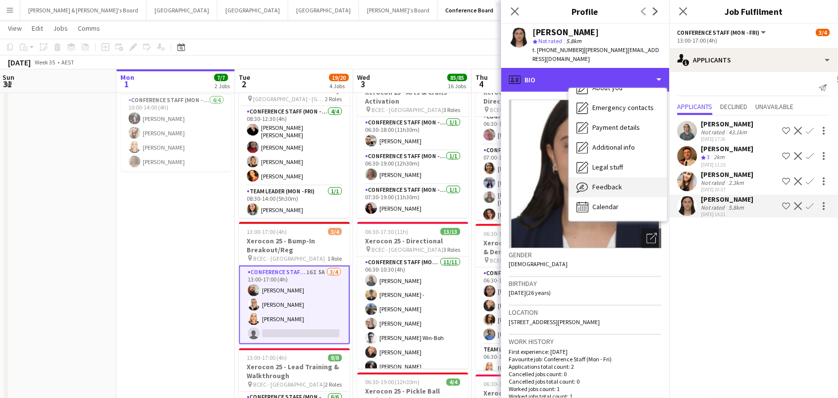
scroll to position [73, 0]
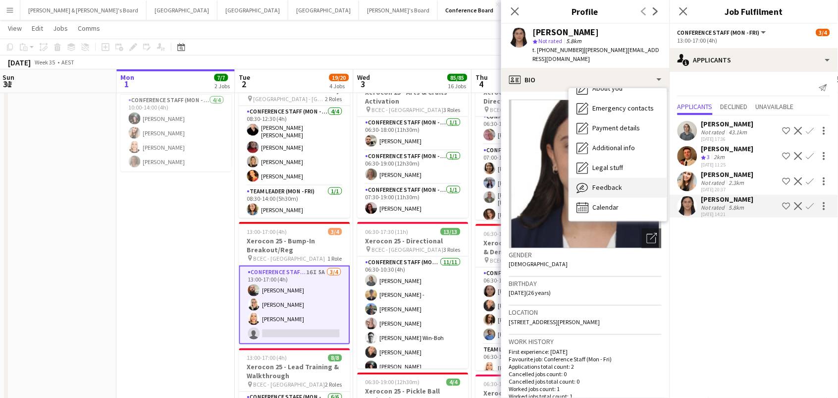
click at [619, 183] on span "Feedback" at bounding box center [608, 187] width 30 height 9
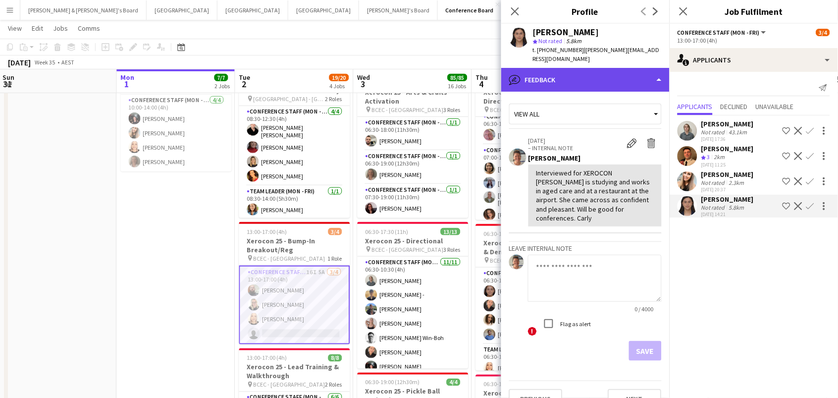
click at [579, 68] on div "bubble-pencil Feedback" at bounding box center [585, 80] width 168 height 24
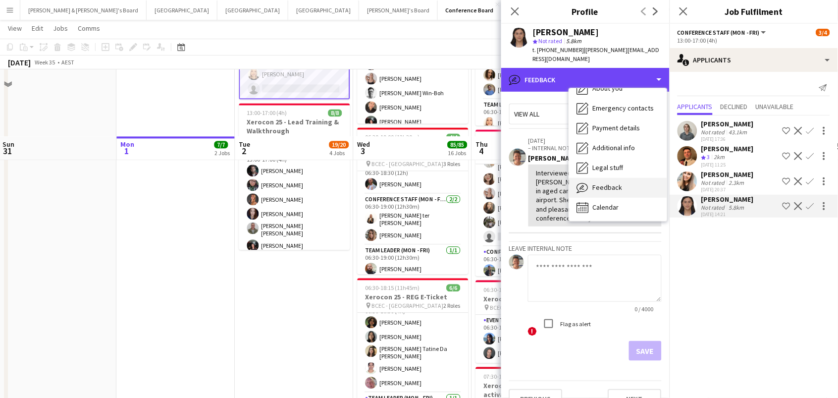
scroll to position [535, 0]
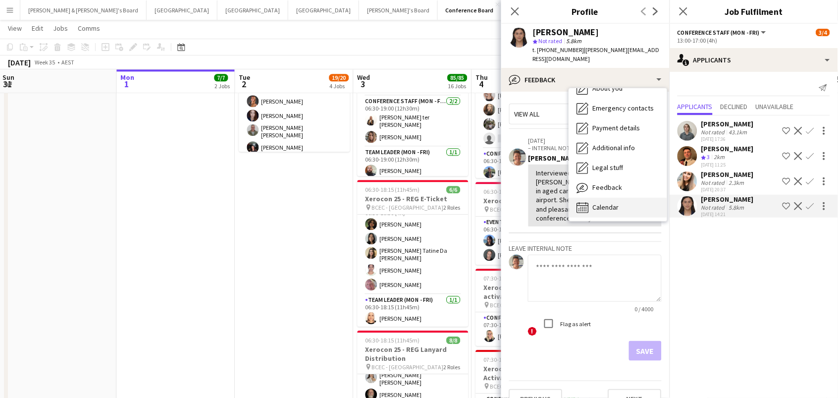
click at [617, 203] on span "Calendar" at bounding box center [606, 207] width 26 height 9
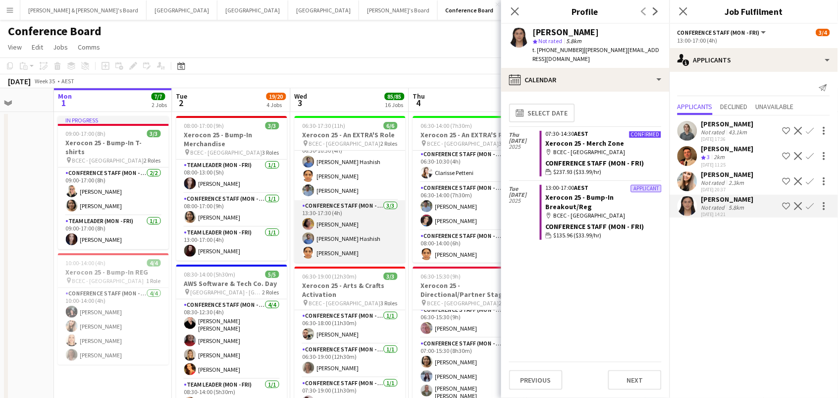
scroll to position [12, 0]
click at [349, 233] on app-card-role "Conference Staff (Mon - Fri) 3/3 13:30-17:30 (4h) Sally Dobson Sohib Hashish Sa…" at bounding box center [350, 232] width 111 height 62
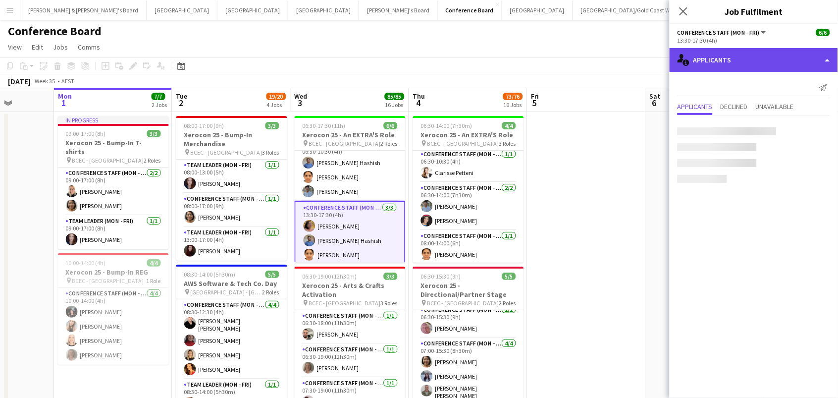
click at [750, 58] on div "single-neutral-actions-information Applicants" at bounding box center [754, 60] width 168 height 24
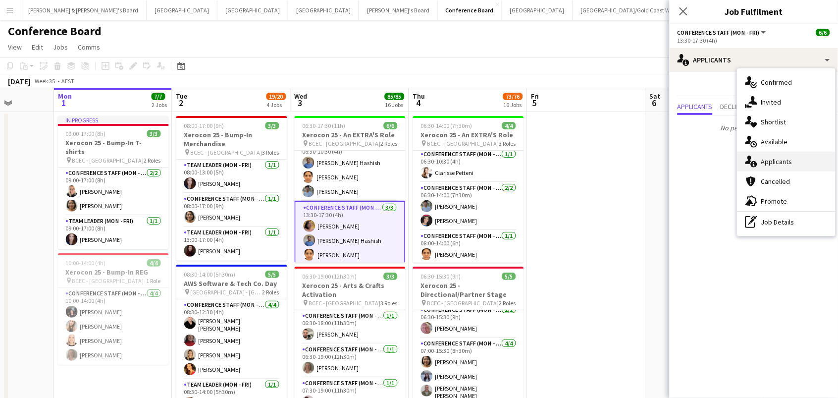
click at [767, 168] on div "single-neutral-actions-information Applicants" at bounding box center [787, 162] width 98 height 20
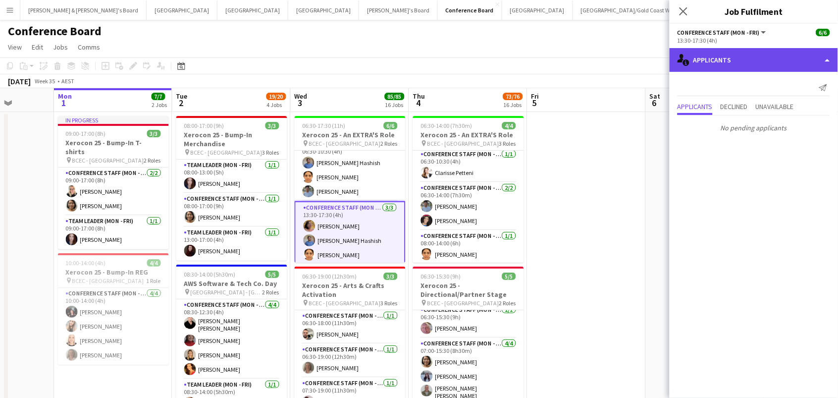
click at [751, 48] on div "single-neutral-actions-information Applicants" at bounding box center [754, 60] width 168 height 24
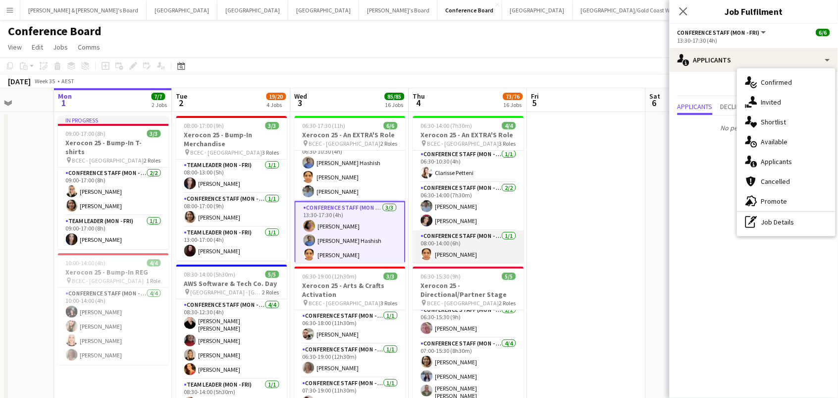
click at [421, 243] on app-card-role "Conference Staff (Mon - Fri) 1/1 08:00-14:00 (6h) Sayuri Sawant" at bounding box center [468, 247] width 111 height 34
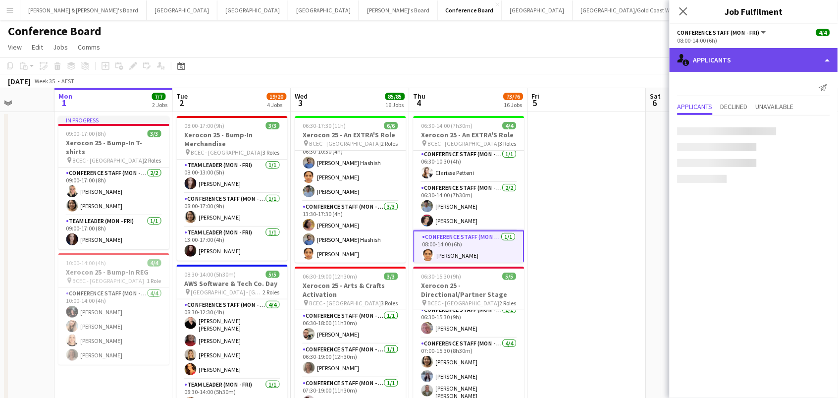
click at [735, 65] on div "single-neutral-actions-information Applicants" at bounding box center [754, 60] width 168 height 24
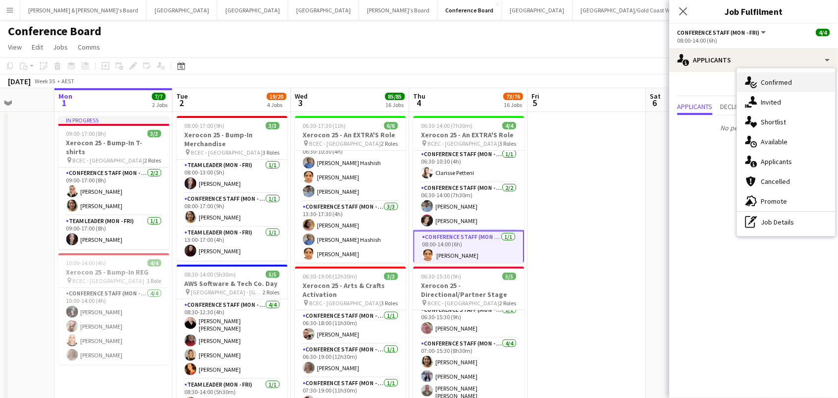
click at [751, 78] on icon at bounding box center [748, 80] width 6 height 8
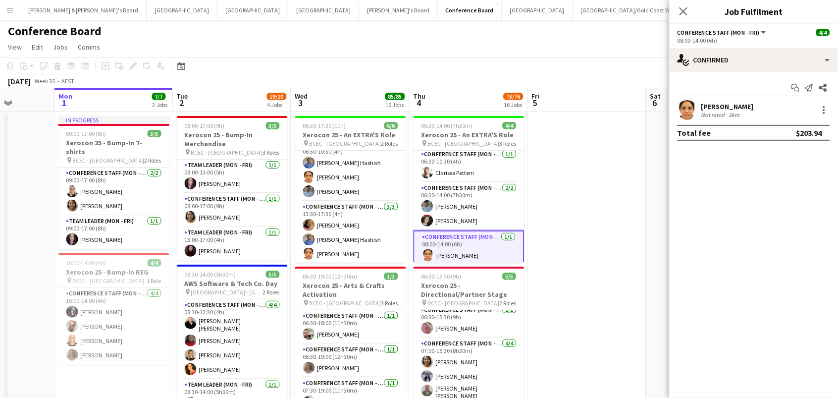
click at [714, 113] on div "Not rated" at bounding box center [714, 114] width 26 height 7
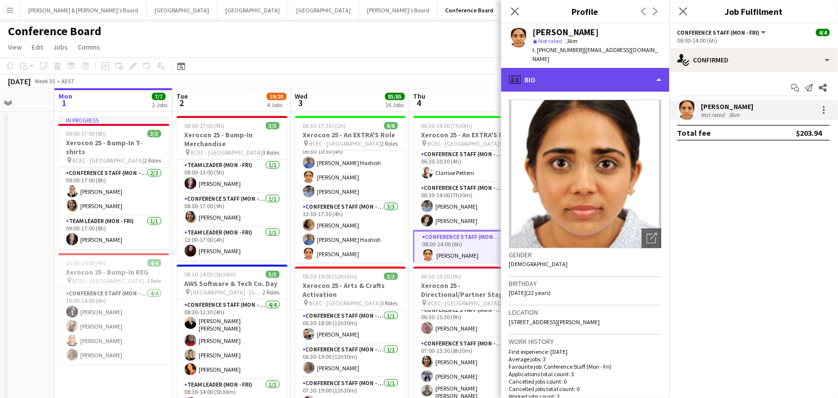
click at [536, 72] on div "profile Bio" at bounding box center [585, 80] width 168 height 24
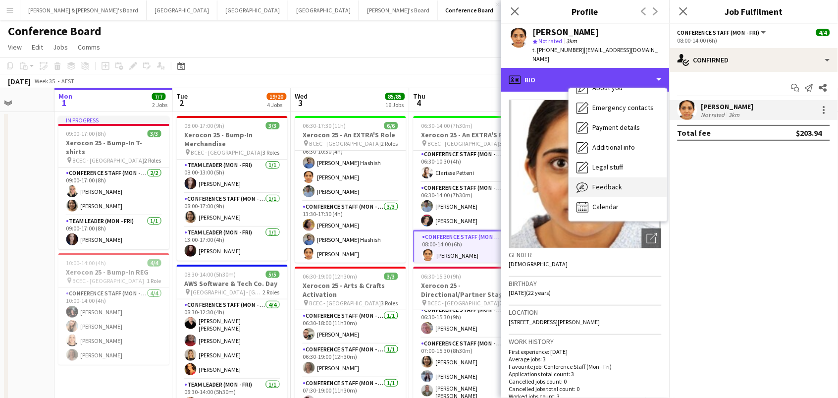
scroll to position [73, 0]
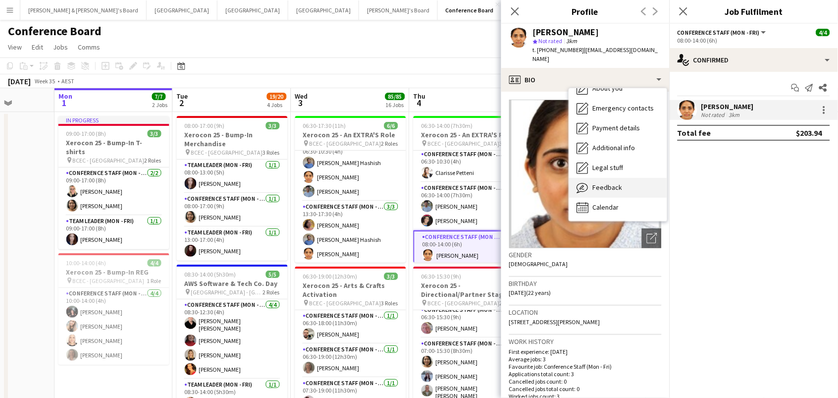
click at [612, 183] on span "Feedback" at bounding box center [608, 187] width 30 height 9
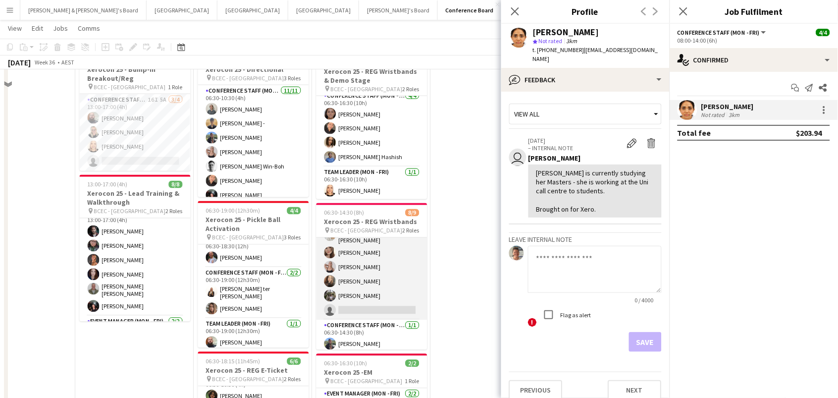
scroll to position [458, 0]
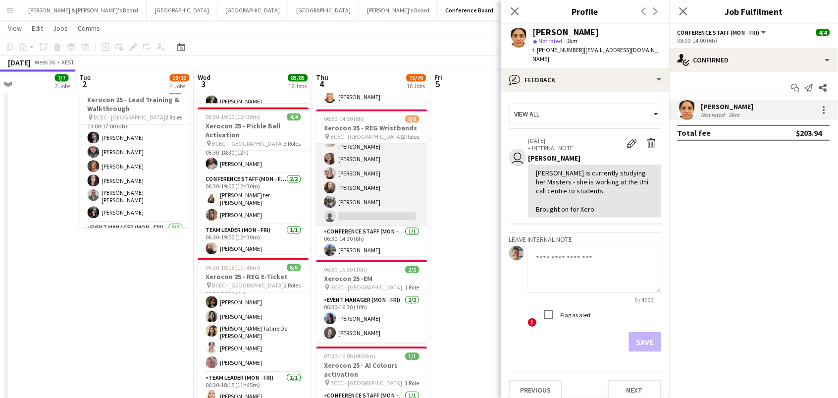
click at [388, 163] on app-card-role "Conference Staff (Mon - Fri) 47I 1A 7/8 06:30-10:30 (4h) Manish Yadav Russ Gall…" at bounding box center [371, 157] width 111 height 137
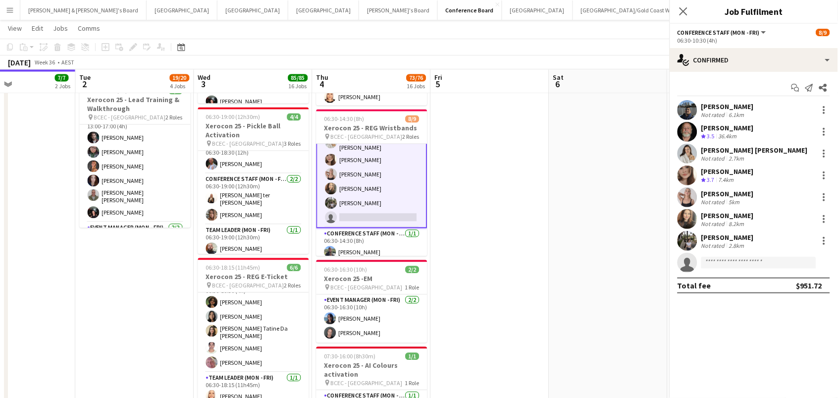
scroll to position [2, 0]
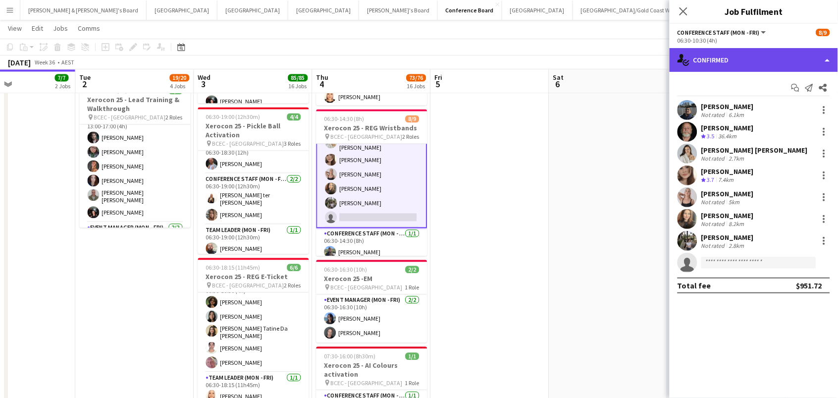
click at [737, 61] on div "single-neutral-actions-check-2 Confirmed" at bounding box center [754, 60] width 168 height 24
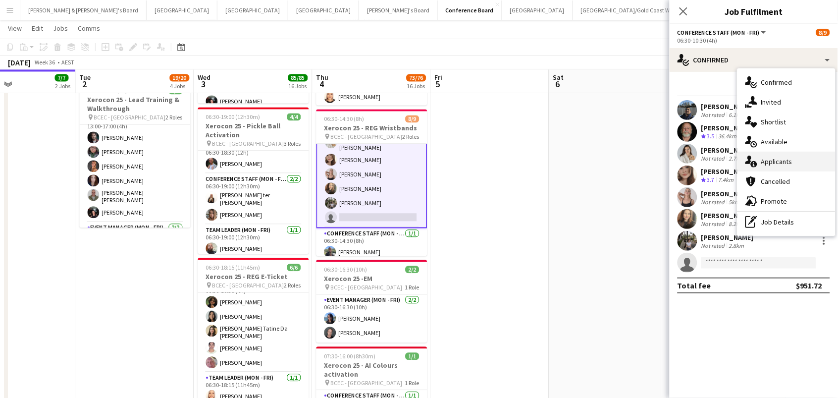
click at [787, 164] on div "single-neutral-actions-information Applicants" at bounding box center [787, 162] width 98 height 20
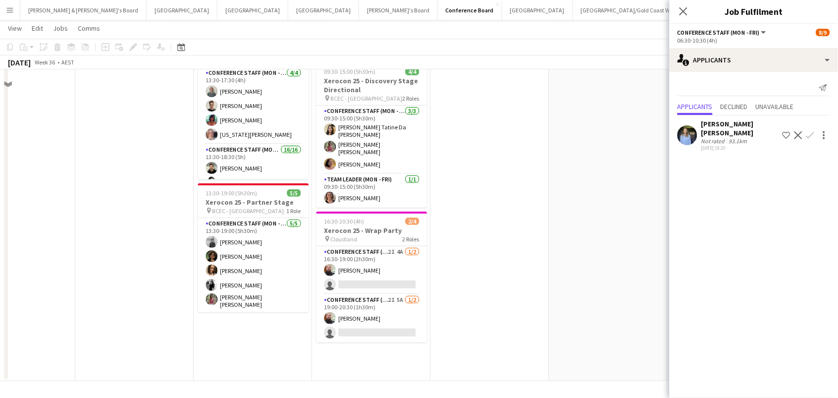
scroll to position [1771, 0]
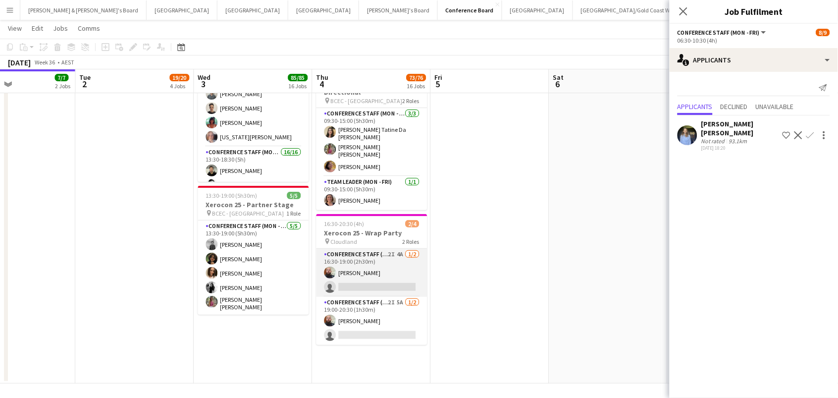
click at [380, 269] on app-card-role "Conference Staff (Mon - Fri) 2I 4A 1/2 16:30-19:00 (2h30m) Ricky Chaplin single…" at bounding box center [371, 273] width 111 height 48
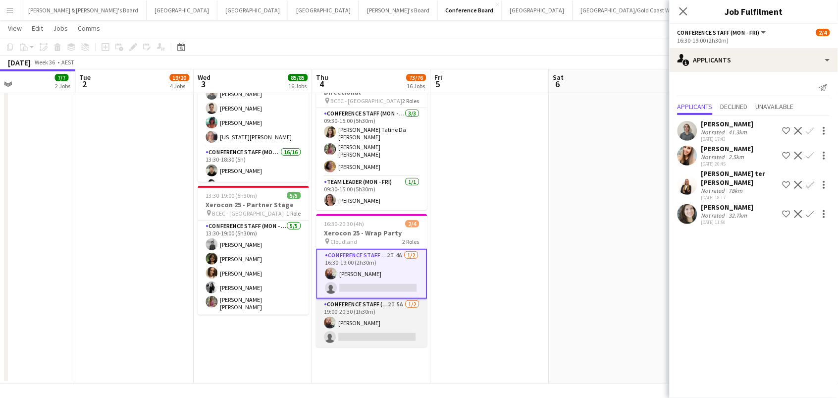
click at [367, 312] on app-card-role "Conference Staff (Evening) 2I 5A 1/2 19:00-20:30 (1h30m) Ricky Chaplin single-n…" at bounding box center [371, 323] width 111 height 48
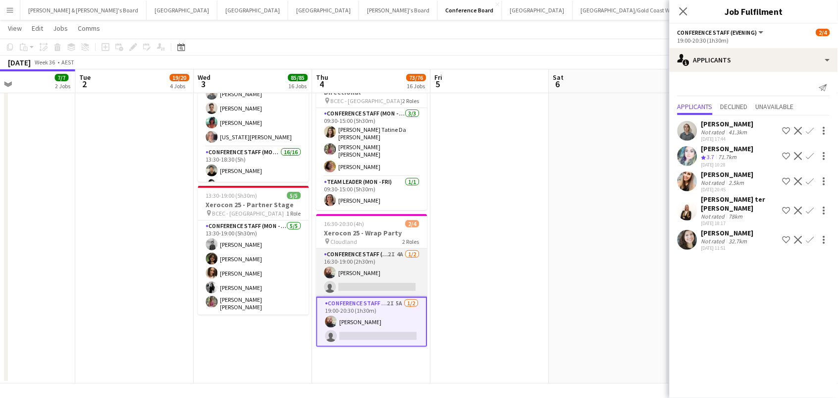
click at [357, 270] on app-card-role "Conference Staff (Mon - Fri) 2I 4A 1/2 16:30-19:00 (2h30m) Ricky Chaplin single…" at bounding box center [371, 273] width 111 height 48
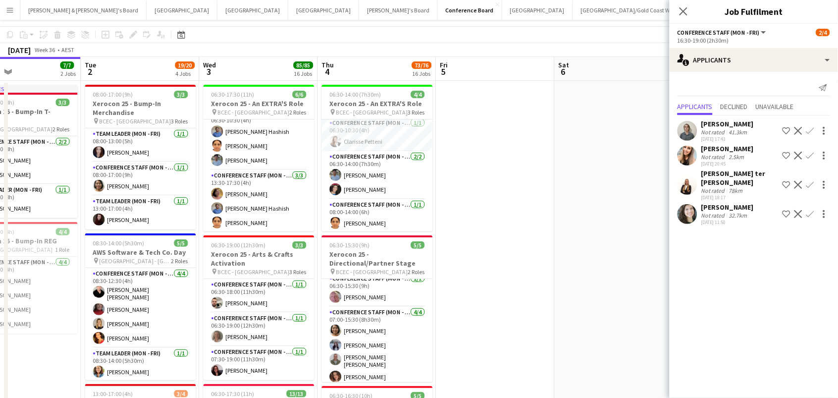
scroll to position [0, 0]
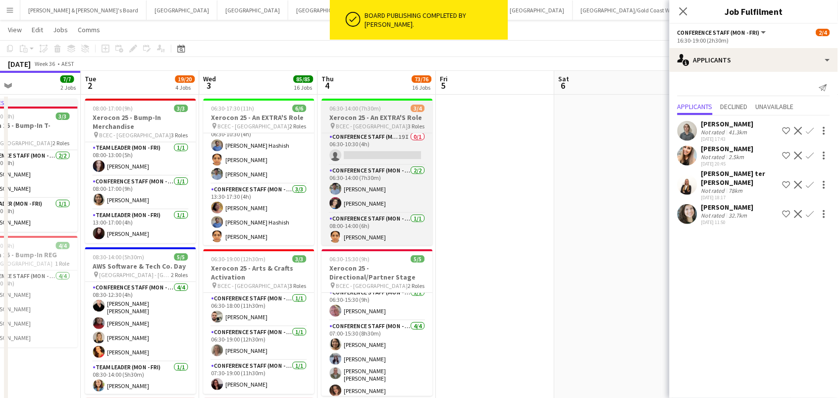
click at [387, 115] on h3 "Xerocon 25 - An EXTRA'S Role" at bounding box center [377, 117] width 111 height 9
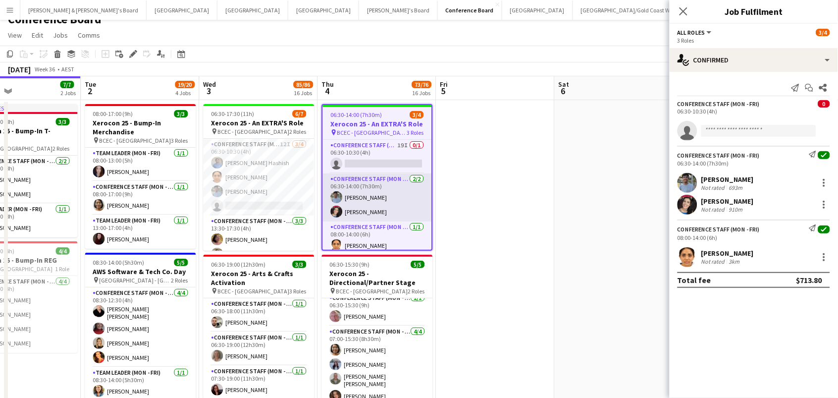
click at [370, 202] on app-card-role "Conference Staff (Mon - Fri) 2/2 06:30-14:00 (7h30m) Akshat Jain Paulina Luisce…" at bounding box center [377, 197] width 109 height 48
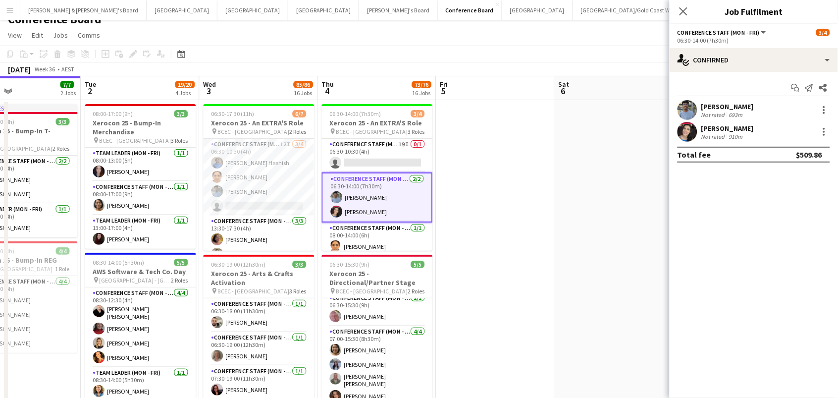
click at [698, 128] on div "Paulina Luisce Parroquin Not rated 910m" at bounding box center [754, 132] width 168 height 20
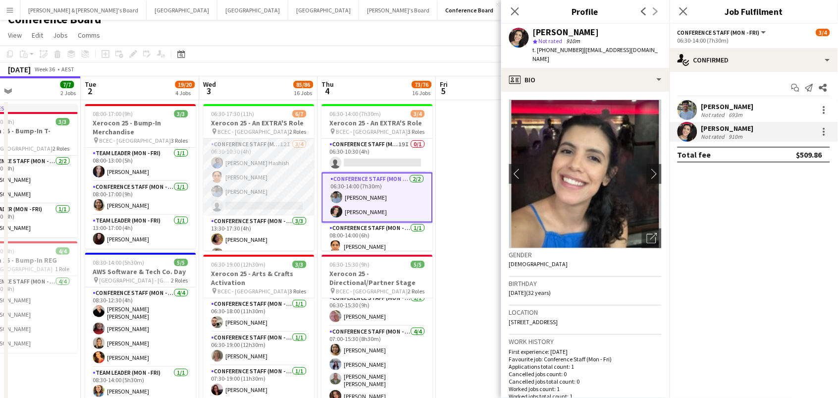
click at [265, 194] on app-card-role "Conference Staff (Mon - Fri) 12I 3/4 06:30-10:30 (4h) Sohib Hashish Sayuri Sawa…" at bounding box center [259, 177] width 111 height 77
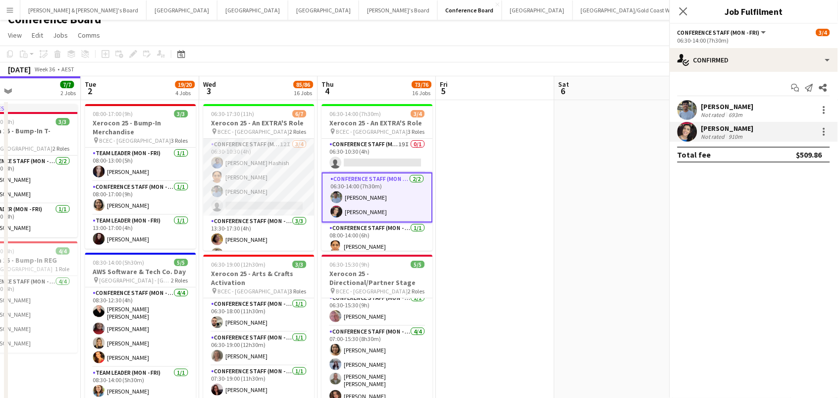
scroll to position [0, 392]
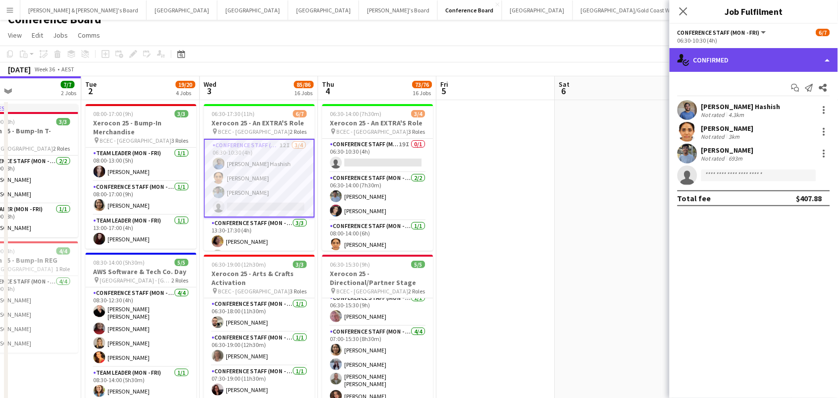
click at [740, 51] on div "single-neutral-actions-check-2 Confirmed" at bounding box center [754, 60] width 168 height 24
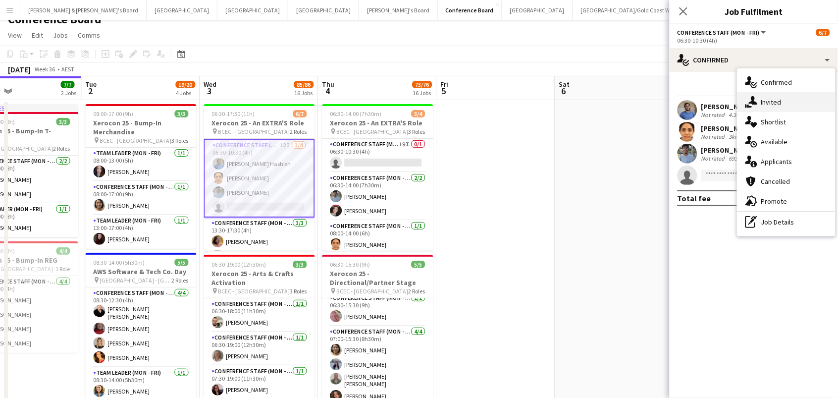
click at [781, 97] on div "single-neutral-actions-share-1 Invited" at bounding box center [787, 102] width 98 height 20
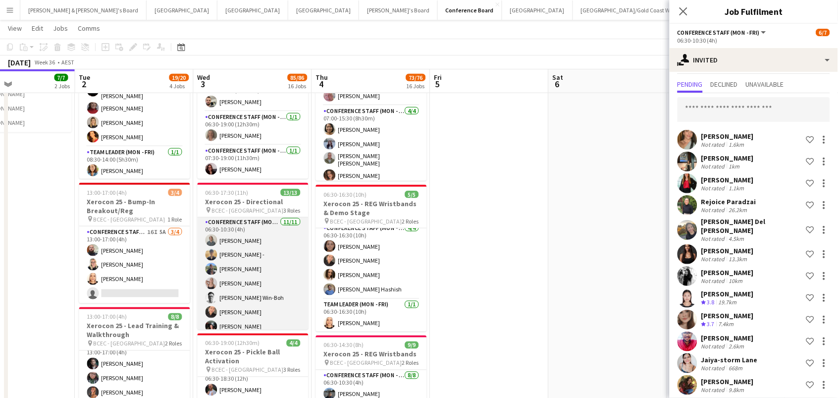
scroll to position [0, 0]
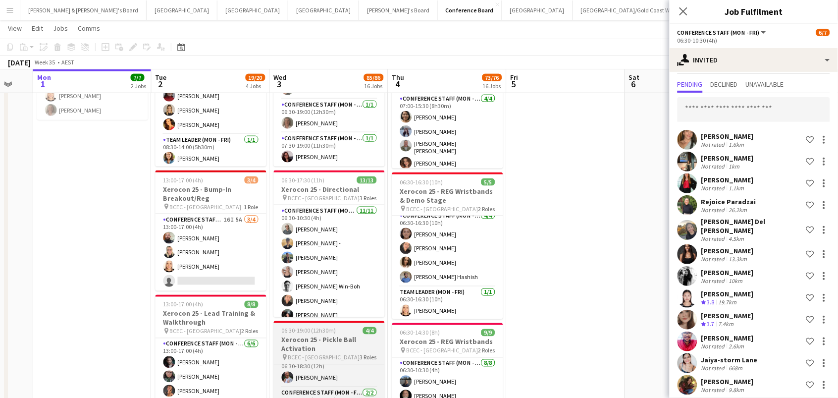
click at [320, 324] on app-job-card "06:30-19:00 (12h30m) 4/4 Xerocon 25 - Pickle Ball Activation pin BCEC - Brisban…" at bounding box center [329, 394] width 111 height 147
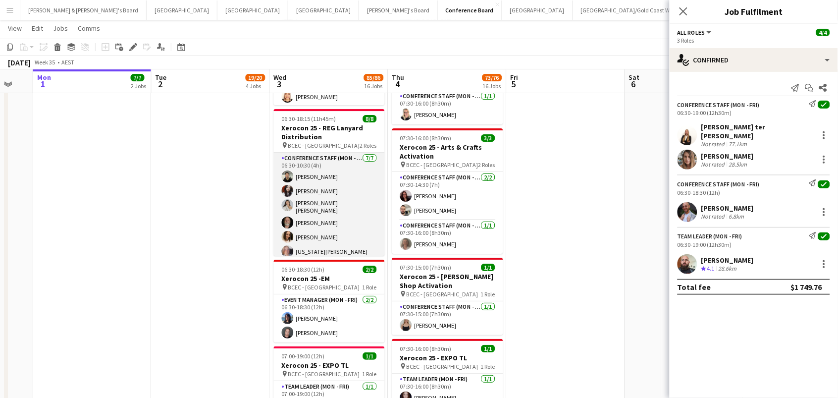
click at [308, 202] on app-card-role "Conference Staff (Mon - Fri) 7/7 06:30-10:30 (4h) Aashish Chaudhary Melany Fari…" at bounding box center [329, 214] width 111 height 123
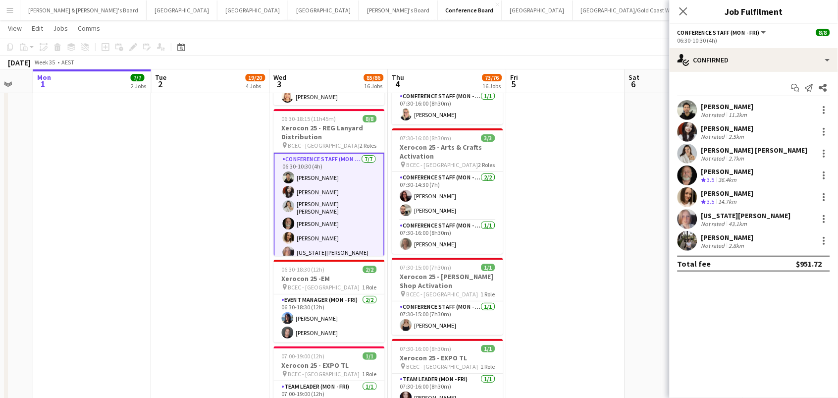
click at [706, 233] on div "[PERSON_NAME]" at bounding box center [727, 237] width 53 height 9
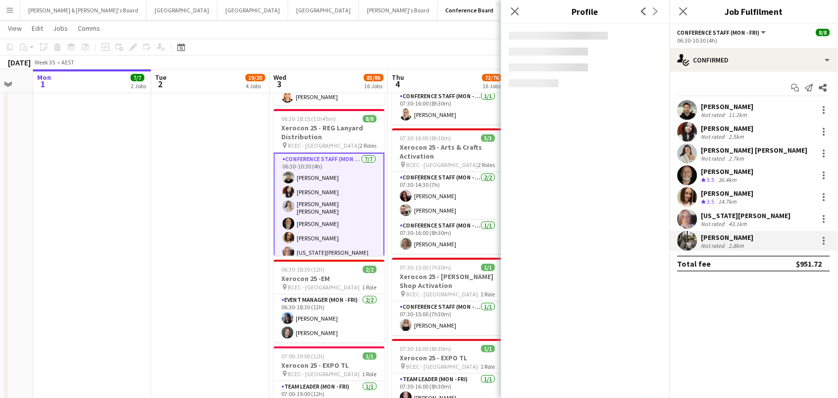
click at [702, 221] on div "Not rated" at bounding box center [714, 223] width 26 height 7
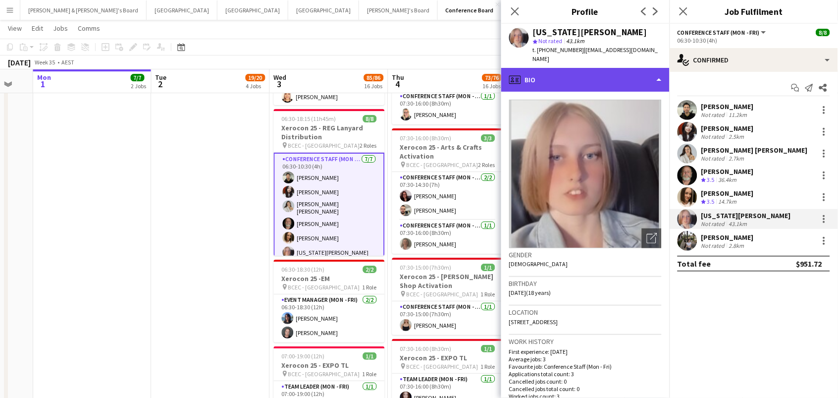
click at [570, 68] on div "profile Bio" at bounding box center [585, 80] width 168 height 24
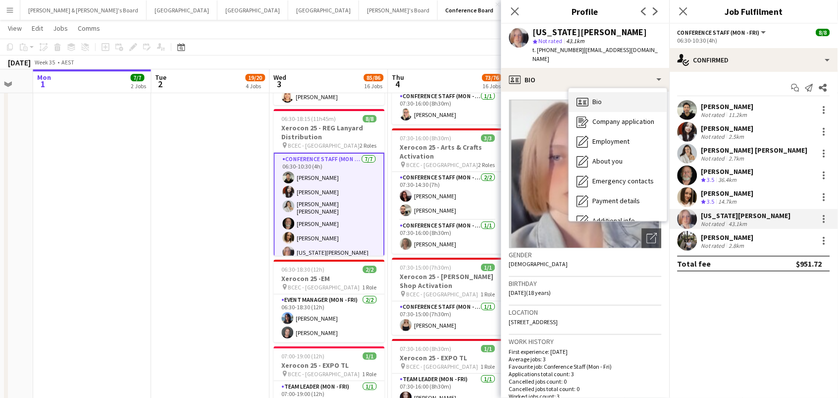
click at [612, 92] on div "Bio Bio" at bounding box center [618, 102] width 98 height 20
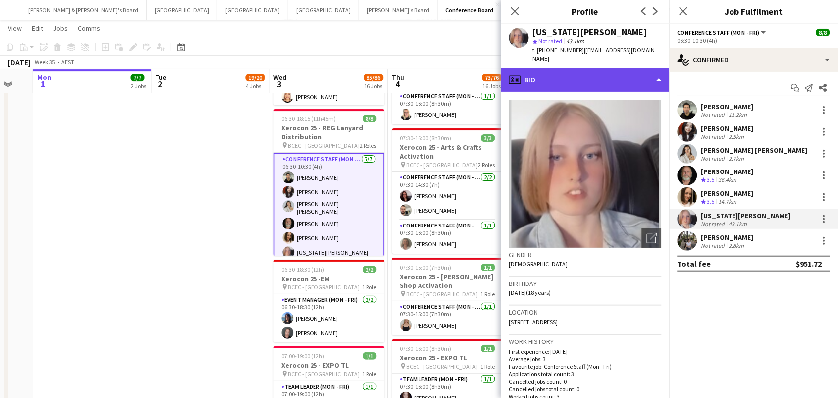
click at [618, 70] on div "profile Bio" at bounding box center [585, 80] width 168 height 24
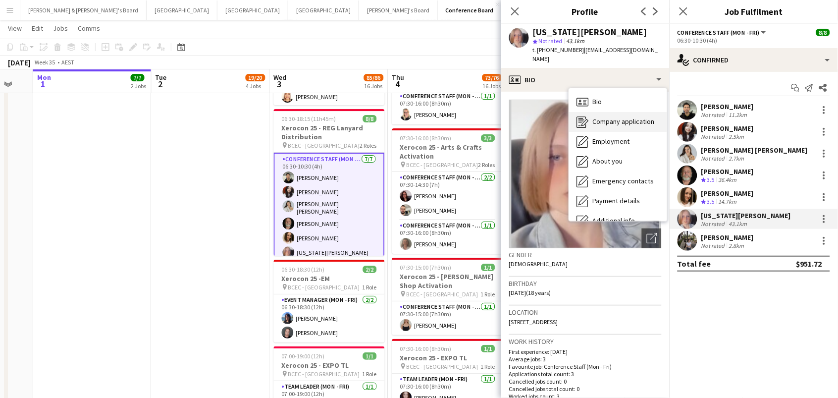
click at [630, 117] on span "Company application" at bounding box center [624, 121] width 62 height 9
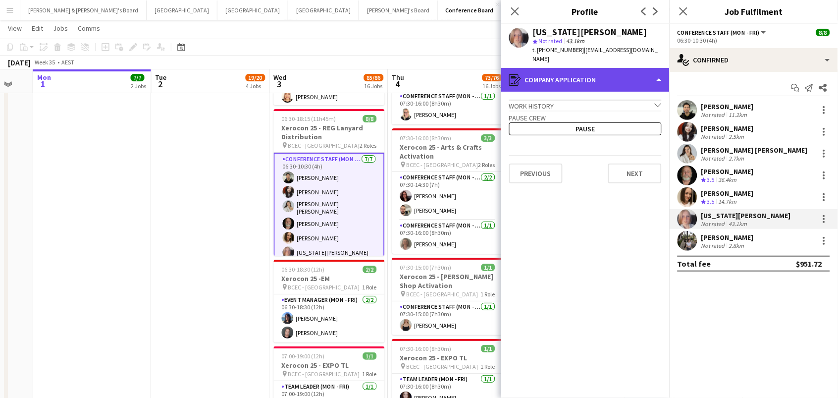
click at [608, 68] on div "register Company application" at bounding box center [585, 80] width 168 height 24
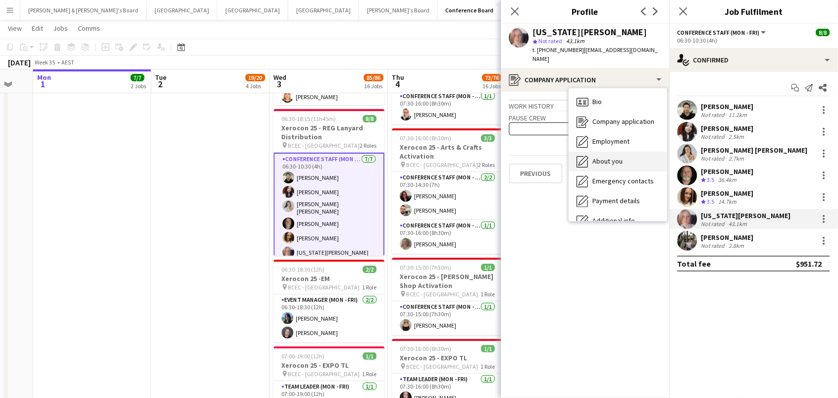
click at [628, 152] on div "About you About you" at bounding box center [618, 162] width 98 height 20
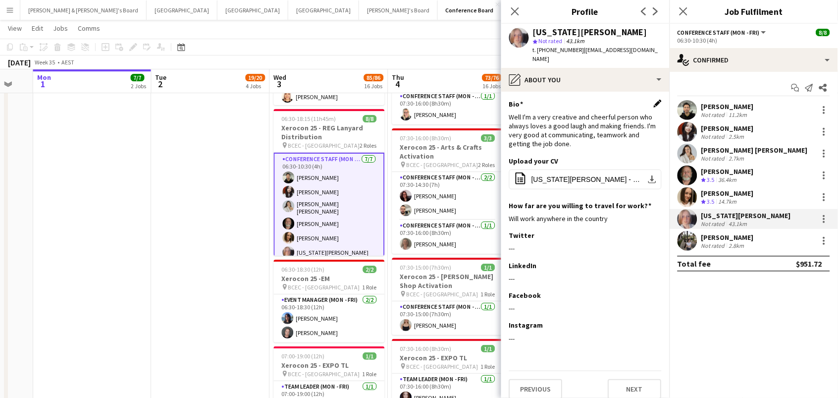
click at [656, 100] on app-icon "Edit this field" at bounding box center [658, 104] width 8 height 8
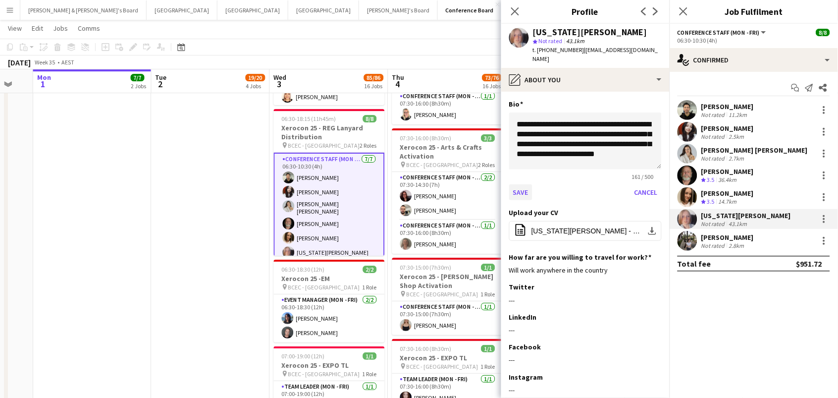
click at [519, 184] on button "Save" at bounding box center [520, 192] width 23 height 16
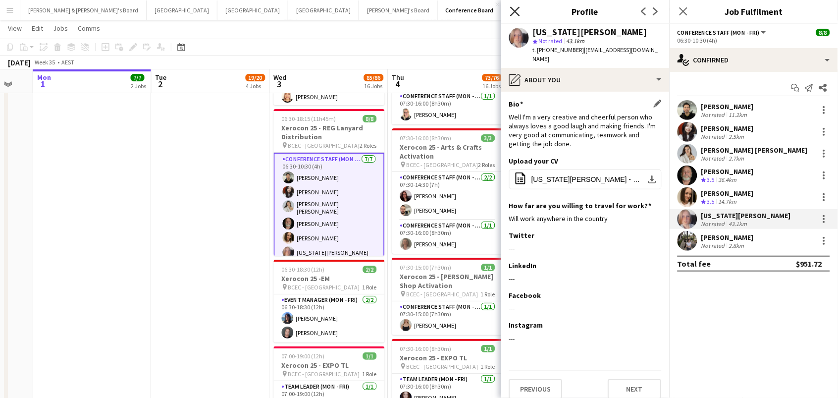
click at [514, 12] on icon at bounding box center [514, 10] width 9 height 9
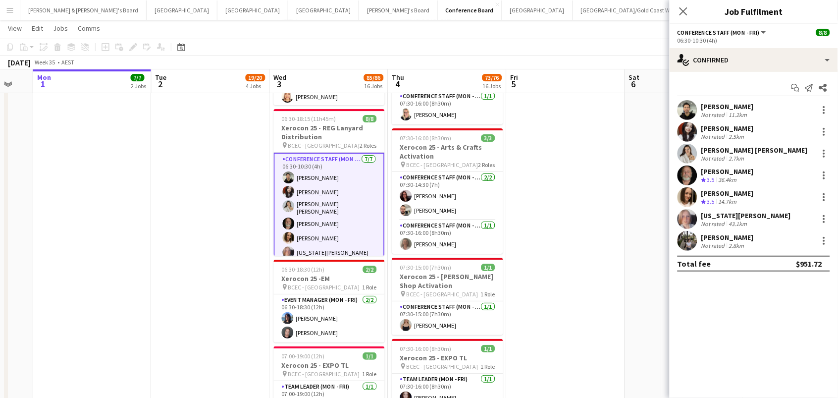
click at [728, 216] on div "[US_STATE][PERSON_NAME]" at bounding box center [746, 215] width 90 height 9
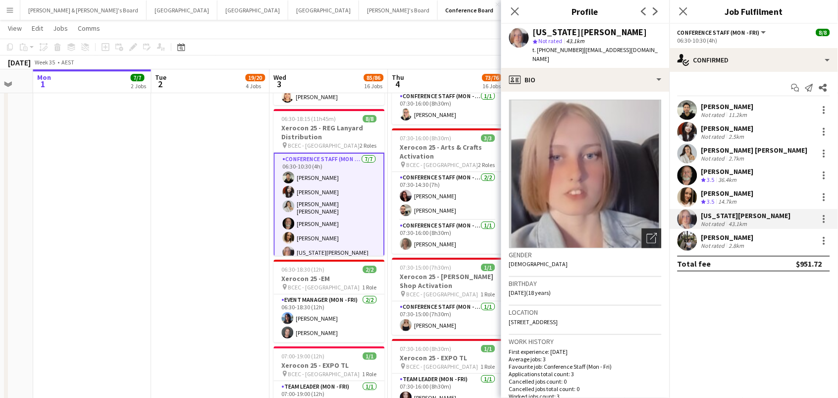
click at [651, 233] on icon "Open photos pop-in" at bounding box center [652, 238] width 10 height 10
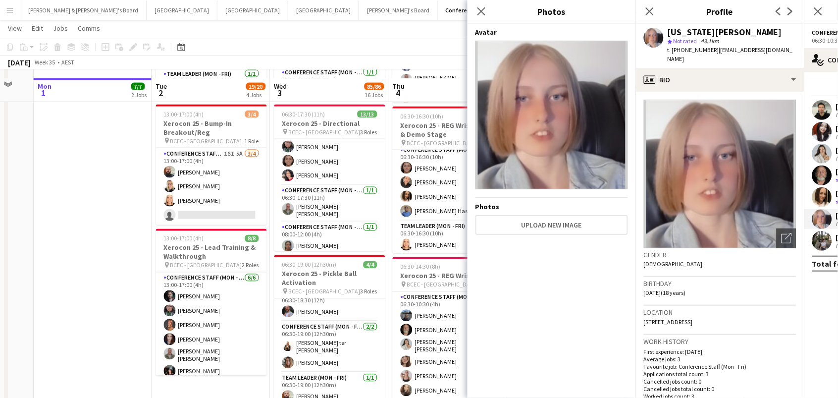
scroll to position [318, 0]
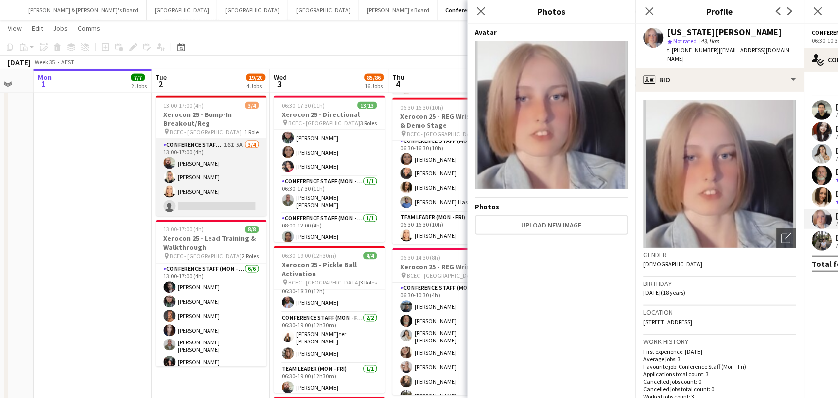
click at [209, 173] on app-card-role "Conference Staff (Mon - Fri) 16I 5A 3/4 13:00-17:00 (4h) Ricky Chaplin Maddie R…" at bounding box center [211, 177] width 111 height 77
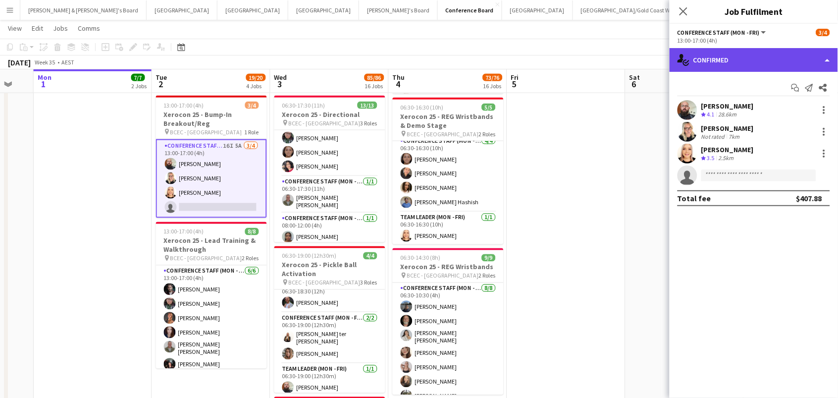
click at [719, 56] on div "single-neutral-actions-check-2 Confirmed" at bounding box center [754, 60] width 168 height 24
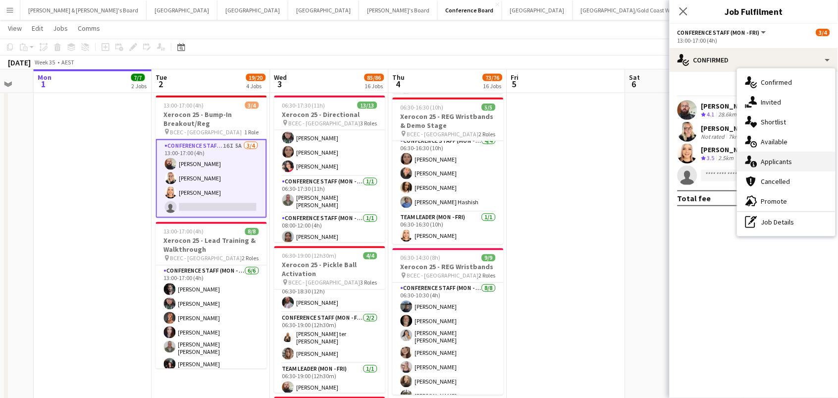
click at [818, 164] on div "single-neutral-actions-information Applicants" at bounding box center [787, 162] width 98 height 20
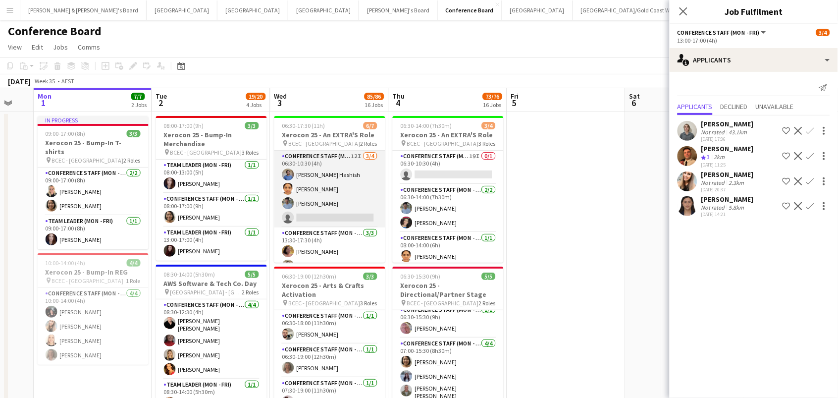
scroll to position [0, 0]
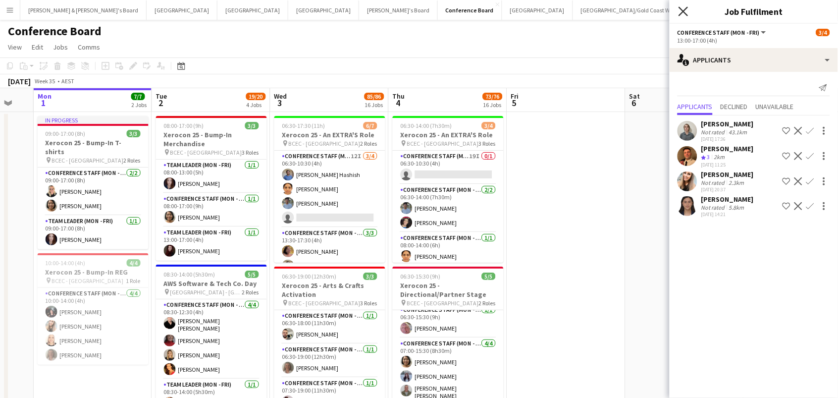
click at [683, 12] on icon "Close pop-in" at bounding box center [683, 10] width 9 height 9
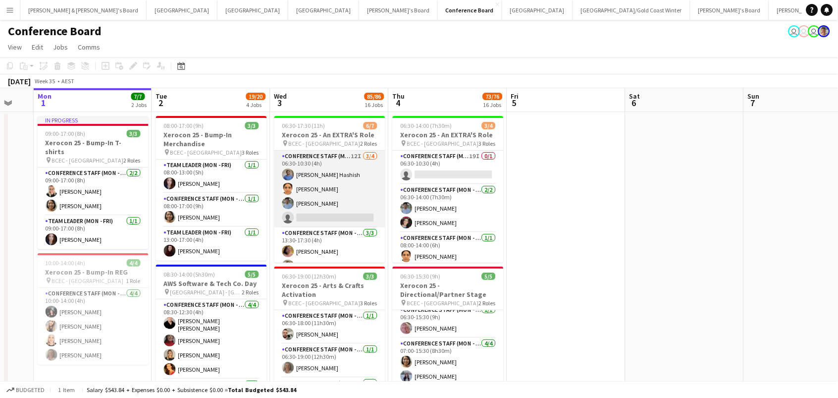
click at [328, 213] on app-card-role "Conference Staff (Mon - Fri) 12I 3/4 06:30-10:30 (4h) Sohib Hashish Sayuri Sawa…" at bounding box center [329, 189] width 111 height 77
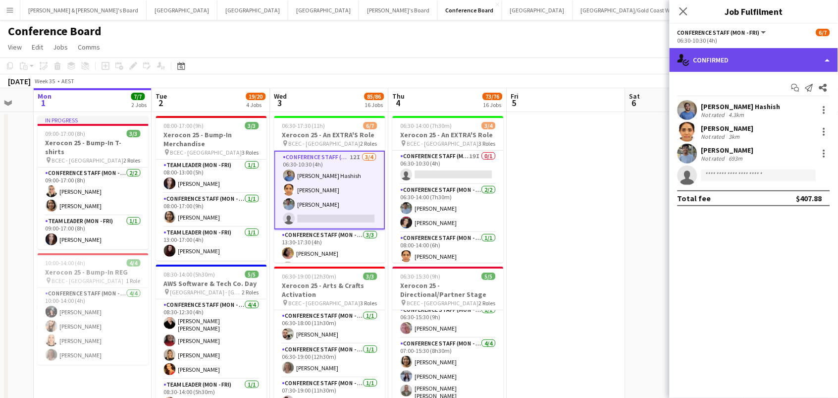
click at [737, 68] on div "single-neutral-actions-check-2 Confirmed" at bounding box center [754, 60] width 168 height 24
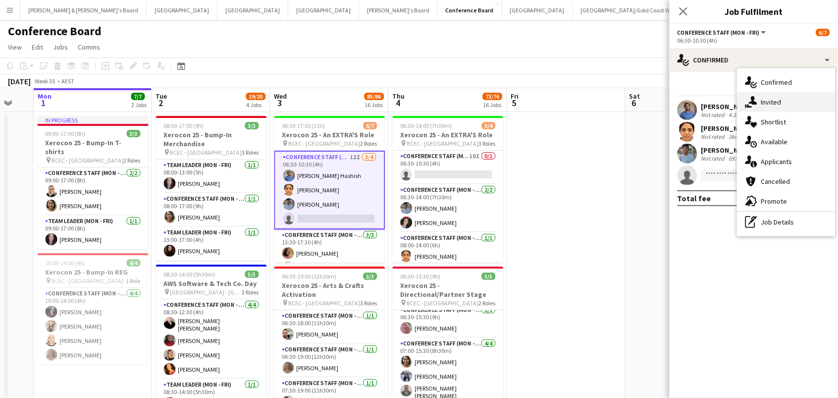
click at [762, 99] on div "single-neutral-actions-share-1 Invited" at bounding box center [787, 102] width 98 height 20
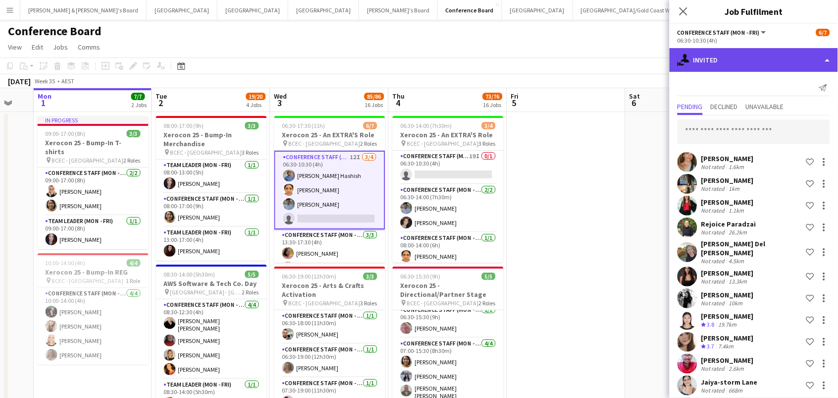
click at [744, 59] on div "single-neutral-actions-share-1 Invited" at bounding box center [754, 60] width 168 height 24
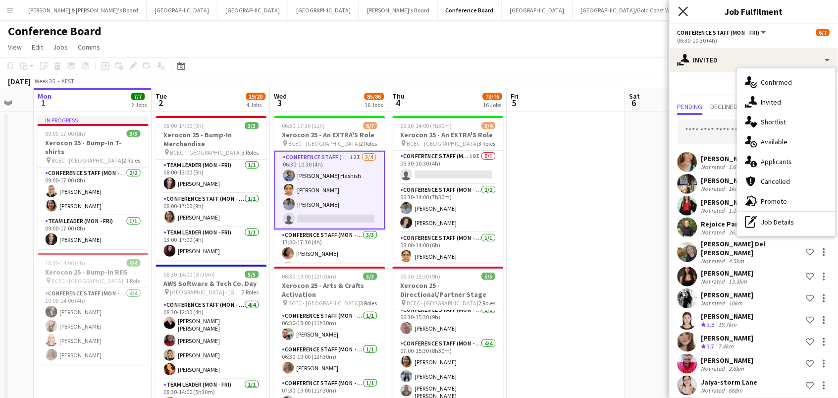
click at [681, 12] on icon "Close pop-in" at bounding box center [683, 10] width 9 height 9
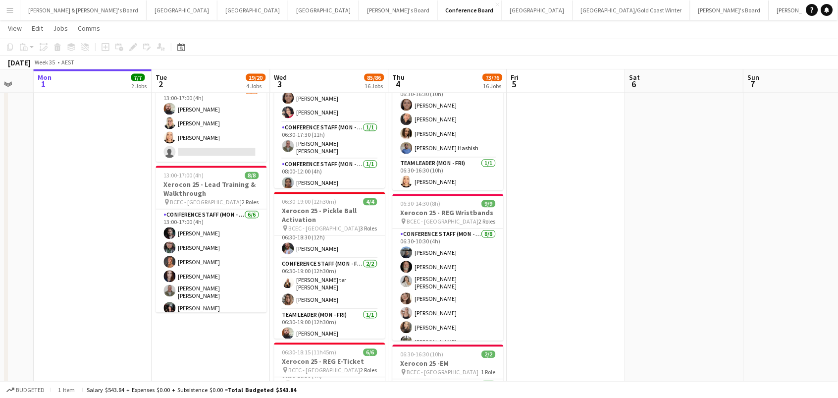
scroll to position [375, 0]
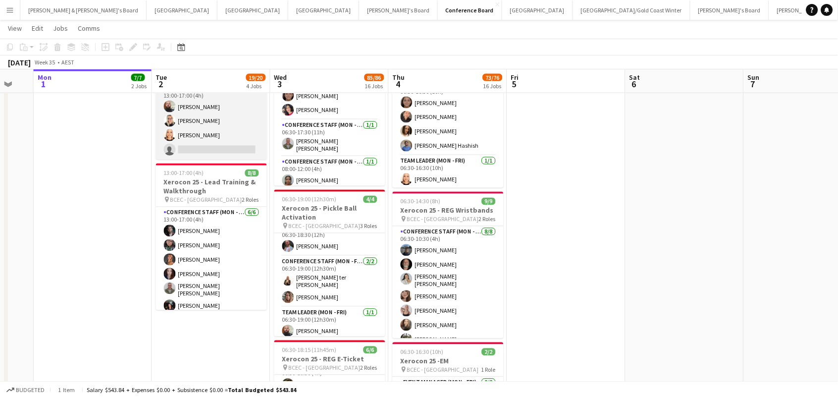
click at [215, 127] on app-card-role "Conference Staff (Mon - Fri) 16I 5A 3/4 13:00-17:00 (4h) Ricky Chaplin Maddie R…" at bounding box center [211, 121] width 111 height 77
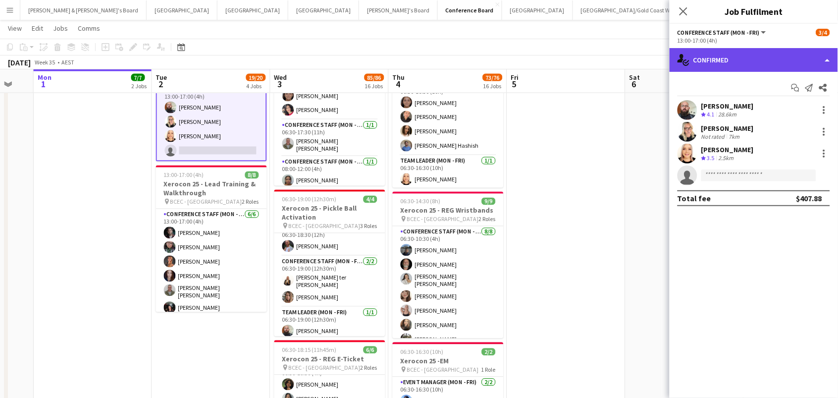
click at [765, 58] on div "single-neutral-actions-check-2 Confirmed" at bounding box center [754, 60] width 168 height 24
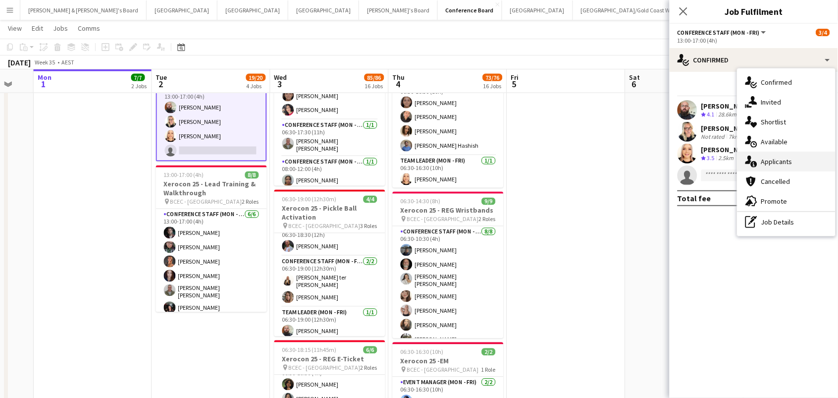
click at [800, 162] on div "single-neutral-actions-information Applicants" at bounding box center [787, 162] width 98 height 20
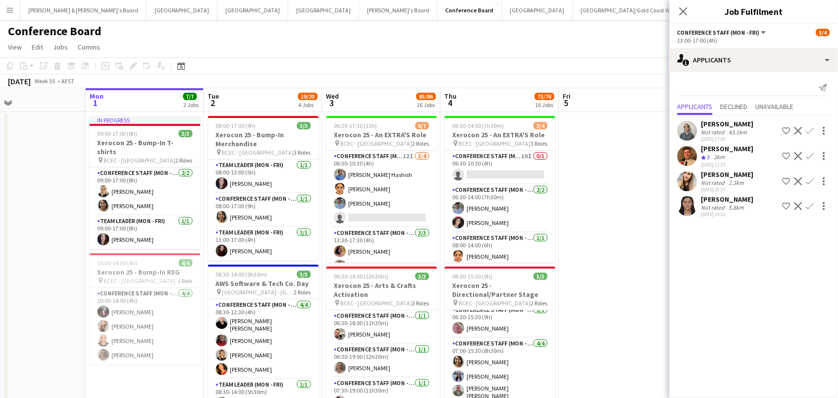
scroll to position [0, 0]
click at [316, 54] on app-page-menu "View Day view expanded Day view collapsed Month view Date picker Jump to [DATE]…" at bounding box center [419, 48] width 838 height 19
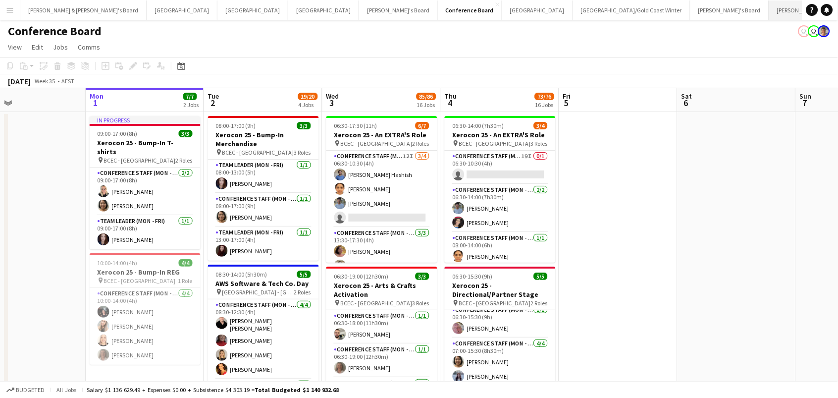
click at [769, 17] on button "[PERSON_NAME] & [PERSON_NAME]'s Board Close" at bounding box center [832, 9] width 126 height 19
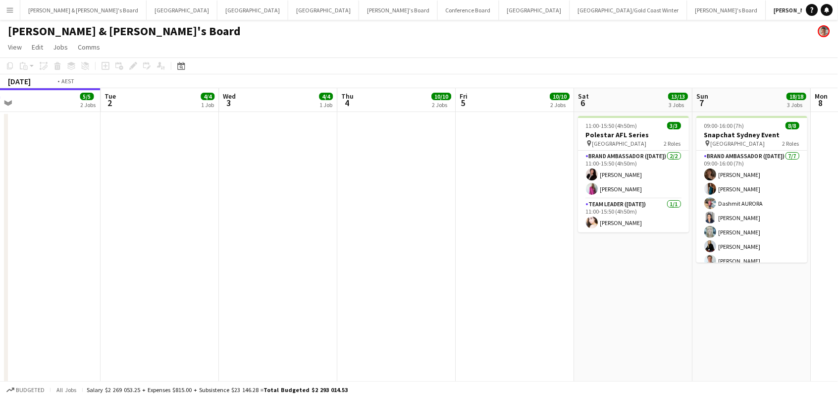
scroll to position [0, 411]
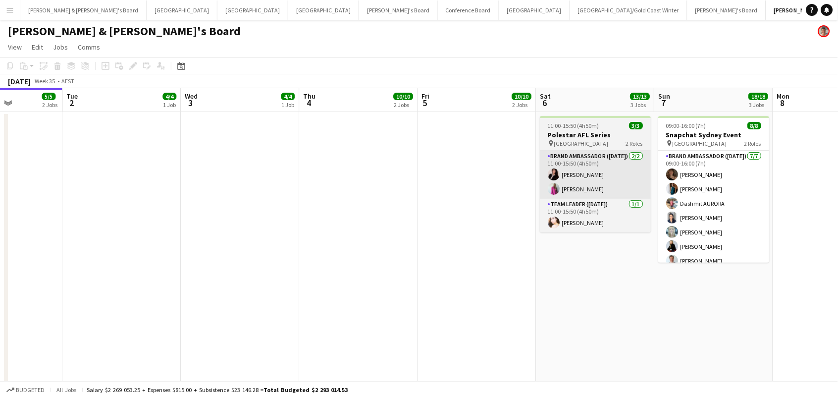
click at [641, 183] on app-card-role "Brand Ambassador (Saturday) 2/2 11:00-15:50 (4h50m) Angie Osorio Amanda Jonasen" at bounding box center [595, 175] width 111 height 48
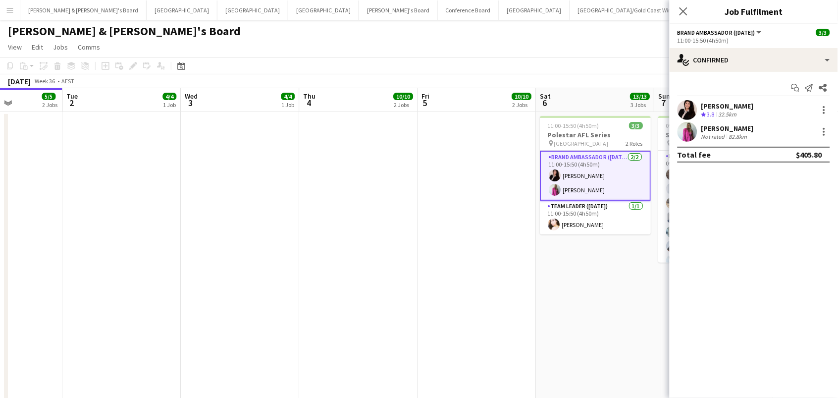
scroll to position [0, 0]
click at [683, 14] on icon "Close pop-in" at bounding box center [683, 10] width 9 height 9
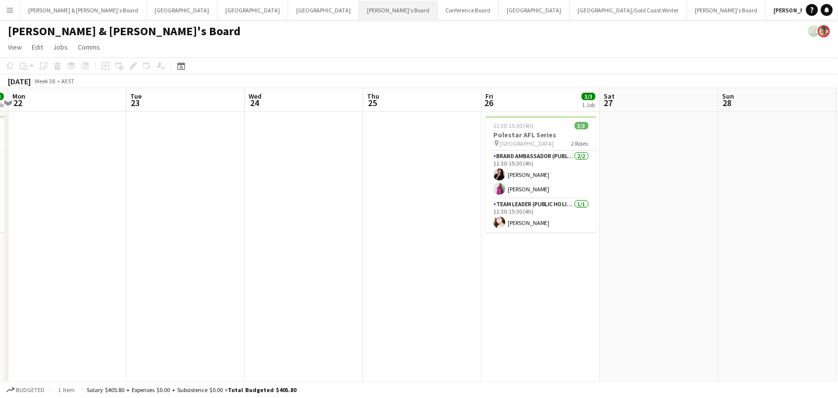
click at [359, 7] on button "Tennille's Board Close" at bounding box center [398, 9] width 79 height 19
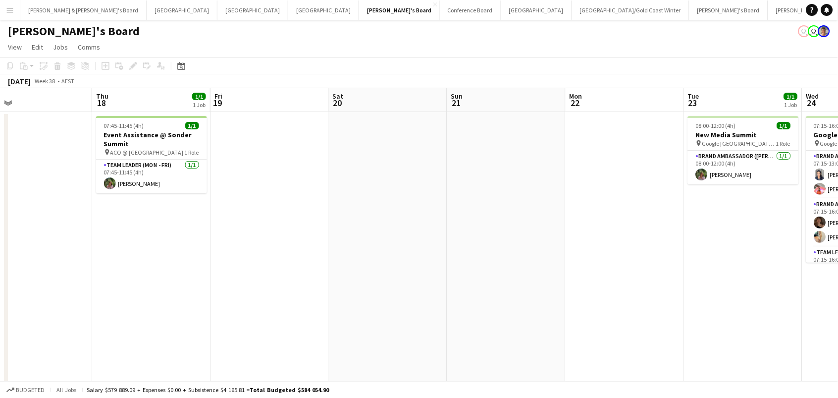
scroll to position [0, 225]
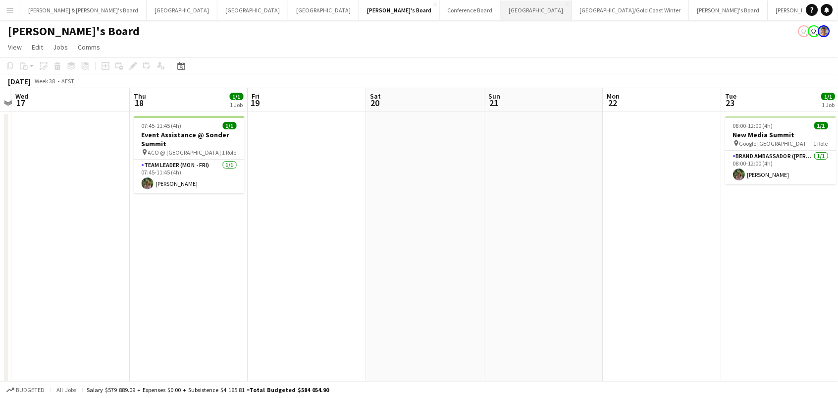
click at [501, 11] on button "Sydney Close" at bounding box center [536, 9] width 71 height 19
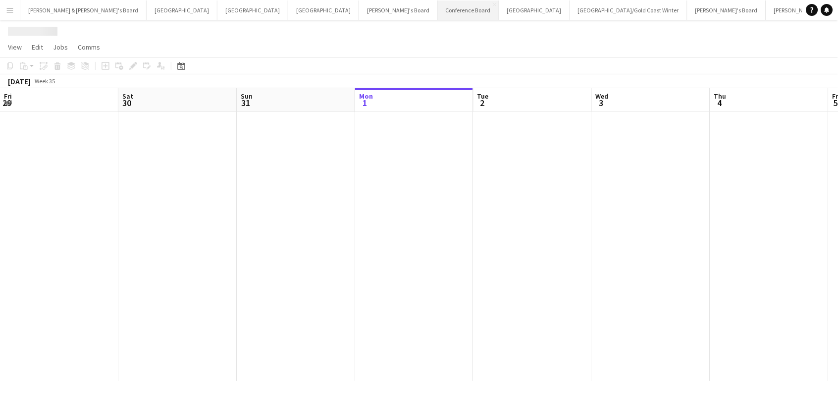
scroll to position [0, 236]
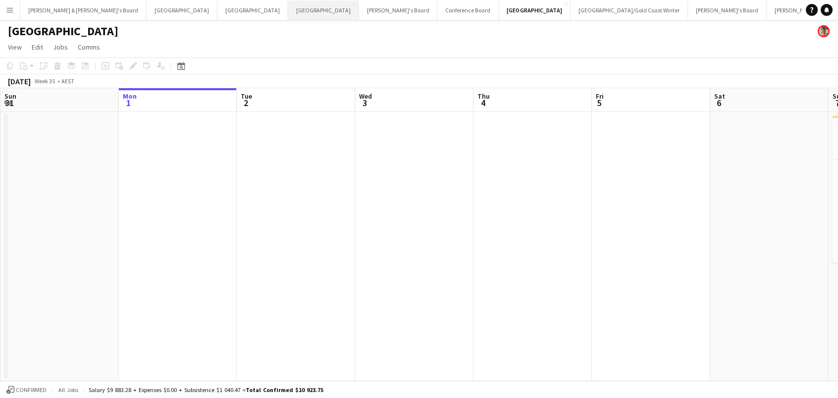
click at [288, 12] on button "Melbourne Close" at bounding box center [323, 9] width 71 height 19
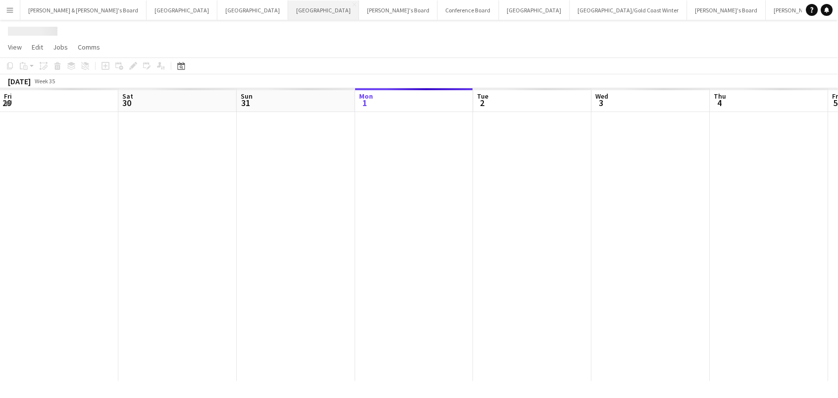
scroll to position [0, 236]
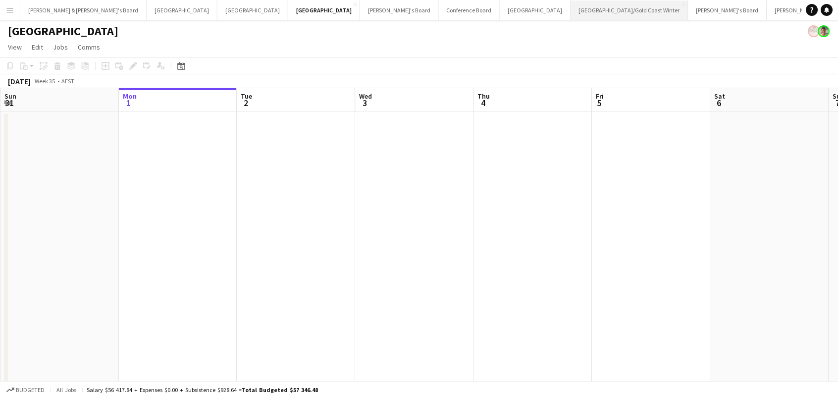
click at [571, 15] on button "[GEOGRAPHIC_DATA]/[GEOGRAPHIC_DATA] Winter Close" at bounding box center [629, 9] width 117 height 19
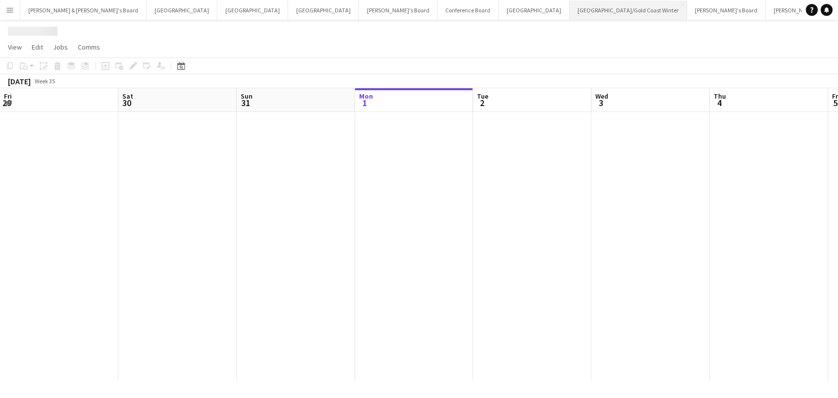
scroll to position [0, 236]
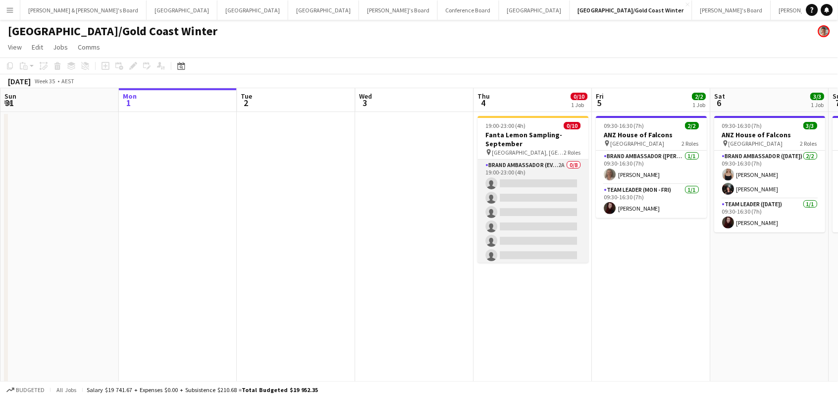
click at [557, 197] on app-card-role "Brand Ambassador (Evening) 2A 0/8 19:00-23:00 (4h) single-neutral-actions singl…" at bounding box center [533, 226] width 111 height 134
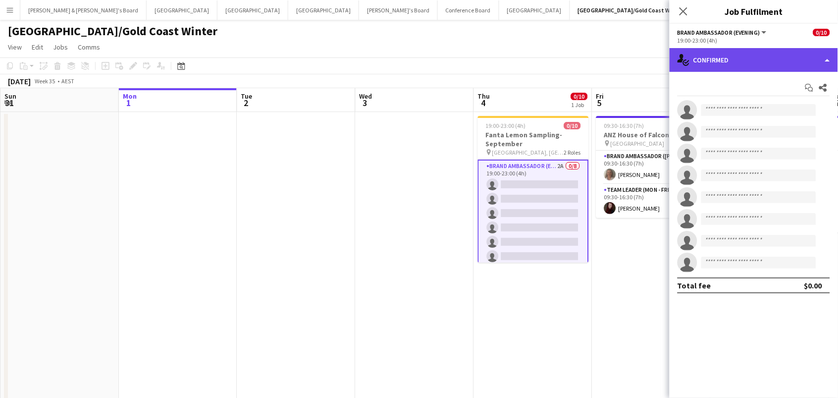
click at [725, 63] on div "single-neutral-actions-check-2 Confirmed" at bounding box center [754, 60] width 168 height 24
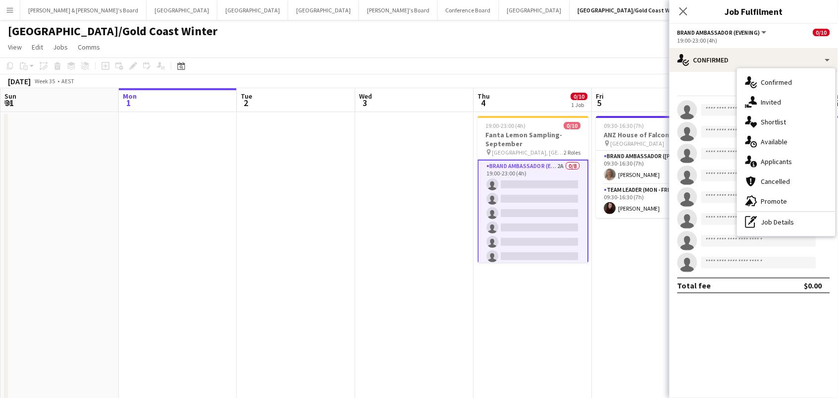
click at [769, 157] on div "single-neutral-actions-information Applicants" at bounding box center [787, 162] width 98 height 20
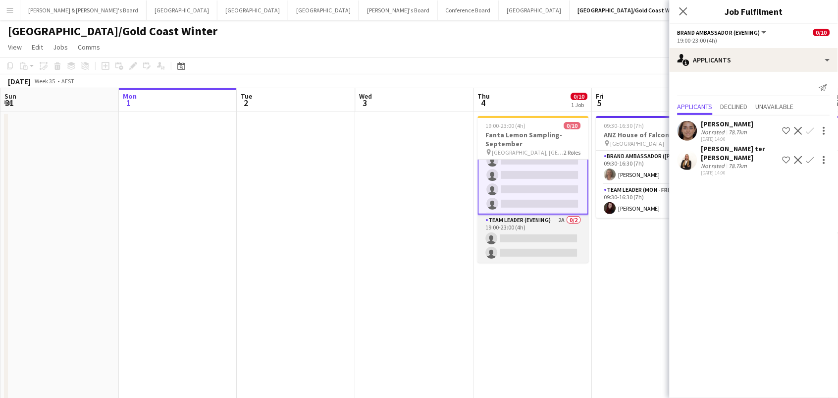
scroll to position [80, 0]
click at [519, 236] on app-card-role "Team Leader (Evening) 2A 0/2 19:00-23:00 (4h) single-neutral-actions single-neu…" at bounding box center [533, 239] width 111 height 48
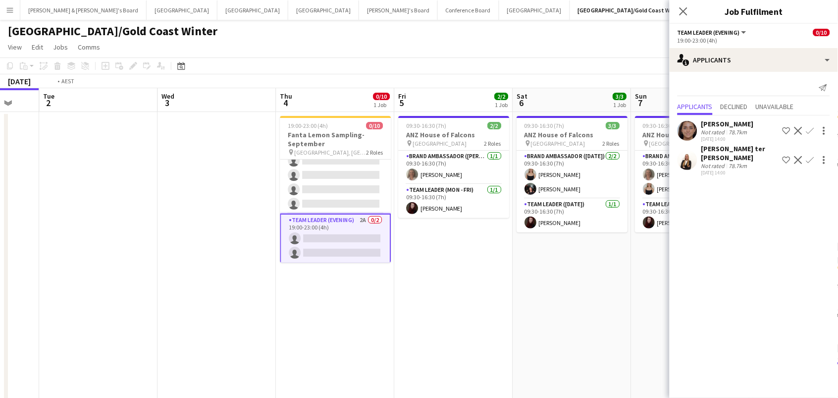
scroll to position [0, 236]
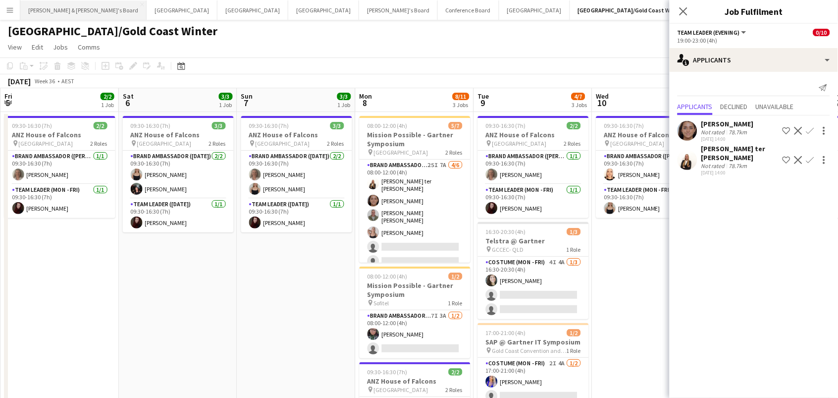
click at [64, 15] on button "James & Arrence's Board Close" at bounding box center [83, 9] width 126 height 19
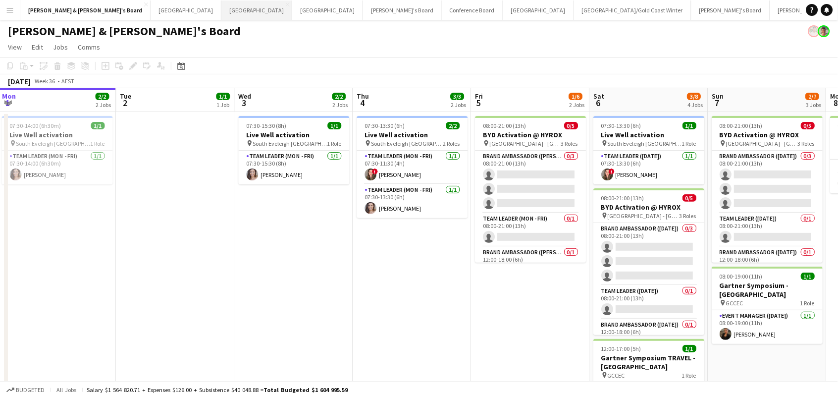
click at [221, 17] on button "Perth Close" at bounding box center [256, 9] width 71 height 19
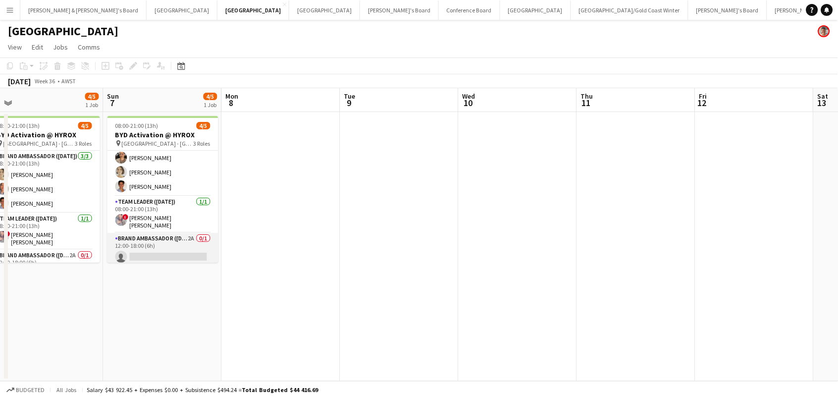
click at [141, 256] on app-card-role "Brand Ambassador (Sunday) 2A 0/1 12:00-18:00 (6h) single-neutral-actions" at bounding box center [162, 250] width 111 height 34
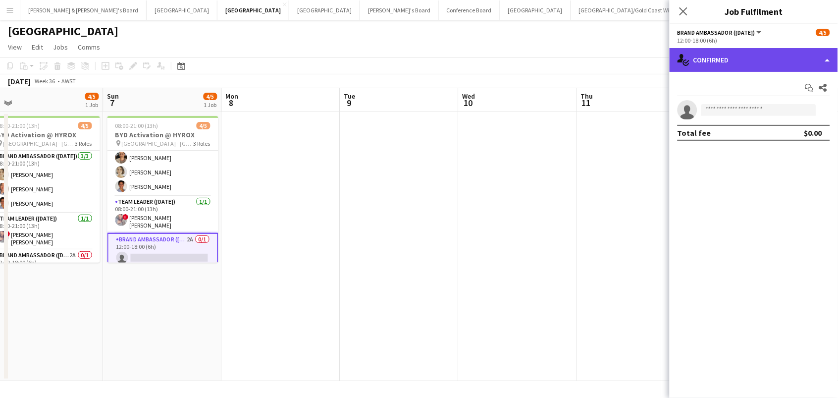
click at [804, 57] on div "single-neutral-actions-check-2 Confirmed" at bounding box center [754, 60] width 168 height 24
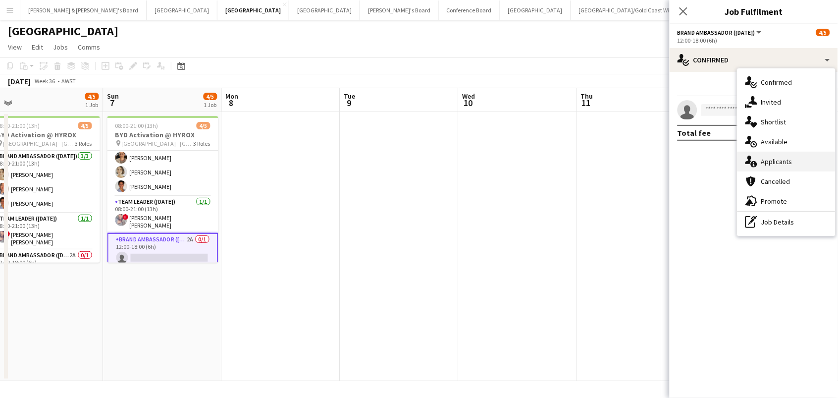
click at [801, 159] on div "single-neutral-actions-information Applicants" at bounding box center [787, 162] width 98 height 20
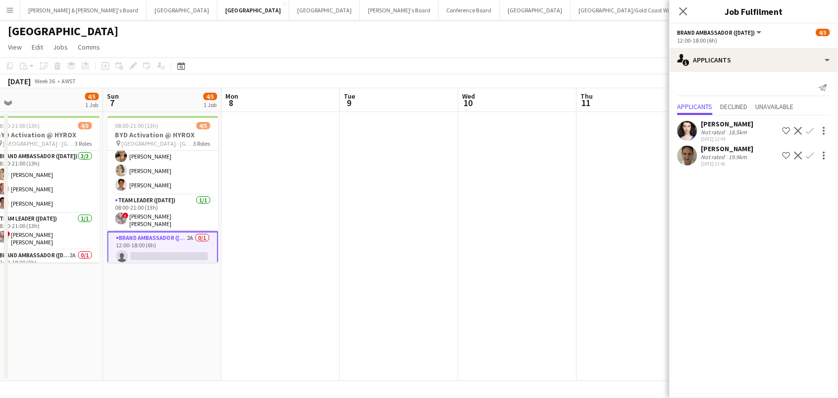
click at [136, 255] on app-card-role "Brand Ambassador (Sunday) 2A 0/1 12:00-18:00 (6h) single-neutral-actions" at bounding box center [162, 249] width 111 height 36
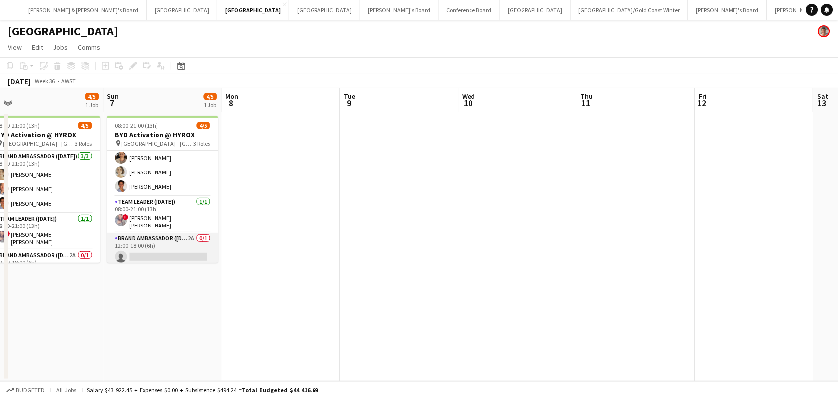
click at [136, 255] on app-card-role "Brand Ambassador (Sunday) 2A 0/1 12:00-18:00 (6h) single-neutral-actions" at bounding box center [162, 250] width 111 height 34
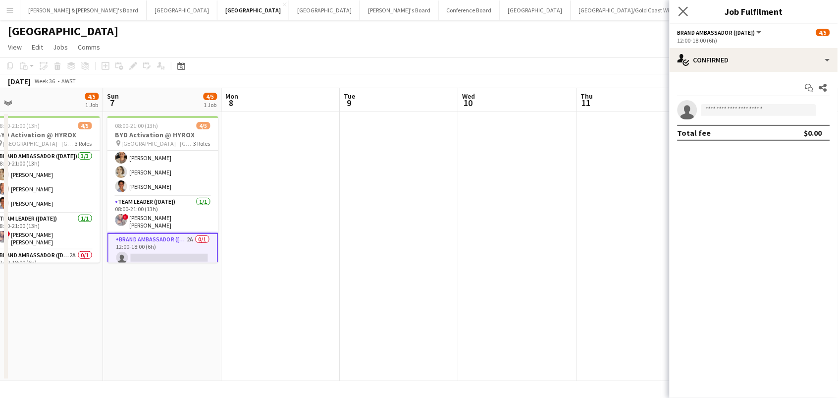
click at [679, 11] on app-icon "Close pop-in" at bounding box center [684, 11] width 14 height 14
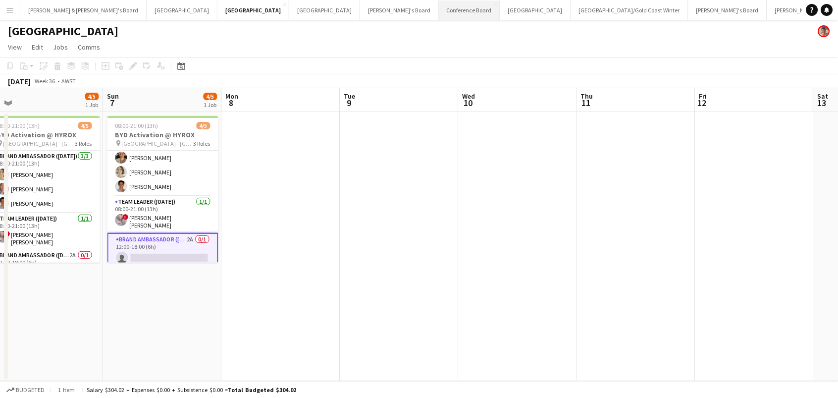
click at [439, 8] on button "Conference Board Close" at bounding box center [469, 9] width 61 height 19
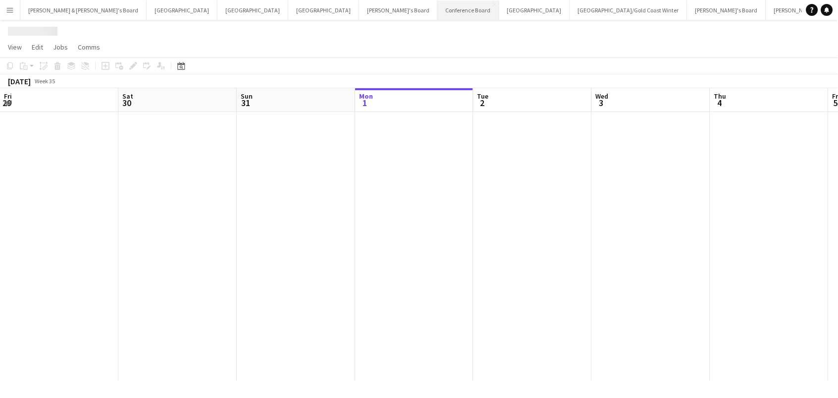
scroll to position [0, 236]
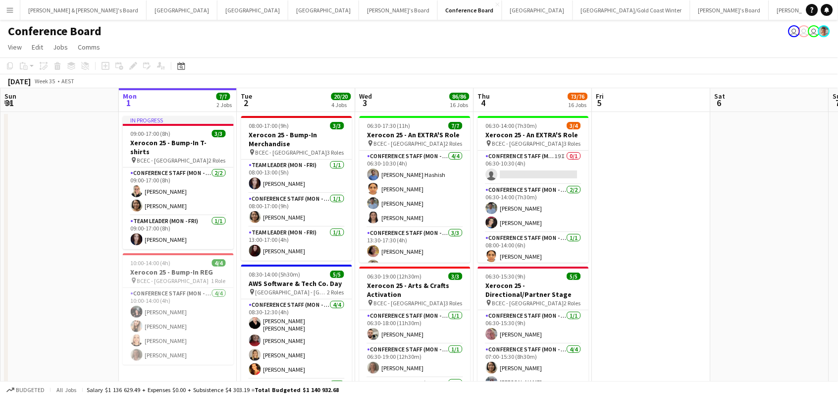
click at [316, 255] on app-card-role "Team Leader (Mon - Fri) 1/1 13:00-17:00 (4h) Alicia Miller" at bounding box center [296, 244] width 111 height 34
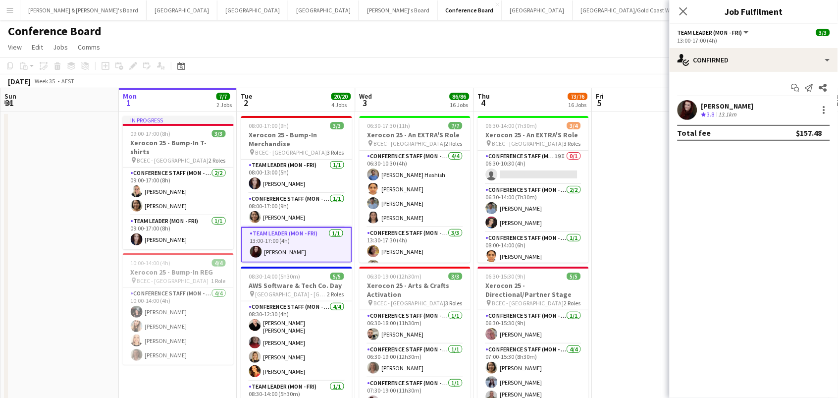
scroll to position [0, 0]
click at [683, 10] on icon at bounding box center [683, 10] width 9 height 9
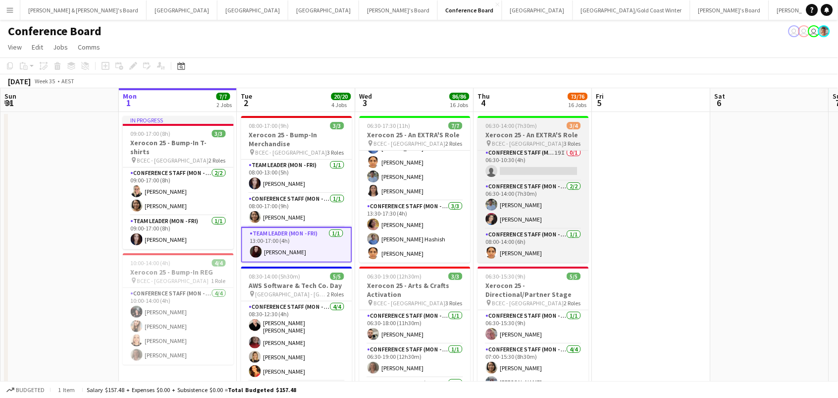
scroll to position [2, 0]
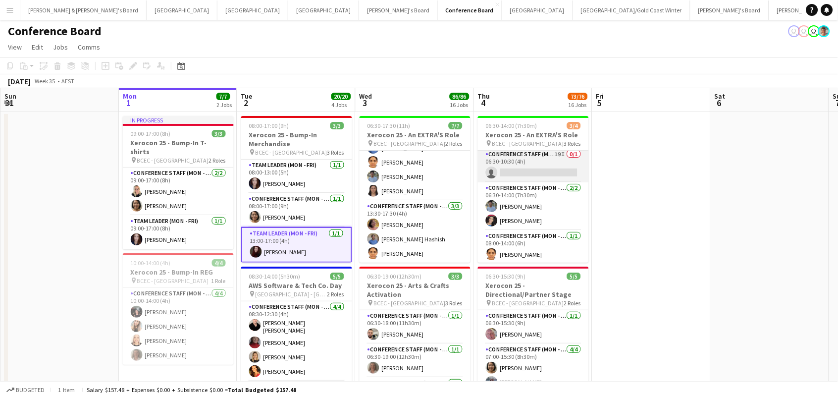
click at [534, 162] on app-card-role "Conference Staff (Mon - Fri) 19I 0/1 06:30-10:30 (4h) single-neutral-actions" at bounding box center [533, 166] width 111 height 34
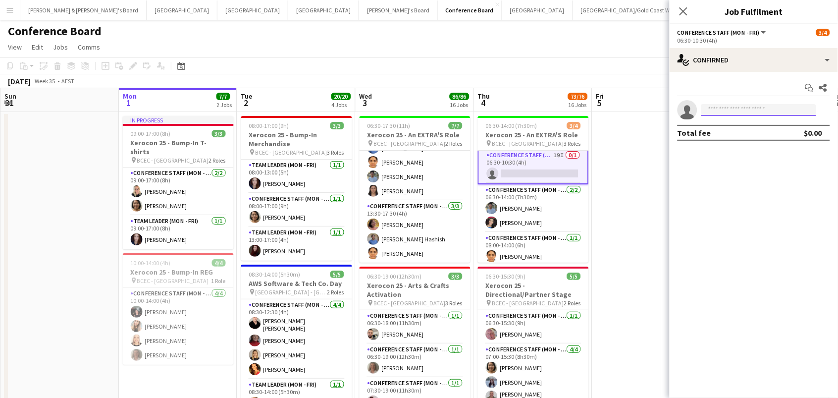
click at [721, 113] on input at bounding box center [758, 110] width 115 height 12
type input "*****"
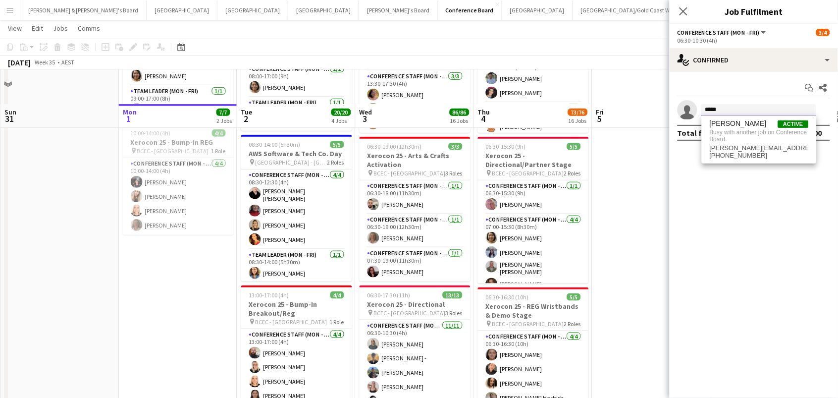
scroll to position [163, 0]
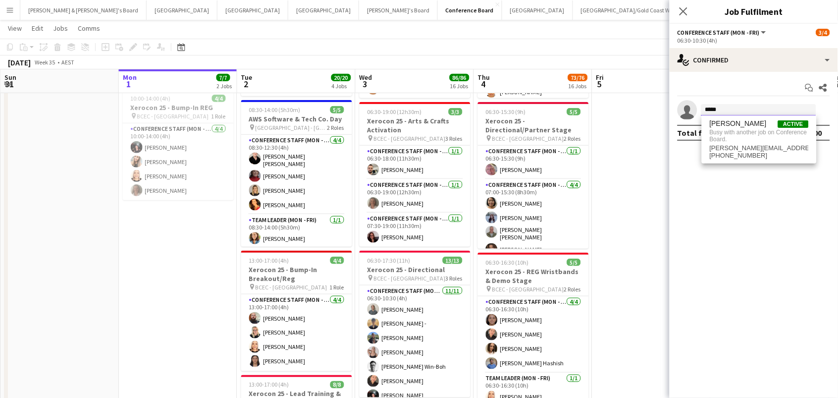
drag, startPoint x: 720, startPoint y: 108, endPoint x: 619, endPoint y: 103, distance: 101.2
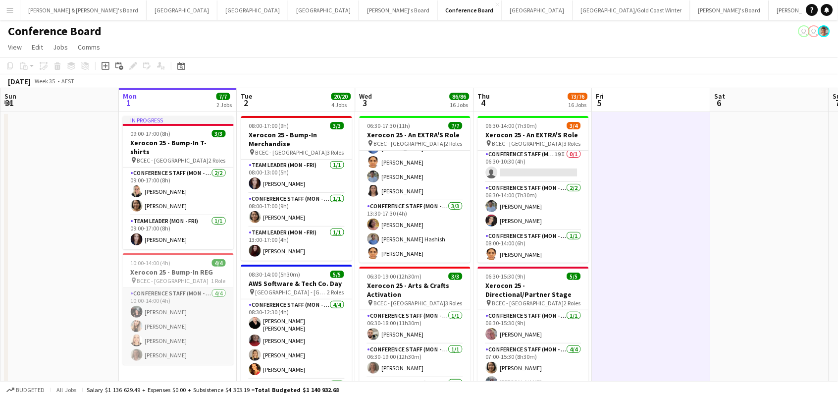
scroll to position [0, 226]
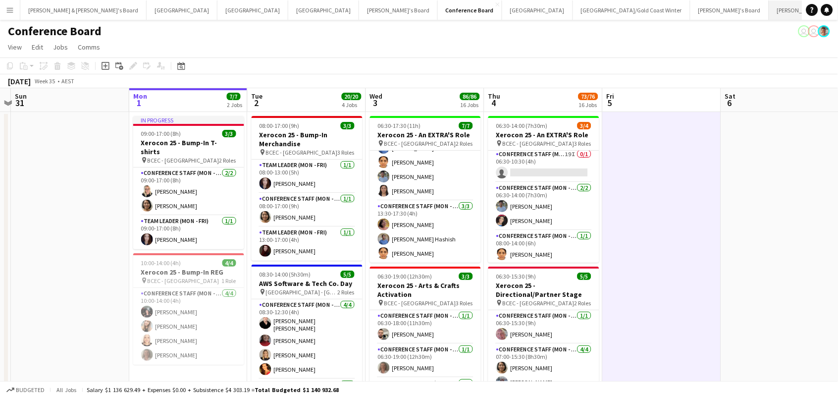
click at [769, 8] on button "[PERSON_NAME] & [PERSON_NAME]'s Board Close" at bounding box center [832, 9] width 126 height 19
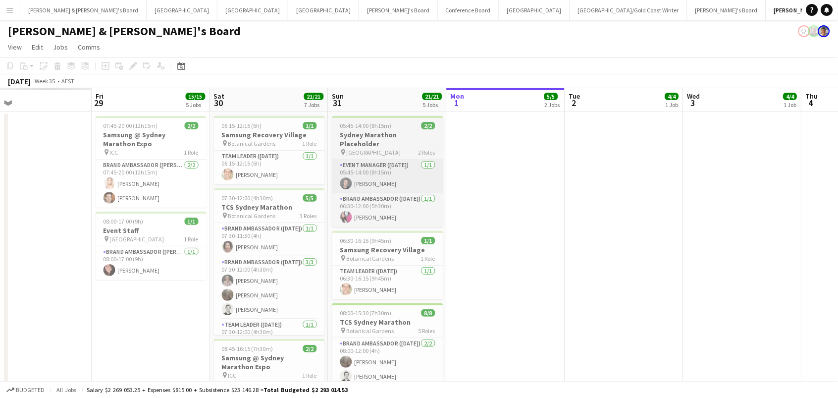
scroll to position [0, 263]
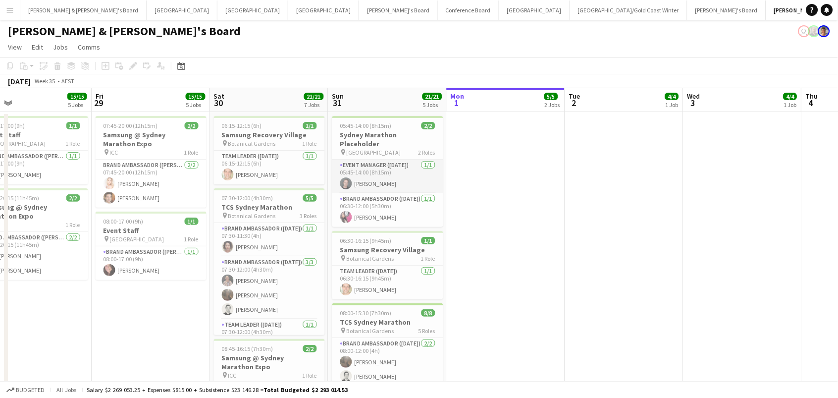
click at [404, 177] on app-card-role "Event Manager (Sunday) 1/1 05:45-14:00 (8h15m) Jy Samon" at bounding box center [387, 176] width 111 height 34
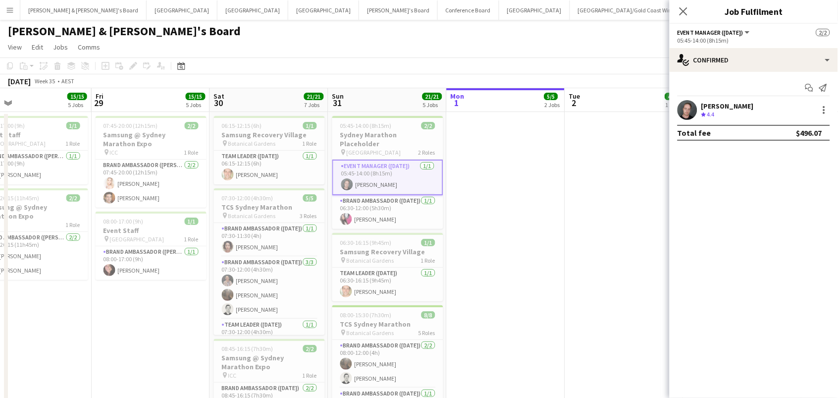
click at [728, 110] on div "Crew rating 4.4" at bounding box center [727, 114] width 53 height 8
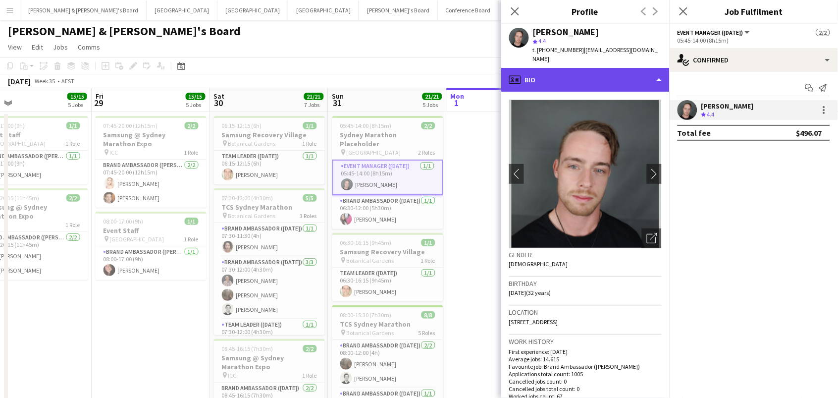
click at [552, 68] on div "profile Bio" at bounding box center [585, 80] width 168 height 24
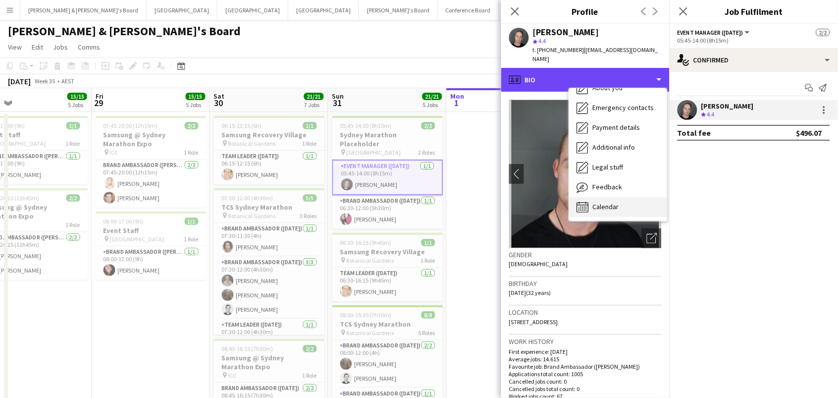
scroll to position [73, 0]
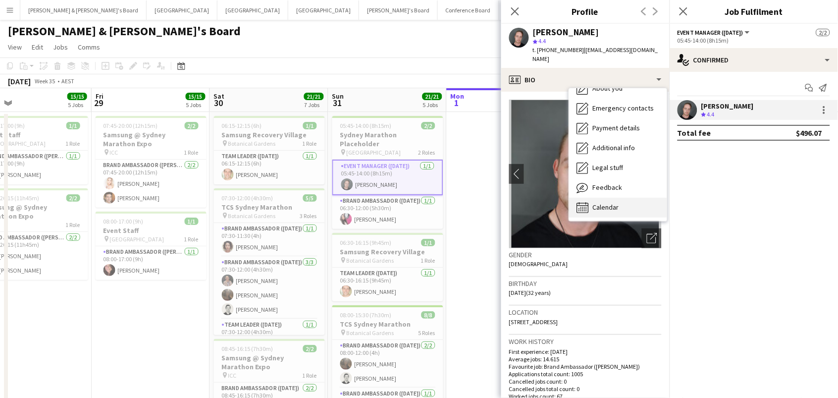
click at [610, 203] on span "Calendar" at bounding box center [606, 207] width 26 height 9
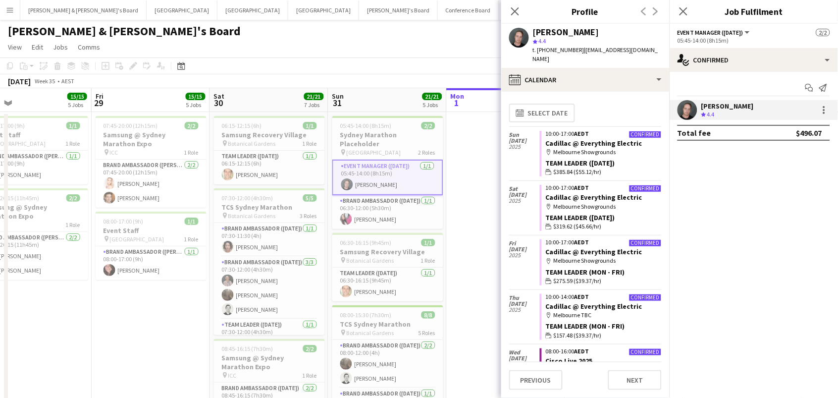
scroll to position [0, 0]
click at [511, 10] on icon "Close pop-in" at bounding box center [514, 10] width 9 height 9
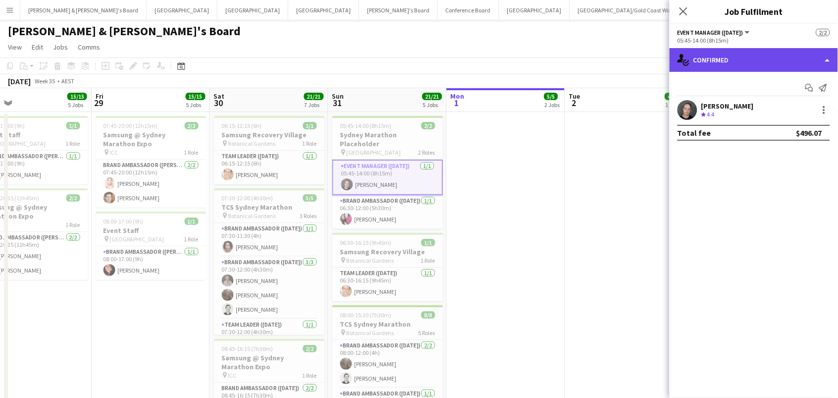
click at [747, 56] on div "single-neutral-actions-check-2 Confirmed" at bounding box center [754, 60] width 168 height 24
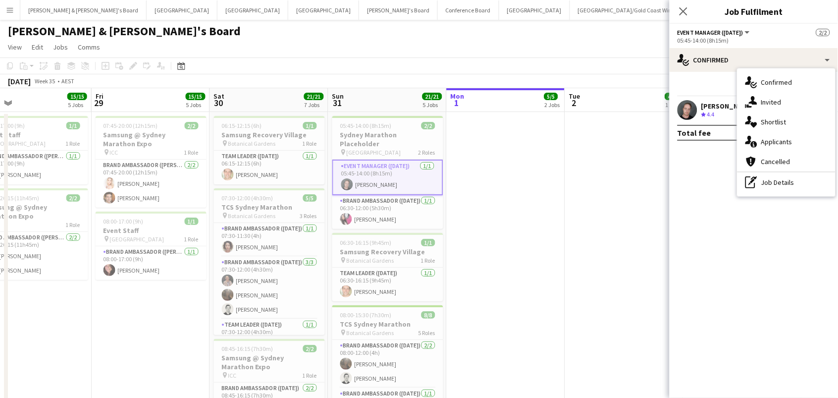
click at [698, 114] on div "Jy Samon Crew rating 4.4" at bounding box center [754, 110] width 168 height 20
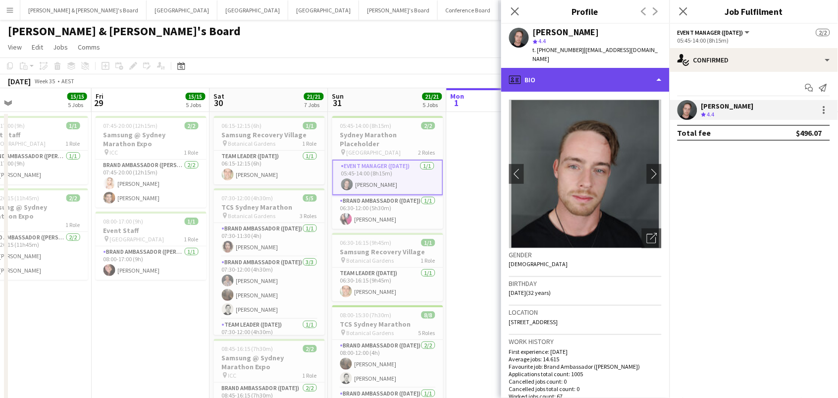
click at [575, 70] on div "profile Bio" at bounding box center [585, 80] width 168 height 24
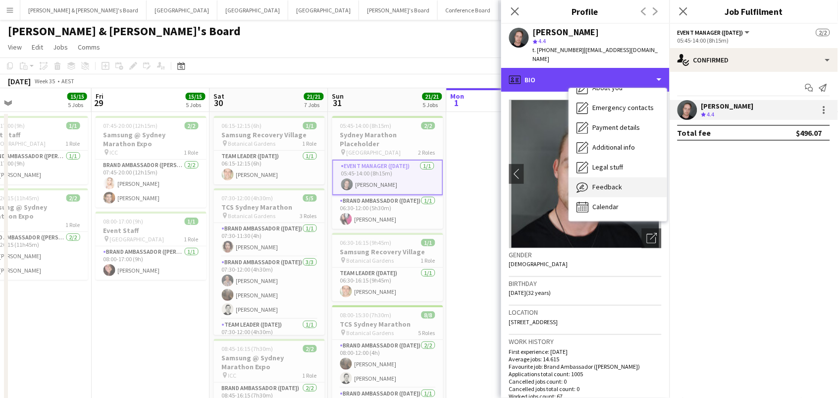
scroll to position [73, 0]
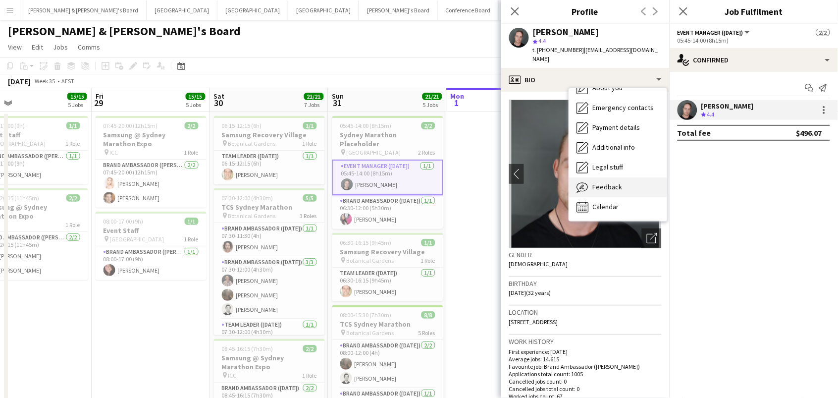
click at [625, 177] on div "Feedback Feedback" at bounding box center [618, 187] width 98 height 20
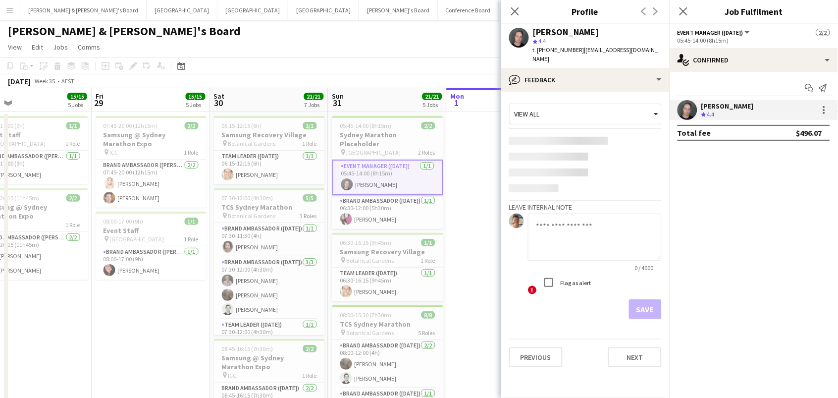
scroll to position [0, 0]
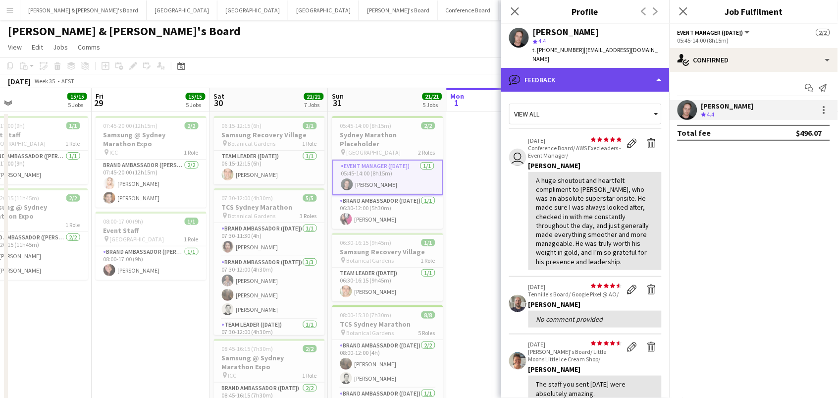
click at [611, 68] on div "bubble-pencil Feedback" at bounding box center [585, 80] width 168 height 24
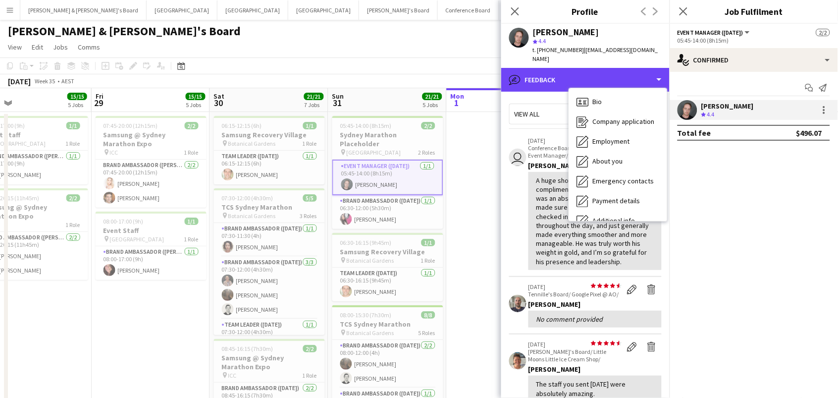
scroll to position [385, 0]
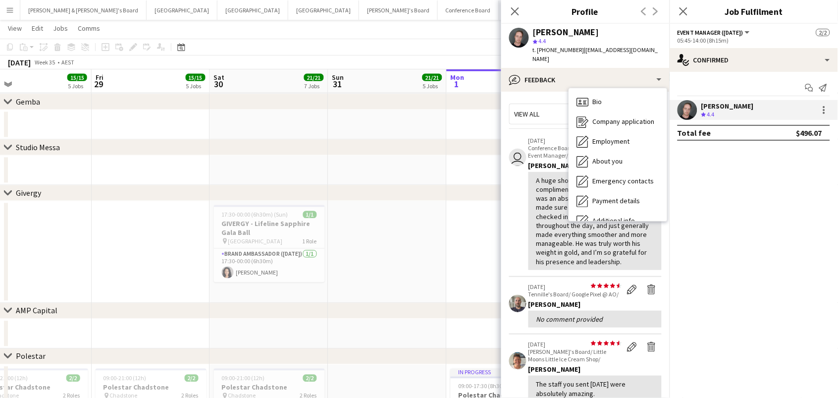
click at [608, 275] on span "Calendar" at bounding box center [606, 279] width 26 height 9
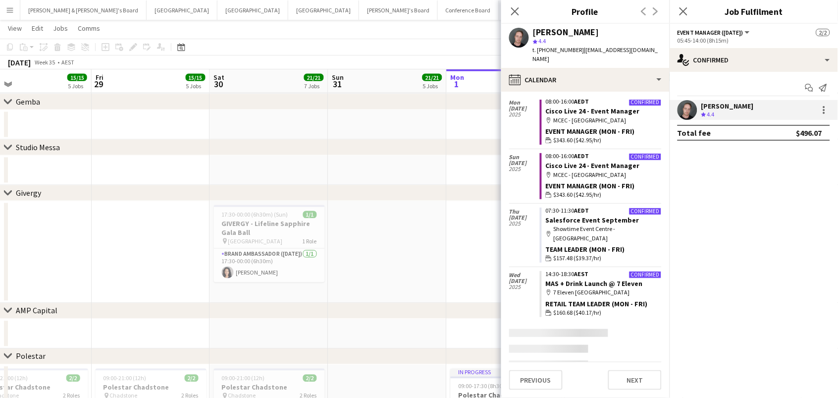
scroll to position [358, 0]
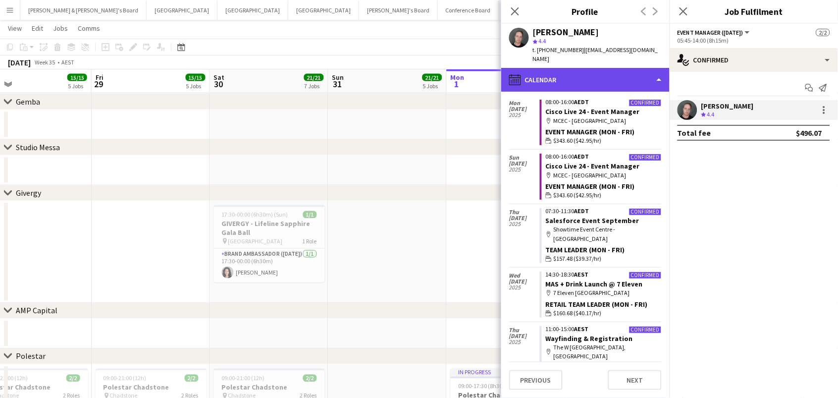
click at [540, 70] on div "calendar-full Calendar" at bounding box center [585, 80] width 168 height 24
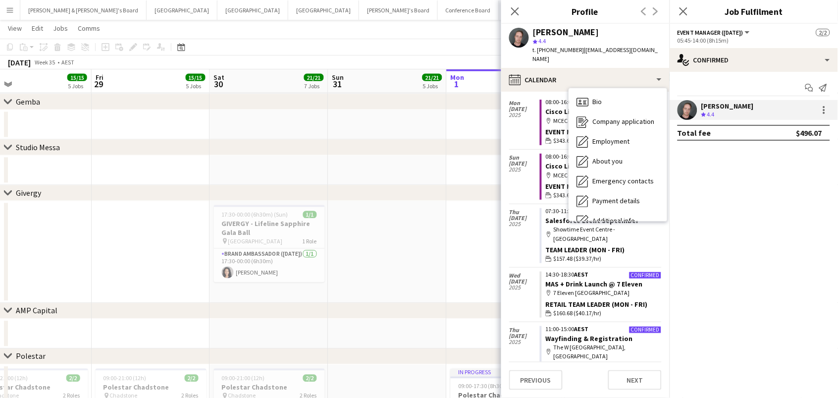
click at [613, 275] on span "Calendar" at bounding box center [606, 279] width 26 height 9
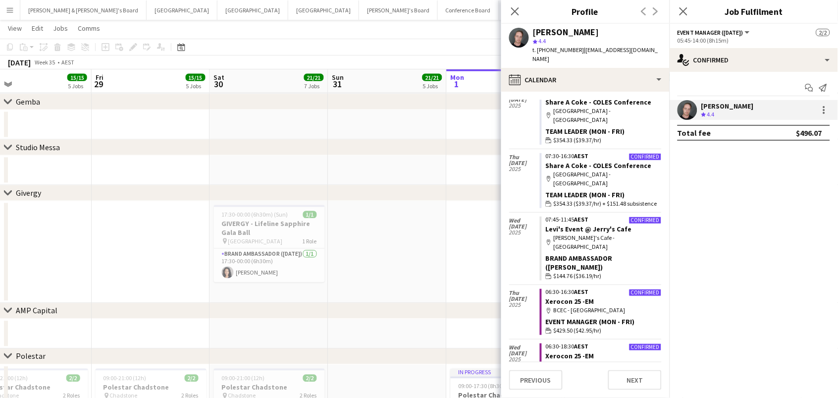
scroll to position [655, 0]
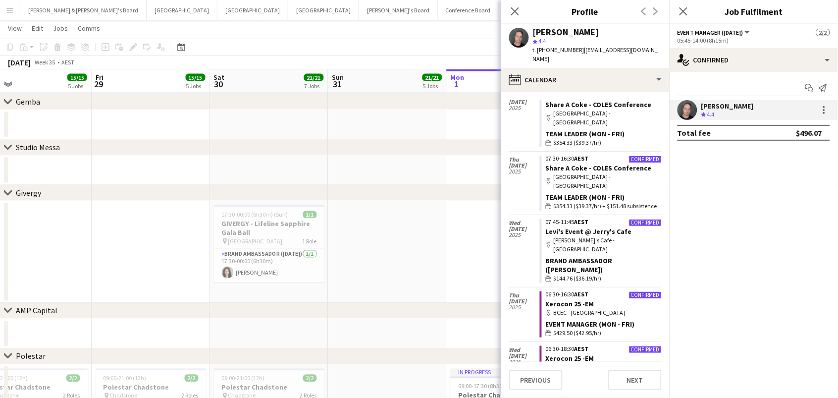
click at [355, 162] on app-date-cell at bounding box center [387, 171] width 118 height 30
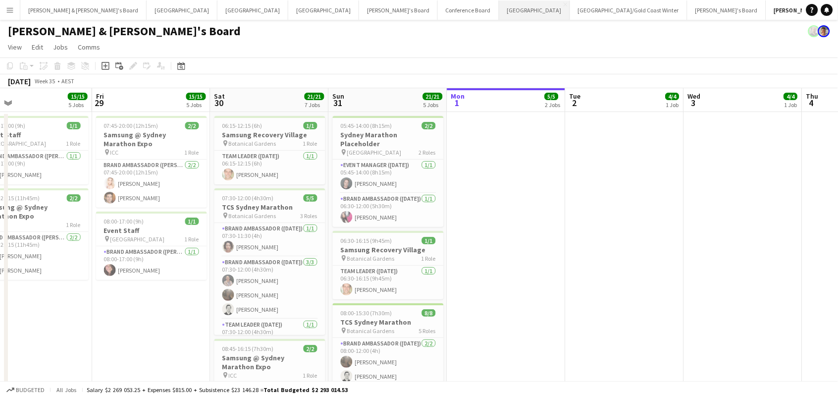
scroll to position [0, 0]
click at [499, 15] on button "Sydney Close" at bounding box center [534, 9] width 71 height 19
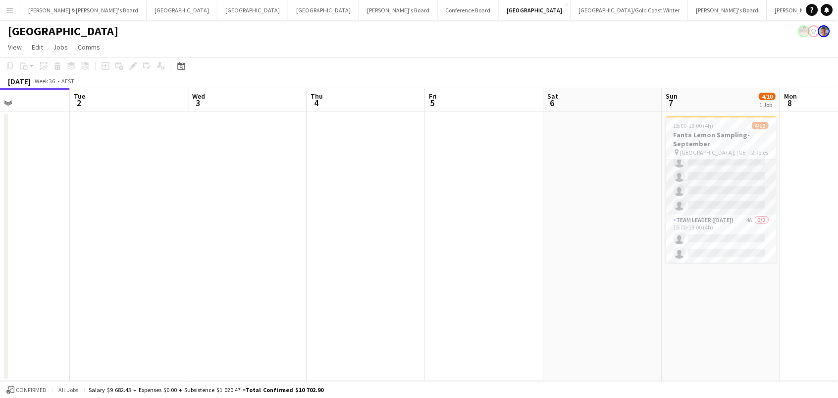
scroll to position [78, 0]
click at [715, 232] on app-card-role "Team Leader (Sunday) 4A 0/2 15:00-19:00 (4h) single-neutral-actions single-neut…" at bounding box center [721, 239] width 111 height 48
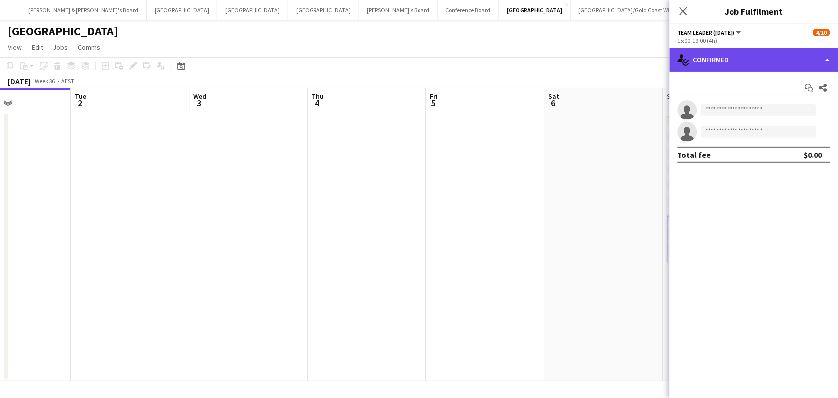
click at [731, 60] on div "single-neutral-actions-check-2 Confirmed" at bounding box center [754, 60] width 168 height 24
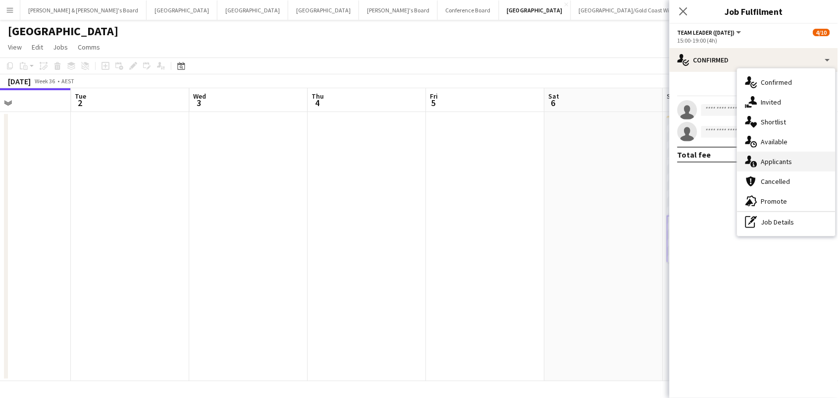
click at [807, 160] on div "single-neutral-actions-information Applicants" at bounding box center [787, 162] width 98 height 20
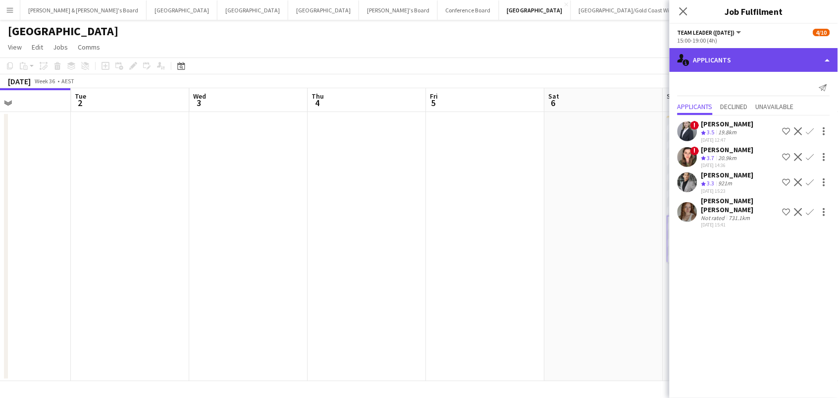
click at [729, 58] on div "single-neutral-actions-information Applicants" at bounding box center [754, 60] width 168 height 24
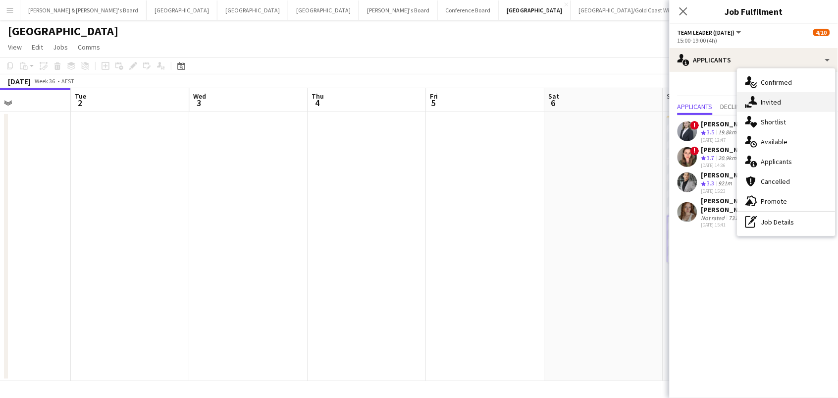
click at [767, 103] on div "single-neutral-actions-share-1 Invited" at bounding box center [787, 102] width 98 height 20
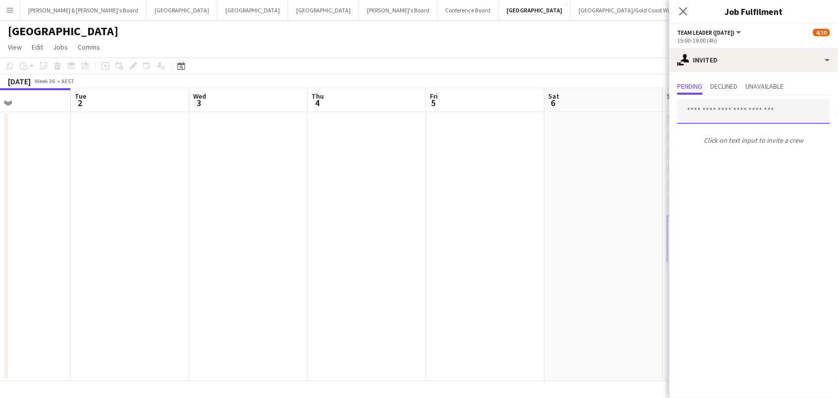
click at [702, 107] on input "text" at bounding box center [754, 111] width 153 height 25
type input "****"
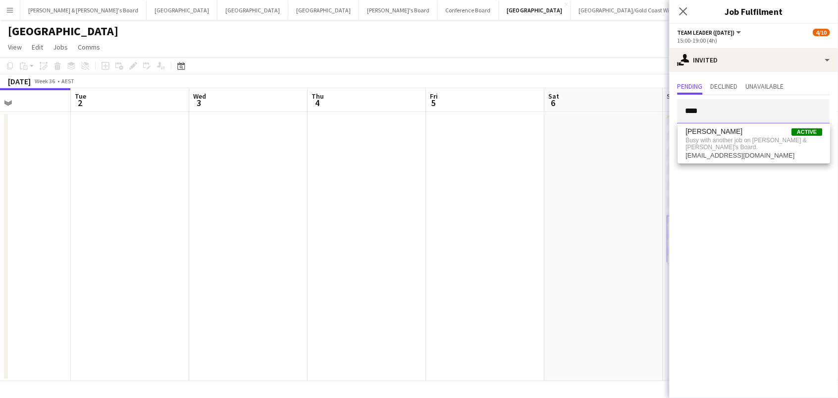
drag, startPoint x: 708, startPoint y: 109, endPoint x: 586, endPoint y: 94, distance: 122.9
click at [586, 94] on body "Menu Boards Boards Boards All jobs Status Workforce Workforce My Workforce Recr…" at bounding box center [419, 199] width 838 height 398
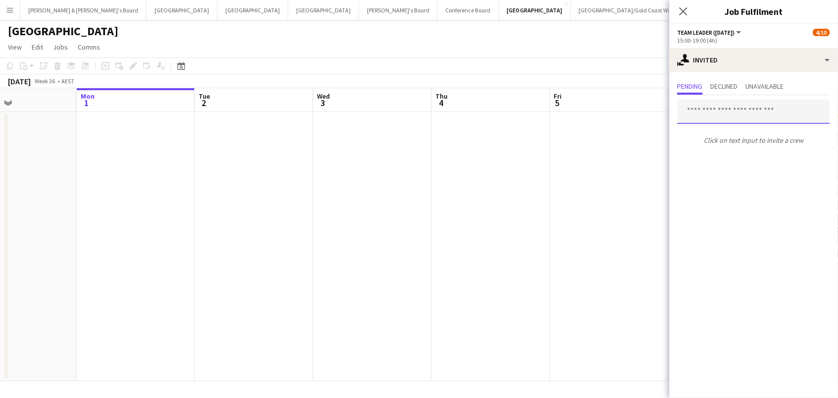
scroll to position [0, 328]
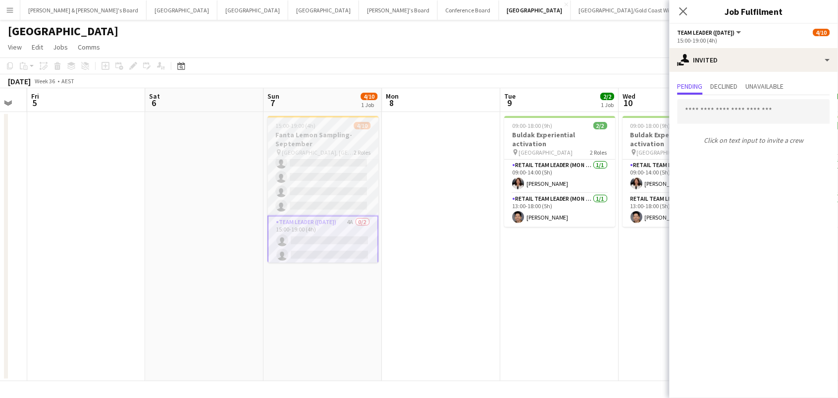
click at [312, 132] on h3 "Fanta Lemon Sampling-September" at bounding box center [323, 139] width 111 height 18
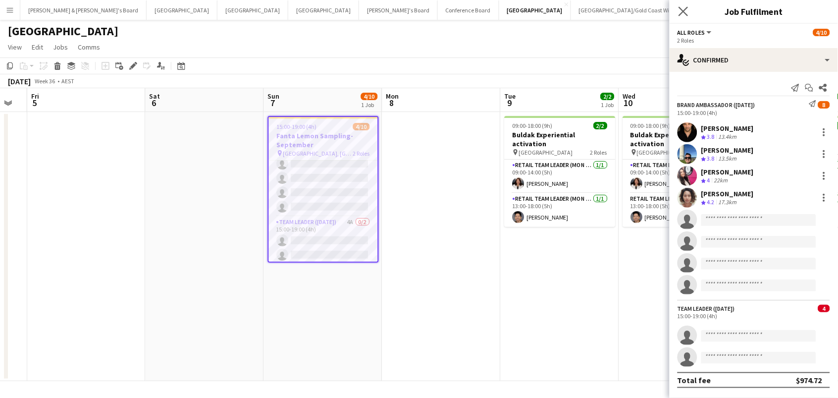
click at [688, 15] on app-icon "Close pop-in" at bounding box center [684, 11] width 14 height 14
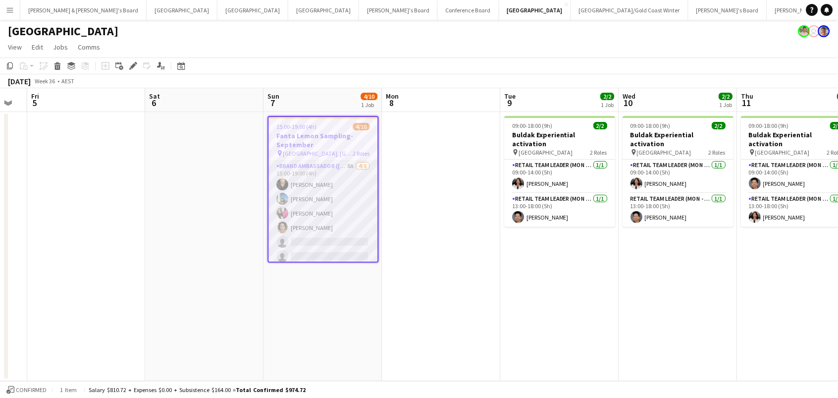
scroll to position [0, 0]
click at [313, 241] on app-card-role "Team Leader (Sunday) 4A 0/2 15:00-19:00 (4h) single-neutral-actions single-neut…" at bounding box center [323, 237] width 109 height 48
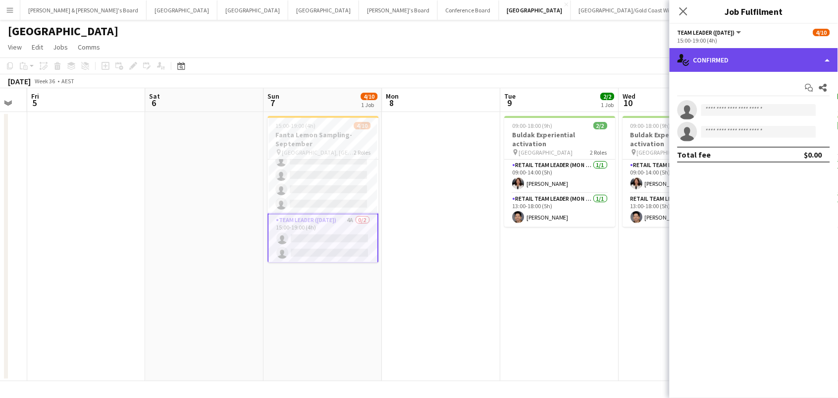
click at [737, 58] on div "single-neutral-actions-check-2 Confirmed" at bounding box center [754, 60] width 168 height 24
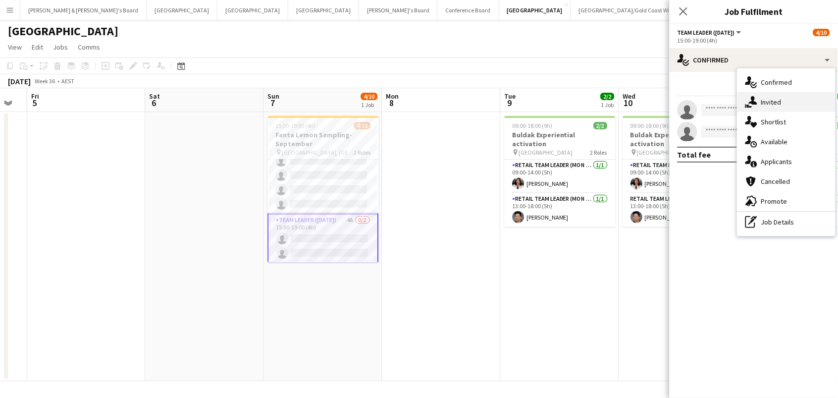
click at [761, 93] on div "single-neutral-actions-share-1 Invited" at bounding box center [787, 102] width 98 height 20
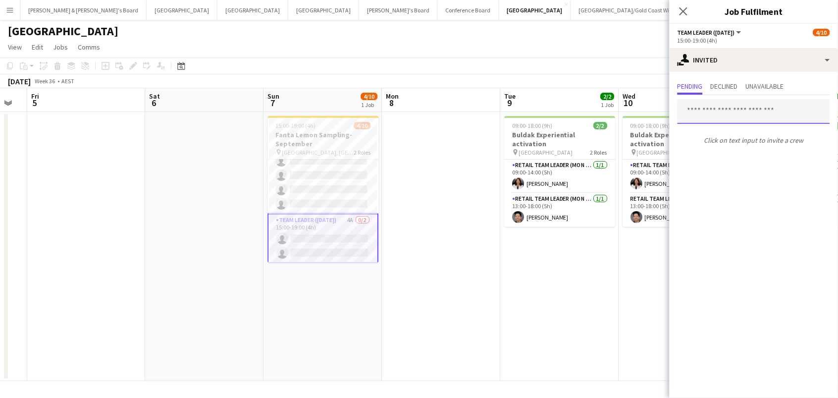
click at [695, 110] on input "text" at bounding box center [754, 111] width 153 height 25
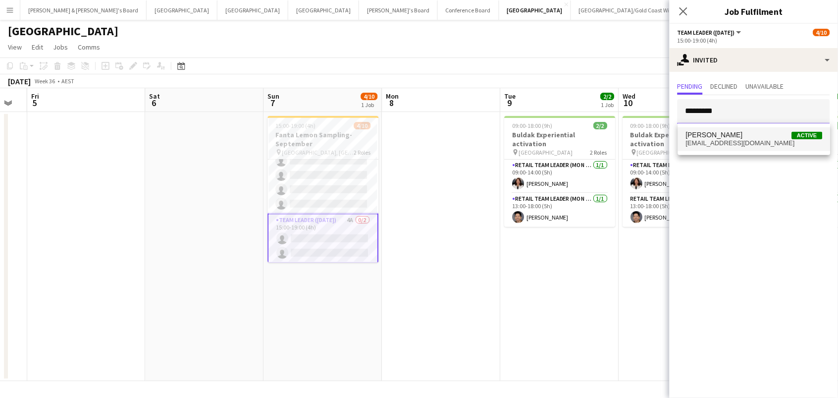
type input "*********"
click at [712, 137] on span "[PERSON_NAME]" at bounding box center [714, 135] width 57 height 8
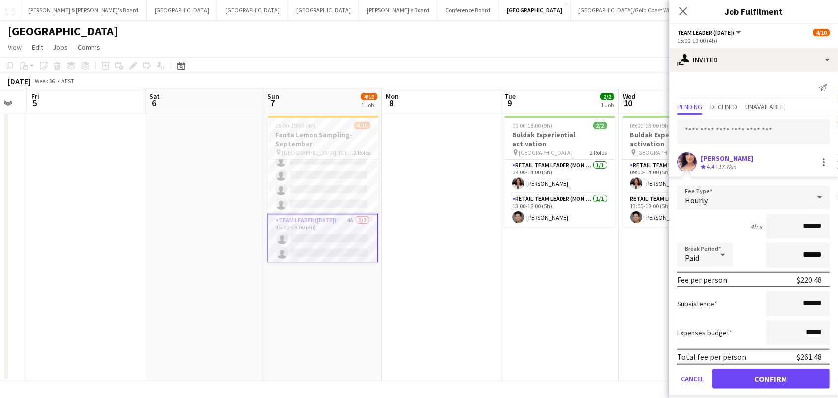
click at [772, 377] on button "Confirm" at bounding box center [771, 379] width 117 height 20
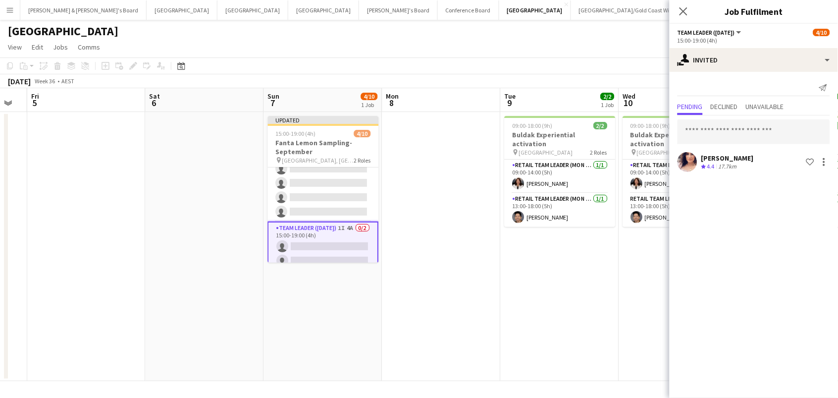
click at [650, 68] on app-toolbar "Copy Paste Paste Command V Paste with crew Command Shift V Paste linked Job [GE…" at bounding box center [419, 65] width 838 height 17
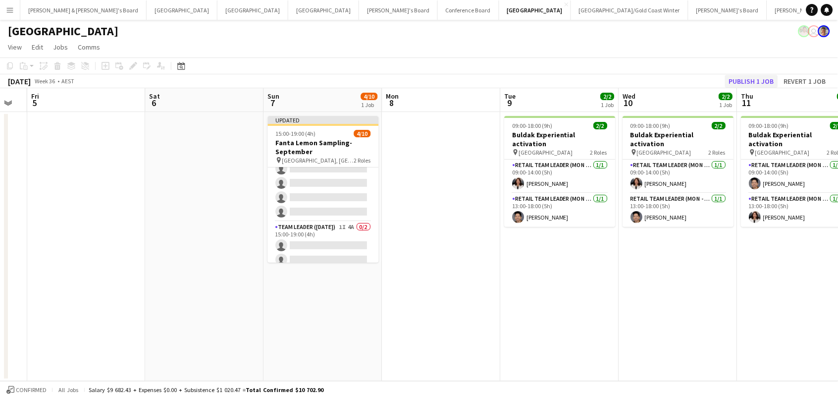
click at [775, 87] on button "Publish 1 job" at bounding box center [751, 81] width 53 height 13
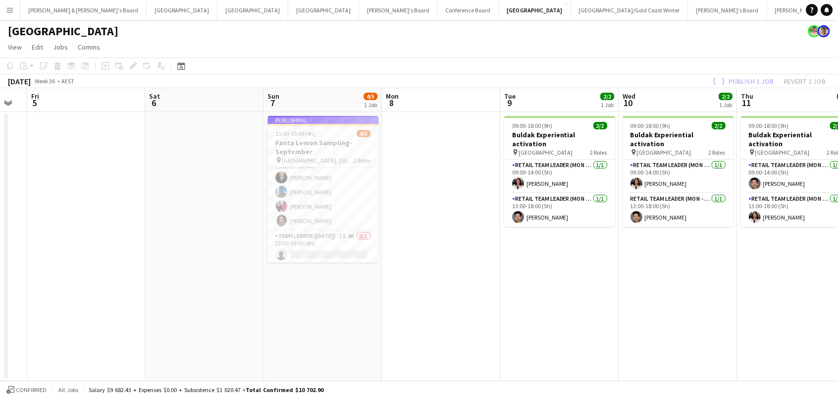
scroll to position [6, 0]
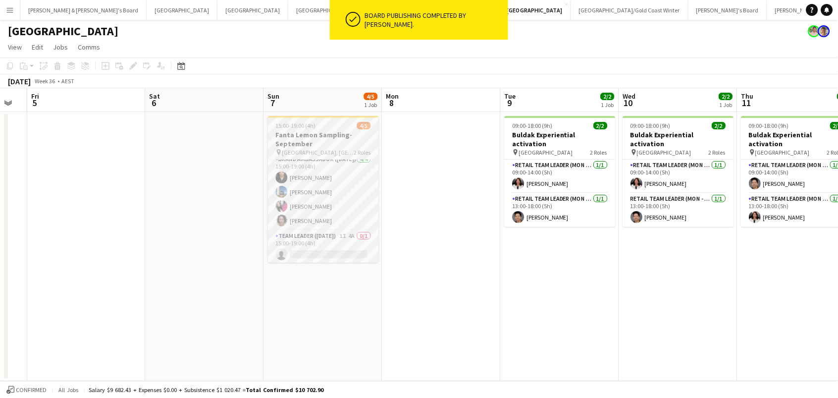
click at [295, 127] on span "15:00-19:00 (4h)" at bounding box center [296, 125] width 40 height 7
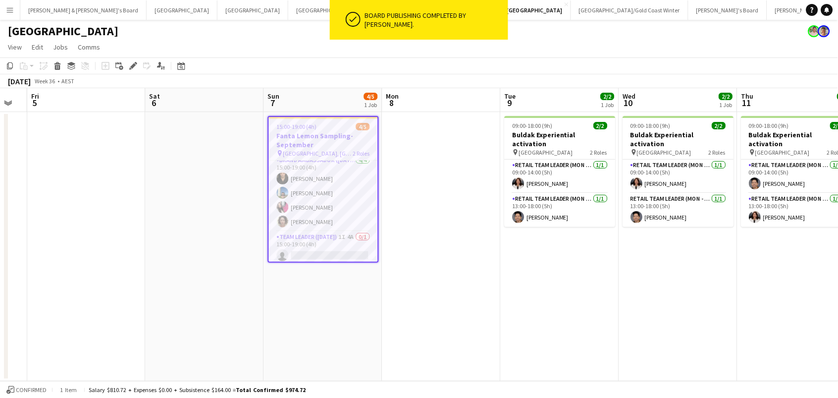
scroll to position [0, 327]
click at [127, 61] on div "Edit" at bounding box center [133, 66] width 12 height 12
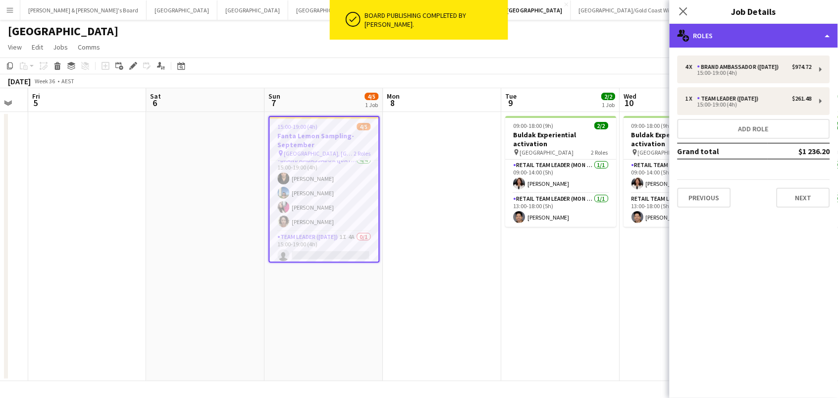
click at [726, 42] on div "multiple-users-add Roles" at bounding box center [754, 36] width 168 height 24
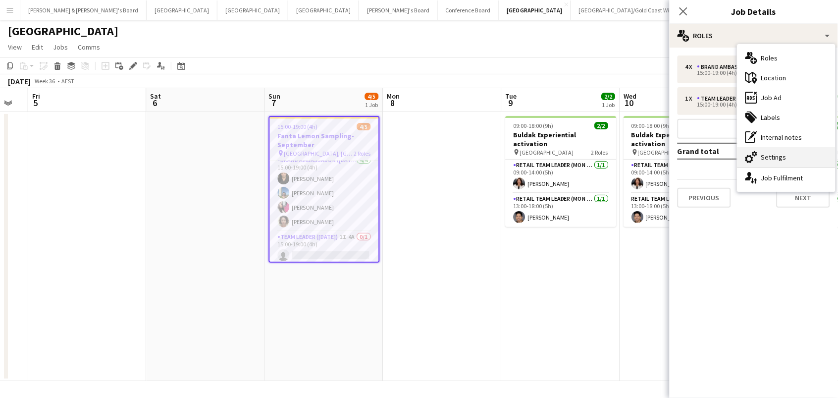
click at [767, 151] on div "cog-double-3 Settings" at bounding box center [787, 157] width 98 height 20
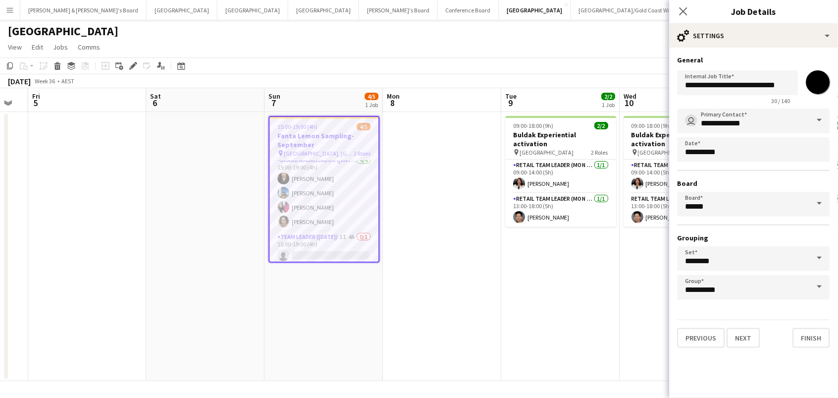
click at [461, 241] on app-date-cell at bounding box center [442, 246] width 118 height 269
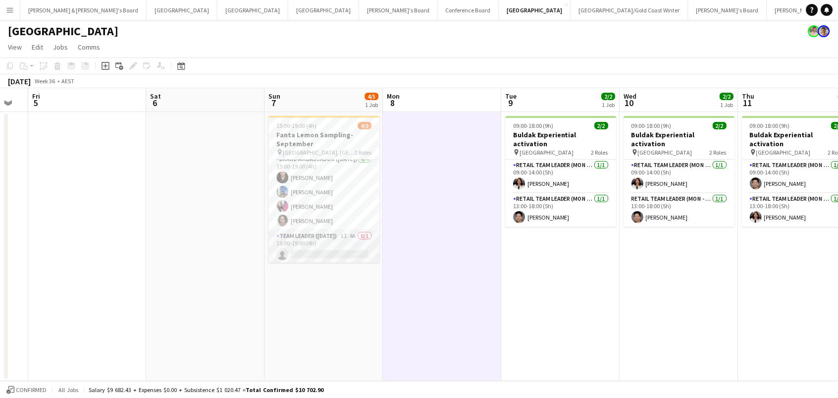
click at [366, 249] on app-card-role "Team Leader (Sunday) 1I 4A 0/1 15:00-19:00 (4h) single-neutral-actions" at bounding box center [324, 247] width 111 height 34
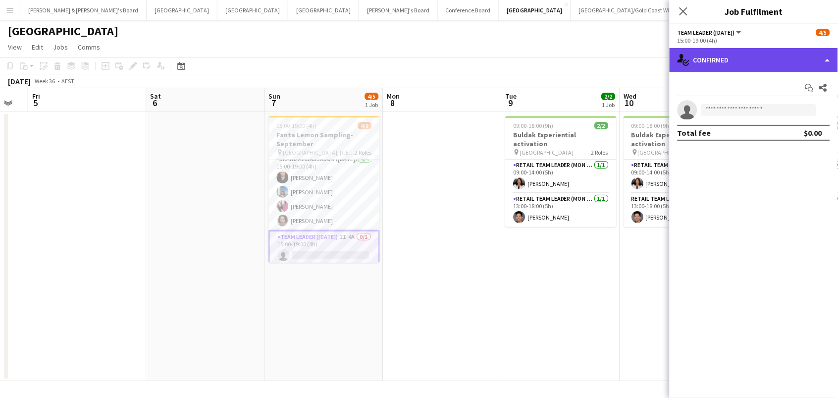
click at [761, 70] on div "single-neutral-actions-check-2 Confirmed" at bounding box center [754, 60] width 168 height 24
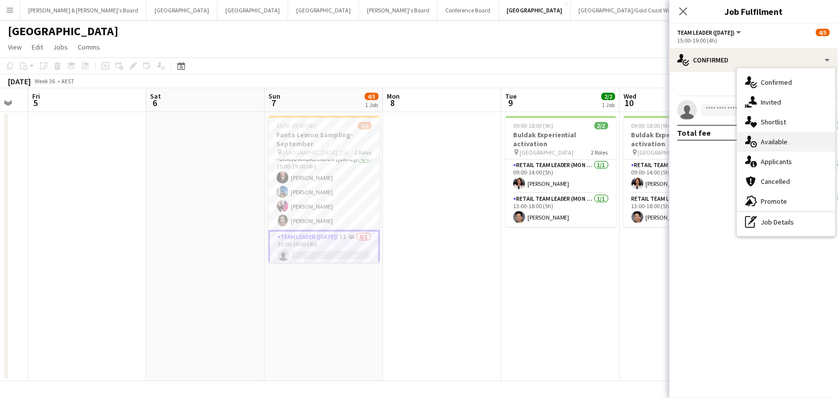
click at [765, 143] on div "single-neutral-actions-upload Available" at bounding box center [787, 142] width 98 height 20
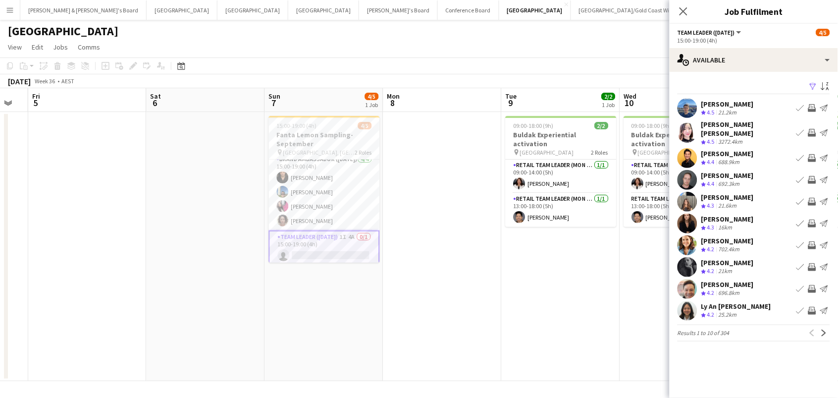
click at [811, 85] on app-icon "Filter" at bounding box center [813, 86] width 8 height 9
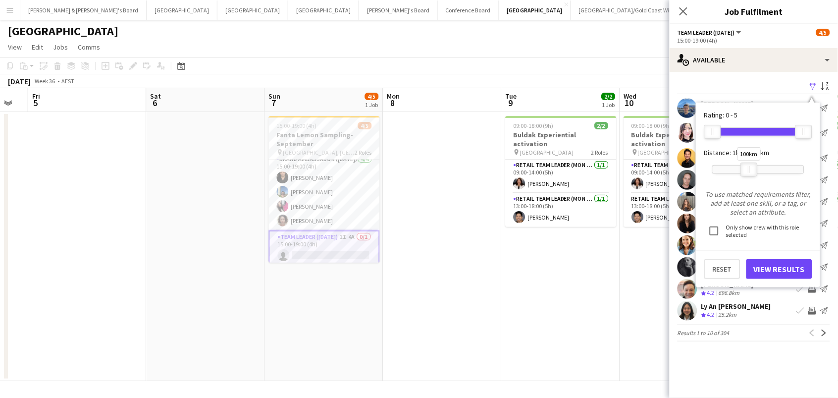
drag, startPoint x: 805, startPoint y: 167, endPoint x: 751, endPoint y: 167, distance: 54.0
click at [751, 167] on div at bounding box center [749, 169] width 16 height 13
click at [775, 272] on button "View Results" at bounding box center [779, 269] width 66 height 20
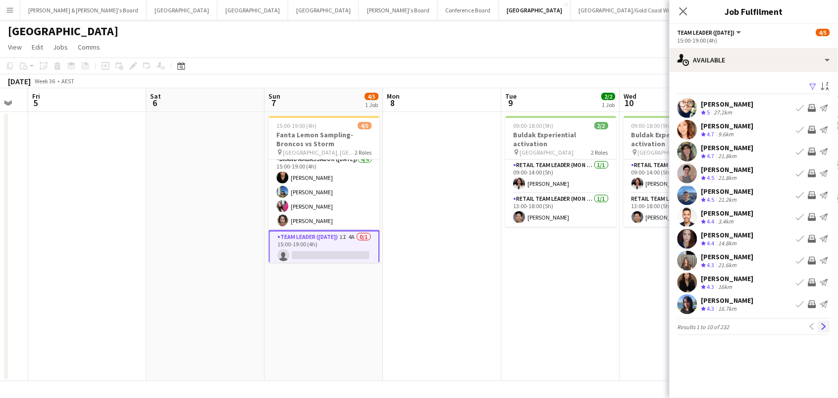
click at [824, 323] on app-icon "Next" at bounding box center [824, 326] width 7 height 7
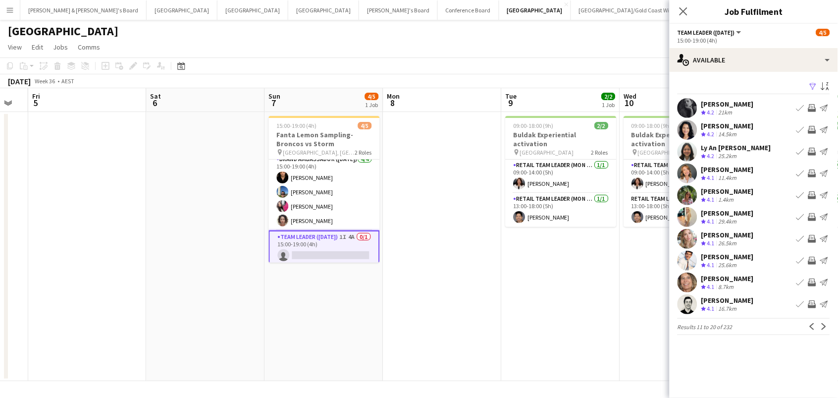
click at [824, 323] on app-icon "Next" at bounding box center [824, 326] width 7 height 7
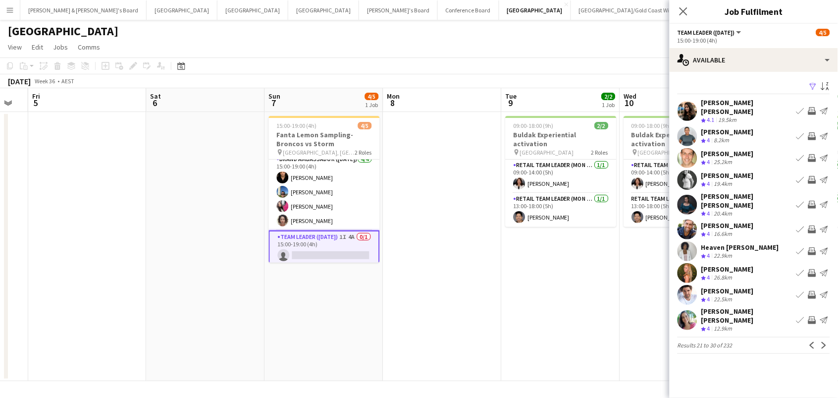
click at [810, 154] on app-icon "Invite crew" at bounding box center [812, 158] width 8 height 8
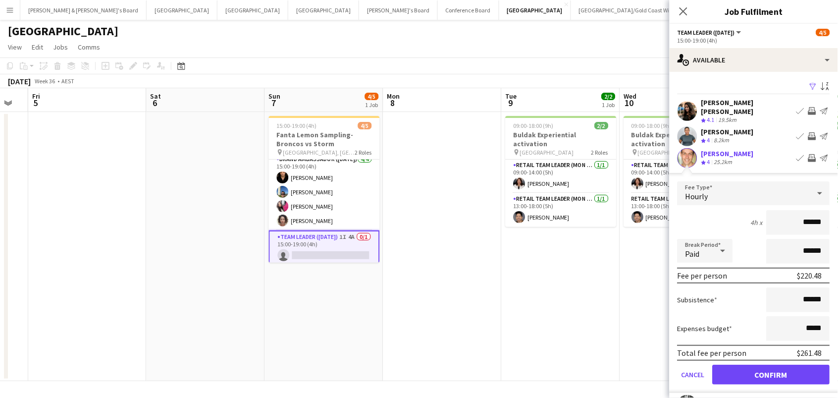
click at [735, 365] on button "Confirm" at bounding box center [771, 375] width 117 height 20
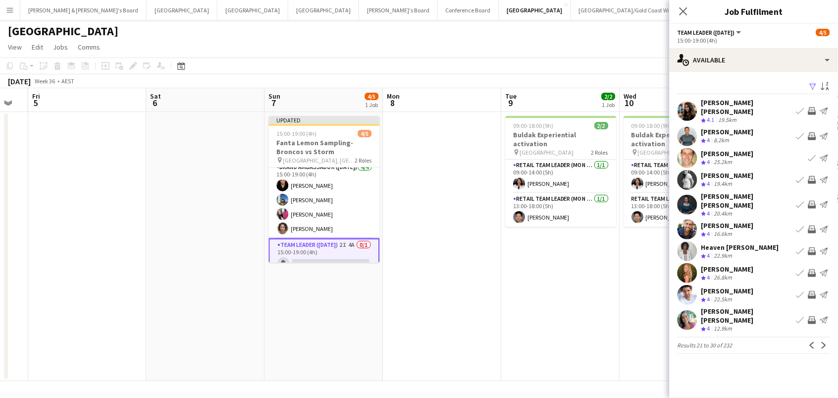
click at [811, 225] on app-icon "Invite crew" at bounding box center [812, 229] width 8 height 8
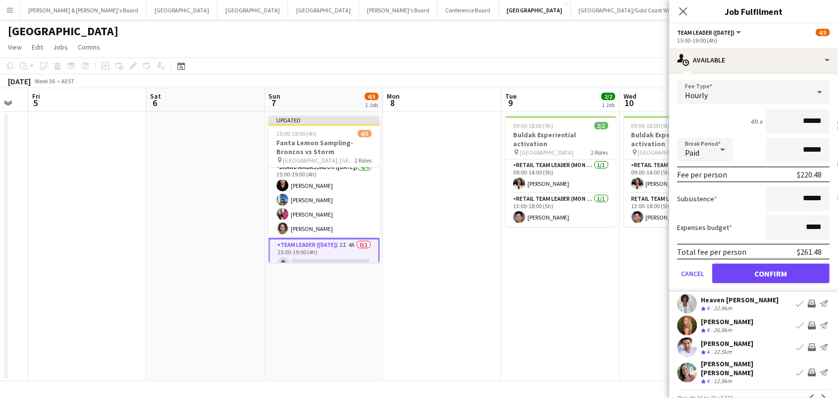
scroll to position [172, 0]
click at [750, 264] on button "Confirm" at bounding box center [771, 274] width 117 height 20
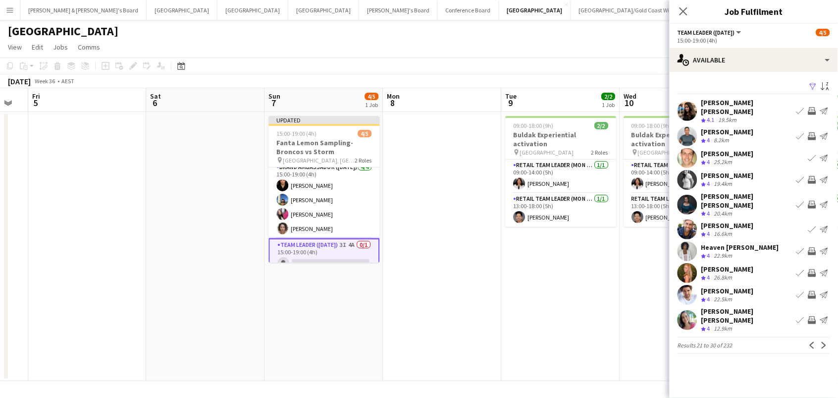
scroll to position [0, 0]
click at [810, 342] on app-icon "Previous" at bounding box center [812, 345] width 7 height 7
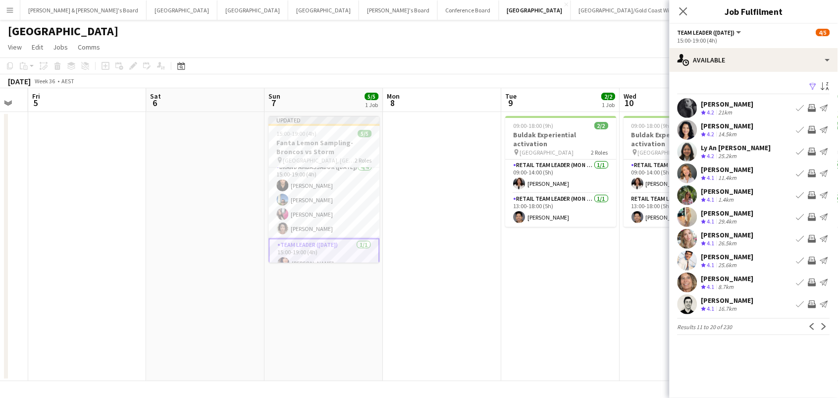
click at [562, 249] on app-date-cell "09:00-18:00 (9h) 2/2 Buldak Experiential activation pin Bondi Junction Westfiel…" at bounding box center [561, 246] width 118 height 269
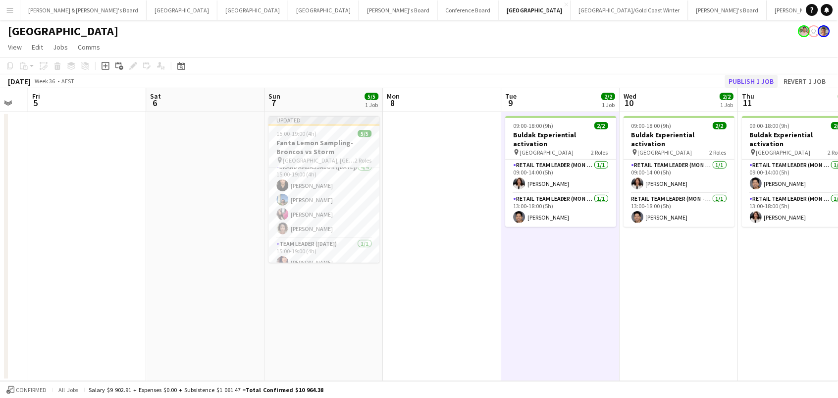
click at [768, 78] on button "Publish 1 job" at bounding box center [751, 81] width 53 height 13
click at [755, 80] on button "Publish 1 job" at bounding box center [751, 81] width 53 height 13
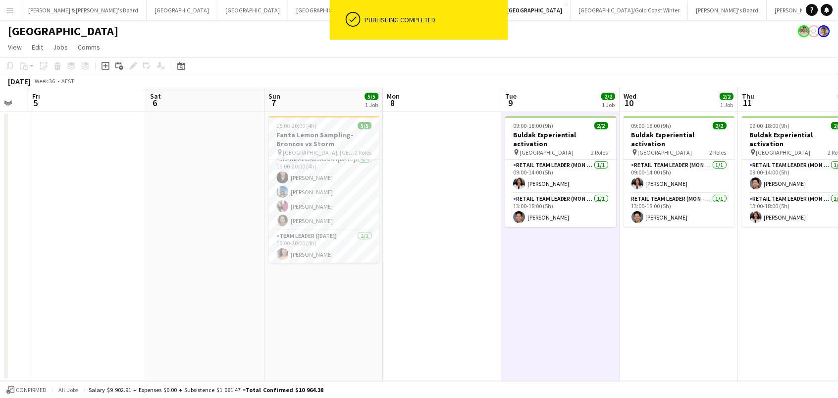
click at [11, 7] on app-icon "Menu" at bounding box center [10, 10] width 8 height 8
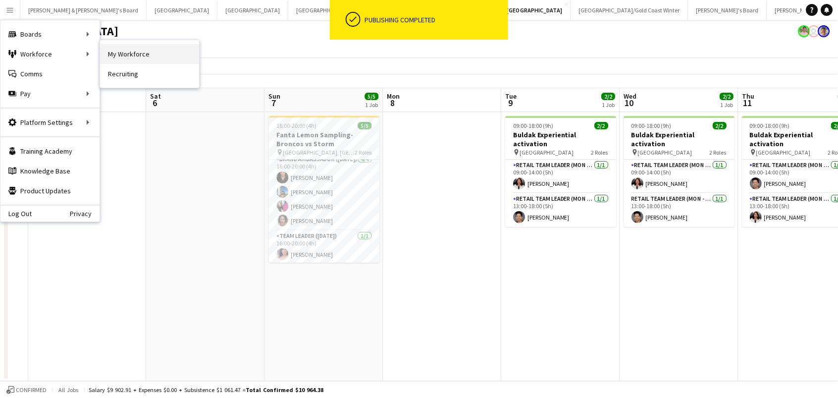
click at [121, 55] on link "My Workforce" at bounding box center [149, 54] width 99 height 20
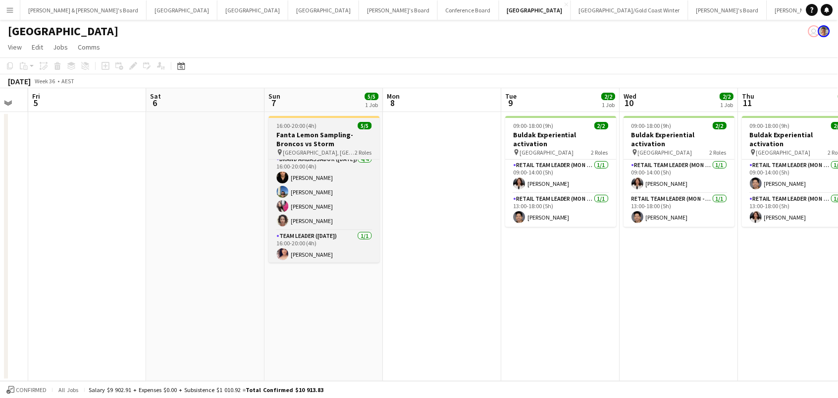
click at [278, 146] on h3 "Fanta Lemon Sampling-Broncos vs Storm" at bounding box center [324, 139] width 111 height 18
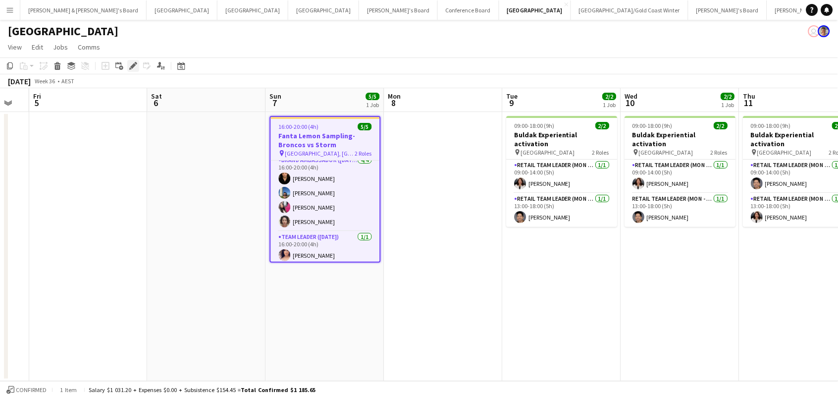
click at [134, 68] on icon "Edit" at bounding box center [133, 66] width 8 height 8
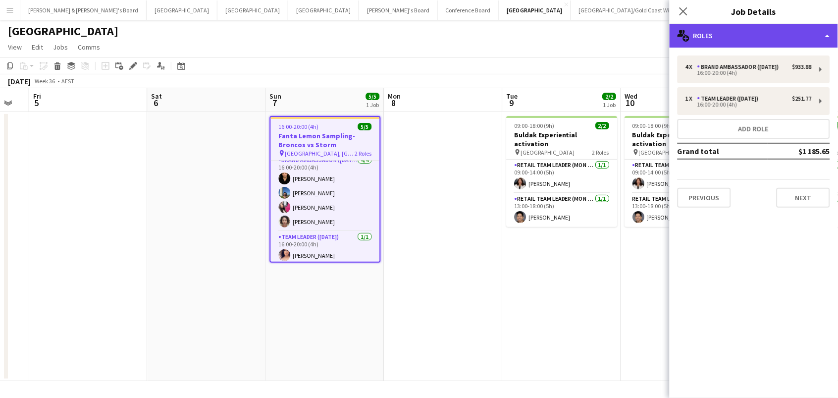
click at [724, 39] on div "multiple-users-add Roles" at bounding box center [754, 36] width 168 height 24
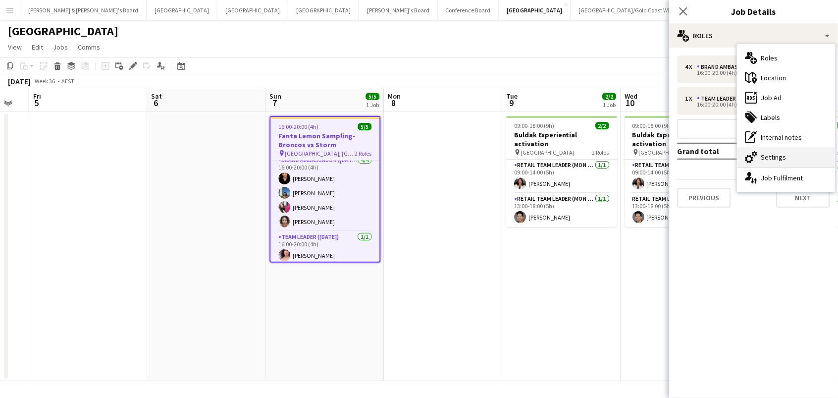
click at [760, 157] on div "cog-double-3 Settings" at bounding box center [787, 157] width 98 height 20
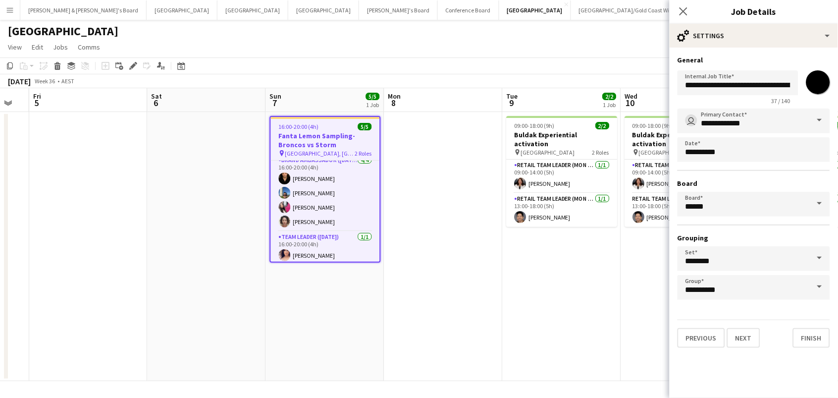
click at [822, 75] on input "*******" at bounding box center [818, 82] width 36 height 36
type input "*******"
click at [521, 216] on app-card-role "RETAIL Team Leader (Mon - Fri) 1/1 13:00-18:00 (5h) Raymond Padora" at bounding box center [562, 210] width 111 height 34
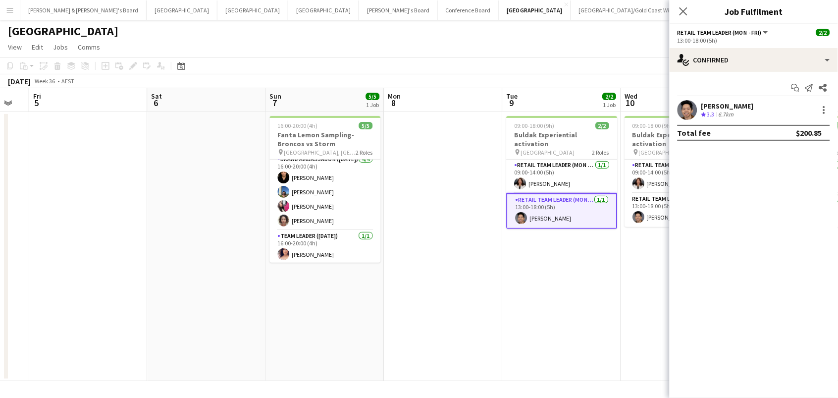
click at [530, 56] on app-page-menu "View Day view expanded Day view collapsed Month view Date picker Jump to [DATE]…" at bounding box center [419, 48] width 838 height 19
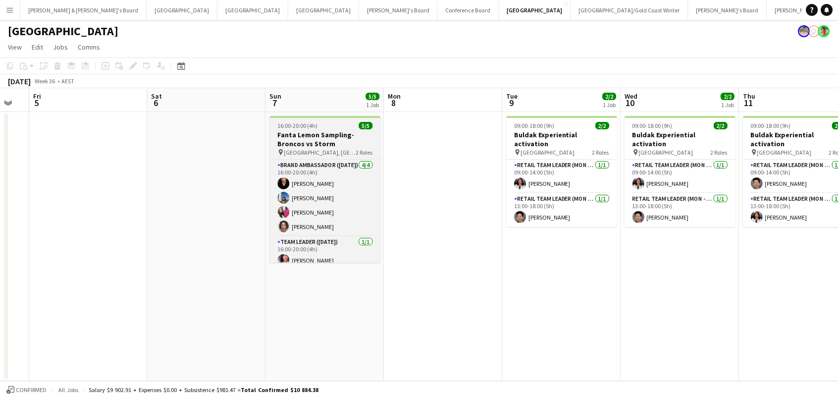
click at [309, 133] on h3 "Fanta Lemon Sampling-Broncos vs Storm" at bounding box center [325, 139] width 111 height 18
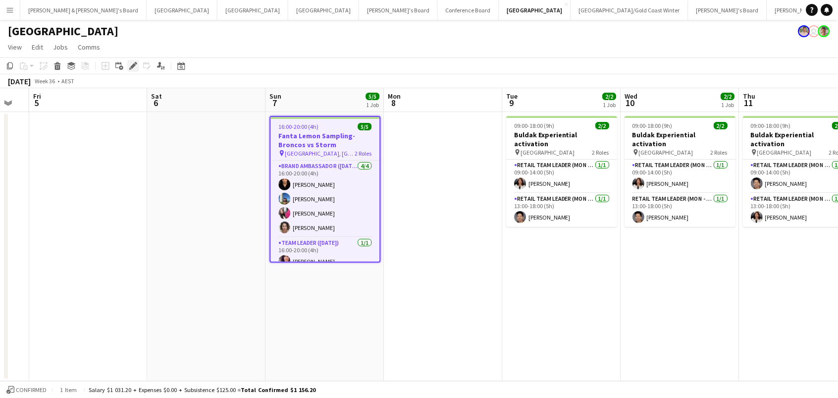
click at [130, 70] on div "Edit" at bounding box center [133, 66] width 12 height 12
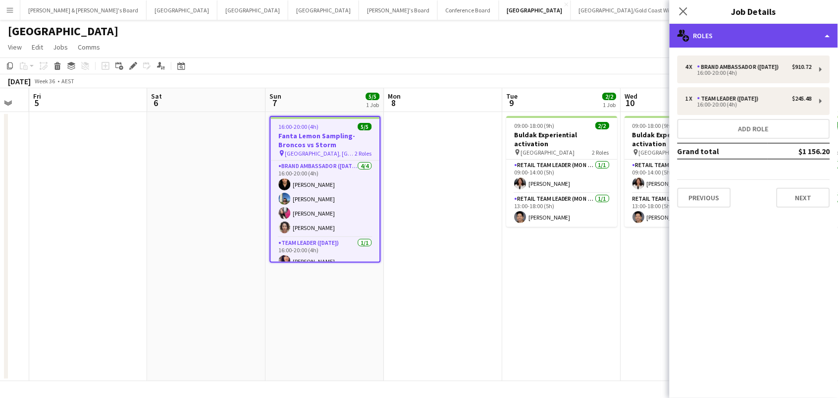
click at [701, 41] on div "multiple-users-add Roles" at bounding box center [754, 36] width 168 height 24
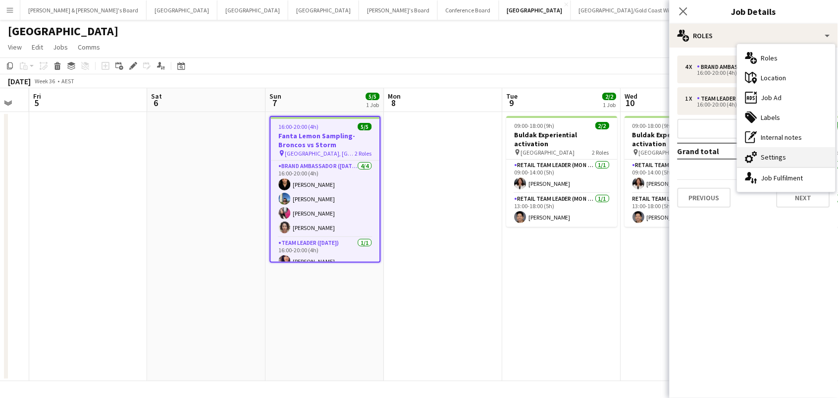
click at [800, 151] on div "cog-double-3 Settings" at bounding box center [787, 157] width 98 height 20
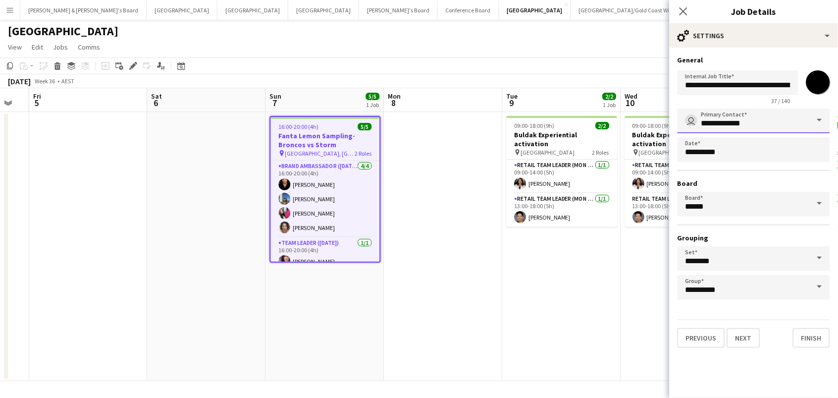
click at [724, 120] on input "**********" at bounding box center [754, 120] width 153 height 25
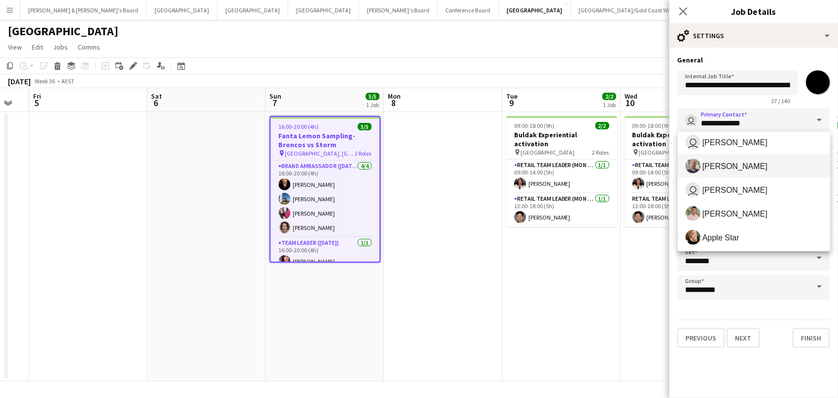
scroll to position [170, 0]
click at [690, 98] on div "37 / 140" at bounding box center [738, 100] width 121 height 7
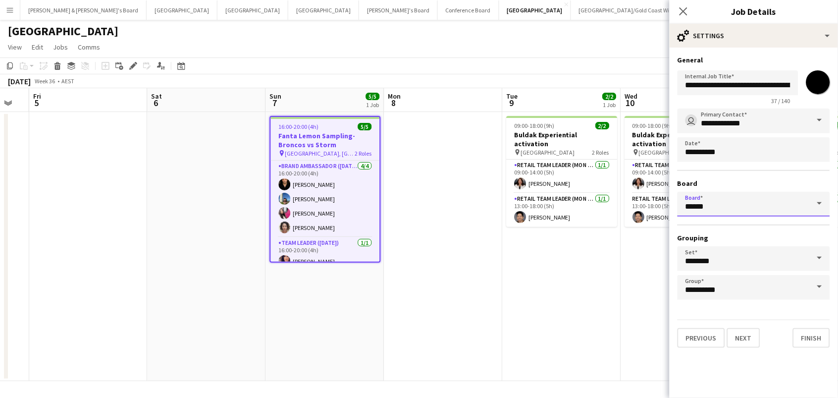
click at [721, 205] on input "******" at bounding box center [754, 204] width 153 height 25
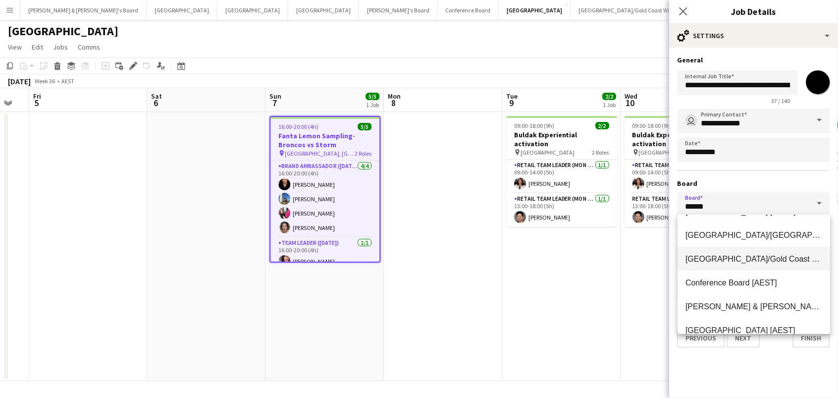
scroll to position [22, 0]
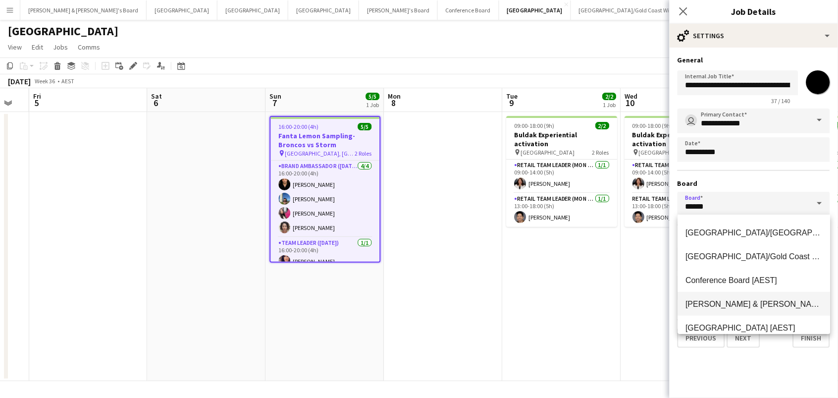
click at [721, 295] on mat-option "James & Arrence's Board [AEST]" at bounding box center [754, 304] width 153 height 24
type input "**********"
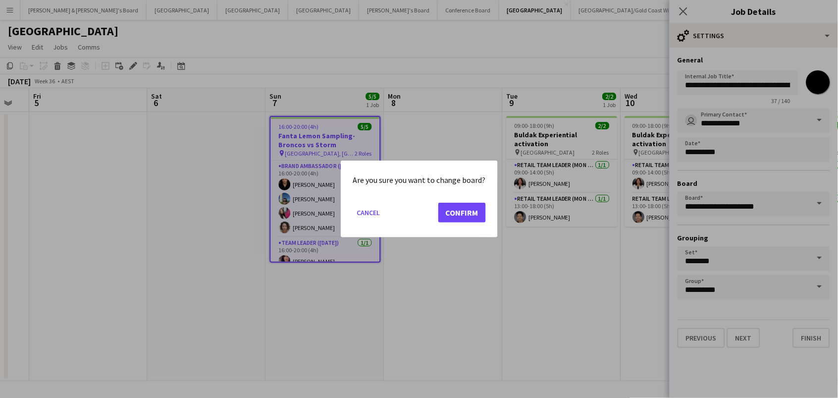
click at [465, 219] on button "Confirm" at bounding box center [462, 213] width 48 height 20
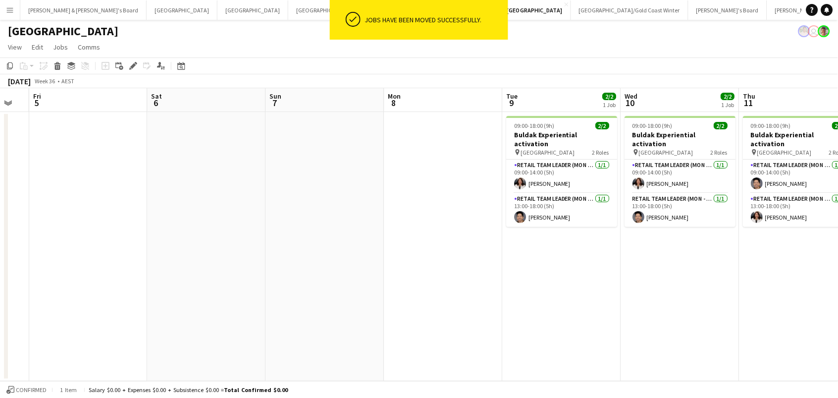
click at [189, 35] on div "Sydney user" at bounding box center [419, 29] width 838 height 19
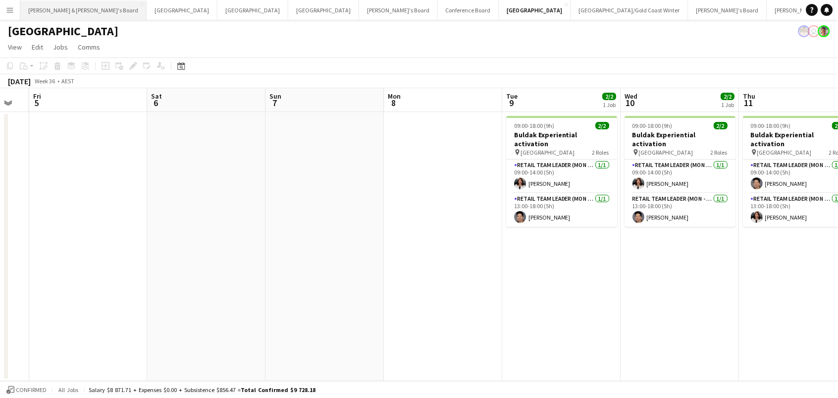
click at [73, 9] on button "James & Arrence's Board Close" at bounding box center [83, 9] width 126 height 19
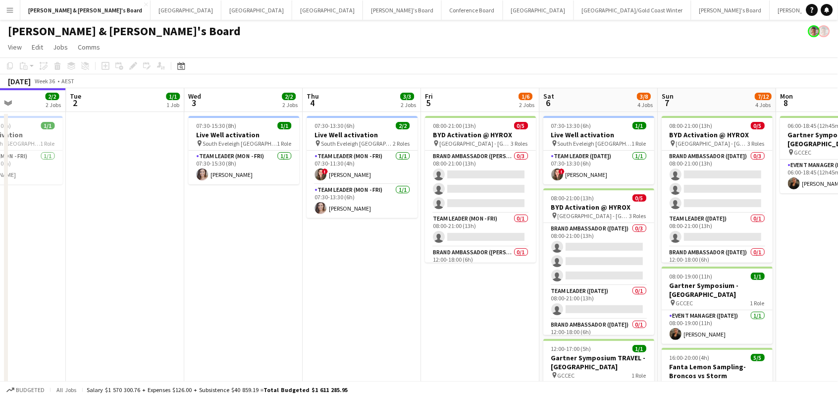
click at [433, 64] on app-toolbar "Copy Paste Paste Command V Paste with crew Command Shift V Paste linked Job [GE…" at bounding box center [419, 65] width 838 height 17
click at [574, 8] on button "[GEOGRAPHIC_DATA]/[GEOGRAPHIC_DATA] Winter Close" at bounding box center [632, 9] width 117 height 19
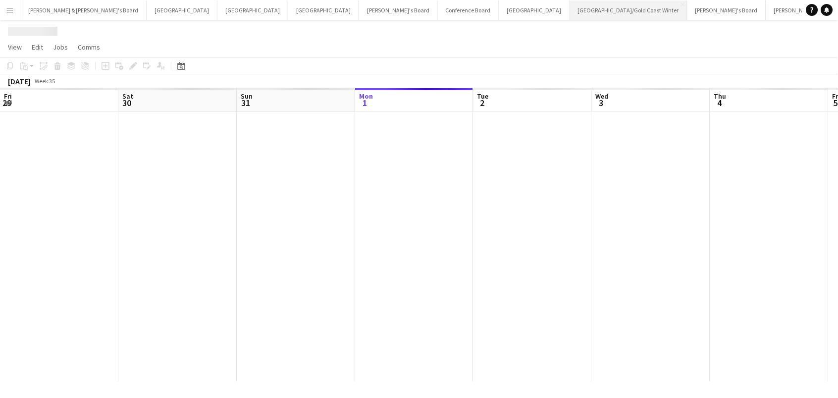
scroll to position [0, 236]
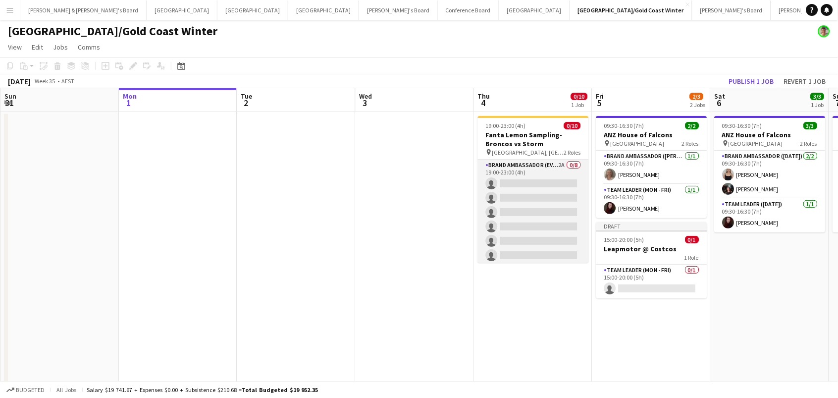
click at [534, 181] on app-card-role "Brand Ambassador (Evening) 2A 0/8 19:00-23:00 (4h) single-neutral-actions singl…" at bounding box center [533, 226] width 111 height 134
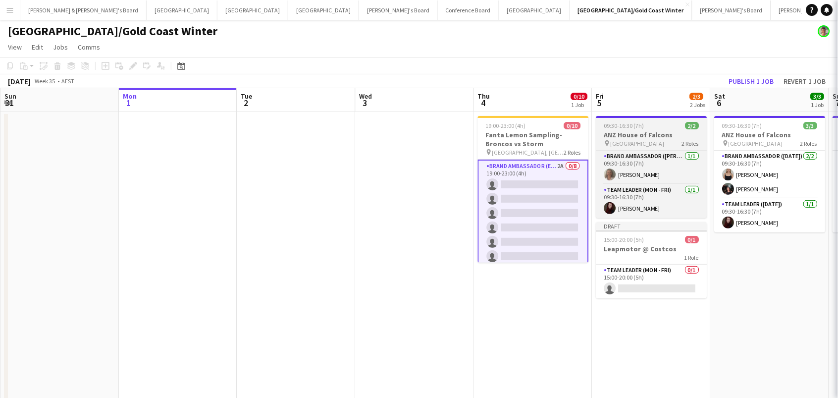
scroll to position [0, 236]
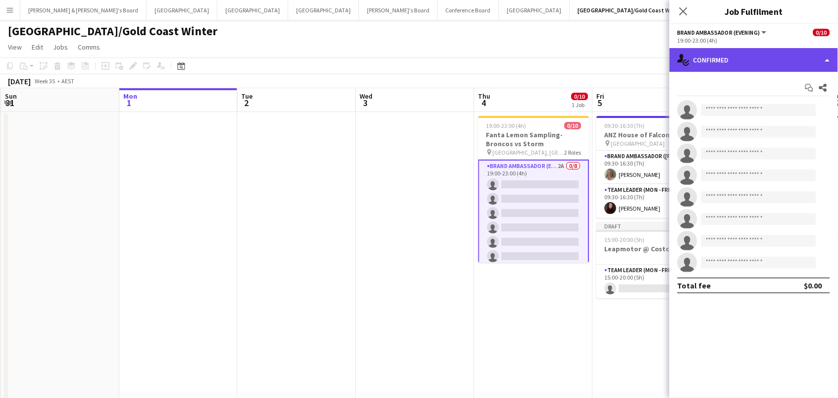
click at [701, 63] on div "single-neutral-actions-check-2 Confirmed" at bounding box center [754, 60] width 168 height 24
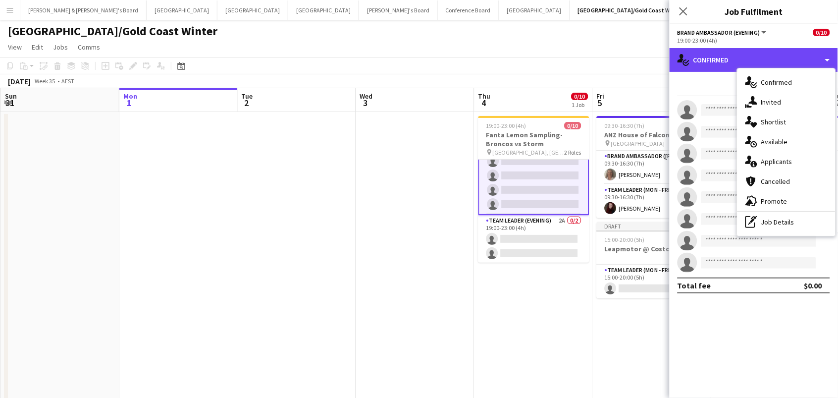
scroll to position [80, 0]
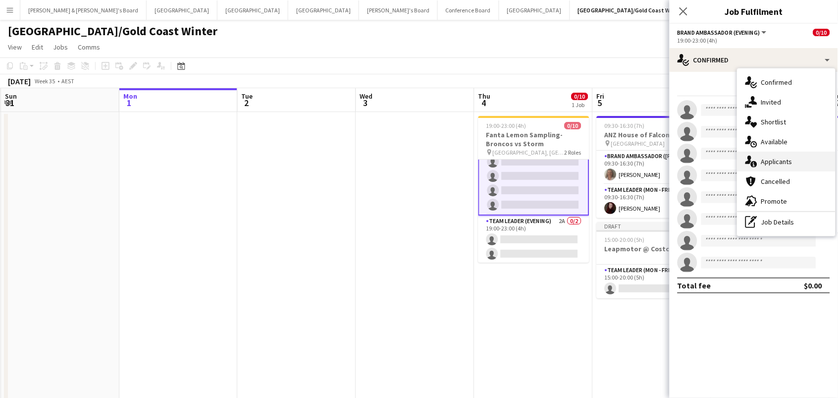
click at [818, 156] on div "single-neutral-actions-information Applicants" at bounding box center [787, 162] width 98 height 20
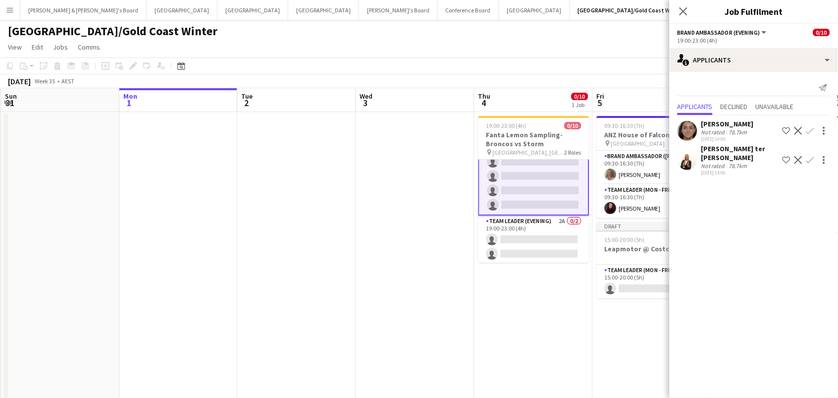
click at [807, 129] on app-icon "Confirm" at bounding box center [810, 131] width 8 height 8
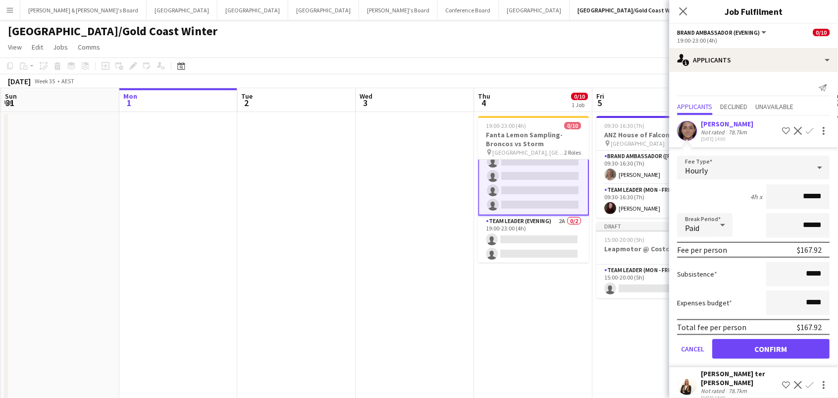
click at [772, 347] on button "Confirm" at bounding box center [771, 349] width 117 height 20
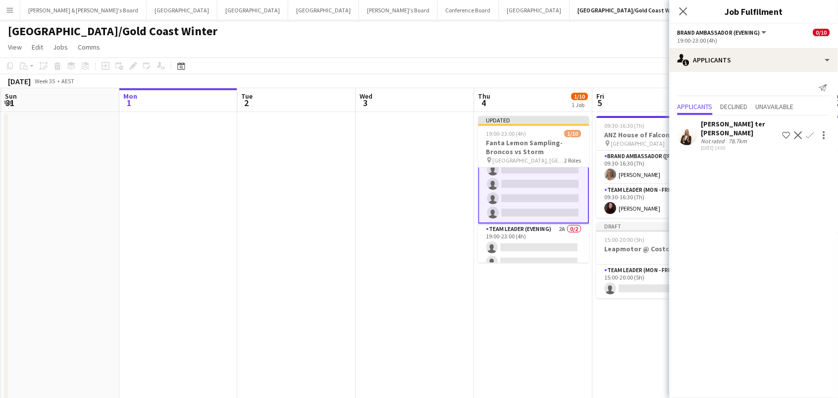
click at [808, 131] on app-icon "Confirm" at bounding box center [810, 135] width 8 height 8
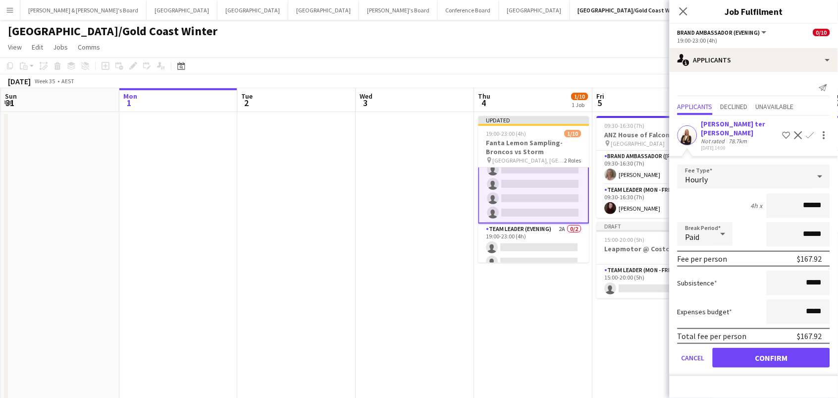
click at [772, 348] on button "Confirm" at bounding box center [771, 358] width 117 height 20
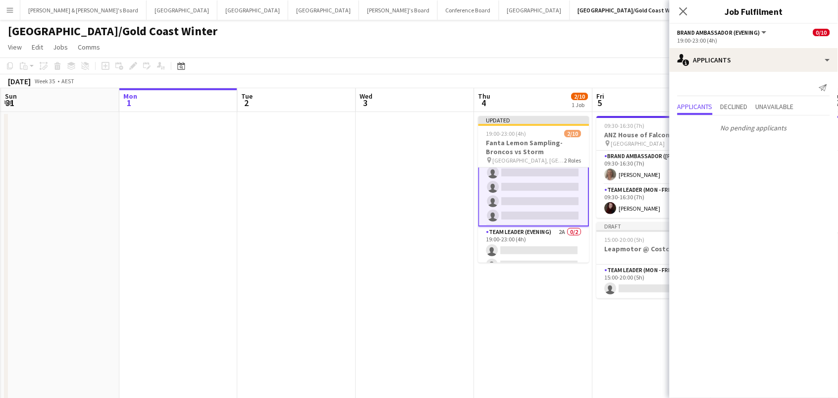
click at [623, 59] on app-toolbar "Copy Paste Paste Command V Paste with crew Command Shift V Paste linked Job [GE…" at bounding box center [419, 65] width 838 height 17
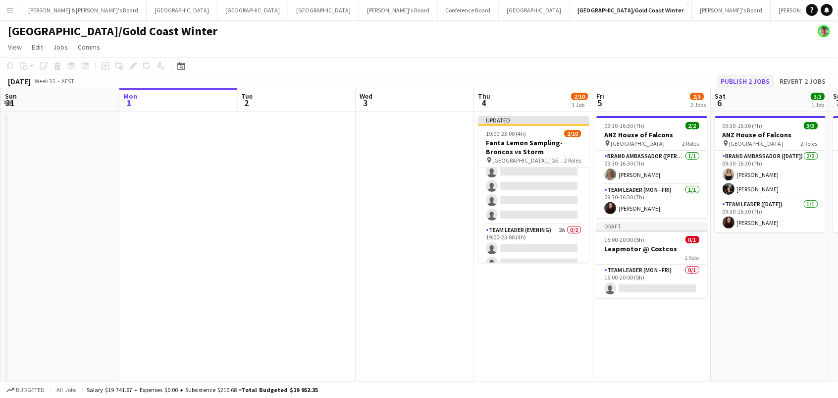
click at [762, 78] on button "Publish 2 jobs" at bounding box center [745, 81] width 57 height 13
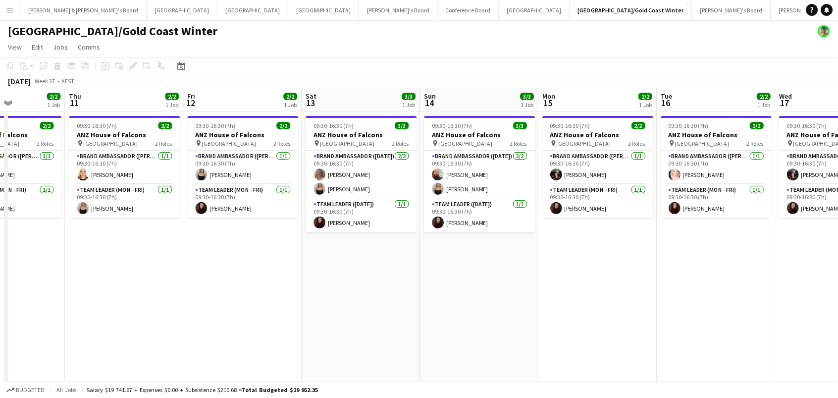
scroll to position [0, 0]
click at [499, 9] on button "Sydney Close" at bounding box center [534, 9] width 71 height 19
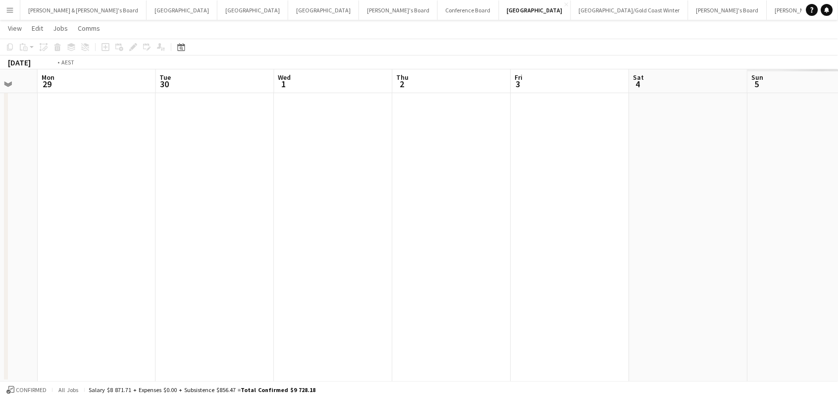
scroll to position [0, 434]
click at [288, 11] on button "Melbourne Close" at bounding box center [323, 9] width 71 height 19
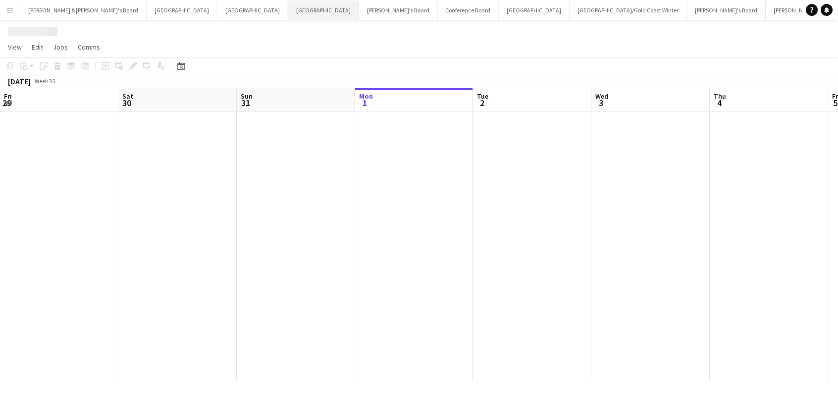
scroll to position [0, 236]
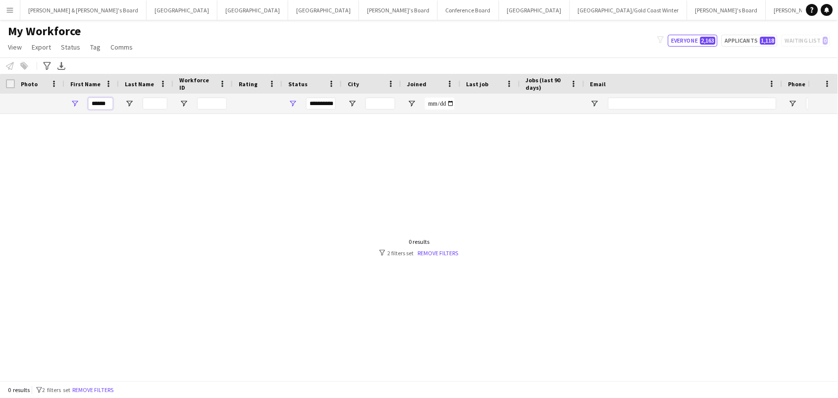
drag, startPoint x: 106, startPoint y: 102, endPoint x: 85, endPoint y: 102, distance: 21.3
click at [85, 102] on div "******" at bounding box center [91, 104] width 54 height 20
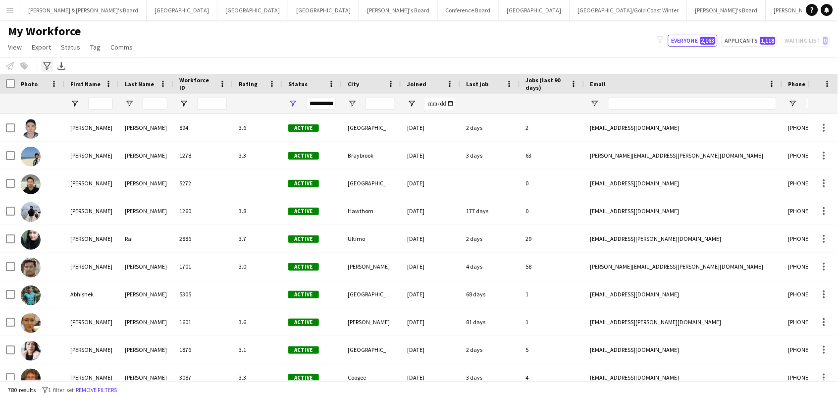
click at [45, 64] on icon at bounding box center [46, 66] width 7 height 8
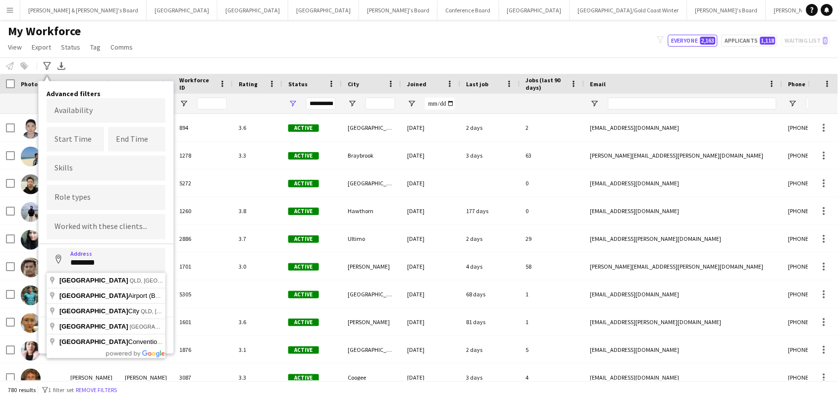
type input "**********"
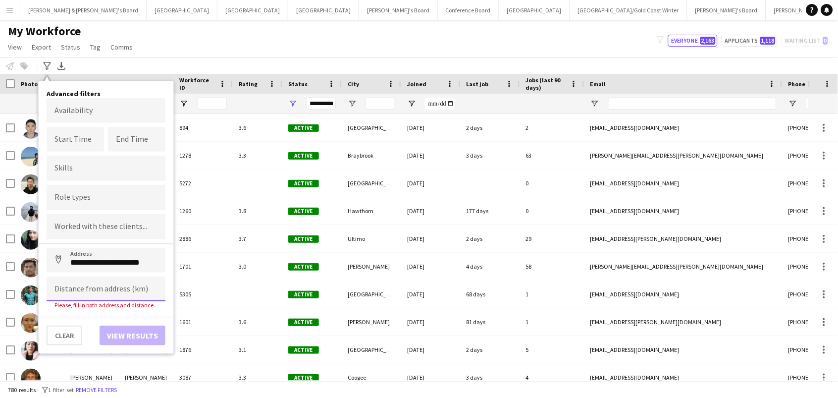
click at [104, 291] on input at bounding box center [106, 288] width 119 height 25
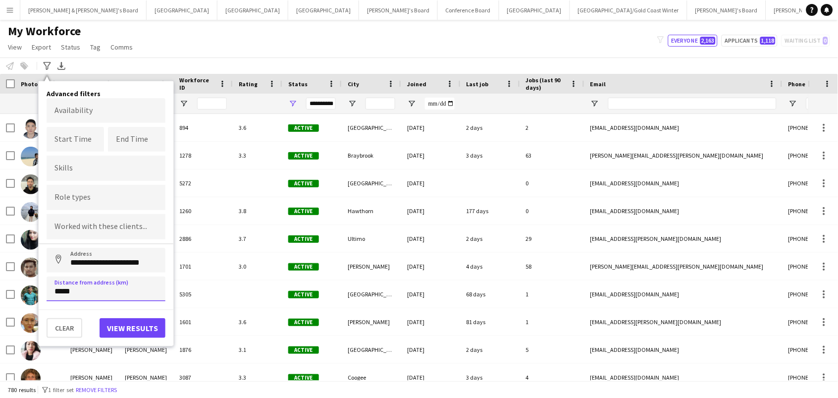
type input "******"
click at [141, 326] on button "View results" at bounding box center [133, 328] width 66 height 20
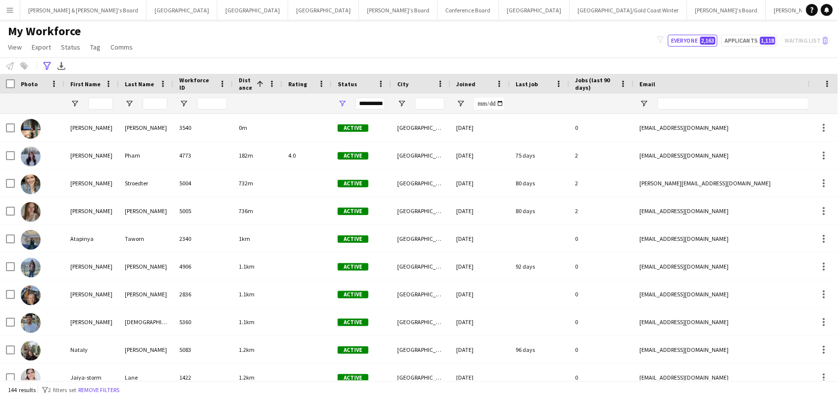
click at [291, 82] on span "Rating" at bounding box center [297, 83] width 19 height 7
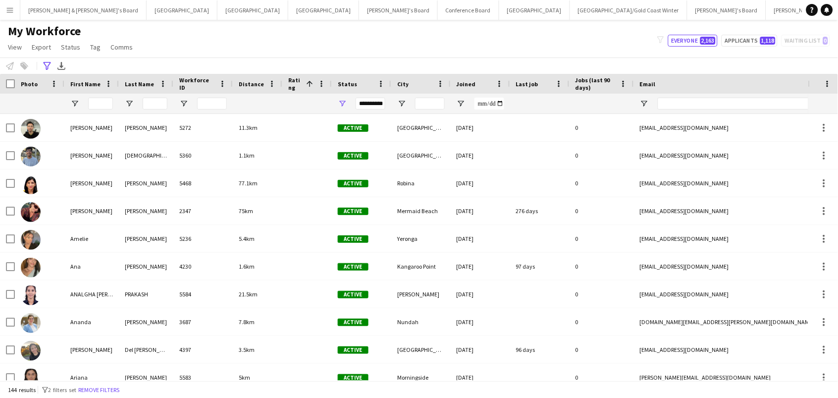
click at [293, 84] on span "Rating" at bounding box center [295, 83] width 14 height 15
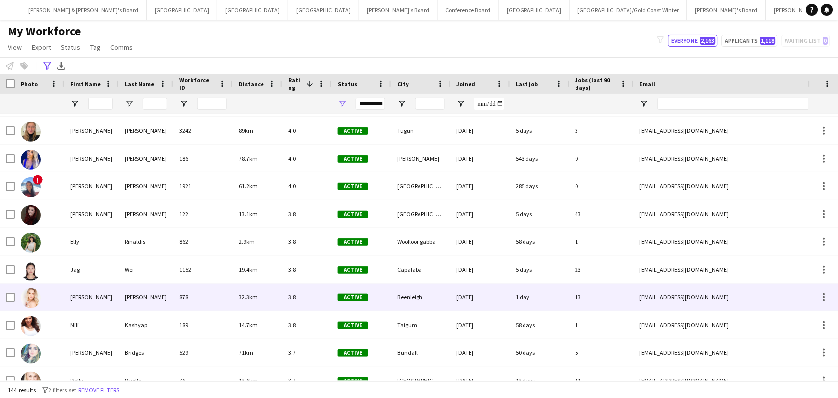
scroll to position [231, 0]
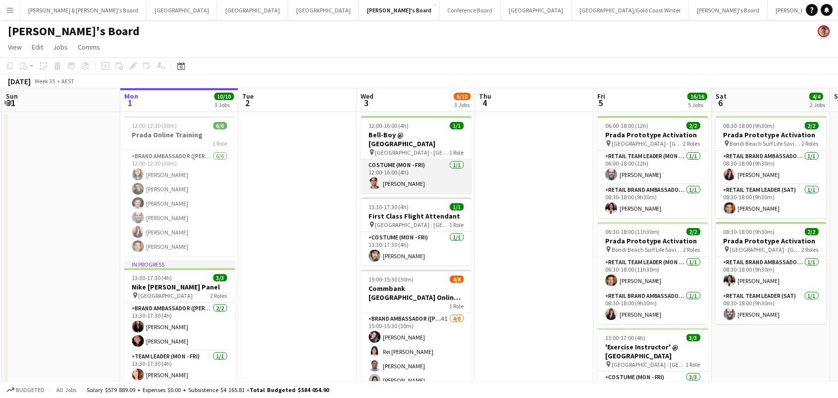
scroll to position [0, 235]
click at [364, 159] on app-card-role "Costume (Mon - Fri) 1/1 12:00-16:00 (4h) Valentin Aragon" at bounding box center [416, 176] width 111 height 34
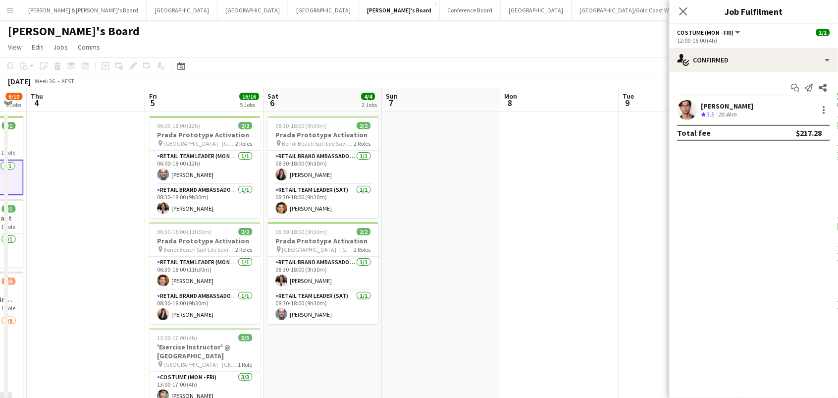
scroll to position [0, 444]
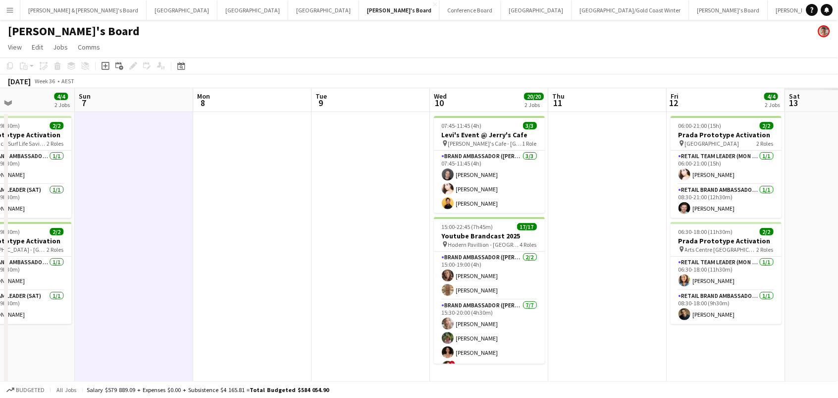
scroll to position [0, 487]
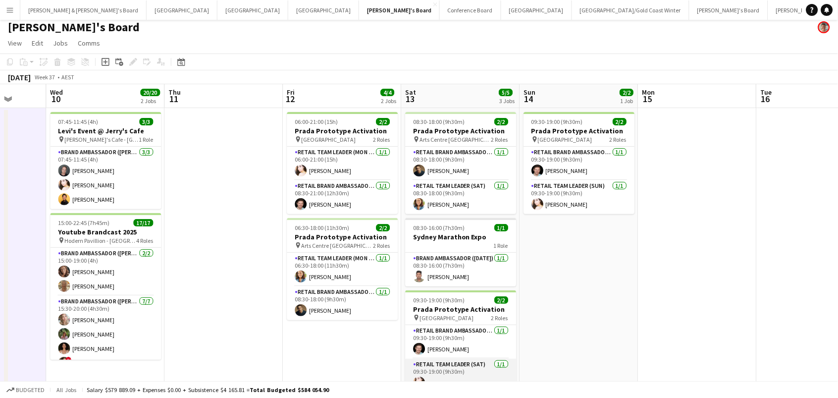
scroll to position [0, 0]
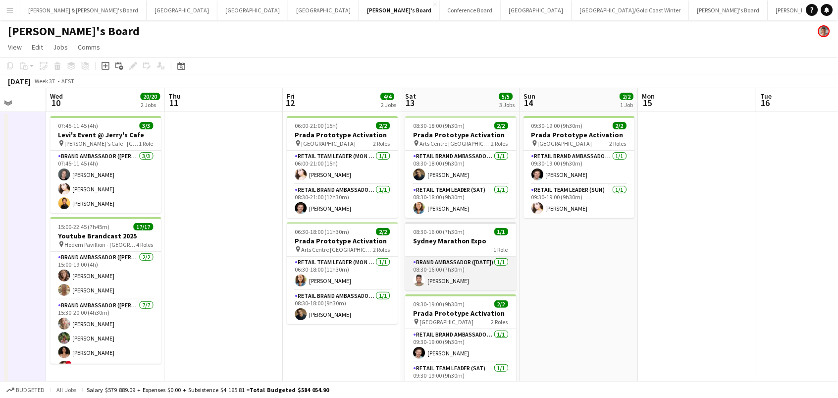
click at [441, 273] on app-card-role "Brand Ambassador (Saturday) 1/1 08:30-16:00 (7h30m) Nithishkumar Ramamourthy" at bounding box center [461, 274] width 111 height 34
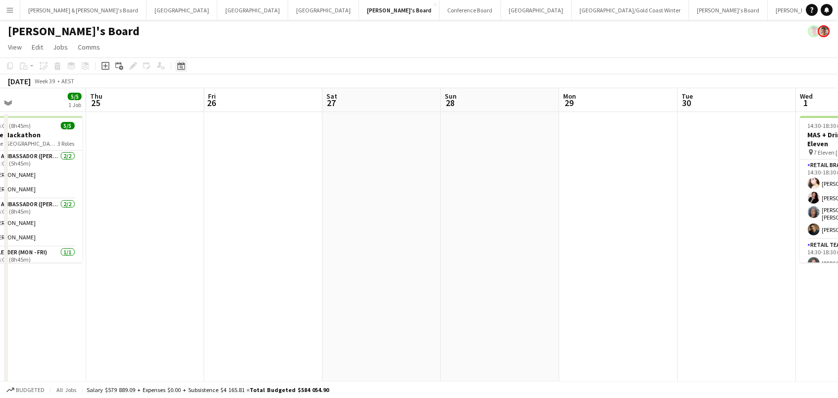
click at [179, 66] on icon "Date picker" at bounding box center [181, 66] width 8 height 8
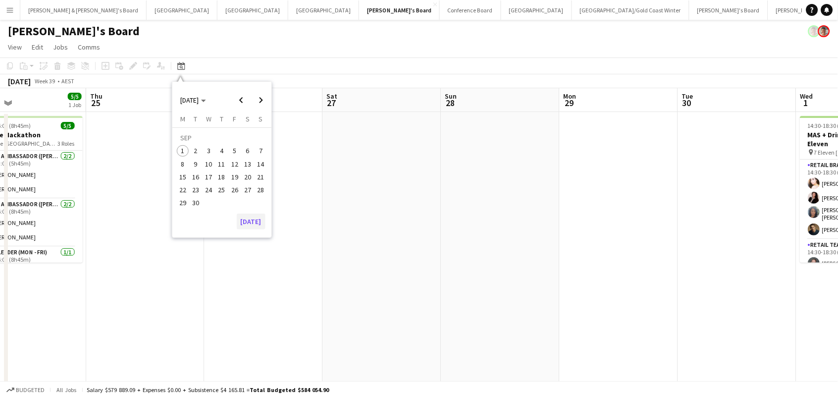
click at [251, 222] on button "[DATE]" at bounding box center [251, 221] width 29 height 16
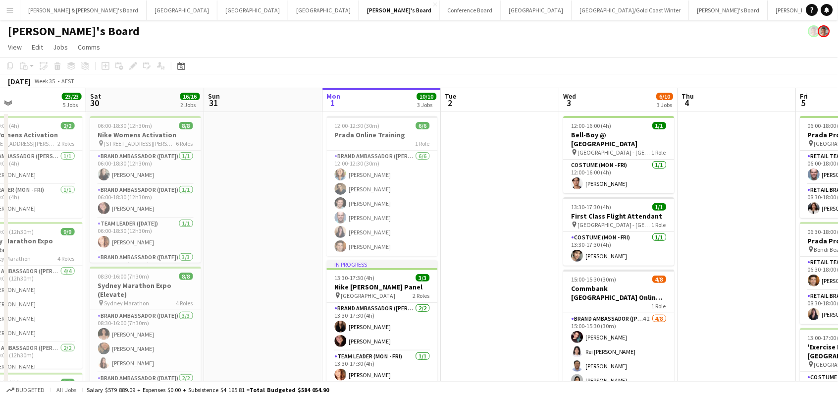
scroll to position [0, 339]
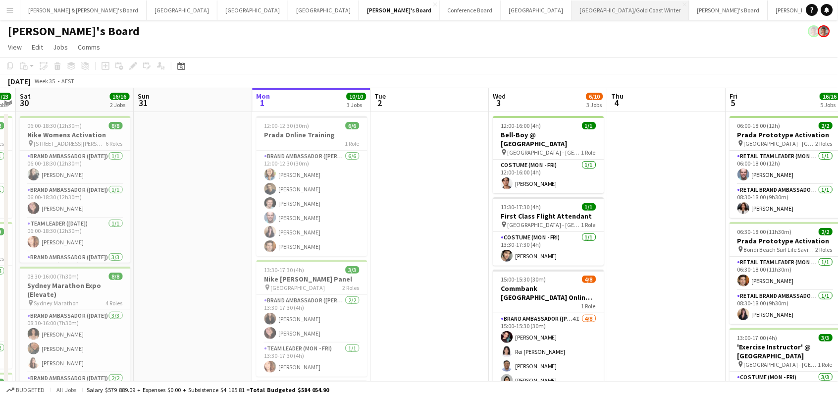
click at [572, 12] on button "[GEOGRAPHIC_DATA]/[GEOGRAPHIC_DATA] Winter Close" at bounding box center [630, 9] width 117 height 19
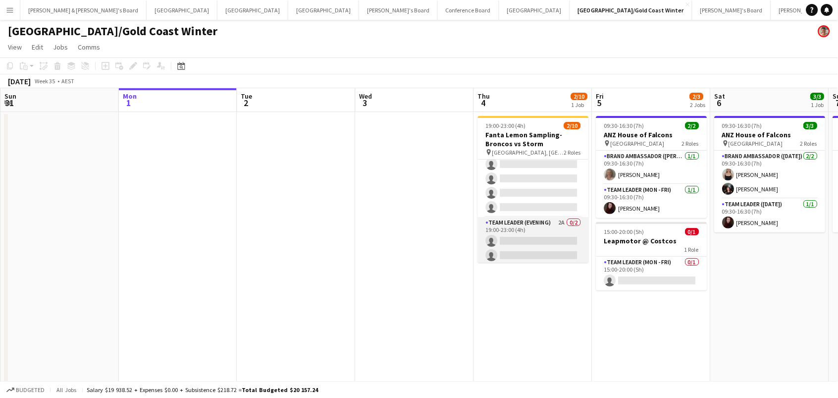
scroll to position [78, 0]
click at [547, 234] on app-card-role "Team Leader (Evening) 2A 0/2 19:00-23:00 (4h) single-neutral-actions single-neu…" at bounding box center [533, 242] width 111 height 48
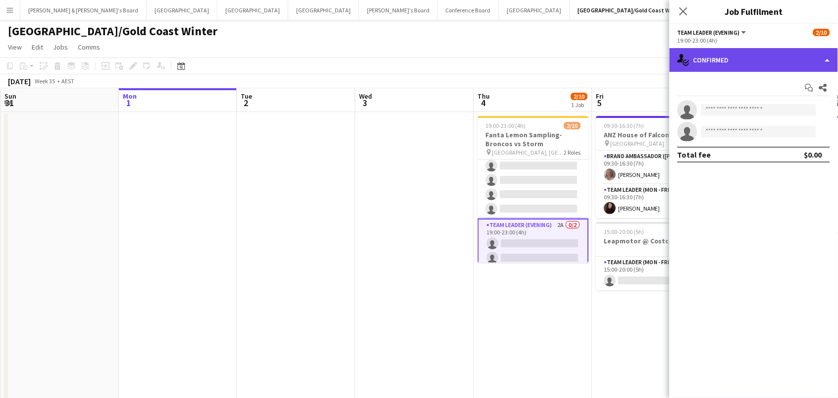
click at [709, 59] on div "single-neutral-actions-check-2 Confirmed" at bounding box center [754, 60] width 168 height 24
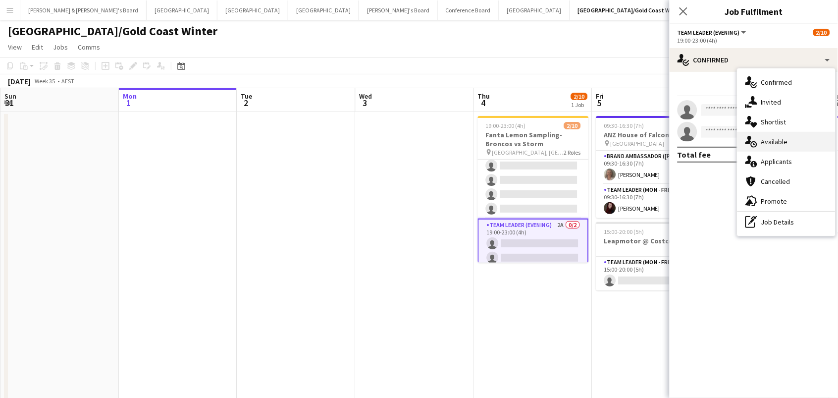
click at [783, 145] on div "single-neutral-actions-upload Available" at bounding box center [787, 142] width 98 height 20
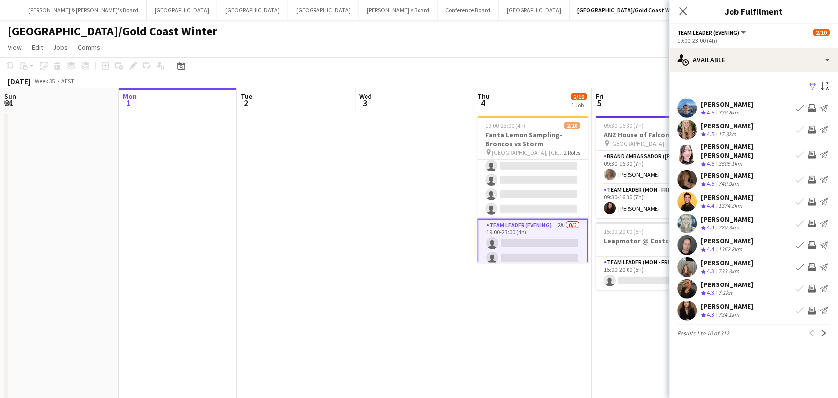
click at [812, 82] on app-icon "Filter" at bounding box center [813, 86] width 8 height 9
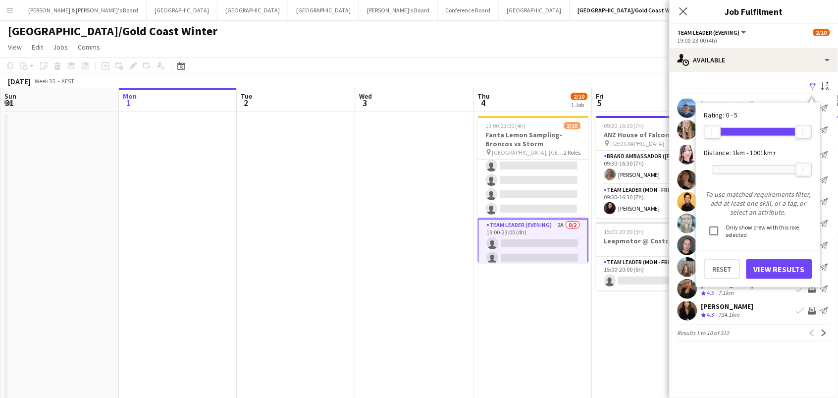
click at [743, 170] on div at bounding box center [758, 169] width 91 height 8
click at [765, 271] on button "View Results" at bounding box center [779, 269] width 66 height 20
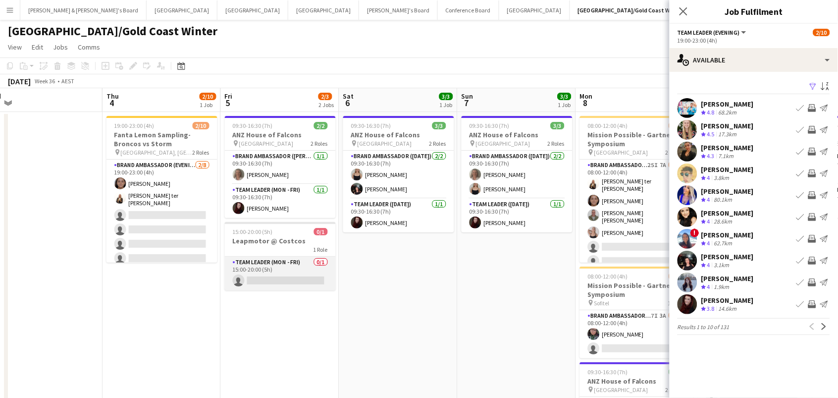
scroll to position [0, 0]
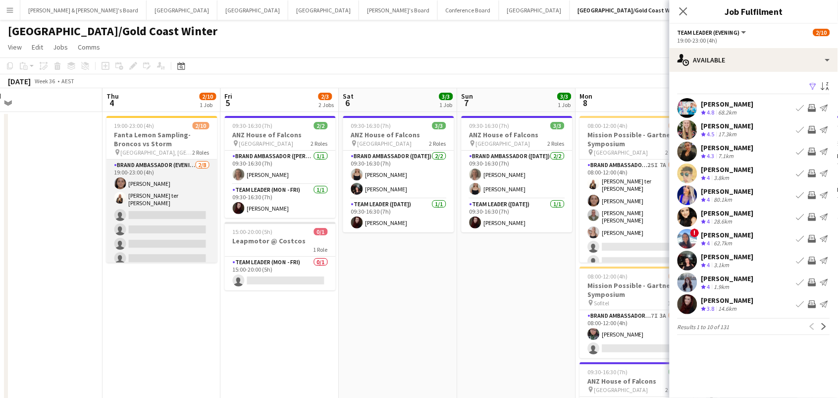
click at [179, 184] on app-card-role "Brand Ambassador (Evening) 2/8 19:00-23:00 (4h) Leyre Ginard Raquel ter Haar si…" at bounding box center [161, 227] width 111 height 137
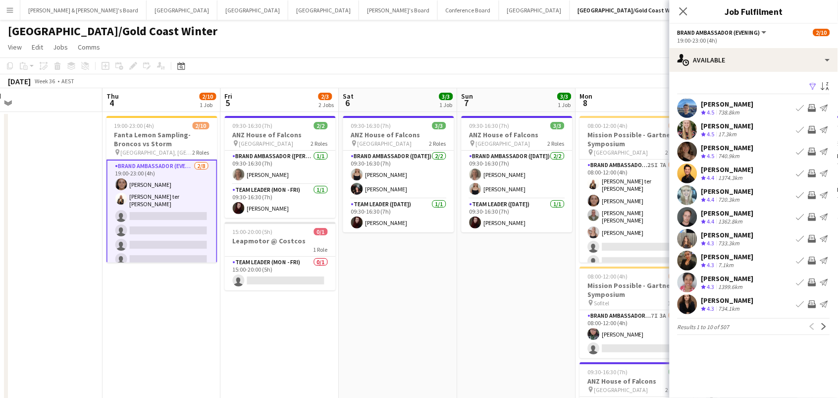
click at [812, 83] on app-icon "Filter" at bounding box center [813, 86] width 8 height 9
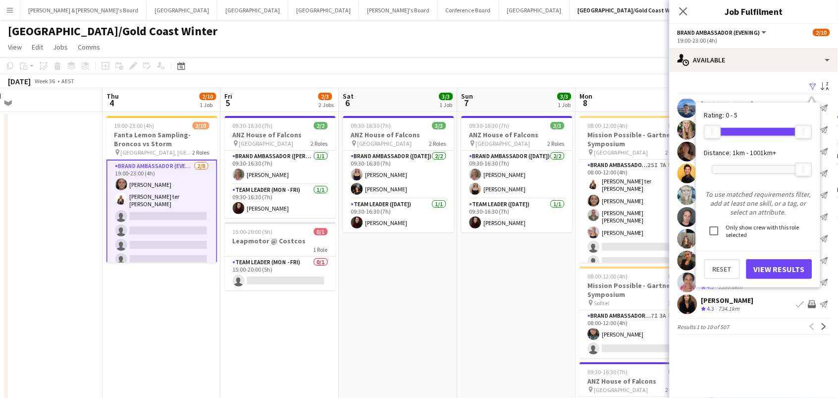
click at [739, 172] on div at bounding box center [758, 169] width 91 height 8
drag, startPoint x: 742, startPoint y: 163, endPoint x: 752, endPoint y: 172, distance: 13.0
click at [752, 172] on div at bounding box center [748, 169] width 16 height 13
click at [767, 263] on button "View Results" at bounding box center [779, 269] width 66 height 20
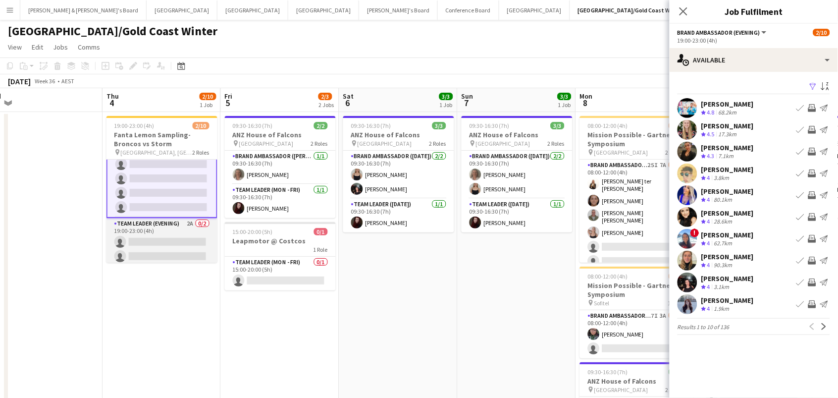
click at [163, 242] on app-card-role "Team Leader (Evening) 2A 0/2 19:00-23:00 (4h) single-neutral-actions single-neu…" at bounding box center [161, 242] width 111 height 48
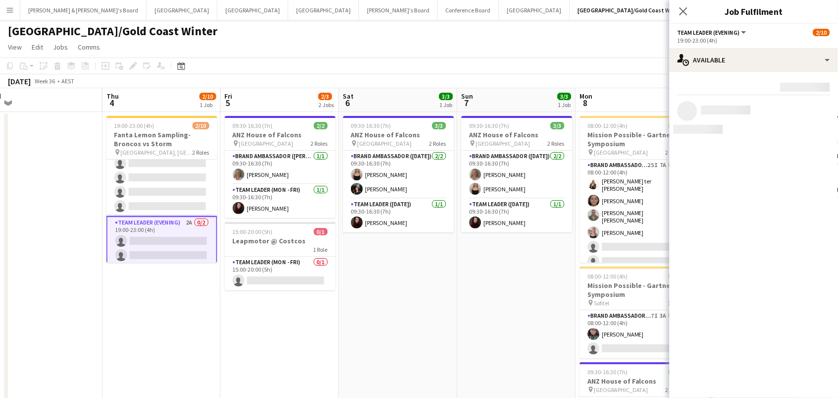
scroll to position [0, 252]
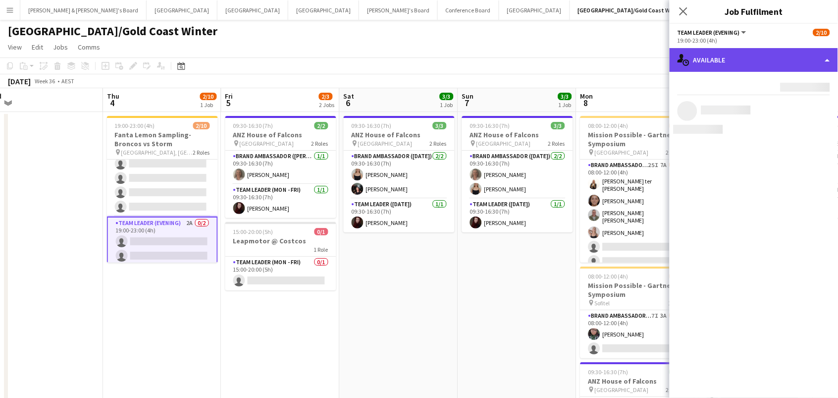
click at [726, 60] on div "single-neutral-actions-upload Available" at bounding box center [754, 60] width 168 height 24
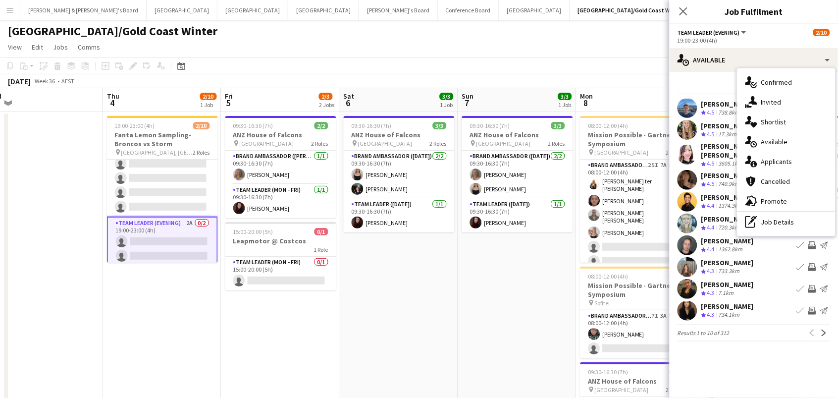
click at [691, 76] on div "Filter Sort asc Joseph Robertson Crew rating 4.5 738.8km Book crew Invite crew …" at bounding box center [754, 212] width 168 height 281
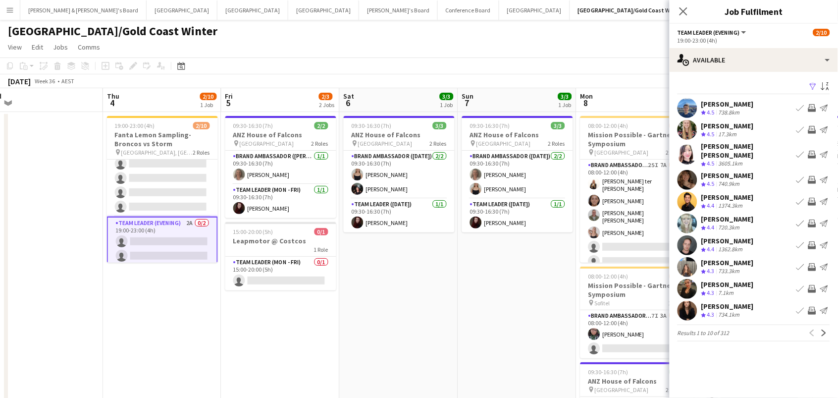
click at [811, 88] on app-icon "Filter" at bounding box center [813, 86] width 8 height 9
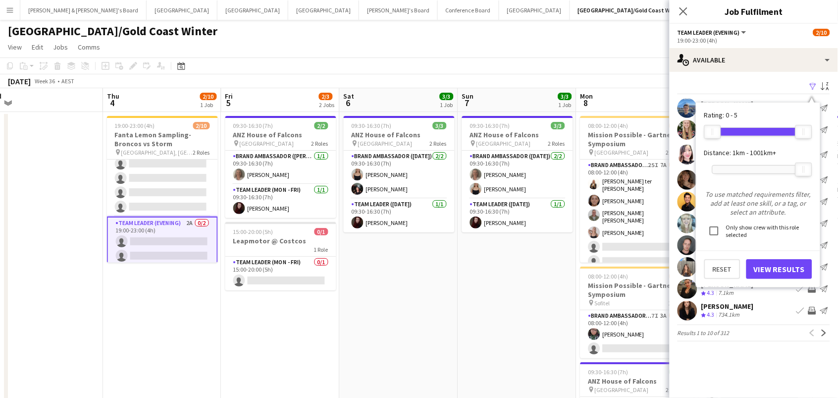
click at [738, 166] on div at bounding box center [758, 169] width 91 height 8
click at [785, 269] on button "View Results" at bounding box center [779, 269] width 66 height 20
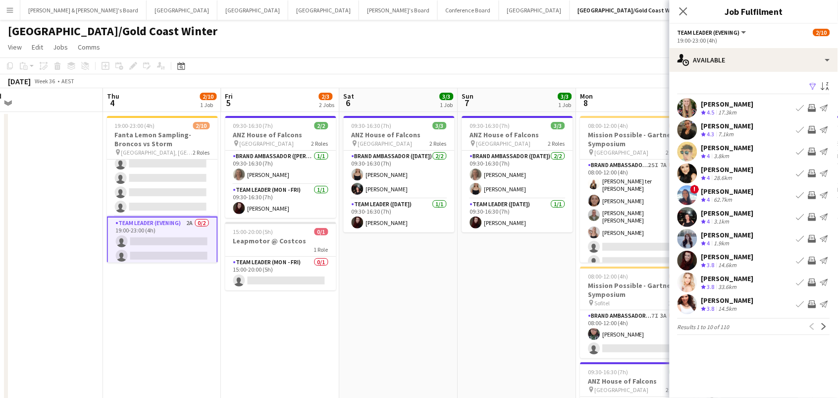
click at [814, 150] on app-icon "Invite crew" at bounding box center [812, 152] width 8 height 8
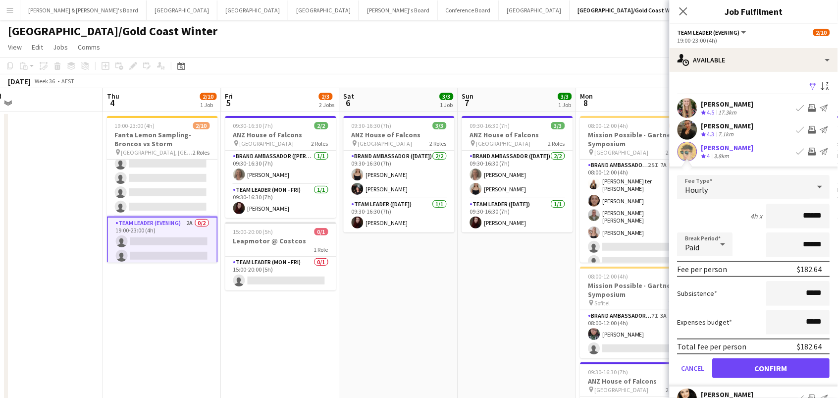
click at [772, 367] on button "Confirm" at bounding box center [771, 368] width 117 height 20
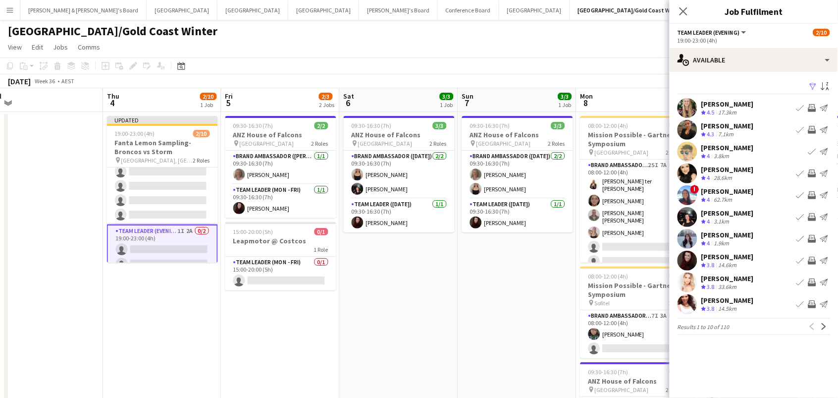
click at [814, 171] on app-icon "Invite crew" at bounding box center [812, 173] width 8 height 8
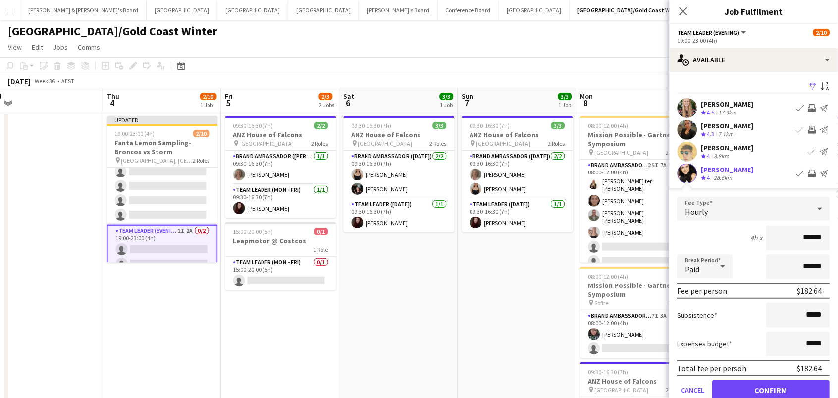
click at [772, 388] on button "Confirm" at bounding box center [771, 390] width 117 height 20
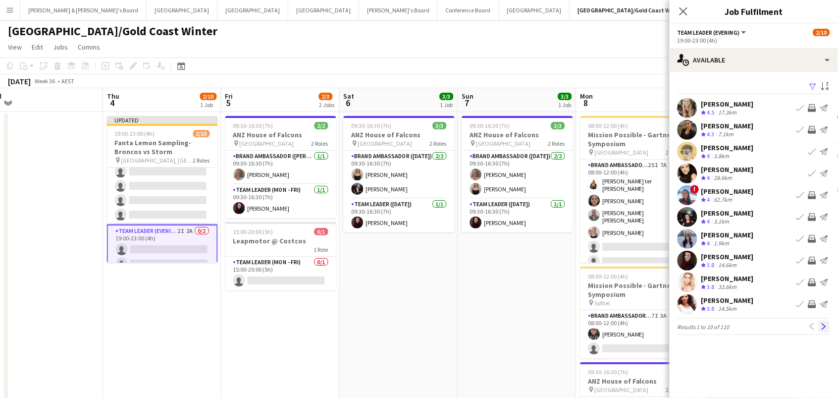
click at [826, 327] on app-icon "Next" at bounding box center [824, 326] width 7 height 7
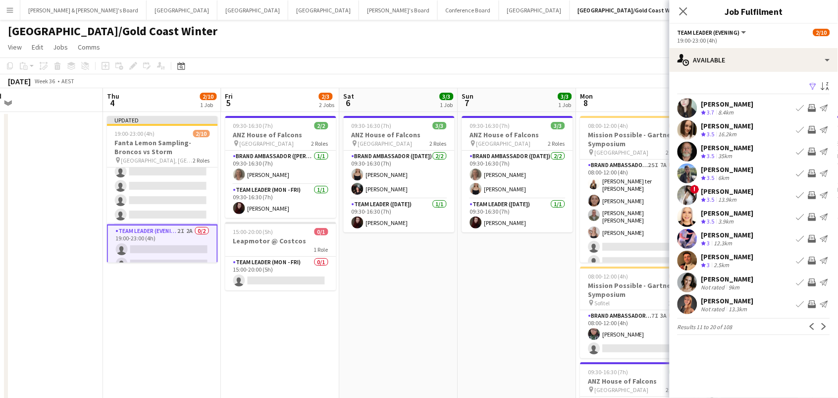
click at [811, 215] on app-icon "Invite crew" at bounding box center [812, 217] width 8 height 8
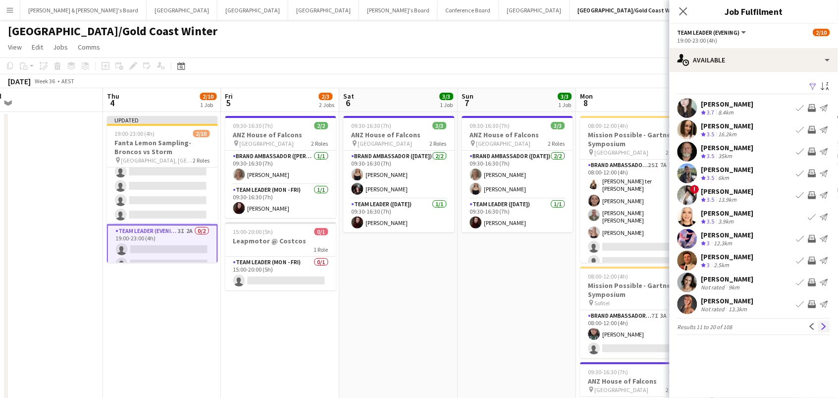
click at [824, 324] on app-icon "Next" at bounding box center [824, 326] width 7 height 7
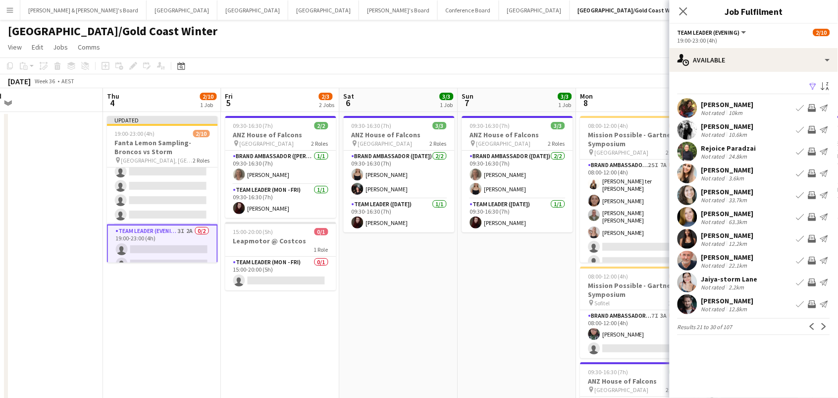
click at [814, 213] on app-icon "Invite crew" at bounding box center [812, 217] width 8 height 8
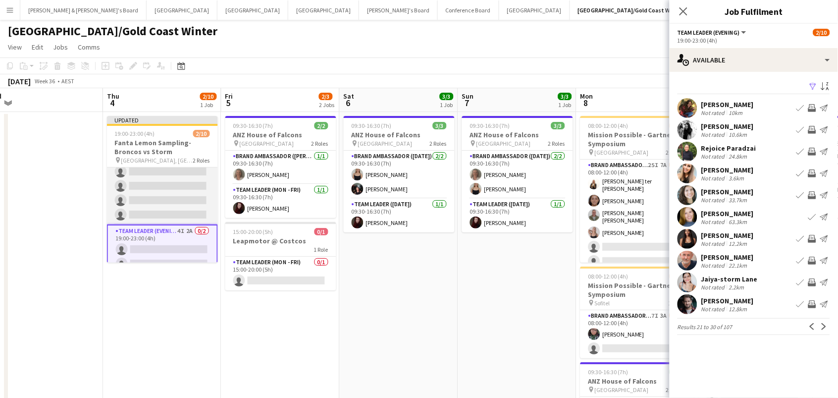
scroll to position [0, 252]
click at [136, 177] on app-card-role "Brand Ambassador (Evening) 2/8 19:00-23:00 (4h) Leyre Ginard Raquel ter Haar si…" at bounding box center [162, 155] width 111 height 137
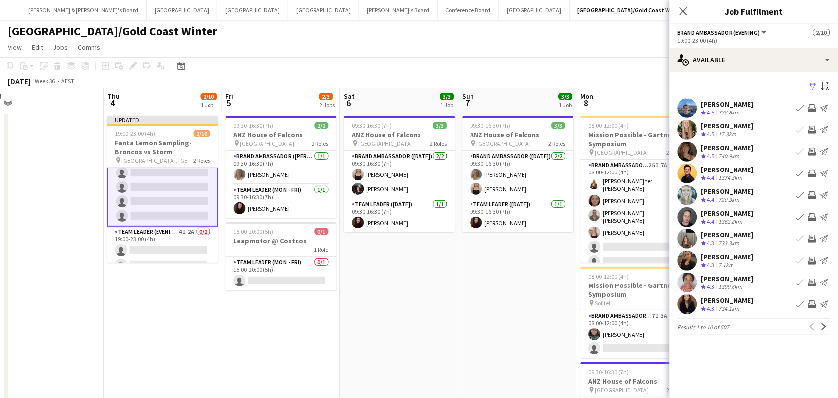
click at [816, 88] on app-icon "Filter" at bounding box center [813, 86] width 8 height 9
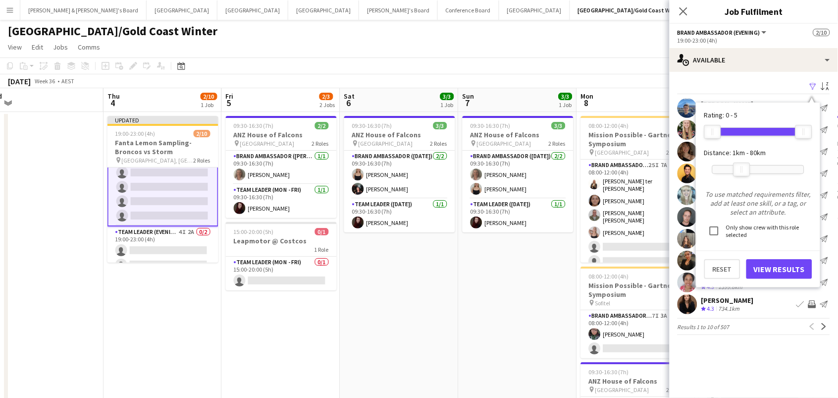
click at [742, 167] on div at bounding box center [758, 169] width 91 height 8
click at [778, 269] on button "View Results" at bounding box center [779, 269] width 66 height 20
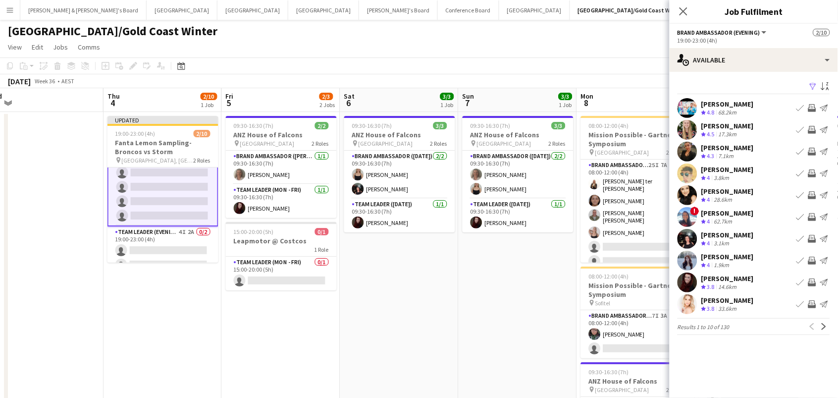
click at [814, 127] on app-icon "Invite crew" at bounding box center [812, 130] width 8 height 8
click at [814, 176] on button "Invite crew" at bounding box center [812, 173] width 12 height 12
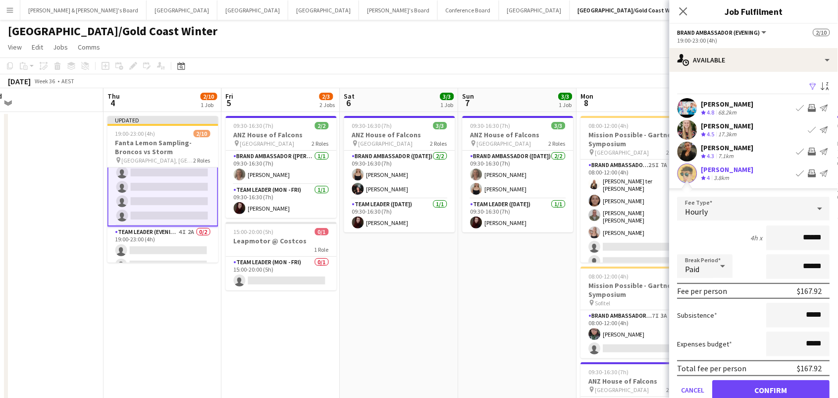
click at [772, 388] on button "Confirm" at bounding box center [771, 390] width 117 height 20
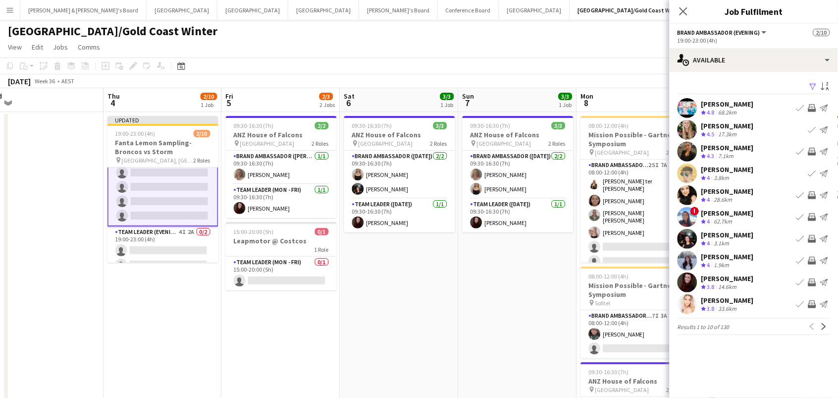
click at [814, 240] on app-icon "Invite crew" at bounding box center [812, 239] width 8 height 8
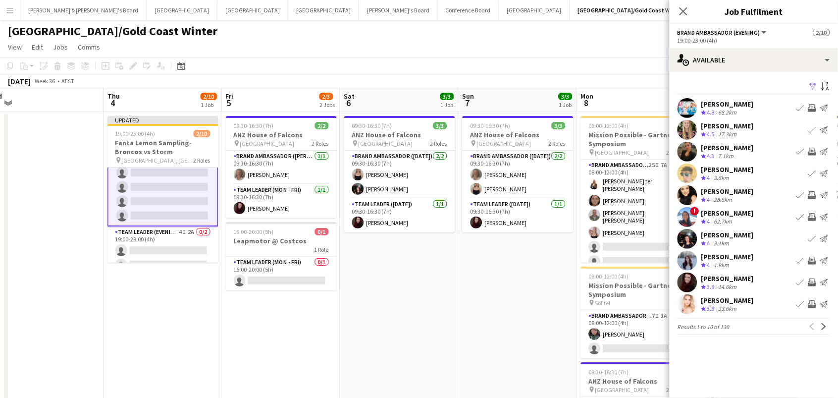
click at [827, 332] on app-pager "Results 1 to 10 of 130 Previous Next" at bounding box center [754, 326] width 153 height 17
click at [825, 325] on app-icon "Next" at bounding box center [824, 326] width 7 height 7
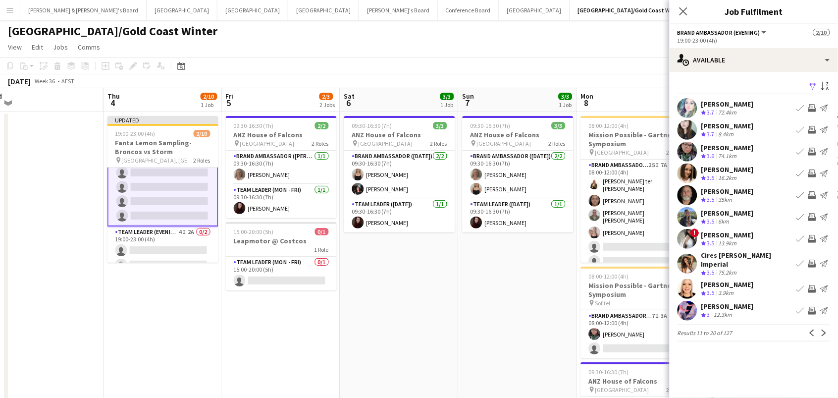
click at [814, 214] on app-icon "Invite crew" at bounding box center [812, 217] width 8 height 8
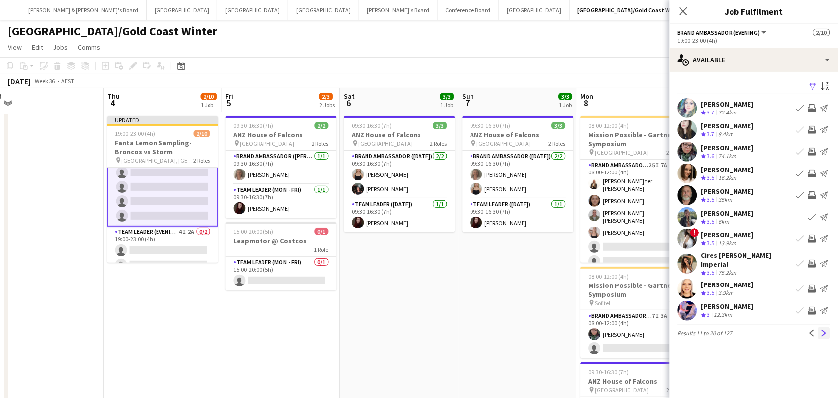
click at [820, 329] on button "Next" at bounding box center [824, 333] width 12 height 12
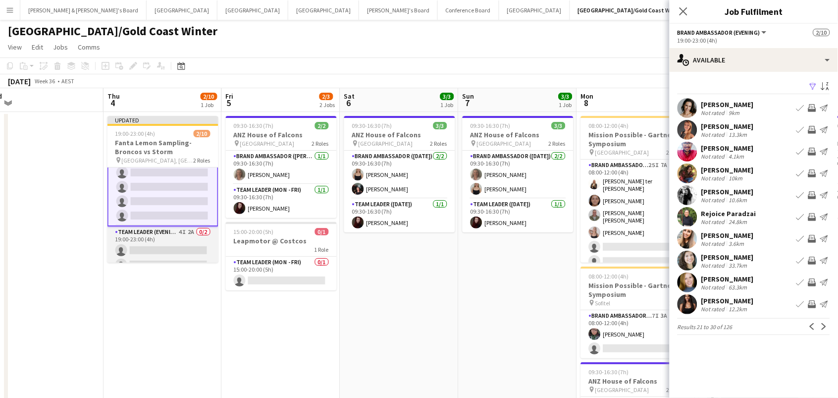
scroll to position [0, 251]
click at [153, 244] on app-card-role "Team Leader (Evening) 4I 2A 0/2 19:00-23:00 (4h) single-neutral-actions single-…" at bounding box center [163, 250] width 111 height 48
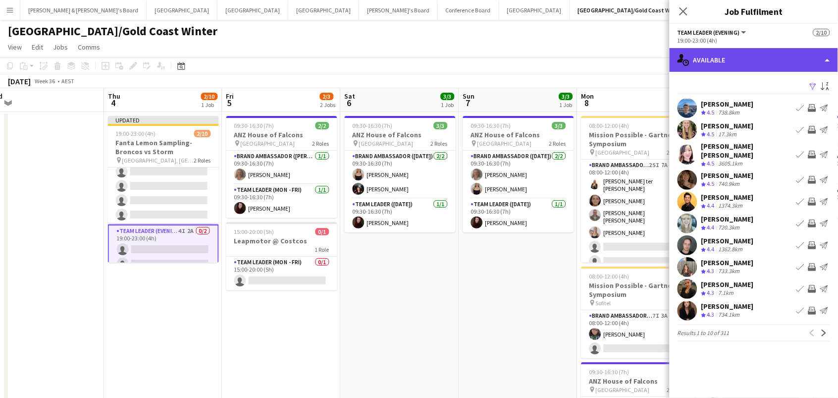
click at [732, 64] on div "single-neutral-actions-upload Available" at bounding box center [754, 60] width 168 height 24
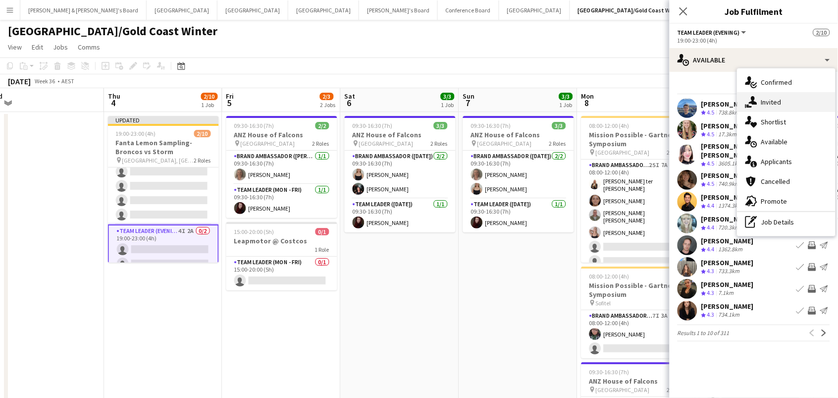
click at [766, 102] on div "single-neutral-actions-share-1 Invited" at bounding box center [787, 102] width 98 height 20
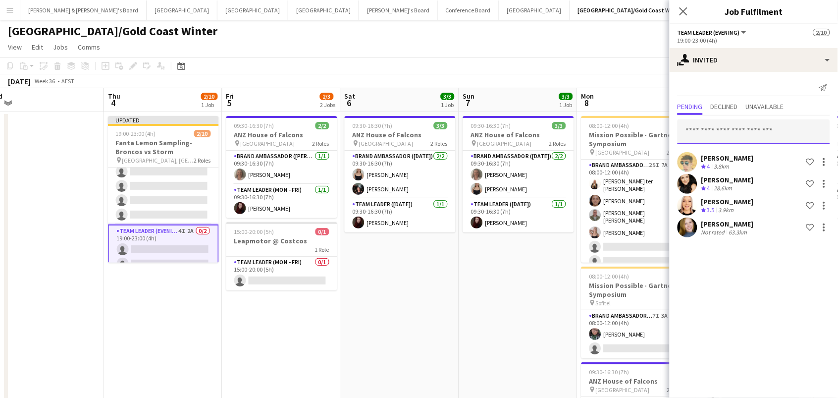
click at [757, 126] on input "text" at bounding box center [754, 131] width 153 height 25
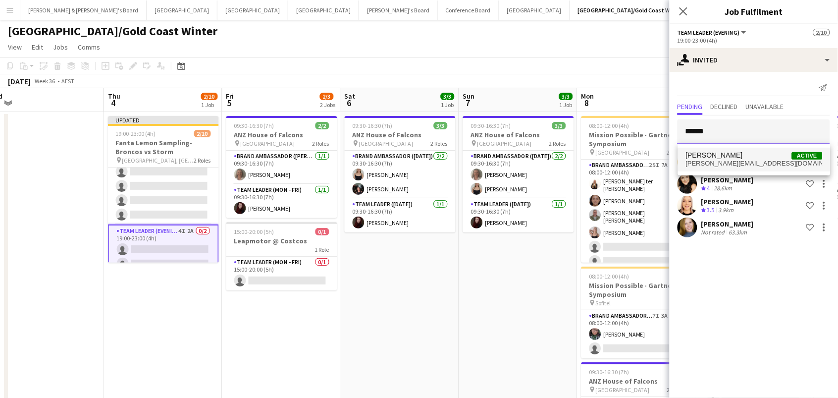
type input "******"
click at [701, 150] on mat-option "Emily Hendon Active emilyhendon@hotmail.com" at bounding box center [754, 160] width 153 height 24
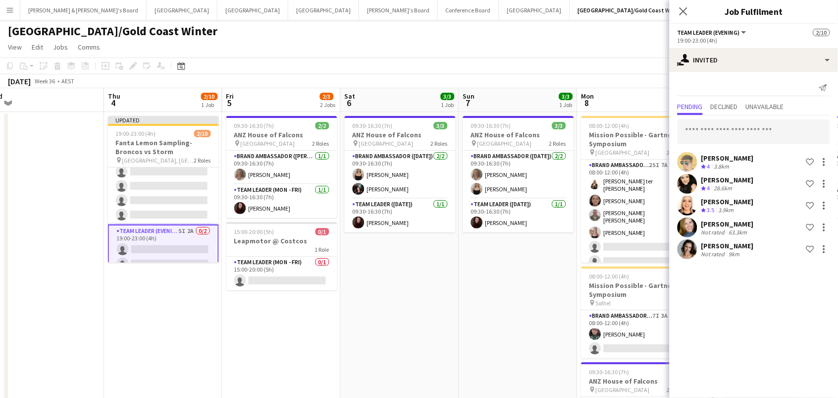
click at [628, 58] on app-toolbar "Copy Paste Paste Command V Paste with crew Command Shift V Paste linked Job [GE…" at bounding box center [419, 65] width 838 height 17
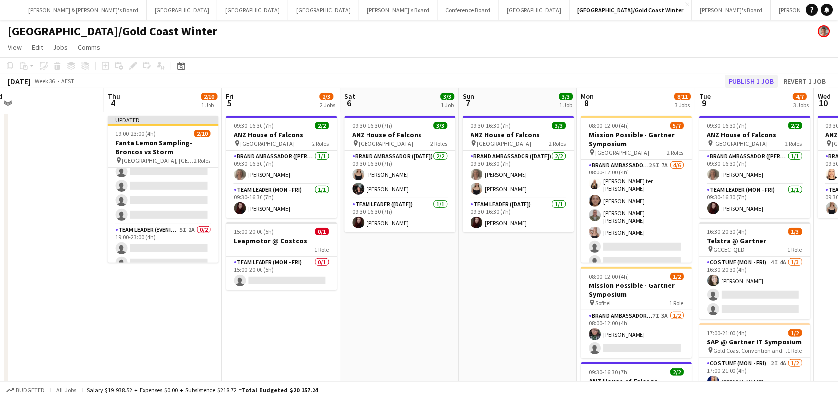
click at [764, 75] on button "Publish 1 job" at bounding box center [751, 81] width 53 height 13
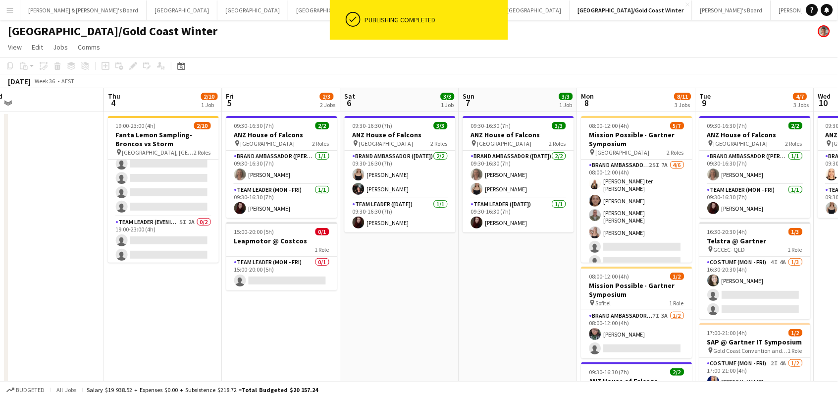
scroll to position [78, 0]
click at [190, 255] on app-card-role "Team Leader (Evening) 5I 2A 0/2 19:00-23:00 (4h) single-neutral-actions single-…" at bounding box center [163, 242] width 111 height 48
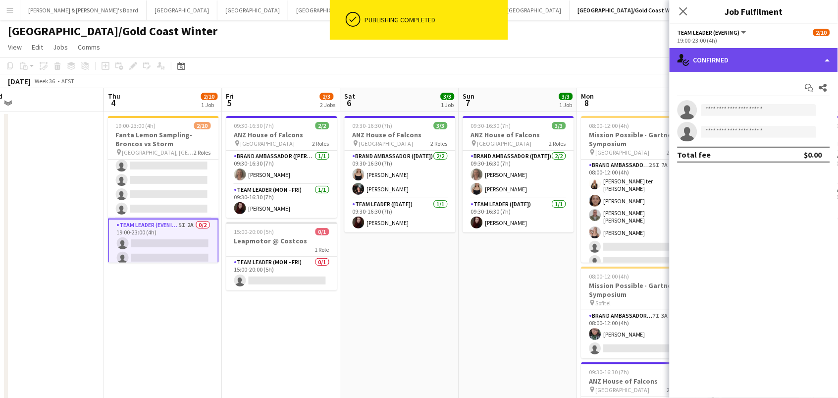
click at [719, 61] on div "single-neutral-actions-check-2 Confirmed" at bounding box center [754, 60] width 168 height 24
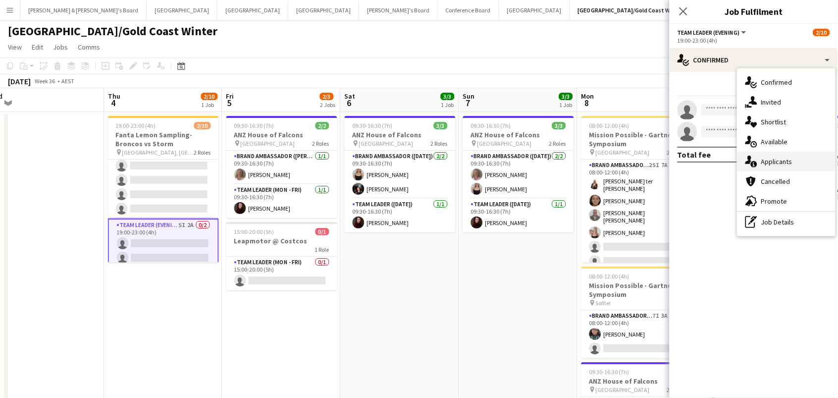
click at [800, 159] on div "single-neutral-actions-information Applicants" at bounding box center [787, 162] width 98 height 20
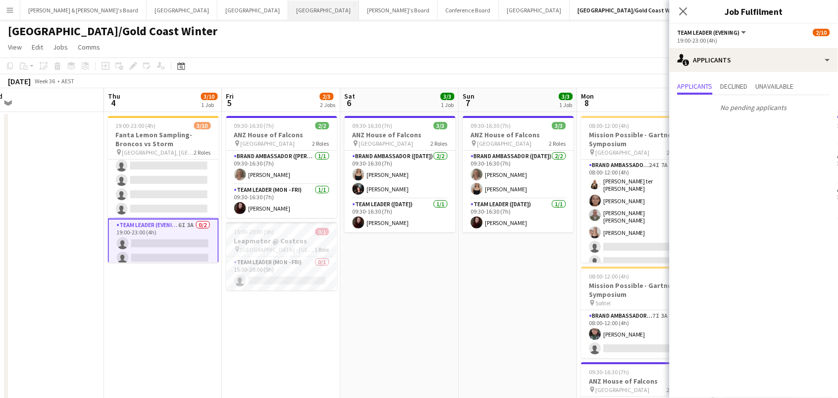
click at [288, 9] on button "Melbourne Close" at bounding box center [323, 9] width 71 height 19
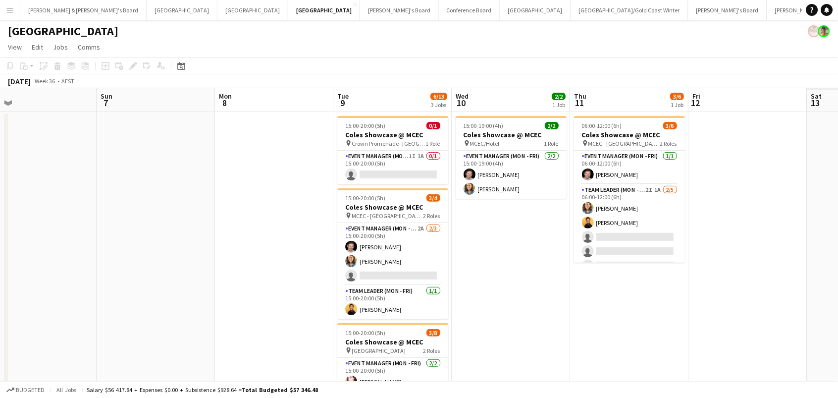
scroll to position [0, 324]
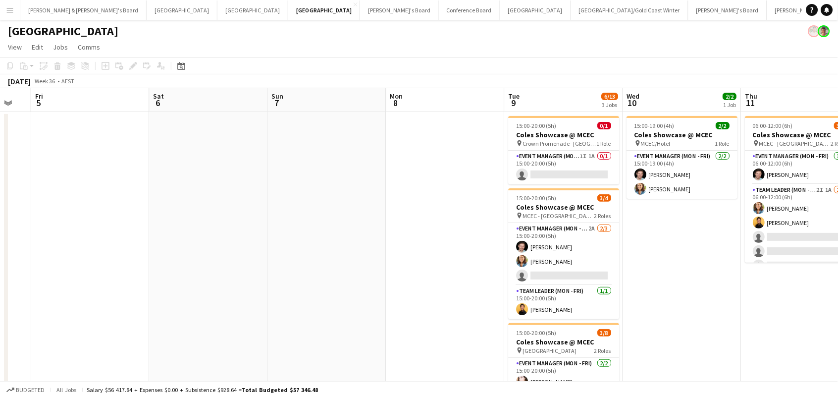
click at [630, 228] on app-date-cell "15:00-19:00 (4h) 2/2 Coles Showcase @ MCEC pin MCEC/Hotel 1 Role Event Manager …" at bounding box center [682, 310] width 118 height 397
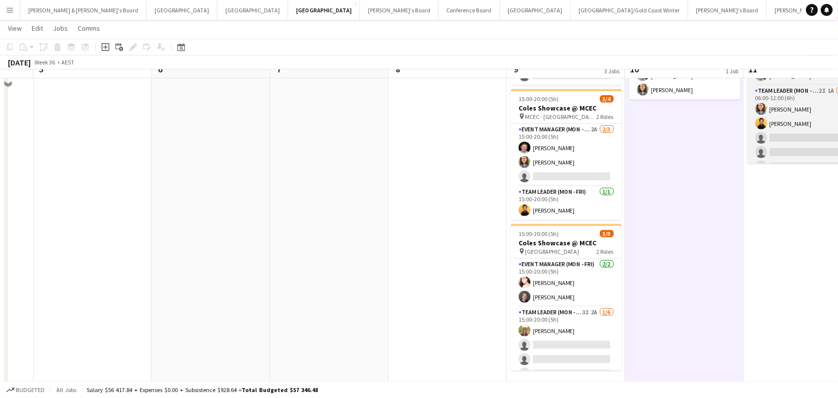
scroll to position [107, 0]
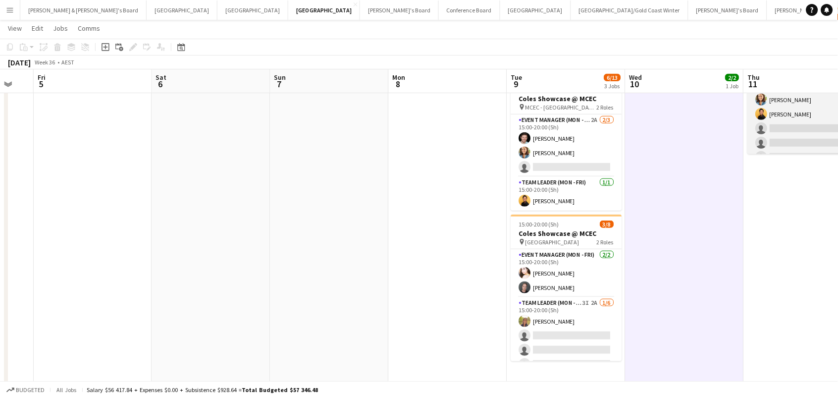
click at [785, 126] on app-card-role "Team Leader (Mon - Fri) 2I 1A 2/5 06:00-12:00 (6h) Chloe Gavin Joseph Obsioma s…" at bounding box center [803, 121] width 111 height 91
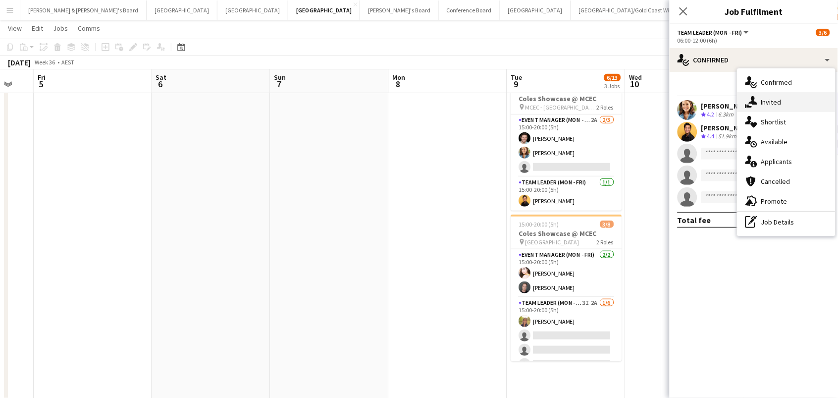
click at [790, 105] on div "single-neutral-actions-share-1 Invited" at bounding box center [787, 102] width 98 height 20
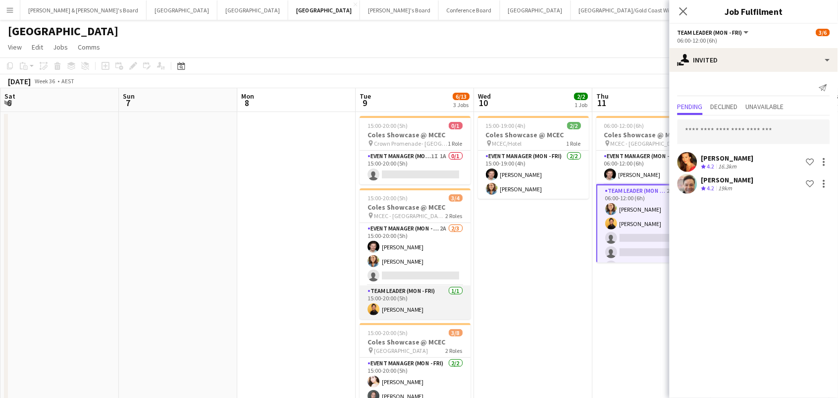
scroll to position [0, 0]
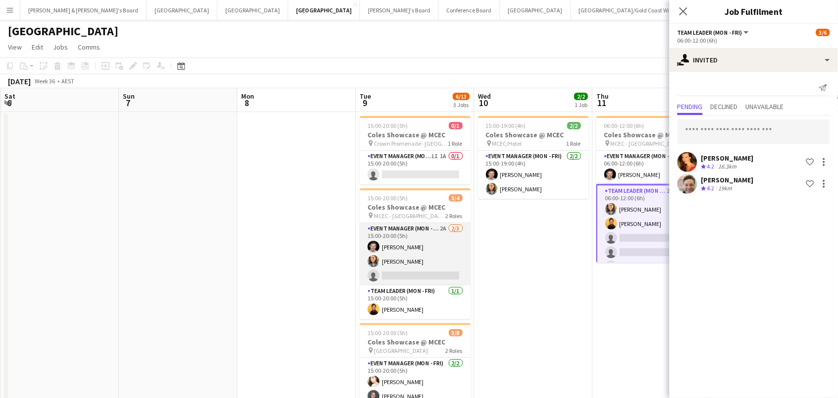
click at [441, 255] on app-card-role "Event Manager (Mon - Fri) 2A 2/3 15:00-20:00 (5h) Jack Van Staveren Chloe Gavin…" at bounding box center [415, 254] width 111 height 62
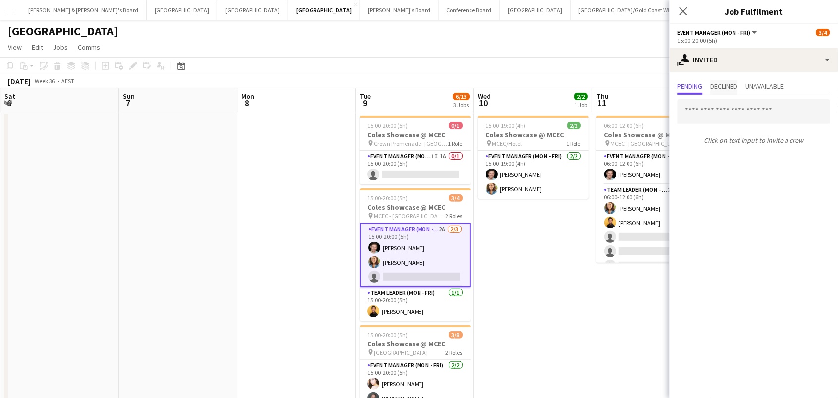
click at [738, 85] on span "Declined" at bounding box center [724, 86] width 27 height 7
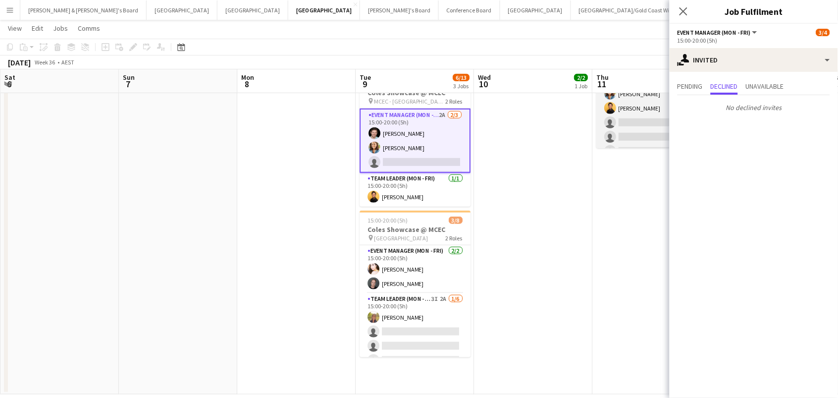
click at [652, 124] on app-card-role "Team Leader (Mon - Fri) 2I 1A 2/5 06:00-12:00 (6h) Chloe Gavin Joseph Obsioma s…" at bounding box center [651, 115] width 111 height 91
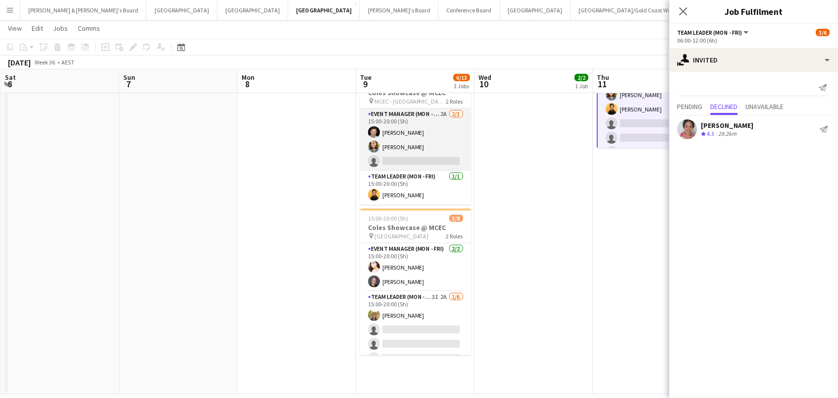
click at [433, 147] on app-card-role "Event Manager (Mon - Fri) 2A 2/3 15:00-20:00 (5h) Jack Van Staveren Chloe Gavin…" at bounding box center [415, 139] width 111 height 62
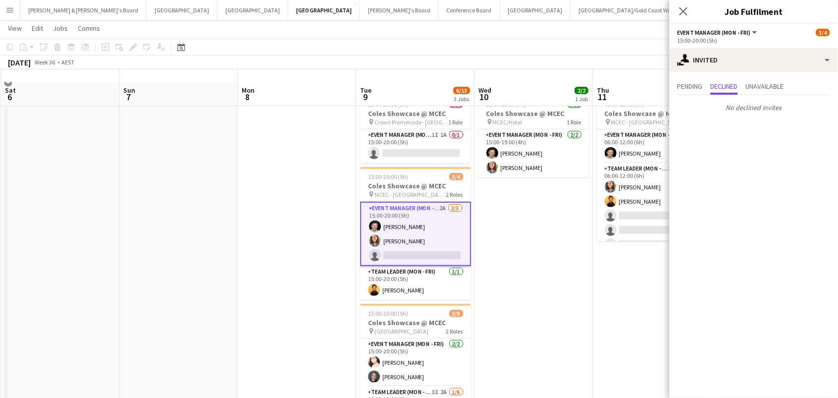
scroll to position [20, 0]
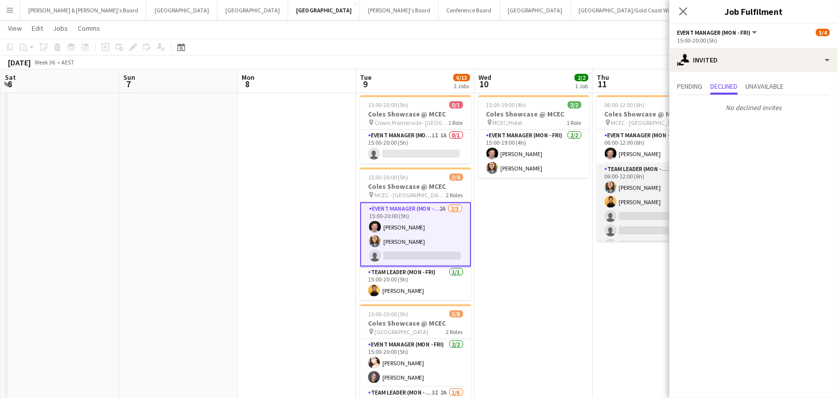
click at [625, 215] on app-card-role "Team Leader (Mon - Fri) 2I 1A 2/5 06:00-12:00 (6h) Chloe Gavin Joseph Obsioma s…" at bounding box center [652, 208] width 111 height 91
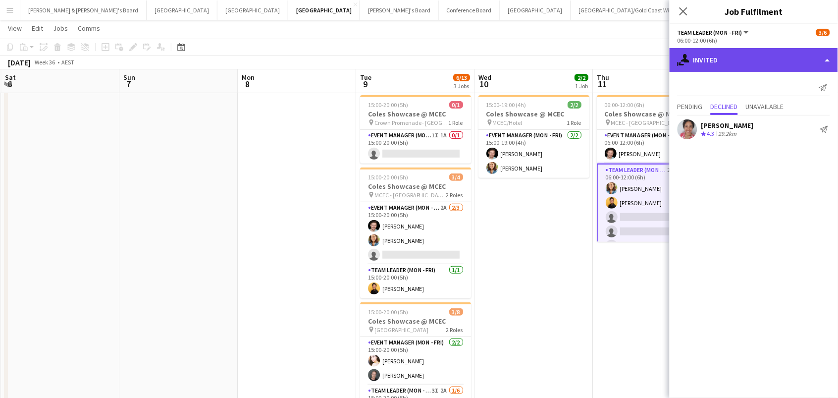
click at [734, 56] on div "single-neutral-actions-share-1 Invited" at bounding box center [754, 60] width 168 height 24
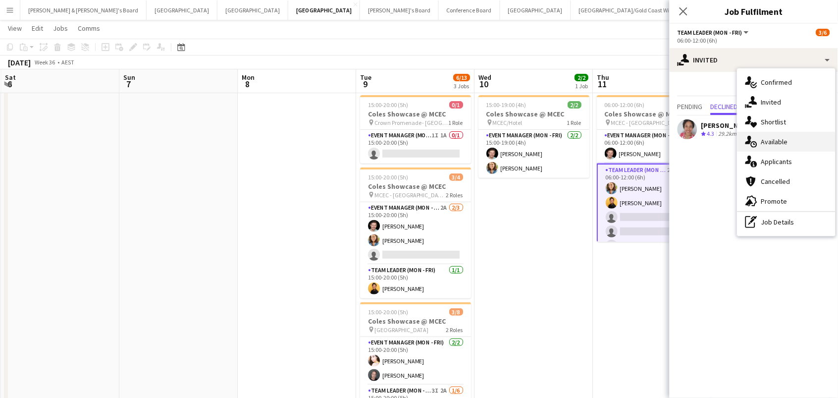
click at [770, 140] on div "single-neutral-actions-upload Available" at bounding box center [787, 142] width 98 height 20
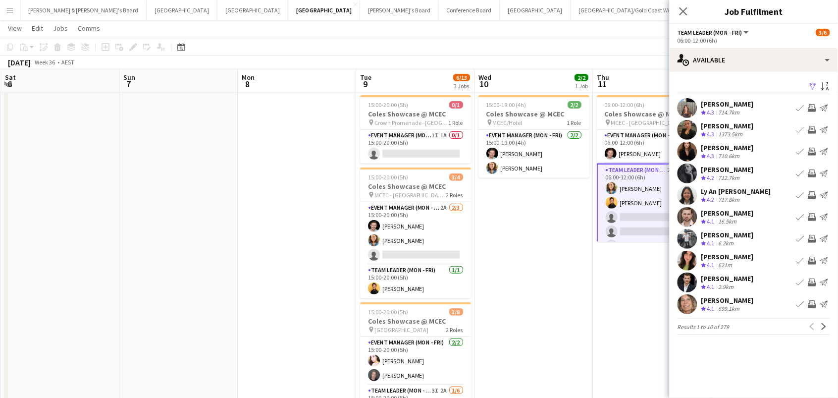
click at [814, 84] on app-icon "Filter" at bounding box center [813, 86] width 8 height 9
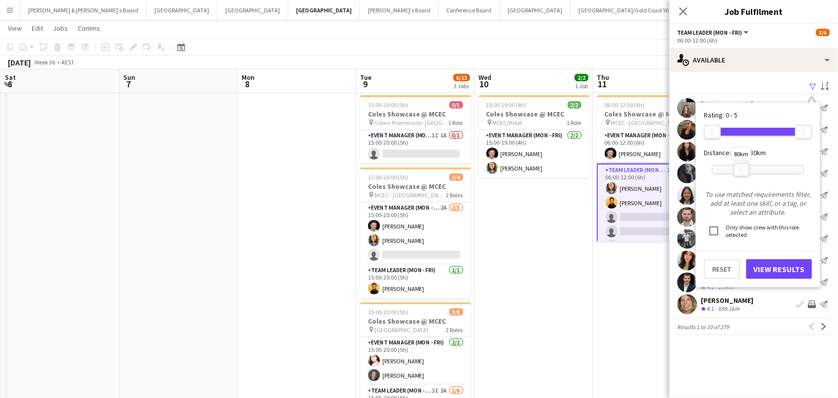
drag, startPoint x: 806, startPoint y: 170, endPoint x: 744, endPoint y: 172, distance: 61.9
click at [744, 172] on div at bounding box center [742, 169] width 16 height 13
click at [773, 263] on button "View Results" at bounding box center [779, 269] width 66 height 20
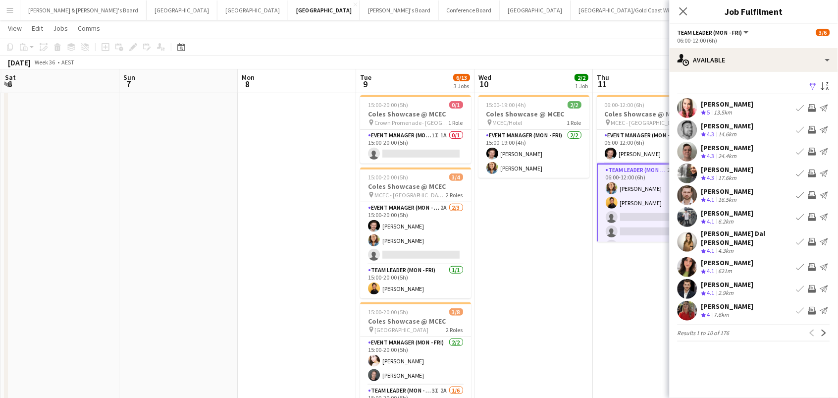
click at [813, 130] on app-icon "Invite crew" at bounding box center [812, 130] width 8 height 8
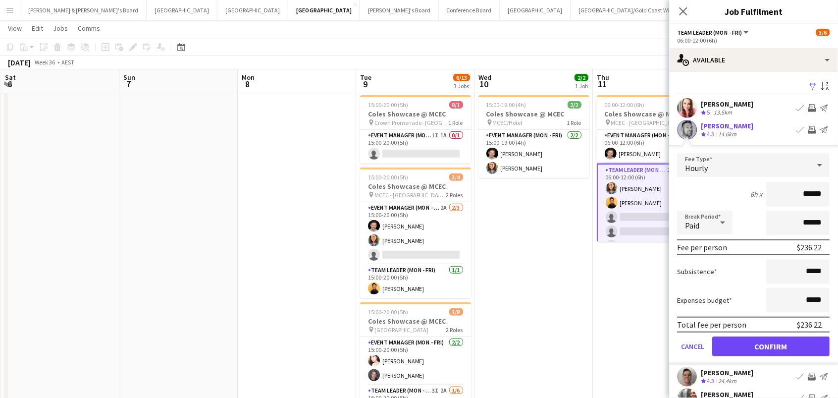
click at [772, 345] on button "Confirm" at bounding box center [771, 346] width 117 height 20
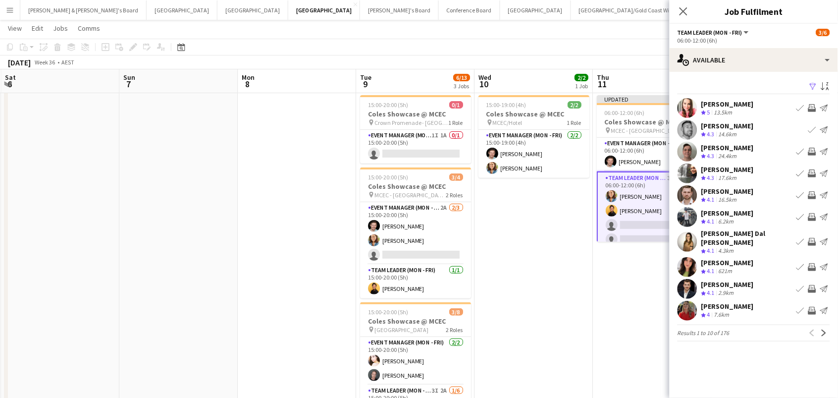
click at [813, 169] on app-icon "Invite crew" at bounding box center [812, 173] width 8 height 8
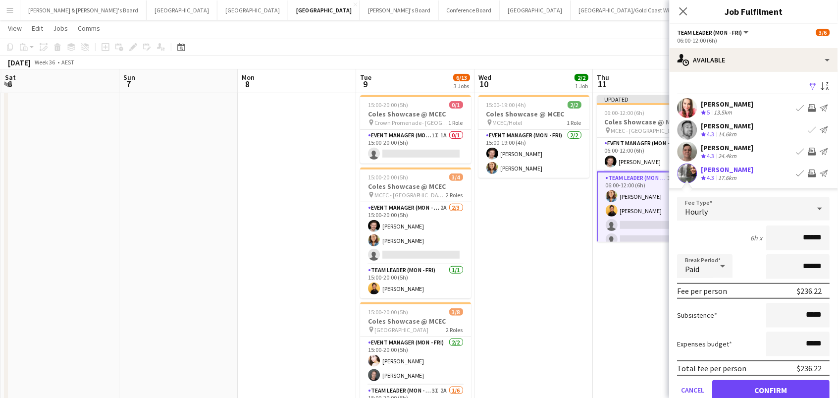
click at [772, 388] on button "Confirm" at bounding box center [771, 390] width 117 height 20
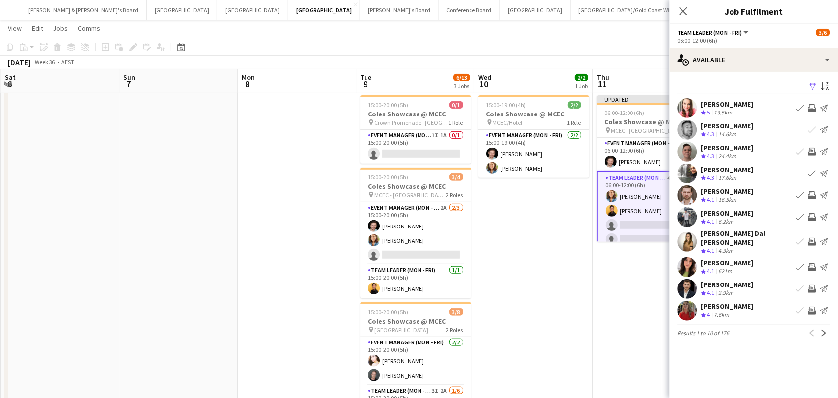
click at [812, 285] on app-icon "Invite crew" at bounding box center [812, 289] width 8 height 8
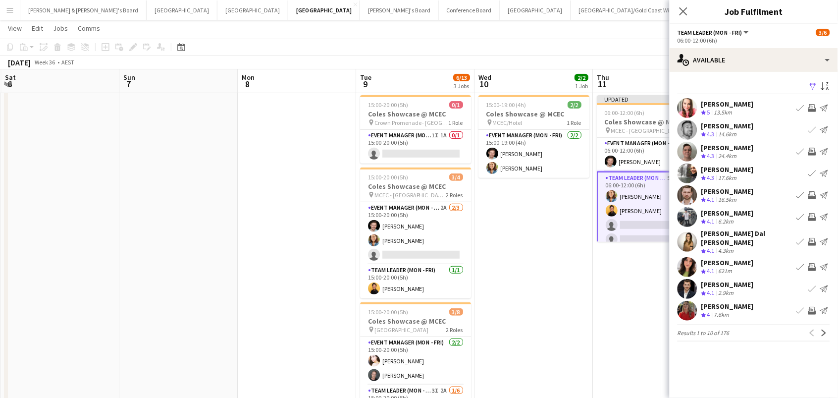
click at [814, 307] on app-icon "Invite crew" at bounding box center [812, 311] width 8 height 8
click at [821, 327] on button "Next" at bounding box center [824, 333] width 12 height 12
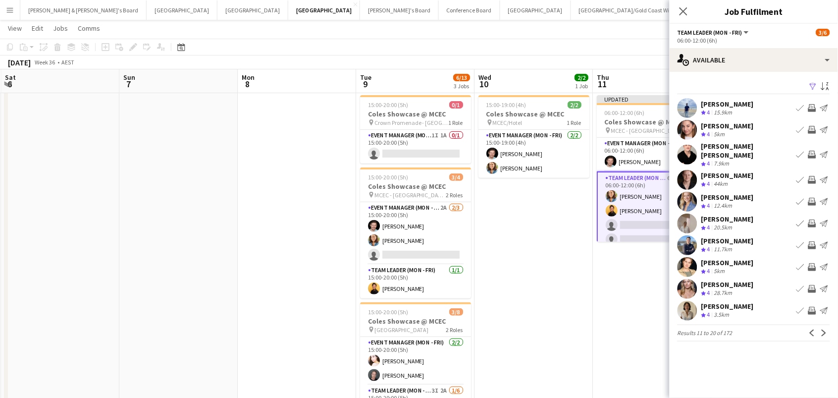
click at [811, 151] on app-icon "Invite crew" at bounding box center [812, 155] width 8 height 8
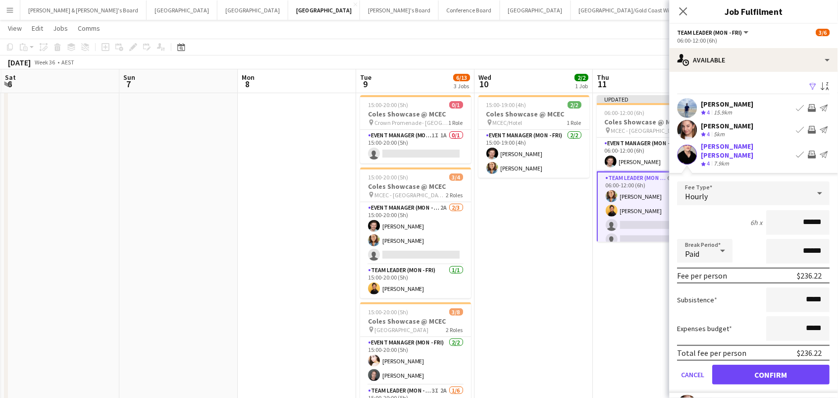
click at [772, 367] on button "Confirm" at bounding box center [771, 375] width 117 height 20
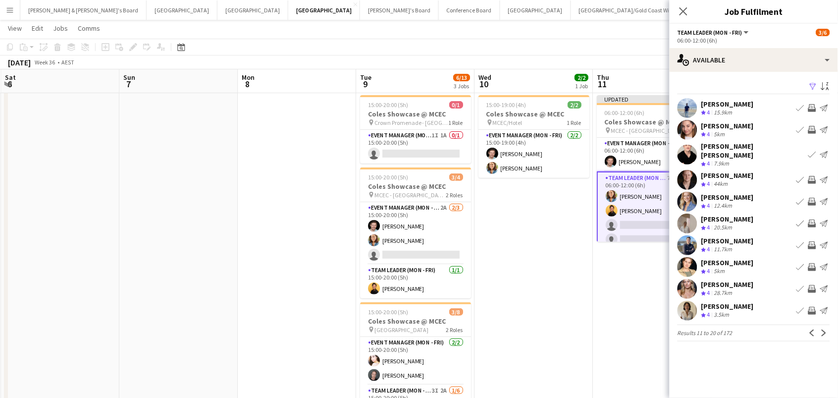
click at [814, 176] on app-icon "Invite crew" at bounding box center [812, 180] width 8 height 8
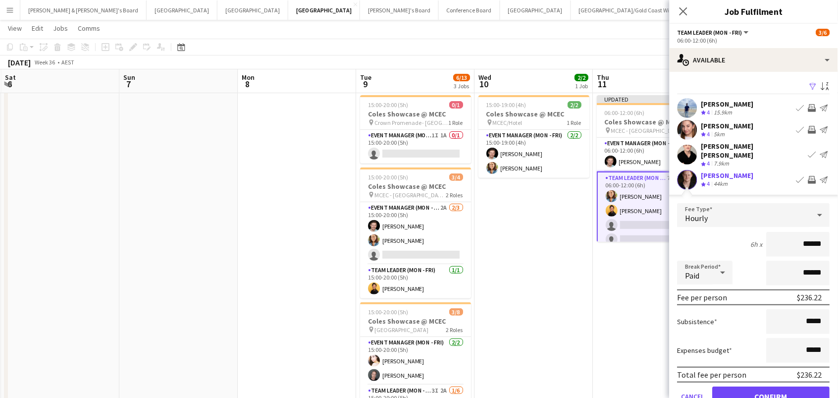
click at [772, 388] on button "Confirm" at bounding box center [771, 396] width 117 height 20
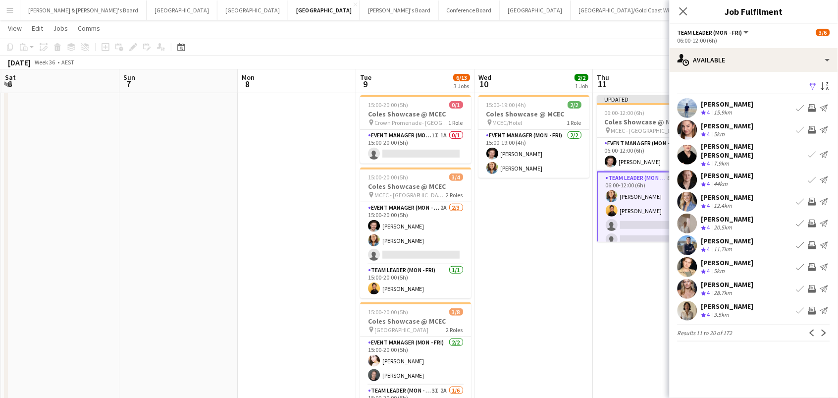
click at [811, 198] on app-icon "Invite crew" at bounding box center [812, 202] width 8 height 8
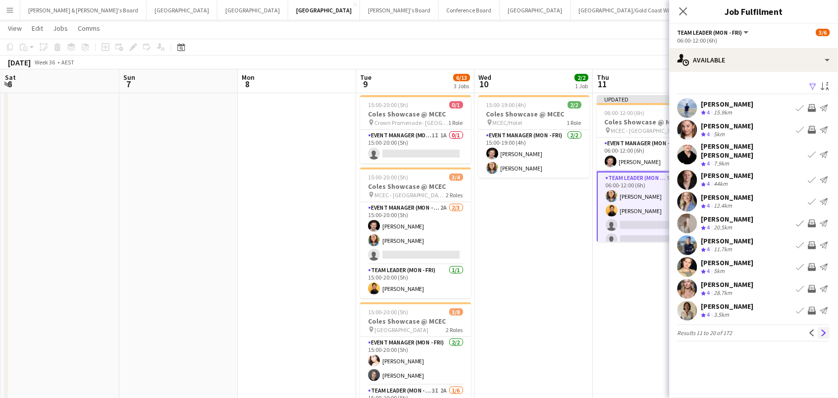
click at [826, 329] on app-icon "Next" at bounding box center [824, 332] width 7 height 7
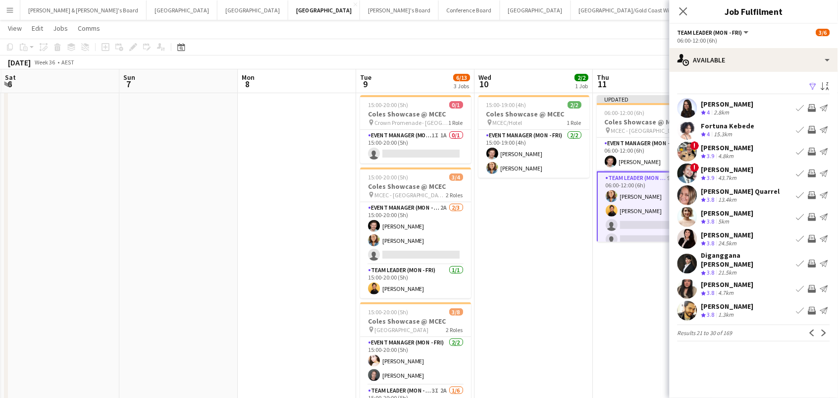
click at [810, 131] on app-icon "Invite crew" at bounding box center [812, 130] width 8 height 8
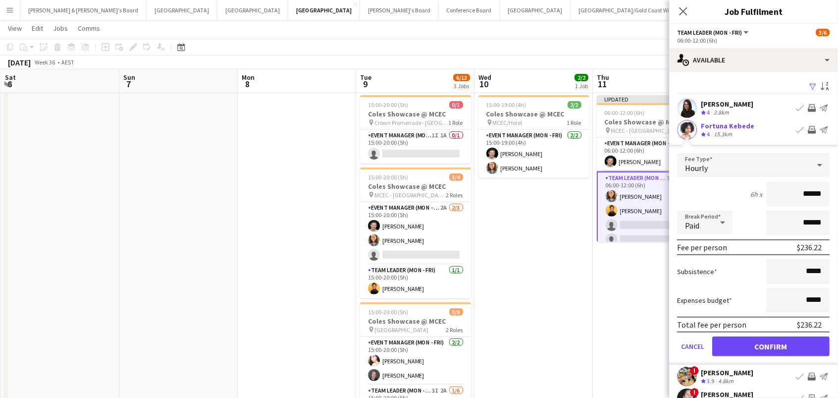
click at [772, 345] on button "Confirm" at bounding box center [771, 346] width 117 height 20
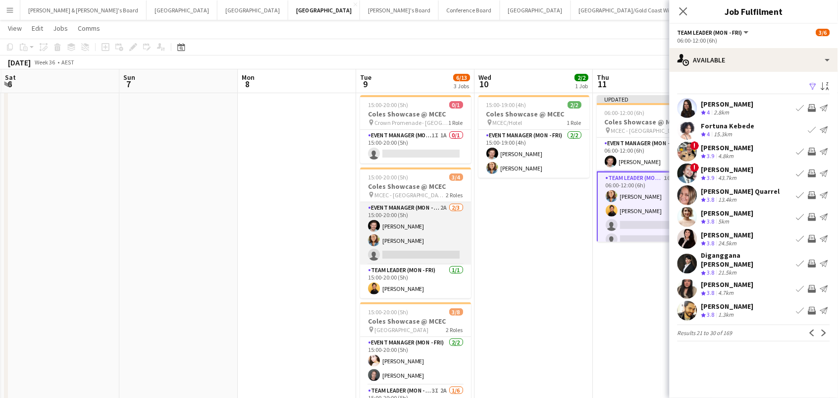
click at [423, 233] on app-card-role "Event Manager (Mon - Fri) 2A 2/3 15:00-20:00 (5h) Jack Van Staveren Chloe Gavin…" at bounding box center [415, 233] width 111 height 62
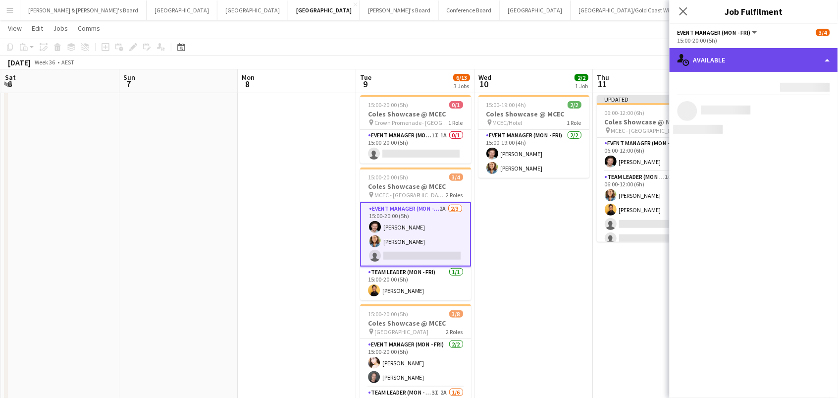
click at [760, 54] on div "single-neutral-actions-upload Available" at bounding box center [754, 60] width 168 height 24
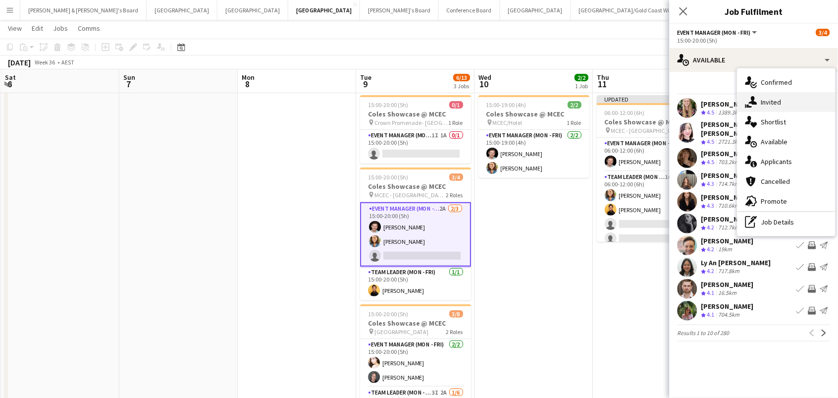
click at [772, 98] on div "single-neutral-actions-share-1 Invited" at bounding box center [787, 102] width 98 height 20
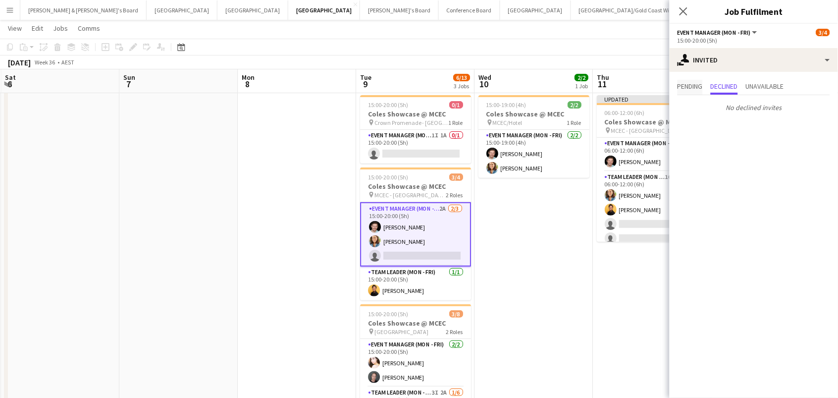
click at [685, 88] on span "Pending" at bounding box center [690, 86] width 25 height 7
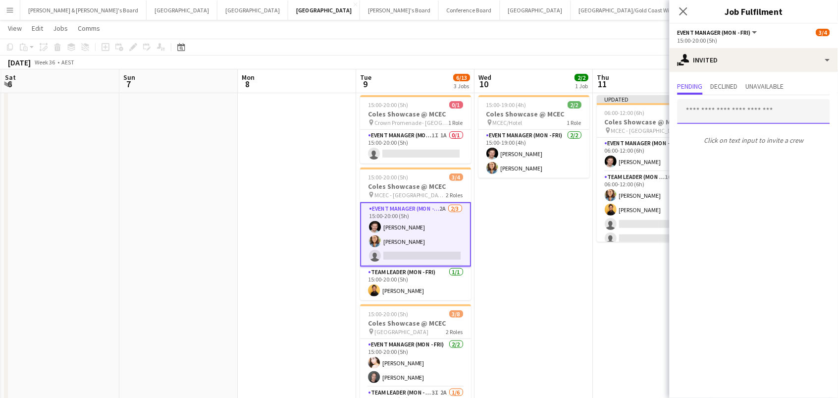
click at [699, 116] on input "text" at bounding box center [754, 111] width 153 height 25
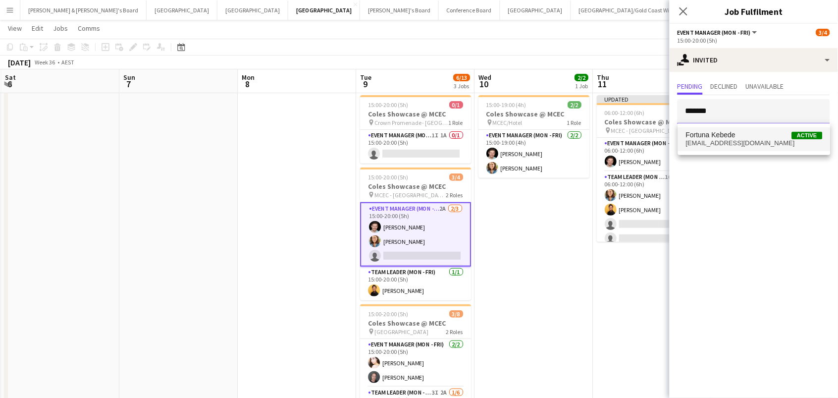
type input "*******"
click at [705, 137] on span "Fortuna Kebede" at bounding box center [711, 135] width 50 height 8
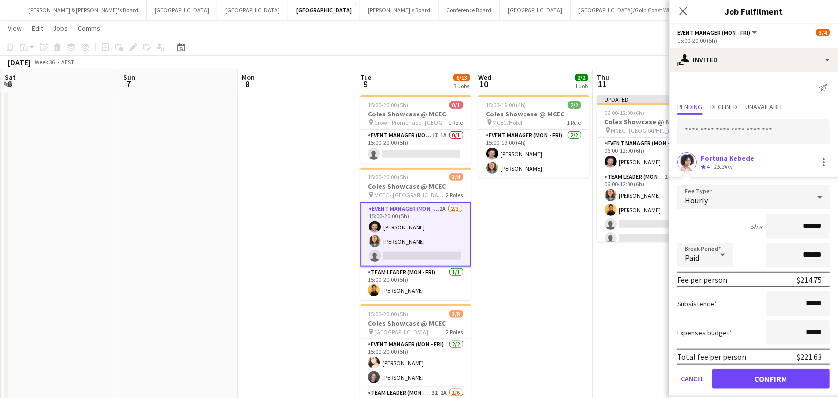
click at [772, 377] on button "Confirm" at bounding box center [771, 379] width 117 height 20
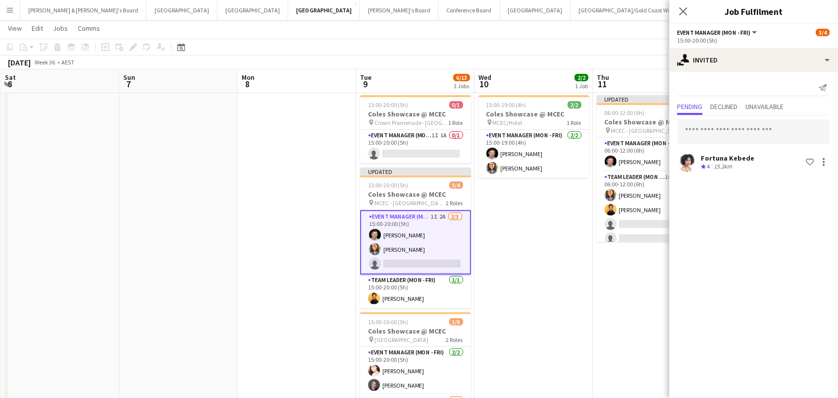
click at [539, 206] on app-date-cell "15:00-19:00 (4h) 2/2 Coles Showcase @ MCEC pin MCEC/Hotel 1 Role Event Manager …" at bounding box center [533, 289] width 118 height 397
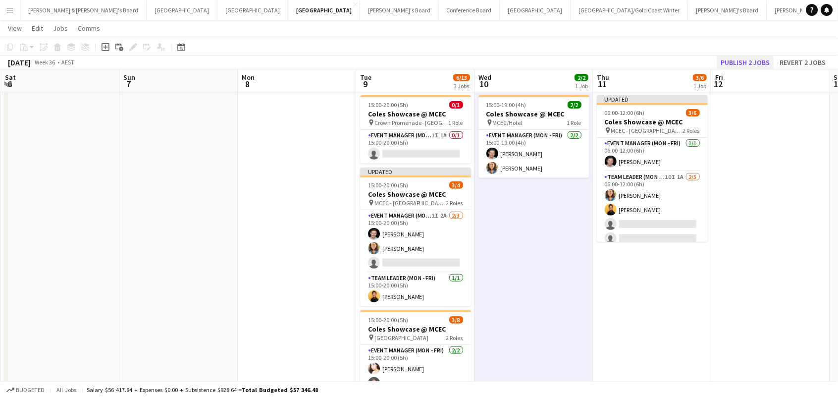
click at [735, 62] on button "Publish 2 jobs" at bounding box center [745, 62] width 57 height 13
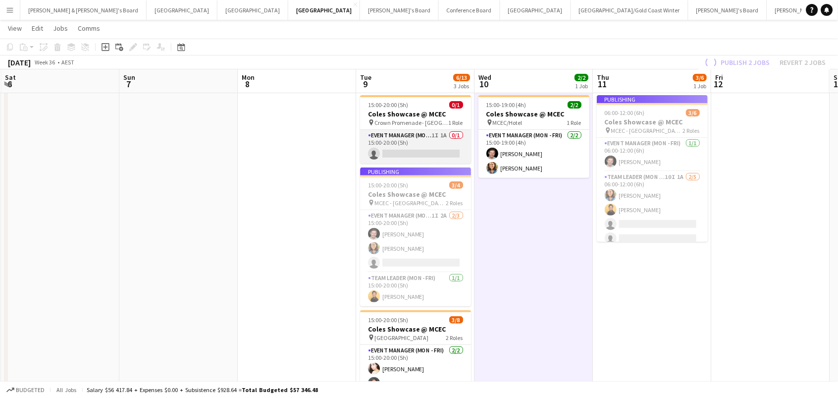
click at [413, 151] on app-card-role "Event Manager (Mon - Fri) 1I 1A 0/1 15:00-20:00 (5h) single-neutral-actions" at bounding box center [415, 147] width 111 height 34
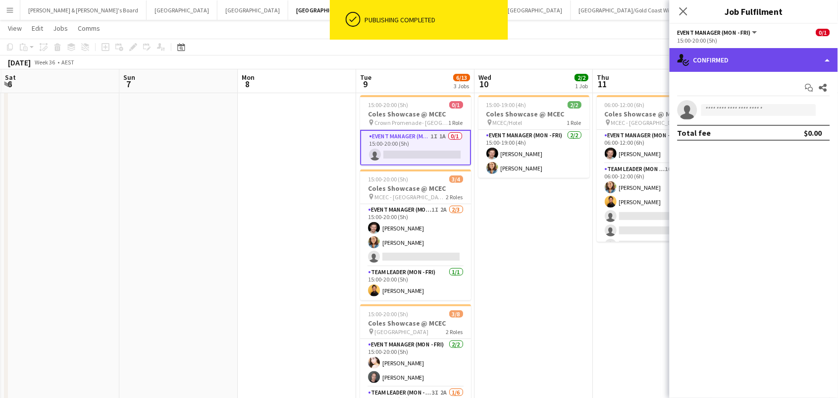
click at [724, 62] on div "single-neutral-actions-check-2 Confirmed" at bounding box center [754, 60] width 168 height 24
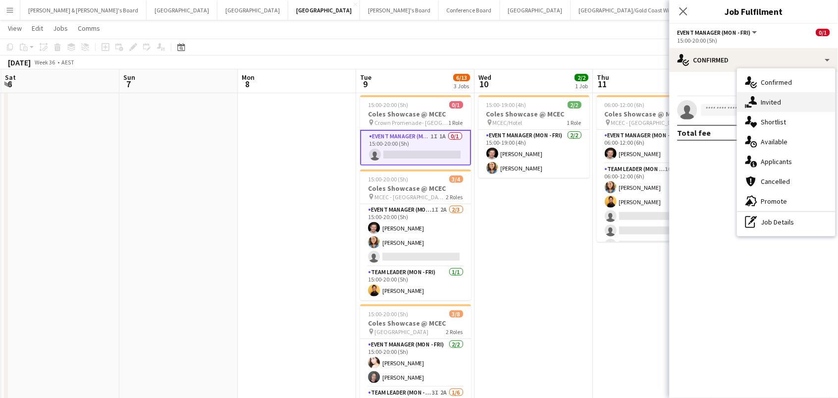
click at [762, 105] on div "single-neutral-actions-share-1 Invited" at bounding box center [787, 102] width 98 height 20
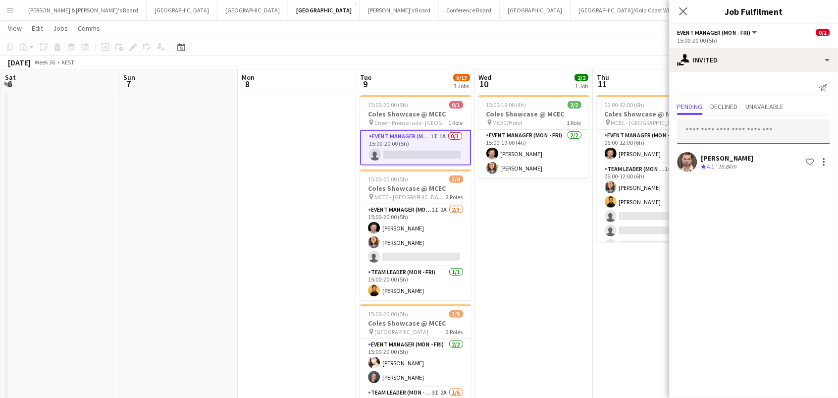
click at [705, 124] on input "text" at bounding box center [754, 131] width 153 height 25
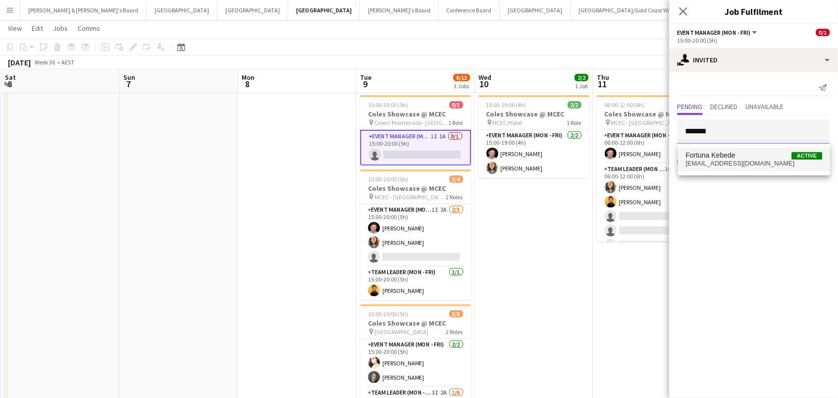
type input "*******"
click at [709, 166] on span "vintagemelt@gmail.com" at bounding box center [754, 163] width 137 height 8
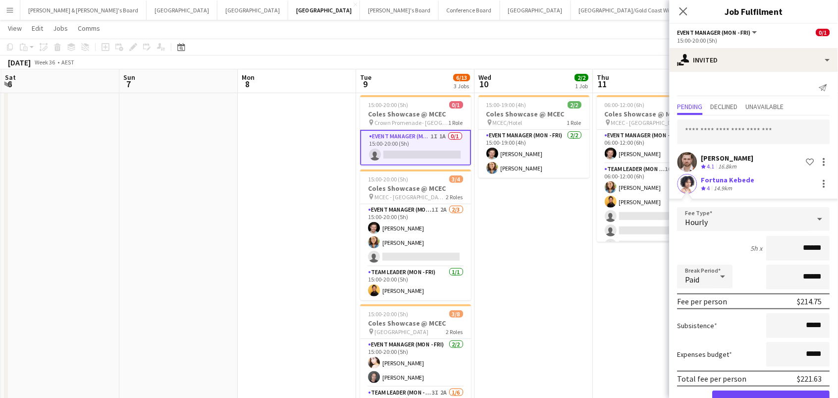
click at [772, 397] on button "Confirm" at bounding box center [771, 400] width 117 height 20
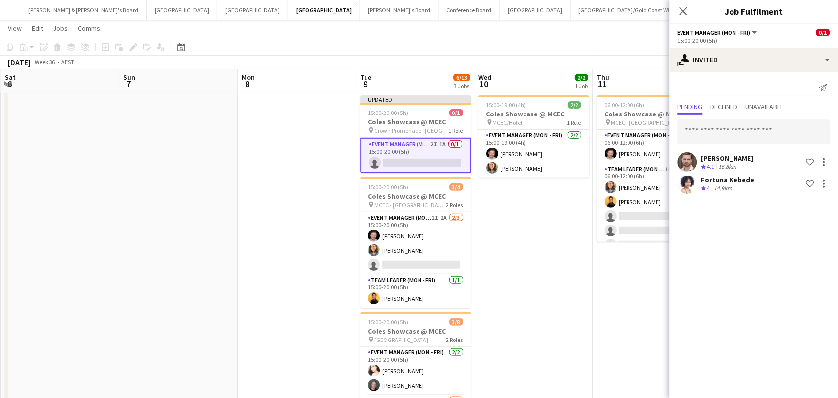
click at [562, 243] on app-date-cell "15:00-19:00 (4h) 2/2 Coles Showcase @ MCEC pin MCEC/Hotel 1 Role Event Manager …" at bounding box center [533, 289] width 118 height 397
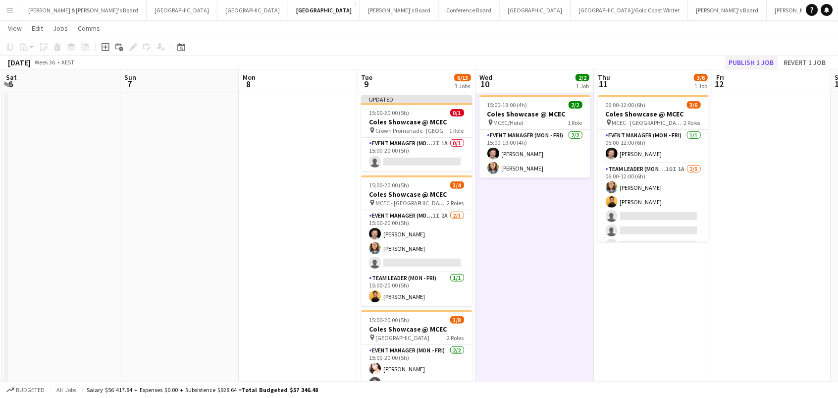
click at [749, 59] on button "Publish 1 job" at bounding box center [751, 62] width 53 height 13
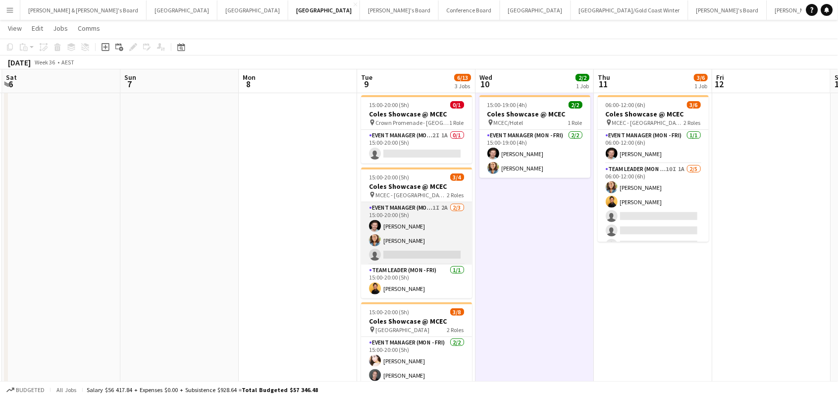
click at [424, 247] on app-card-role "Event Manager (Mon - Fri) 1I 2A 2/3 15:00-20:00 (5h) Jack Van Staveren Chloe Ga…" at bounding box center [416, 233] width 111 height 62
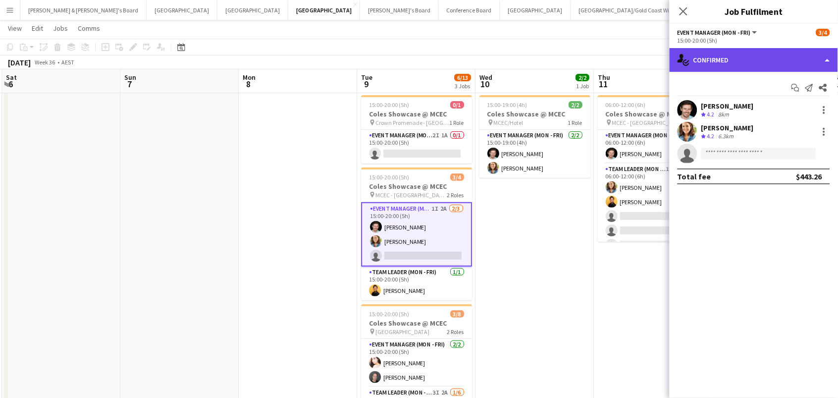
click at [776, 62] on div "single-neutral-actions-check-2 Confirmed" at bounding box center [754, 60] width 168 height 24
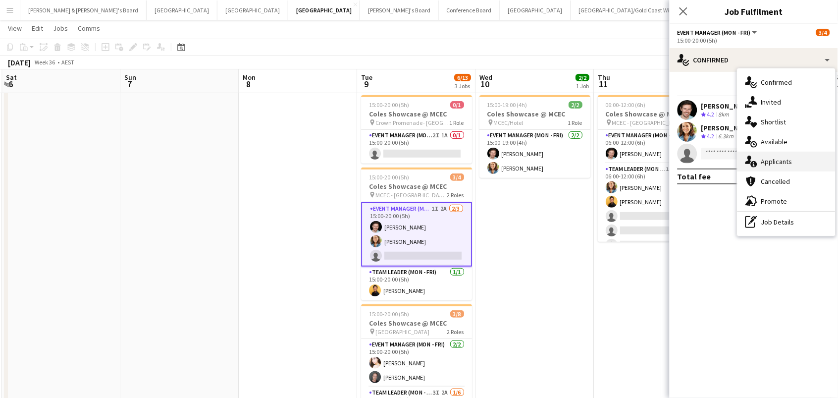
click at [778, 159] on div "single-neutral-actions-information Applicants" at bounding box center [787, 162] width 98 height 20
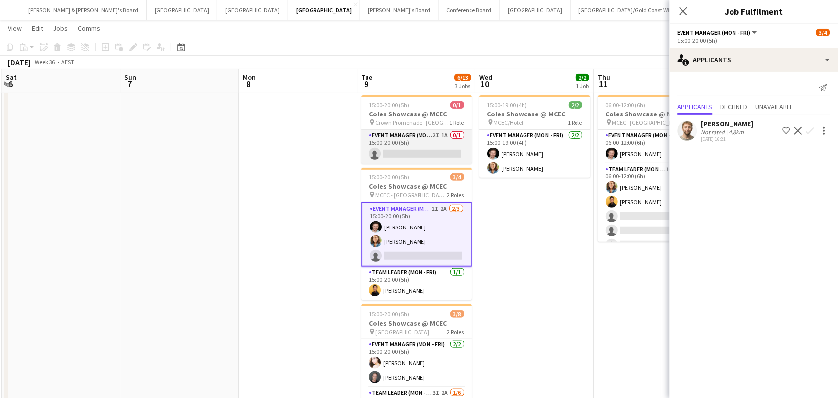
click at [426, 146] on app-card-role "Event Manager (Mon - Fri) 2I 1A 0/1 15:00-20:00 (5h) single-neutral-actions" at bounding box center [416, 147] width 111 height 34
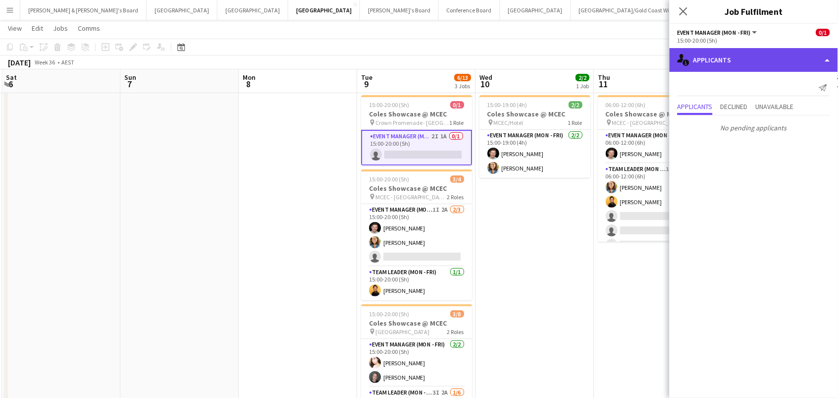
click at [798, 57] on div "single-neutral-actions-information Applicants" at bounding box center [754, 60] width 168 height 24
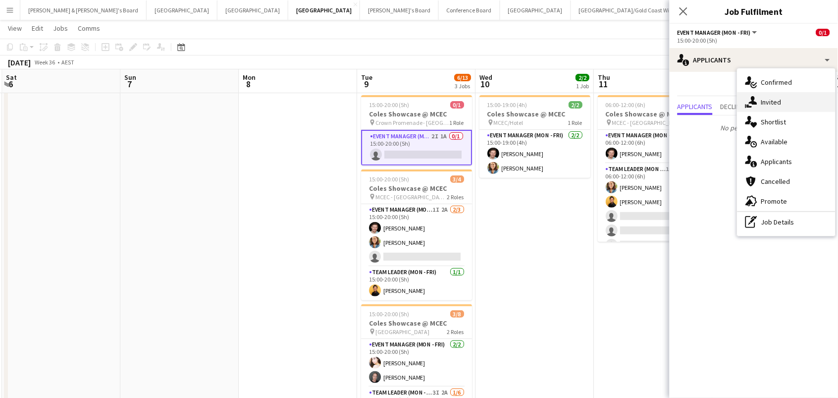
click at [798, 97] on div "single-neutral-actions-share-1 Invited" at bounding box center [787, 102] width 98 height 20
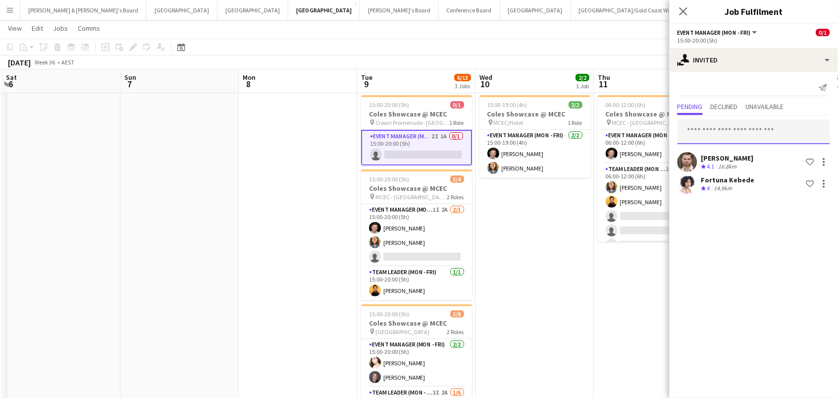
click at [714, 128] on input "text" at bounding box center [754, 131] width 153 height 25
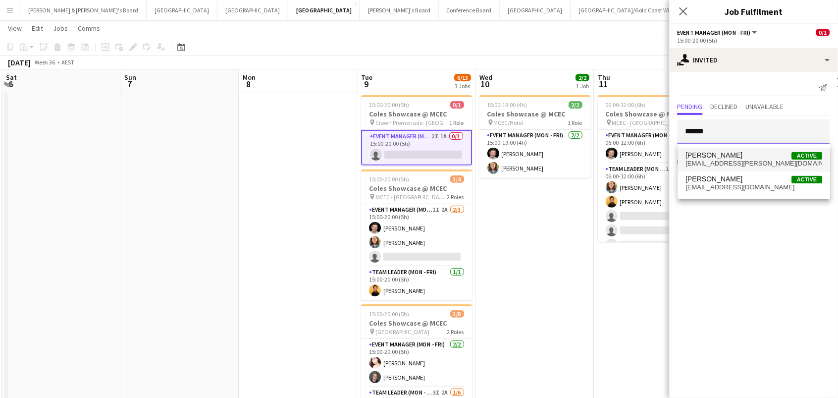
type input "******"
click at [742, 160] on span "derby.wayman@gmail.com" at bounding box center [754, 163] width 137 height 8
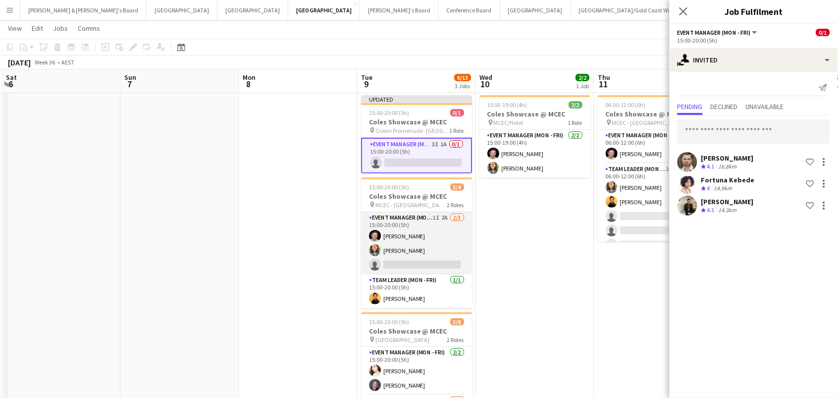
click at [417, 230] on app-card-role "Event Manager (Mon - Fri) 1I 2A 2/3 15:00-20:00 (5h) Jack Van Staveren Chloe Ga…" at bounding box center [416, 243] width 111 height 62
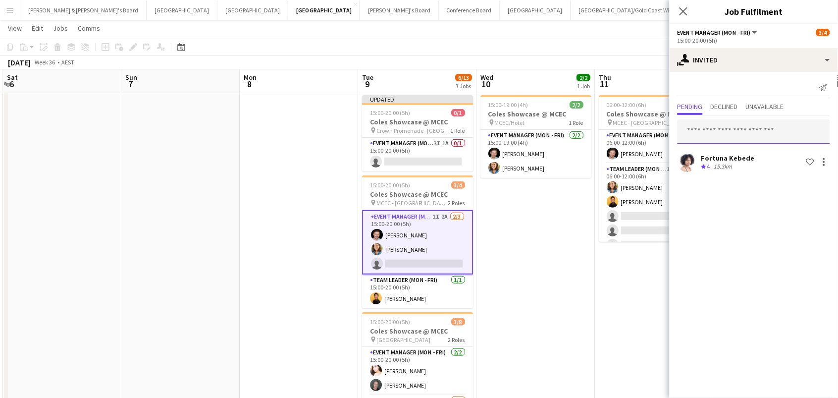
click at [736, 135] on input "text" at bounding box center [754, 131] width 153 height 25
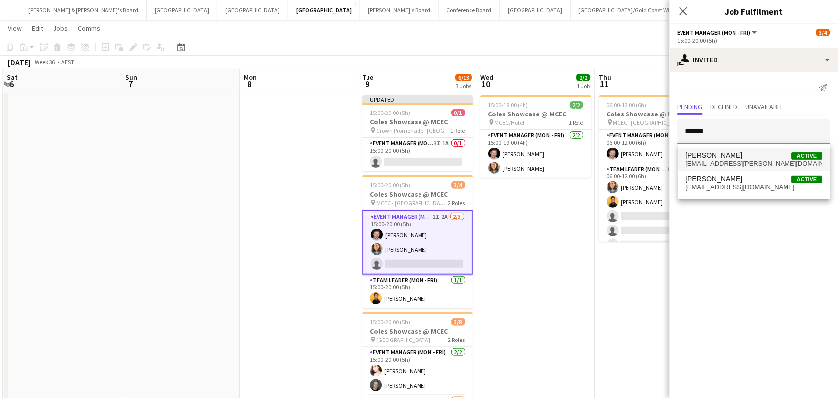
type input "******"
click at [742, 162] on span "derby.wayman@gmail.com" at bounding box center [754, 163] width 137 height 8
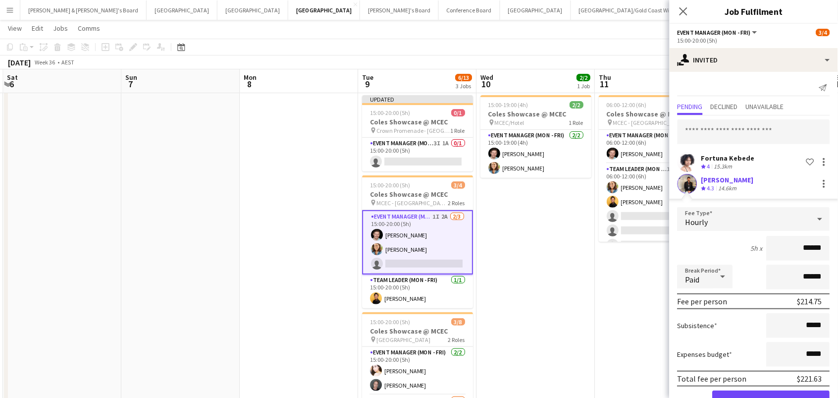
click at [772, 397] on button "Confirm" at bounding box center [771, 400] width 117 height 20
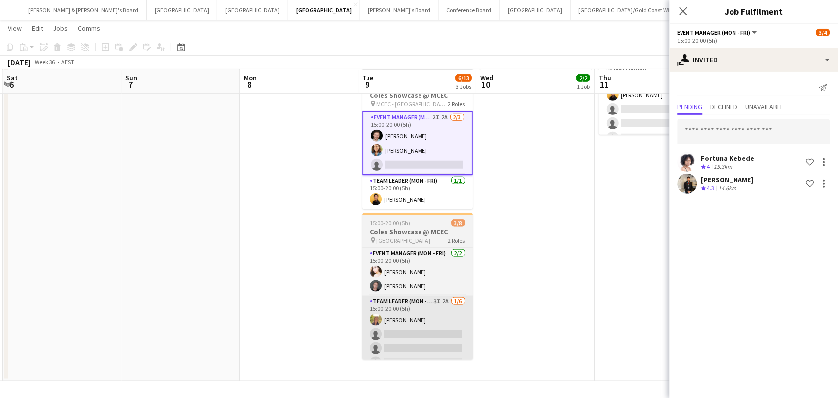
scroll to position [126, 0]
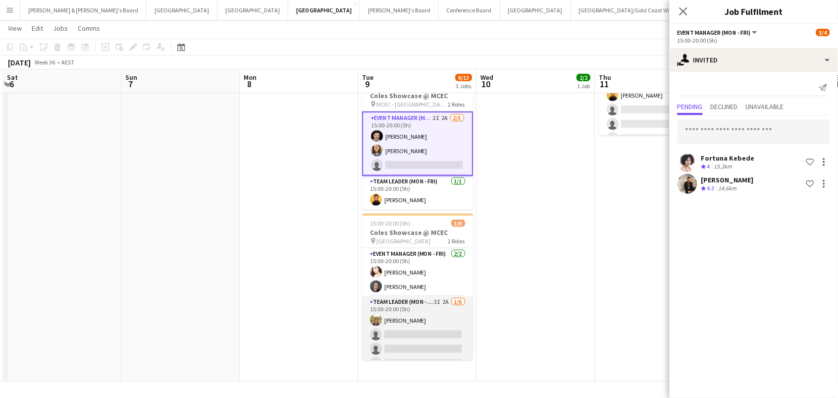
click at [439, 326] on app-card-role "Team Leader (Mon - Fri) 3I 2A 1/6 15:00-20:00 (5h) Samantha Bourjau single-neut…" at bounding box center [417, 348] width 111 height 105
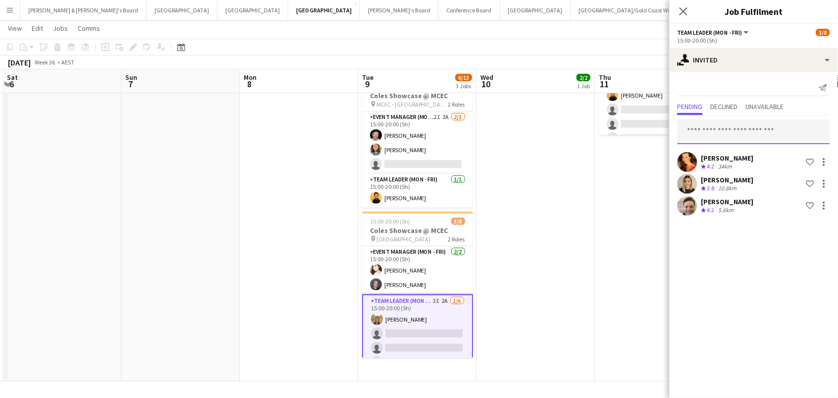
click at [712, 124] on input "text" at bounding box center [754, 131] width 153 height 25
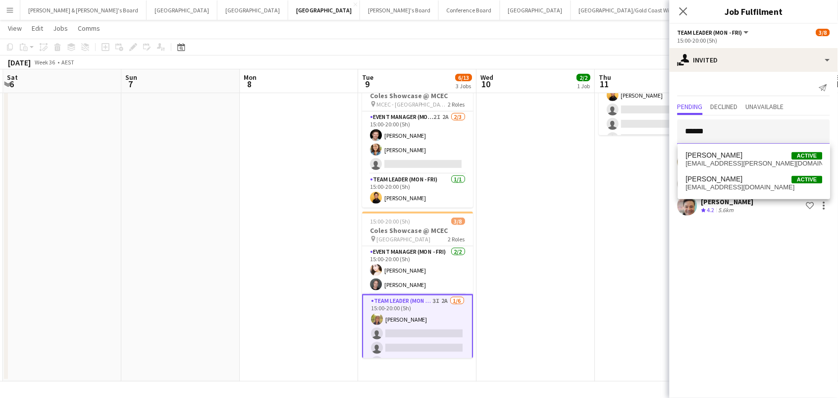
type input "******"
click at [725, 157] on span "Tom Wayman" at bounding box center [714, 155] width 57 height 8
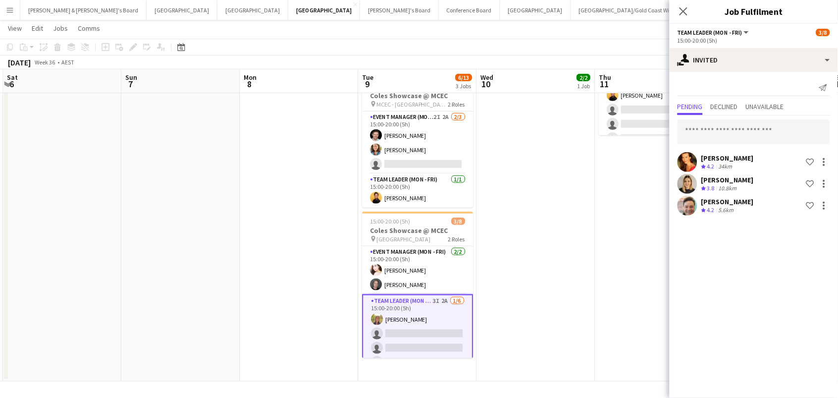
click at [725, 157] on div "Chrissie Leigh" at bounding box center [727, 158] width 53 height 9
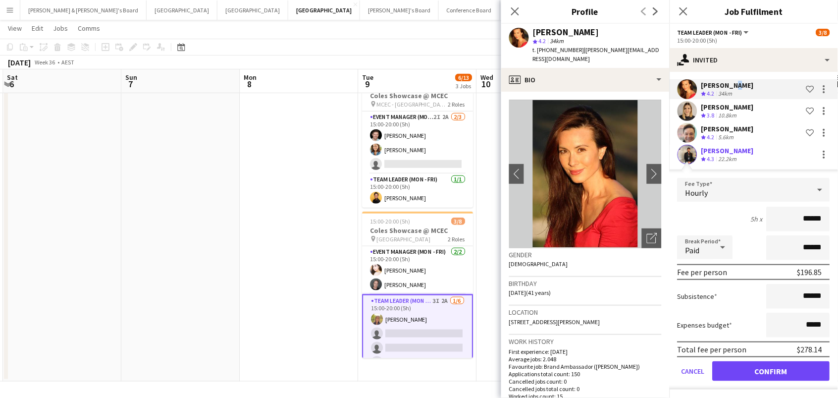
scroll to position [72, 0]
click at [760, 371] on button "Confirm" at bounding box center [771, 372] width 117 height 20
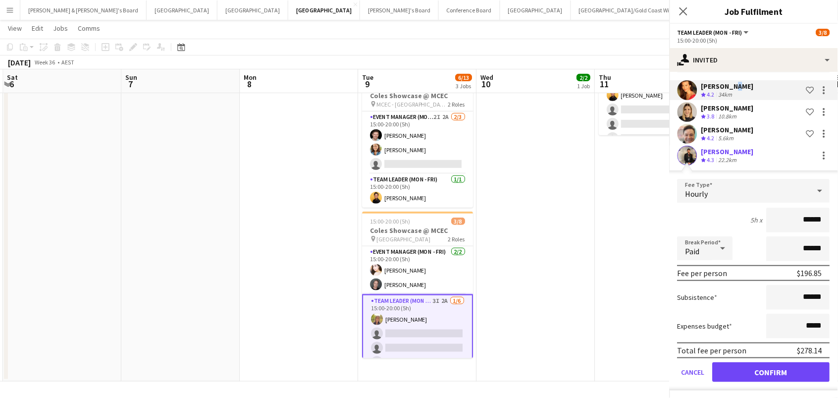
scroll to position [0, 0]
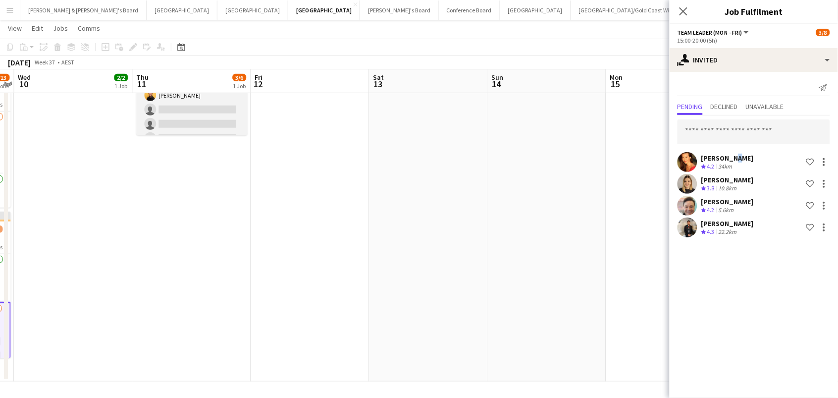
click at [184, 131] on app-card-role "Team Leader (Mon - Fri) 10I 1A 2/5 06:00-12:00 (6h) Chloe Gavin Joseph Obsioma …" at bounding box center [191, 102] width 111 height 91
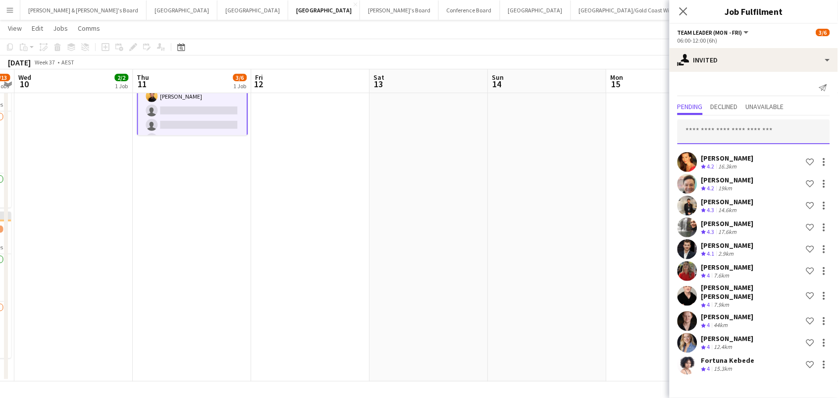
click at [722, 136] on input "text" at bounding box center [754, 131] width 153 height 25
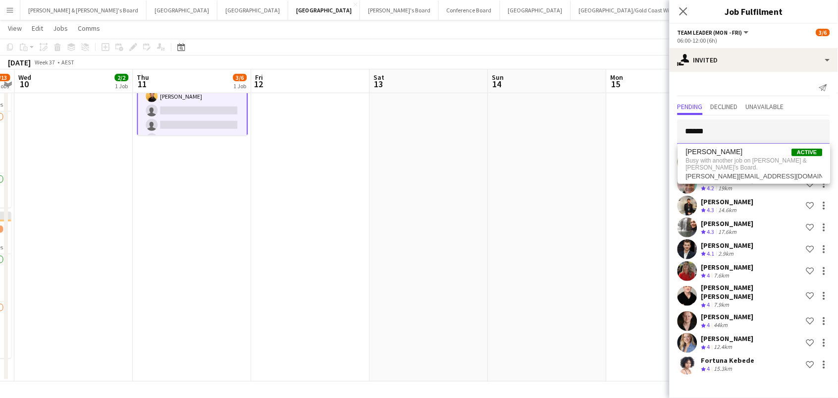
type input "******"
drag, startPoint x: 723, startPoint y: 136, endPoint x: 608, endPoint y: 147, distance: 115.4
click at [608, 147] on app-date-cell at bounding box center [665, 183] width 118 height 397
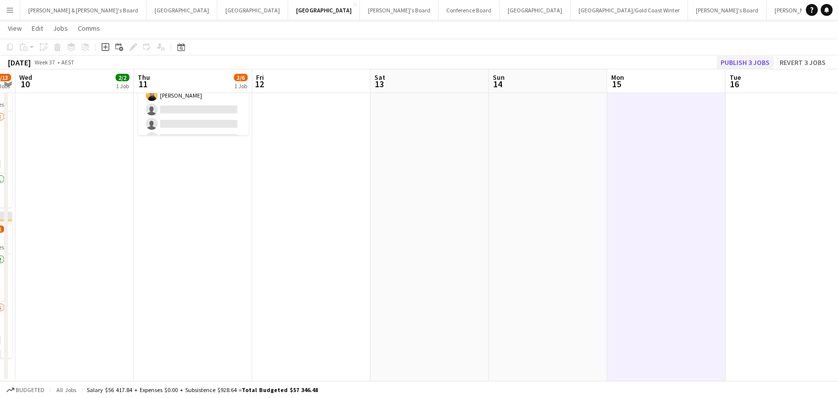
click at [761, 64] on button "Publish 3 jobs" at bounding box center [745, 62] width 57 height 13
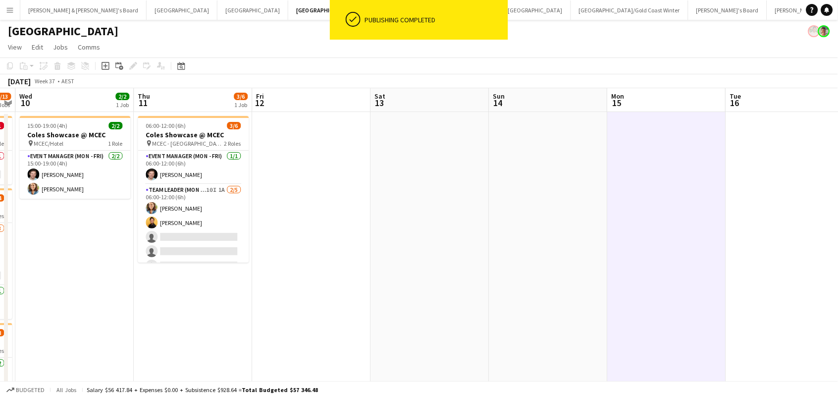
scroll to position [0, 0]
click at [311, 202] on app-date-cell at bounding box center [311, 310] width 118 height 397
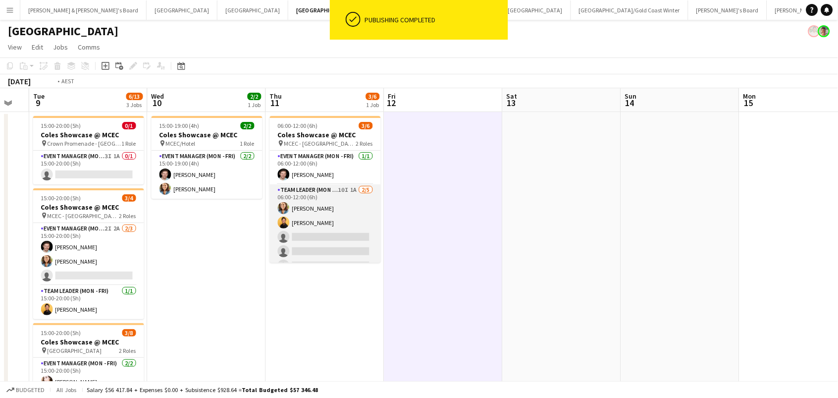
scroll to position [0, 218]
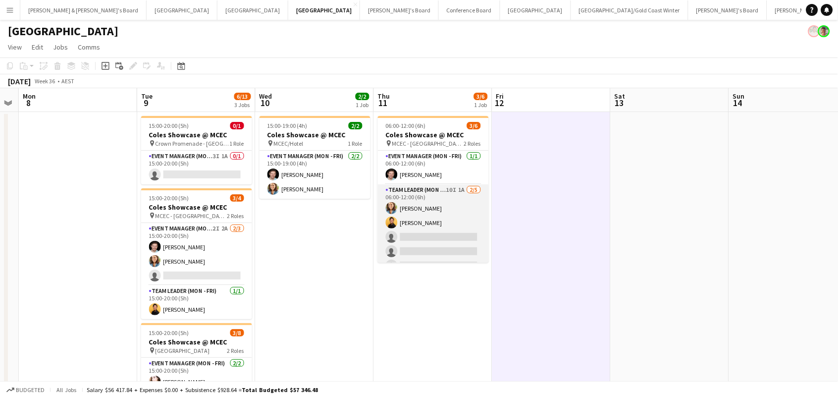
click at [435, 257] on app-card-role "Team Leader (Mon - Fri) 10I 1A 2/5 06:00-12:00 (6h) Chloe Gavin Joseph Obsioma …" at bounding box center [433, 229] width 111 height 91
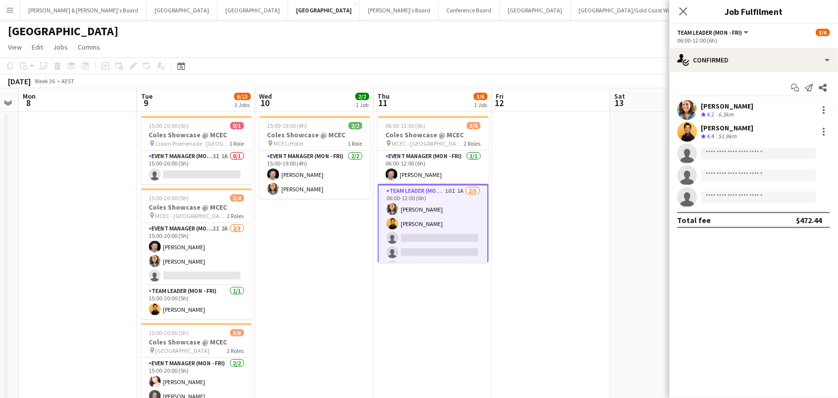
click at [727, 39] on div "06:00-12:00 (6h)" at bounding box center [754, 40] width 153 height 7
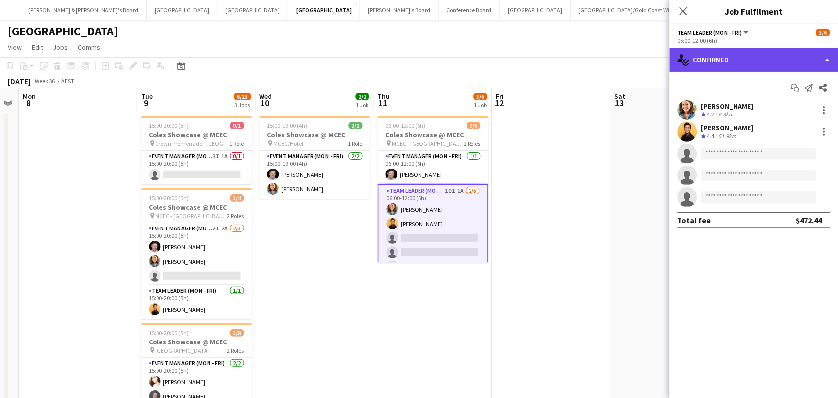
click at [726, 60] on div "single-neutral-actions-check-2 Confirmed" at bounding box center [754, 60] width 168 height 24
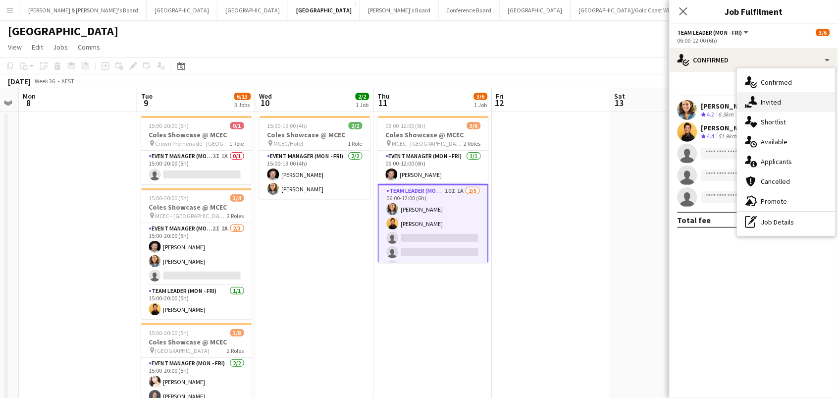
click at [752, 103] on icon at bounding box center [753, 100] width 8 height 8
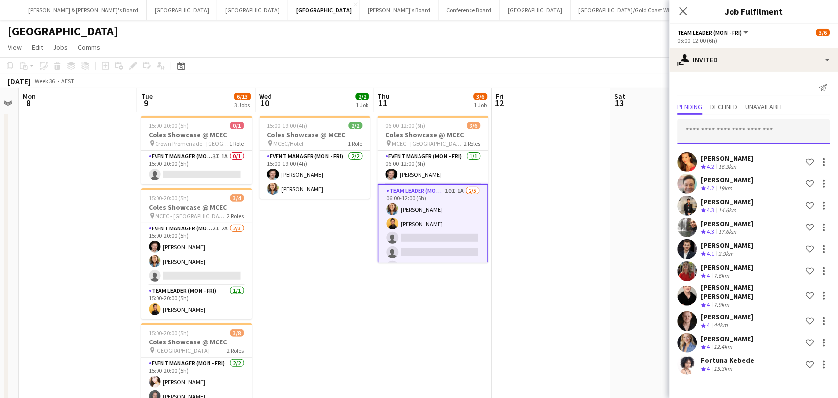
click at [723, 128] on input "text" at bounding box center [754, 131] width 153 height 25
type input "***"
drag, startPoint x: 722, startPoint y: 140, endPoint x: 634, endPoint y: 122, distance: 89.0
click at [634, 122] on body "Menu Boards Boards Boards All jobs Status Workforce Workforce My Workforce Recr…" at bounding box center [419, 263] width 838 height 526
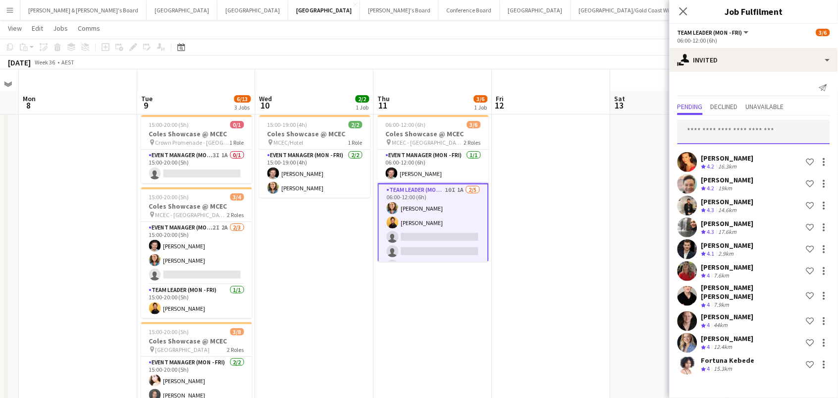
scroll to position [71, 0]
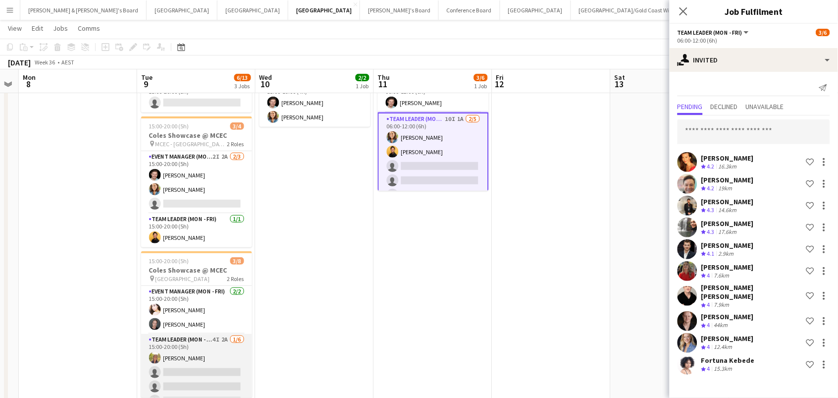
click at [172, 367] on app-card-role "Team Leader (Mon - Fri) 4I 2A 1/6 15:00-20:00 (5h) Samantha Bourjau single-neut…" at bounding box center [196, 386] width 111 height 105
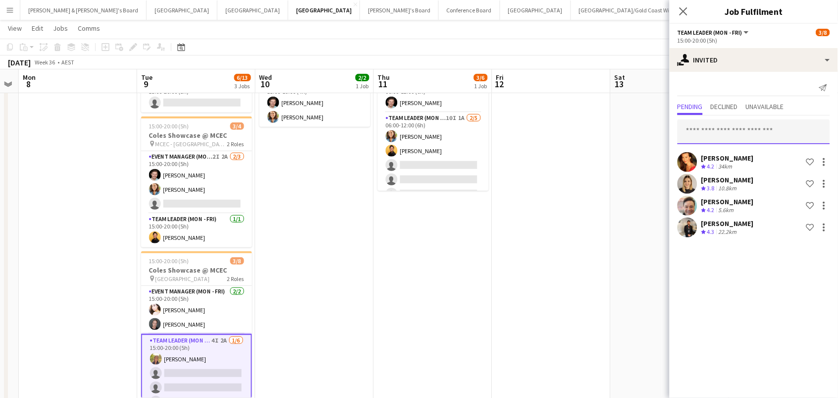
click at [703, 131] on input "text" at bounding box center [754, 131] width 153 height 25
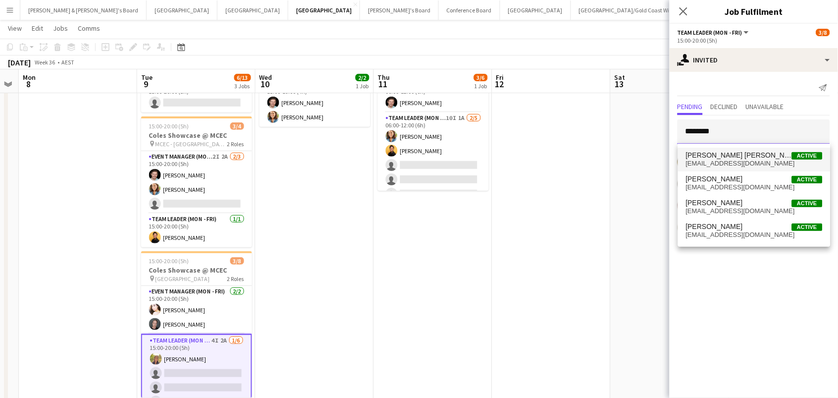
type input "********"
click at [725, 160] on span "cbraithwaite0@gmail.com" at bounding box center [754, 163] width 137 height 8
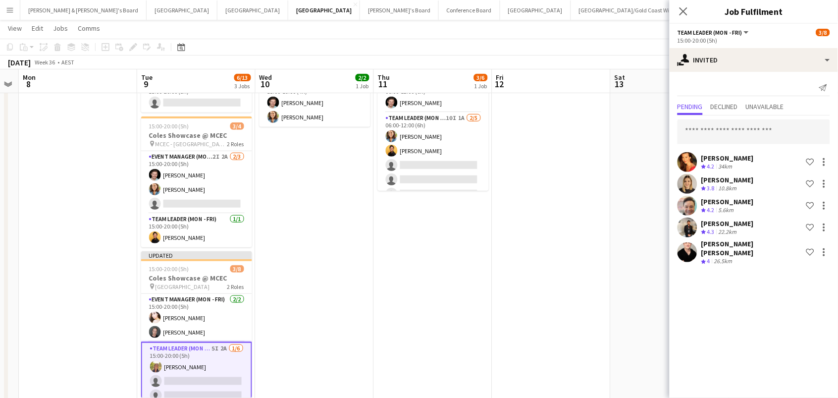
click at [552, 216] on app-date-cell at bounding box center [551, 238] width 118 height 397
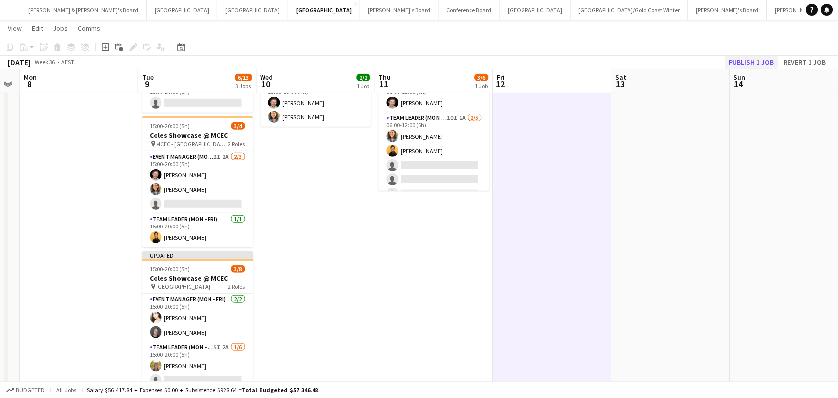
click at [732, 59] on button "Publish 1 job" at bounding box center [751, 62] width 53 height 13
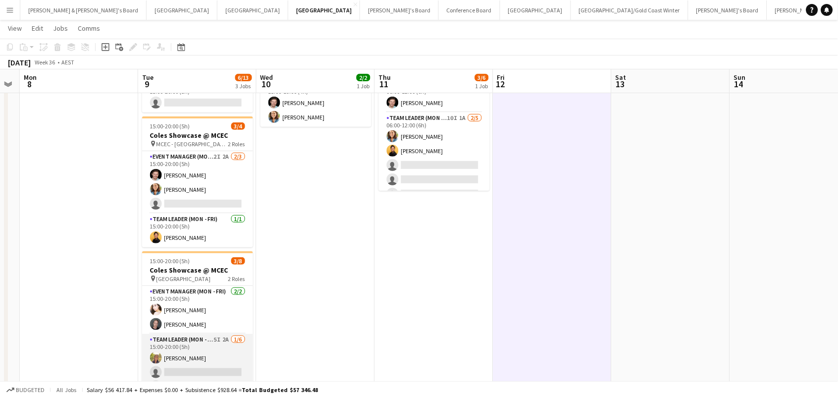
click at [204, 360] on app-card-role "Team Leader (Mon - Fri) 5I 2A 1/6 15:00-20:00 (5h) Samantha Bourjau single-neut…" at bounding box center [197, 386] width 111 height 105
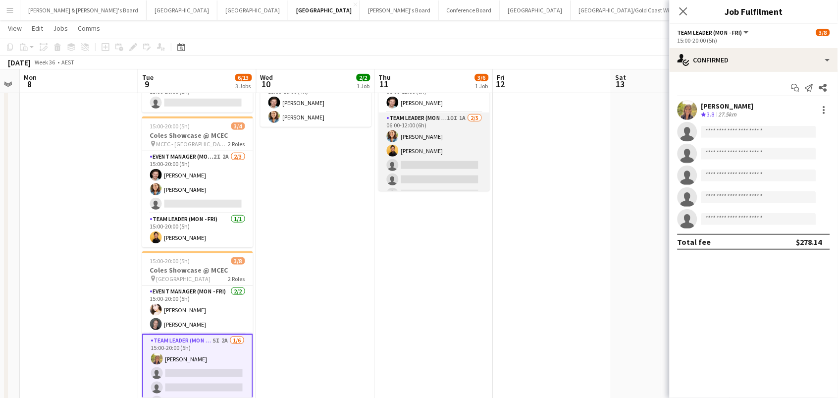
click at [445, 169] on app-card-role "Team Leader (Mon - Fri) 10I 1A 2/5 06:00-12:00 (6h) Chloe Gavin Joseph Obsioma …" at bounding box center [434, 157] width 111 height 91
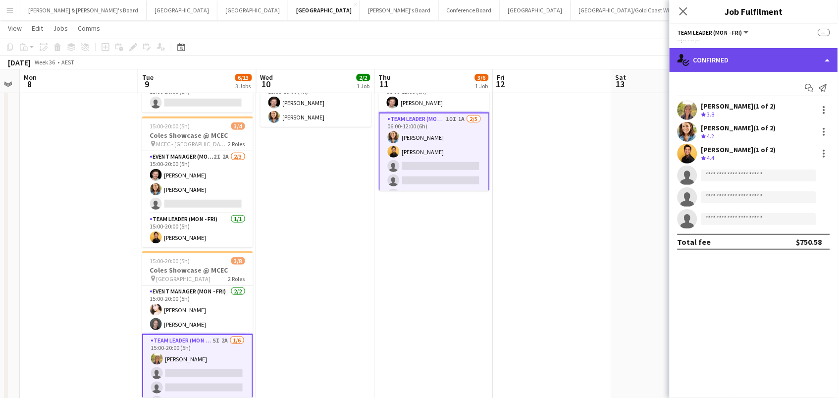
click at [705, 63] on div "single-neutral-actions-check-2 Confirmed" at bounding box center [754, 60] width 168 height 24
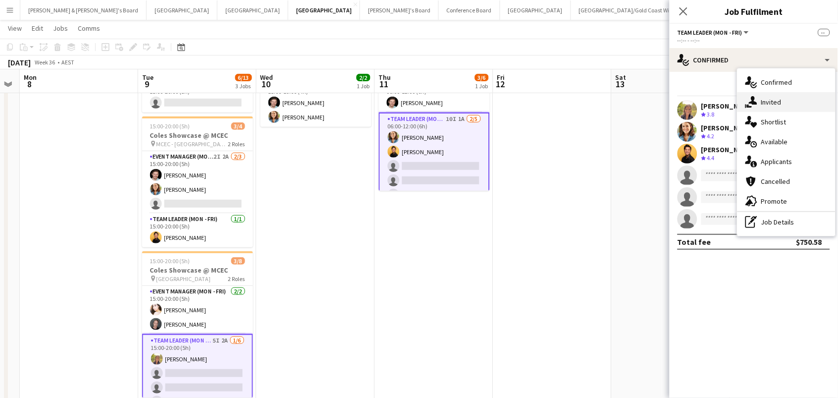
click at [751, 96] on icon "single-neutral-actions-share-1" at bounding box center [751, 102] width 12 height 12
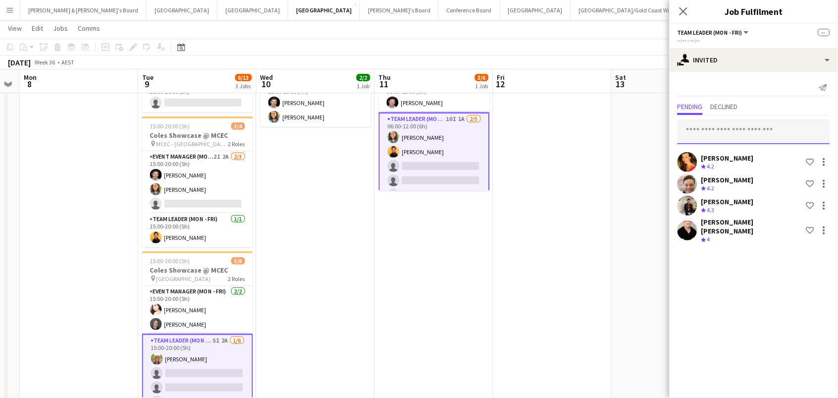
click at [729, 128] on input "text" at bounding box center [754, 131] width 153 height 25
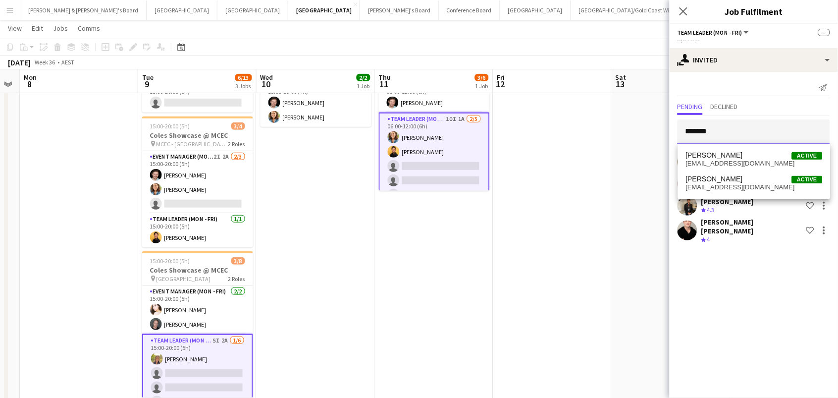
type input "*******"
drag, startPoint x: 729, startPoint y: 128, endPoint x: 741, endPoint y: 195, distance: 68.5
click at [741, 195] on mat-option "Cassidy Dunn Active cassidyrosed@gmail.com" at bounding box center [754, 183] width 153 height 24
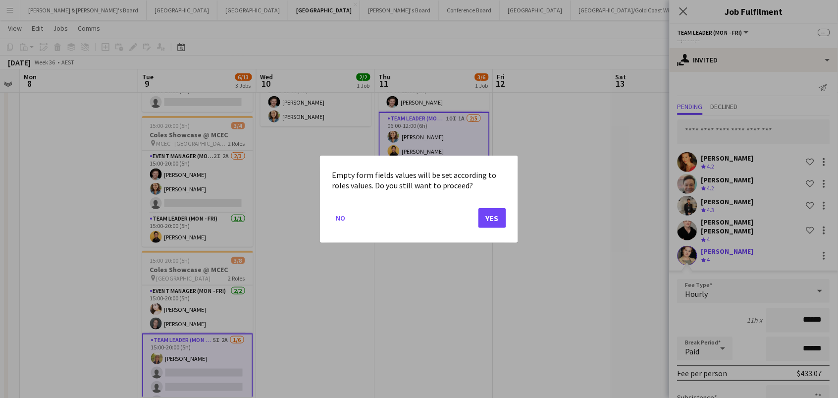
click at [486, 217] on button "Yes" at bounding box center [492, 218] width 28 height 20
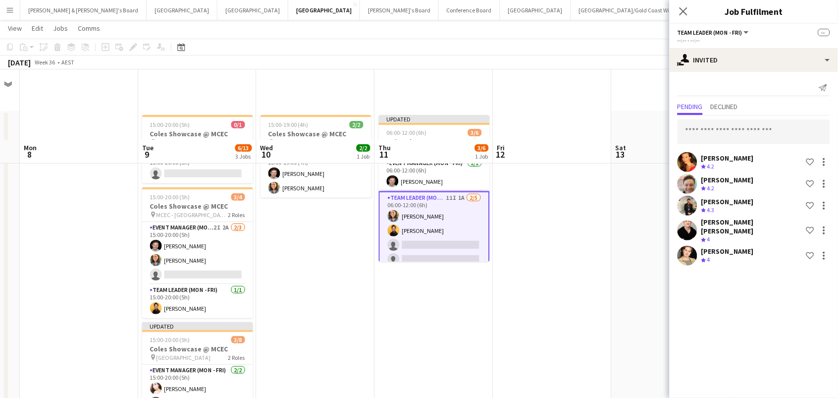
scroll to position [70, 0]
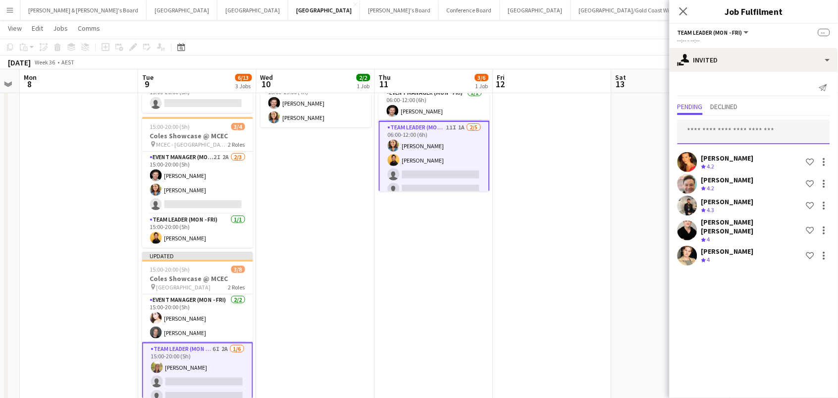
click at [768, 133] on input "text" at bounding box center [754, 131] width 153 height 25
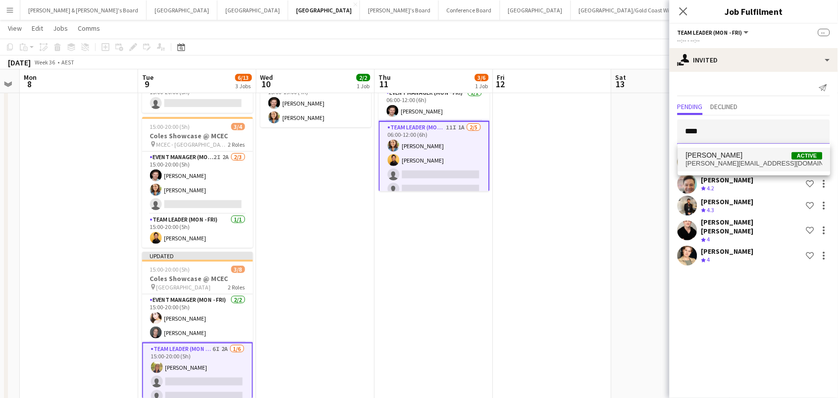
type input "****"
click at [765, 157] on span "Lana Sprajcer Active" at bounding box center [754, 155] width 137 height 8
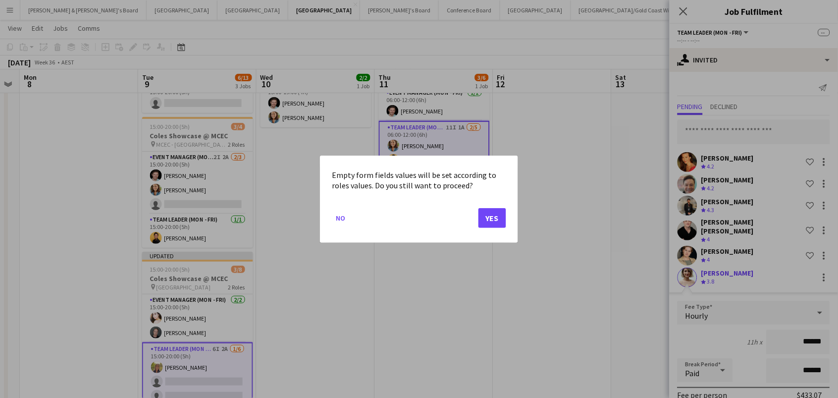
click at [484, 216] on button "Yes" at bounding box center [492, 218] width 28 height 20
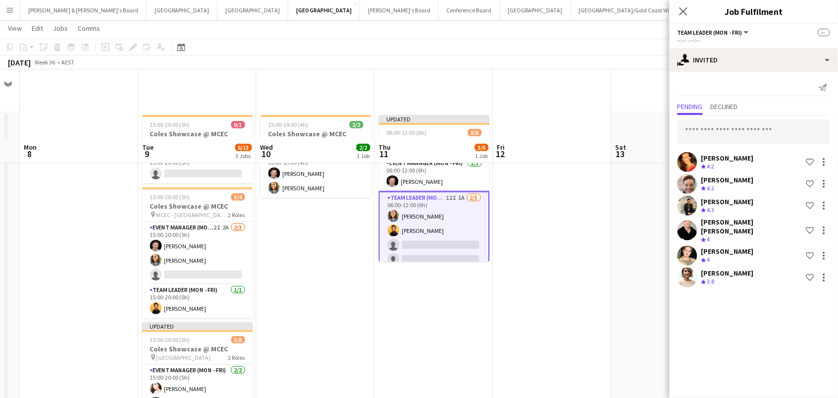
scroll to position [70, 0]
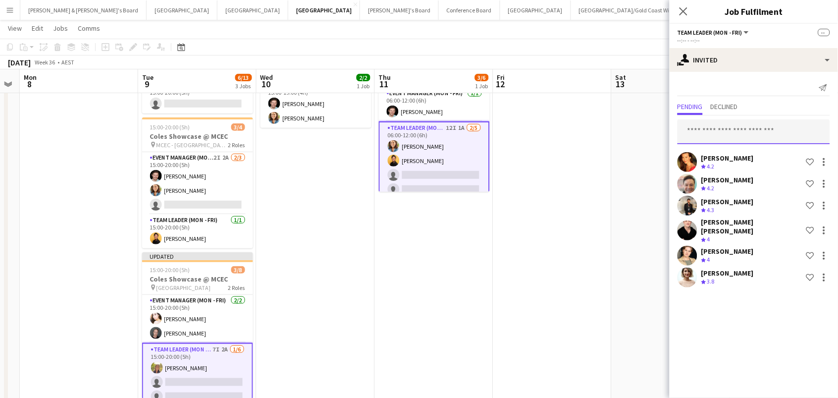
click at [703, 130] on input "text" at bounding box center [754, 131] width 153 height 25
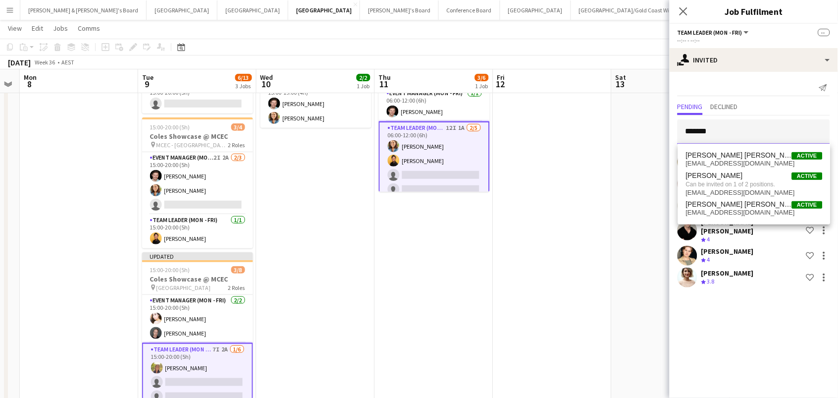
type input "*******"
drag, startPoint x: 705, startPoint y: 150, endPoint x: 732, endPoint y: 215, distance: 71.1
click at [732, 215] on span "natiramires2011@gmail.com" at bounding box center [754, 213] width 137 height 8
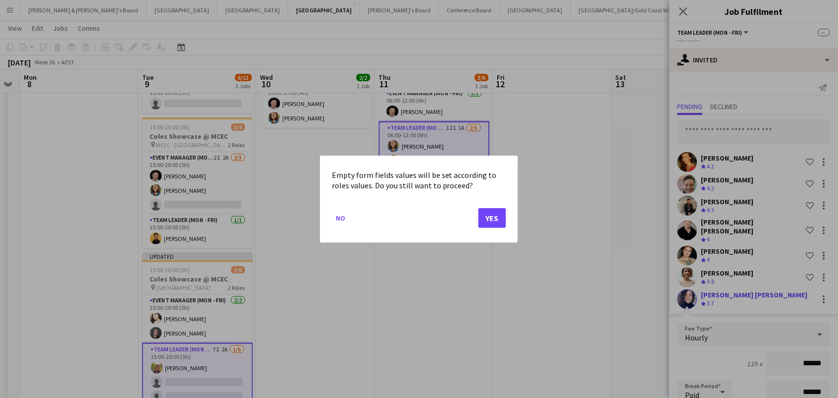
click at [499, 225] on button "Yes" at bounding box center [492, 218] width 28 height 20
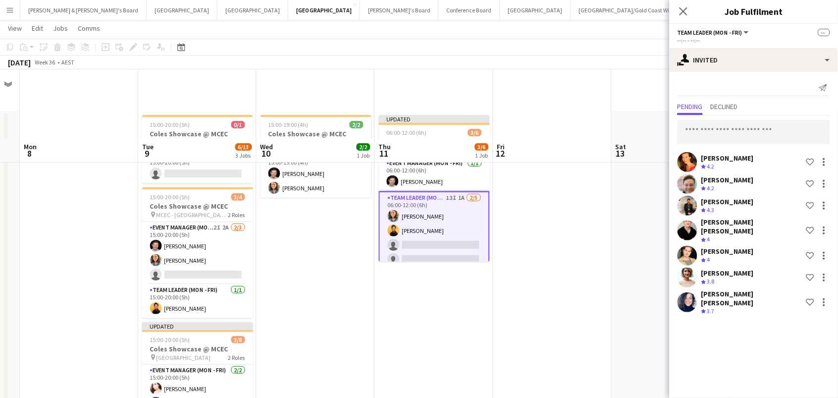
scroll to position [69, 0]
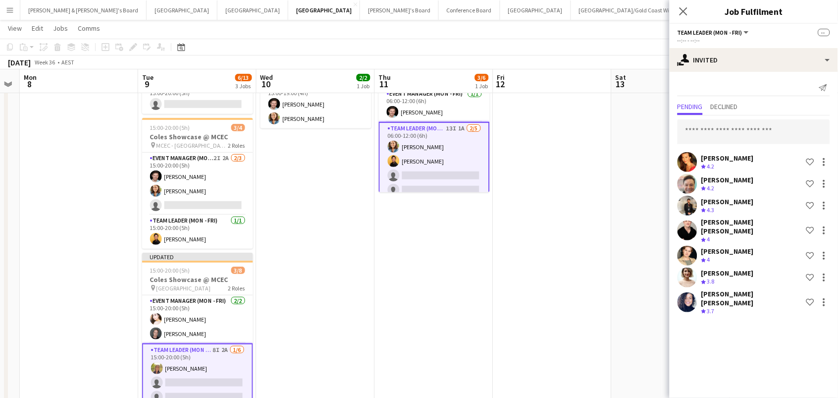
click at [528, 213] on app-date-cell at bounding box center [552, 240] width 118 height 397
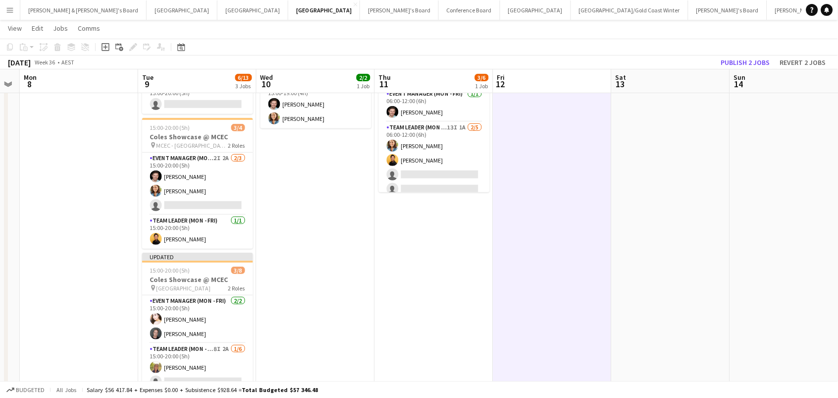
scroll to position [0, 216]
click at [742, 55] on div "September 2025 Week 36 • AEST Publish 2 jobs Revert 2 jobs" at bounding box center [419, 62] width 838 height 14
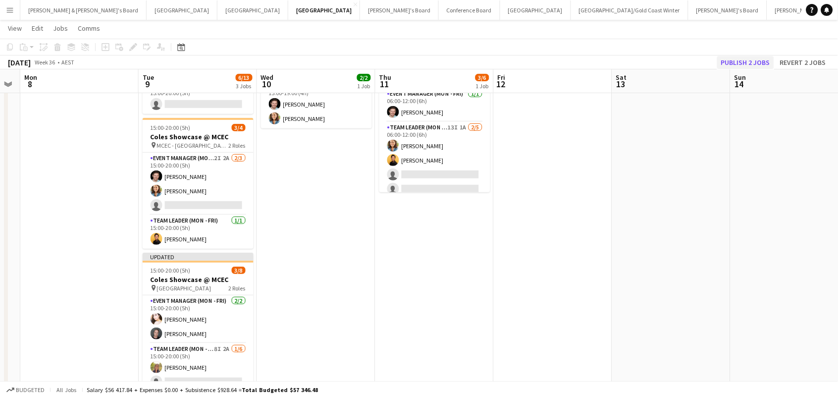
click at [742, 61] on button "Publish 2 jobs" at bounding box center [745, 62] width 57 height 13
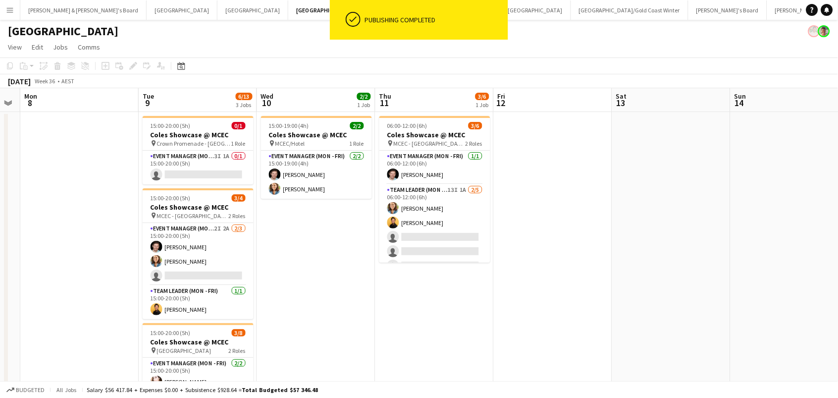
scroll to position [0, 0]
click at [246, 52] on app-page-menu "View Day view expanded Day view collapsed Month view Date picker Jump to [DATE]…" at bounding box center [419, 48] width 838 height 19
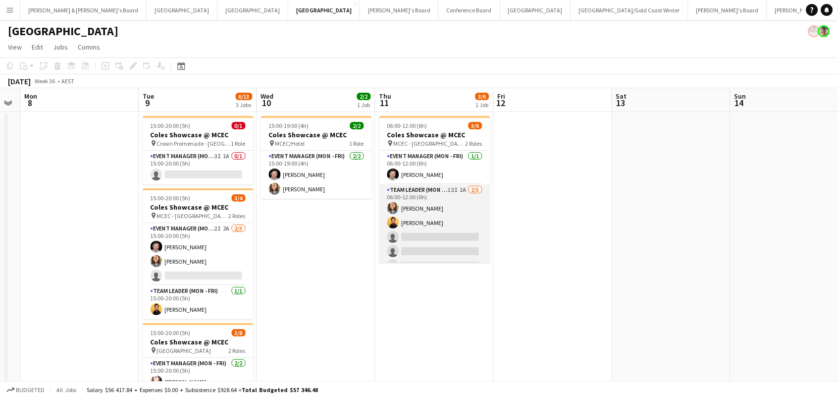
click at [417, 213] on app-card-role "Team Leader (Mon - Fri) 13I 1A 2/5 06:00-12:00 (6h) Chloe Gavin Joseph Obsioma …" at bounding box center [434, 229] width 111 height 91
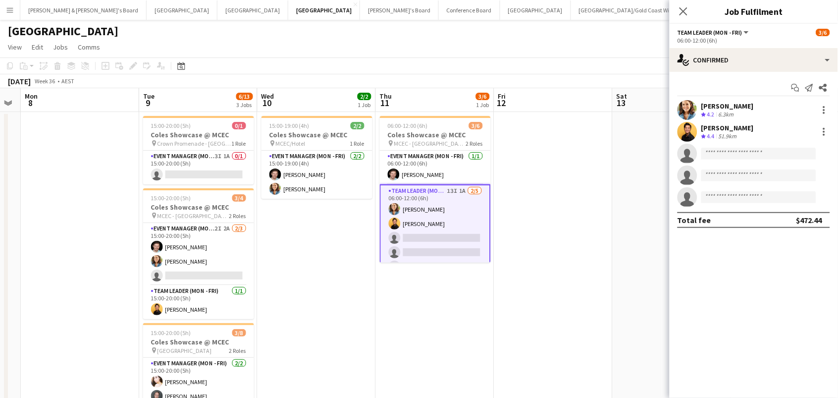
click at [463, 223] on app-card-role "Team Leader (Mon - Fri) 13I 1A 2/5 06:00-12:00 (6h) Chloe Gavin Joseph Obsioma …" at bounding box center [435, 230] width 111 height 93
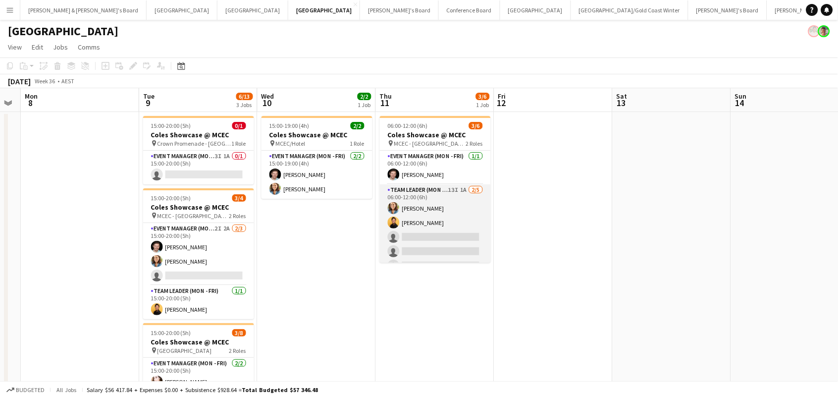
scroll to position [0, 215]
click at [463, 223] on app-card-role "Team Leader (Mon - Fri) 13I 1A 2/5 06:00-12:00 (6h) Chloe Gavin Joseph Obsioma …" at bounding box center [435, 229] width 111 height 91
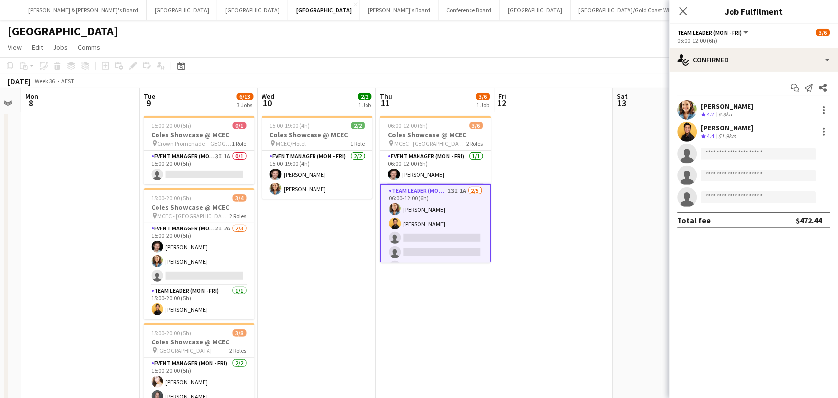
click at [750, 47] on app-options-switcher "Team Leader (Mon - Fri) All roles Team Leader (Mon - Fri) 3/6 06:00-12:00 (6h)" at bounding box center [754, 36] width 168 height 24
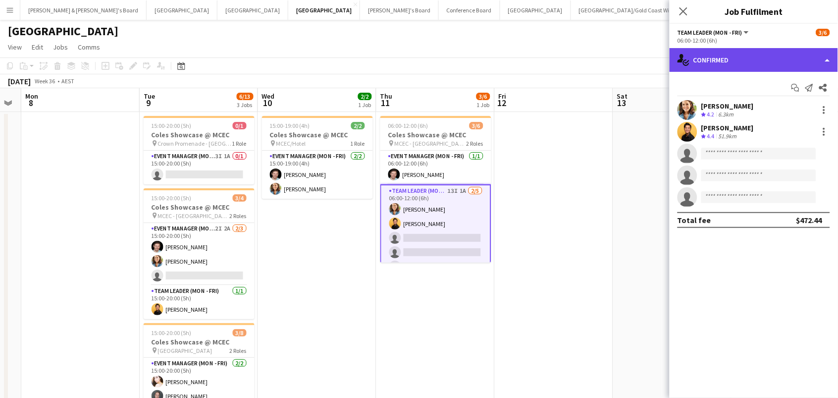
click at [758, 65] on div "single-neutral-actions-check-2 Confirmed" at bounding box center [754, 60] width 168 height 24
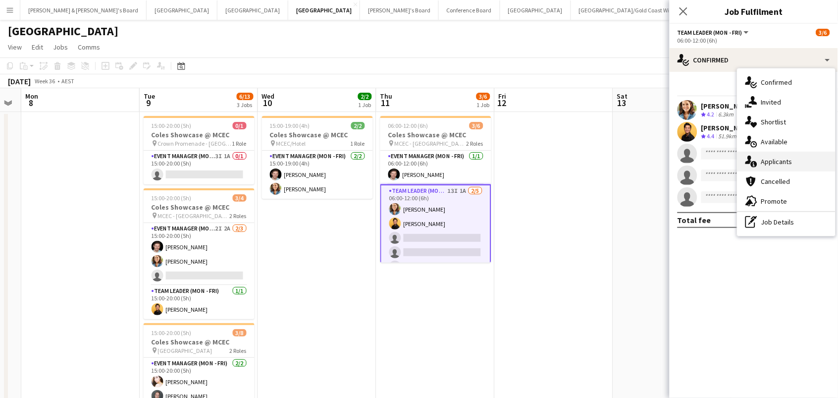
click at [784, 160] on div "single-neutral-actions-information Applicants" at bounding box center [787, 162] width 98 height 20
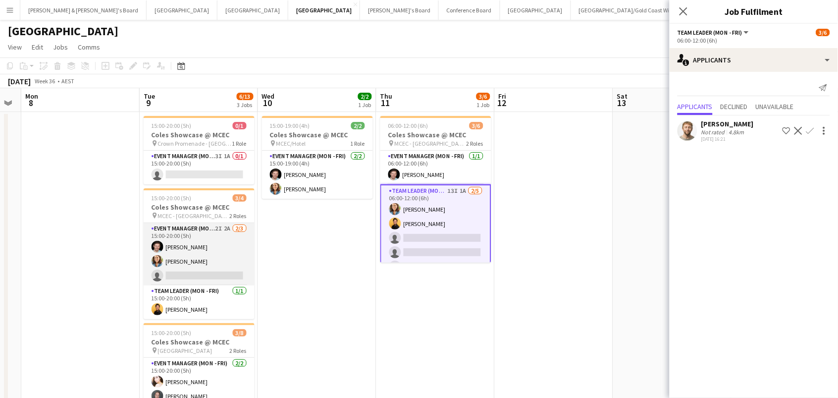
click at [194, 268] on app-card-role "Event Manager (Mon - Fri) 2I 2A 2/3 15:00-20:00 (5h) Jack Van Staveren Chloe Ga…" at bounding box center [199, 254] width 111 height 62
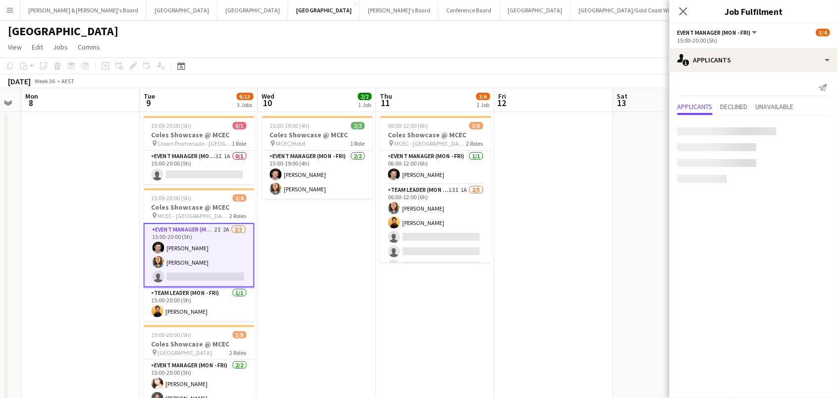
scroll to position [0, 215]
click at [729, 133] on div "4.8km" at bounding box center [736, 131] width 19 height 7
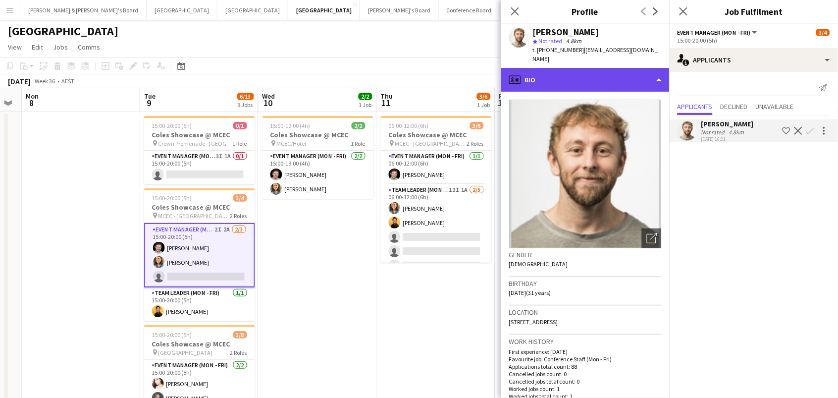
click at [598, 71] on div "profile Bio" at bounding box center [585, 80] width 168 height 24
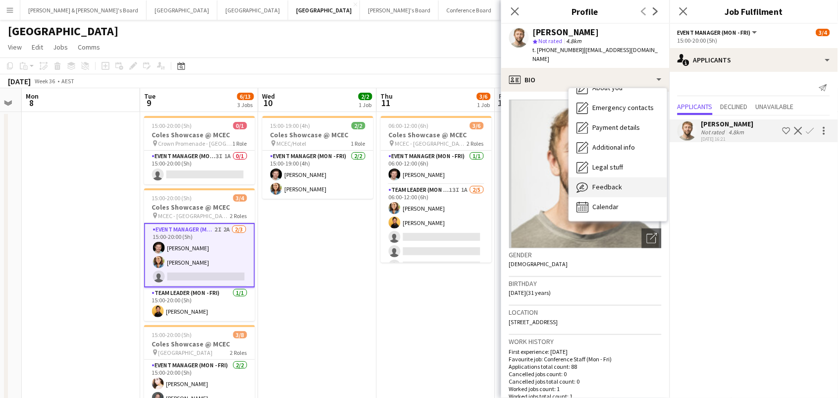
scroll to position [73, 0]
click at [629, 191] on div "Feedback Feedback" at bounding box center [618, 188] width 98 height 20
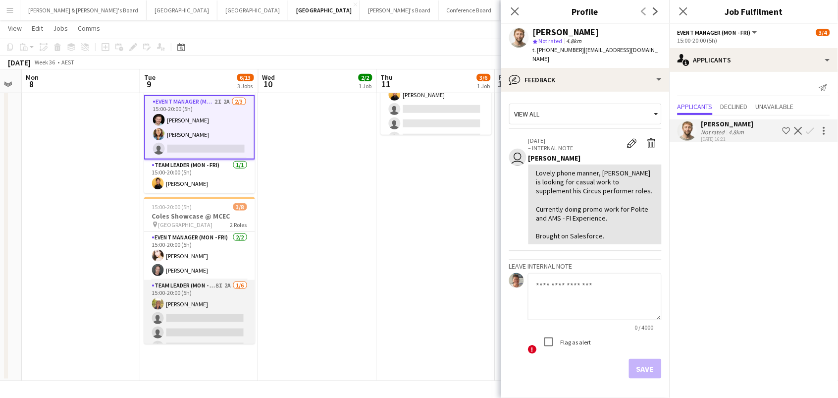
scroll to position [126, 0]
click at [224, 290] on app-card-role "Team Leader (Mon - Fri) 8I 2A 1/6 15:00-20:00 (5h) Samantha Bourjau single-neut…" at bounding box center [199, 332] width 111 height 105
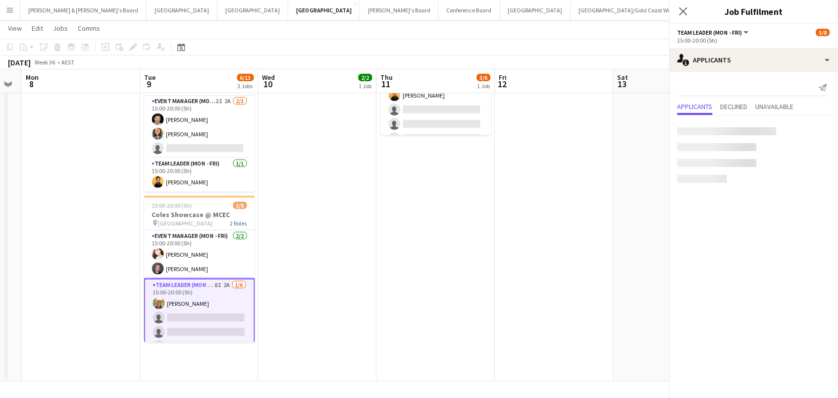
scroll to position [0, 214]
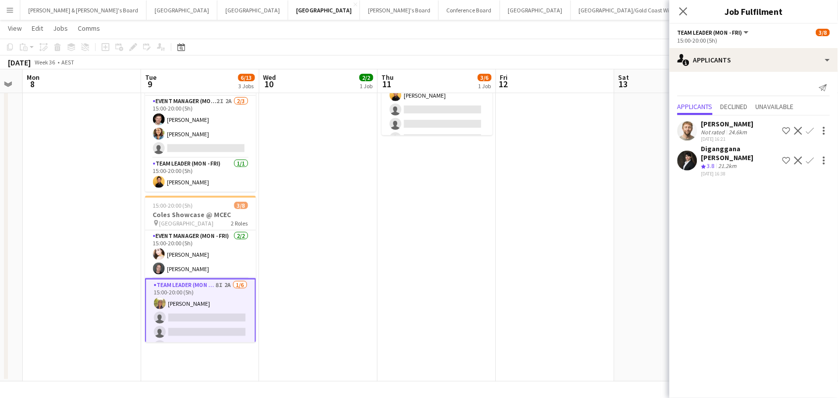
click at [807, 128] on app-icon "Confirm" at bounding box center [810, 131] width 8 height 8
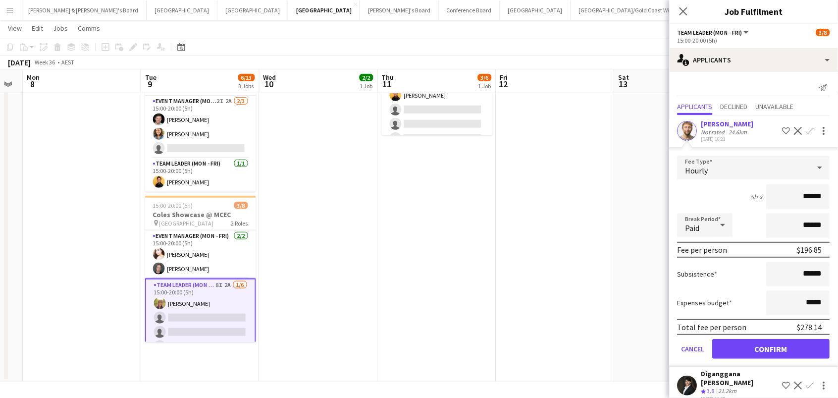
click at [772, 347] on button "Confirm" at bounding box center [771, 349] width 117 height 20
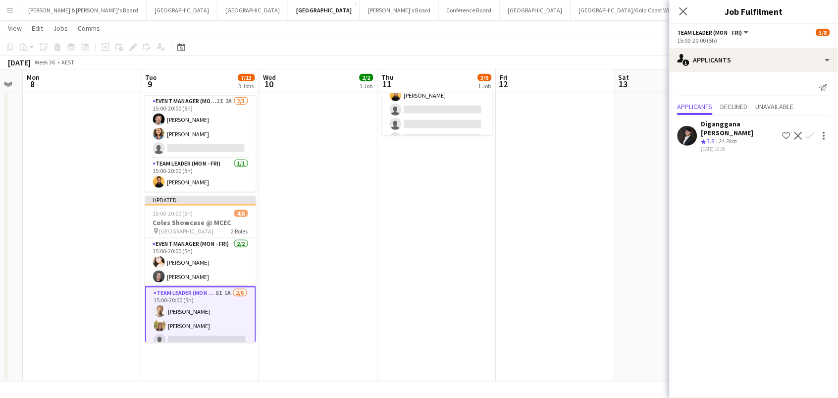
scroll to position [0, 0]
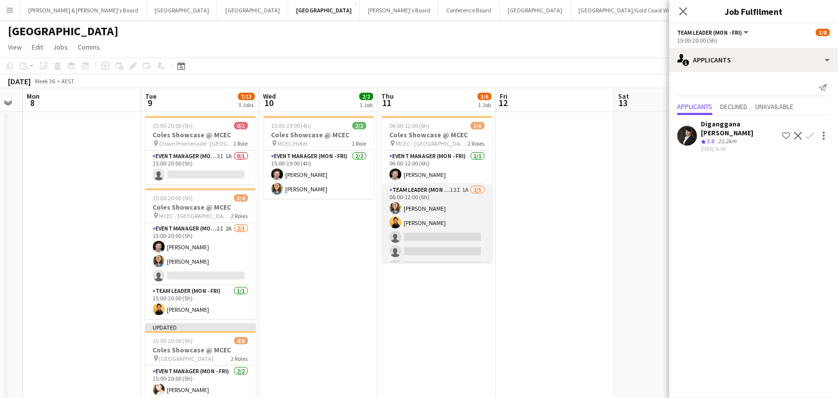
click at [456, 226] on app-card-role "Team Leader (Mon - Fri) 13I 1A 2/5 06:00-12:00 (6h) Chloe Gavin Joseph Obsioma …" at bounding box center [437, 229] width 111 height 91
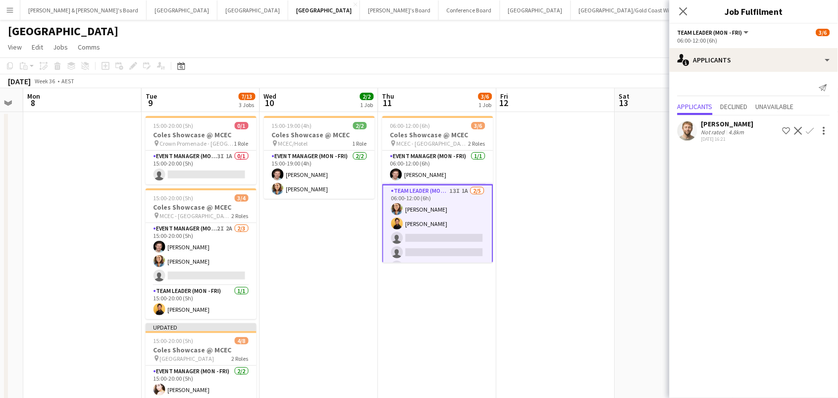
click at [811, 129] on app-icon "Confirm" at bounding box center [810, 131] width 8 height 8
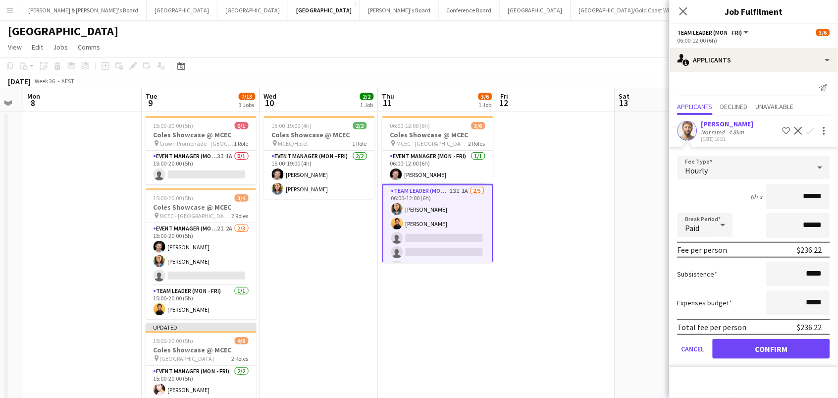
click at [772, 347] on button "Confirm" at bounding box center [771, 349] width 117 height 20
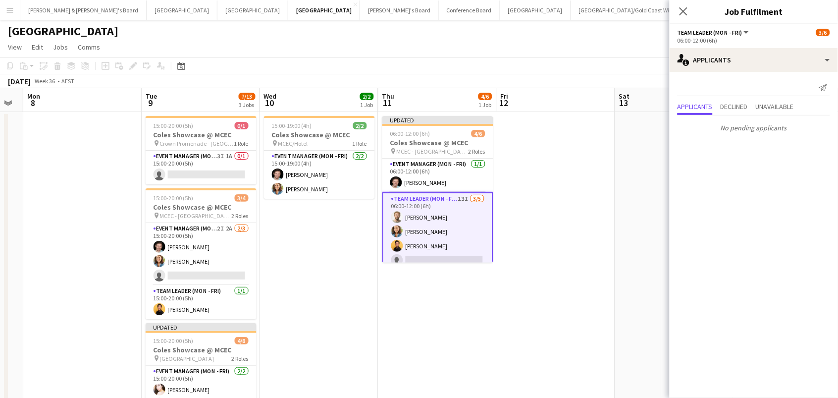
click at [623, 169] on app-date-cell at bounding box center [674, 310] width 118 height 397
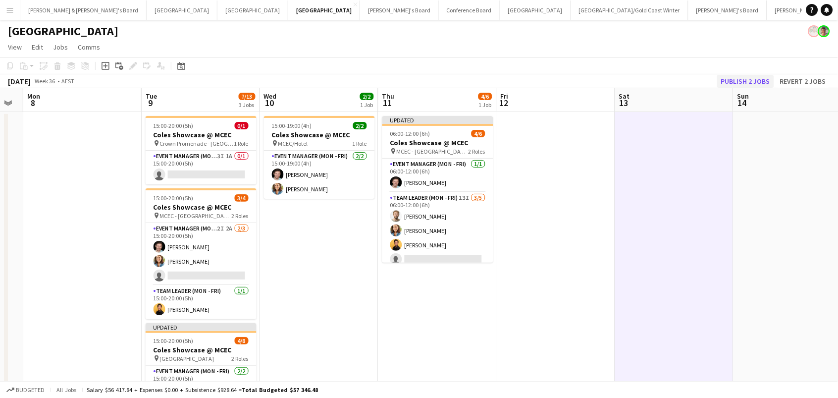
click at [752, 79] on button "Publish 2 jobs" at bounding box center [745, 81] width 57 height 13
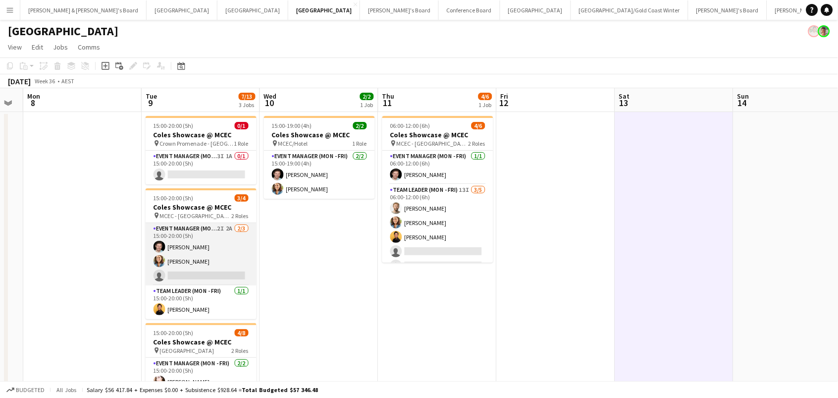
click at [218, 255] on app-card-role "Event Manager (Mon - Fri) 2I 2A 2/3 15:00-20:00 (5h) Jack Van Staveren Chloe Ga…" at bounding box center [201, 254] width 111 height 62
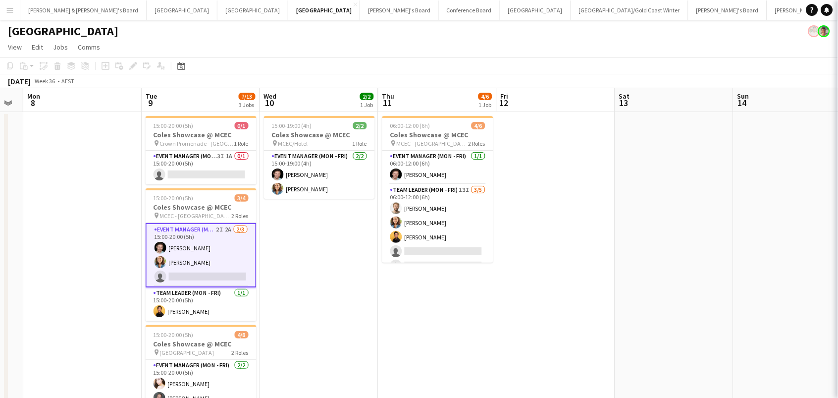
scroll to position [0, 213]
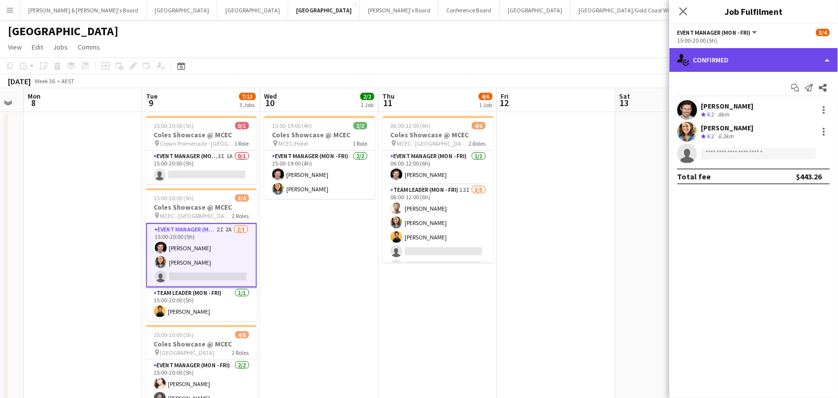
click at [747, 58] on div "single-neutral-actions-check-2 Confirmed" at bounding box center [754, 60] width 168 height 24
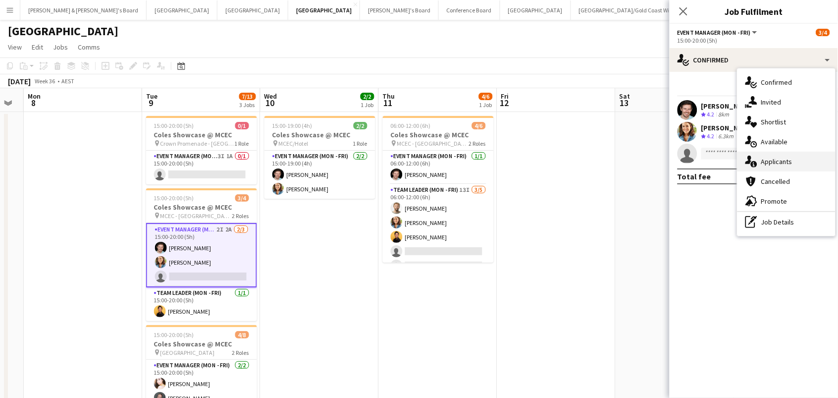
click at [782, 162] on div "single-neutral-actions-information Applicants" at bounding box center [787, 162] width 98 height 20
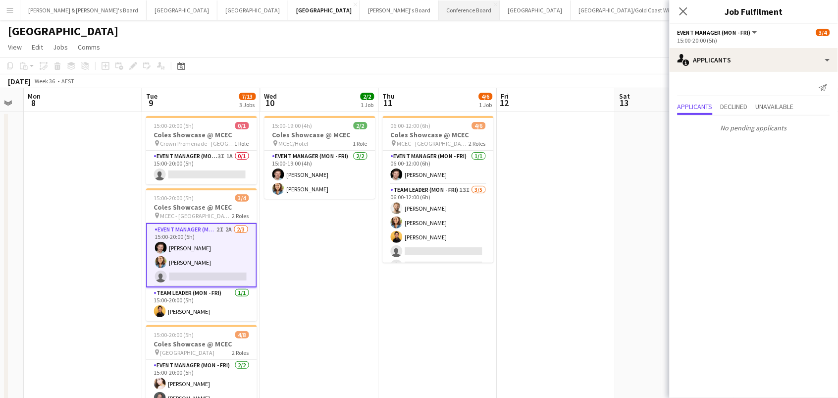
click at [439, 5] on button "Conference Board Close" at bounding box center [469, 9] width 61 height 19
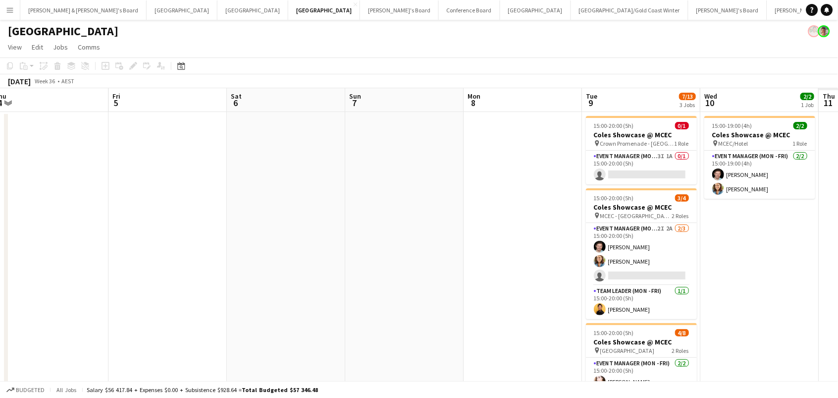
scroll to position [0, 272]
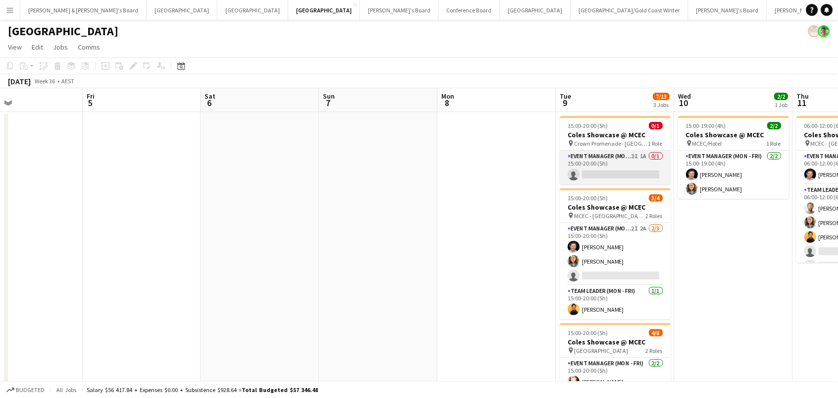
click at [624, 170] on app-card-role "Event Manager (Mon - Fri) 3I 1A 0/1 15:00-20:00 (5h) single-neutral-actions" at bounding box center [615, 168] width 111 height 34
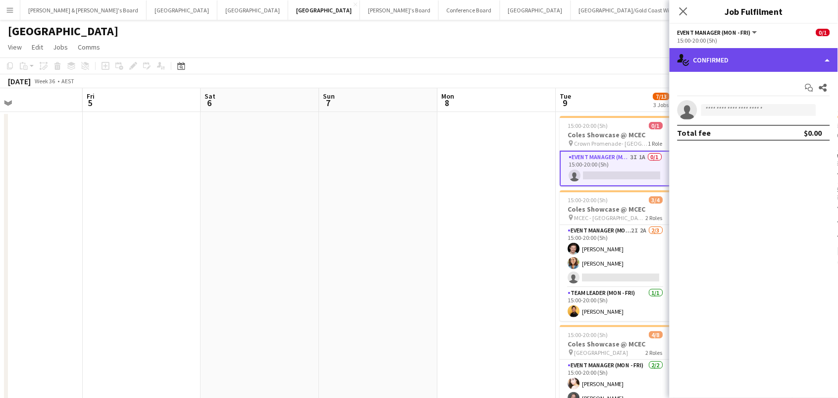
click at [749, 62] on div "single-neutral-actions-check-2 Confirmed" at bounding box center [754, 60] width 168 height 24
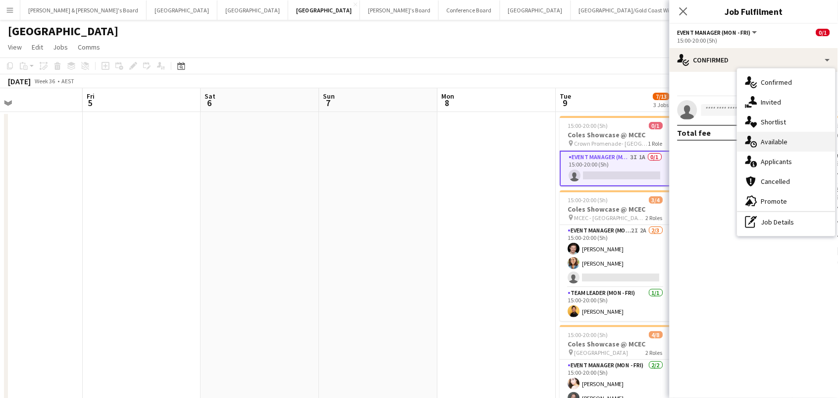
click at [783, 140] on div "single-neutral-actions-upload Available" at bounding box center [787, 142] width 98 height 20
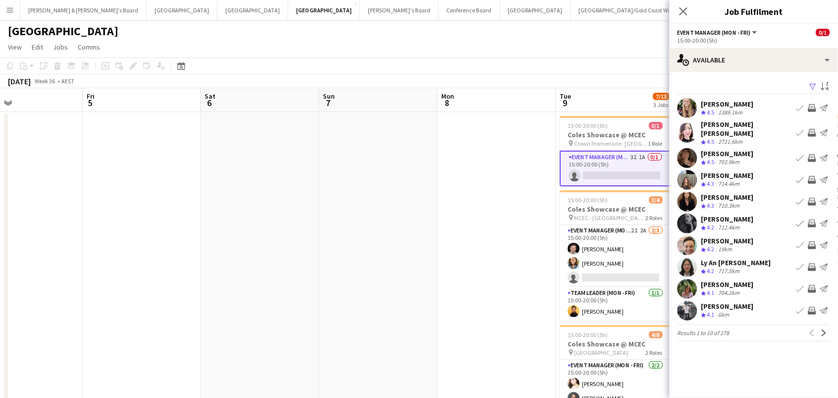
click at [814, 84] on app-icon "Filter" at bounding box center [813, 86] width 8 height 9
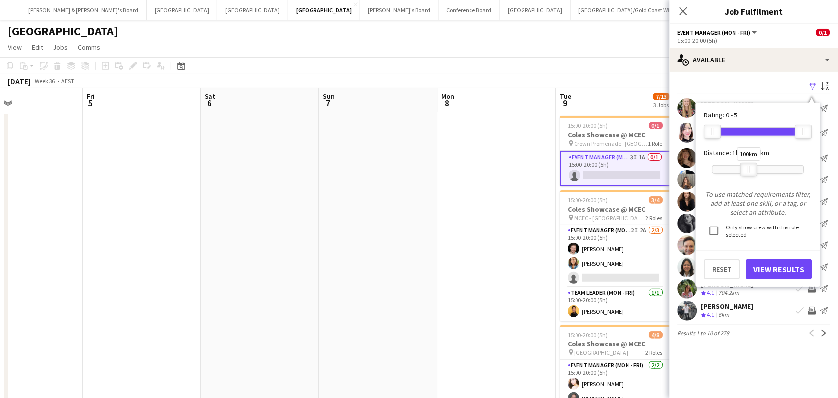
drag, startPoint x: 808, startPoint y: 166, endPoint x: 754, endPoint y: 166, distance: 54.0
click at [754, 166] on div at bounding box center [749, 169] width 16 height 13
click at [778, 268] on button "View Results" at bounding box center [779, 269] width 66 height 20
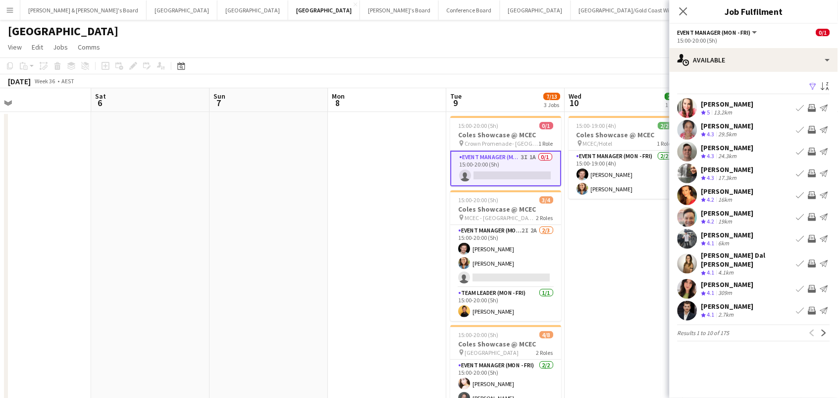
scroll to position [0, 403]
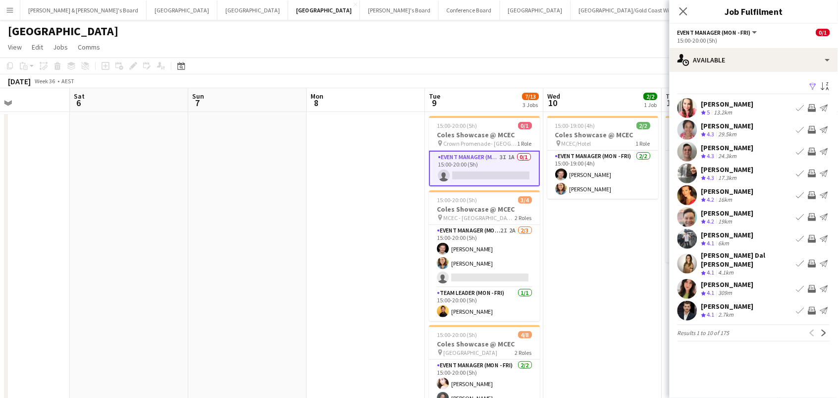
click at [811, 174] on app-icon "Invite crew" at bounding box center [812, 173] width 8 height 8
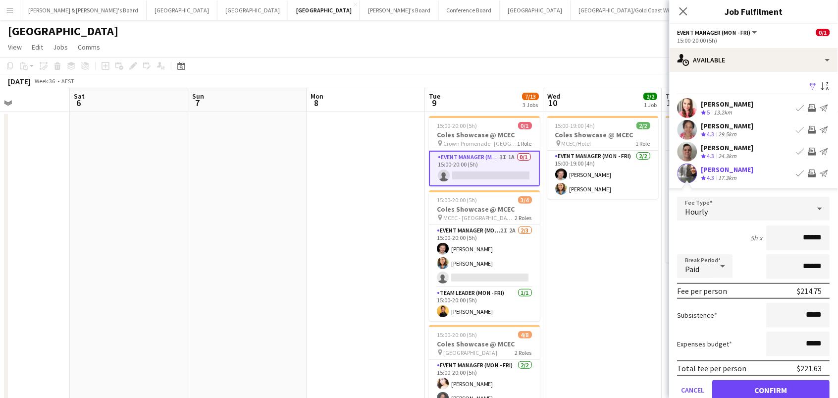
click at [772, 388] on button "Confirm" at bounding box center [771, 390] width 117 height 20
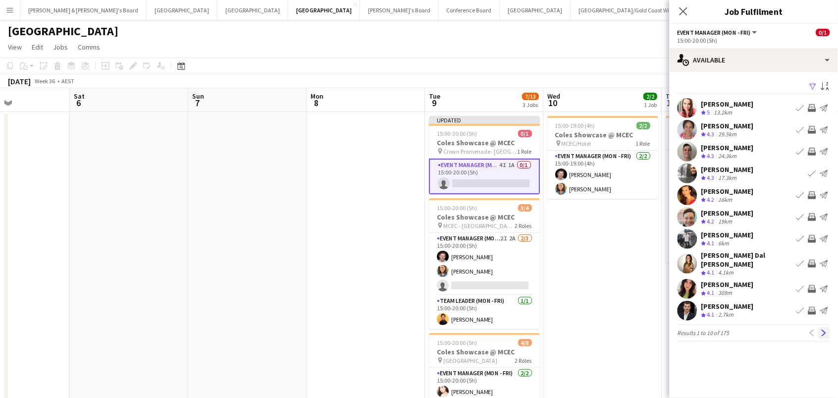
click at [822, 329] on app-icon "Next" at bounding box center [824, 332] width 7 height 7
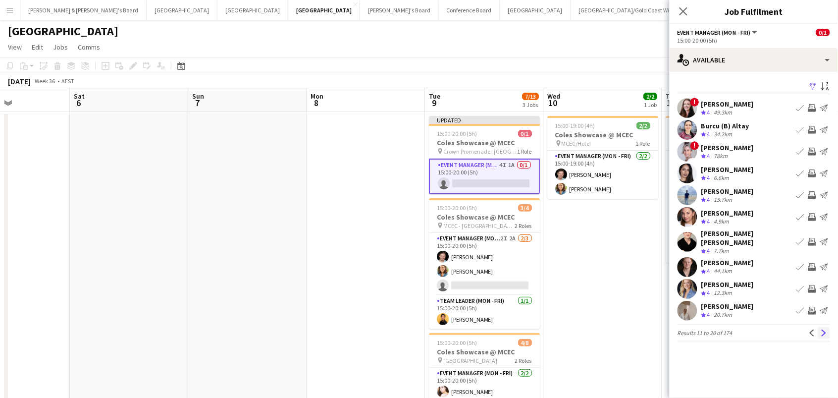
click at [821, 329] on app-icon "Next" at bounding box center [824, 332] width 7 height 7
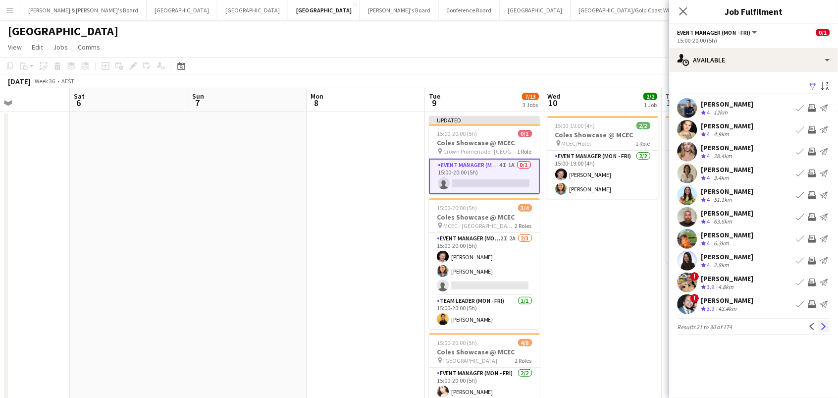
click at [821, 326] on app-icon "Next" at bounding box center [824, 326] width 7 height 7
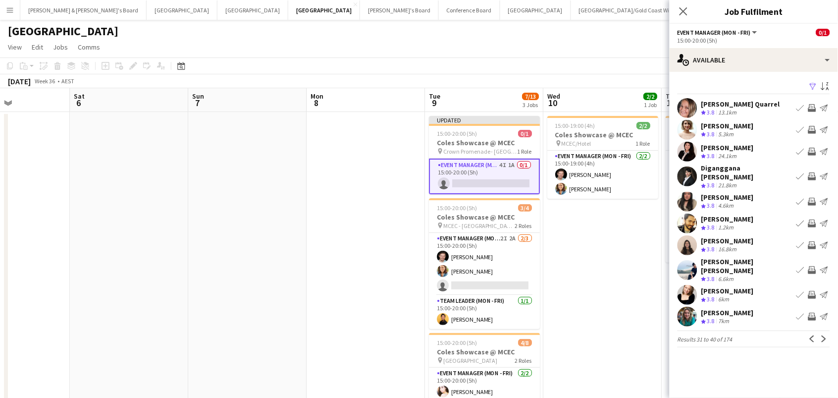
click at [813, 150] on app-icon "Invite crew" at bounding box center [812, 152] width 8 height 8
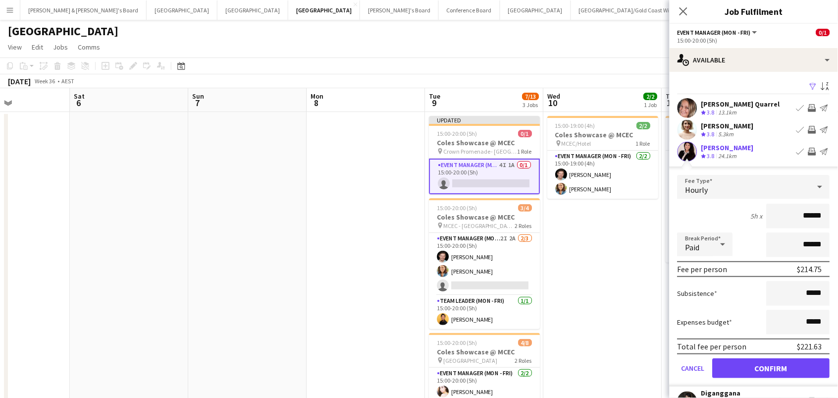
click at [772, 367] on button "Confirm" at bounding box center [771, 368] width 117 height 20
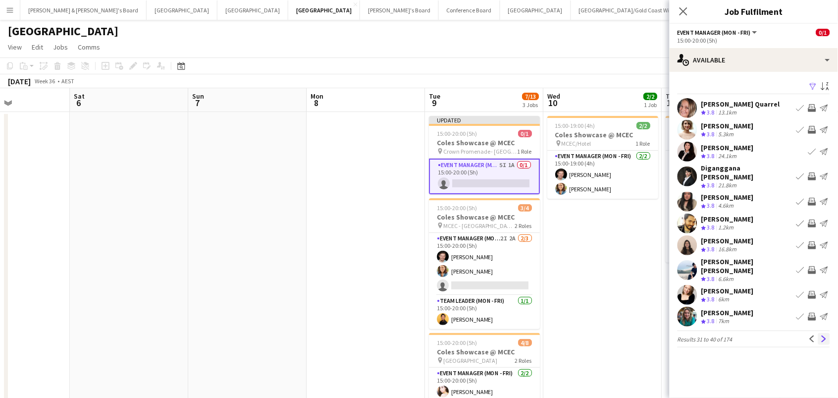
click at [827, 335] on app-icon "Next" at bounding box center [824, 338] width 7 height 7
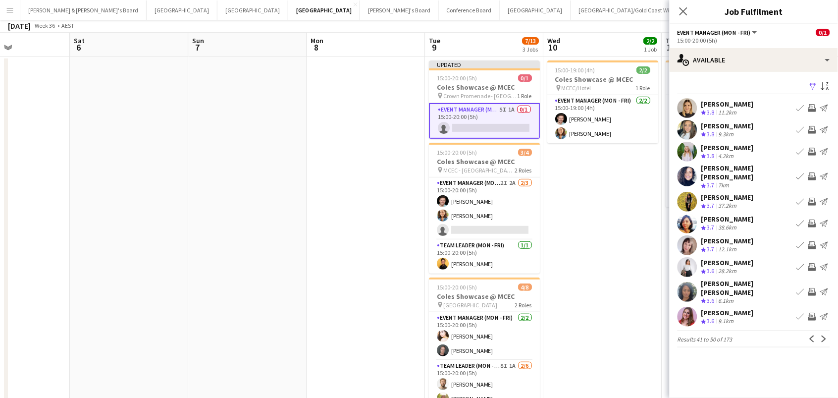
scroll to position [87, 0]
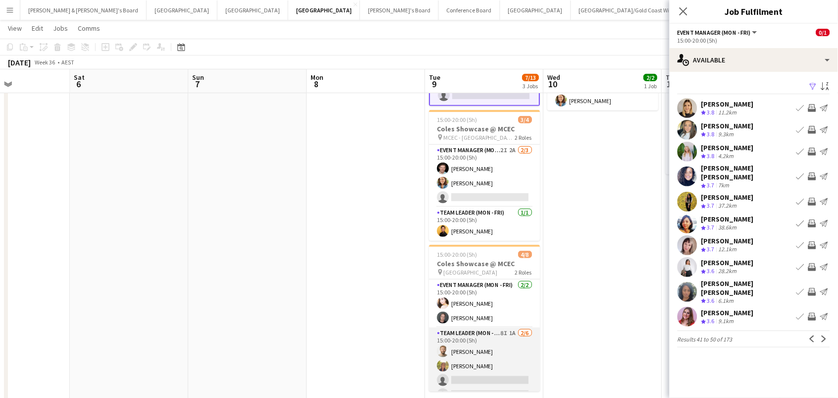
click at [493, 356] on app-card-role "Team Leader (Mon - Fri) 8I 1A 2/6 15:00-20:00 (5h) Michael McDonald Samantha Bo…" at bounding box center [484, 379] width 111 height 105
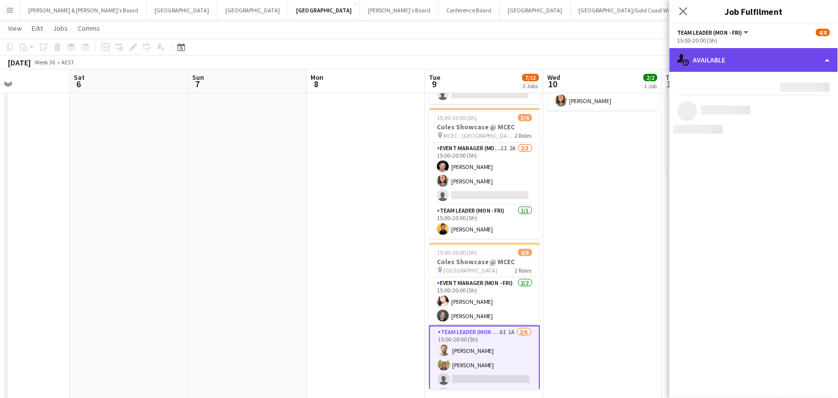
click at [707, 63] on div "single-neutral-actions-upload Available" at bounding box center [754, 60] width 168 height 24
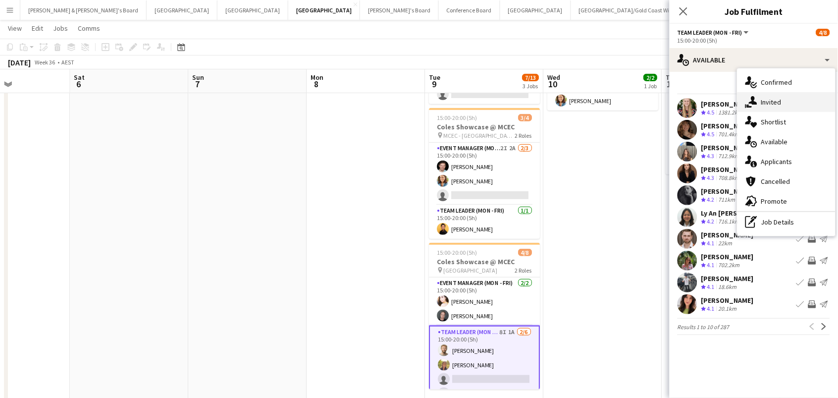
click at [752, 99] on icon "single-neutral-actions-share-1" at bounding box center [751, 102] width 12 height 12
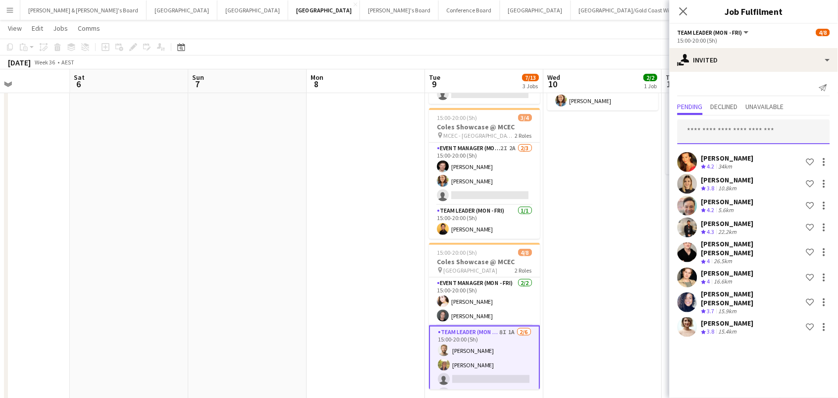
click at [724, 133] on input "text" at bounding box center [754, 131] width 153 height 25
type input "*****"
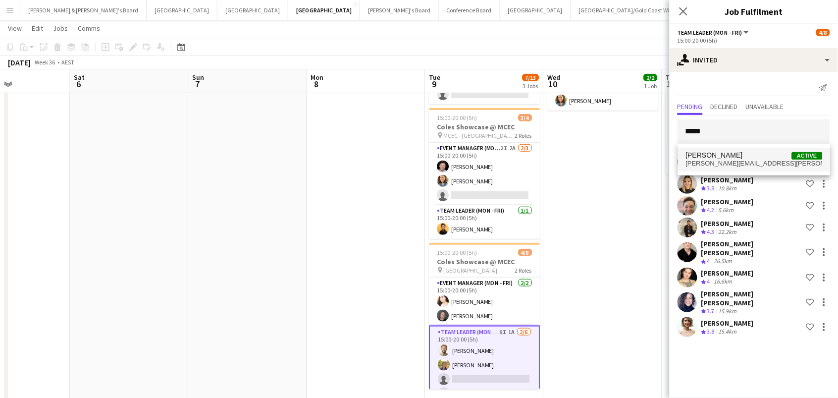
drag, startPoint x: 724, startPoint y: 133, endPoint x: 736, endPoint y: 160, distance: 29.7
click at [736, 160] on span "naomi.berman@gmail.com" at bounding box center [754, 163] width 137 height 8
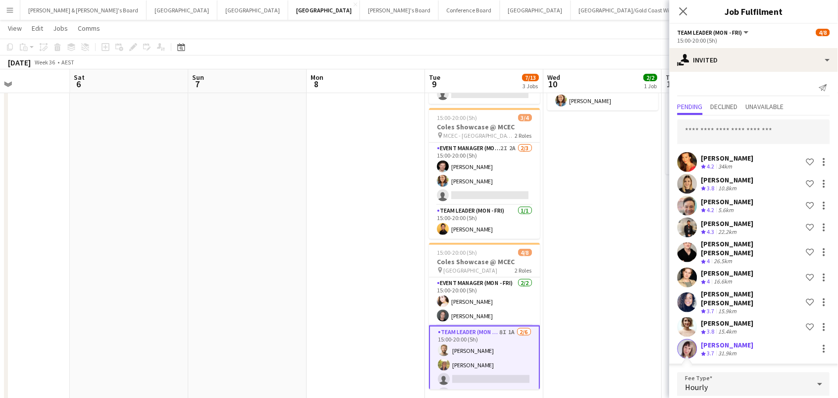
scroll to position [7, 0]
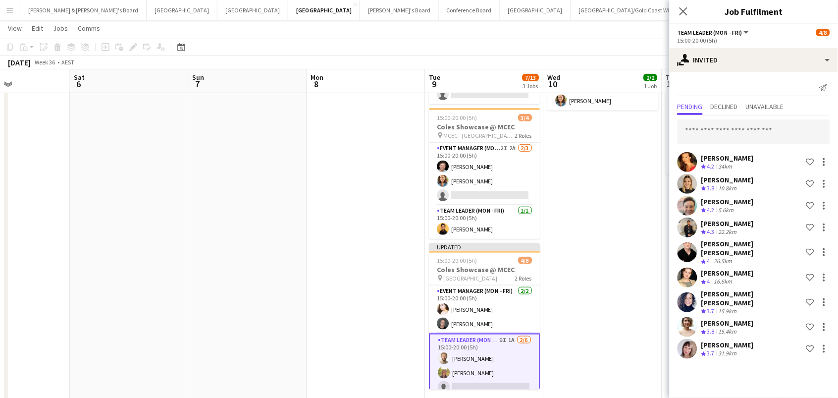
scroll to position [0, 0]
click at [713, 134] on input "text" at bounding box center [754, 131] width 153 height 25
type input "*******"
click at [729, 156] on span "Fortuna Kebede" at bounding box center [711, 155] width 50 height 8
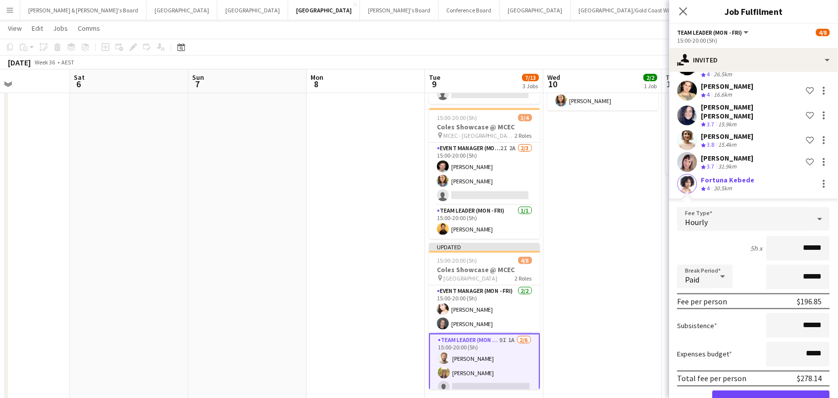
click at [772, 390] on button "Confirm" at bounding box center [771, 400] width 117 height 20
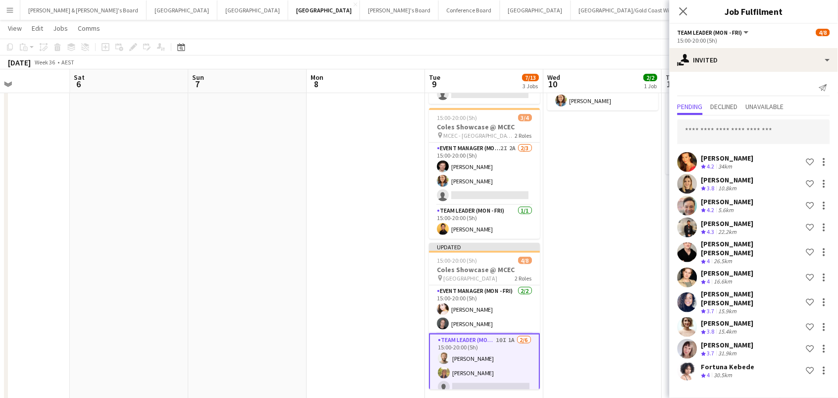
scroll to position [0, 0]
click at [602, 213] on app-date-cell "15:00-19:00 (4h) 2/2 Coles Showcase @ MCEC pin MCEC/Hotel 1 Role Event Manager …" at bounding box center [603, 222] width 118 height 397
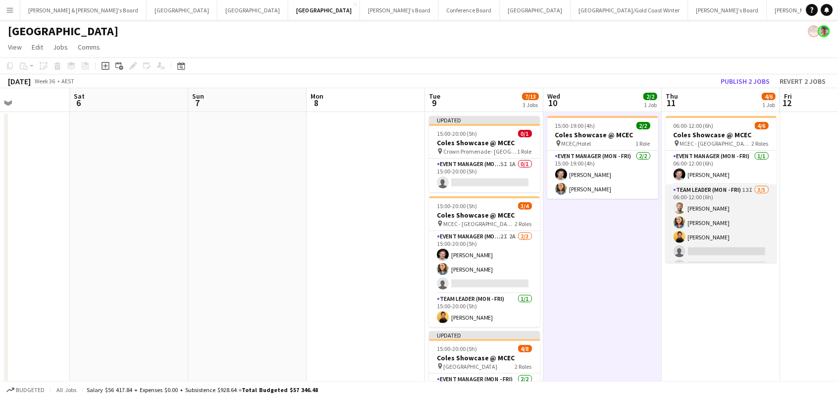
scroll to position [0, 0]
click at [718, 247] on app-card-role "Team Leader (Mon - Fri) 13I 3/5 06:00-12:00 (6h) Michael McDonald Chloe Gavin J…" at bounding box center [721, 229] width 111 height 91
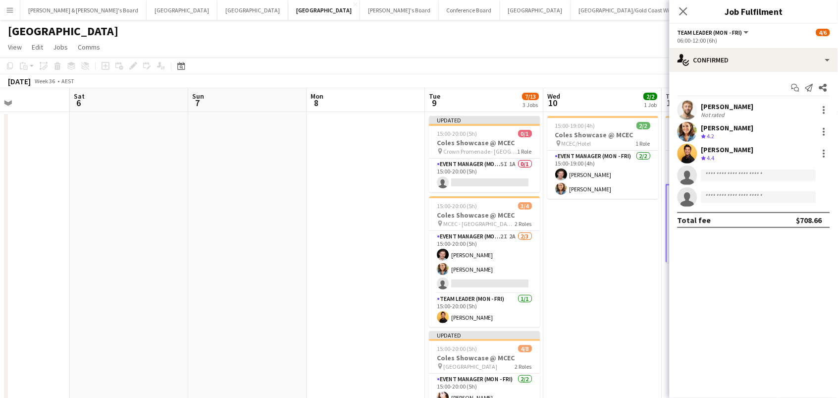
scroll to position [0, 0]
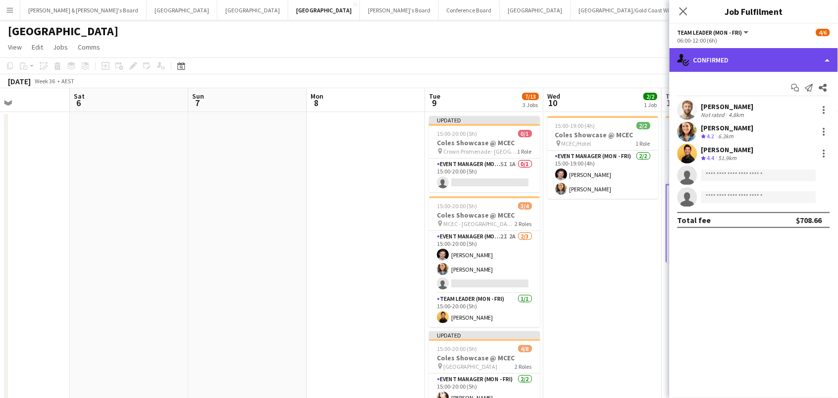
click at [756, 61] on div "single-neutral-actions-check-2 Confirmed" at bounding box center [754, 60] width 168 height 24
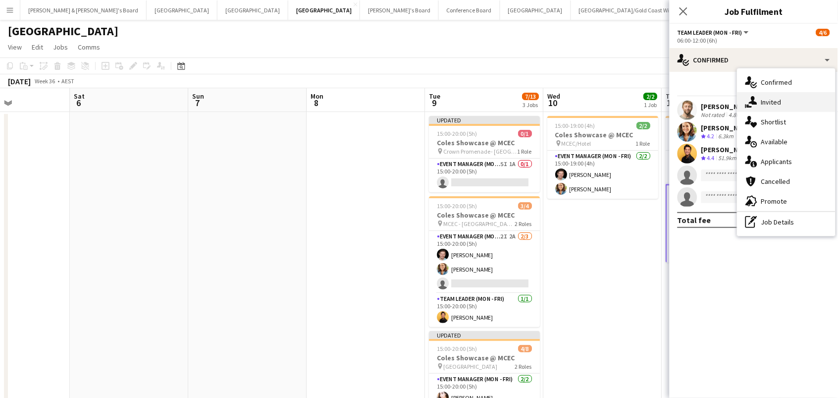
click at [771, 101] on div "single-neutral-actions-share-1 Invited" at bounding box center [787, 102] width 98 height 20
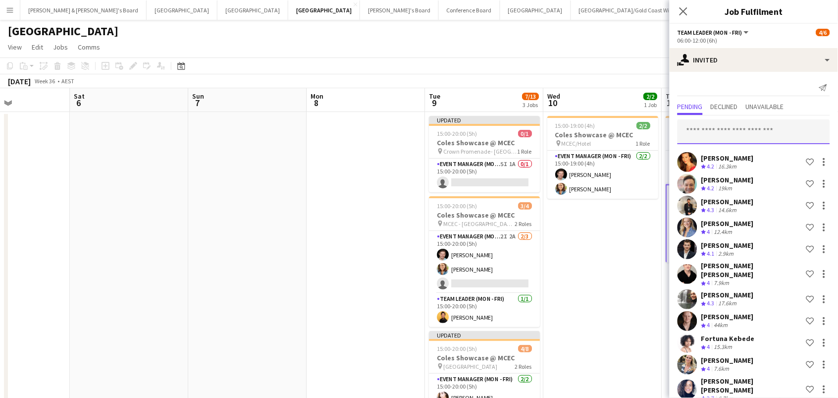
click at [754, 130] on input "text" at bounding box center [754, 131] width 153 height 25
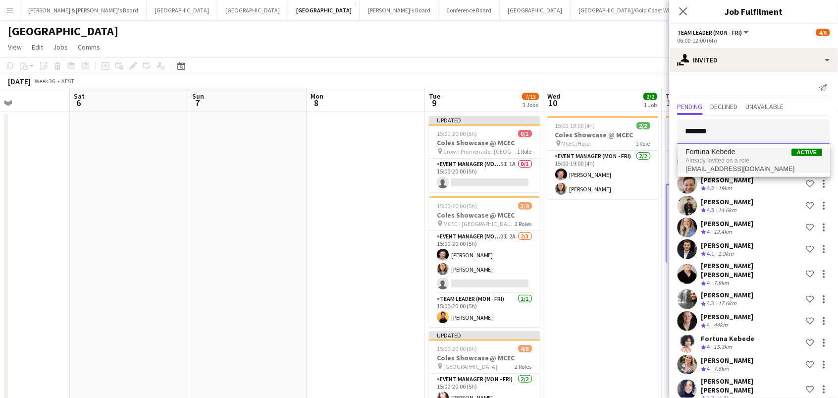
type input "*******"
click at [767, 160] on span "Already invited on a role." at bounding box center [754, 160] width 137 height 9
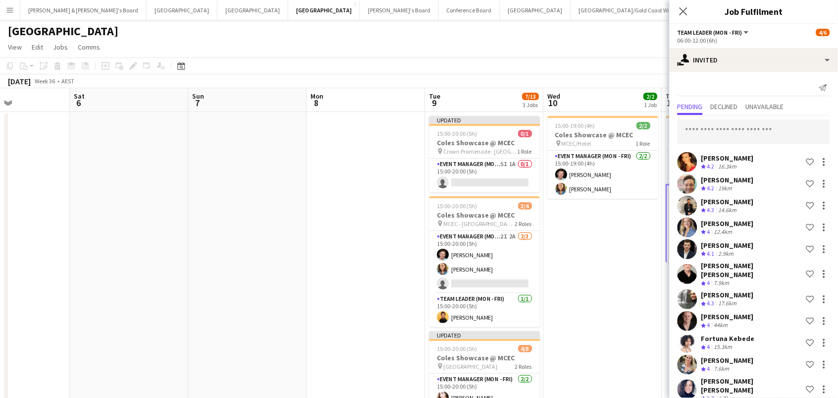
click at [642, 74] on div "September 2025 Week 36 • AEST Publish 2 jobs Revert 2 jobs" at bounding box center [419, 81] width 838 height 14
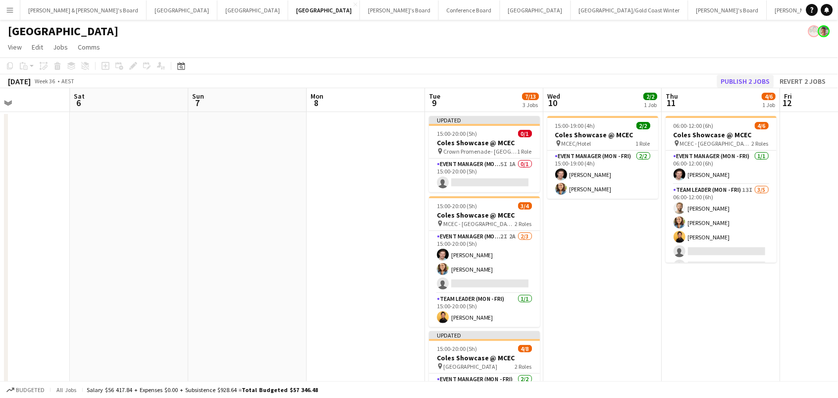
click at [742, 84] on button "Publish 2 jobs" at bounding box center [745, 81] width 57 height 13
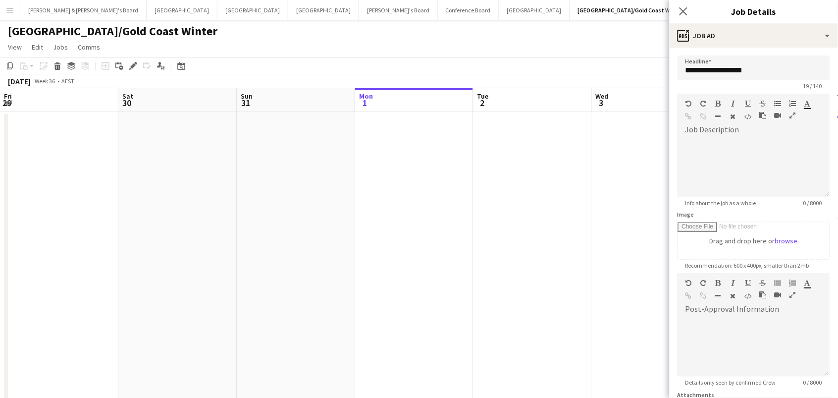
scroll to position [78, 0]
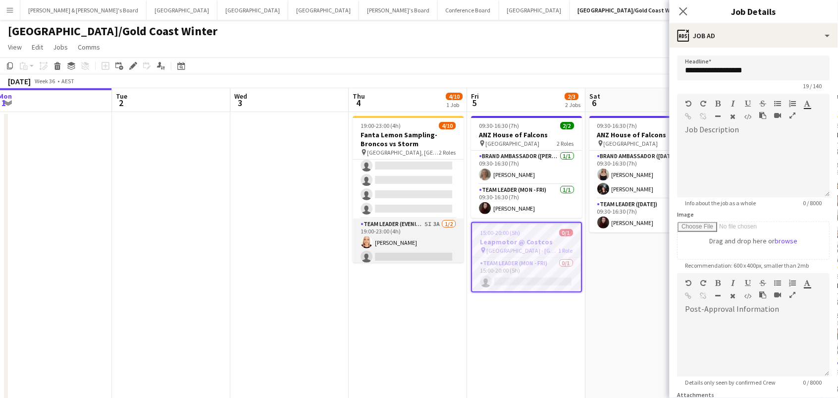
click at [421, 236] on app-card-role "Team Leader (Evening) 5I 3A [DATE] 19:00-23:00 (4h) [PERSON_NAME] single-neutra…" at bounding box center [408, 242] width 111 height 48
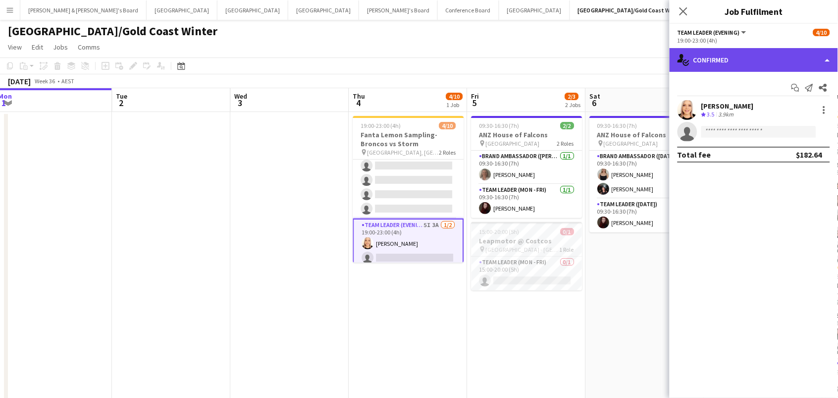
click at [758, 63] on div "single-neutral-actions-check-2 Confirmed" at bounding box center [754, 60] width 168 height 24
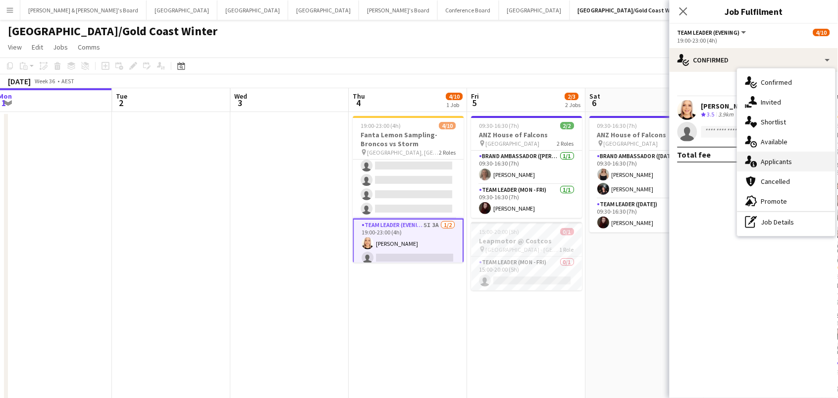
click at [791, 157] on div "single-neutral-actions-information Applicants" at bounding box center [787, 162] width 98 height 20
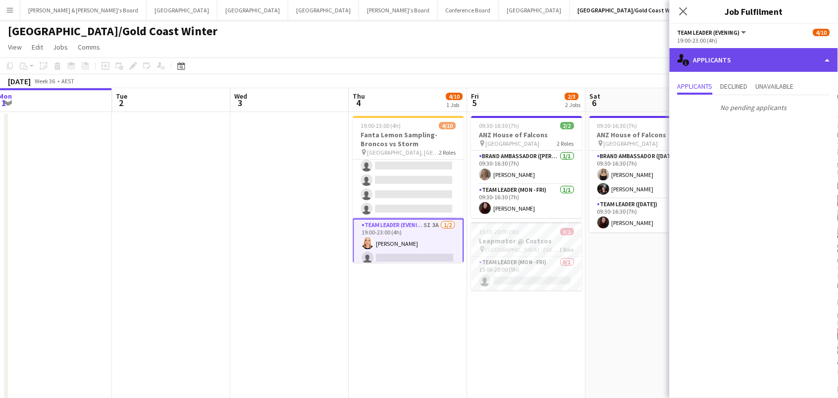
click at [709, 61] on div "single-neutral-actions-information Applicants" at bounding box center [754, 60] width 168 height 24
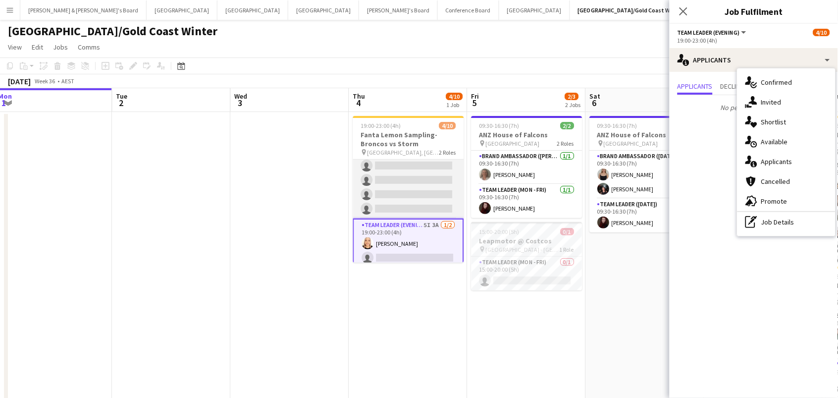
click at [415, 187] on app-card-role "Brand Ambassador (Evening) 8I [DATE] 19:00-23:00 (4h) [PERSON_NAME] ter [PERSON…" at bounding box center [408, 149] width 111 height 137
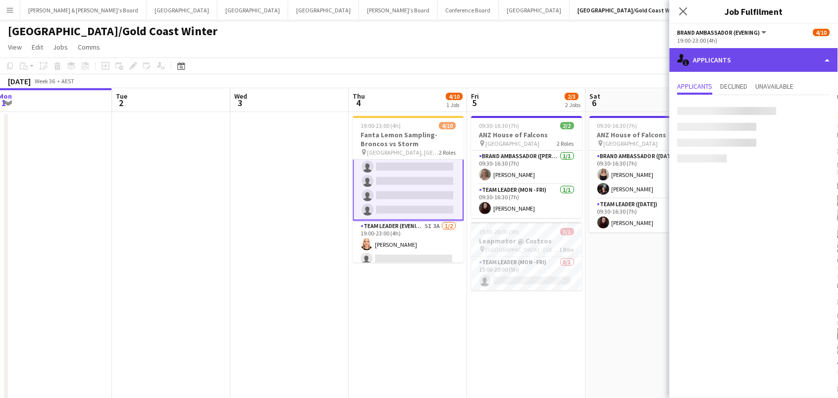
click at [725, 55] on div "single-neutral-actions-information Applicants" at bounding box center [754, 60] width 168 height 24
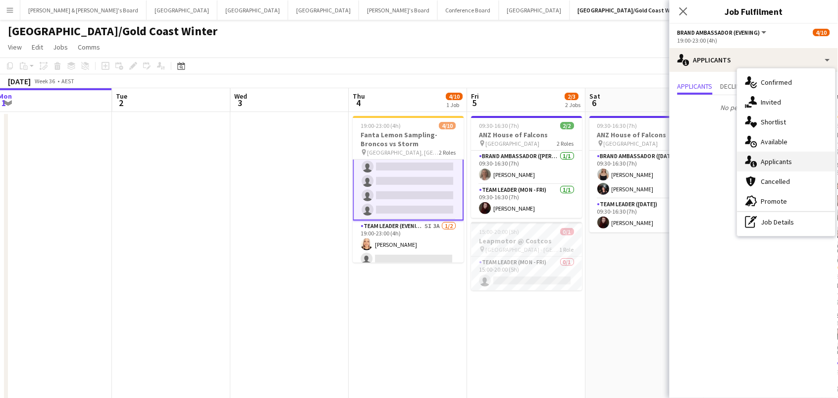
click at [777, 158] on div "single-neutral-actions-information Applicants" at bounding box center [787, 162] width 98 height 20
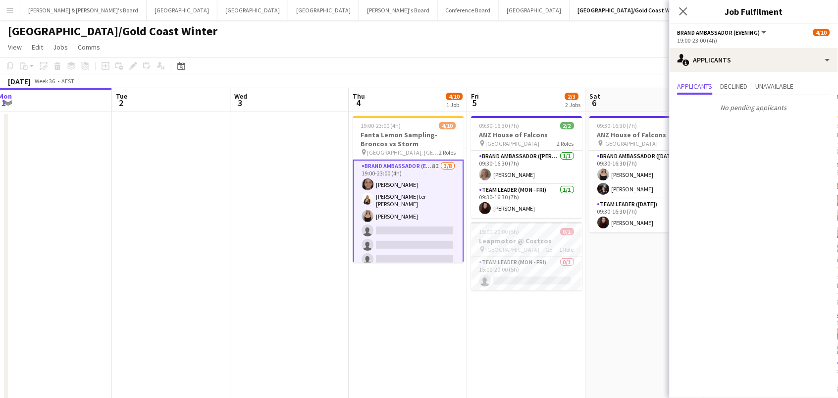
scroll to position [0, 0]
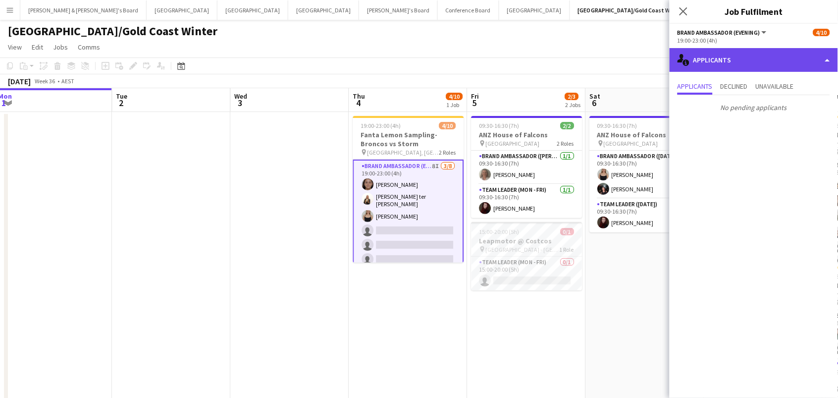
click at [784, 52] on div "single-neutral-actions-information Applicants" at bounding box center [754, 60] width 168 height 24
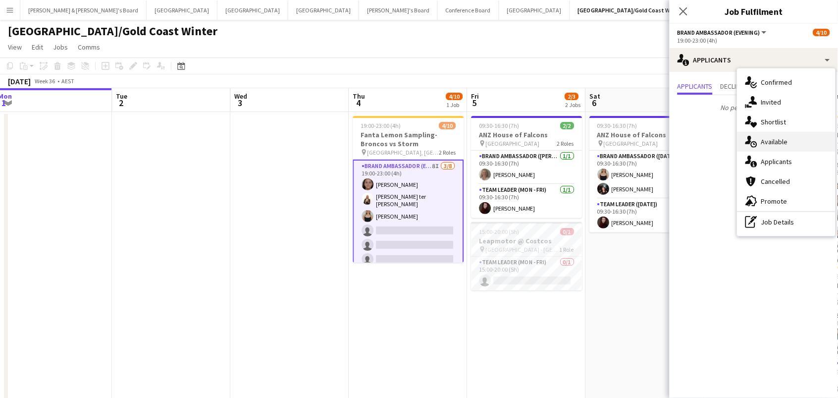
click at [790, 135] on div "single-neutral-actions-upload Available" at bounding box center [787, 142] width 98 height 20
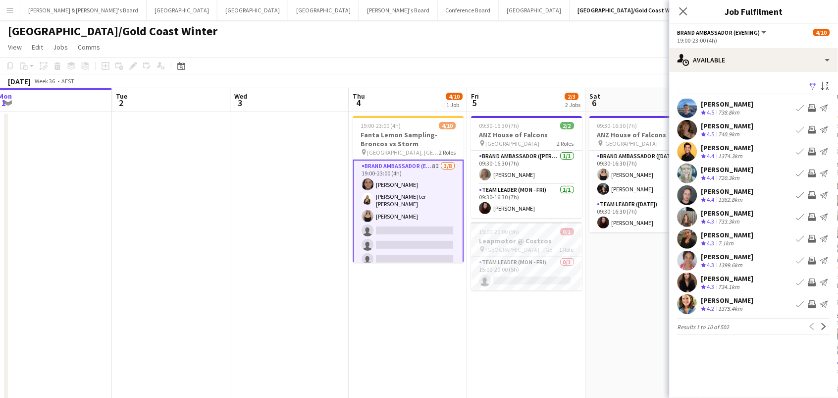
click at [815, 84] on app-icon "Filter" at bounding box center [813, 86] width 8 height 9
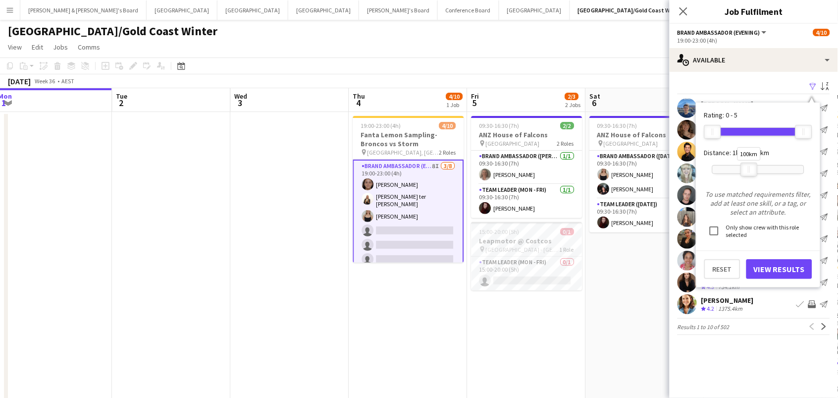
drag, startPoint x: 807, startPoint y: 167, endPoint x: 754, endPoint y: 171, distance: 53.1
click at [754, 171] on div at bounding box center [749, 169] width 16 height 13
click at [774, 263] on button "View Results" at bounding box center [779, 269] width 66 height 20
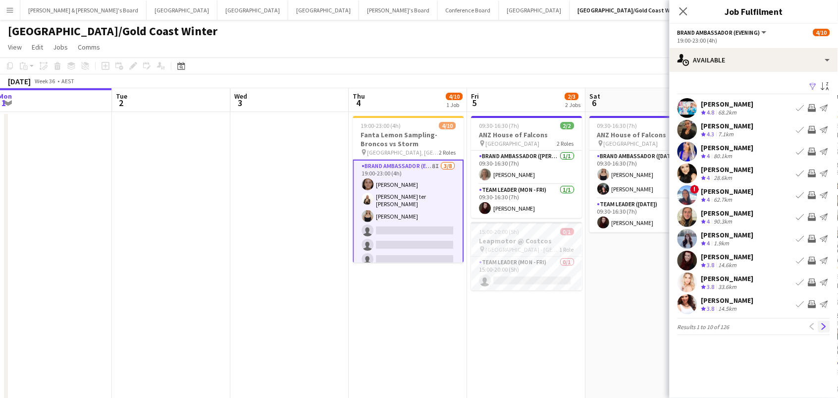
click at [824, 323] on app-icon "Next" at bounding box center [824, 326] width 7 height 7
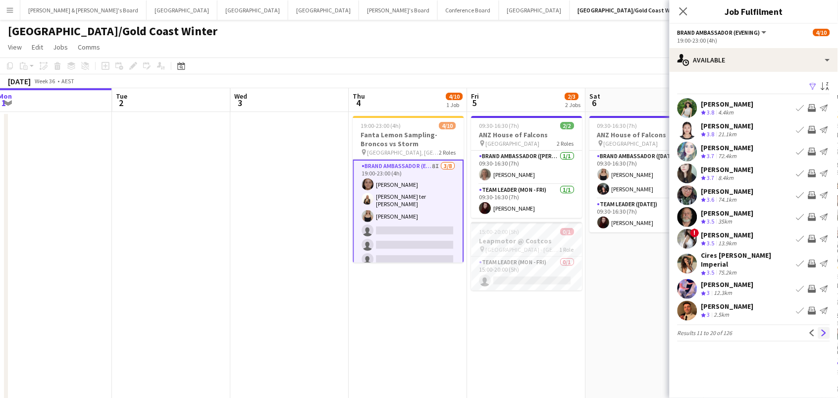
click at [823, 330] on app-icon "Next" at bounding box center [824, 332] width 7 height 7
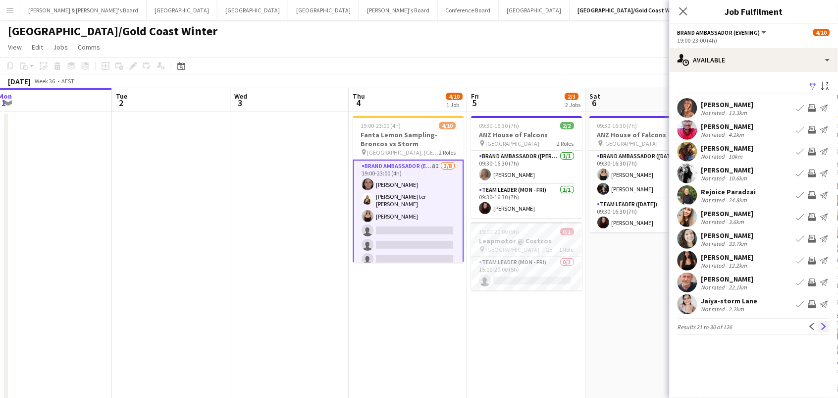
click at [823, 325] on app-icon "Next" at bounding box center [824, 326] width 7 height 7
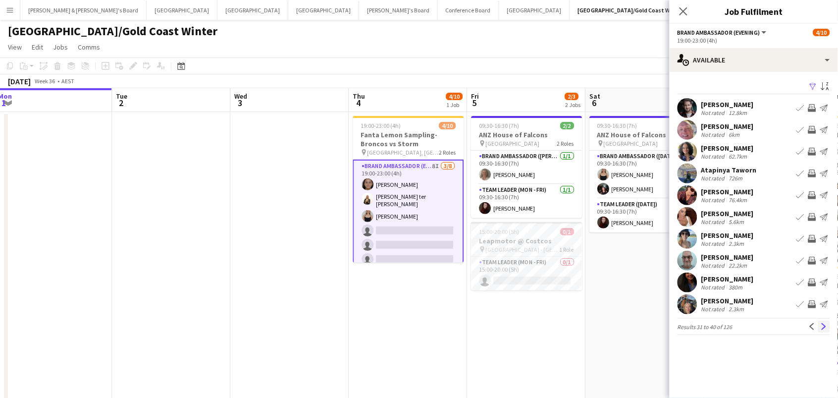
click at [822, 323] on app-icon "Next" at bounding box center [824, 326] width 7 height 7
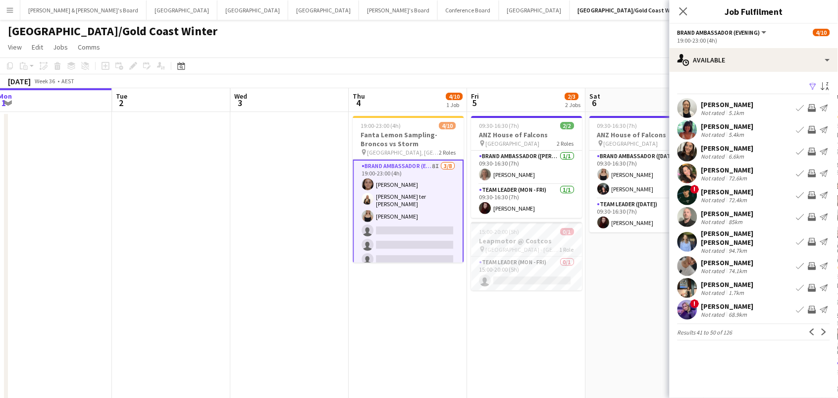
click at [813, 214] on app-icon "Invite crew" at bounding box center [812, 217] width 8 height 8
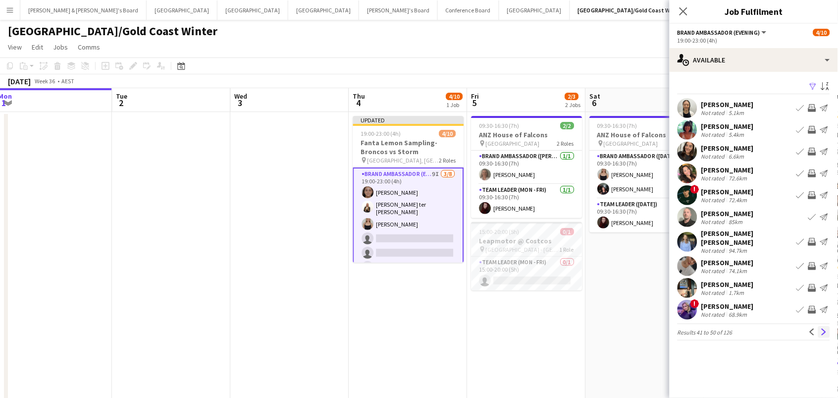
click at [823, 328] on app-icon "Next" at bounding box center [824, 331] width 7 height 7
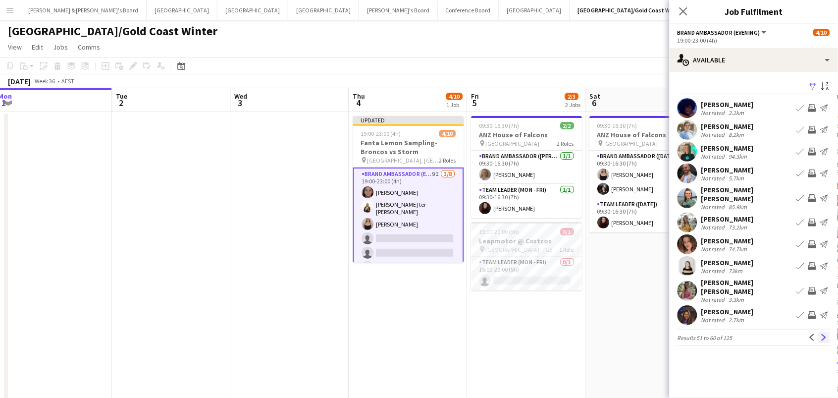
click at [821, 334] on app-icon "Next" at bounding box center [824, 337] width 7 height 7
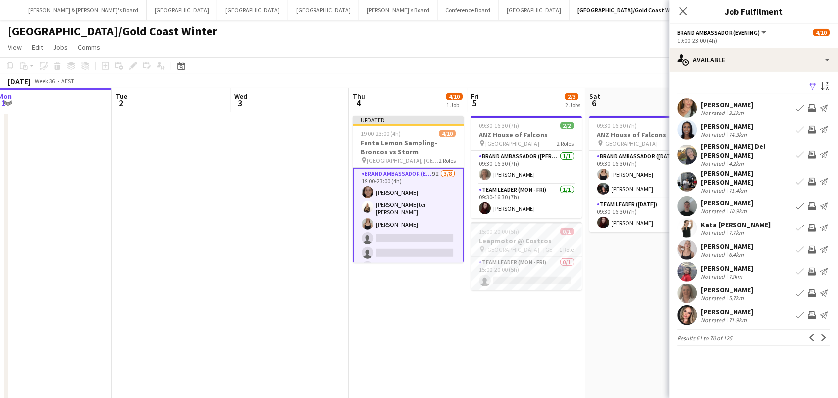
click at [713, 176] on div "[PERSON_NAME] [PERSON_NAME]" at bounding box center [746, 178] width 91 height 18
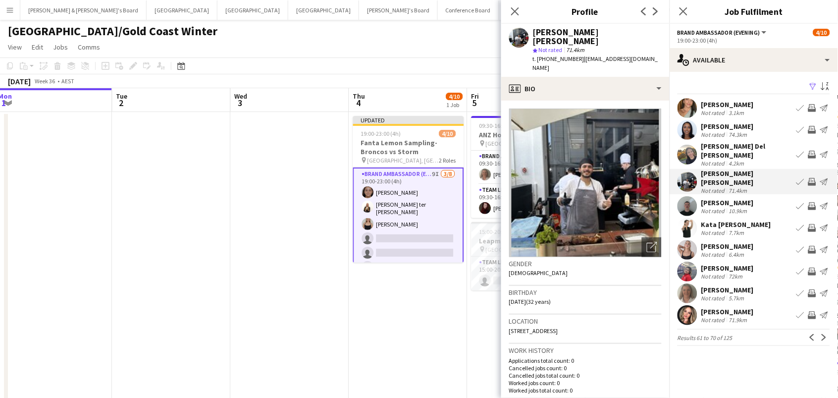
click at [814, 289] on app-icon "Invite crew" at bounding box center [812, 293] width 8 height 8
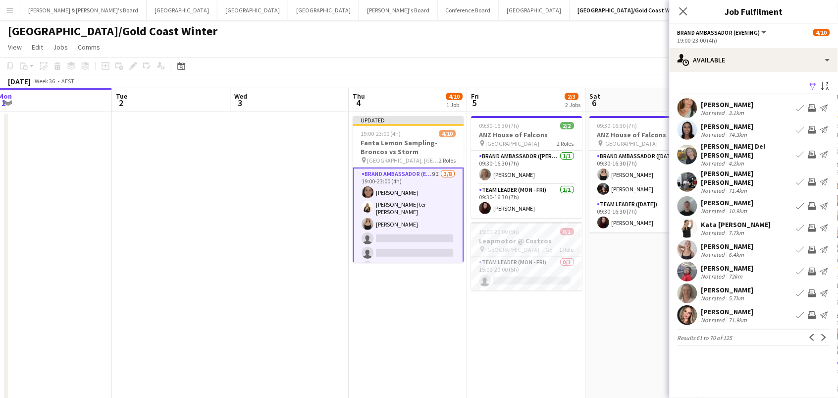
click at [814, 289] on app-icon "Invite crew" at bounding box center [812, 293] width 8 height 8
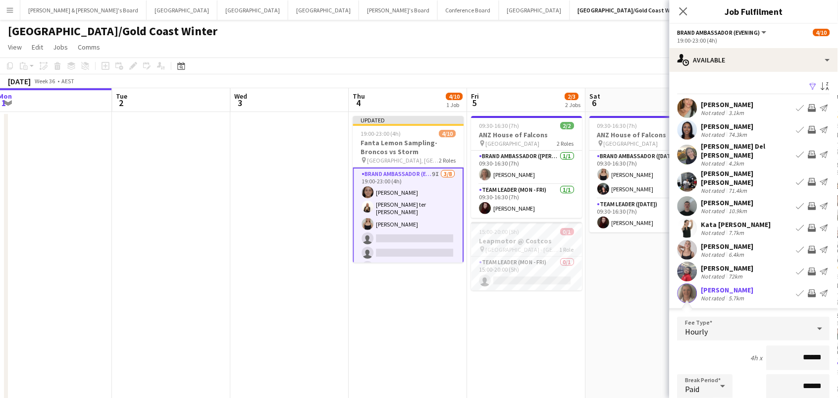
click at [818, 287] on button "Invite crew" at bounding box center [812, 293] width 12 height 12
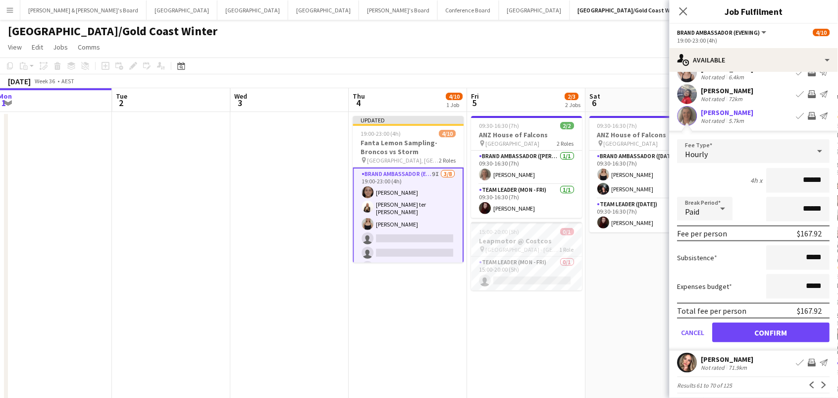
scroll to position [176, 0]
click at [808, 324] on button "Confirm" at bounding box center [771, 333] width 117 height 20
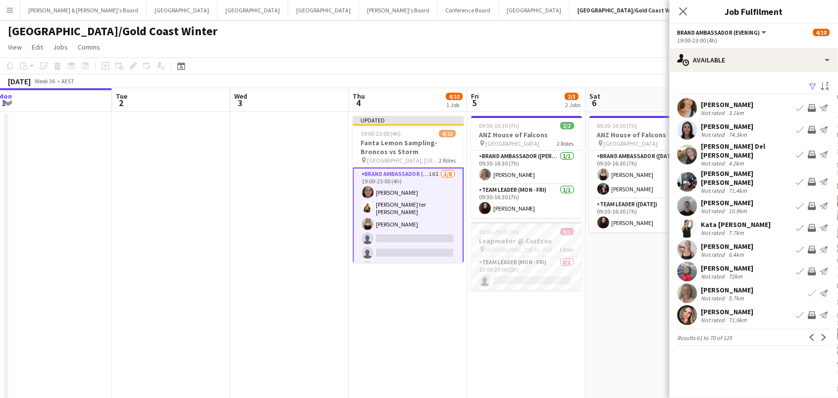
scroll to position [0, 0]
click at [813, 267] on app-icon "Invite crew" at bounding box center [812, 271] width 8 height 8
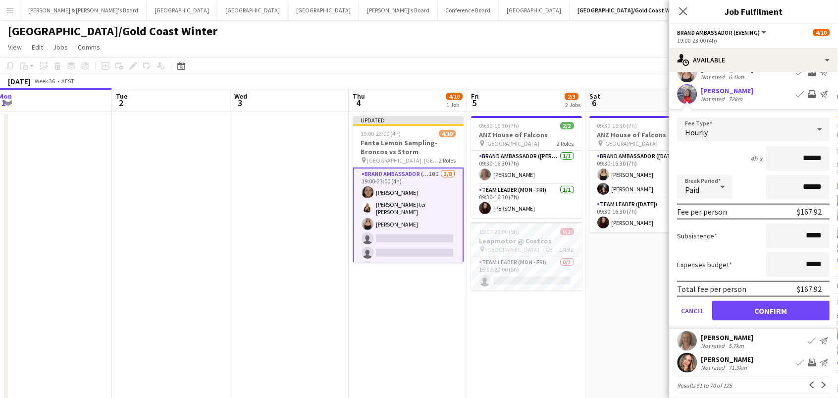
scroll to position [176, 0]
click at [793, 305] on button "Confirm" at bounding box center [771, 312] width 117 height 20
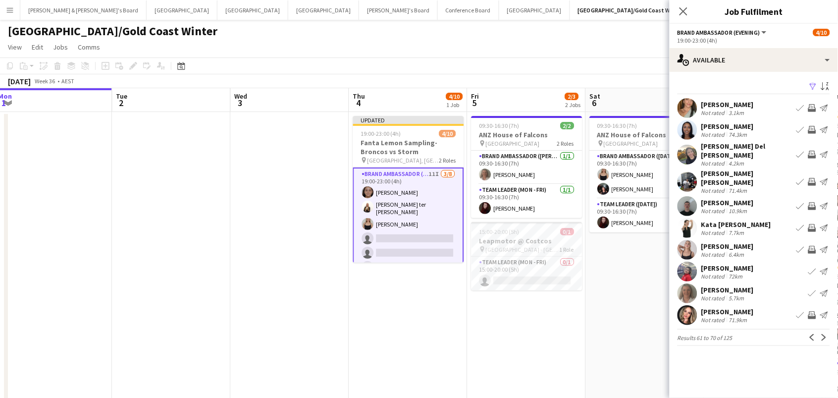
scroll to position [0, 0]
click at [827, 334] on app-icon "Next" at bounding box center [824, 337] width 7 height 7
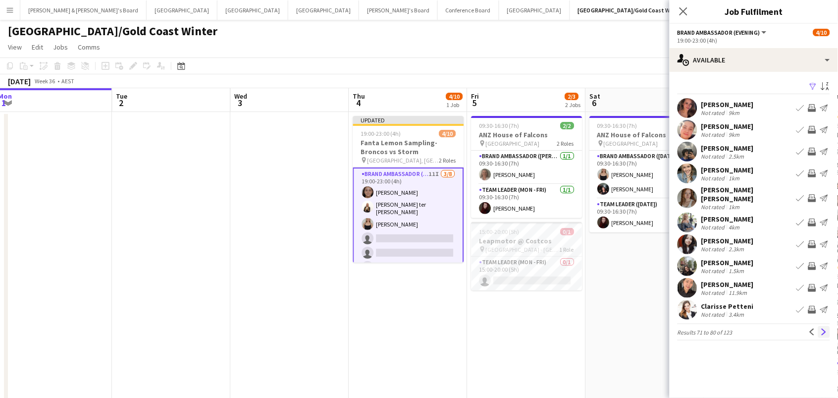
click at [824, 328] on app-icon "Next" at bounding box center [824, 331] width 7 height 7
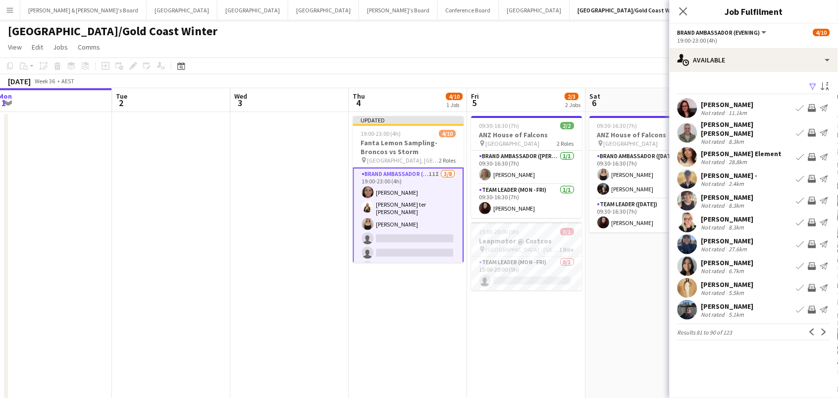
click at [748, 289] on div "Not rated 5.5km" at bounding box center [727, 292] width 53 height 7
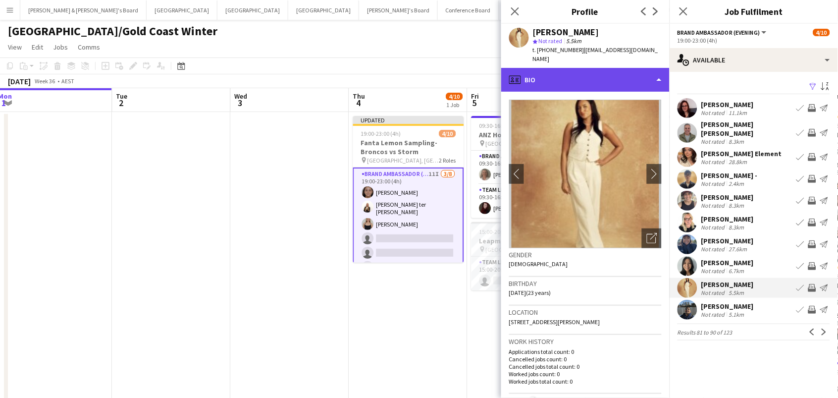
click at [620, 69] on div "profile Bio" at bounding box center [585, 80] width 168 height 24
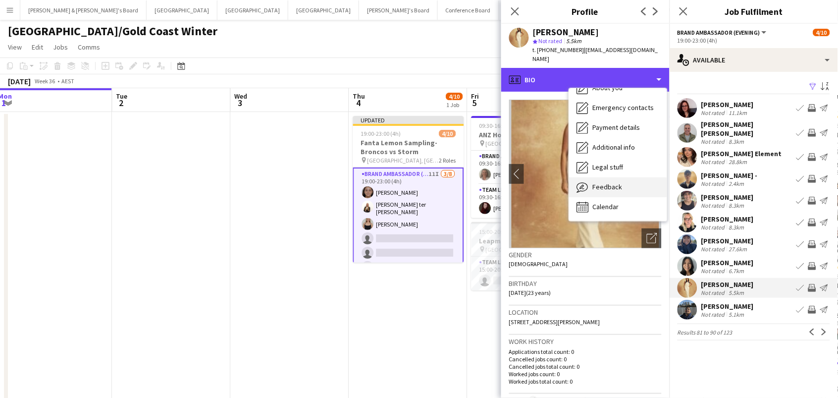
scroll to position [73, 0]
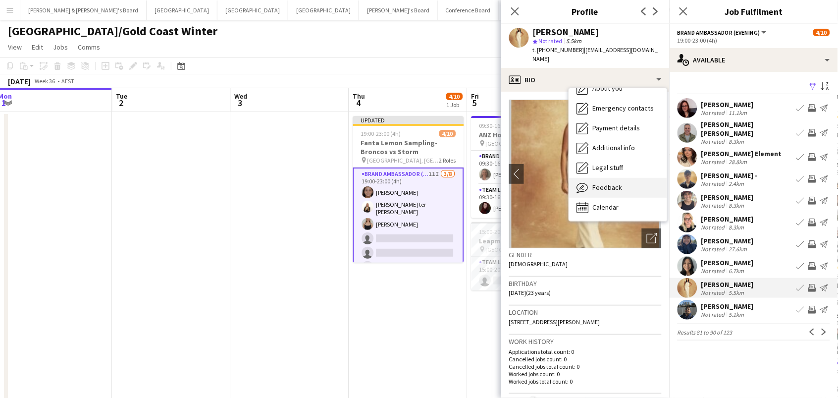
click at [636, 181] on div "Feedback Feedback" at bounding box center [618, 188] width 98 height 20
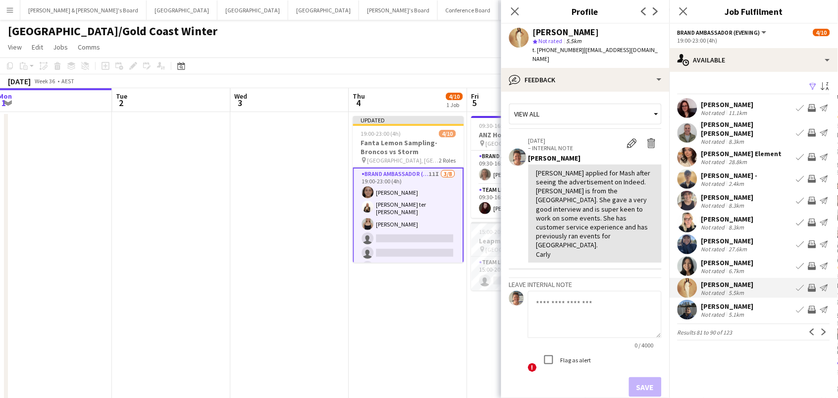
click at [813, 284] on app-icon "Invite crew" at bounding box center [812, 288] width 8 height 8
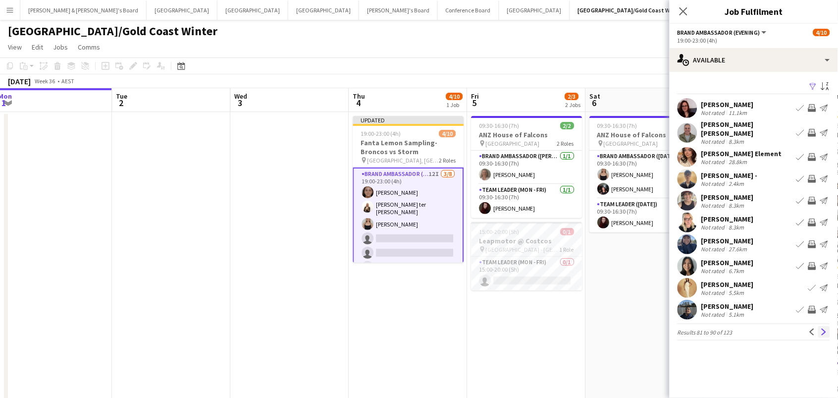
click at [825, 328] on app-icon "Next" at bounding box center [824, 331] width 7 height 7
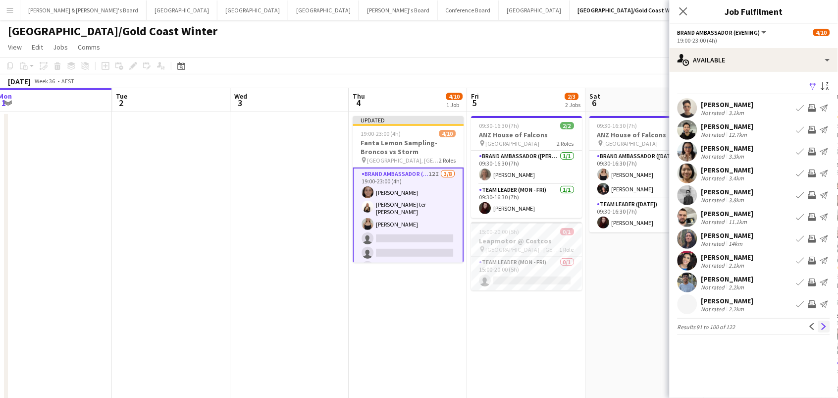
click at [822, 326] on app-icon "Next" at bounding box center [824, 326] width 7 height 7
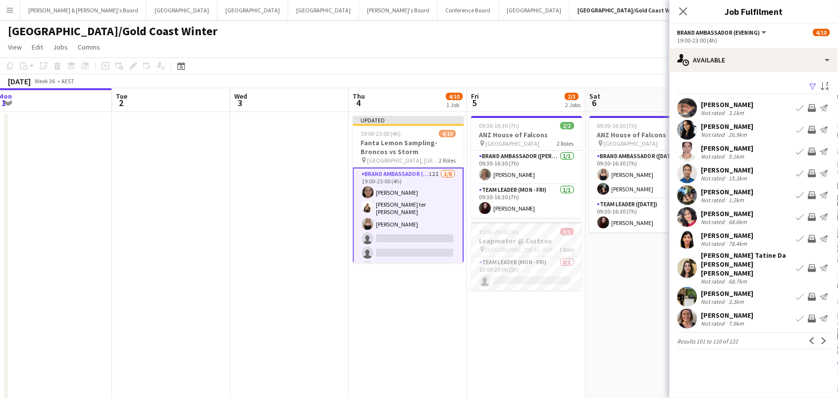
click at [812, 315] on app-icon "Invite crew" at bounding box center [812, 319] width 8 height 8
click at [814, 337] on app-icon "Previous" at bounding box center [812, 340] width 7 height 7
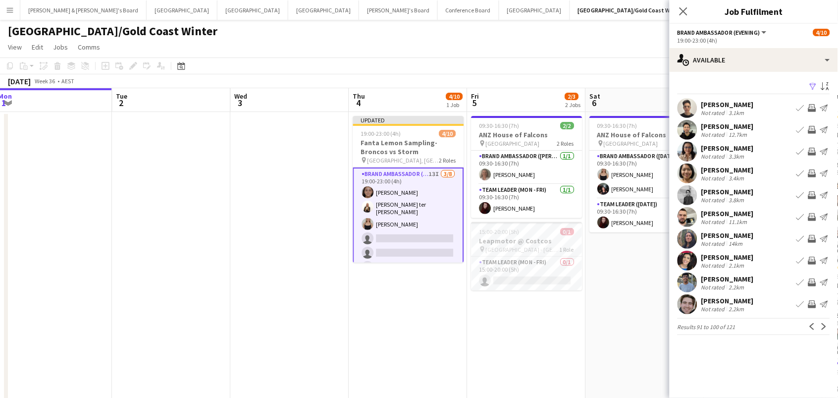
click at [715, 301] on div "[PERSON_NAME]" at bounding box center [727, 300] width 53 height 9
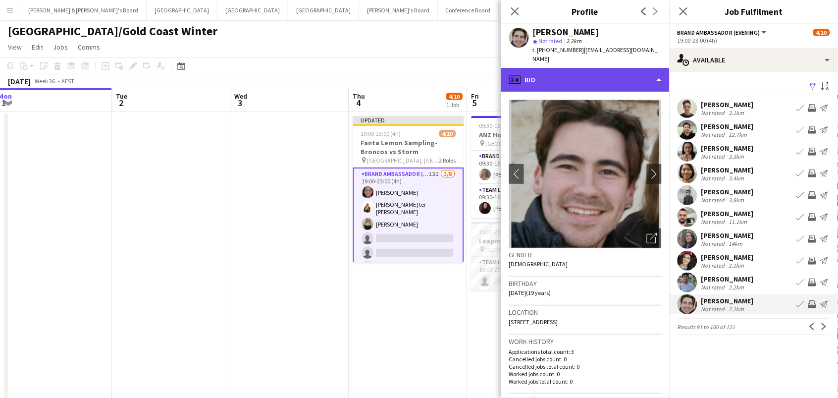
click at [584, 80] on div "profile Bio" at bounding box center [585, 80] width 168 height 24
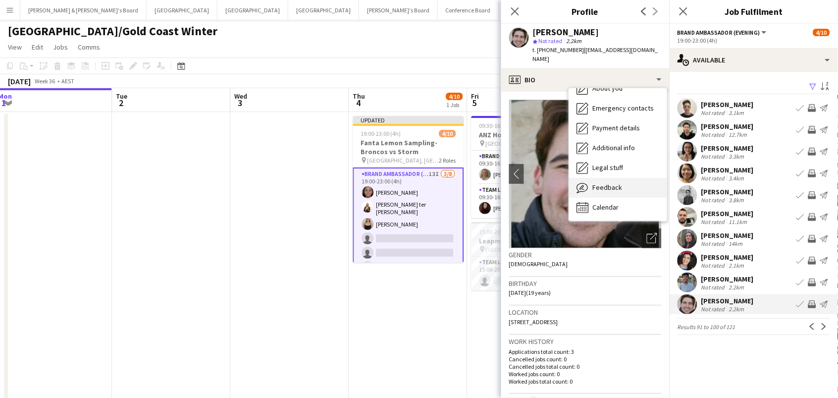
click at [613, 183] on span "Feedback" at bounding box center [608, 187] width 30 height 9
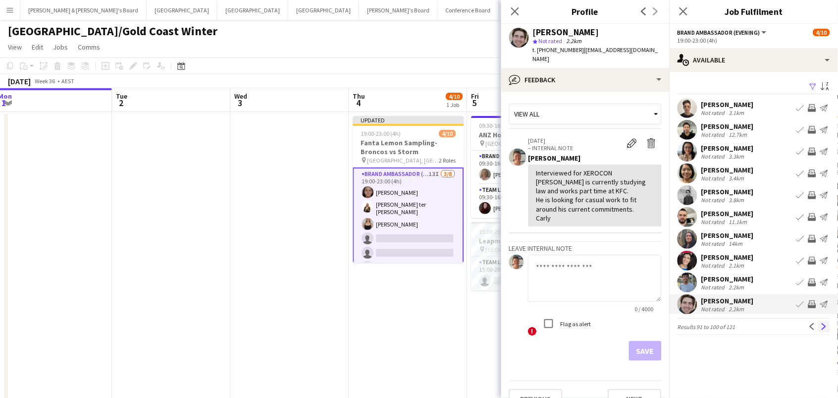
click at [824, 325] on app-icon "Next" at bounding box center [824, 326] width 7 height 7
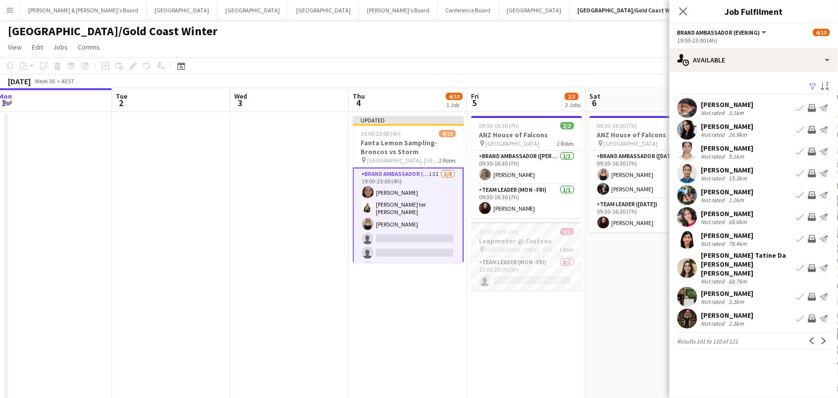
click at [824, 335] on button "Next" at bounding box center [824, 341] width 12 height 12
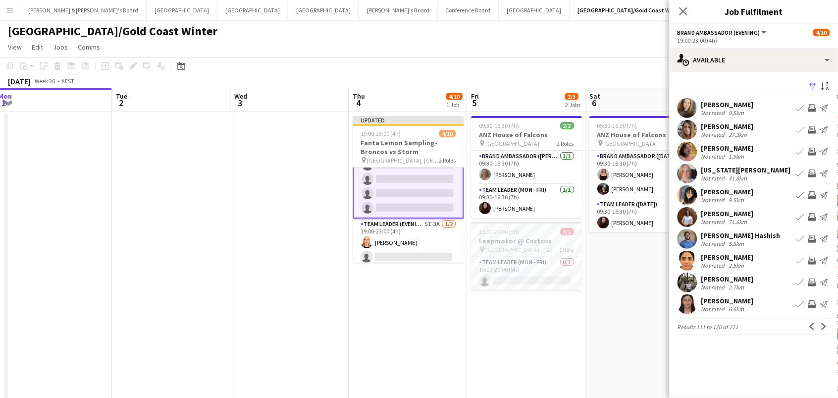
scroll to position [88, 0]
click at [823, 323] on app-icon "Next" at bounding box center [824, 326] width 7 height 7
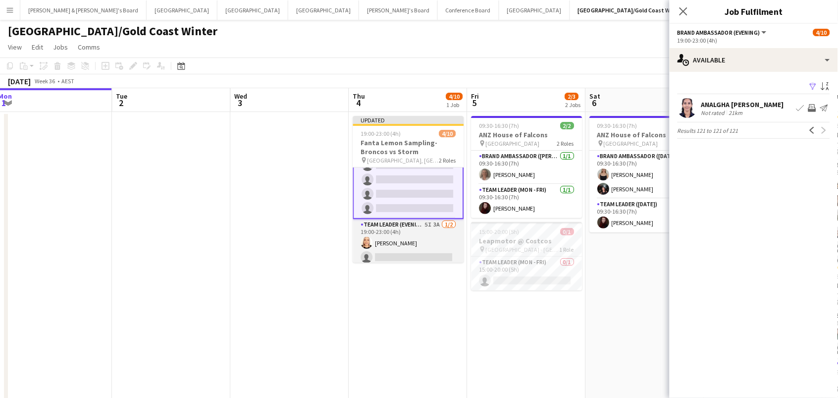
click at [415, 238] on app-card-role "Team Leader (Evening) 5I 3A [DATE] 19:00-23:00 (4h) [PERSON_NAME] single-neutra…" at bounding box center [408, 243] width 111 height 48
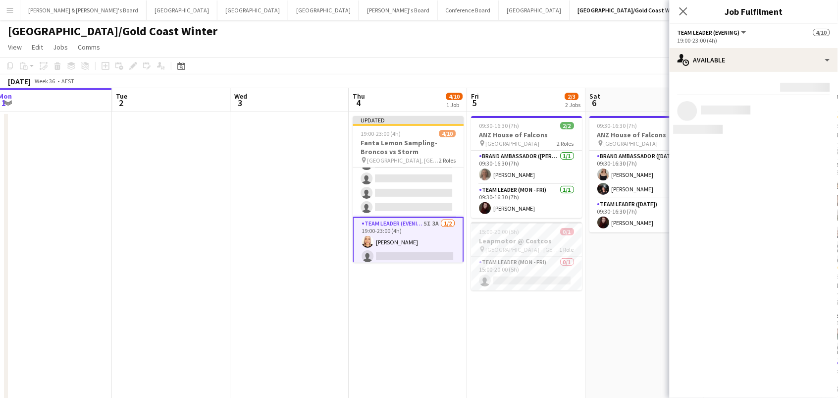
scroll to position [0, 361]
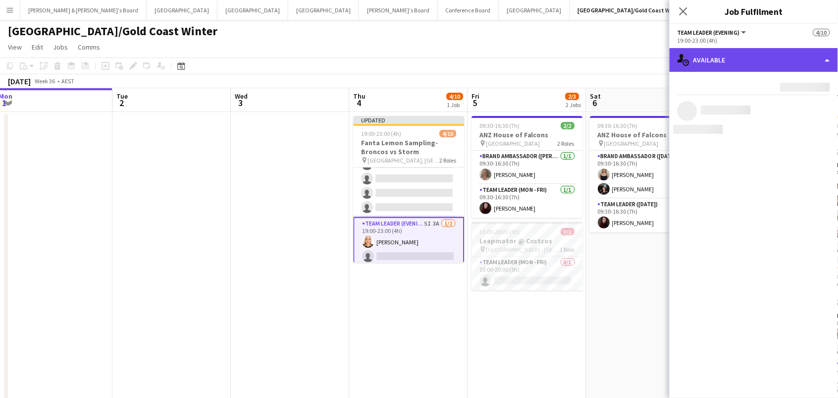
click at [744, 62] on div "single-neutral-actions-upload Available" at bounding box center [754, 60] width 168 height 24
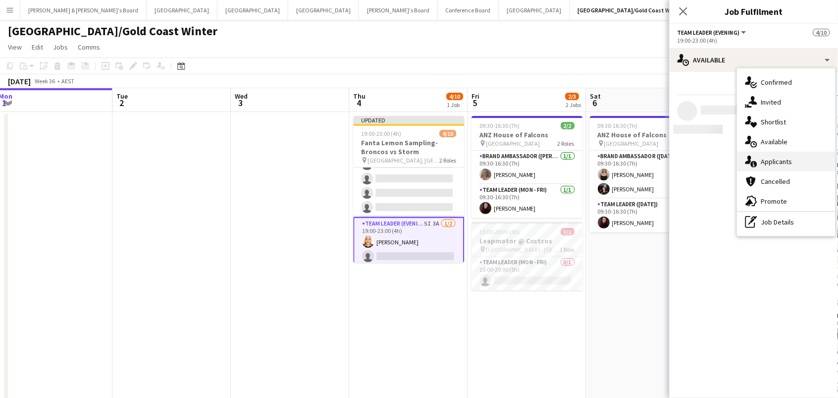
click at [780, 154] on div "single-neutral-actions-information Applicants" at bounding box center [787, 162] width 98 height 20
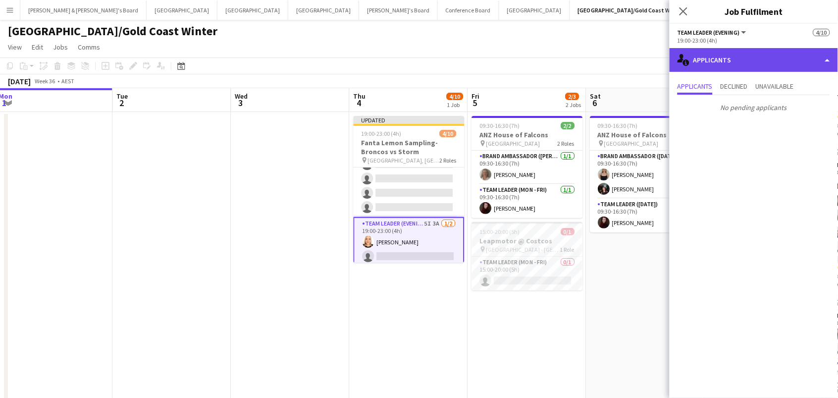
click at [709, 70] on div "single-neutral-actions-information Applicants" at bounding box center [754, 60] width 168 height 24
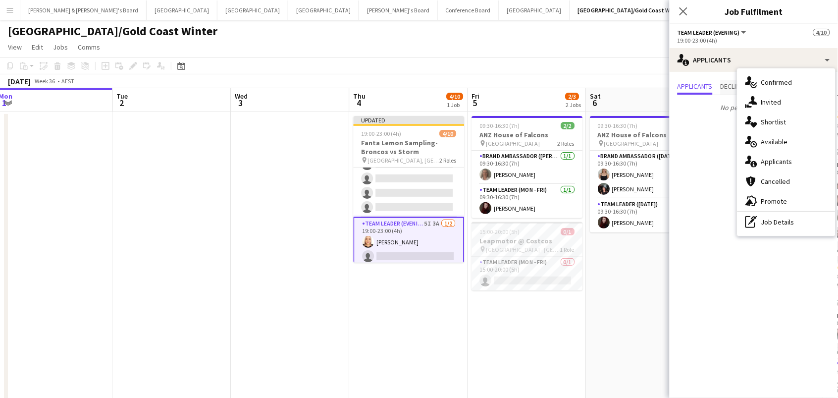
click at [735, 87] on span "Declined" at bounding box center [734, 86] width 27 height 7
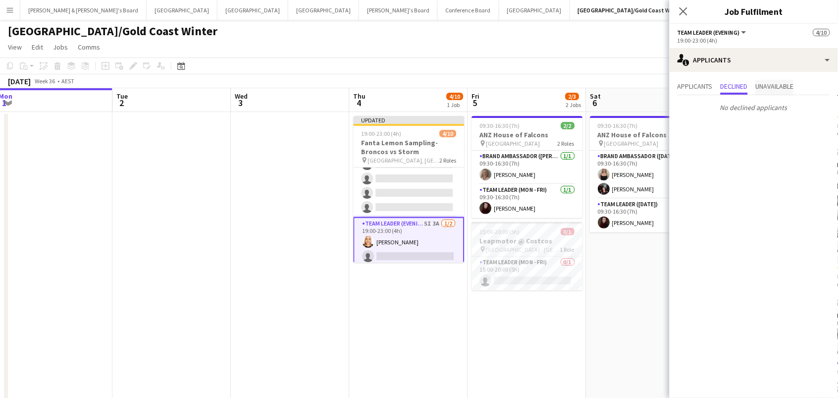
click at [775, 83] on span "Unavailable" at bounding box center [775, 86] width 38 height 7
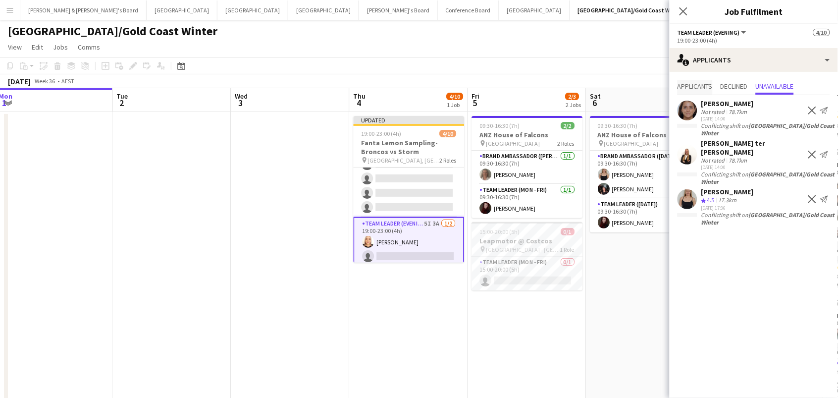
click at [684, 91] on span "Applicants" at bounding box center [695, 87] width 35 height 15
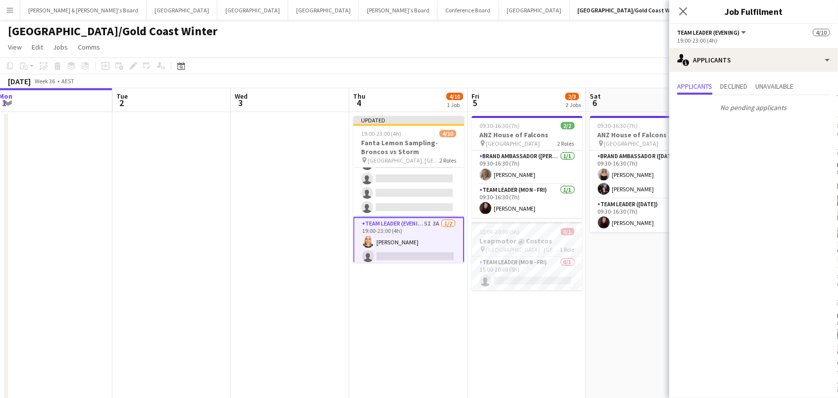
click at [717, 72] on div "Applicants Declined Unavailable No pending applicants" at bounding box center [754, 98] width 168 height 52
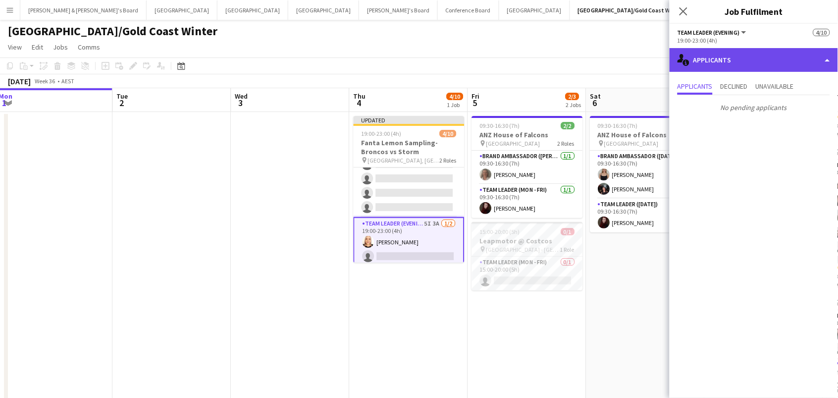
click at [716, 67] on div "single-neutral-actions-information Applicants" at bounding box center [754, 60] width 168 height 24
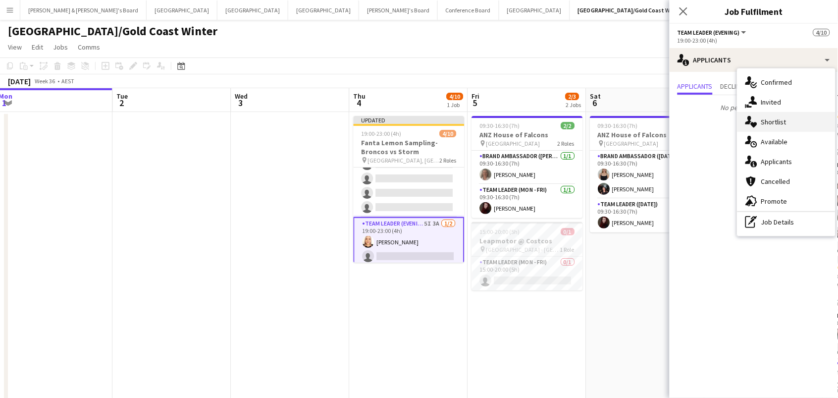
click at [771, 121] on div "single-neutral-actions-heart Shortlist" at bounding box center [787, 122] width 98 height 20
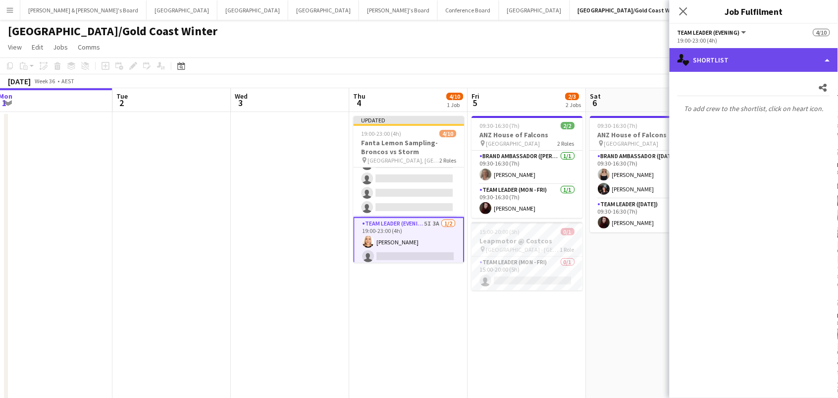
click at [750, 62] on div "single-neutral-actions-heart Shortlist" at bounding box center [754, 60] width 168 height 24
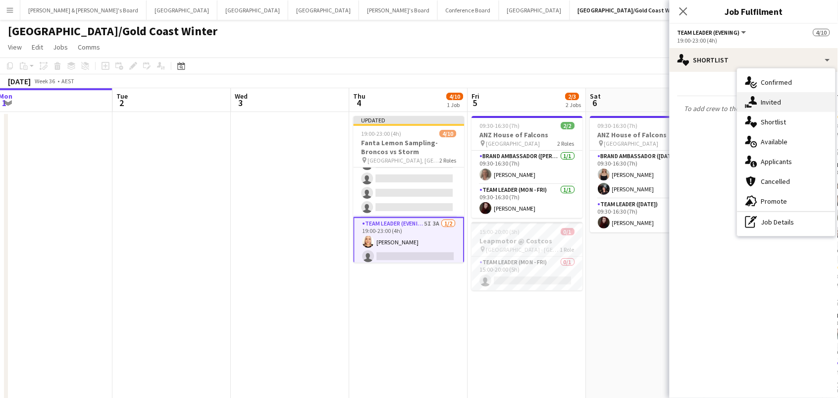
click at [766, 98] on div "single-neutral-actions-share-1 Invited" at bounding box center [787, 102] width 98 height 20
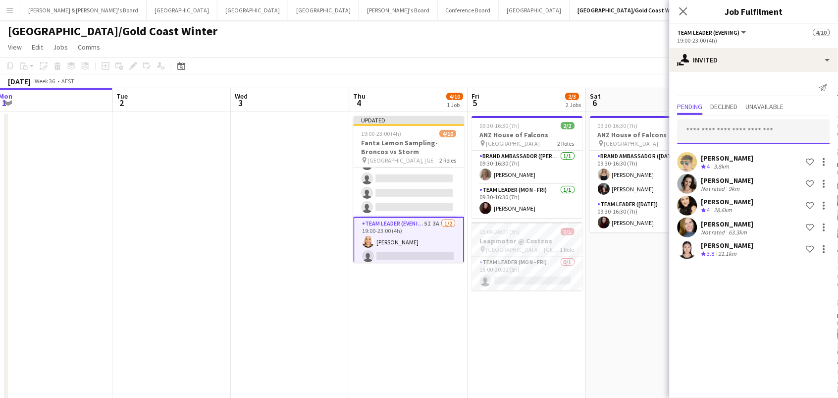
click at [715, 128] on input "text" at bounding box center [754, 131] width 153 height 25
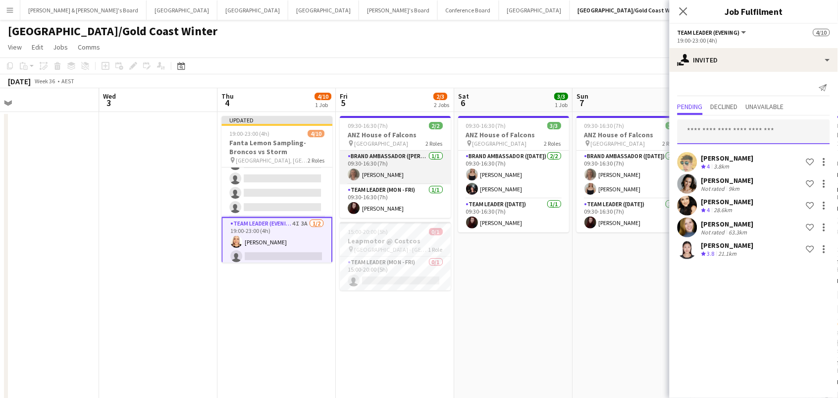
scroll to position [0, 496]
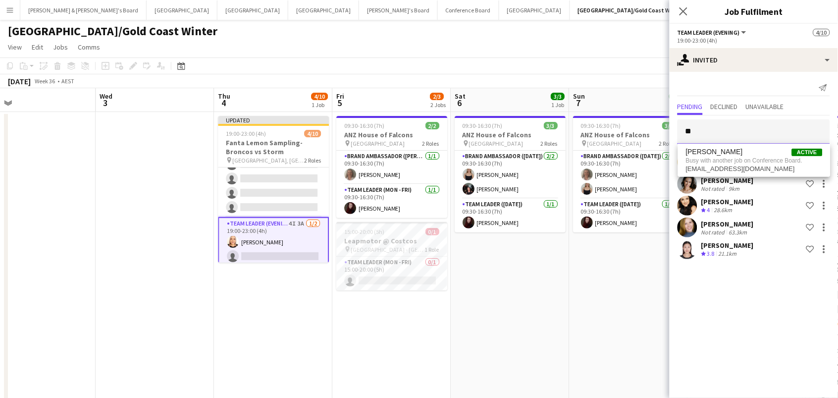
type input "*"
type input "*****"
drag, startPoint x: 740, startPoint y: 122, endPoint x: 762, endPoint y: 153, distance: 37.0
click at [762, 153] on span "[PERSON_NAME] Active" at bounding box center [754, 155] width 137 height 8
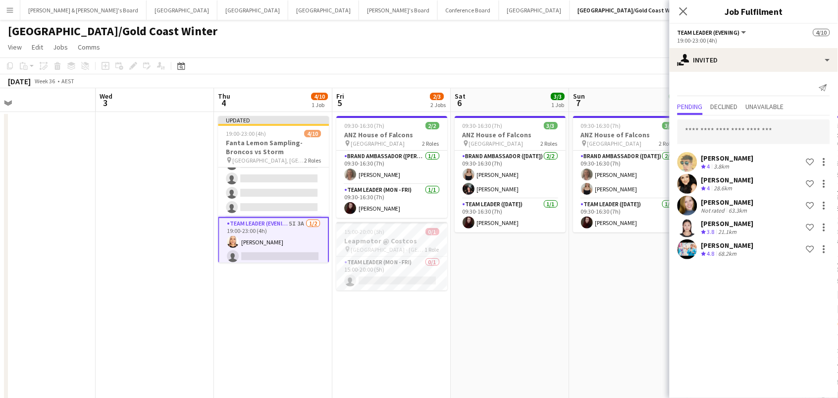
click at [616, 51] on app-page-menu "View Day view expanded Day view collapsed Month view Date picker Jump to [DATE]…" at bounding box center [419, 48] width 838 height 19
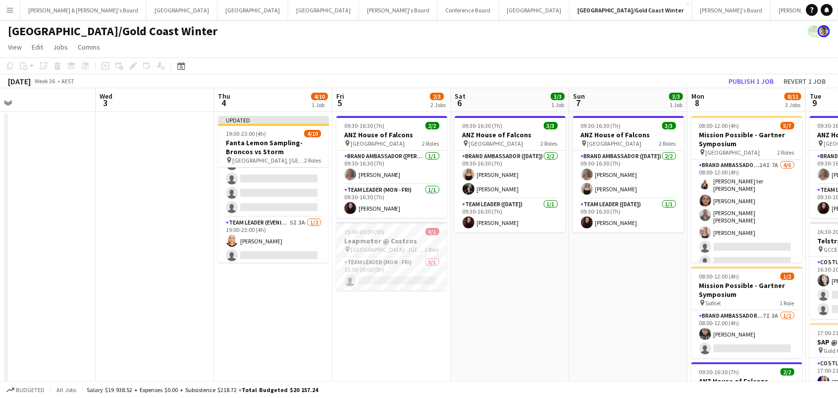
scroll to position [86, 0]
click at [750, 82] on button "Publish 1 job" at bounding box center [751, 81] width 53 height 13
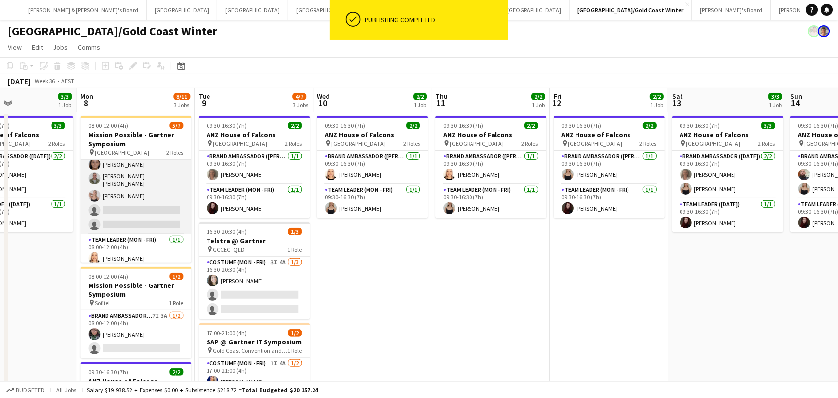
scroll to position [35, 0]
click at [168, 204] on app-card-role "Brand Ambassador (Mon - Fri) 24I 7A [DATE] 08:00-12:00 (4h) [PERSON_NAME] ter […" at bounding box center [136, 179] width 111 height 111
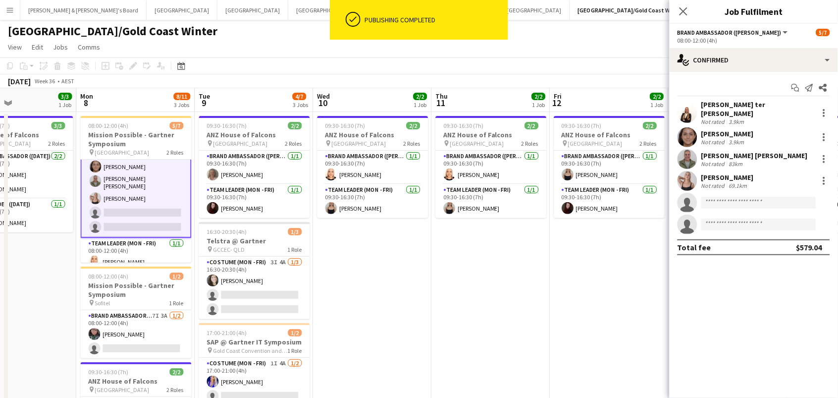
click at [720, 160] on div "Not rated" at bounding box center [714, 163] width 26 height 7
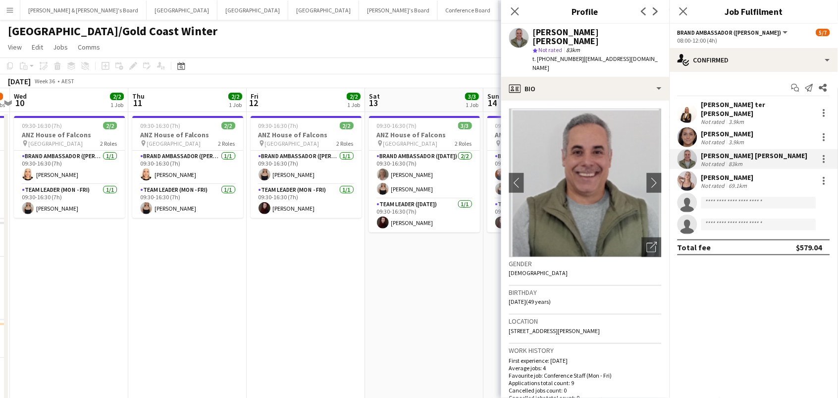
scroll to position [0, 245]
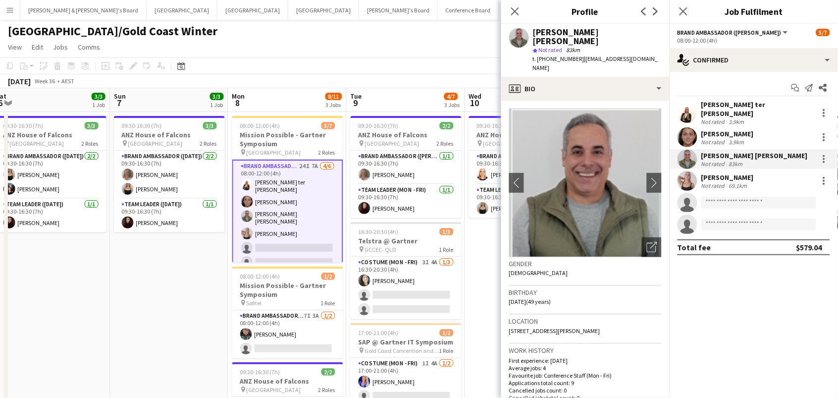
click at [138, 316] on app-date-cell "09:30-16:30 (7h) 3/3 ANZ House of Falcons pin Brisbane 2 Roles Brand Ambassador…" at bounding box center [169, 298] width 118 height 373
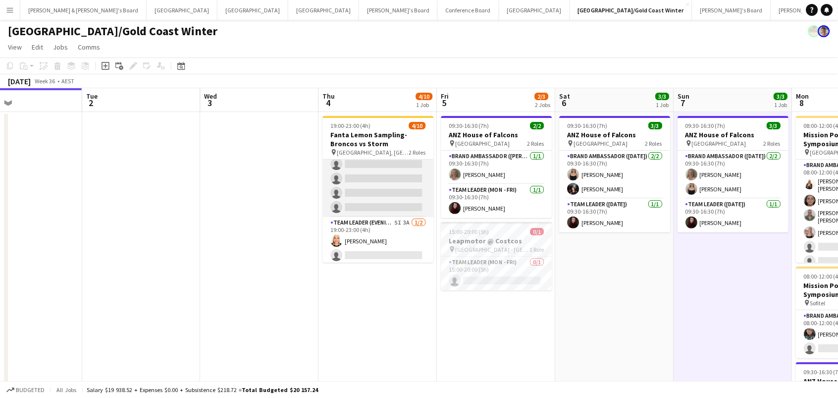
scroll to position [78, 0]
click at [771, 9] on button "[PERSON_NAME] & [PERSON_NAME]'s Board Close" at bounding box center [834, 9] width 126 height 19
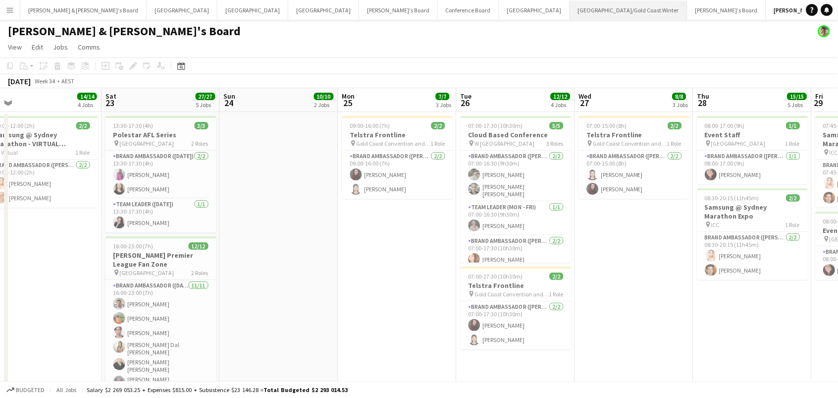
click at [570, 12] on button "[GEOGRAPHIC_DATA]/[GEOGRAPHIC_DATA] Winter Close" at bounding box center [628, 9] width 117 height 19
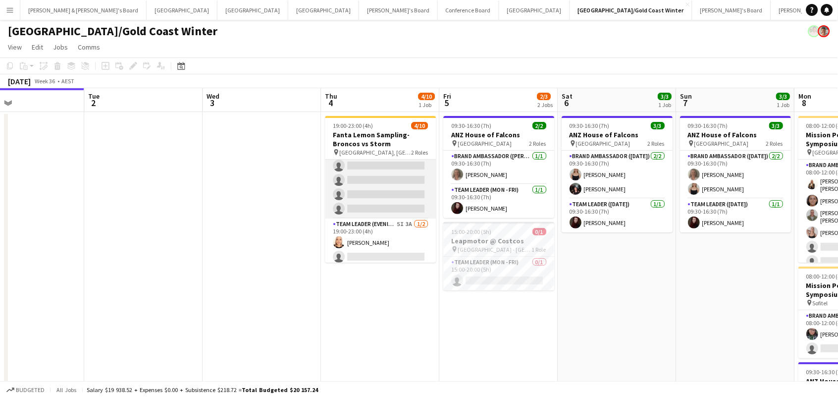
scroll to position [0, 388]
click at [355, 196] on app-card-role "Brand Ambassador (Evening) 11I [DATE] 19:00-23:00 (4h) [PERSON_NAME] ter [PERSO…" at bounding box center [381, 149] width 111 height 137
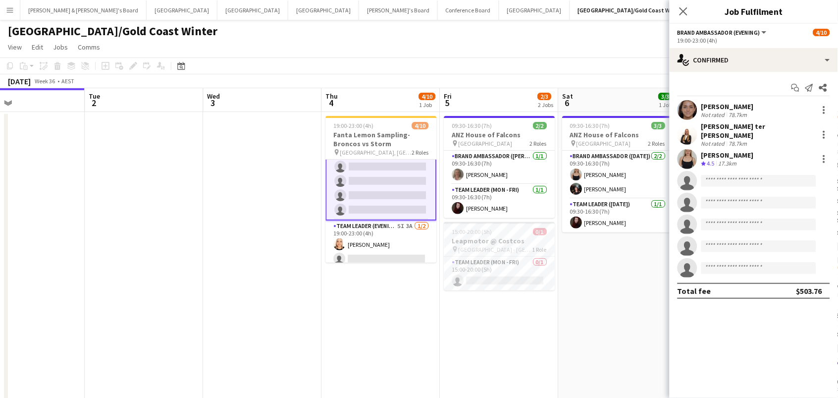
click at [386, 63] on app-toolbar "Copy Paste Paste Command V Paste with crew Command Shift V Paste linked Job [GE…" at bounding box center [419, 65] width 838 height 17
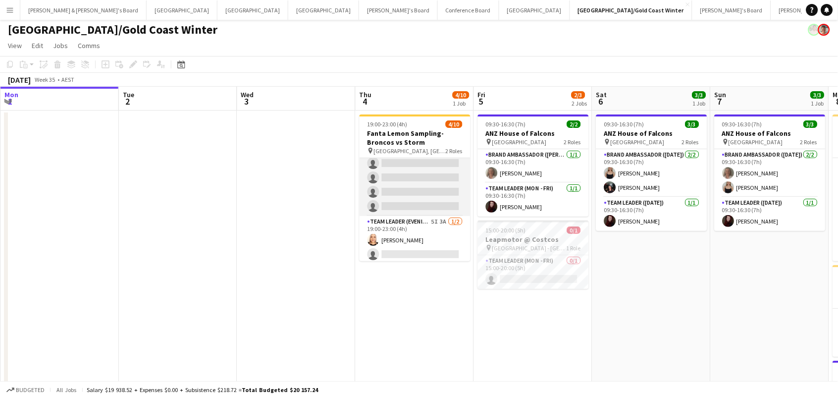
scroll to position [78, 0]
